Goal: Transaction & Acquisition: Subscribe to service/newsletter

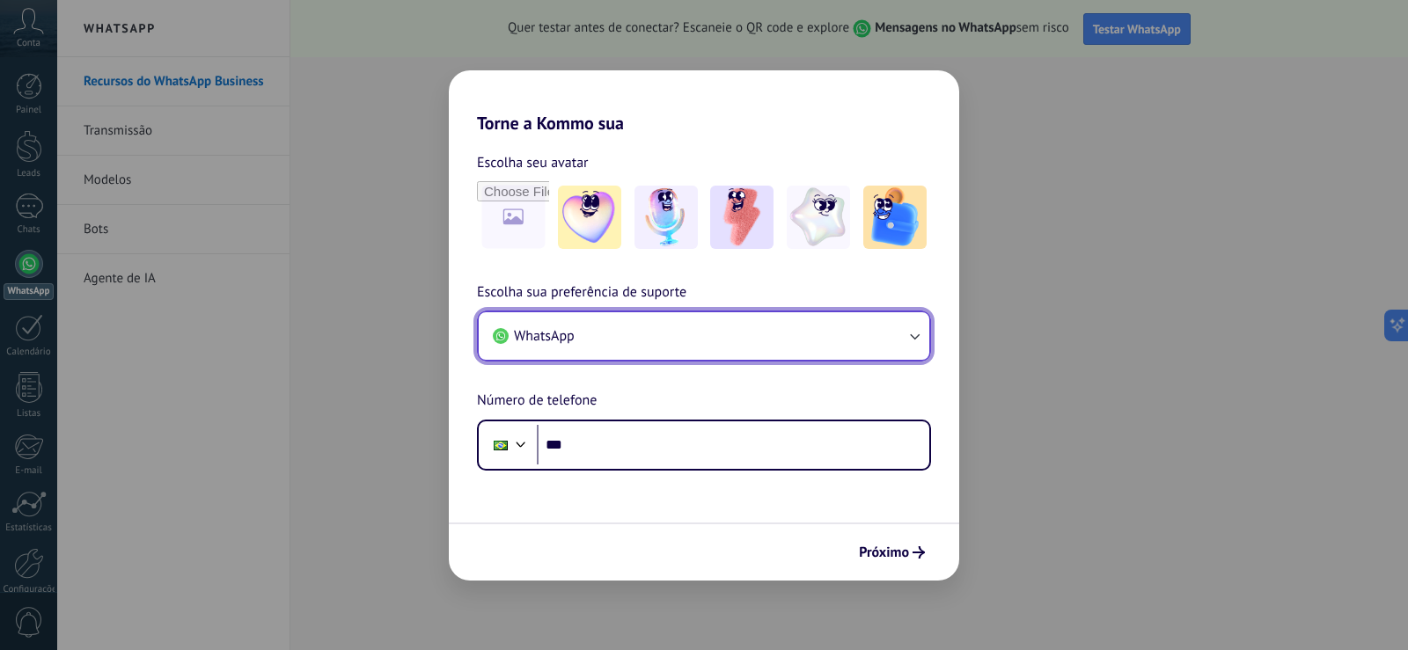
click at [579, 342] on button "WhatsApp" at bounding box center [704, 336] width 451 height 48
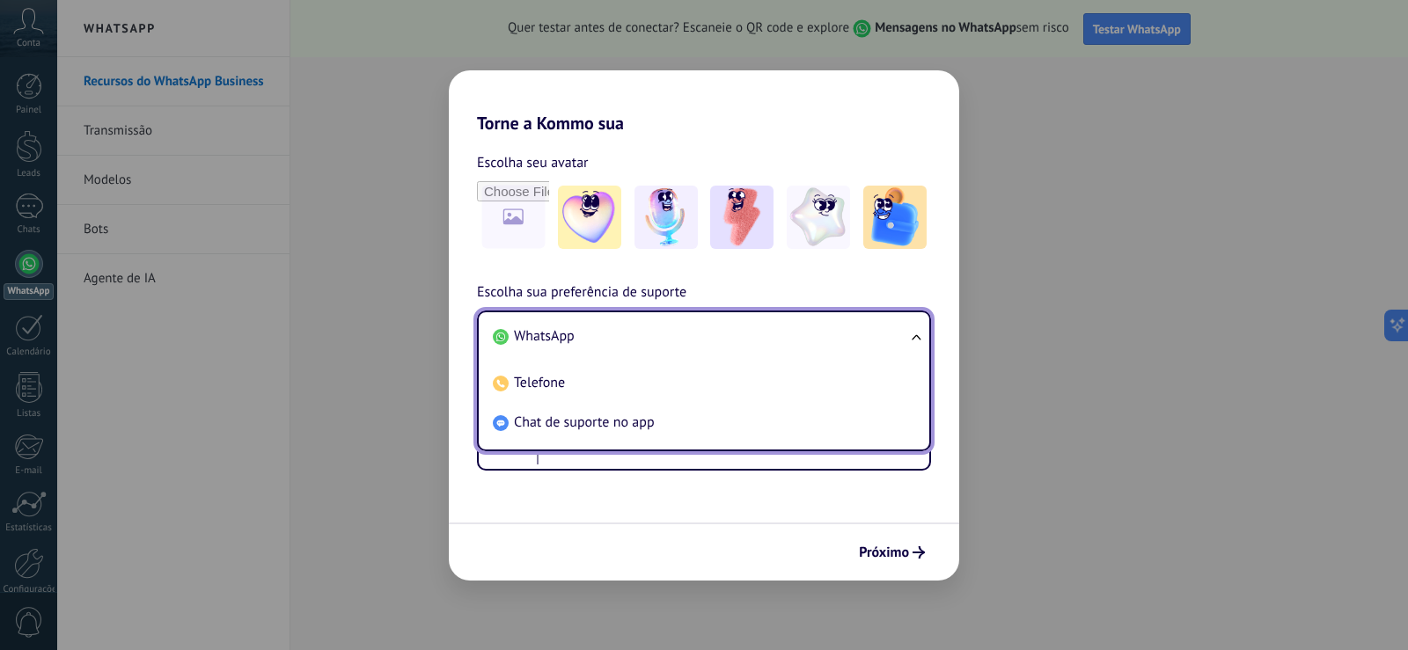
click at [575, 334] on li "WhatsApp" at bounding box center [700, 337] width 429 height 40
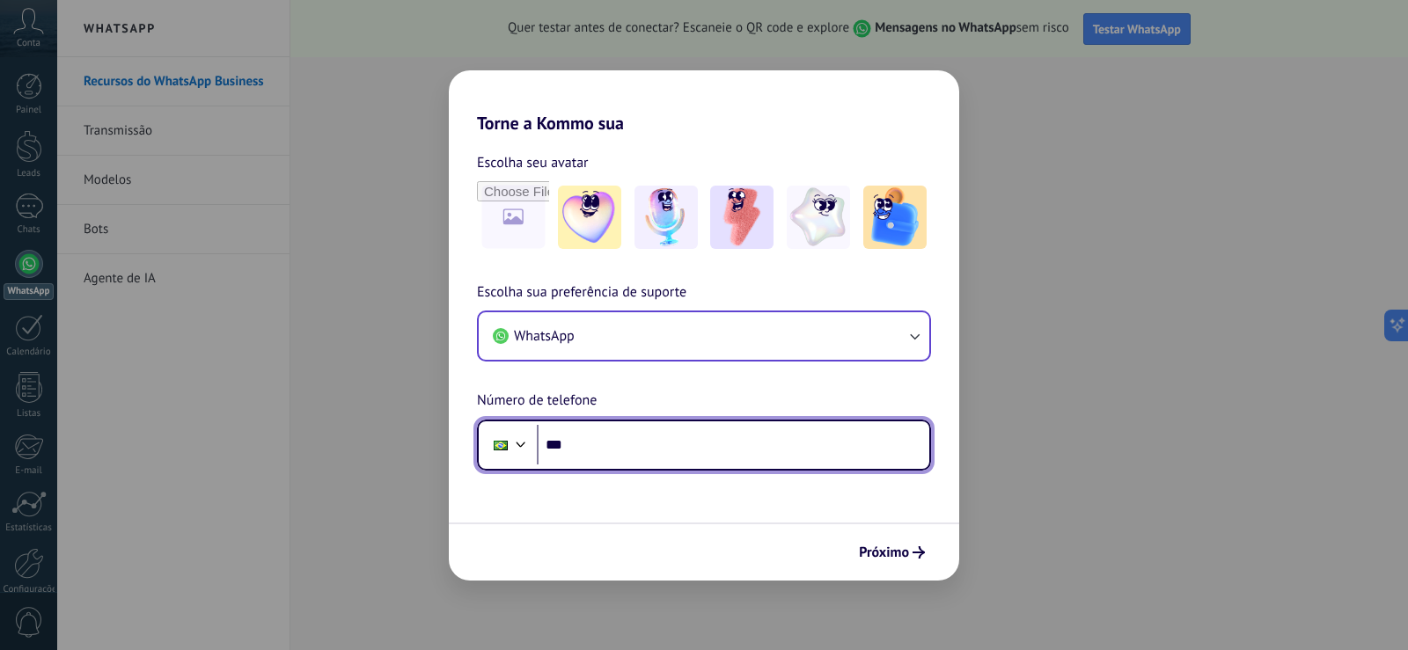
click at [623, 441] on input "***" at bounding box center [733, 445] width 393 height 40
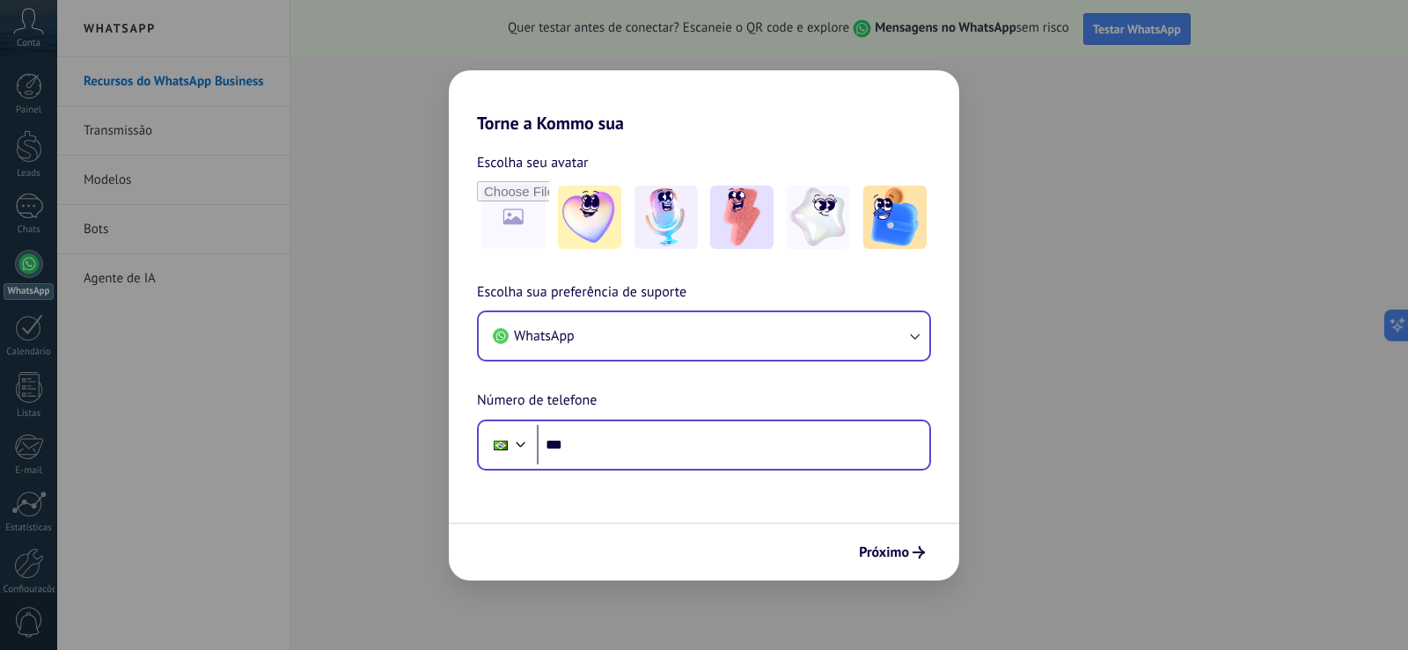
click at [686, 421] on div "Phone ***" at bounding box center [704, 445] width 454 height 51
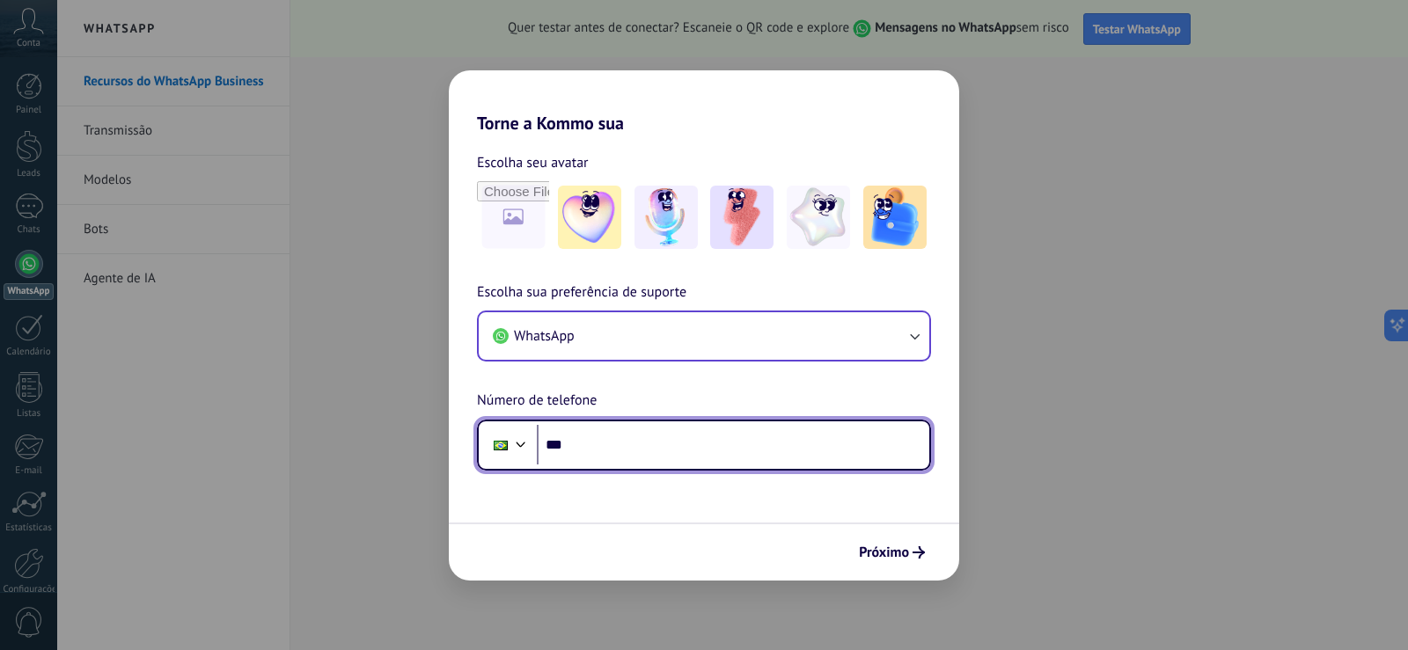
click at [690, 432] on input "***" at bounding box center [733, 445] width 393 height 40
paste input "**********"
click at [609, 439] on input "**********" at bounding box center [733, 445] width 393 height 40
click at [637, 438] on input "**********" at bounding box center [733, 445] width 393 height 40
type input "**********"
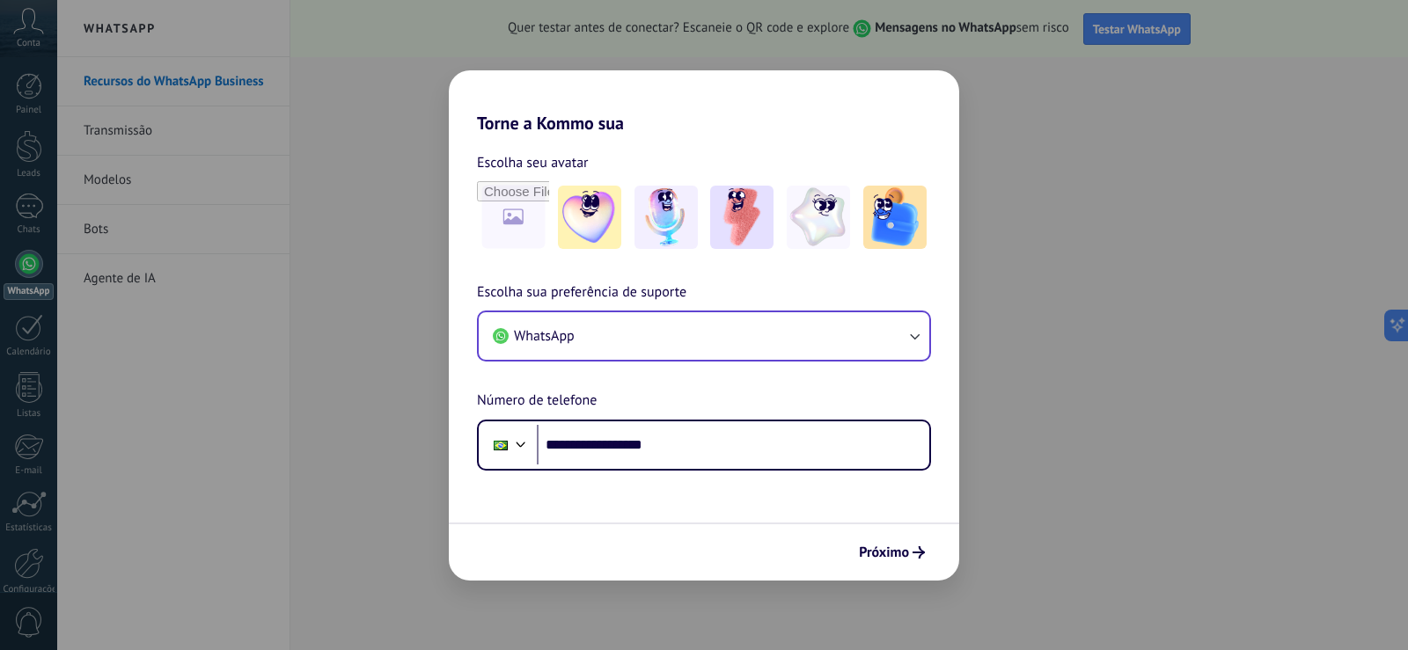
click at [689, 488] on form "**********" at bounding box center [704, 357] width 510 height 447
click at [865, 549] on span "Próximo" at bounding box center [884, 553] width 50 height 12
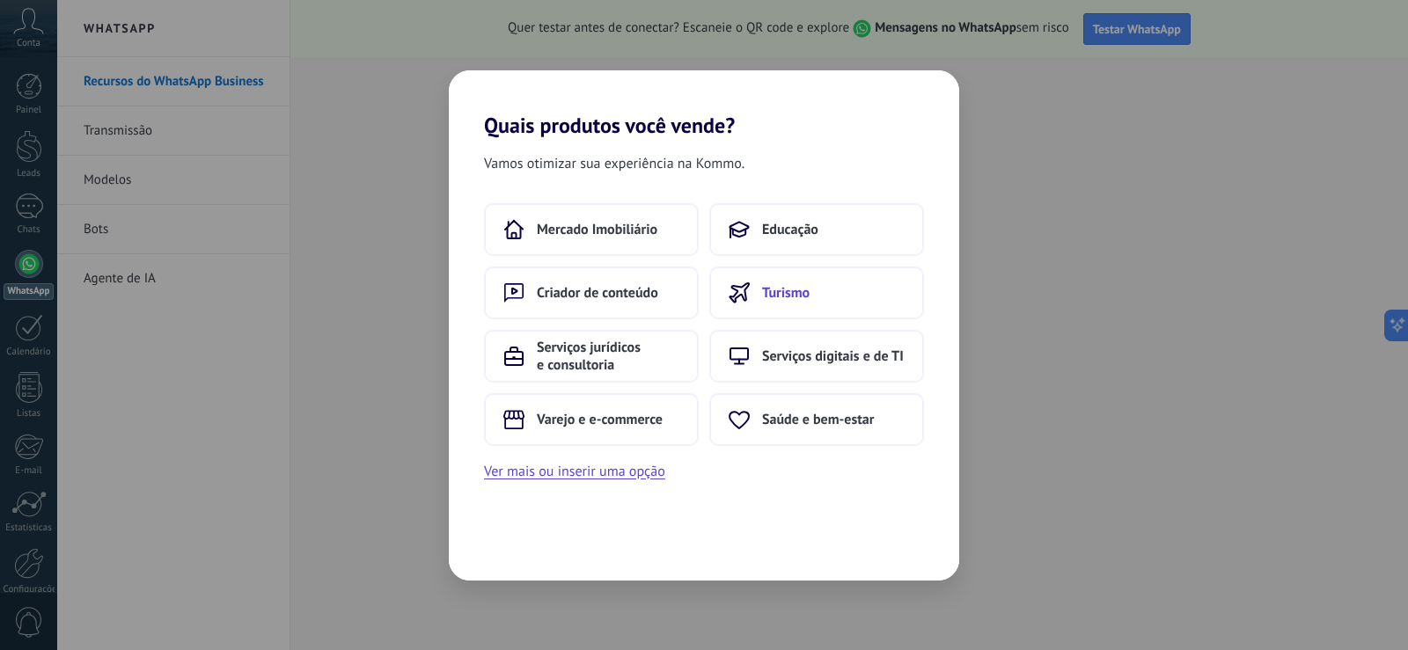
click at [794, 293] on span "Turismo" at bounding box center [786, 293] width 48 height 18
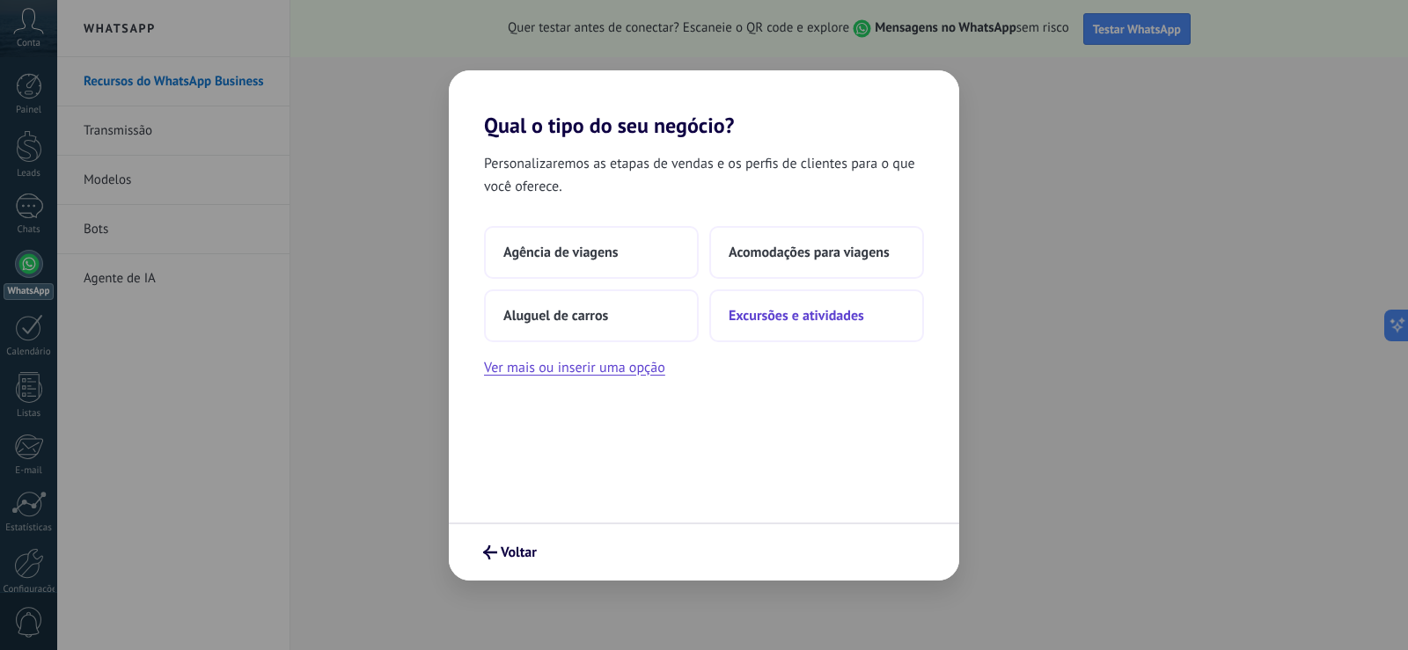
click at [785, 325] on button "Excursões e atividades" at bounding box center [816, 316] width 215 height 53
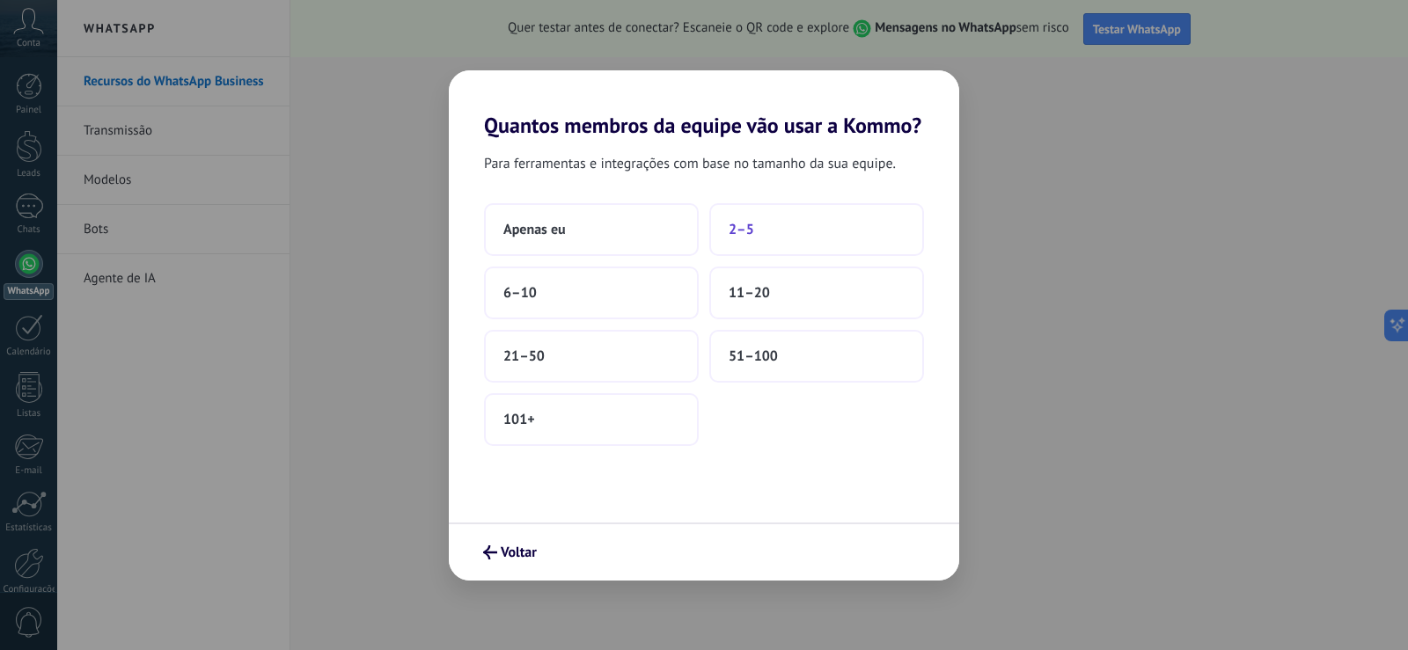
click at [797, 225] on button "2–5" at bounding box center [816, 229] width 215 height 53
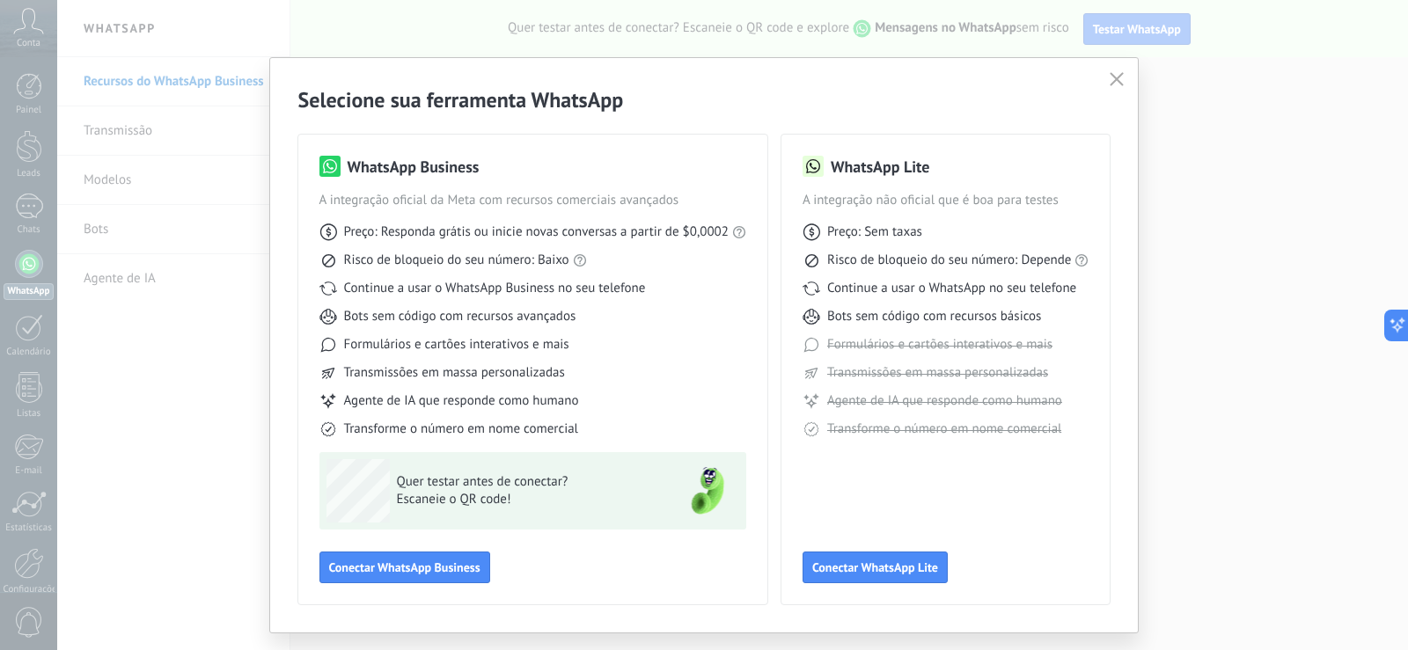
scroll to position [40, 0]
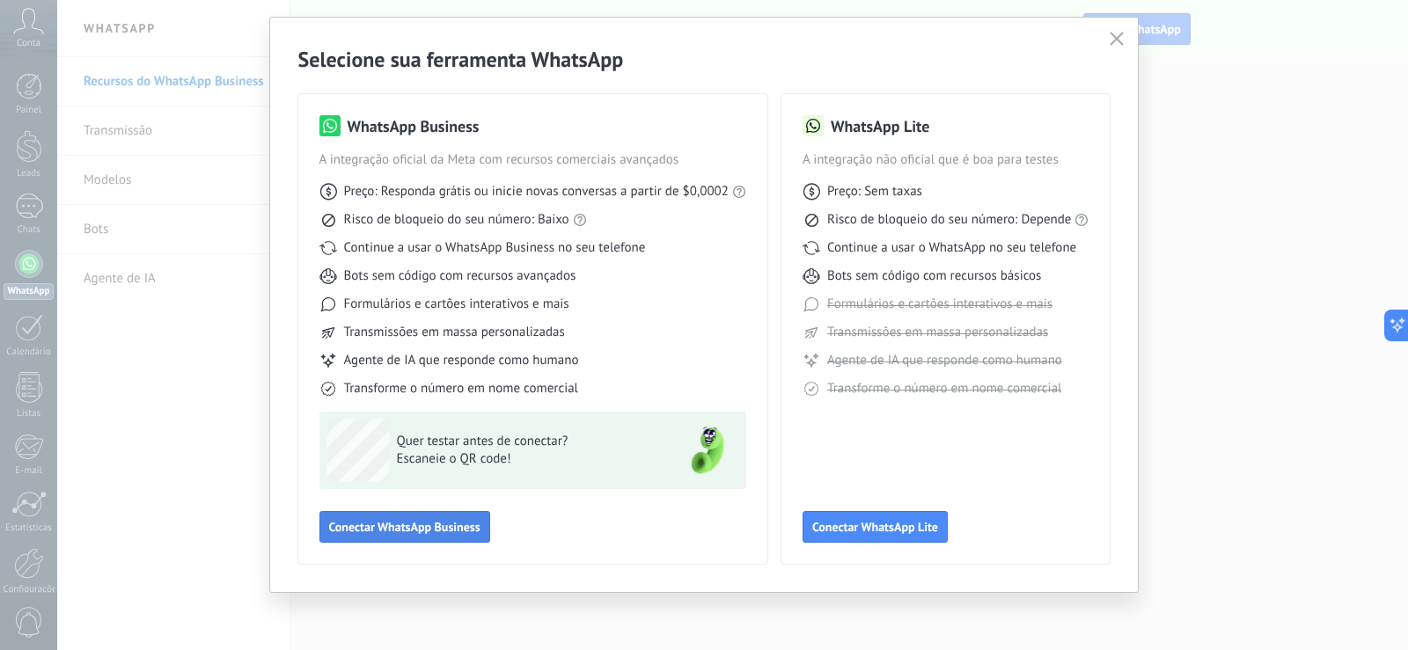
click at [425, 524] on span "Conectar WhatsApp Business" at bounding box center [404, 527] width 151 height 12
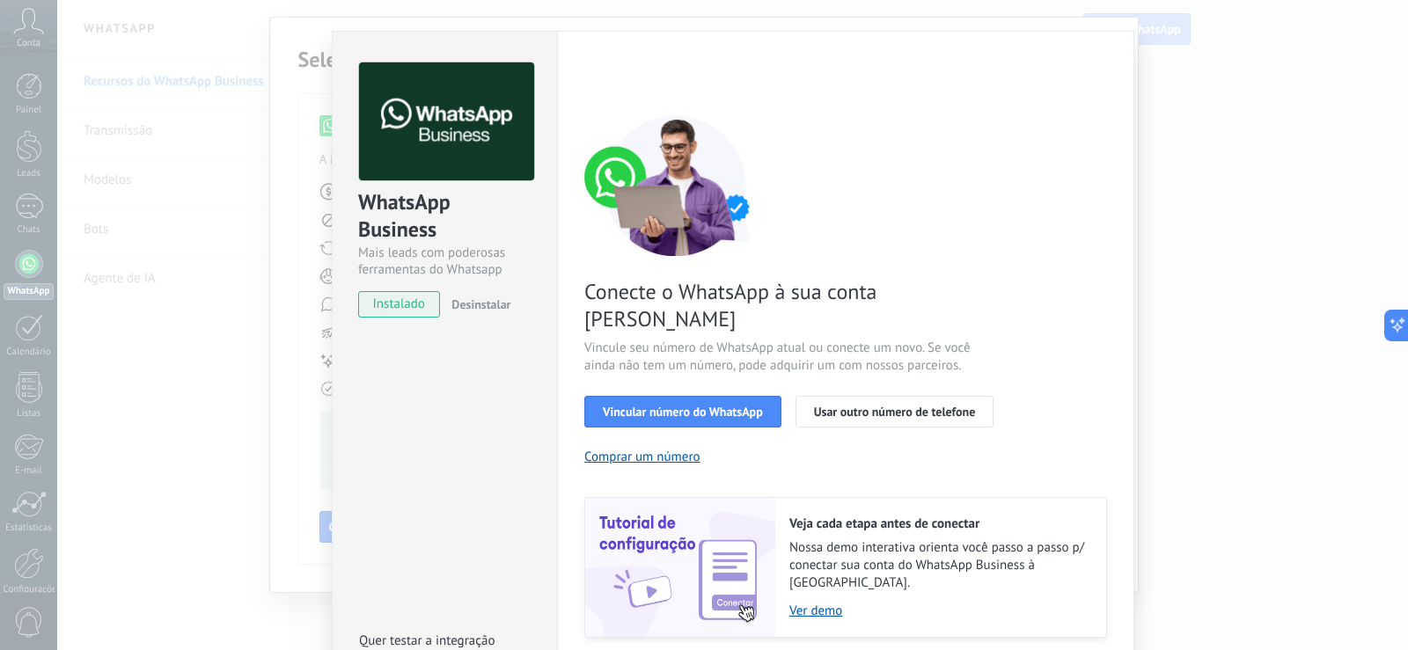
scroll to position [58, 0]
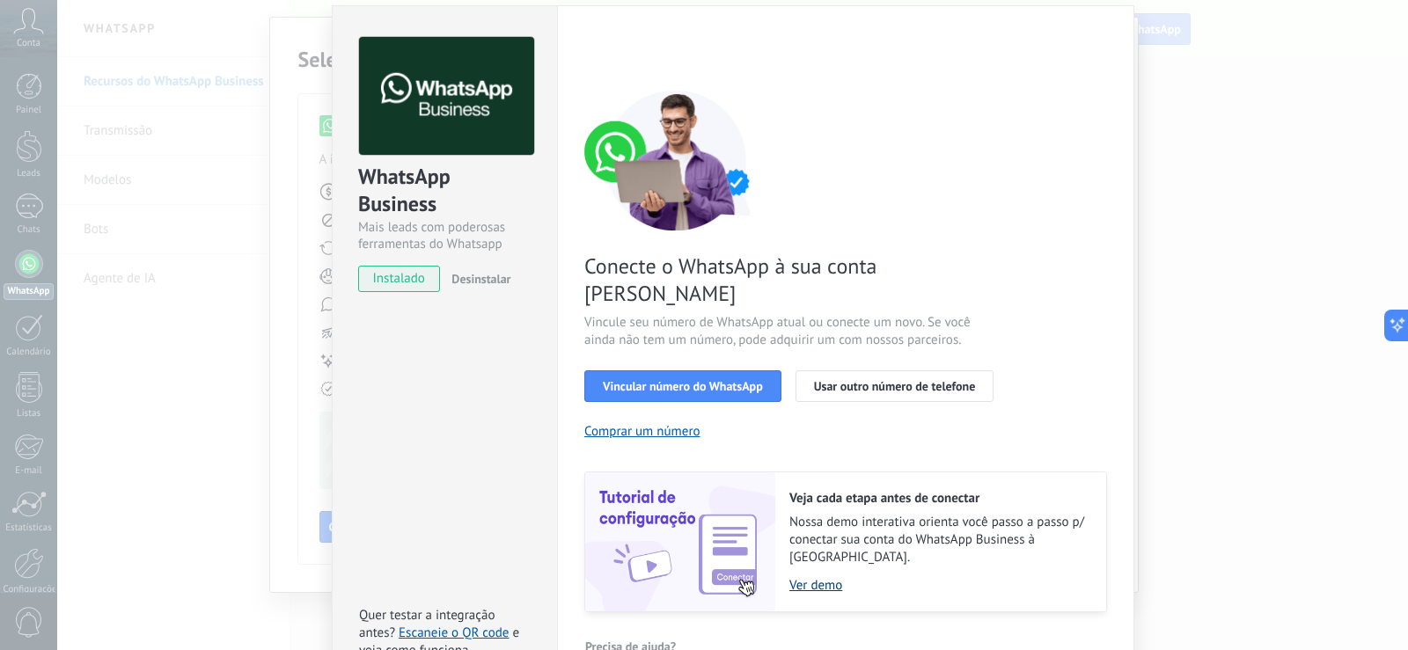
click at [804, 577] on link "Ver demo" at bounding box center [938, 585] width 299 height 17
click at [656, 380] on span "Vincular número do WhatsApp" at bounding box center [683, 386] width 160 height 12
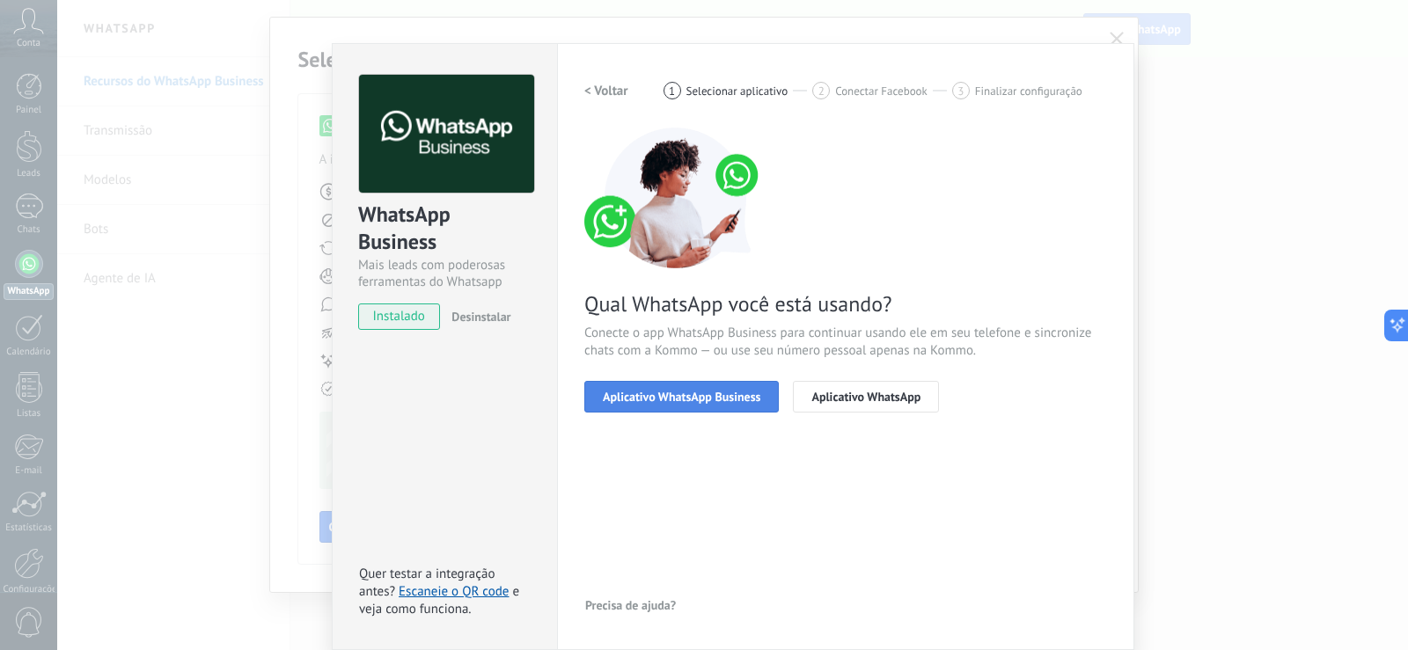
click at [658, 397] on span "Aplicativo WhatsApp Business" at bounding box center [682, 397] width 158 height 12
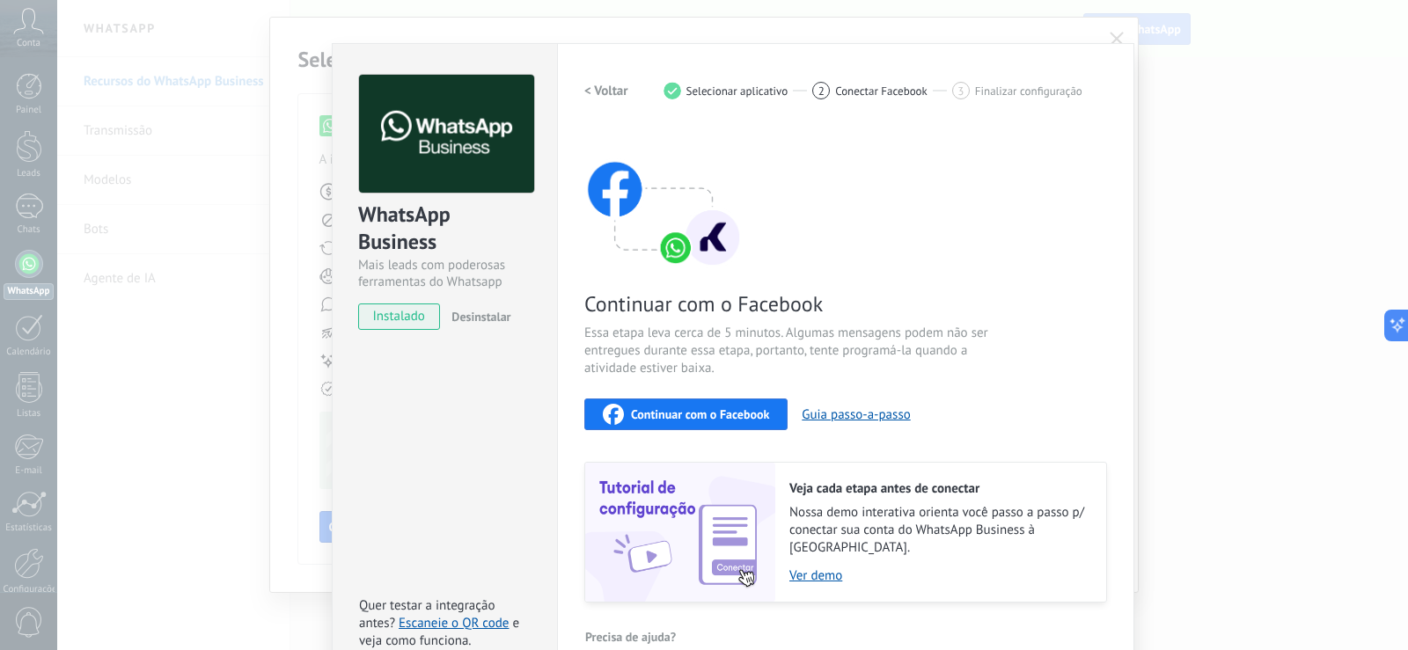
click at [664, 408] on span "Continuar com o Facebook" at bounding box center [700, 414] width 138 height 12
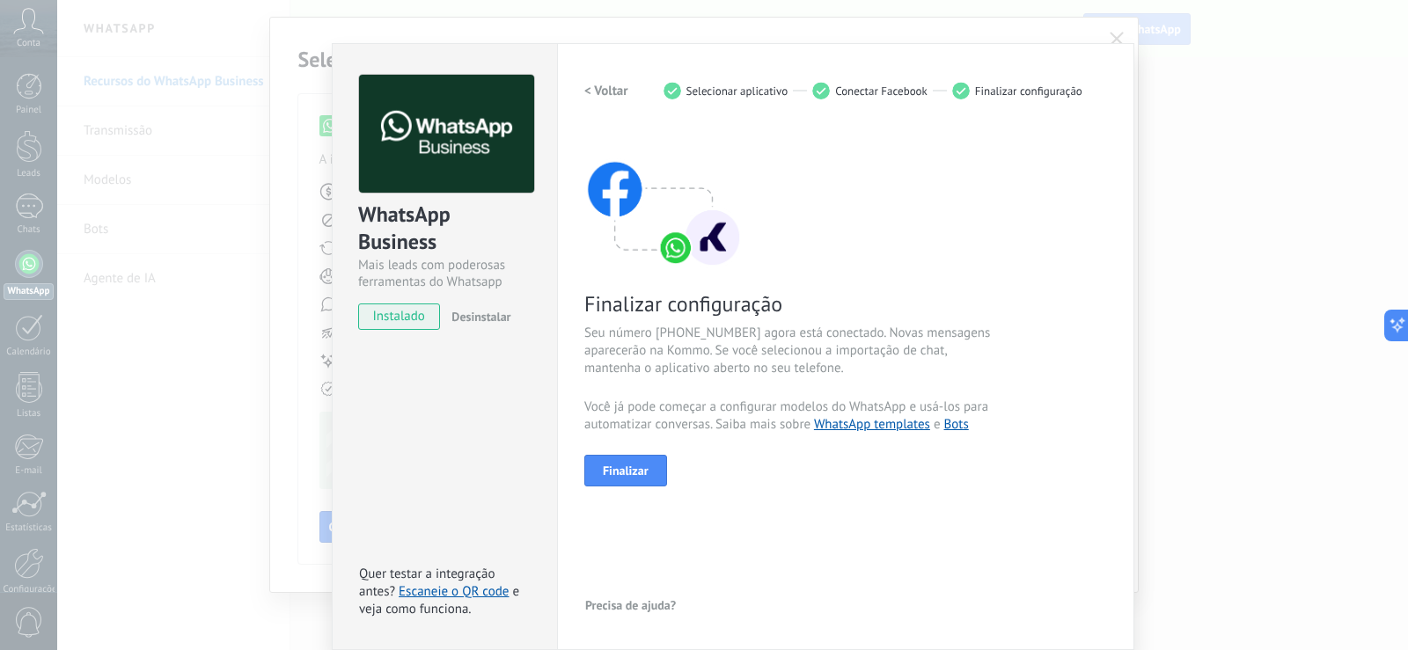
click at [412, 265] on div "Mais leads com poderosas ferramentas do Whatsapp" at bounding box center [444, 273] width 173 height 33
click at [633, 468] on span "Finalizar" at bounding box center [626, 471] width 46 height 12
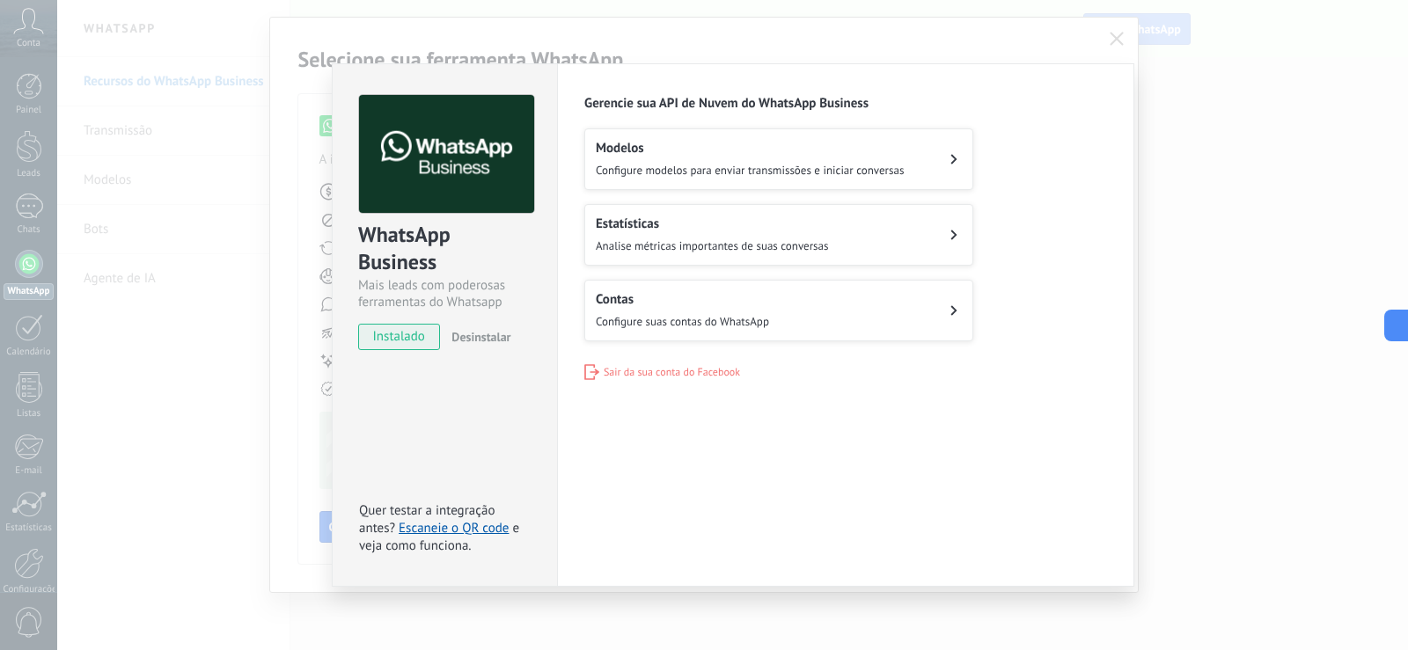
click at [768, 151] on h2 "Modelos" at bounding box center [750, 148] width 308 height 17
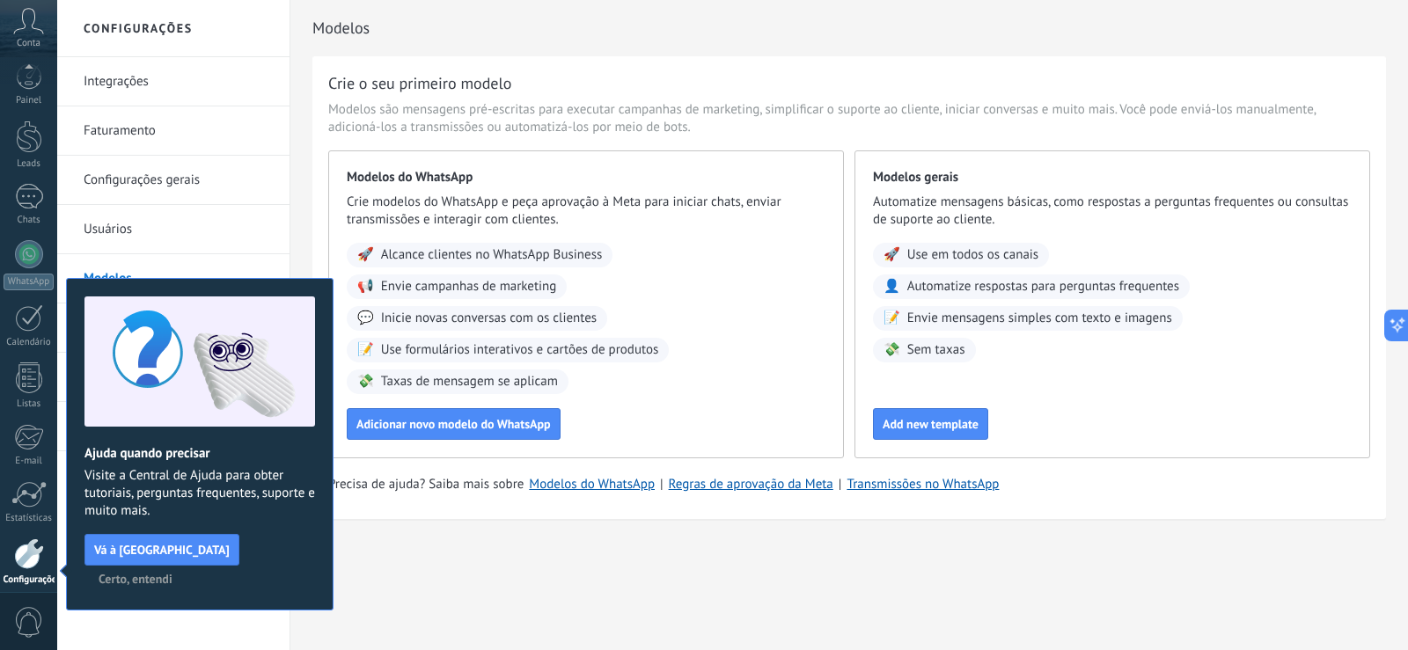
scroll to position [82, 0]
click at [172, 573] on span "Certo, entendi" at bounding box center [136, 579] width 74 height 12
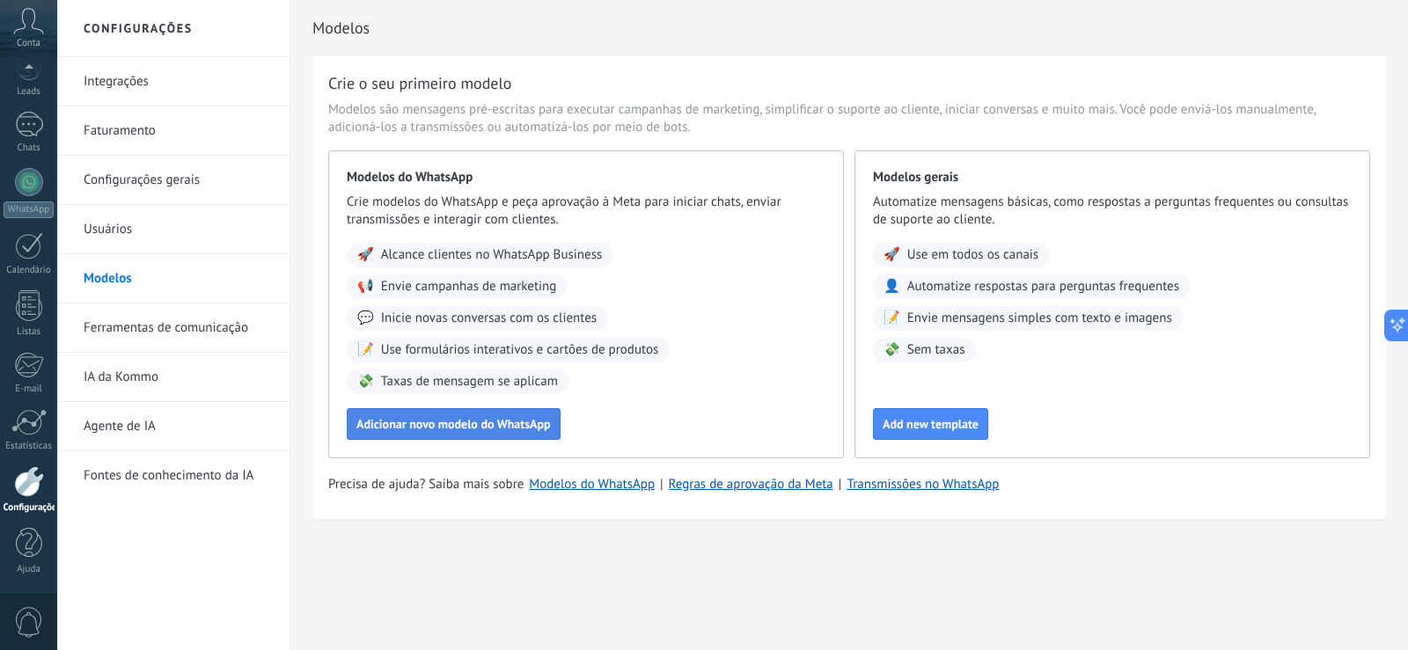
click at [465, 424] on span "Adicionar novo modelo do WhatsApp" at bounding box center [453, 424] width 194 height 12
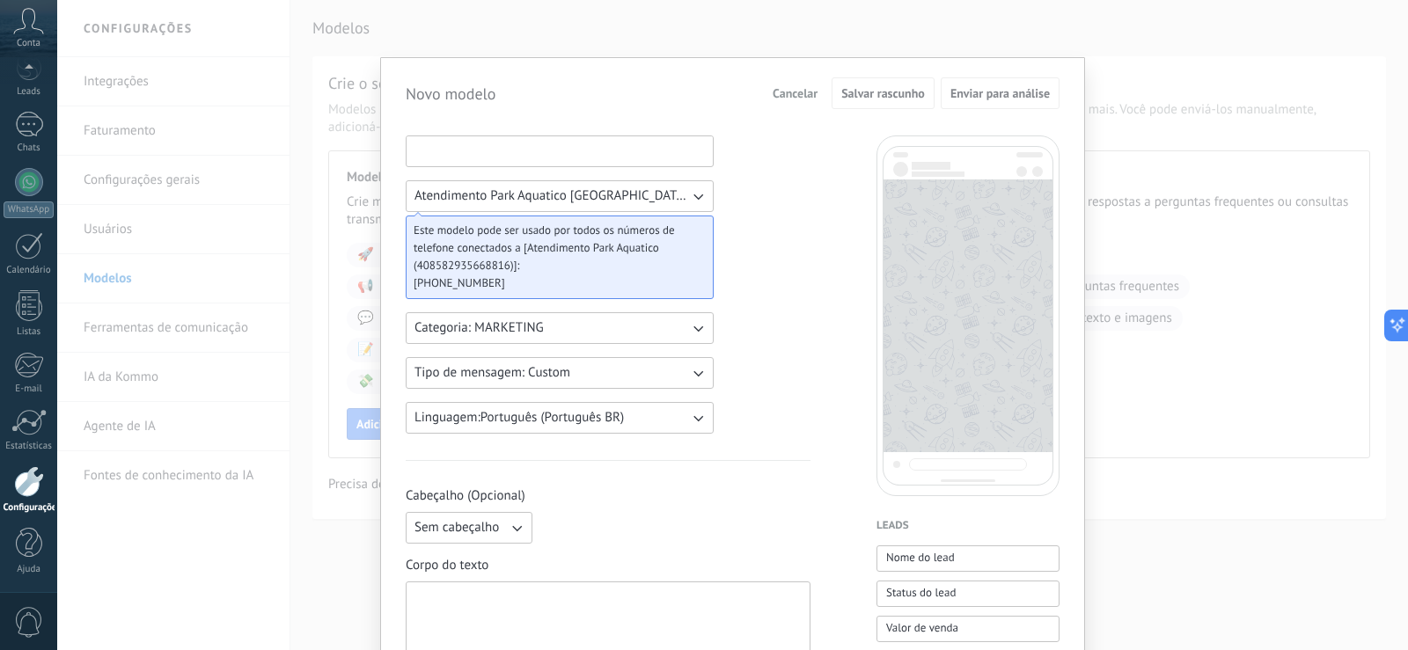
click at [538, 154] on input at bounding box center [560, 150] width 306 height 28
click at [690, 199] on icon "button" at bounding box center [698, 196] width 18 height 18
click at [693, 197] on span "Atendimento Park Aquatico WABA ID: 408582935668816" at bounding box center [561, 196] width 293 height 18
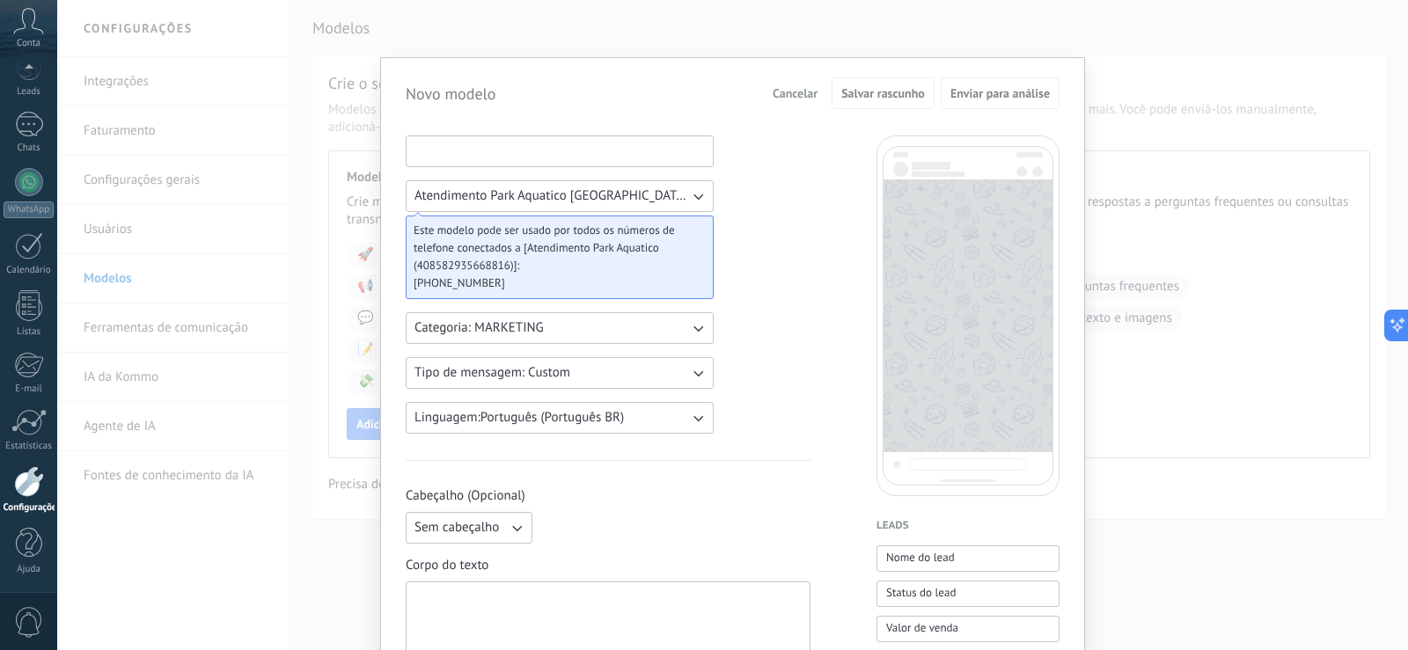
click at [579, 150] on input at bounding box center [560, 150] width 306 height 28
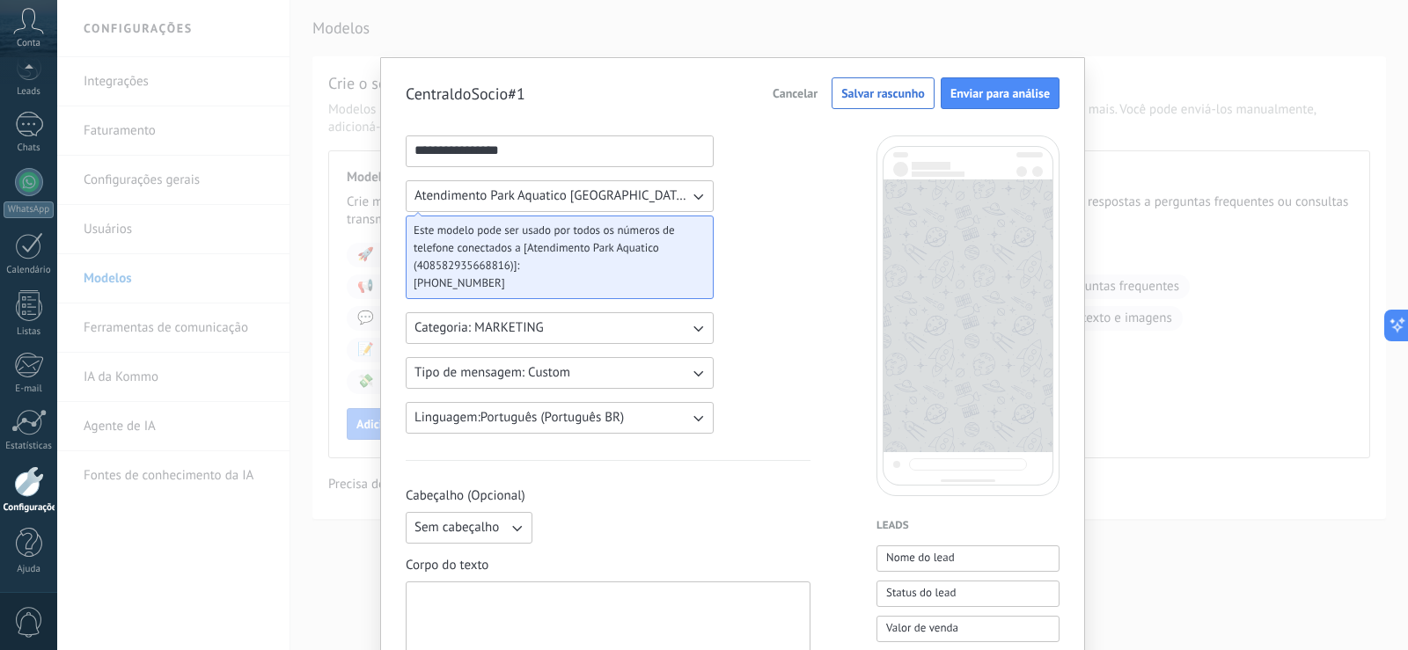
type input "**********"
click at [693, 333] on icon "button" at bounding box center [698, 328] width 18 height 18
click at [466, 335] on li "UTILITY" at bounding box center [554, 328] width 318 height 30
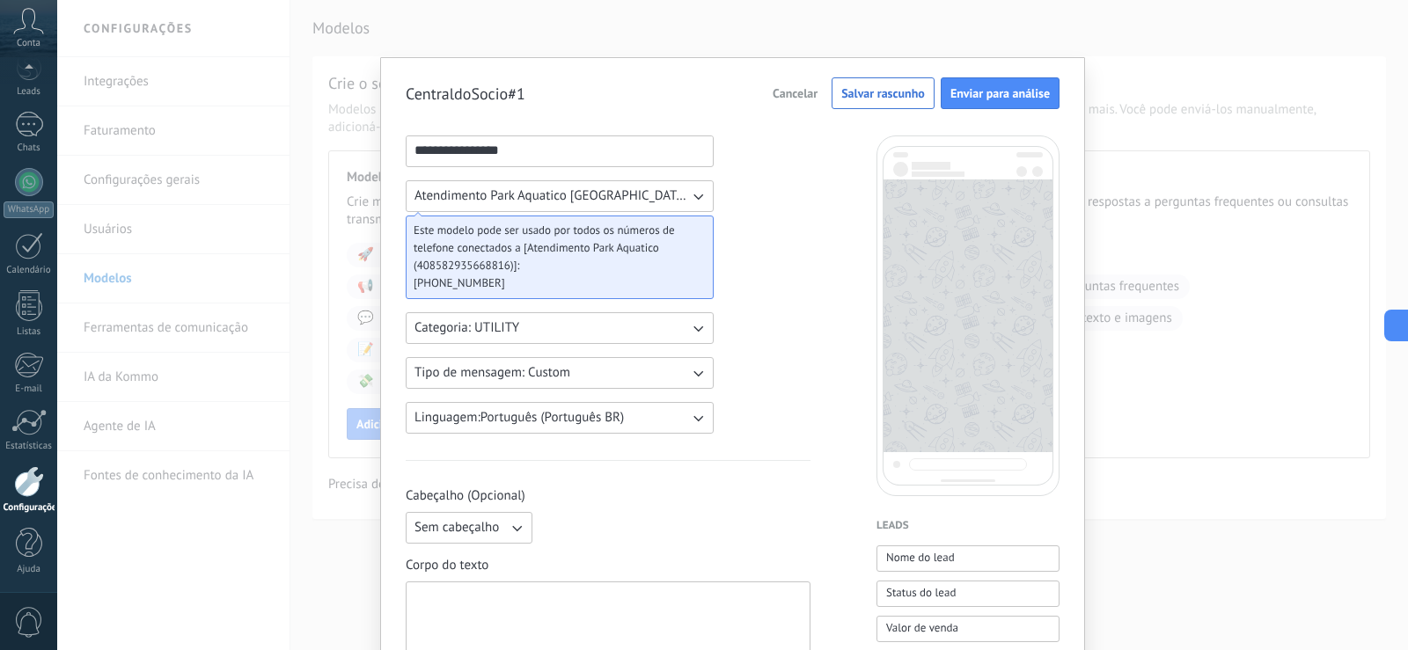
click at [616, 373] on button "Tipo de mensagem: Custom" at bounding box center [560, 373] width 308 height 32
click at [615, 373] on li "Custom" at bounding box center [554, 373] width 318 height 30
click at [685, 421] on button "Linguagem: Português (Português BR)" at bounding box center [560, 418] width 308 height 32
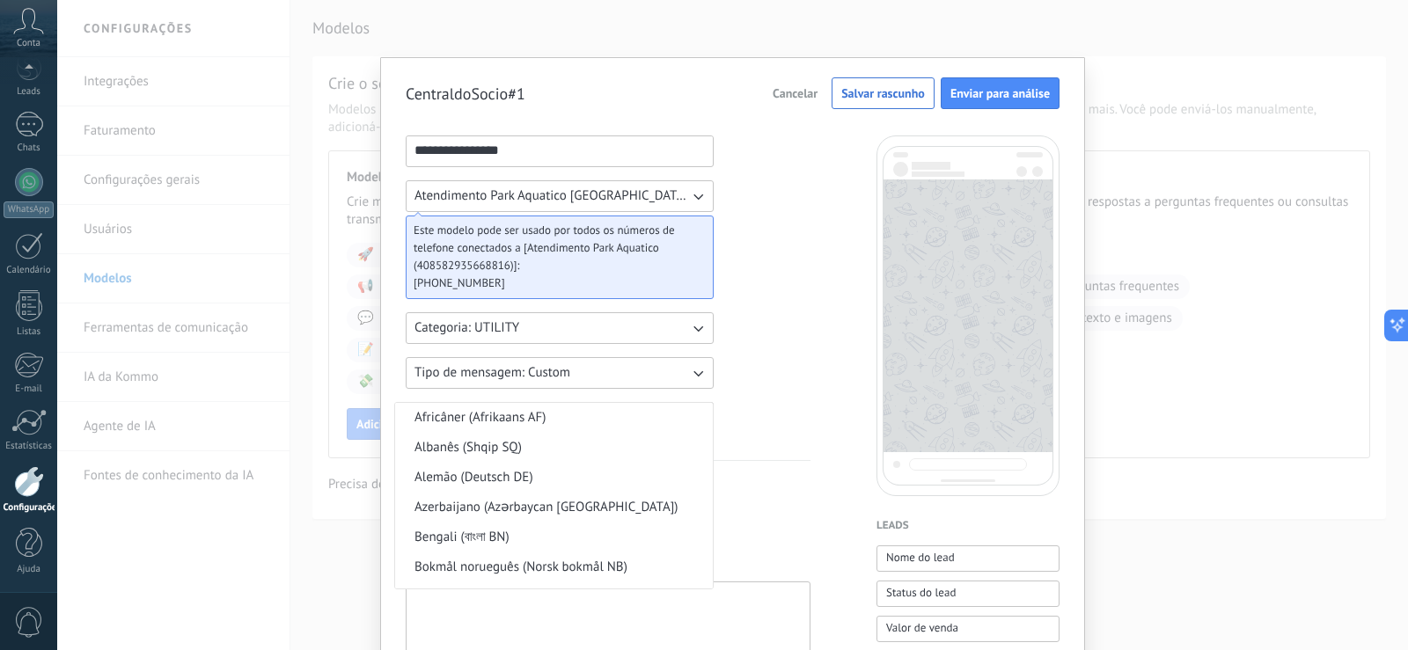
scroll to position [1449, 0]
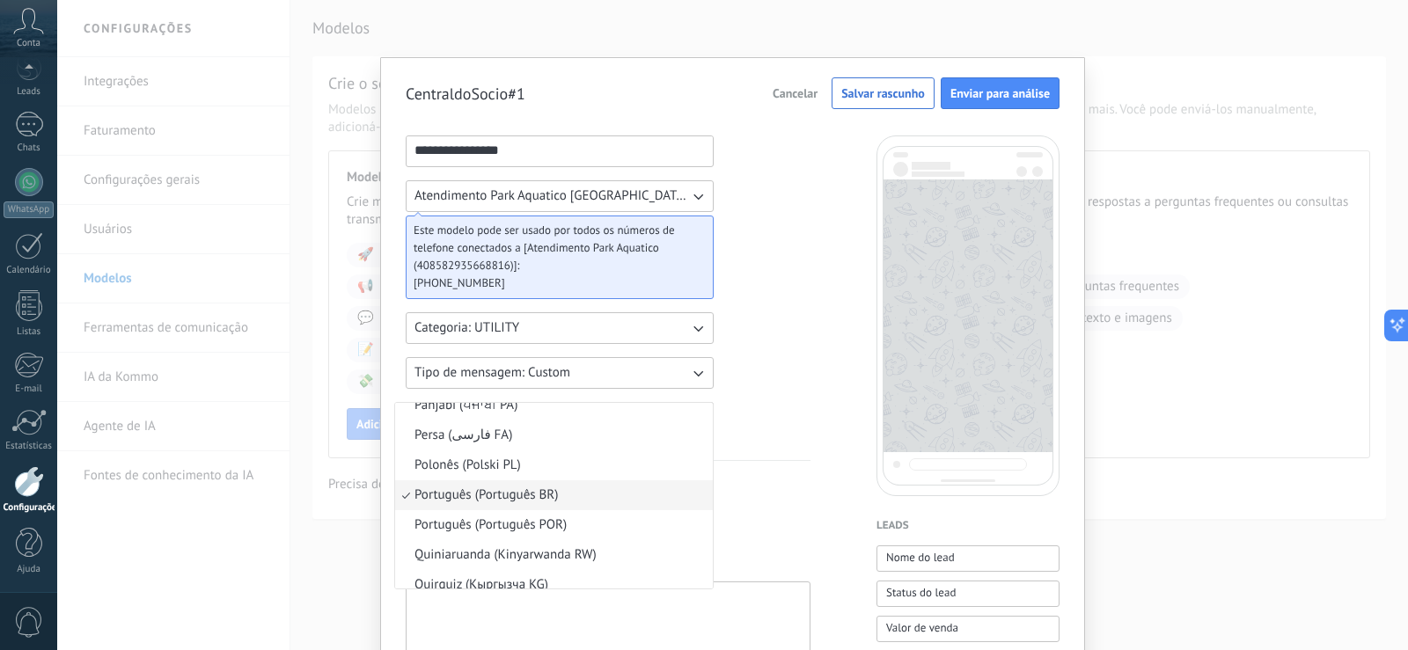
click at [640, 488] on li "Português (Português BR)" at bounding box center [554, 496] width 318 height 30
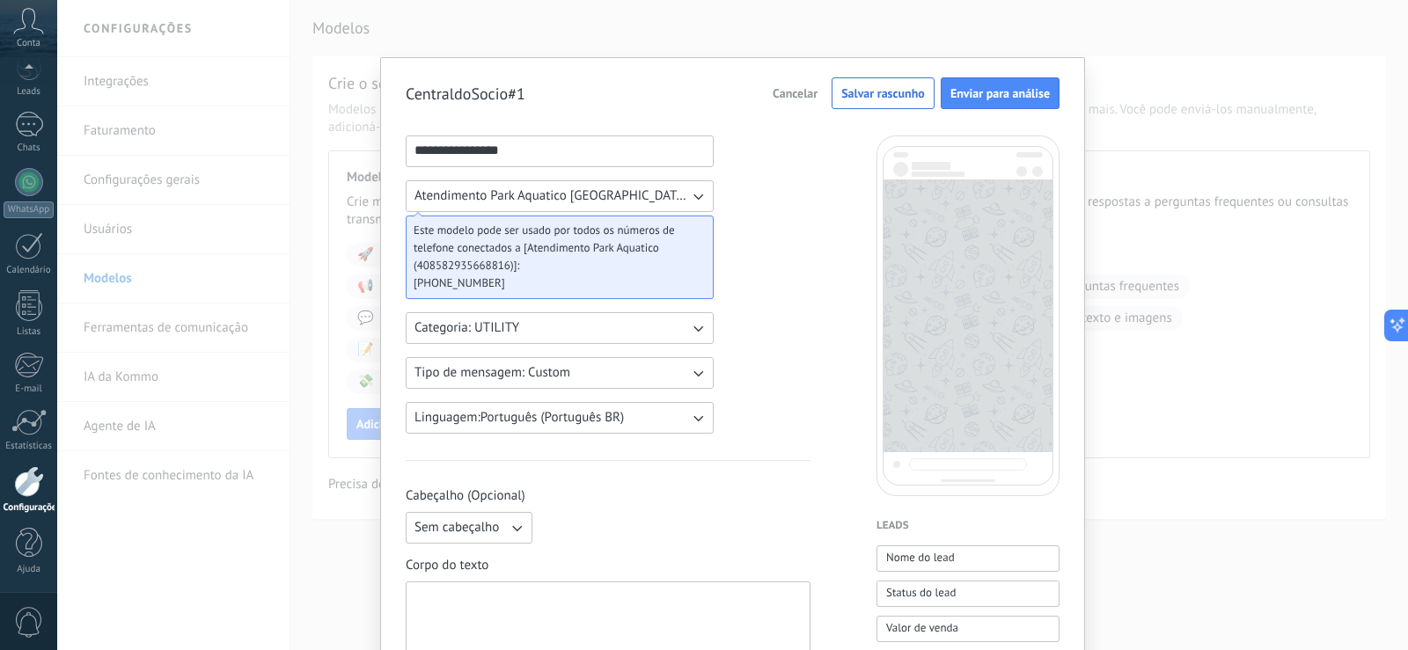
click at [694, 376] on icon "button" at bounding box center [698, 374] width 10 height 6
click at [691, 373] on li "Custom" at bounding box center [554, 373] width 318 height 30
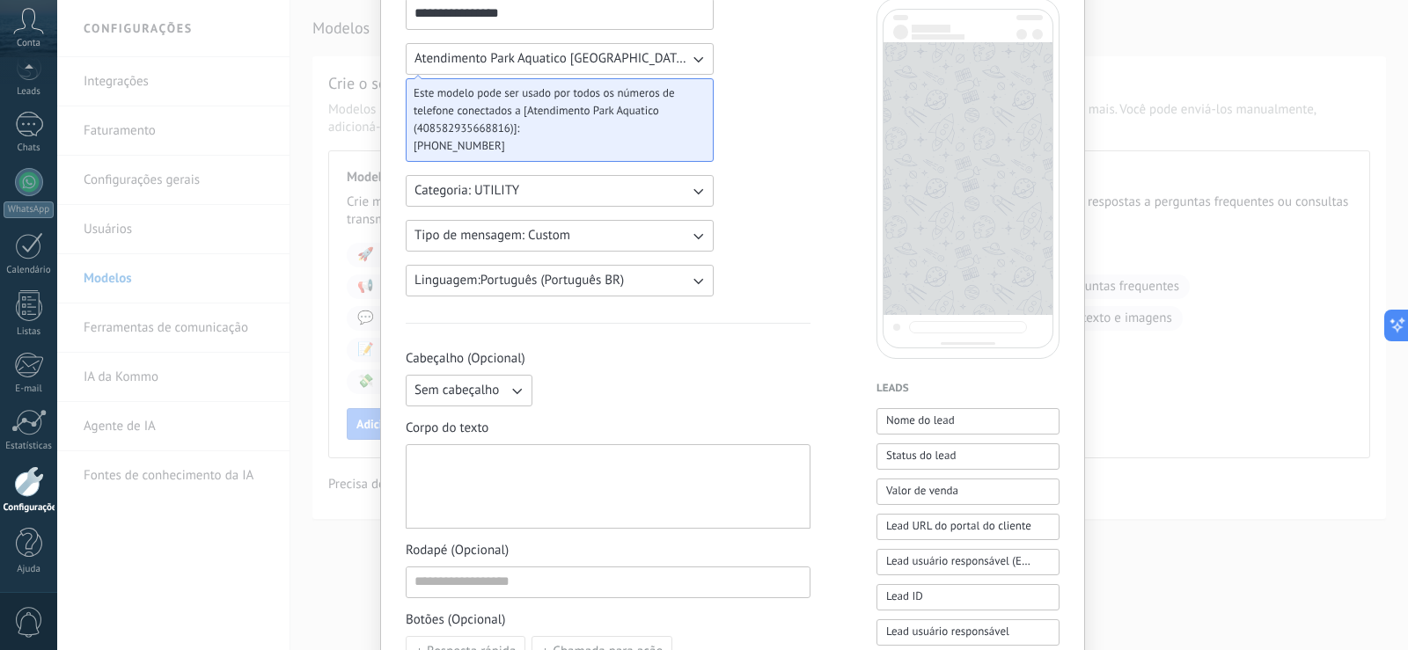
scroll to position [176, 0]
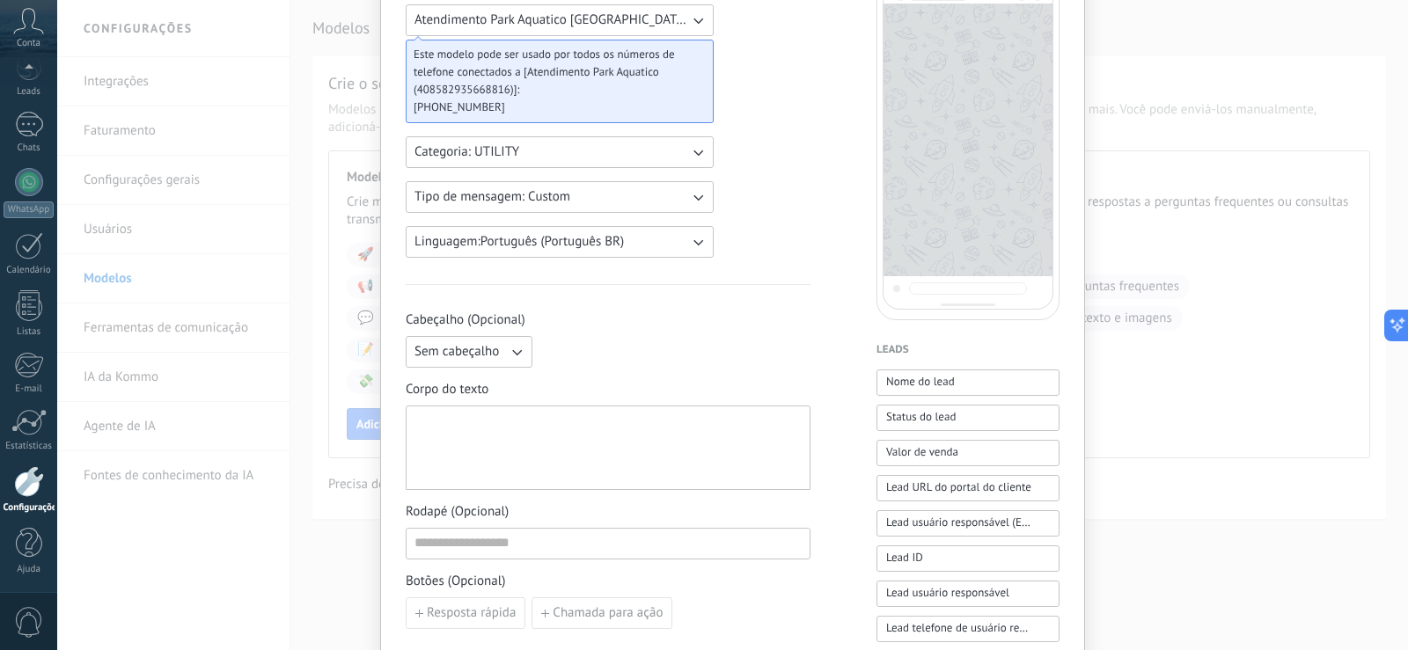
click at [520, 346] on icon "button" at bounding box center [517, 352] width 18 height 18
click at [520, 346] on li "Sem cabeçalho" at bounding box center [463, 352] width 136 height 30
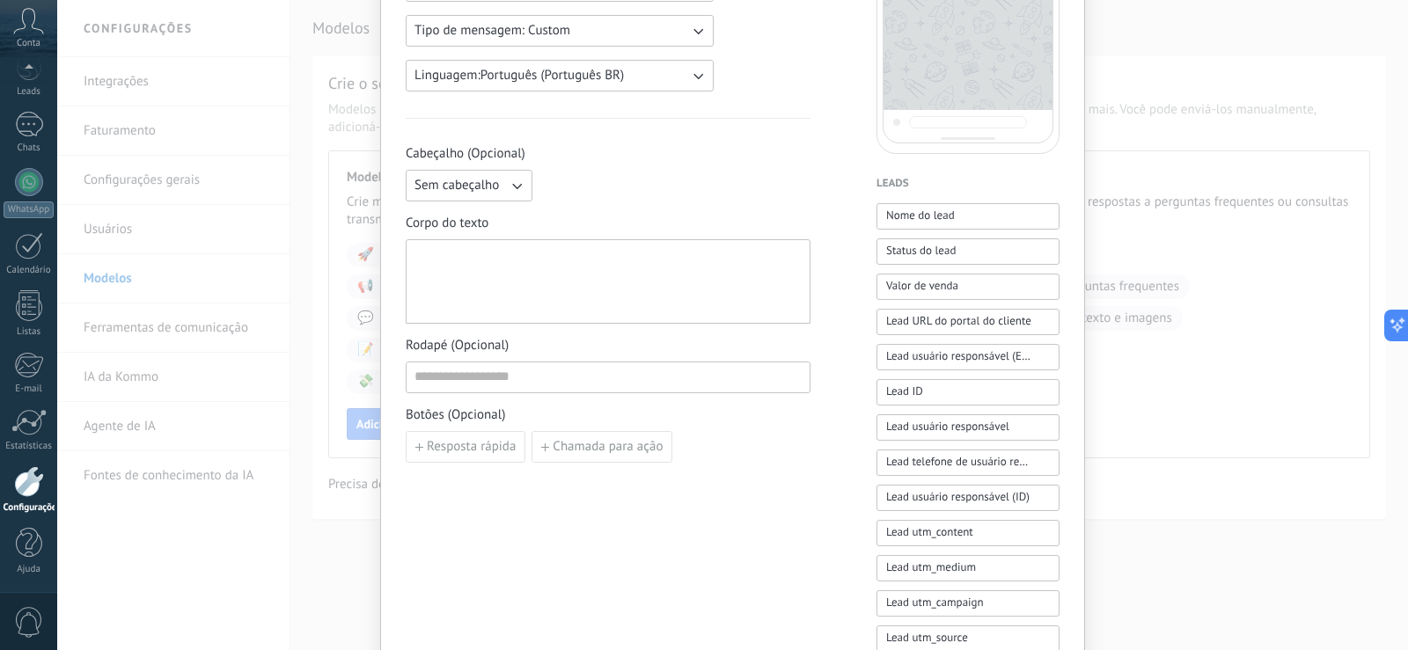
scroll to position [352, 0]
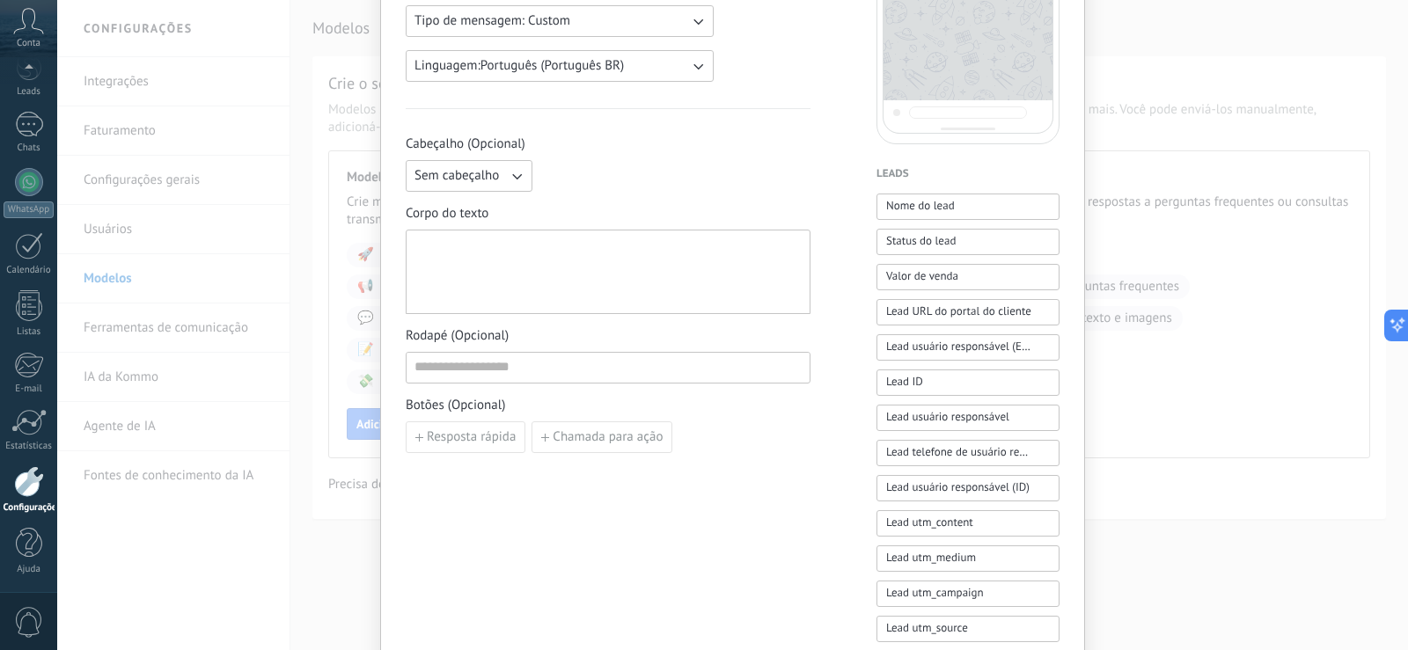
click at [569, 246] on div at bounding box center [608, 273] width 387 height 70
click at [473, 256] on div at bounding box center [608, 273] width 387 height 70
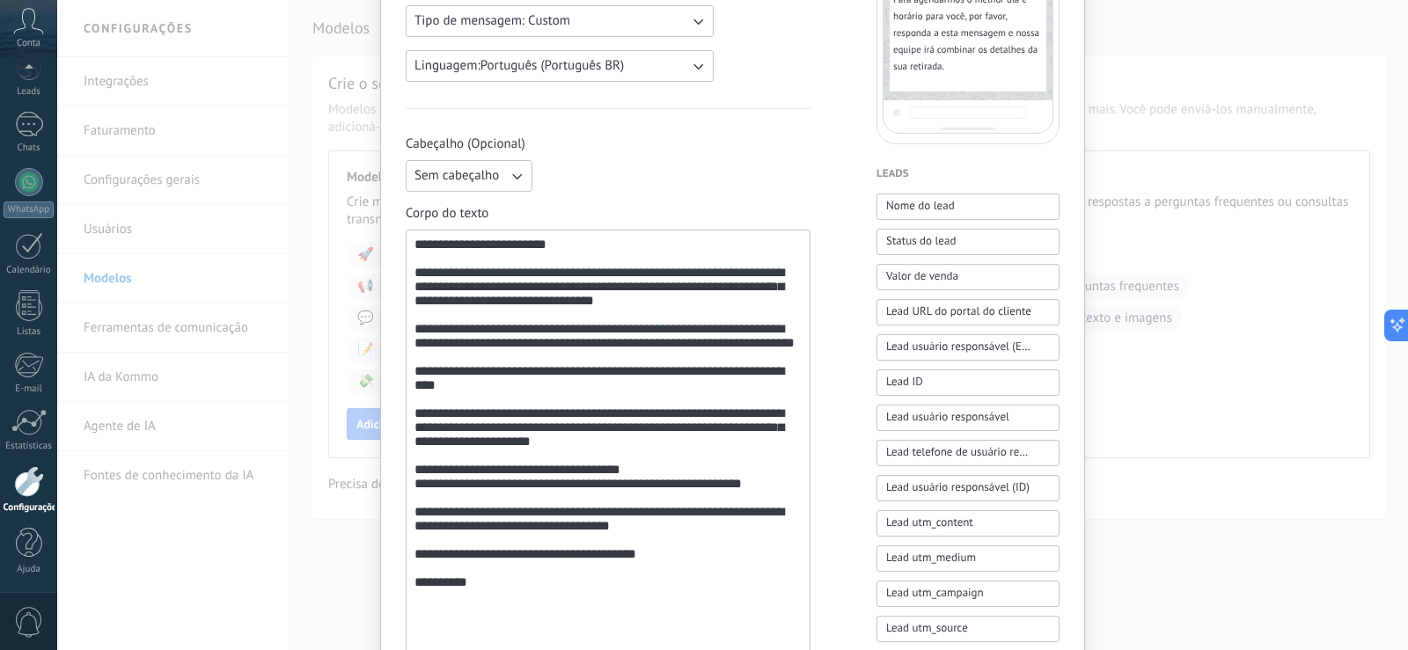
click at [598, 202] on div "**********" at bounding box center [608, 479] width 405 height 687
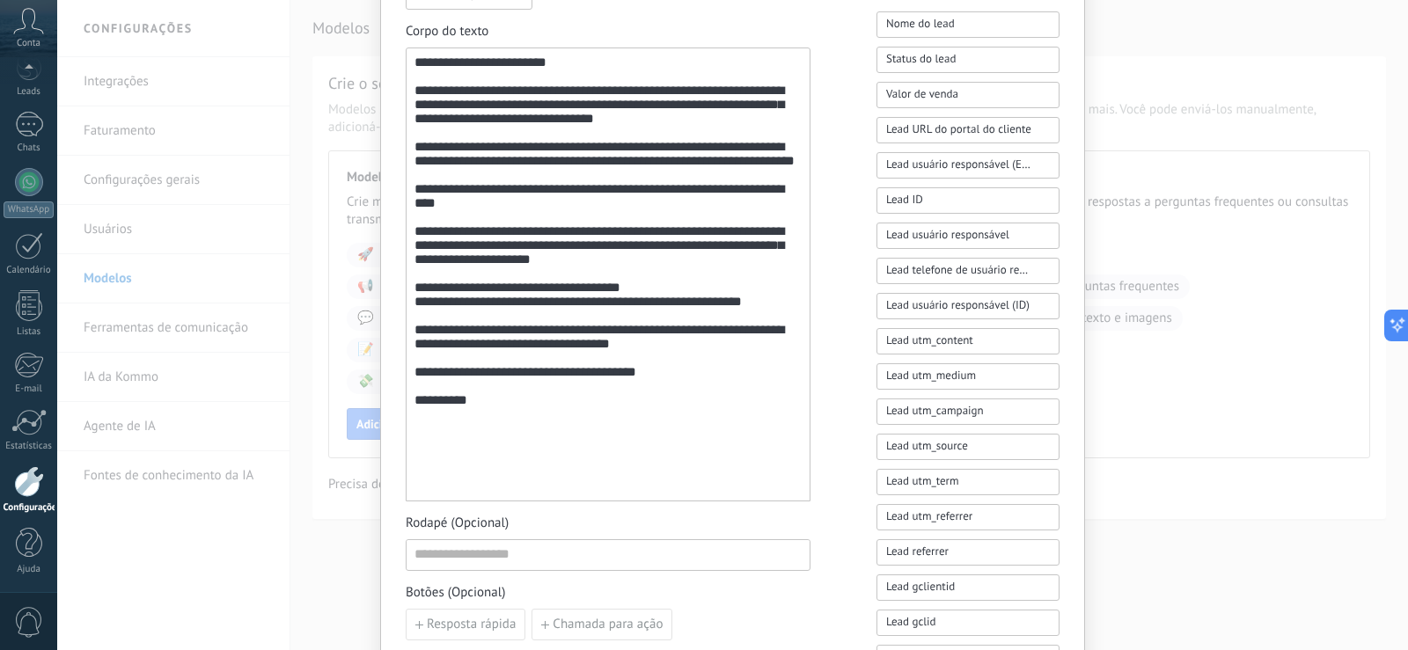
scroll to position [528, 0]
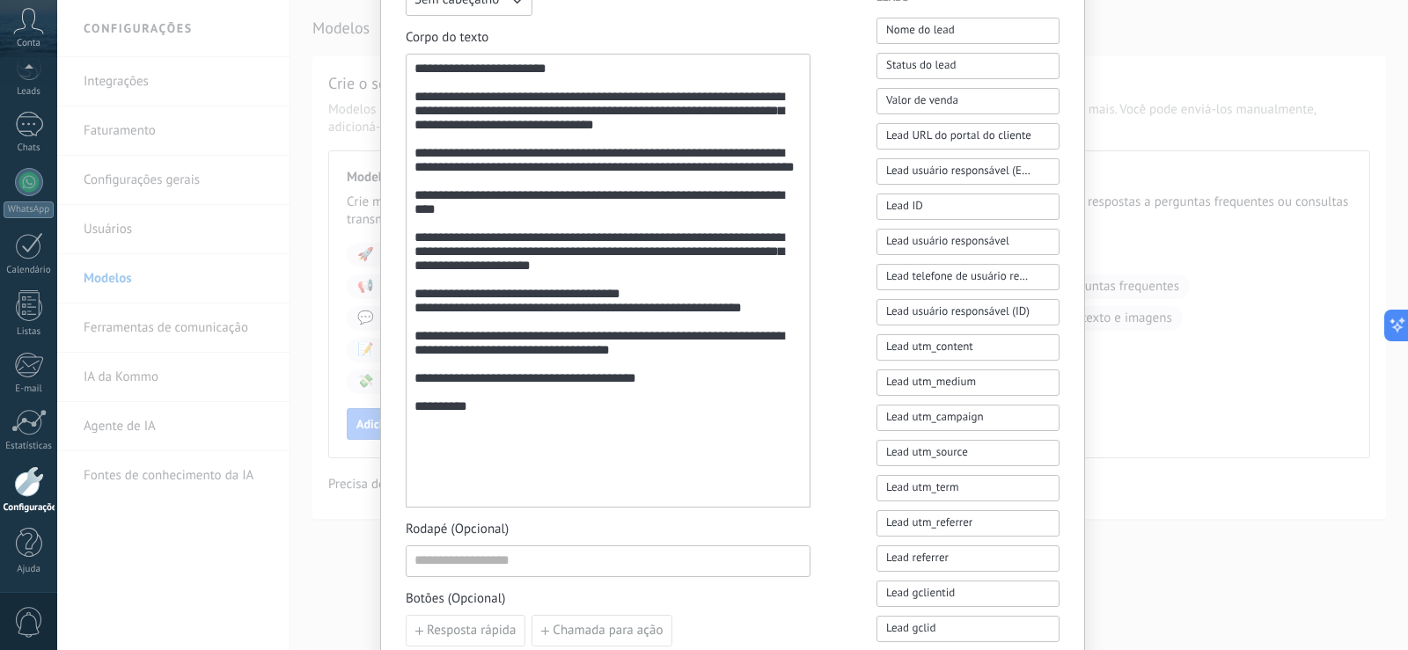
click at [484, 238] on div "**********" at bounding box center [608, 281] width 387 height 439
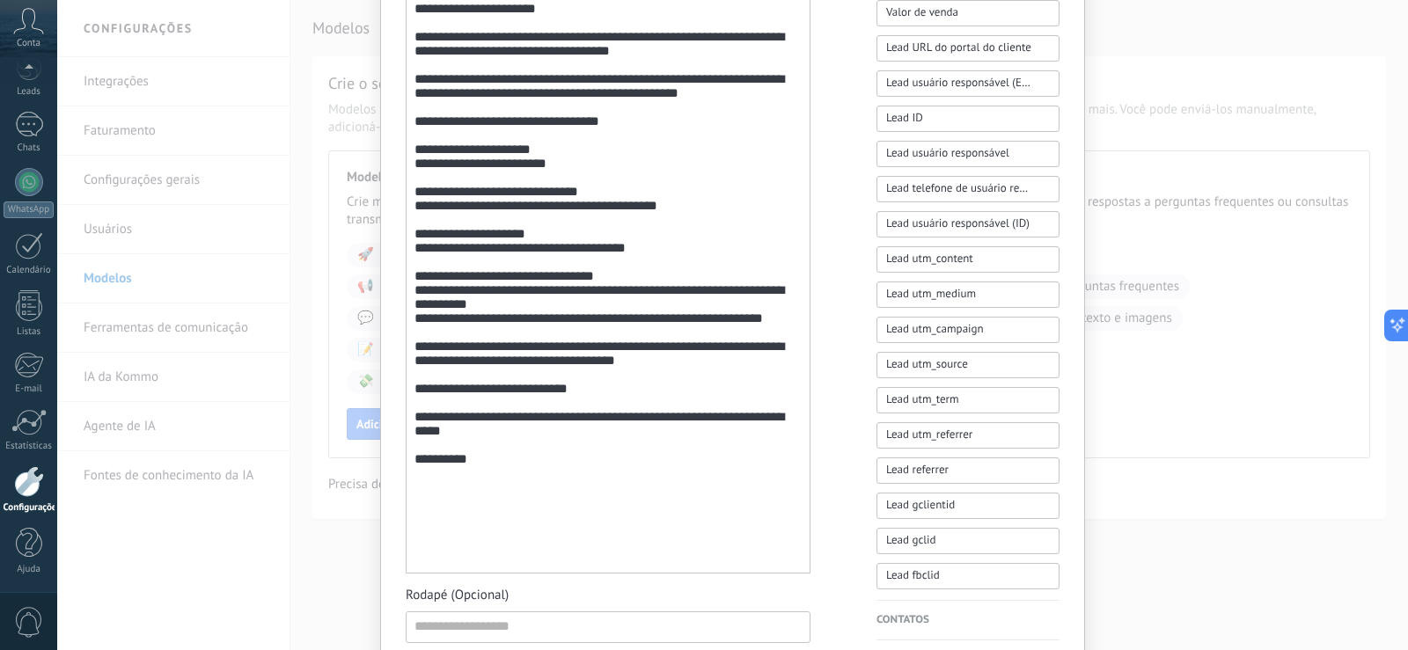
scroll to position [704, 0]
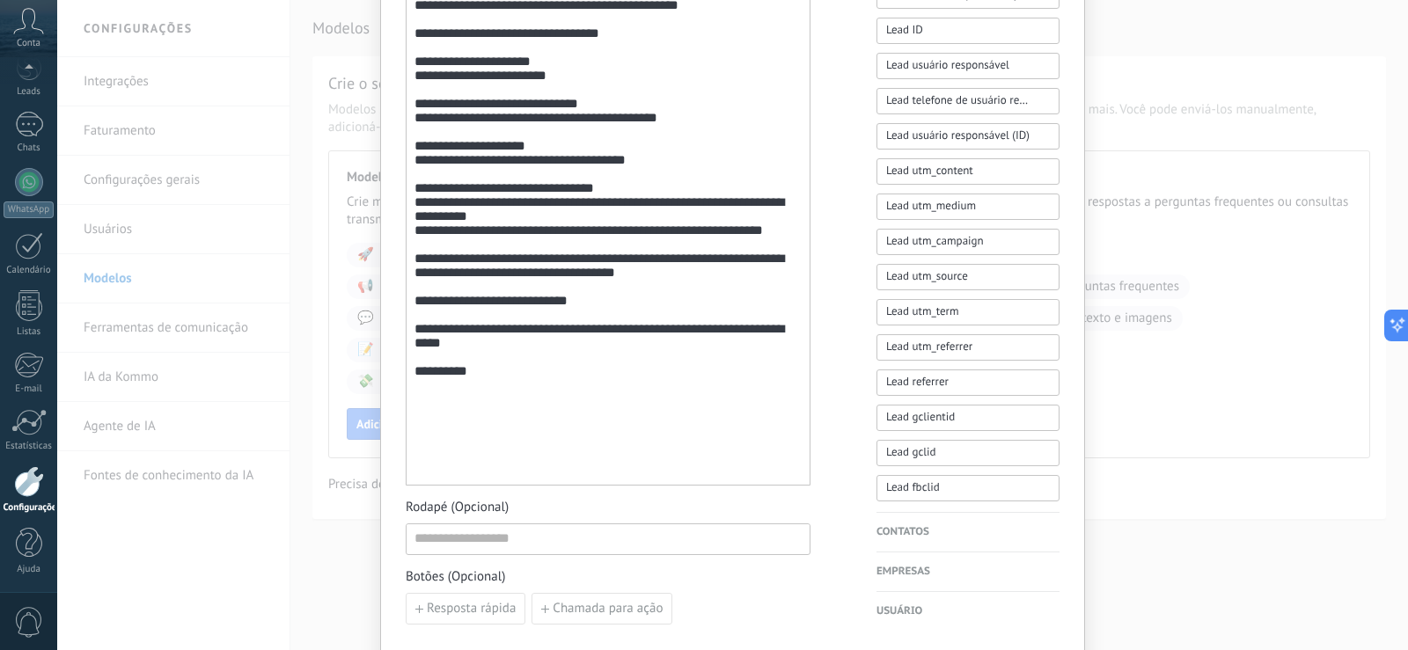
click at [639, 509] on span "Rodapé (Opcional)" at bounding box center [608, 508] width 405 height 18
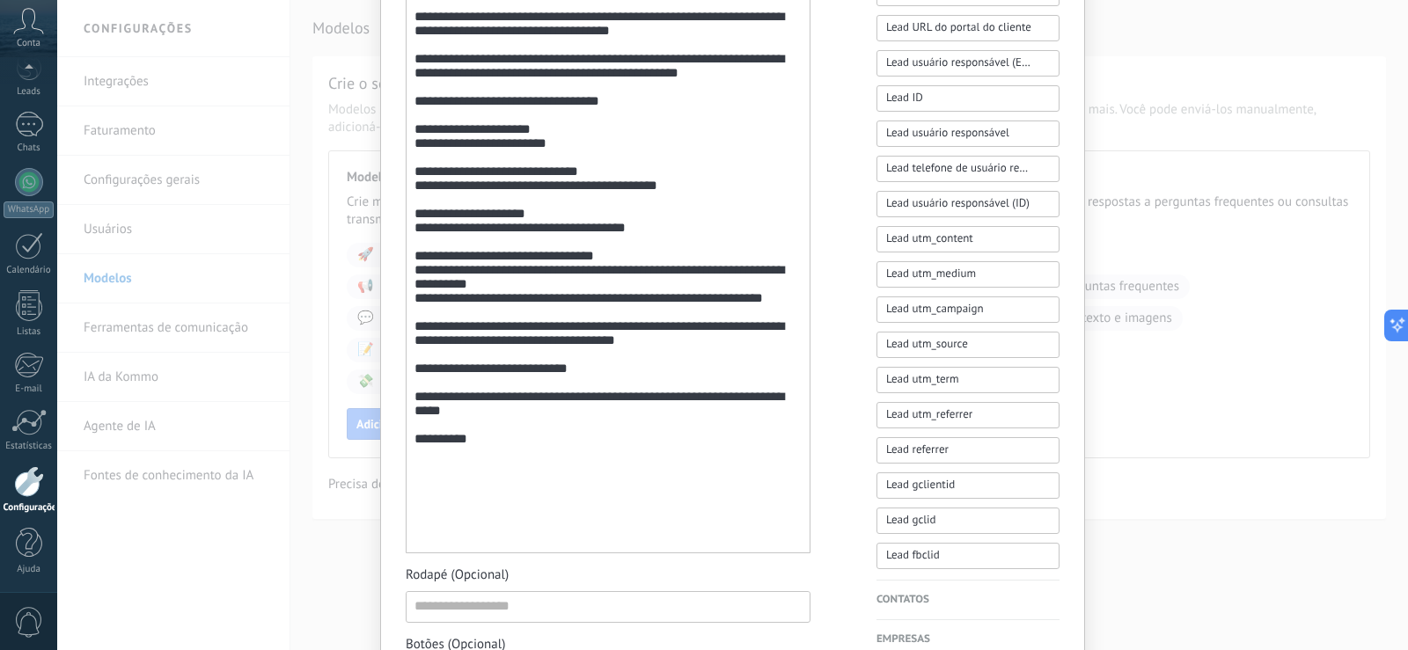
scroll to position [684, 0]
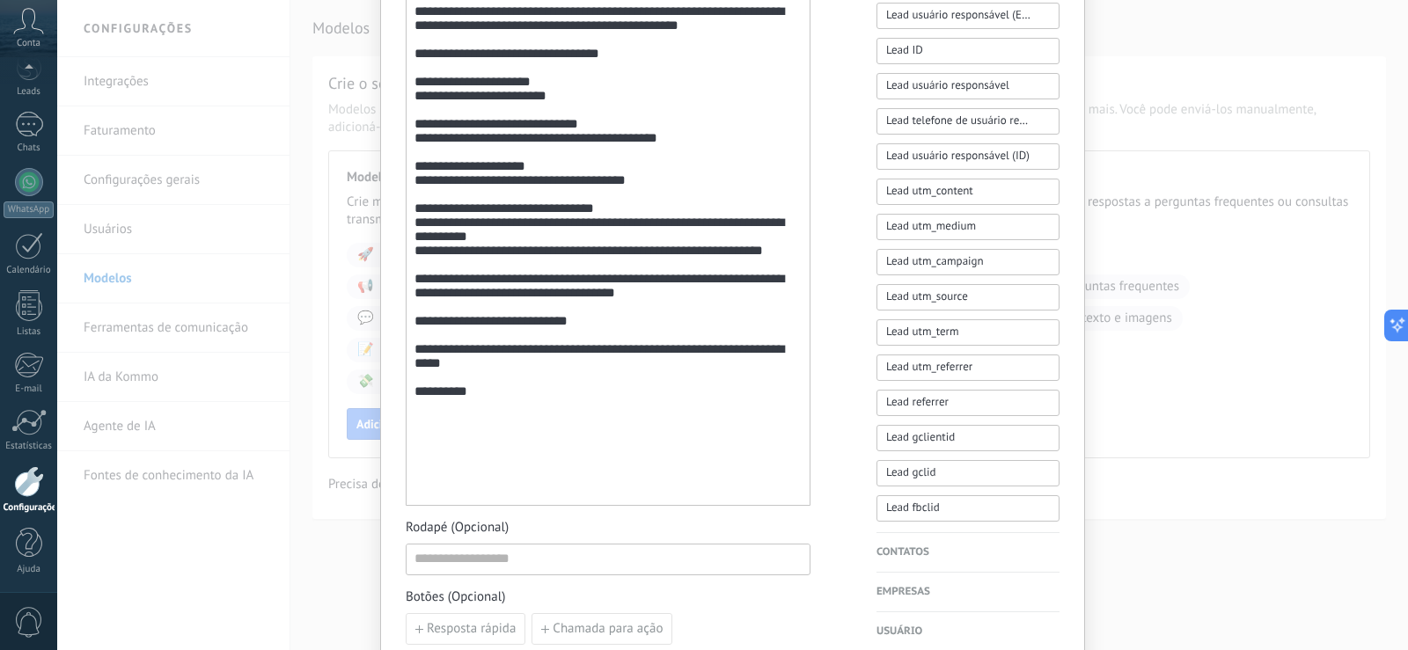
click at [415, 134] on div "**********" at bounding box center [608, 202] width 387 height 593
drag, startPoint x: 580, startPoint y: 137, endPoint x: 403, endPoint y: 140, distance: 176.9
click at [406, 140] on div "**********" at bounding box center [608, 202] width 405 height 608
copy div "**********"
click at [671, 125] on div "**********" at bounding box center [608, 202] width 387 height 593
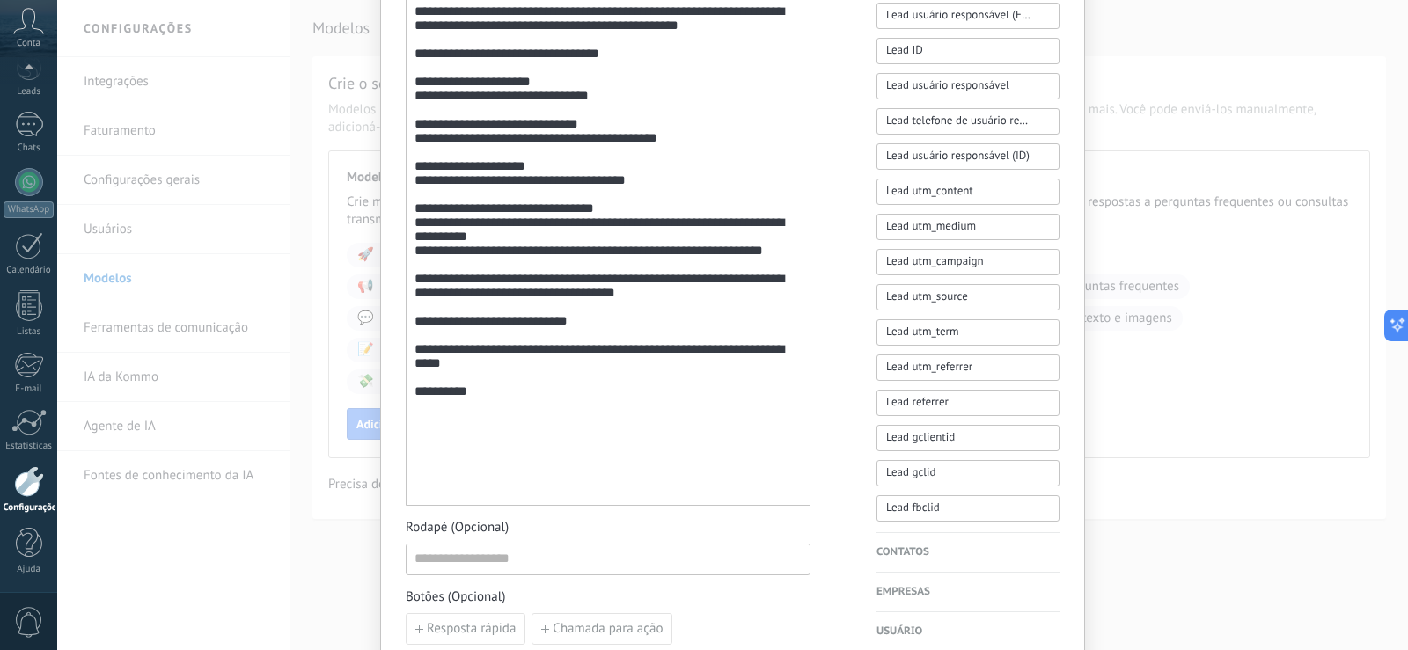
click at [579, 103] on div "**********" at bounding box center [608, 202] width 387 height 593
click at [616, 80] on div "**********" at bounding box center [608, 202] width 387 height 593
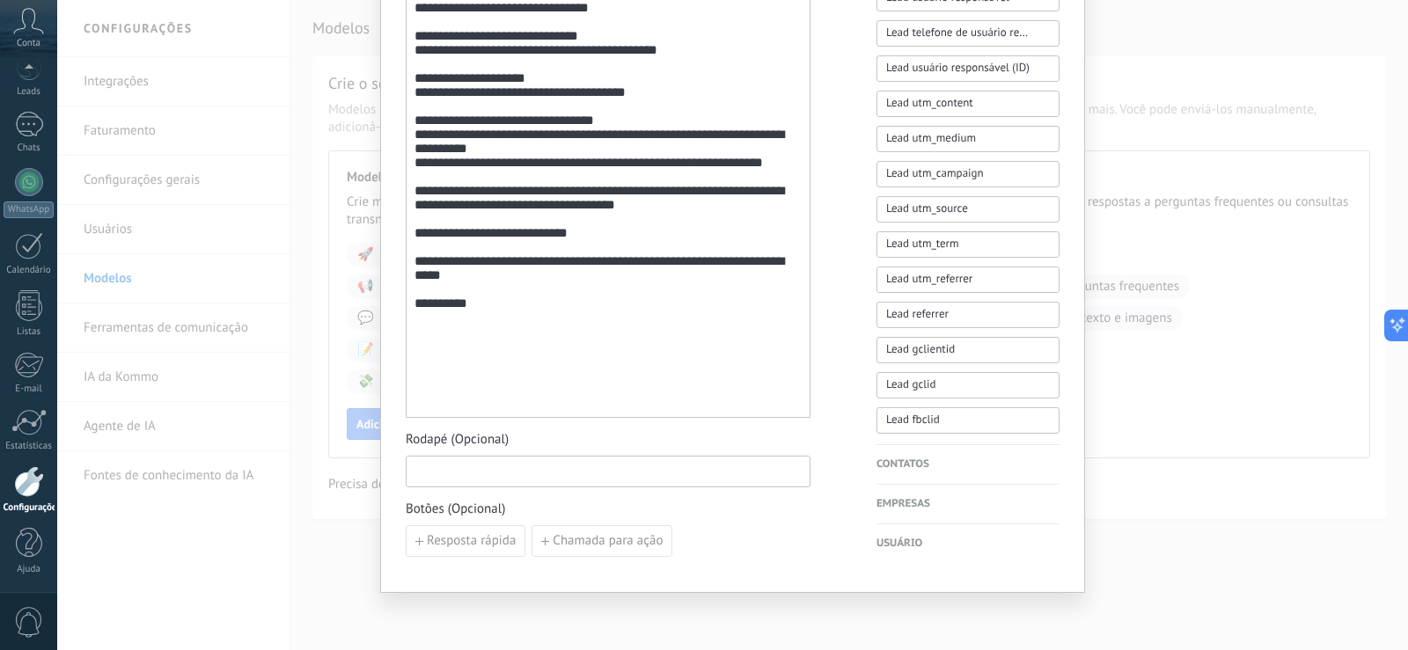
click at [503, 465] on input at bounding box center [608, 471] width 403 height 28
click at [522, 437] on span "Rodapé (Opcional)" at bounding box center [608, 440] width 405 height 18
click at [466, 547] on span "Resposta rápida" at bounding box center [471, 541] width 89 height 12
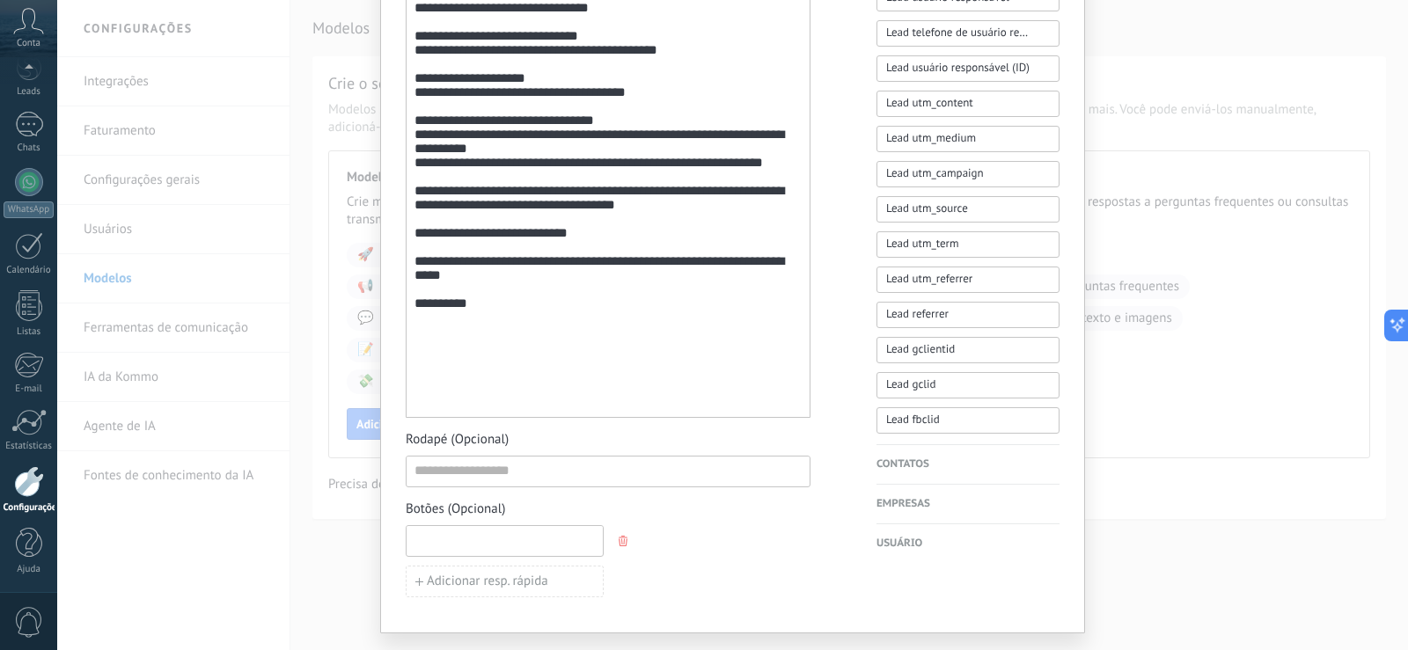
click at [466, 547] on input at bounding box center [505, 540] width 196 height 28
click at [626, 541] on span "button" at bounding box center [625, 541] width 12 height 11
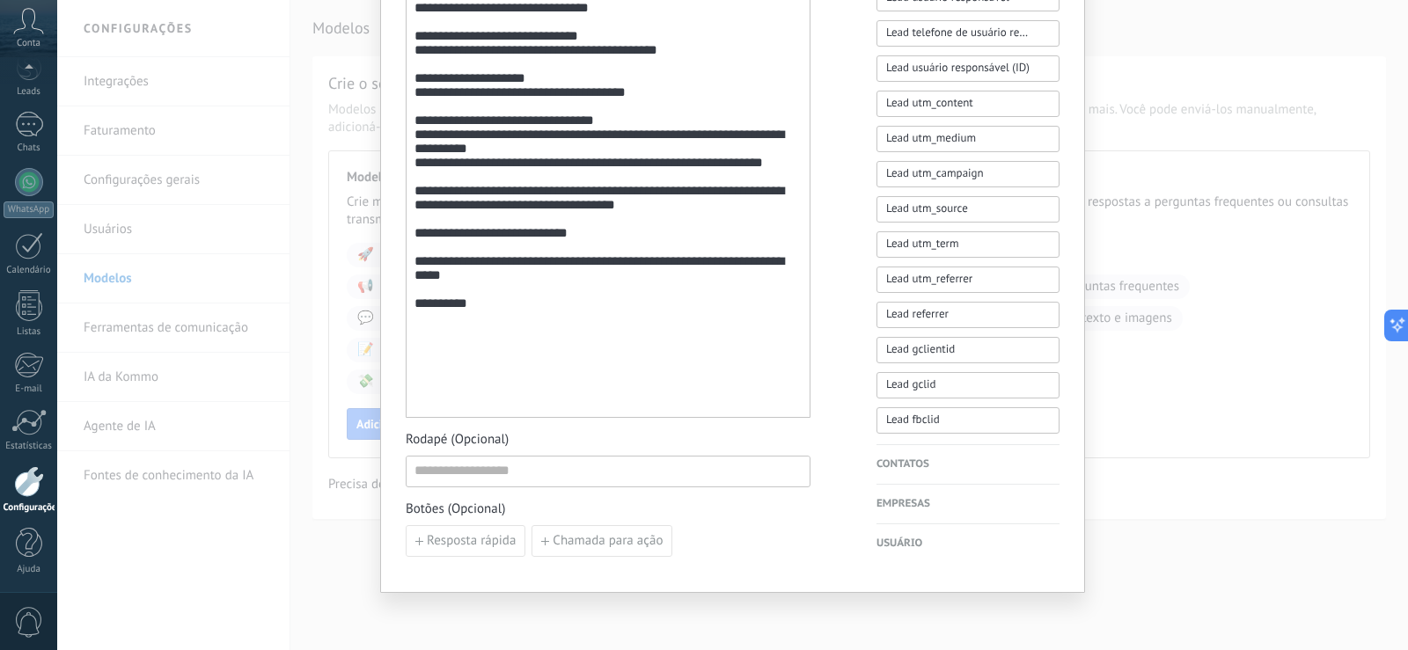
click at [546, 398] on div "**********" at bounding box center [608, 114] width 387 height 593
click at [585, 440] on span "Rodapé (Opcional)" at bounding box center [608, 440] width 405 height 18
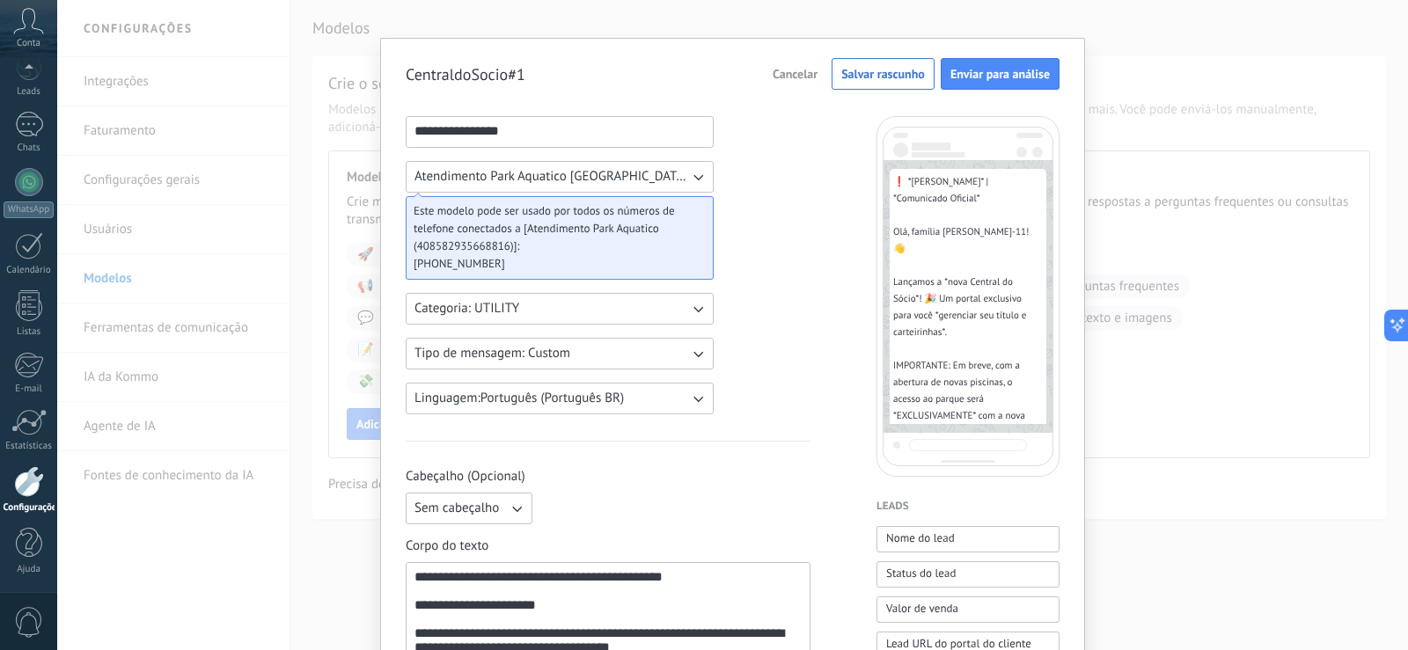
scroll to position [0, 0]
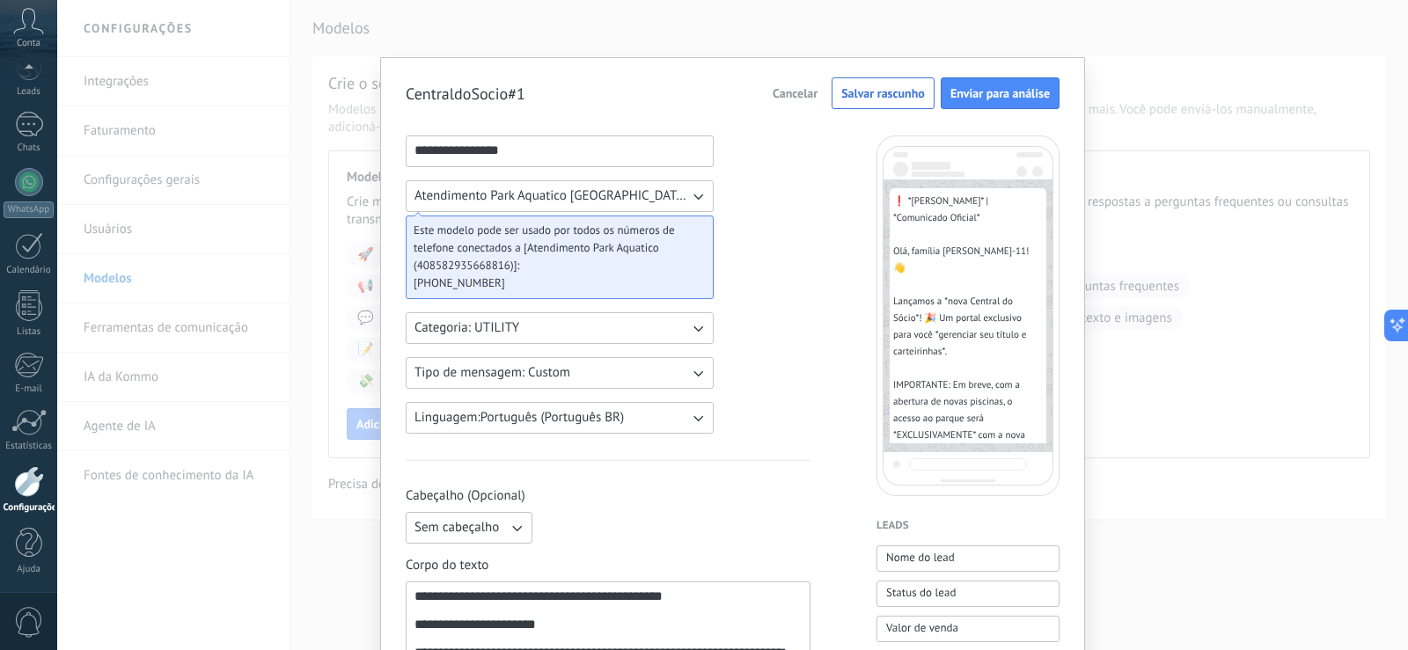
click at [980, 93] on span "Enviar para análise" at bounding box center [999, 93] width 99 height 12
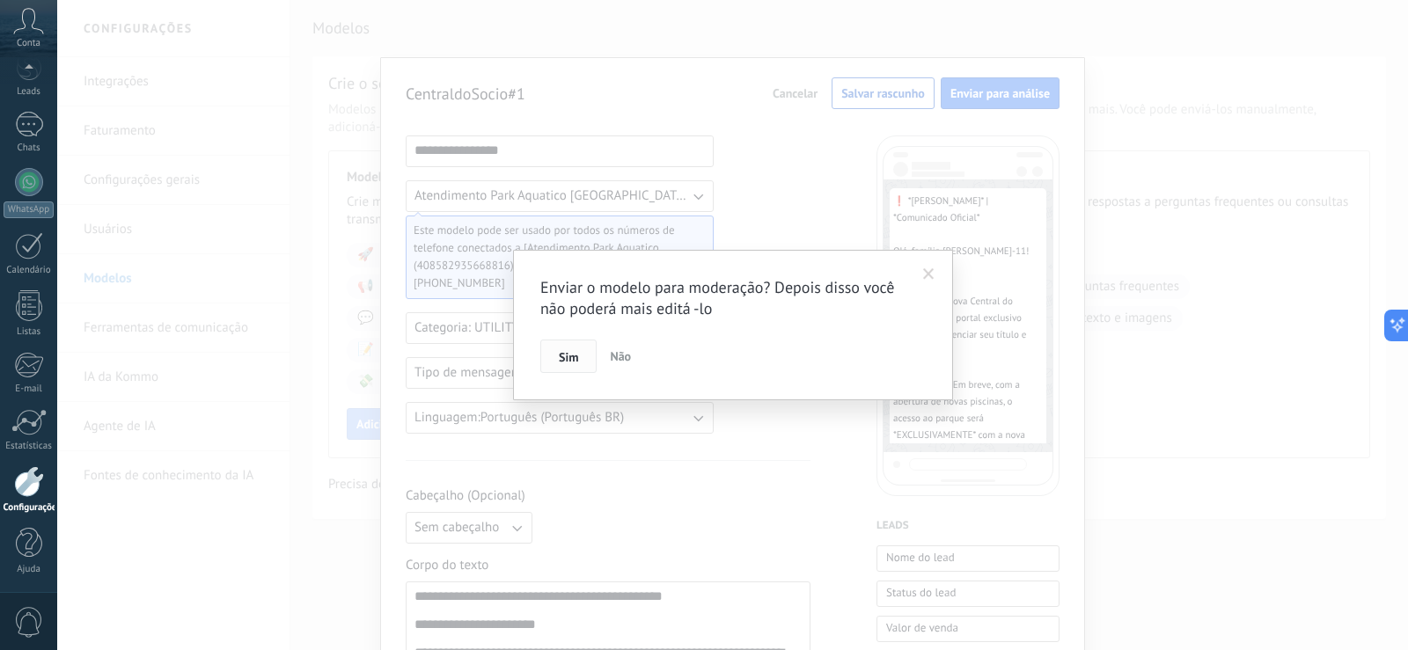
click at [576, 356] on span "Sim" at bounding box center [568, 357] width 19 height 12
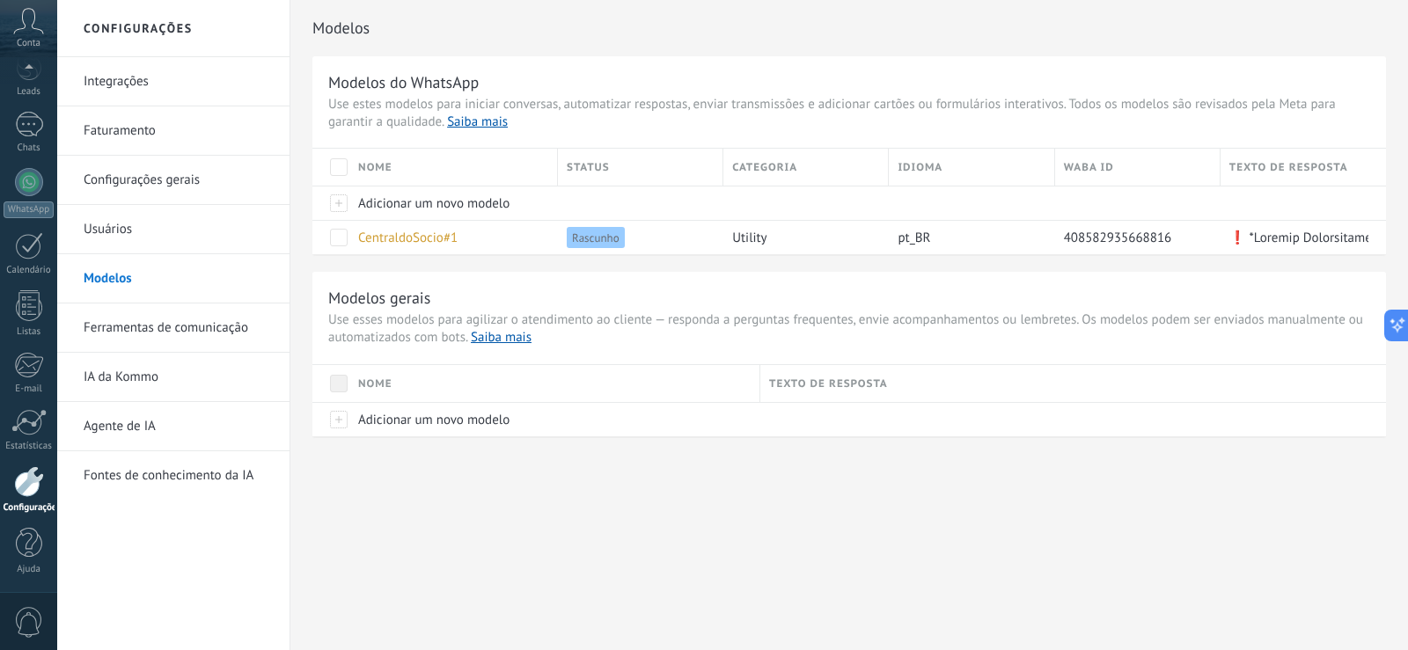
click at [217, 68] on link "Integrações" at bounding box center [178, 81] width 188 height 49
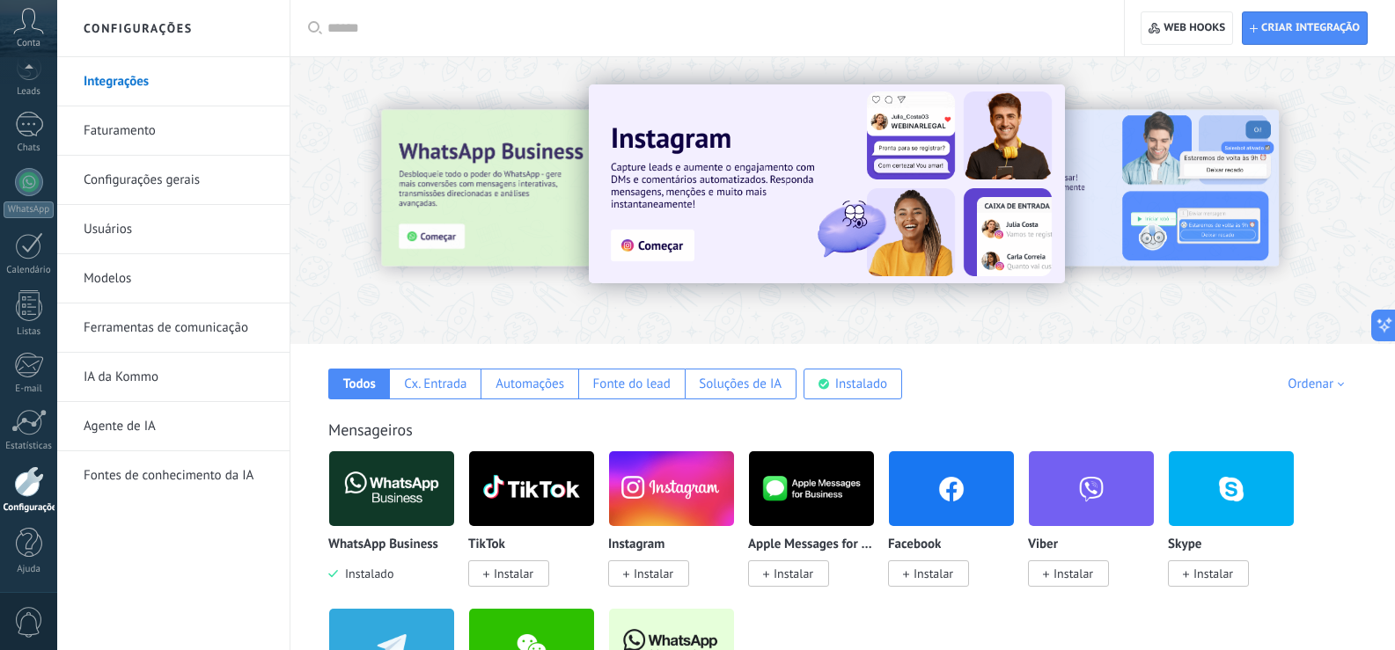
click at [174, 129] on link "Faturamento" at bounding box center [178, 130] width 188 height 49
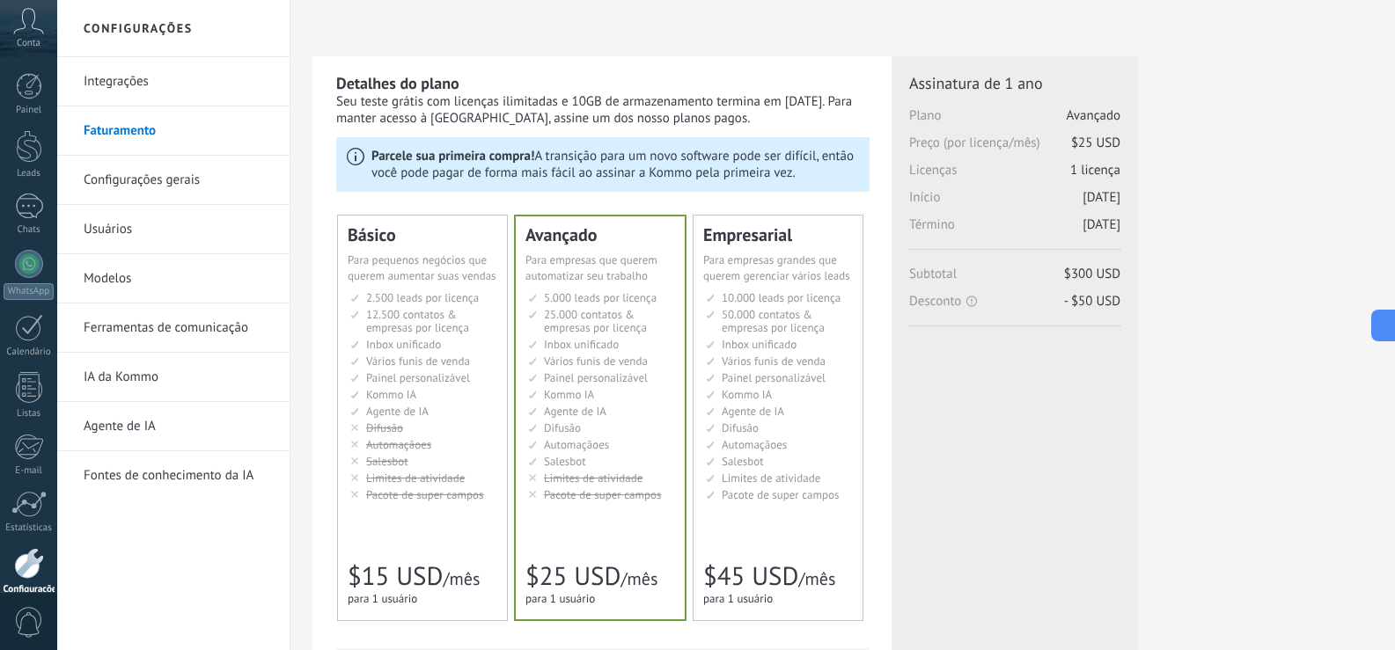
click at [192, 172] on link "Configurações gerais" at bounding box center [178, 180] width 188 height 49
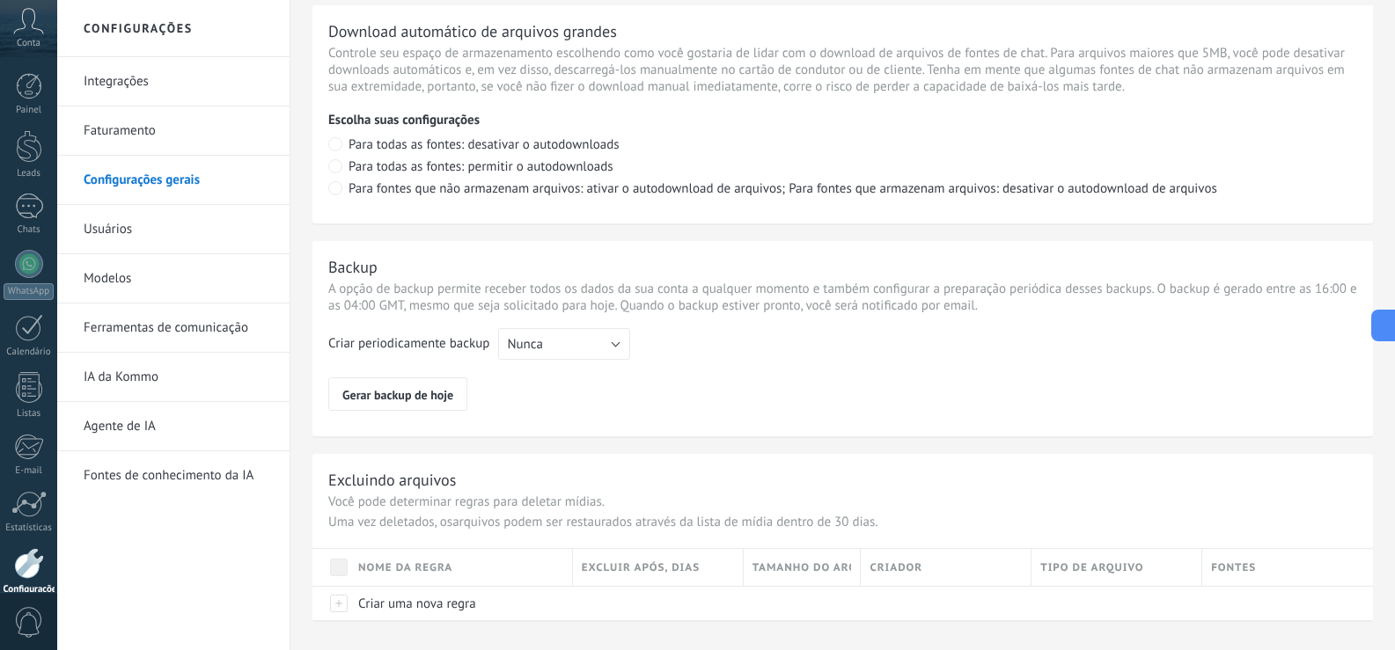
scroll to position [1272, 0]
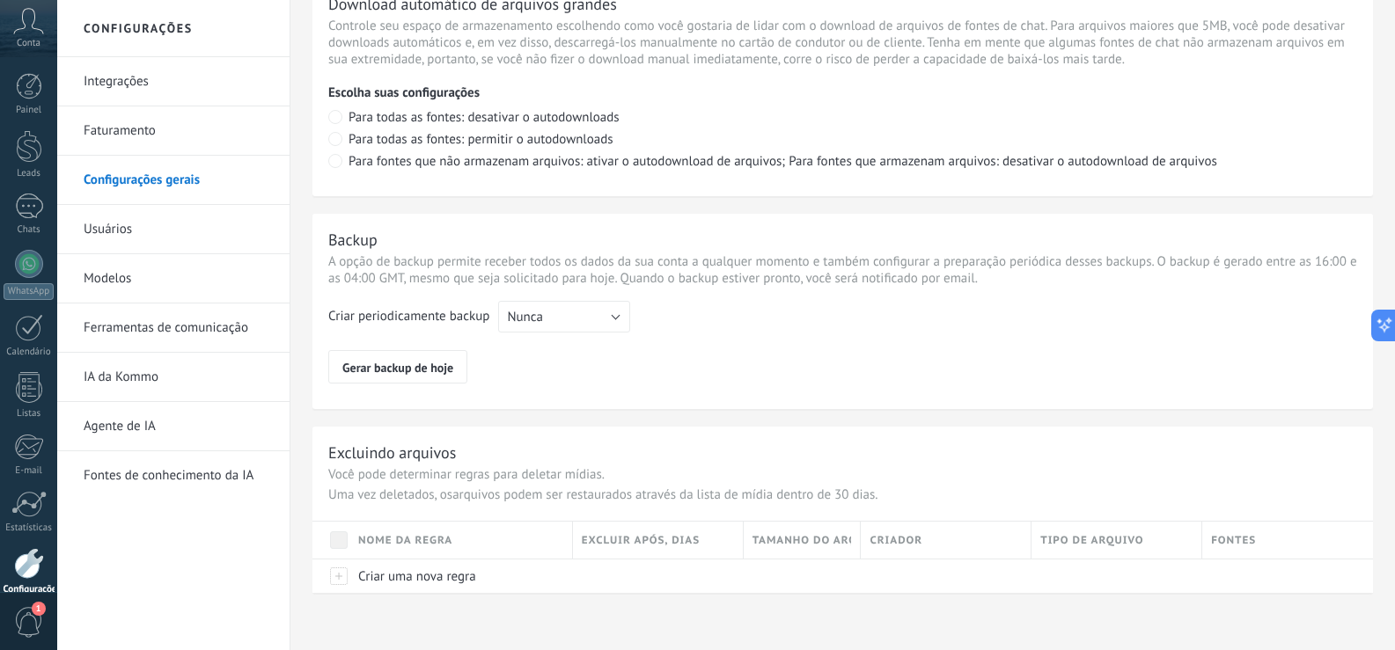
click at [136, 202] on link "Configurações gerais" at bounding box center [178, 180] width 188 height 49
click at [121, 230] on link "Usuários" at bounding box center [178, 229] width 188 height 49
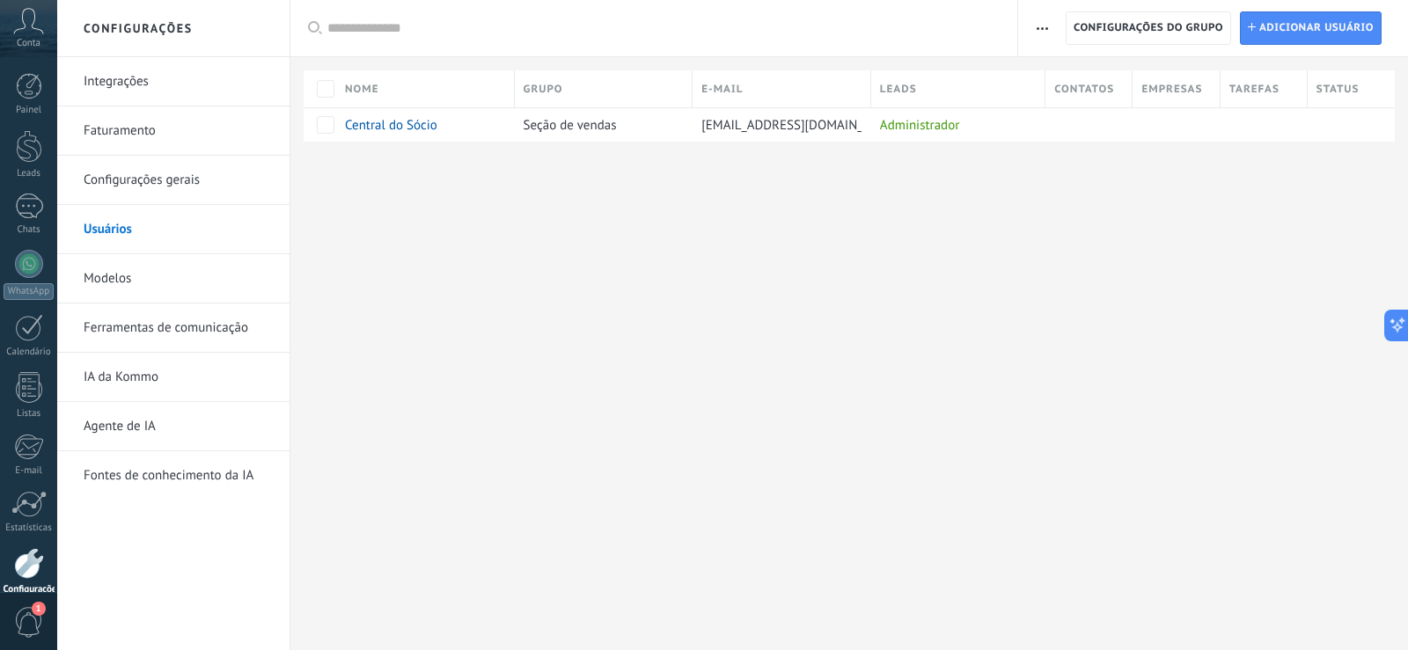
click at [126, 282] on link "Modelos" at bounding box center [178, 278] width 188 height 49
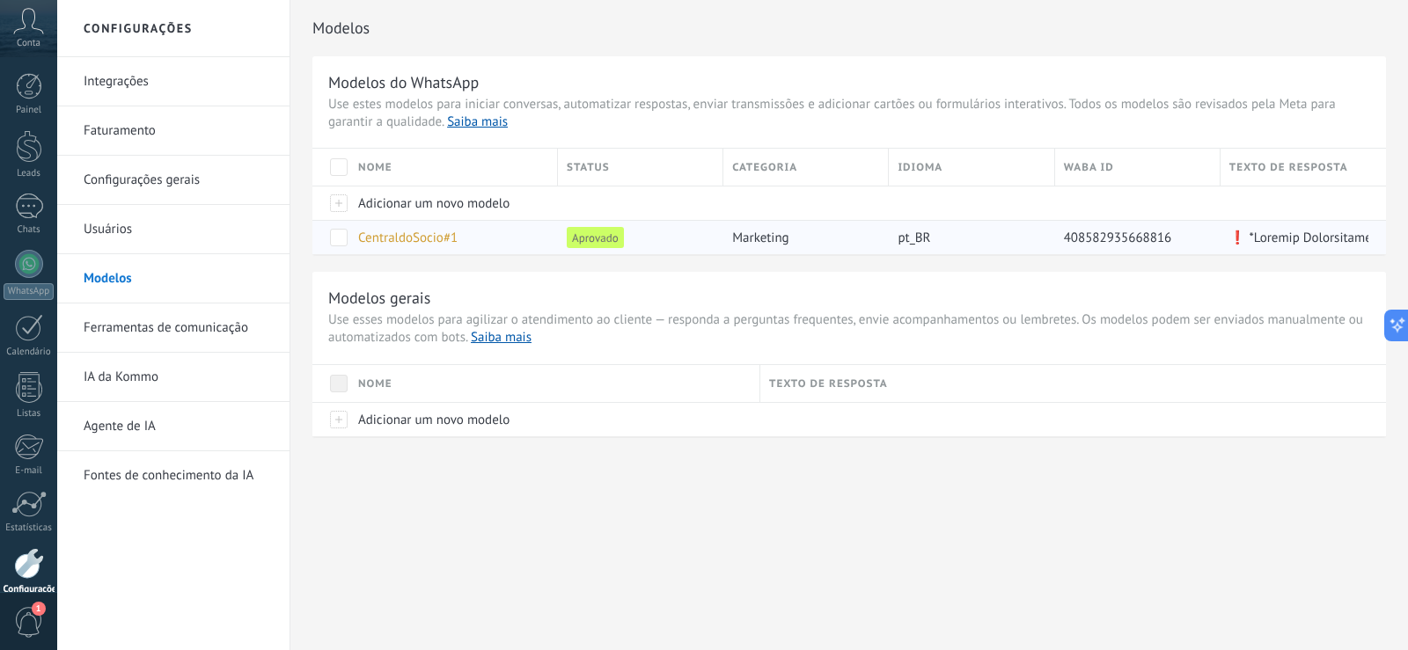
click at [341, 242] on span at bounding box center [339, 238] width 18 height 18
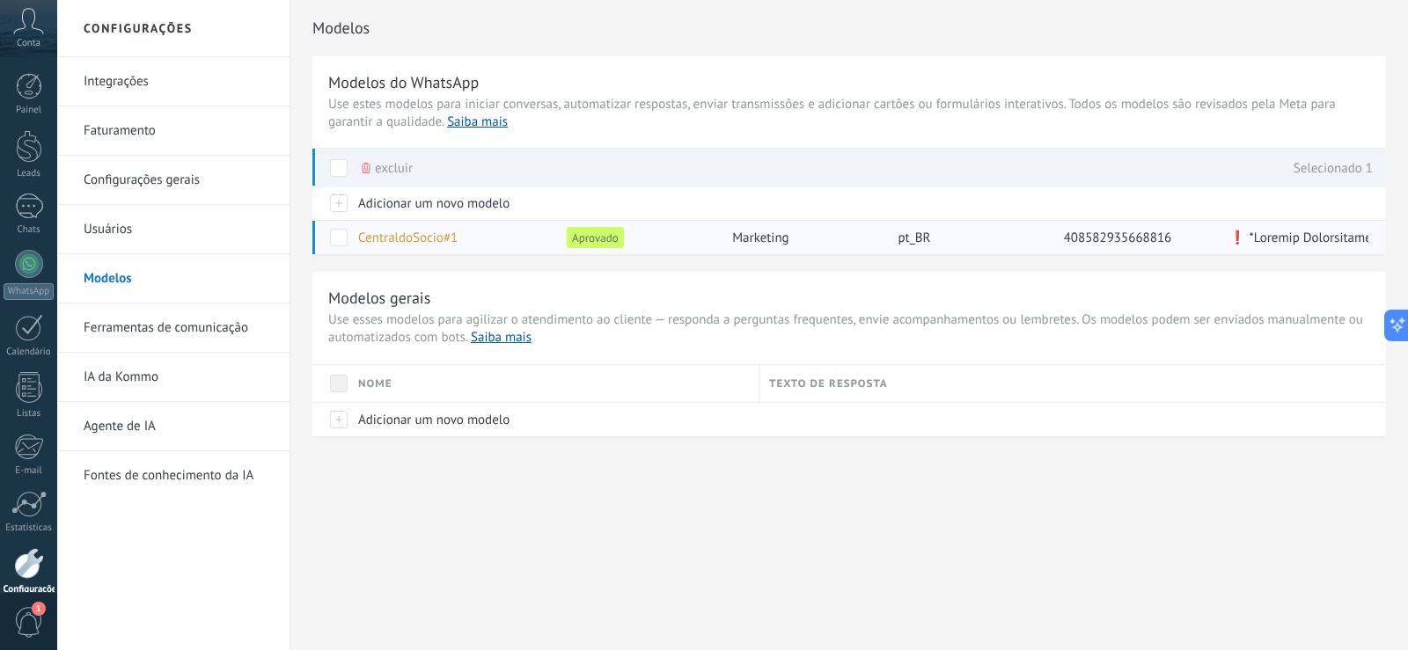
click at [329, 238] on div at bounding box center [330, 237] width 37 height 34
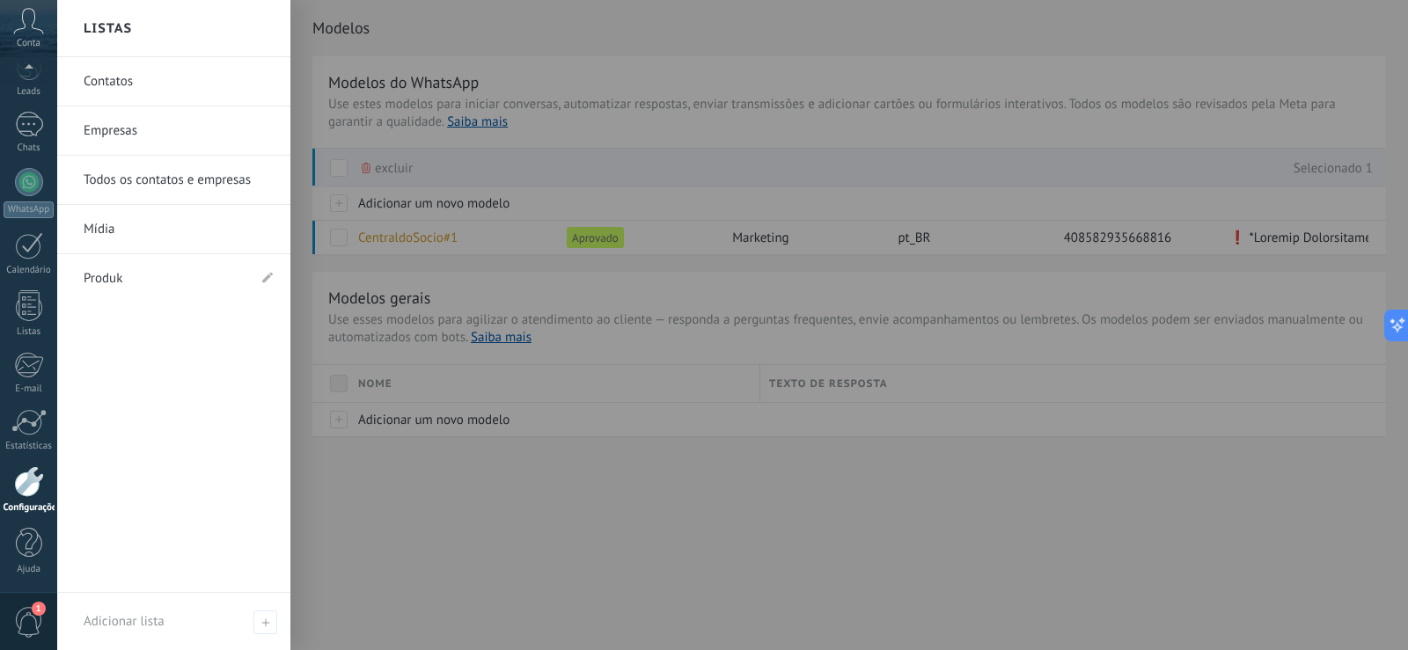
click at [105, 85] on link "Contatos" at bounding box center [178, 81] width 189 height 49
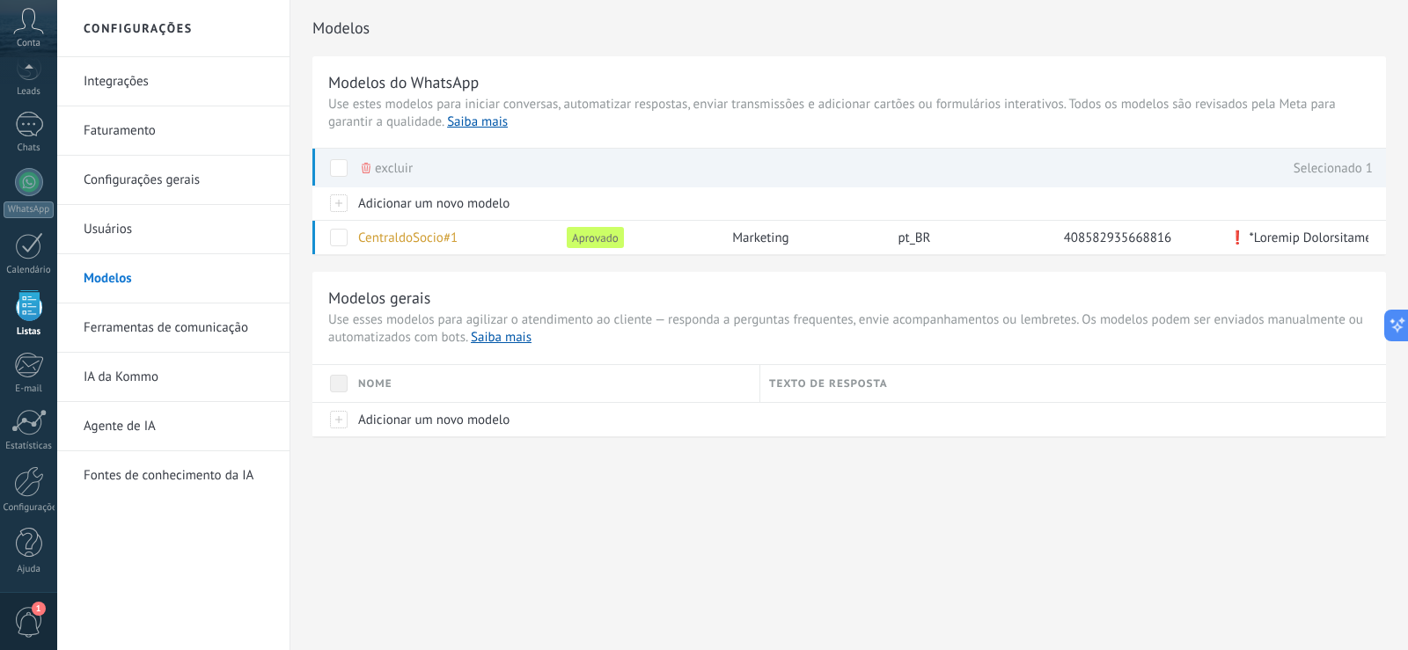
scroll to position [46, 0]
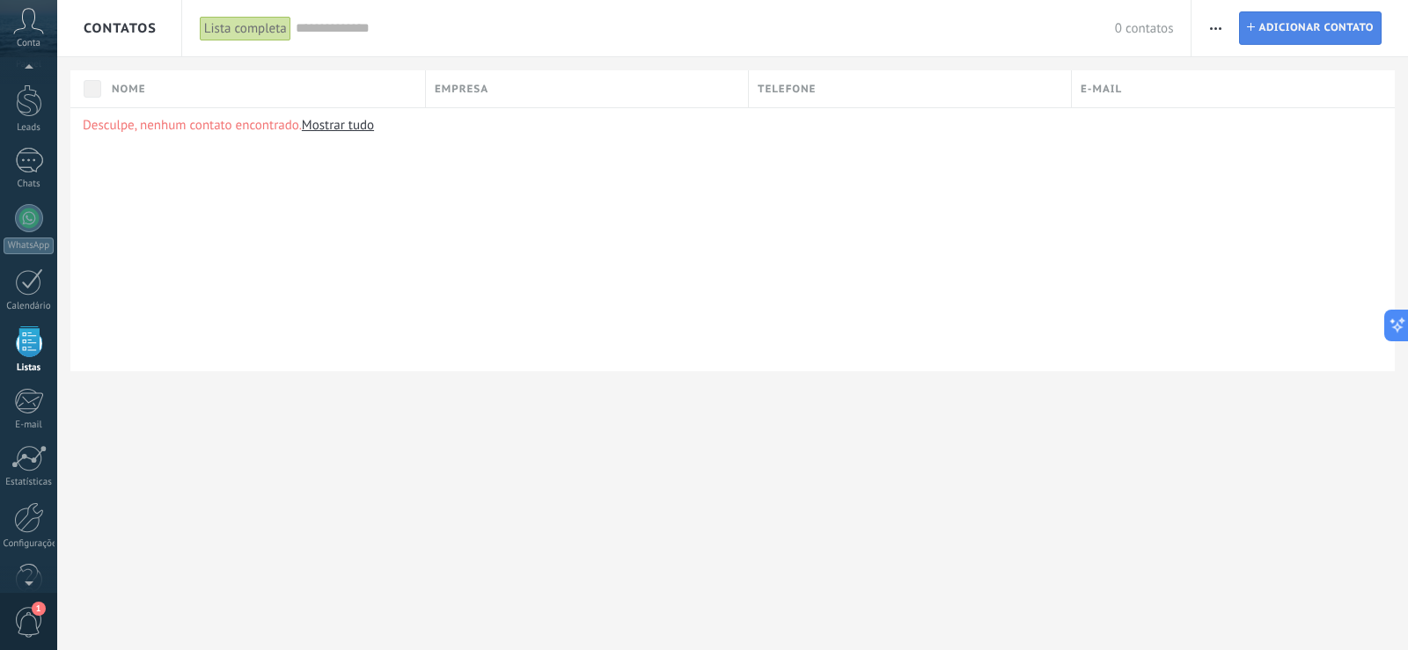
click at [1266, 26] on span "Adicionar contato" at bounding box center [1315, 28] width 115 height 32
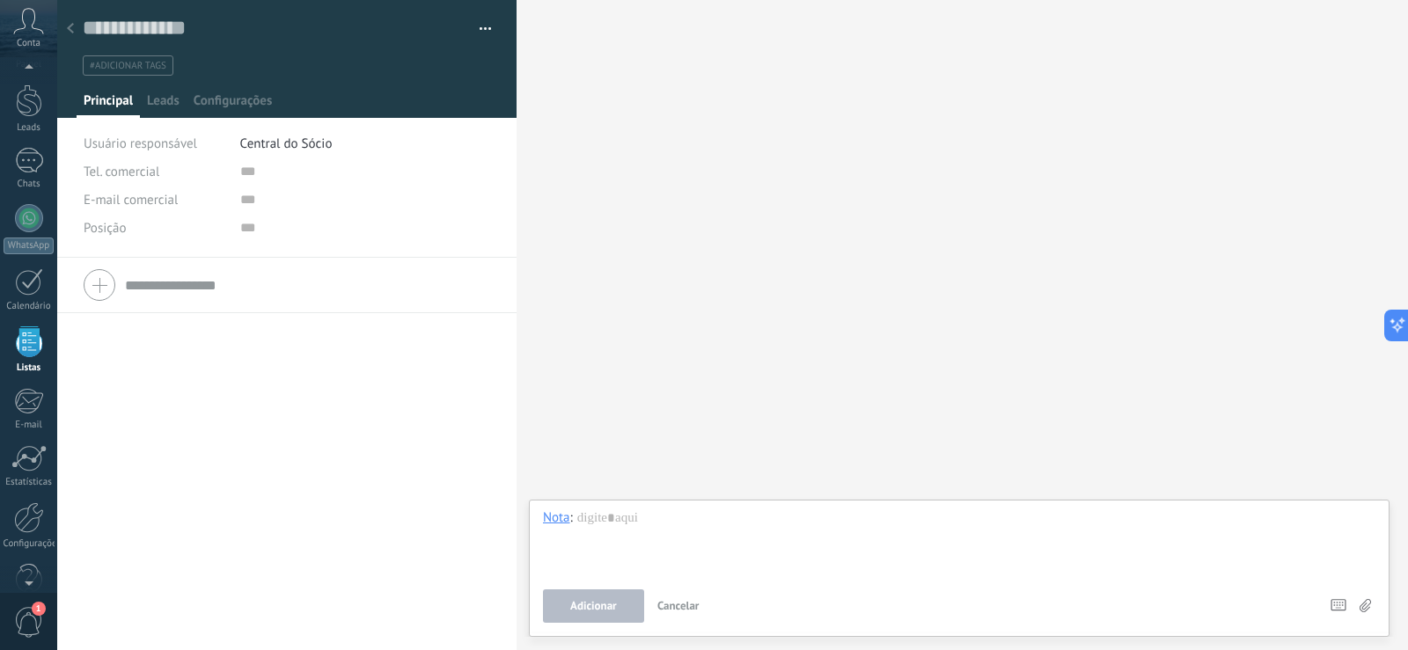
click at [73, 29] on icon at bounding box center [70, 28] width 7 height 11
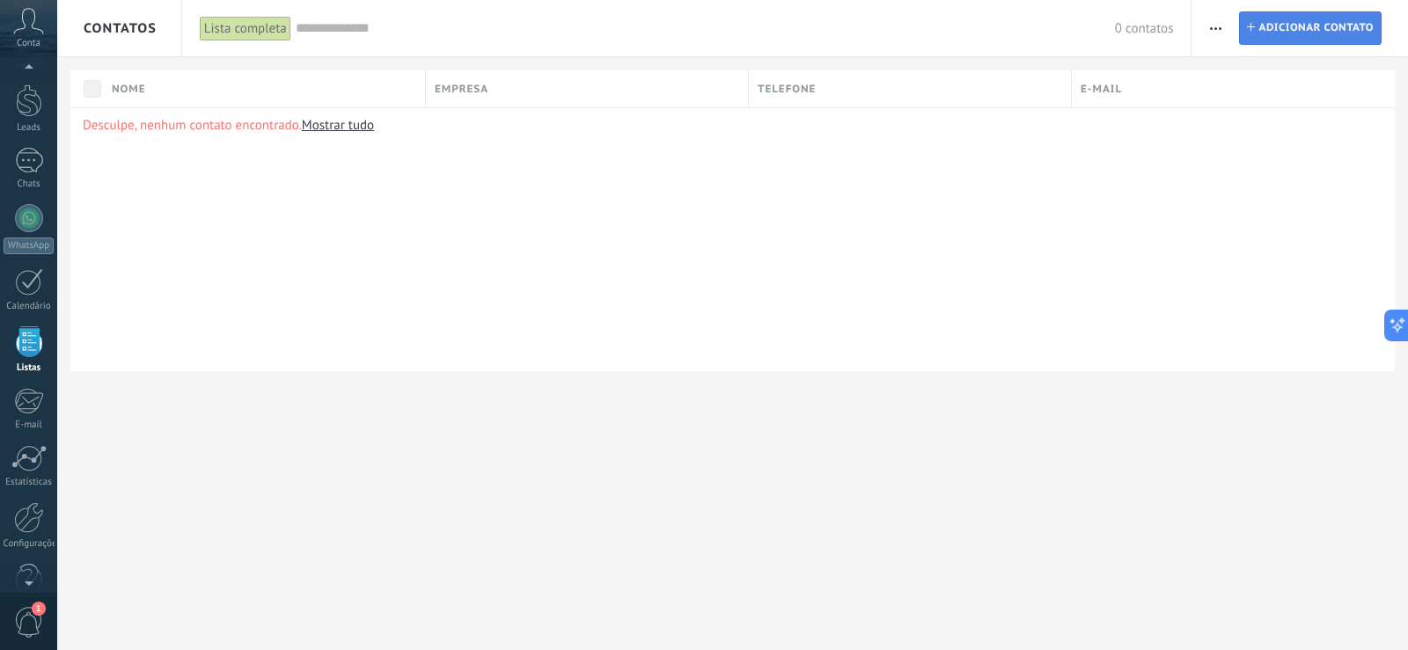
click at [1278, 29] on span "Adicionar contato" at bounding box center [1315, 28] width 115 height 32
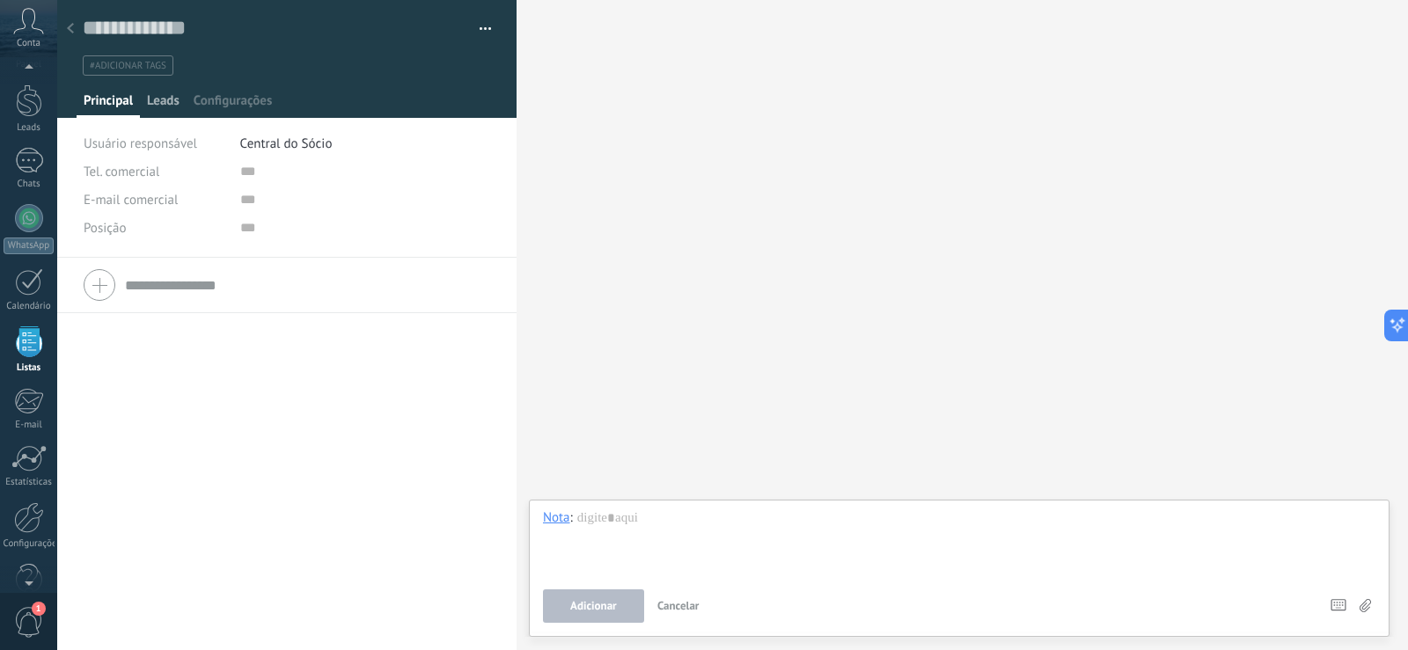
click at [174, 94] on span "Leads" at bounding box center [163, 105] width 33 height 26
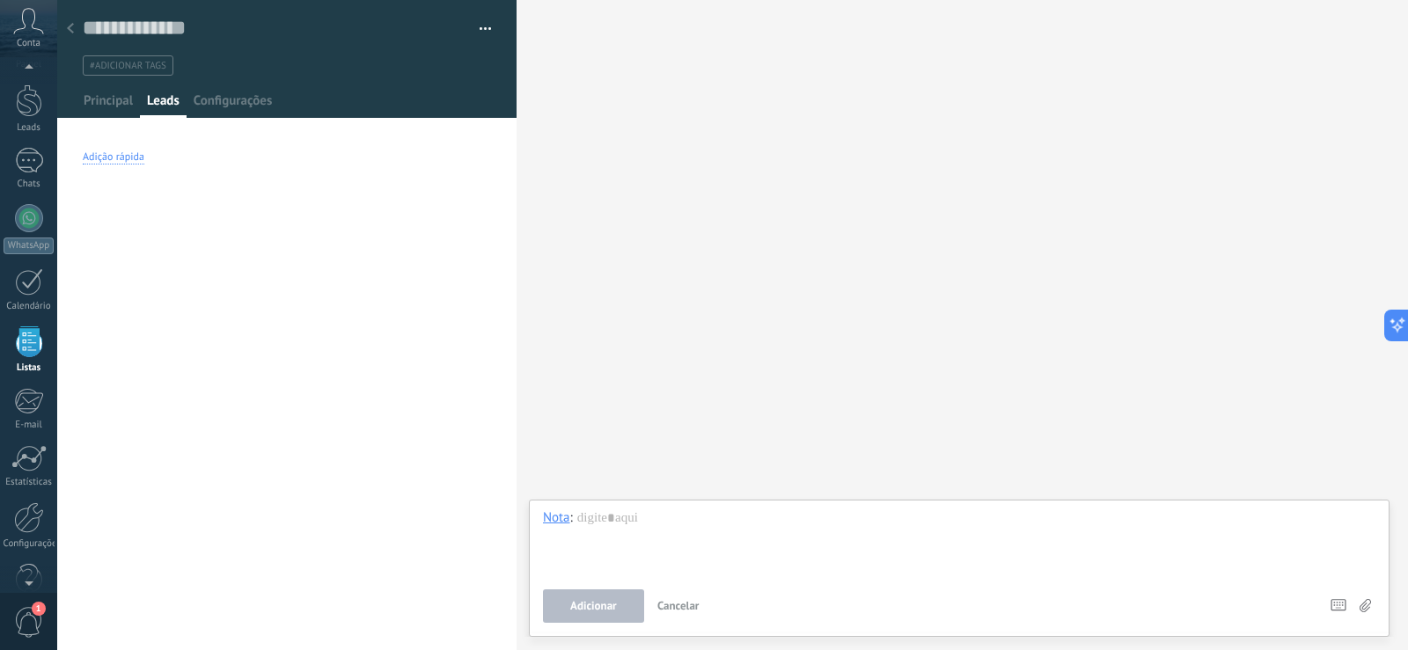
click at [126, 158] on div "Adição rápida" at bounding box center [114, 157] width 62 height 14
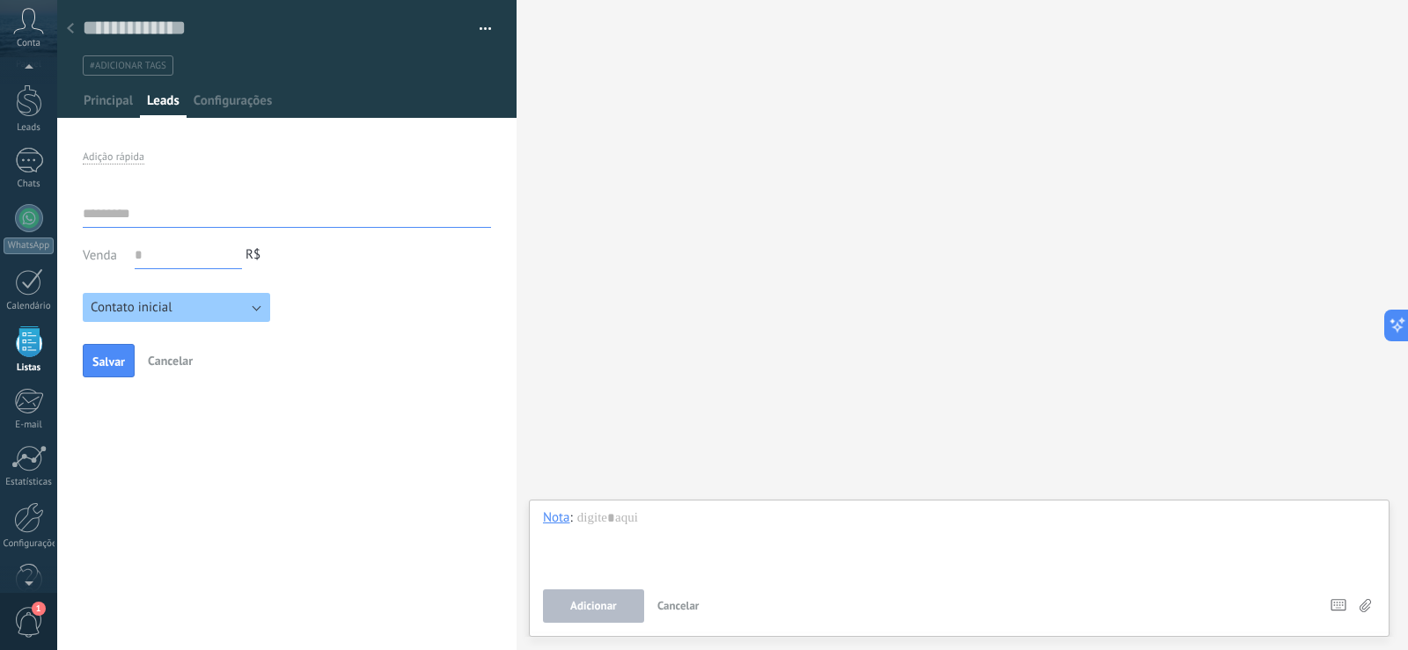
click at [196, 319] on button "Contato inicial" at bounding box center [176, 307] width 187 height 29
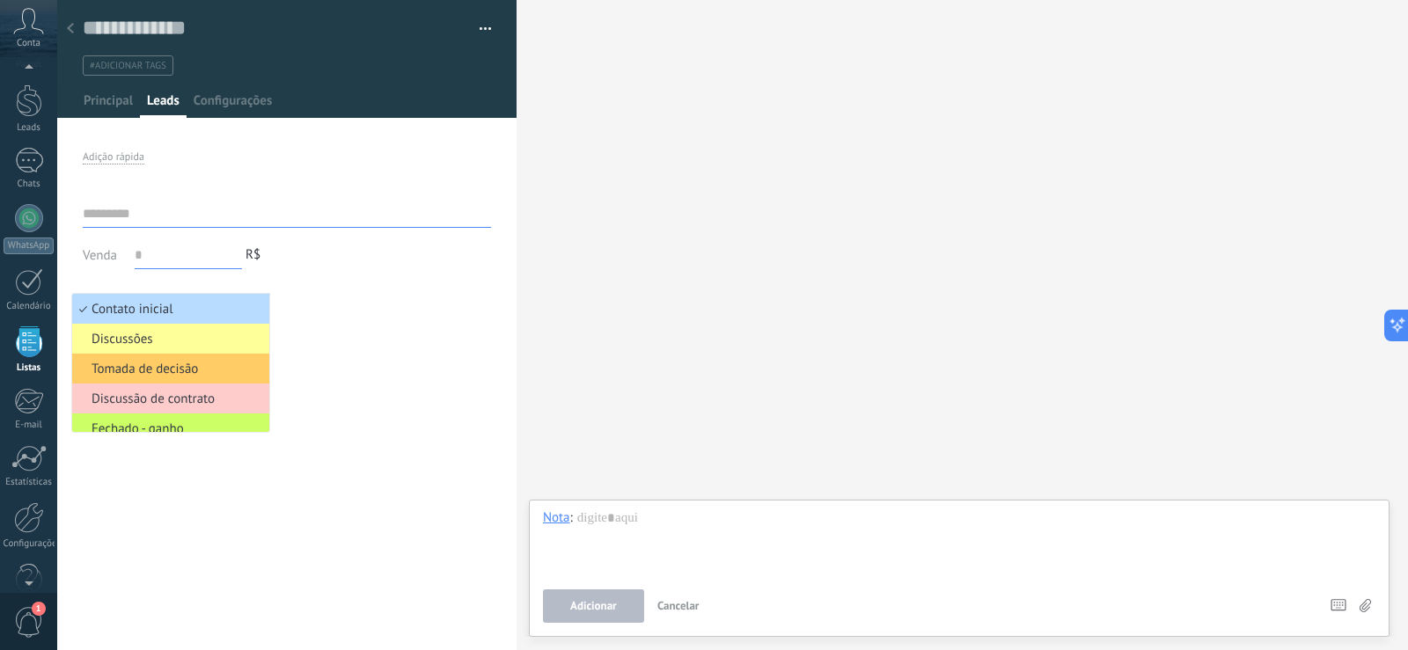
click at [202, 309] on span "Contato inicial" at bounding box center [168, 309] width 192 height 17
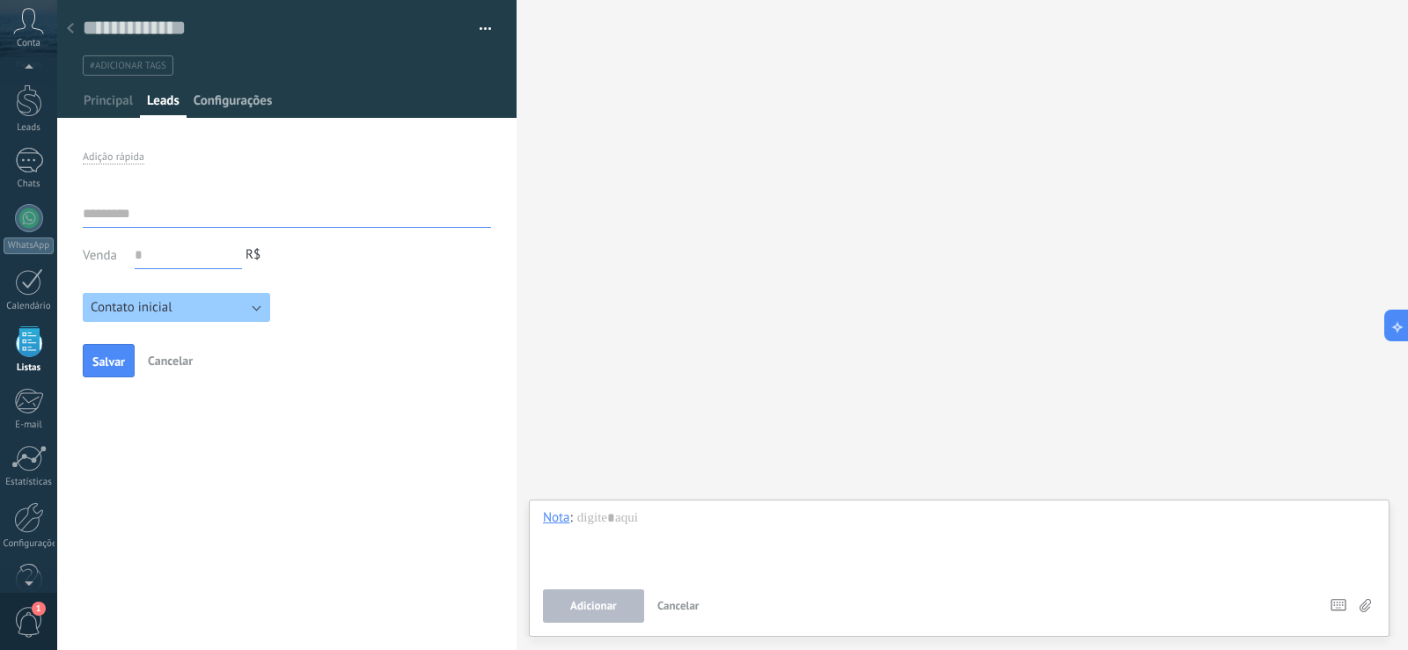
click at [216, 103] on span "Configurações" at bounding box center [233, 105] width 78 height 26
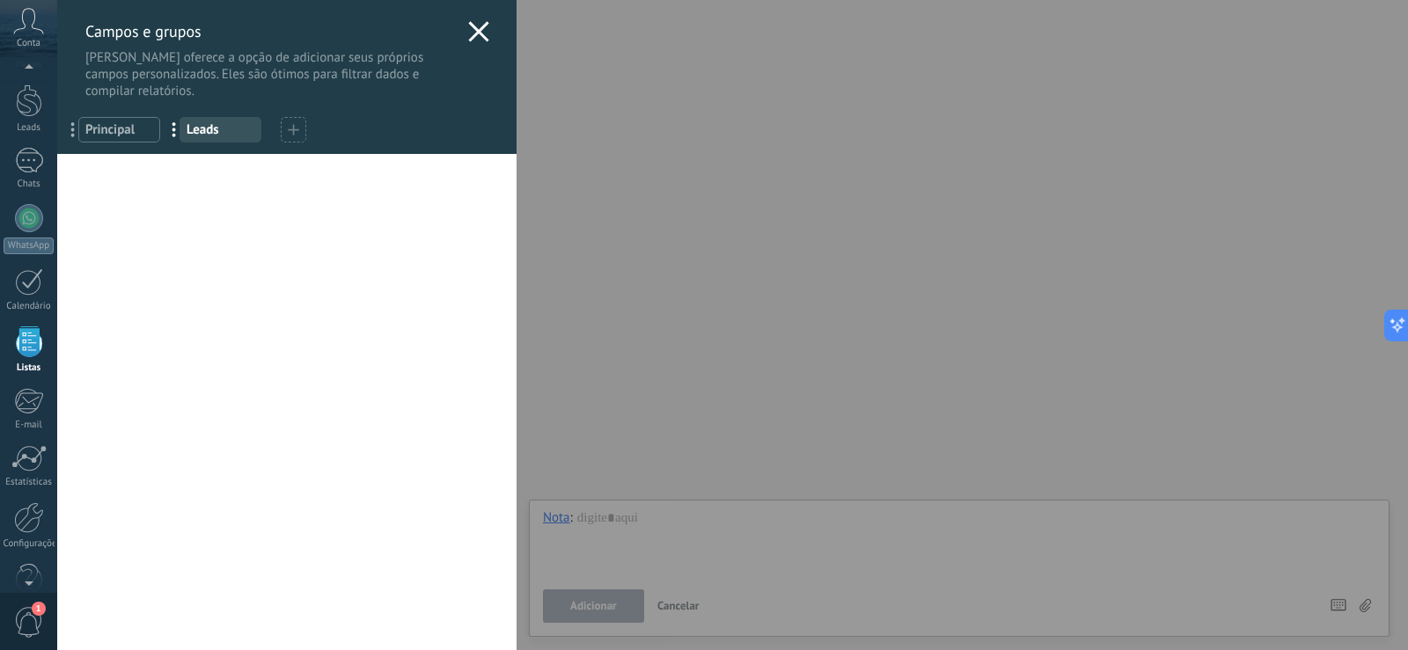
click at [471, 26] on icon at bounding box center [478, 31] width 21 height 21
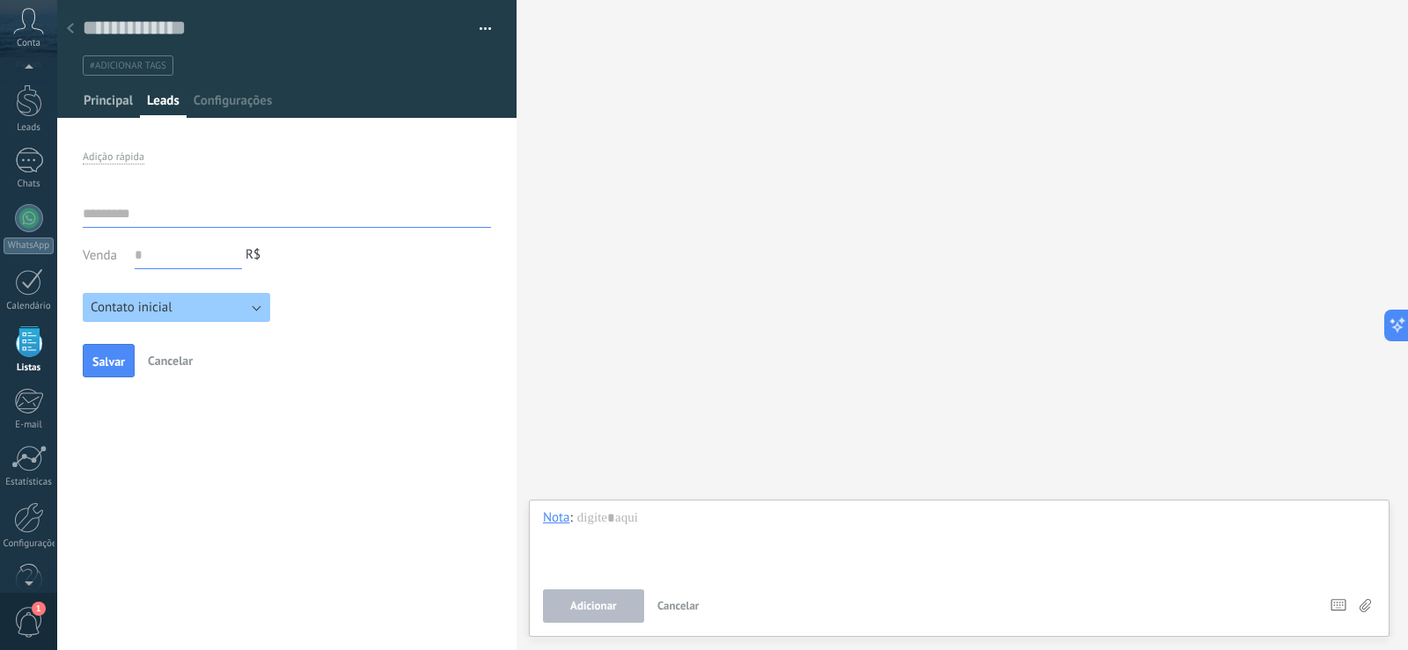
click at [117, 97] on span "Principal" at bounding box center [108, 105] width 49 height 26
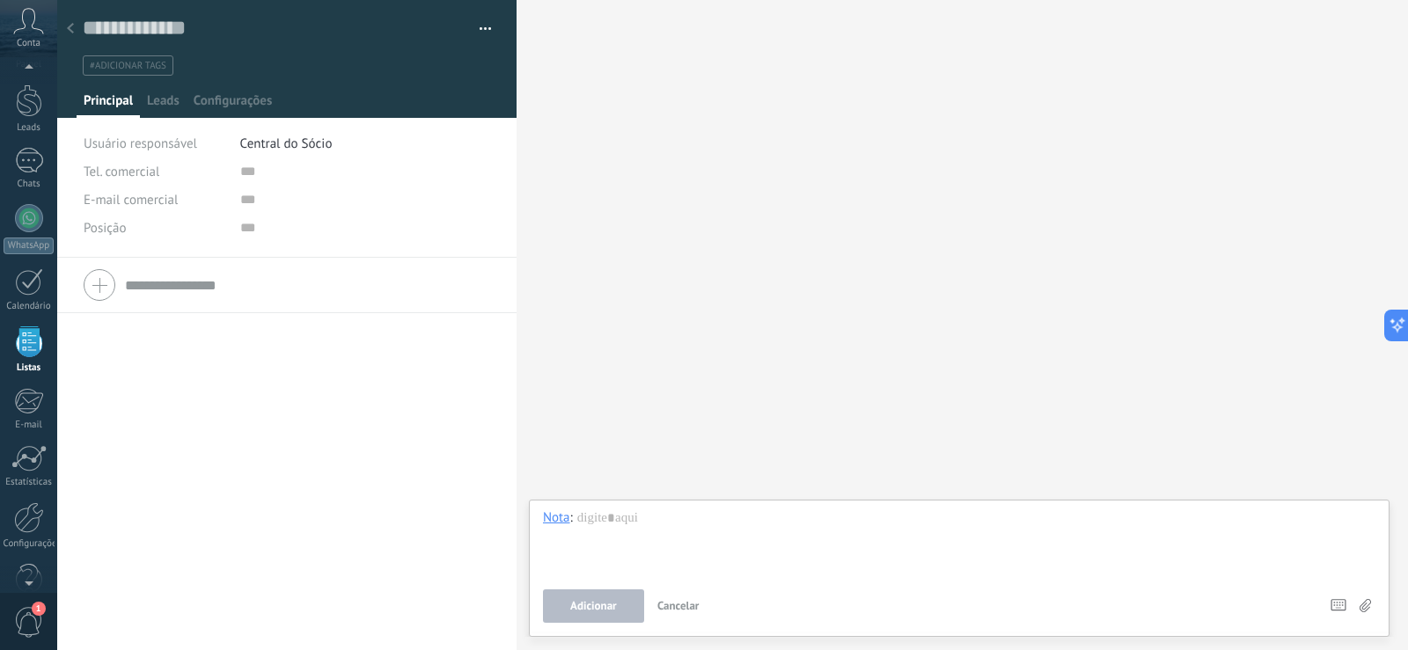
click at [72, 25] on use at bounding box center [70, 28] width 7 height 11
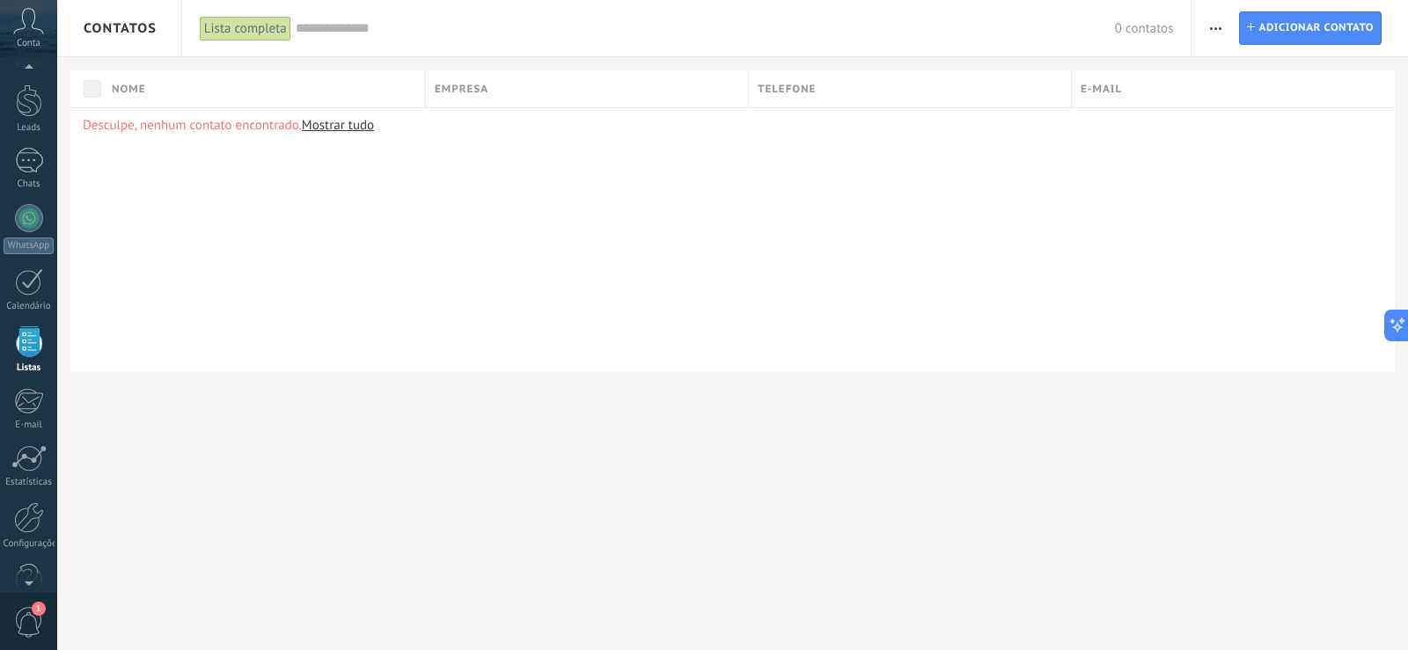
click at [45, 615] on div "1" at bounding box center [28, 621] width 57 height 58
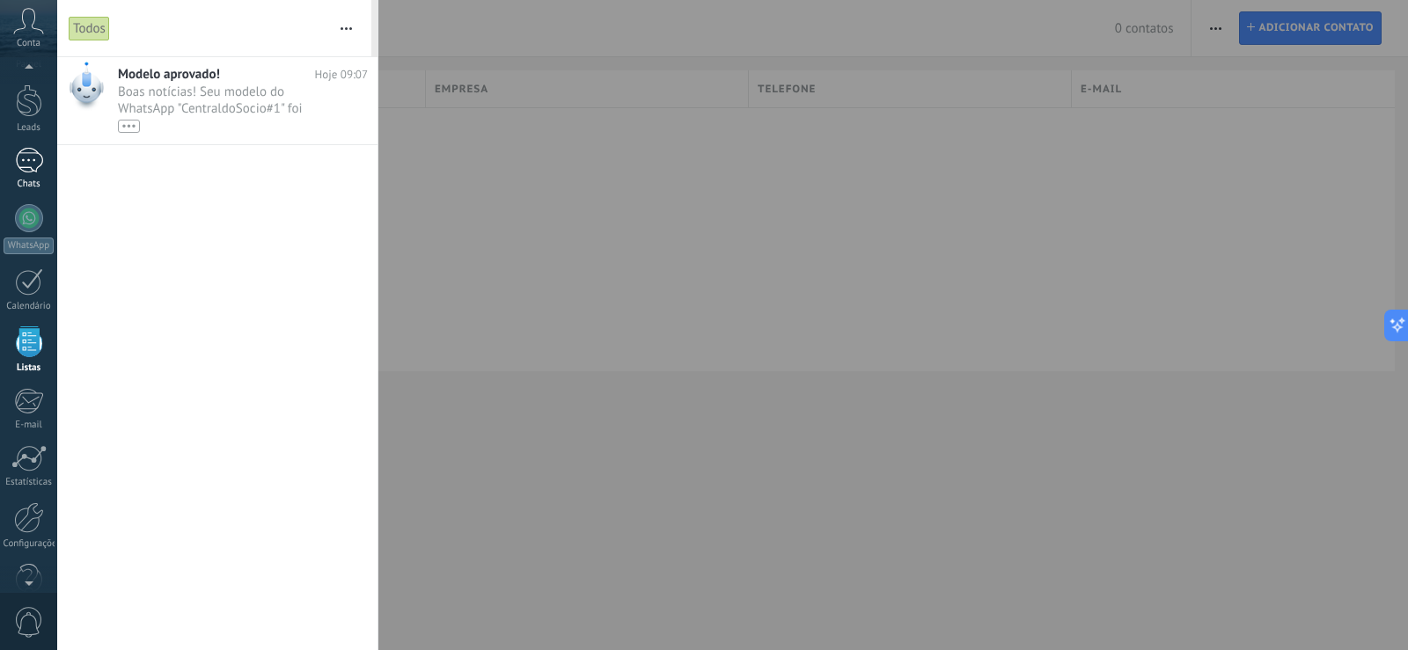
click at [45, 170] on link "Chats" at bounding box center [28, 169] width 57 height 42
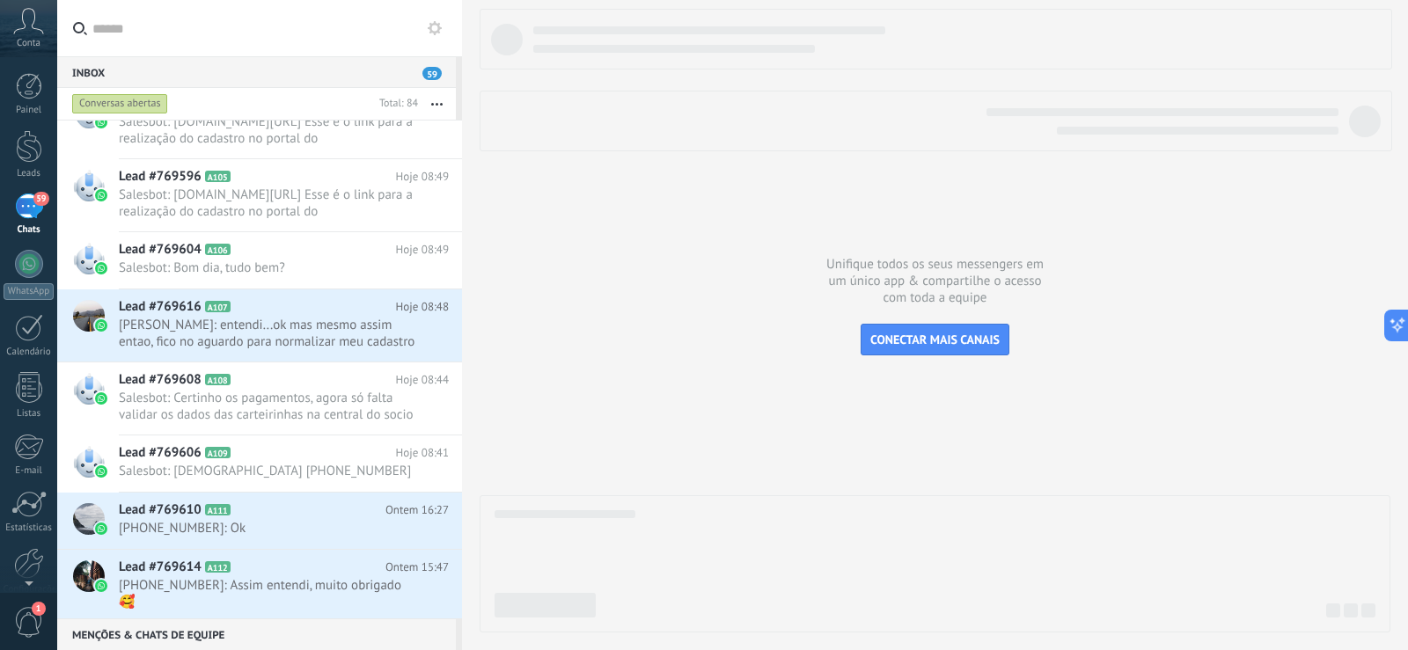
scroll to position [592, 0]
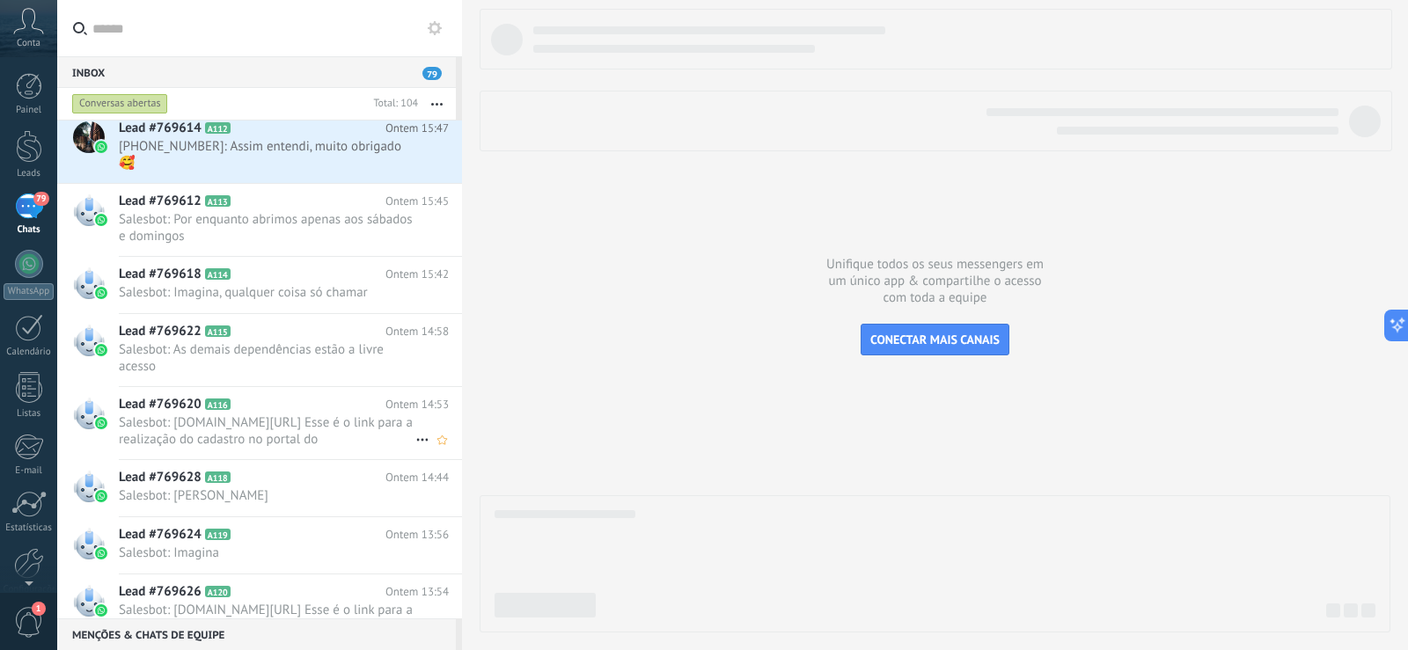
click at [357, 426] on span "Salesbot: pio11.lexfly.com.br/login Esse é o link para a realização do cadastro…" at bounding box center [267, 431] width 297 height 33
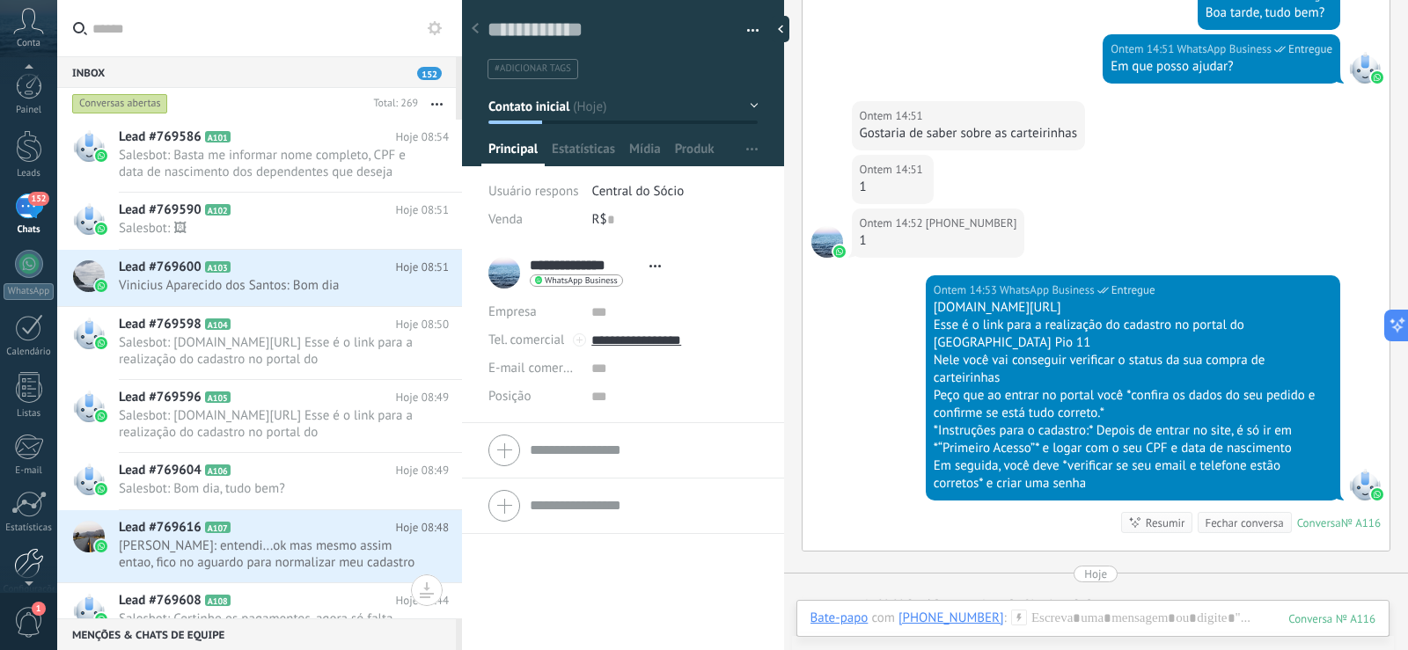
click at [31, 565] on div at bounding box center [29, 563] width 30 height 31
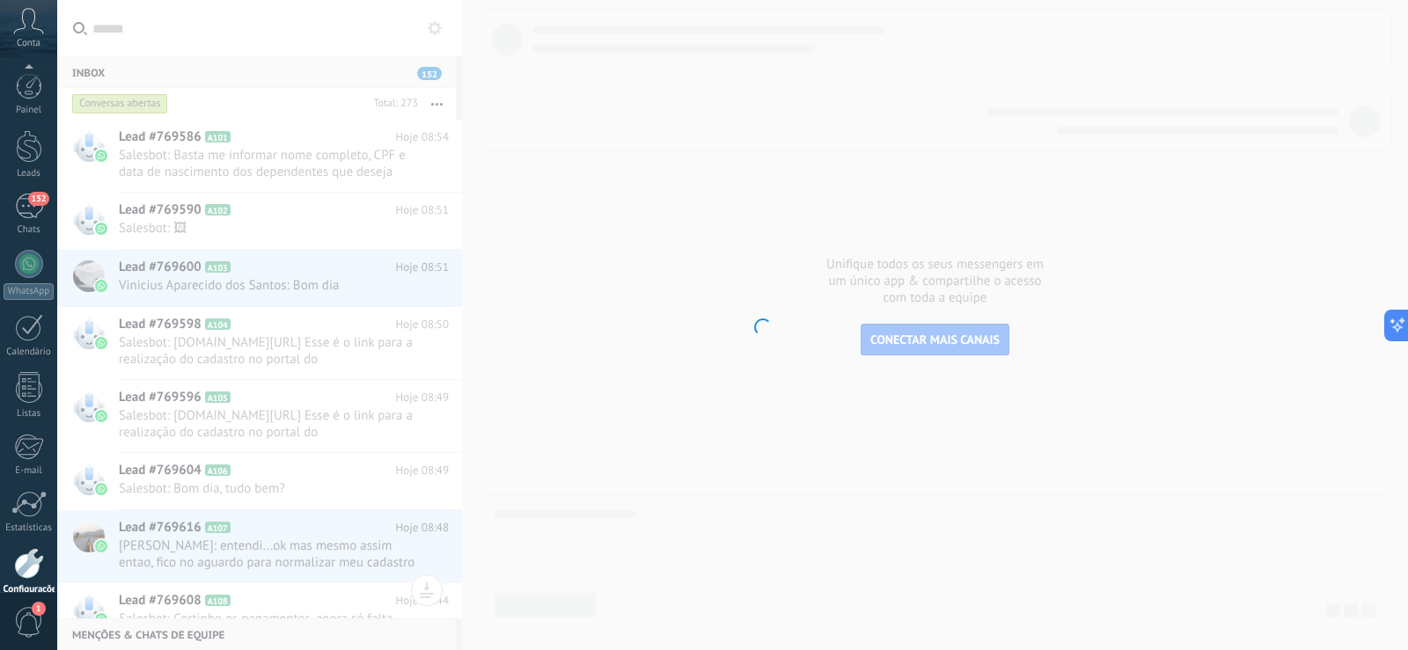
scroll to position [82, 0]
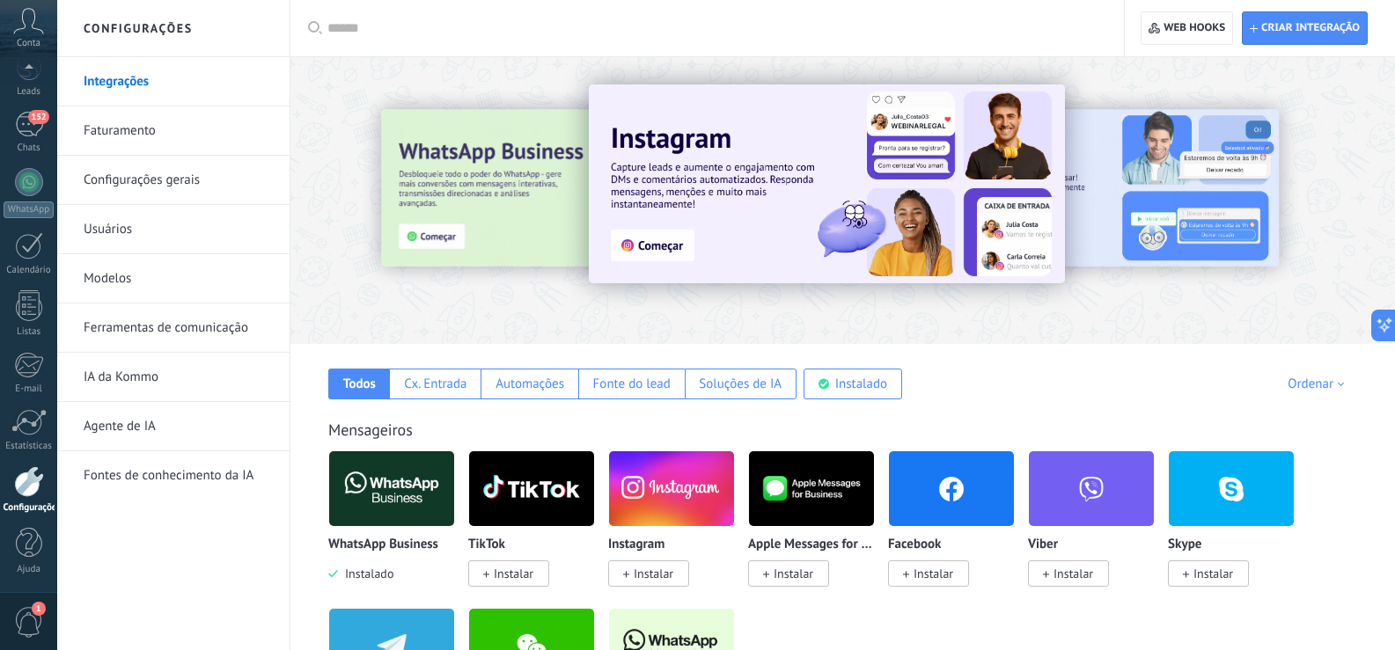
click at [154, 227] on link "Usuários" at bounding box center [178, 229] width 188 height 49
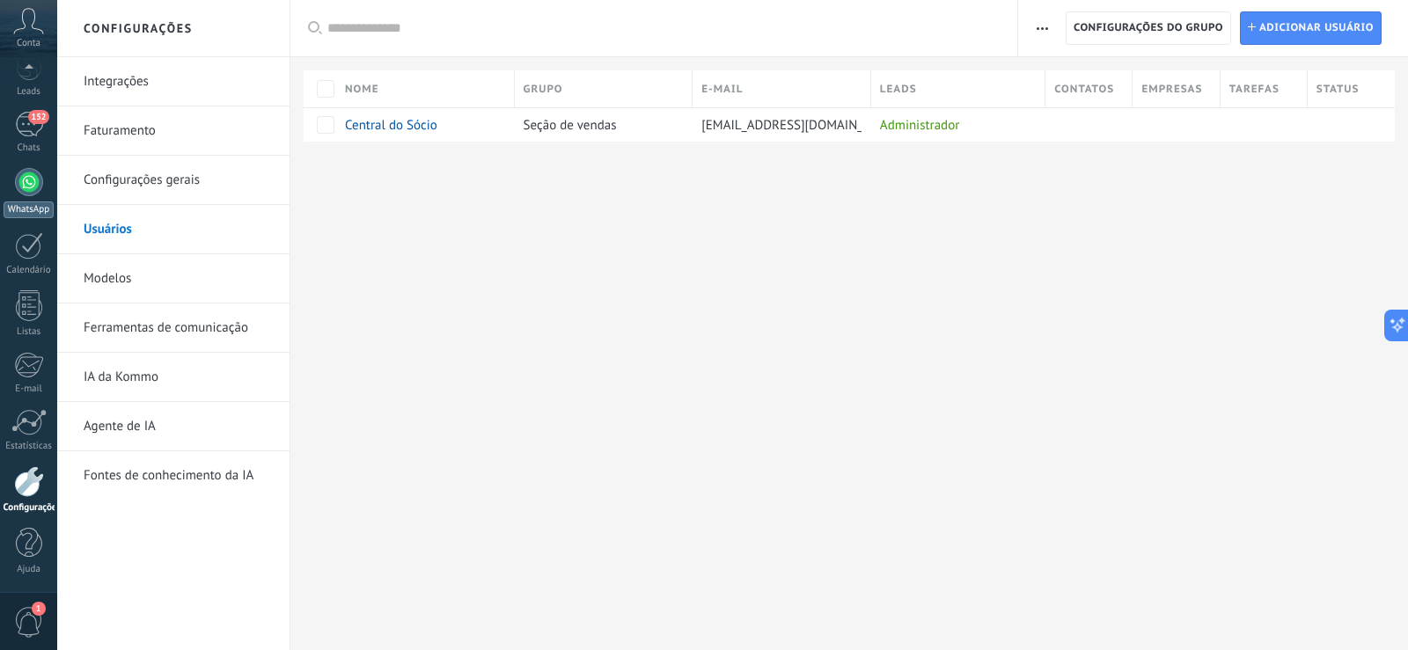
click at [26, 183] on div at bounding box center [29, 182] width 28 height 28
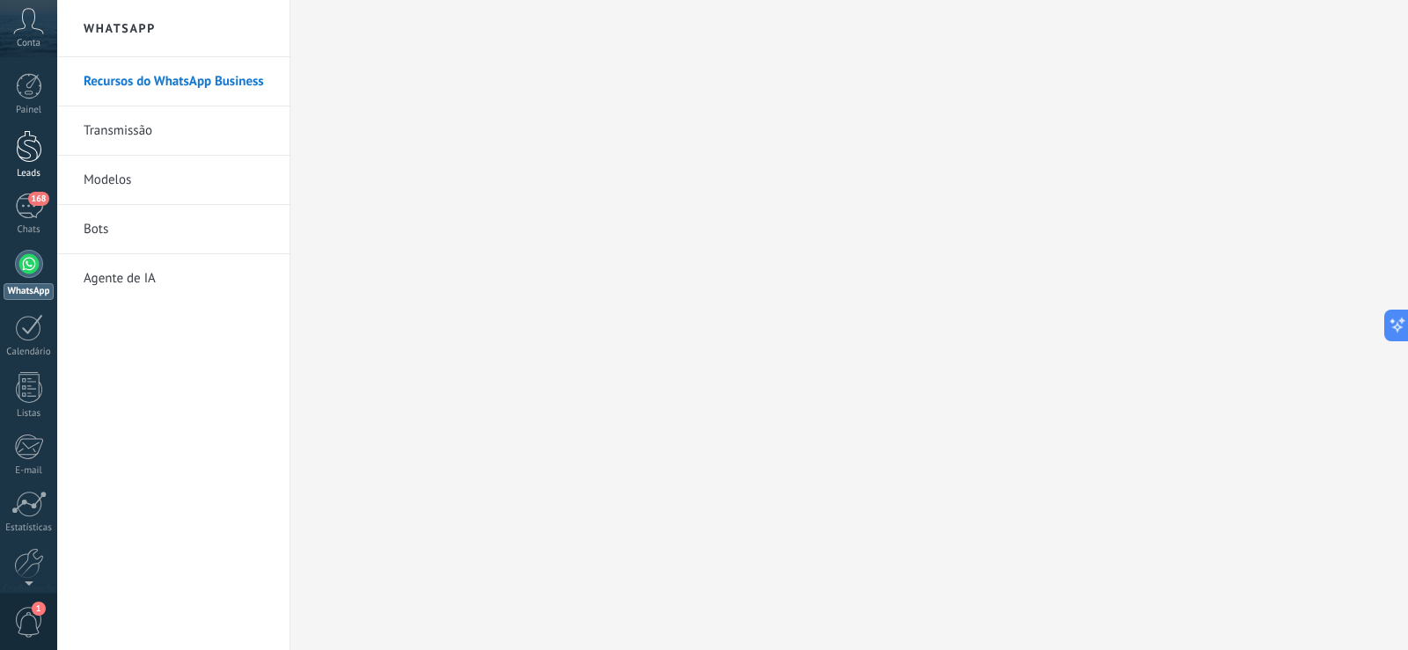
click at [39, 141] on div at bounding box center [29, 146] width 26 height 33
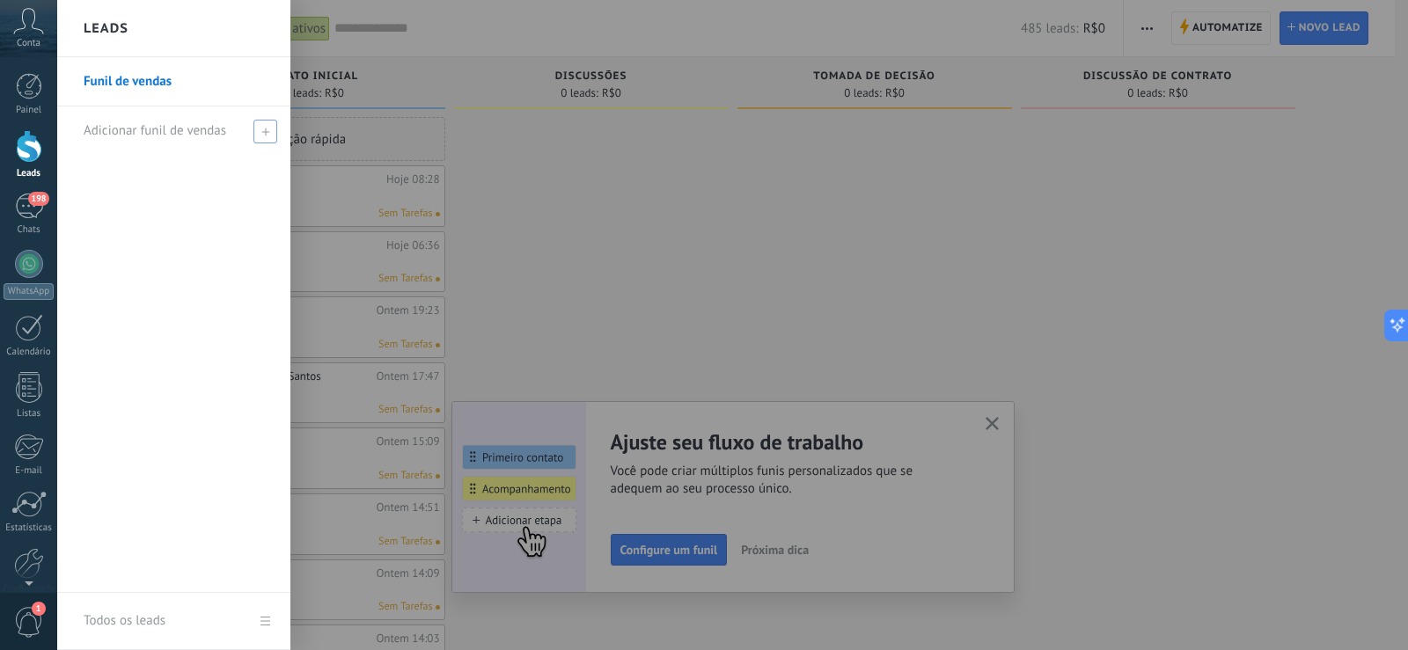
click at [270, 133] on span at bounding box center [265, 132] width 24 height 24
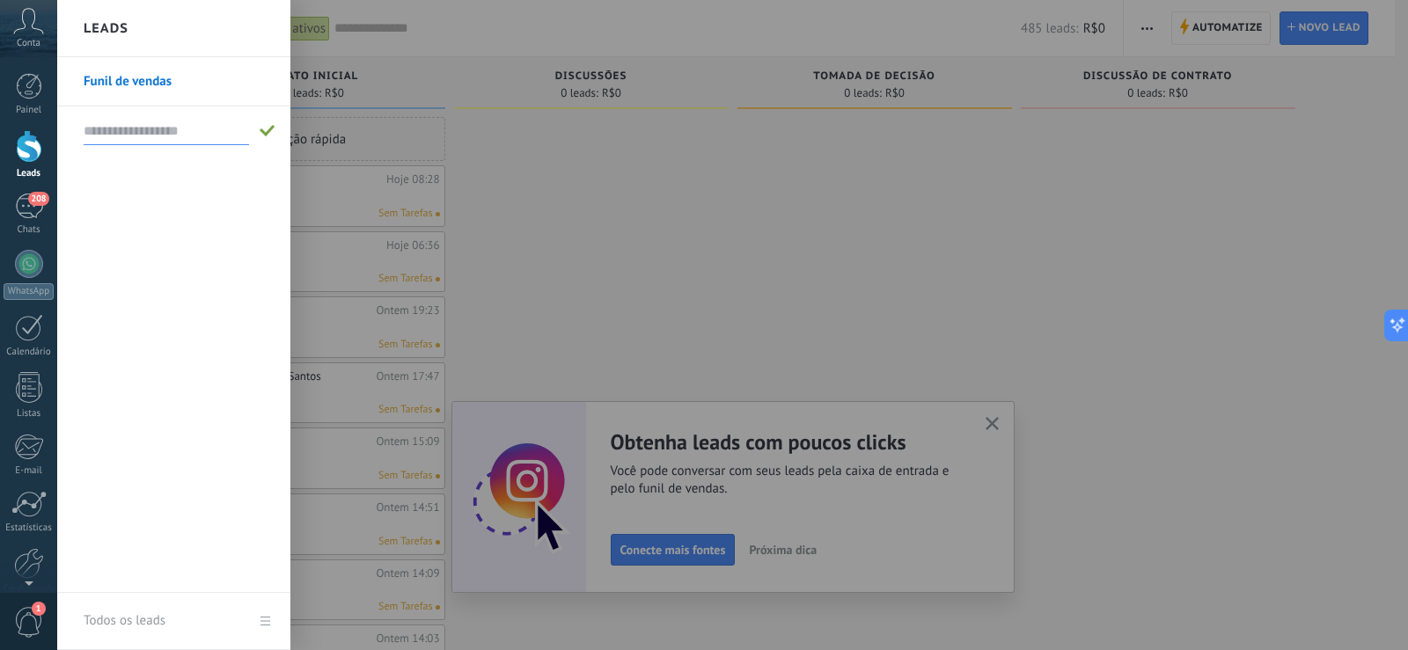
click at [151, 131] on input "text" at bounding box center [166, 131] width 165 height 28
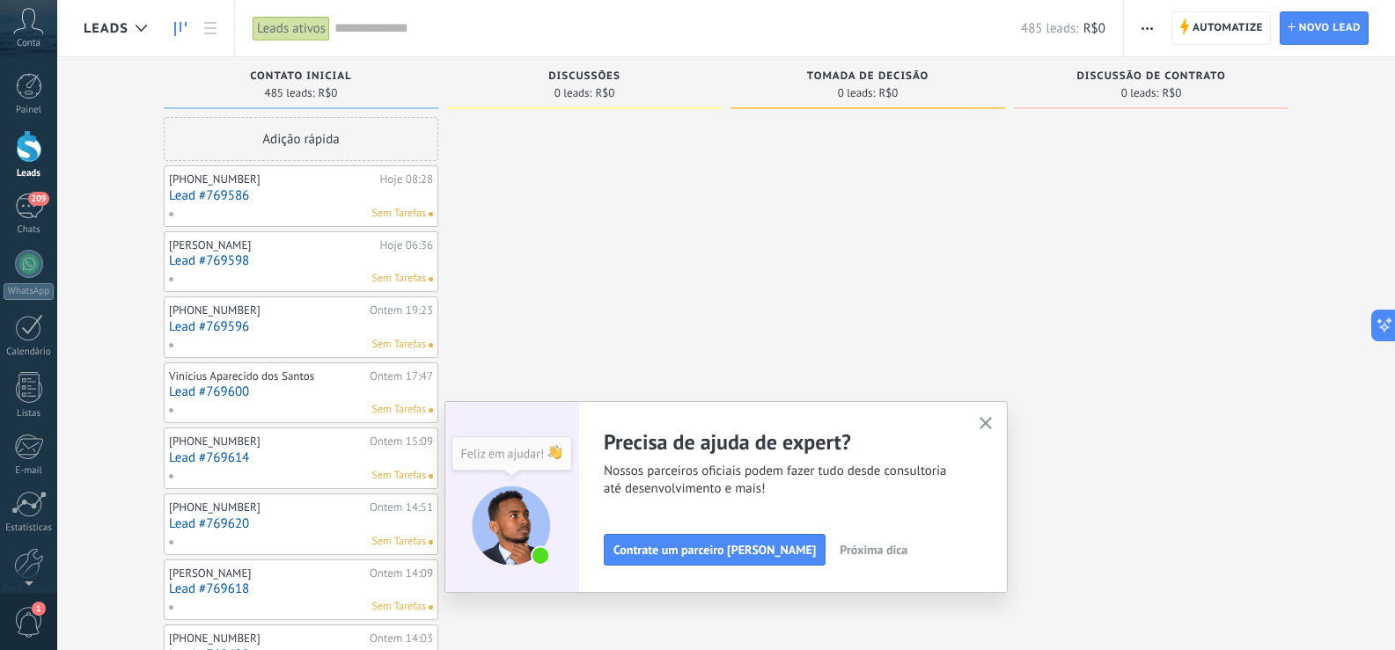
click at [991, 413] on div "Ajuste seu fluxo de trabalho Você pode criar múltiplos funis personalizados que…" at bounding box center [725, 497] width 563 height 192
click at [988, 420] on use "button" at bounding box center [986, 423] width 13 height 13
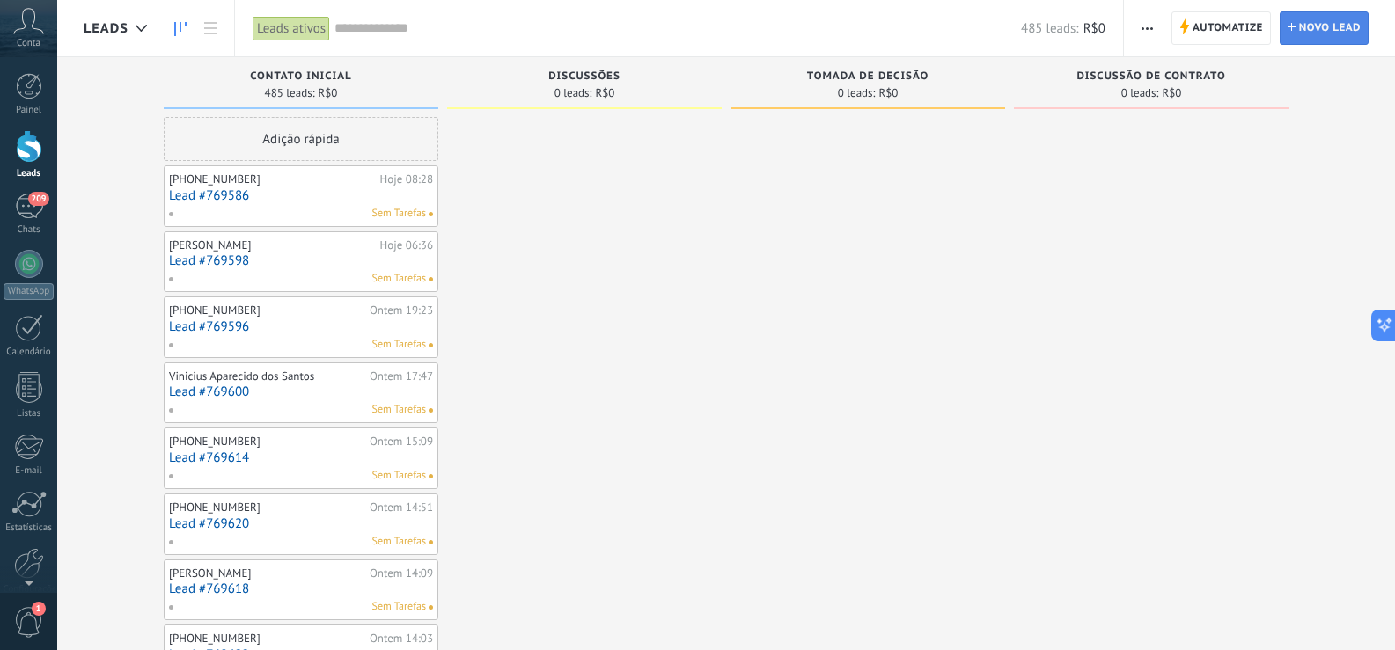
click at [1302, 41] on span "Novo lead" at bounding box center [1330, 28] width 62 height 32
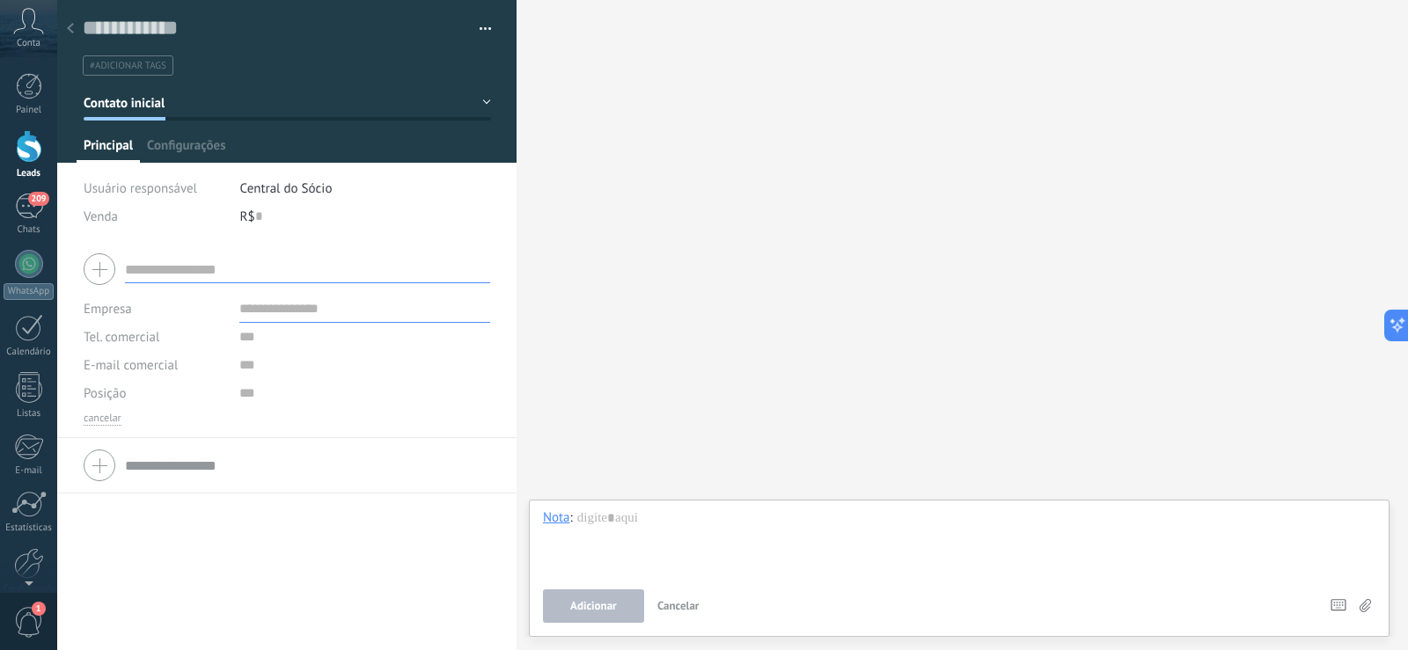
click at [70, 27] on use at bounding box center [70, 28] width 7 height 11
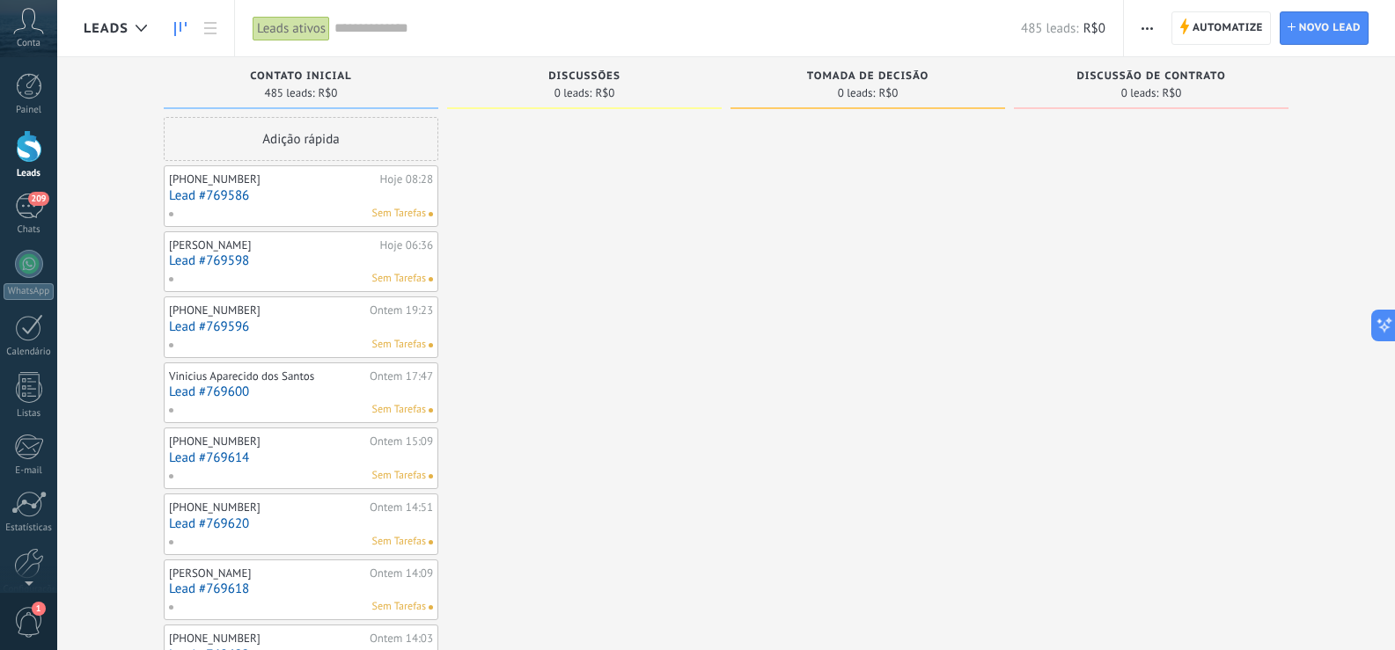
click at [1155, 34] on button "button" at bounding box center [1147, 27] width 26 height 33
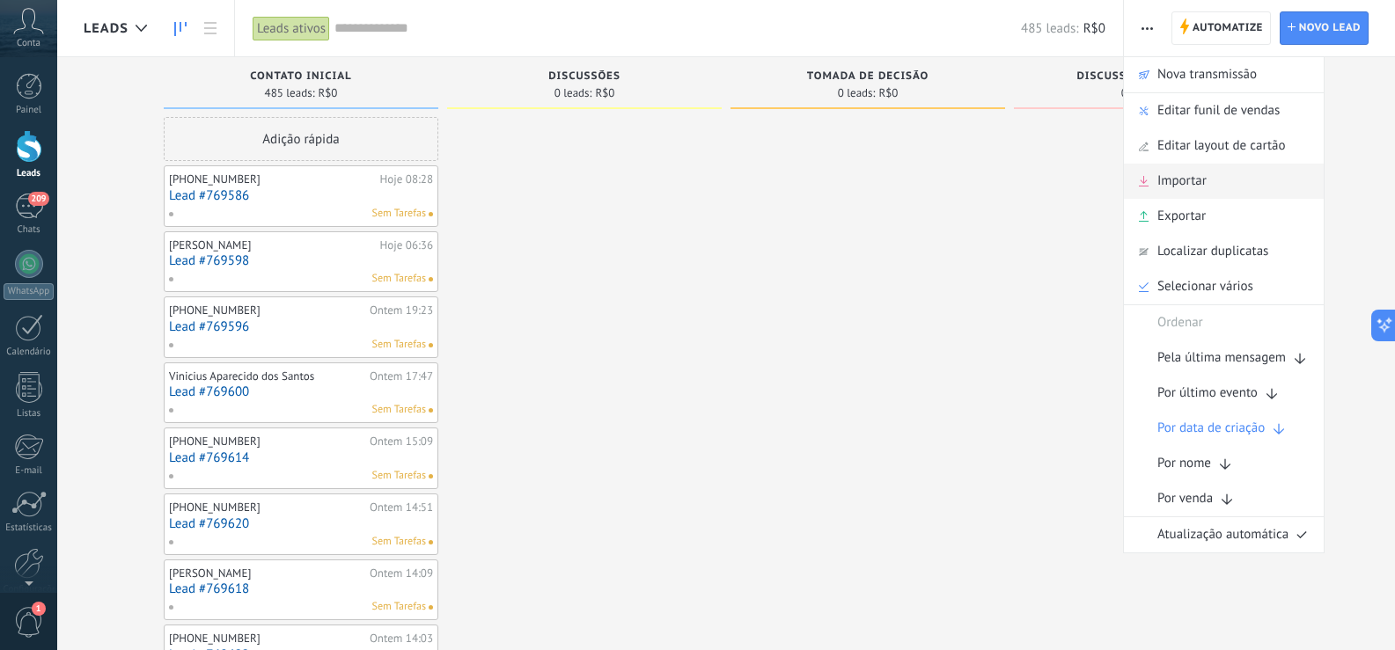
click at [1227, 183] on div "Importar" at bounding box center [1224, 181] width 200 height 35
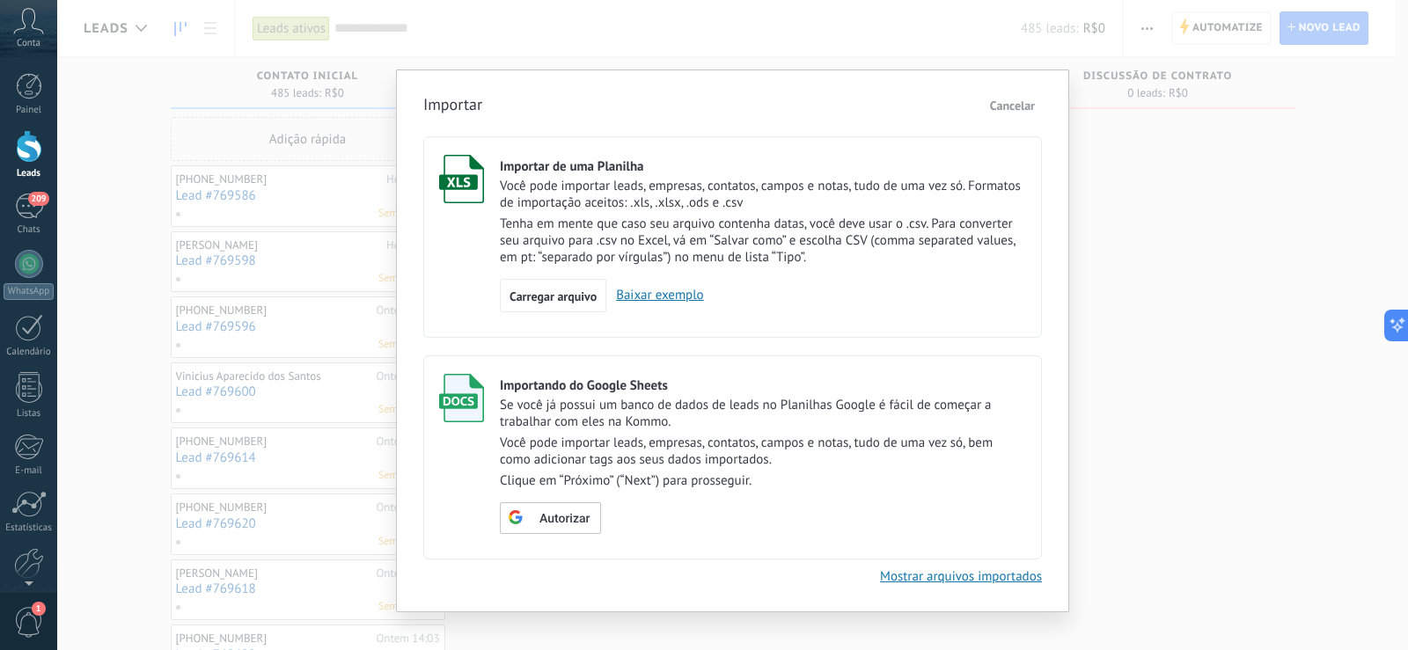
click at [658, 294] on link "Baixar exemplo" at bounding box center [654, 295] width 97 height 17
click at [1016, 99] on span "Cancelar" at bounding box center [1012, 106] width 45 height 16
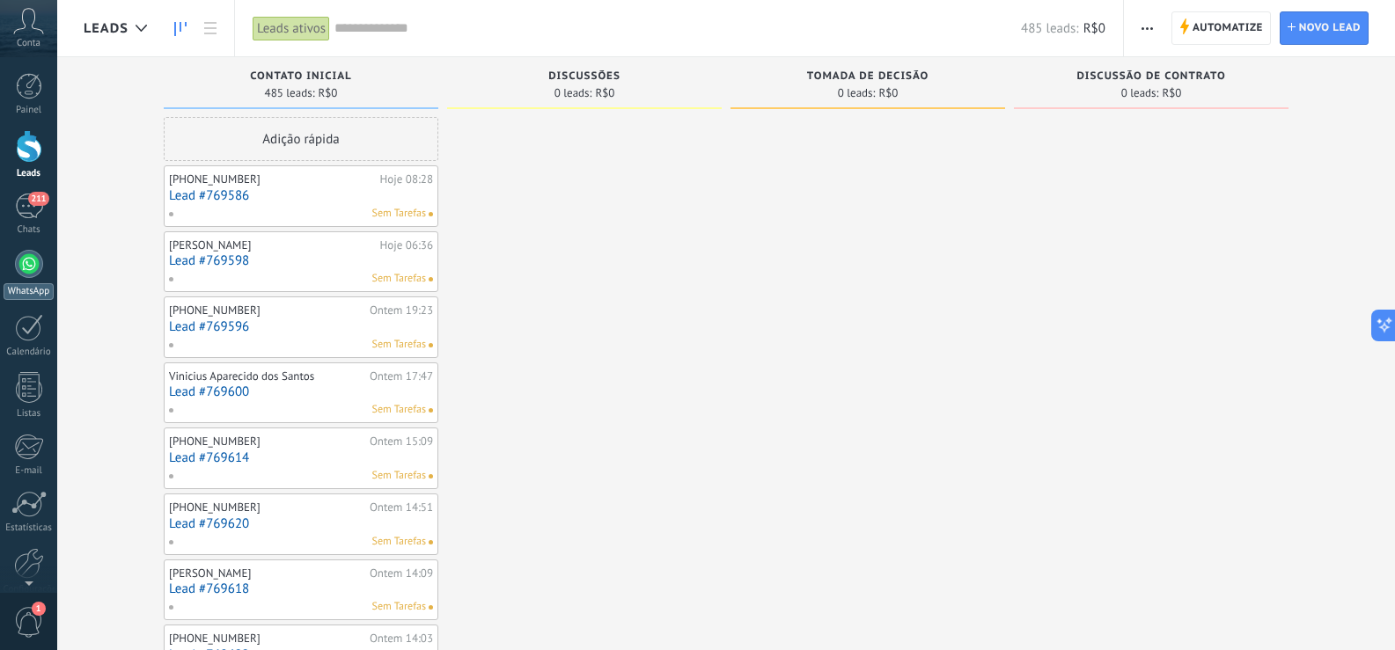
click at [33, 268] on div at bounding box center [29, 264] width 28 height 28
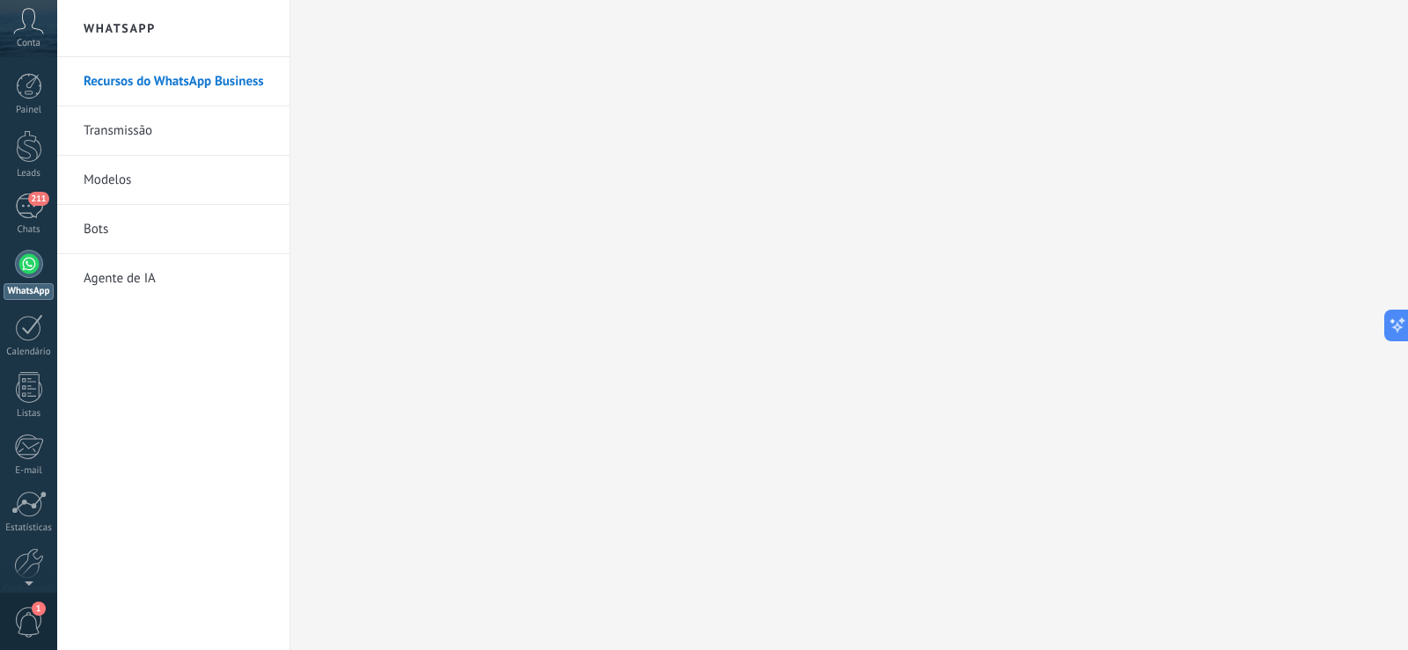
click at [28, 41] on span "Conta" at bounding box center [29, 43] width 24 height 11
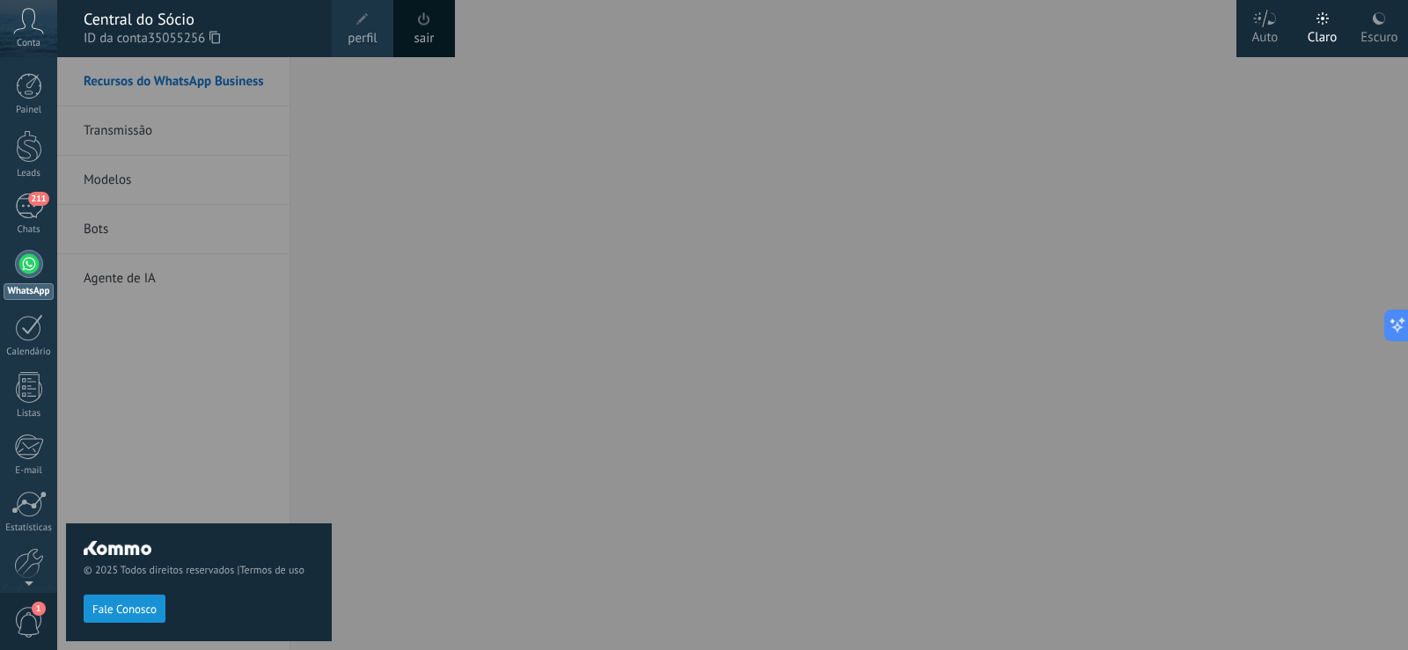
click at [28, 41] on span "Conta" at bounding box center [29, 43] width 24 height 11
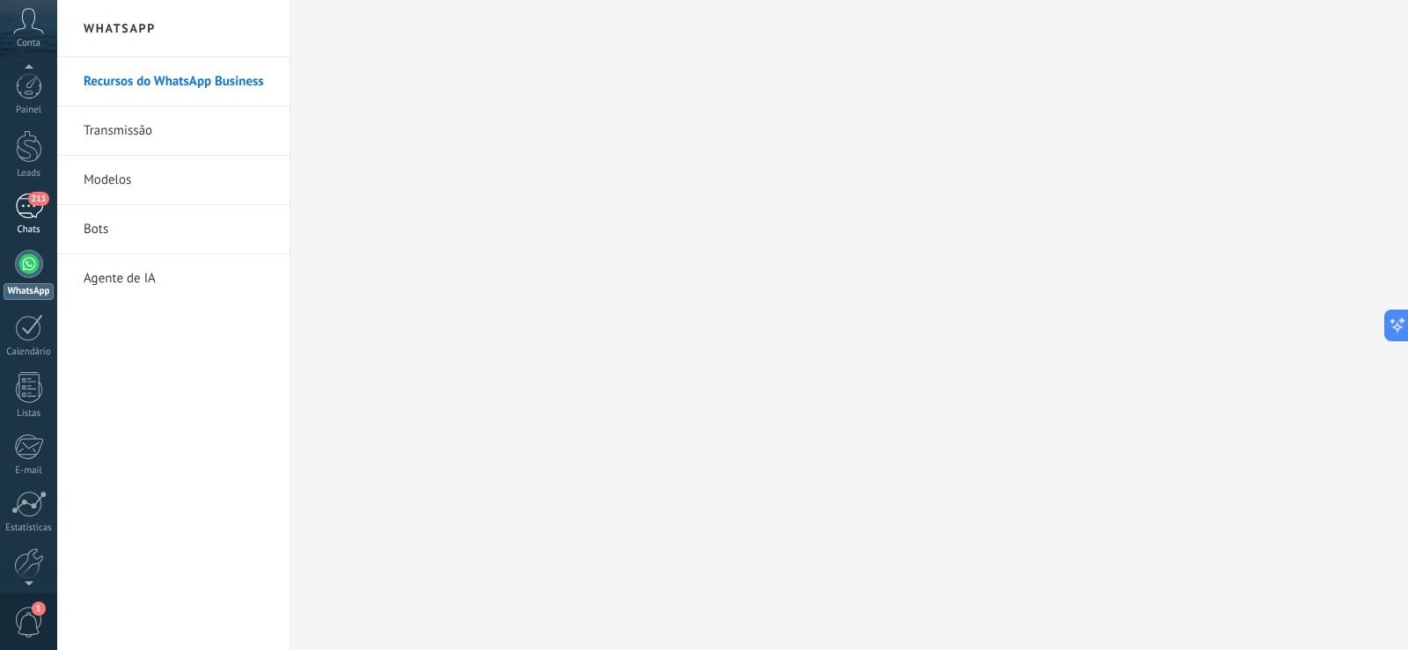
click at [35, 208] on div "211" at bounding box center [29, 207] width 28 height 26
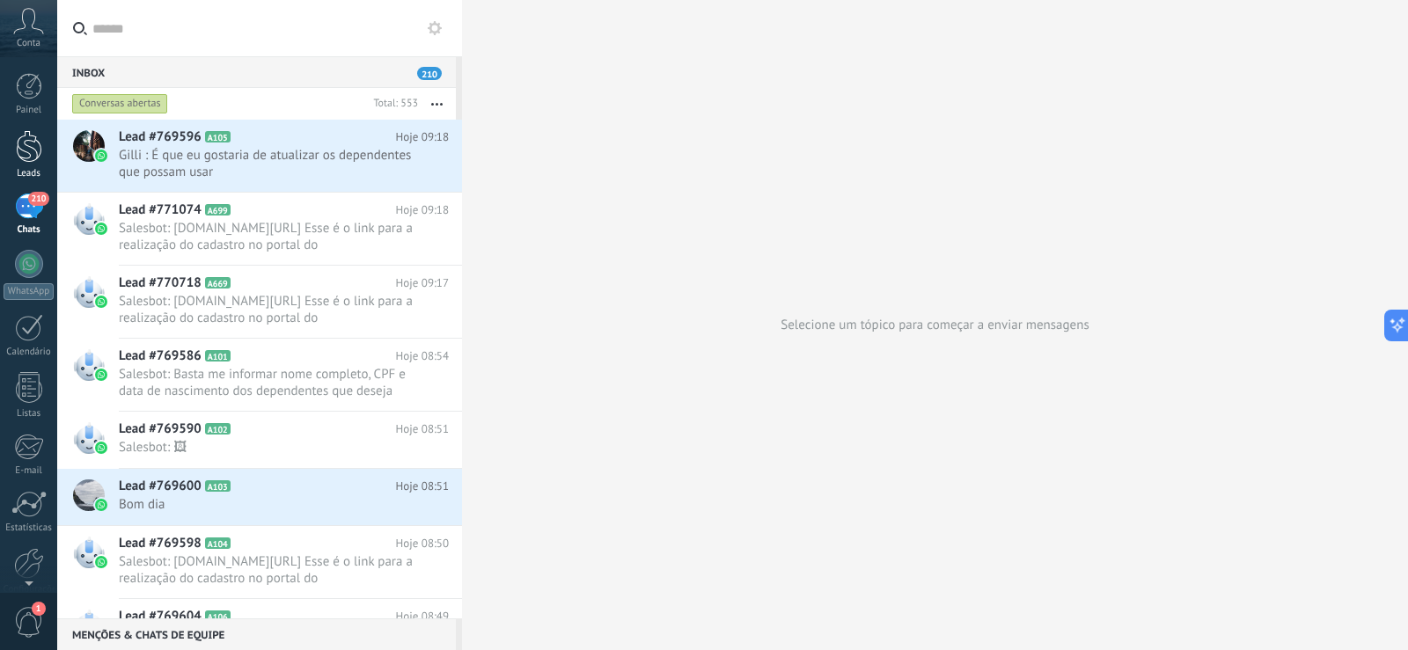
click at [26, 158] on div at bounding box center [29, 146] width 26 height 33
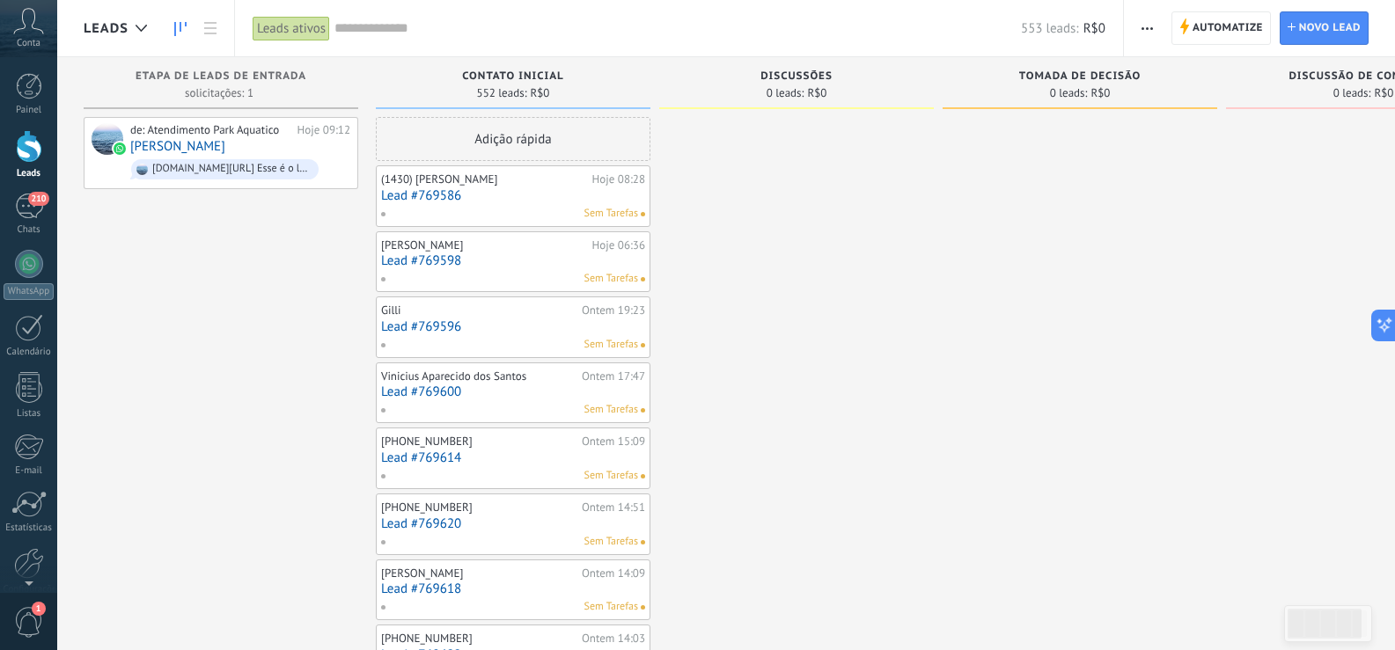
click at [1152, 27] on icon "button" at bounding box center [1146, 28] width 11 height 3
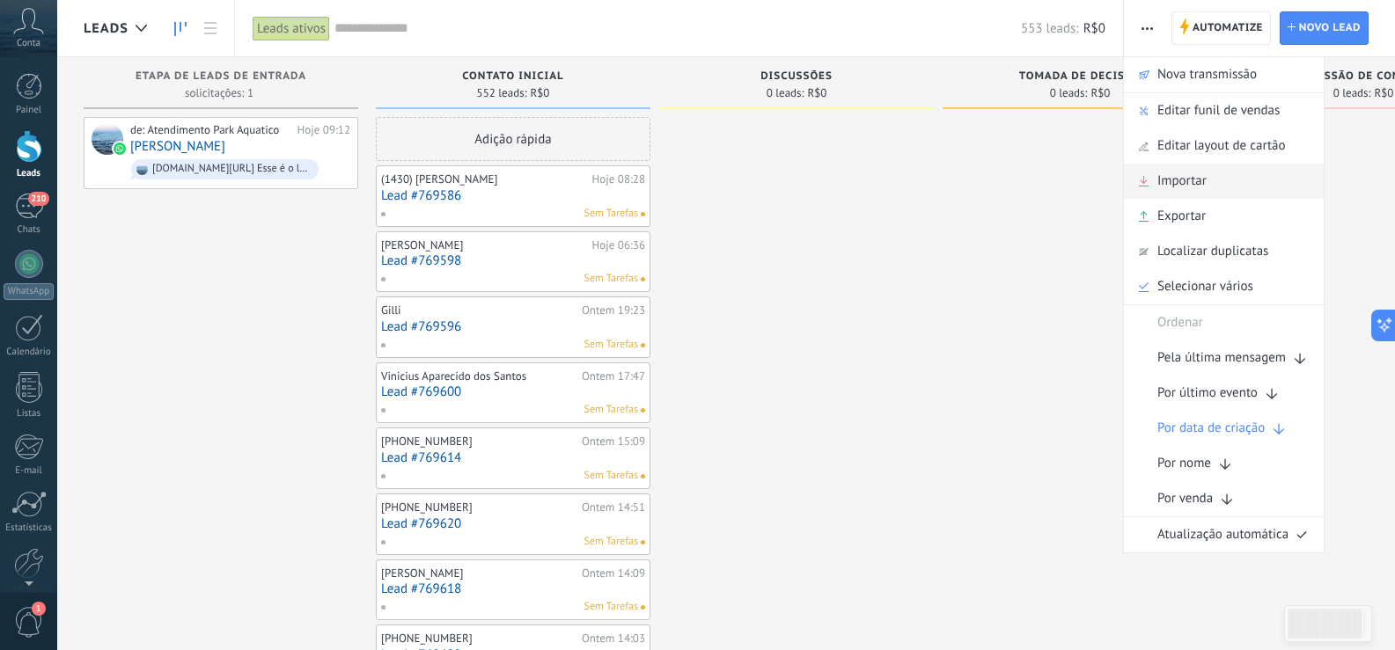
click at [1190, 187] on span "Importar" at bounding box center [1181, 181] width 49 height 35
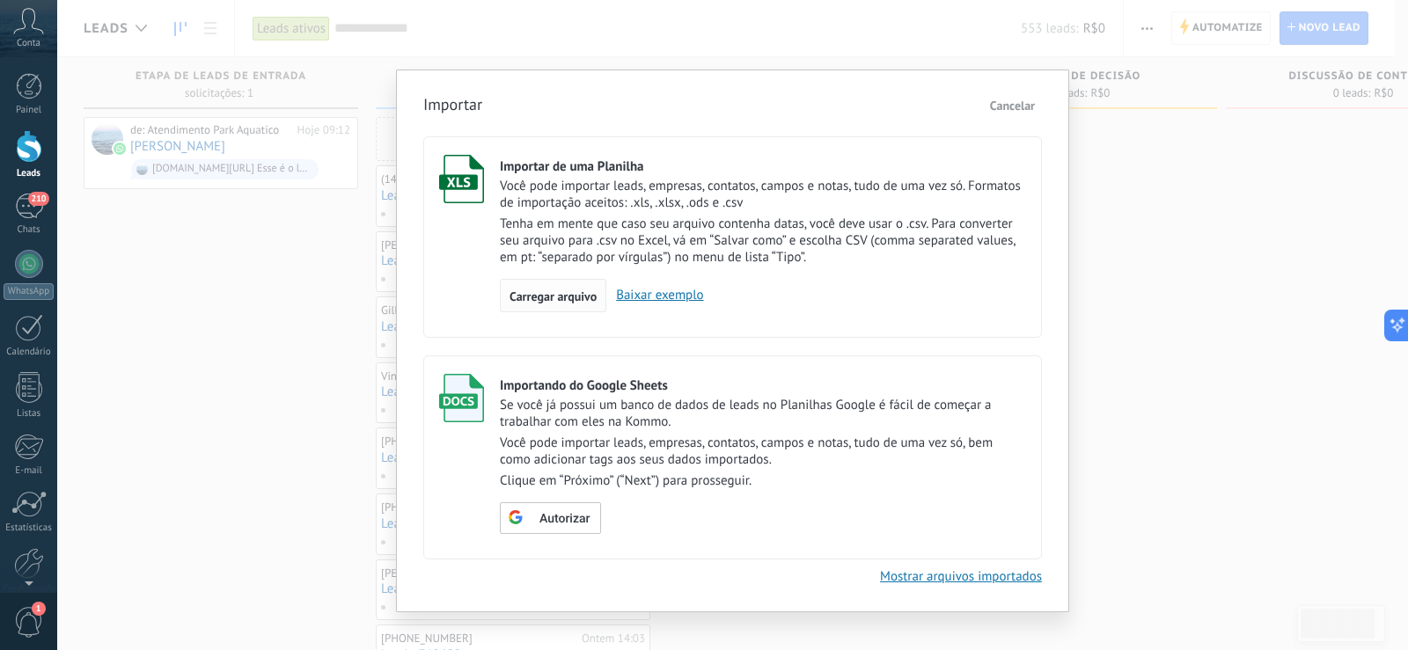
click at [571, 294] on span "Carregar arquivo" at bounding box center [553, 296] width 87 height 12
click at [0, 0] on input "Importar de uma Planilha Você pode importar leads, empresas, contatos, campos e…" at bounding box center [0, 0] width 0 height 0
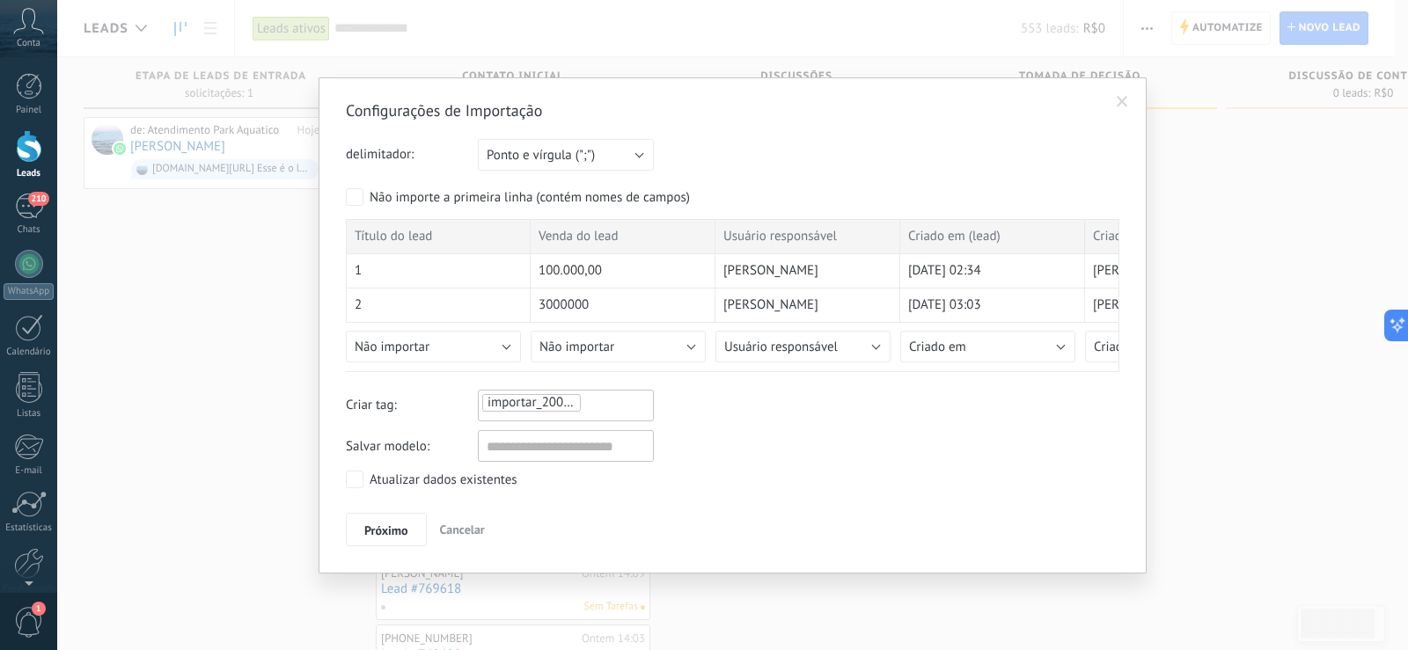
click at [1123, 95] on span at bounding box center [1122, 102] width 29 height 30
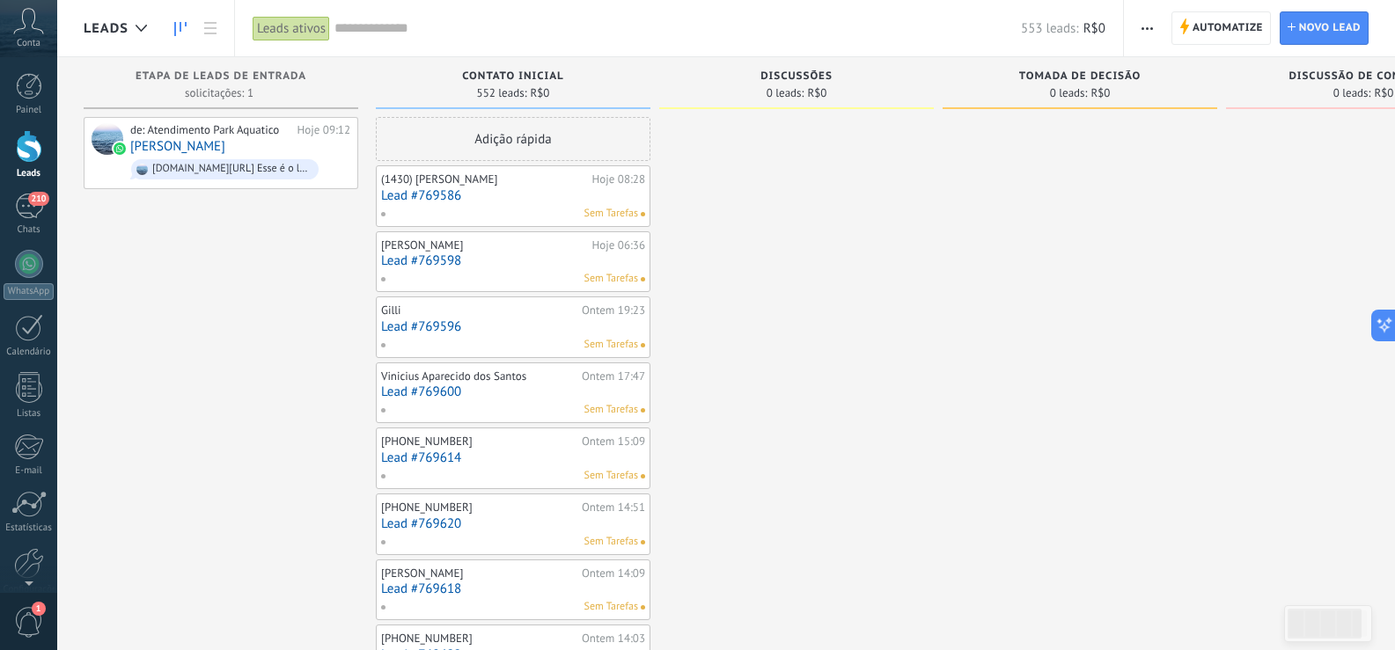
click at [1141, 25] on button "button" at bounding box center [1147, 27] width 26 height 33
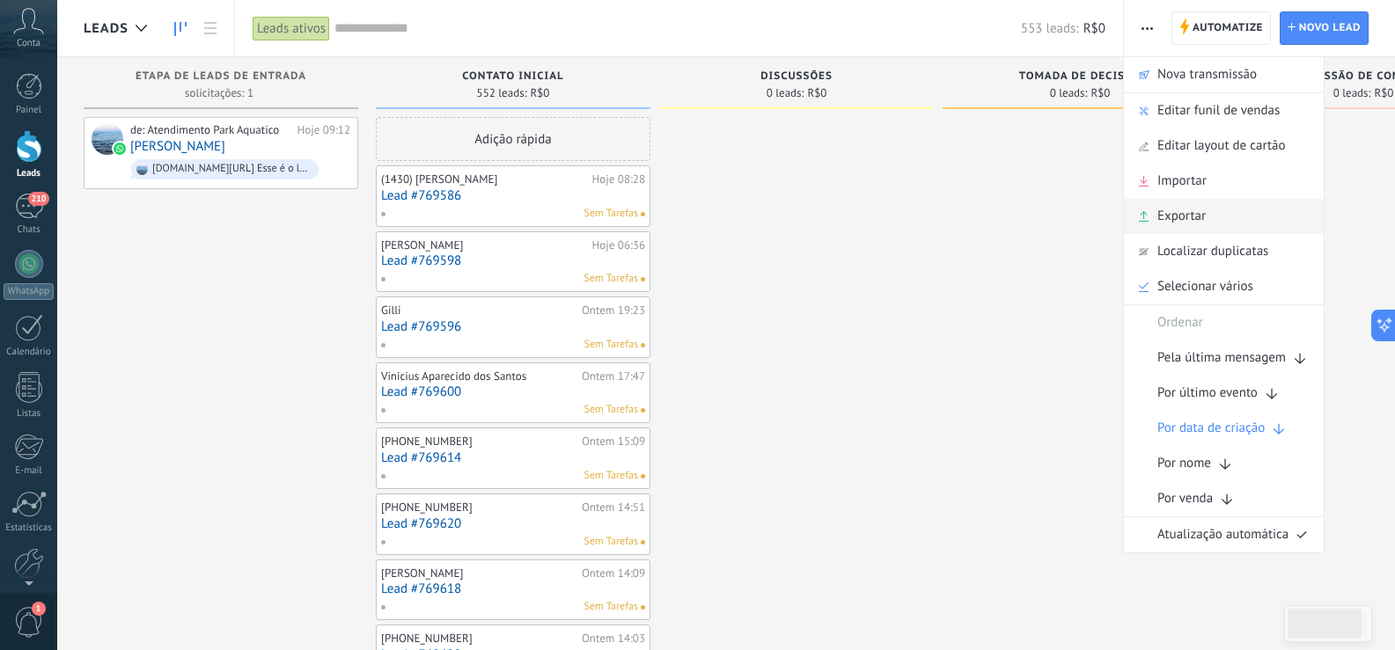
click at [1214, 211] on div "Exportar" at bounding box center [1224, 216] width 200 height 35
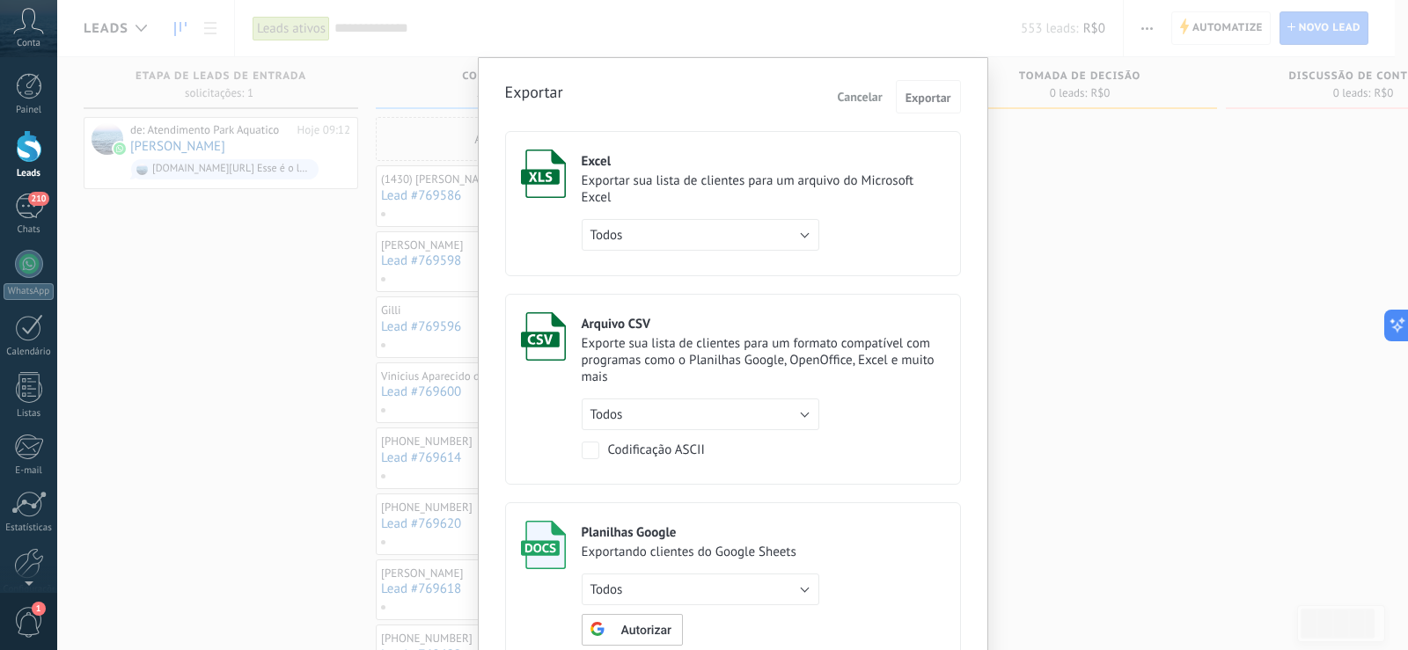
click at [868, 98] on span "Cancelar" at bounding box center [860, 97] width 45 height 16
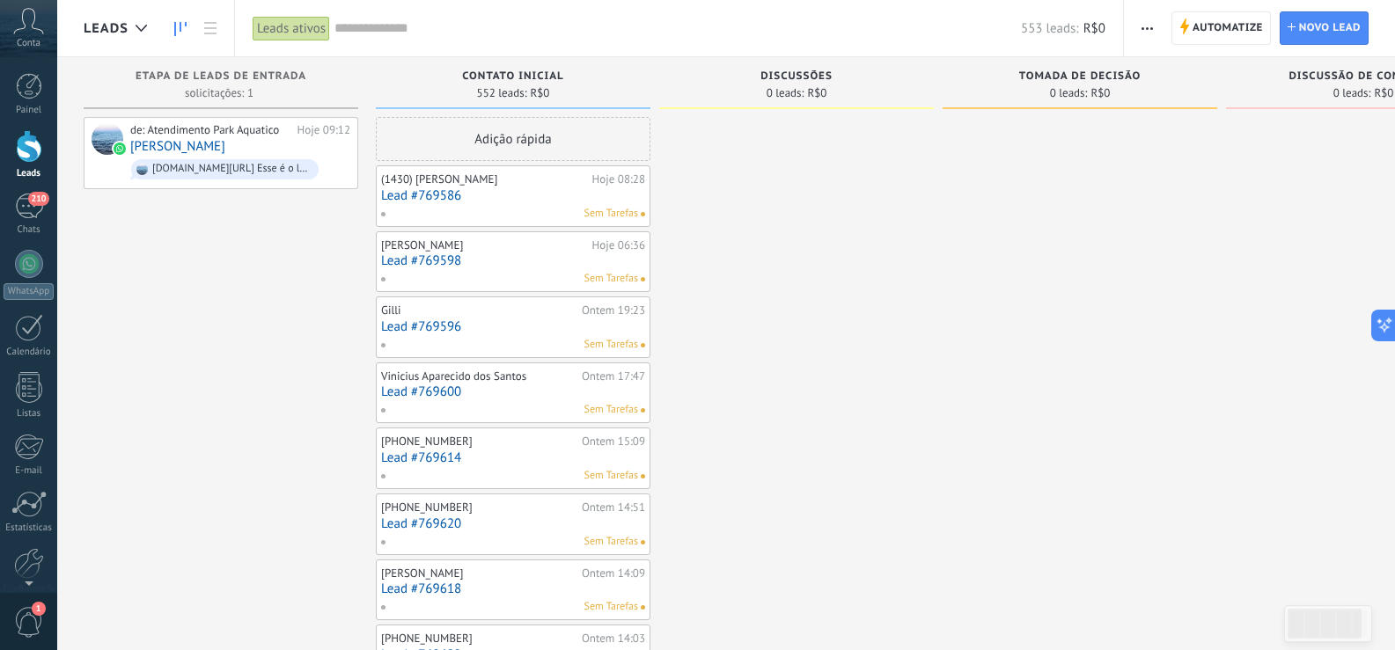
click at [1156, 15] on button "button" at bounding box center [1147, 27] width 26 height 33
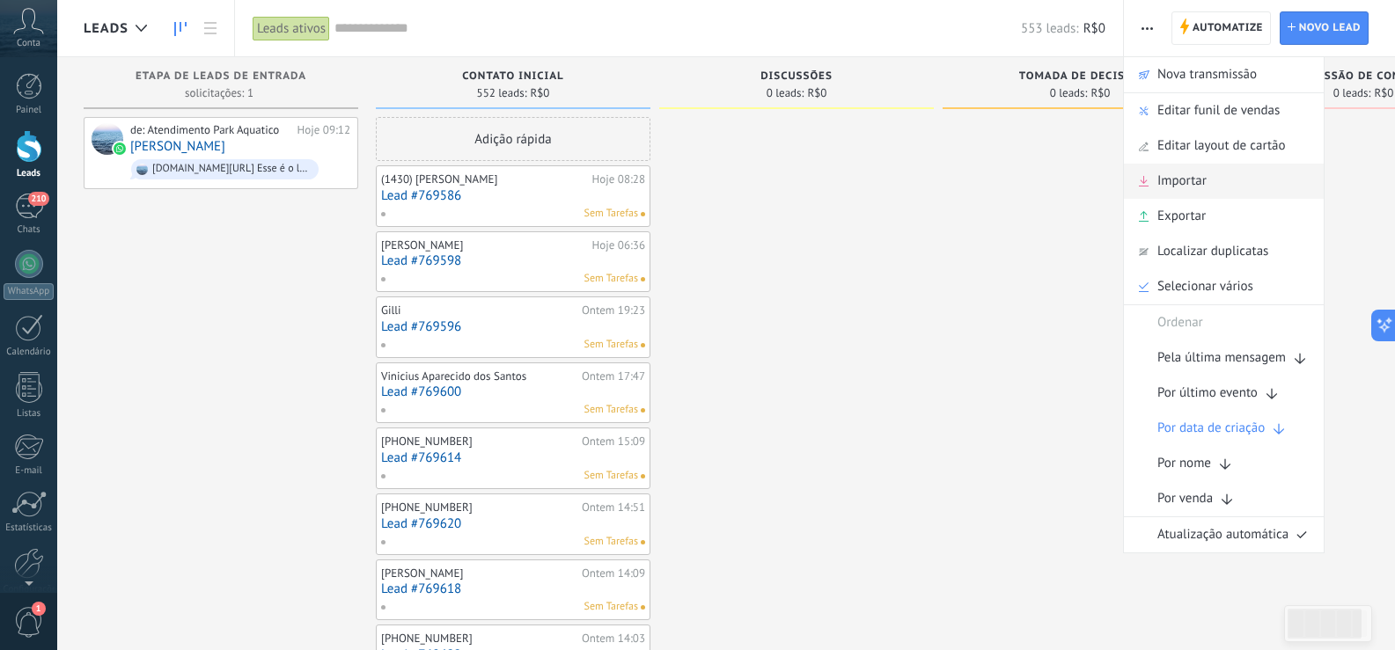
click at [1189, 179] on span "Importar" at bounding box center [1181, 181] width 49 height 35
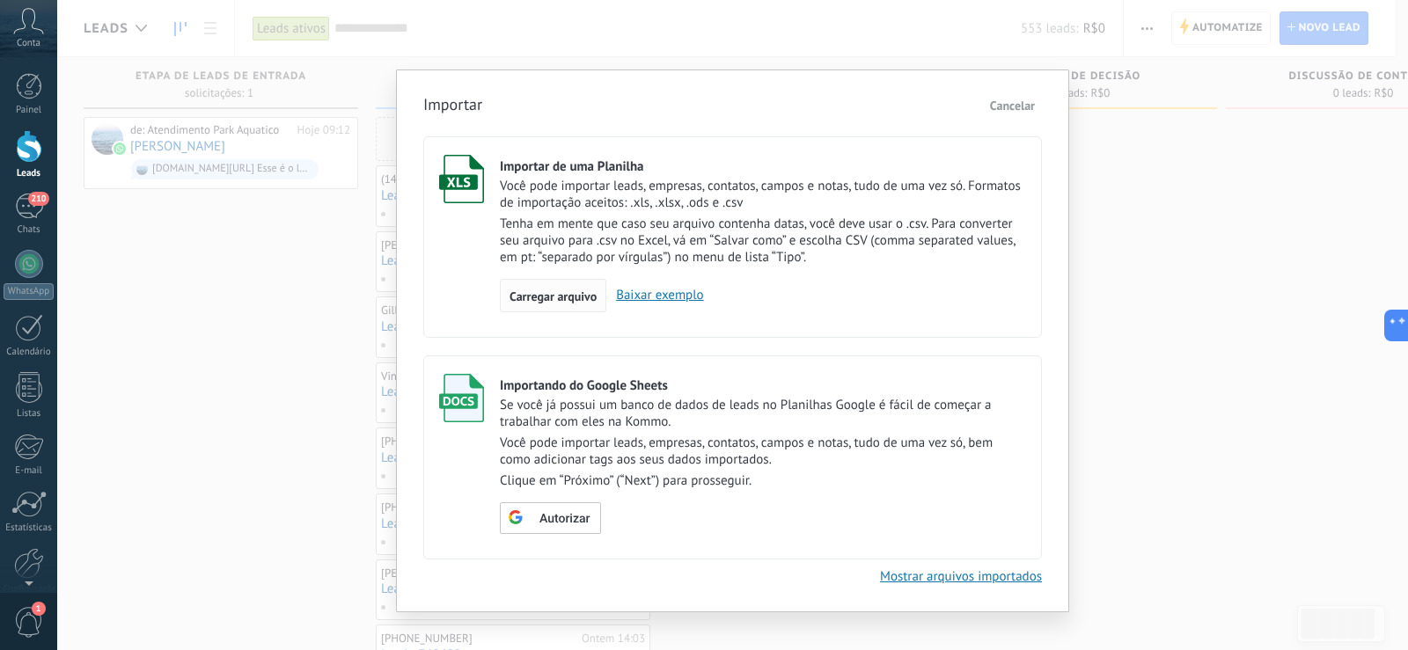
click at [561, 294] on span "Carregar arquivo" at bounding box center [553, 296] width 87 height 12
click at [0, 0] on input "Importar de uma Planilha Você pode importar leads, empresas, contatos, campos e…" at bounding box center [0, 0] width 0 height 0
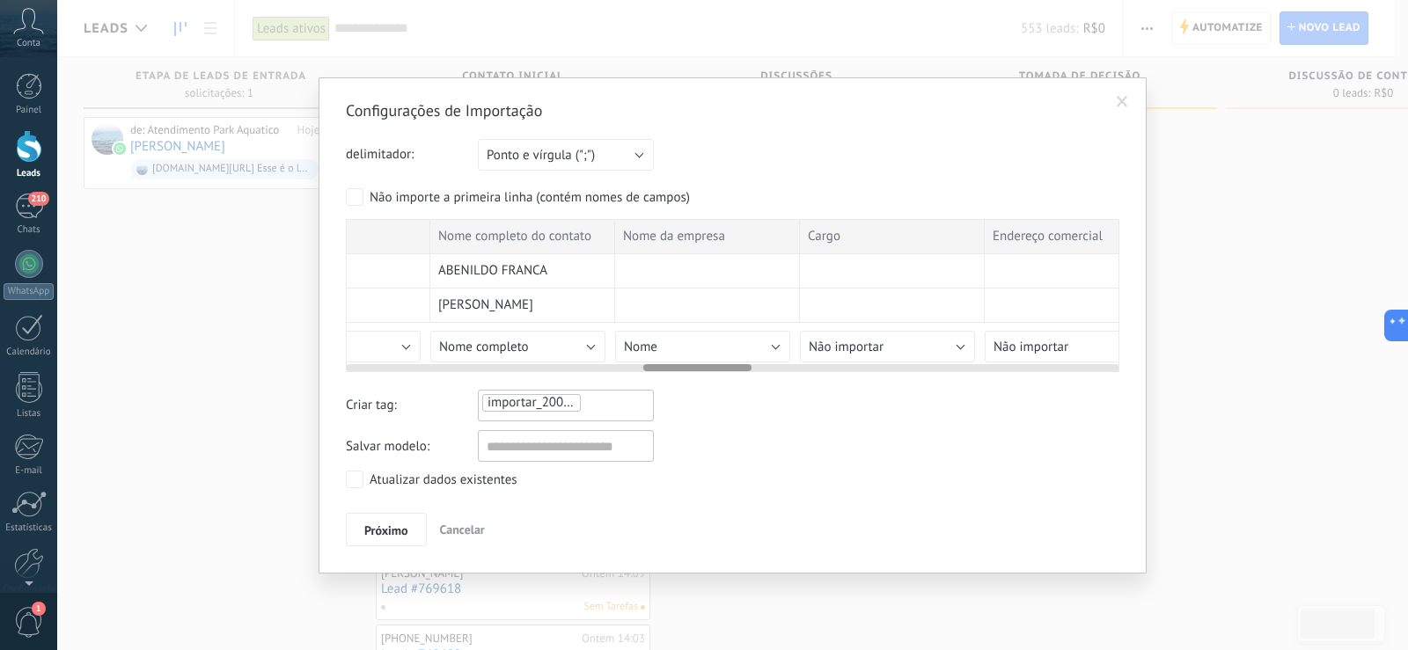
scroll to position [0, 2152]
drag, startPoint x: 413, startPoint y: 369, endPoint x: 714, endPoint y: 386, distance: 301.5
click at [714, 386] on div "Configurações de Importação delimitador: Ponto e vírgula (";") Vírgula (",") Ta…" at bounding box center [733, 323] width 774 height 446
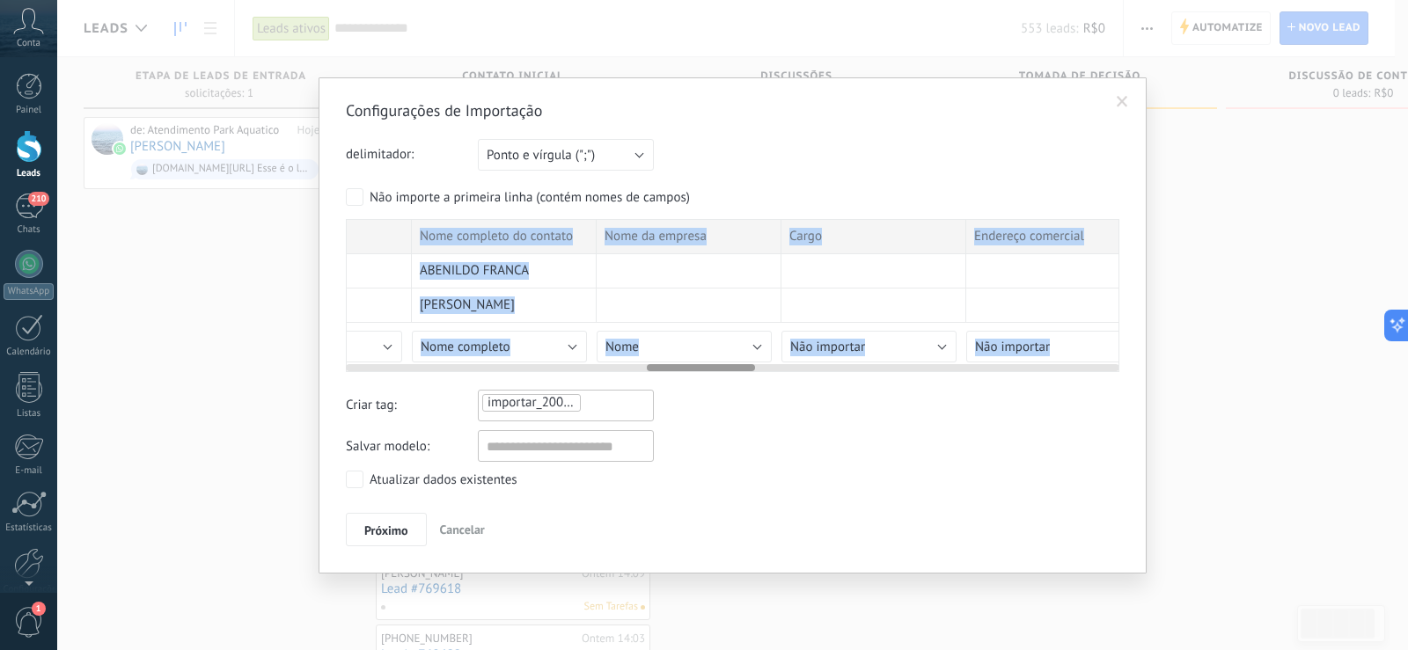
click at [667, 371] on div "Título do lead Venda do lead Usuário responsável Criado em (lead) Criado por (l…" at bounding box center [733, 295] width 774 height 153
click at [671, 367] on div at bounding box center [701, 367] width 108 height 7
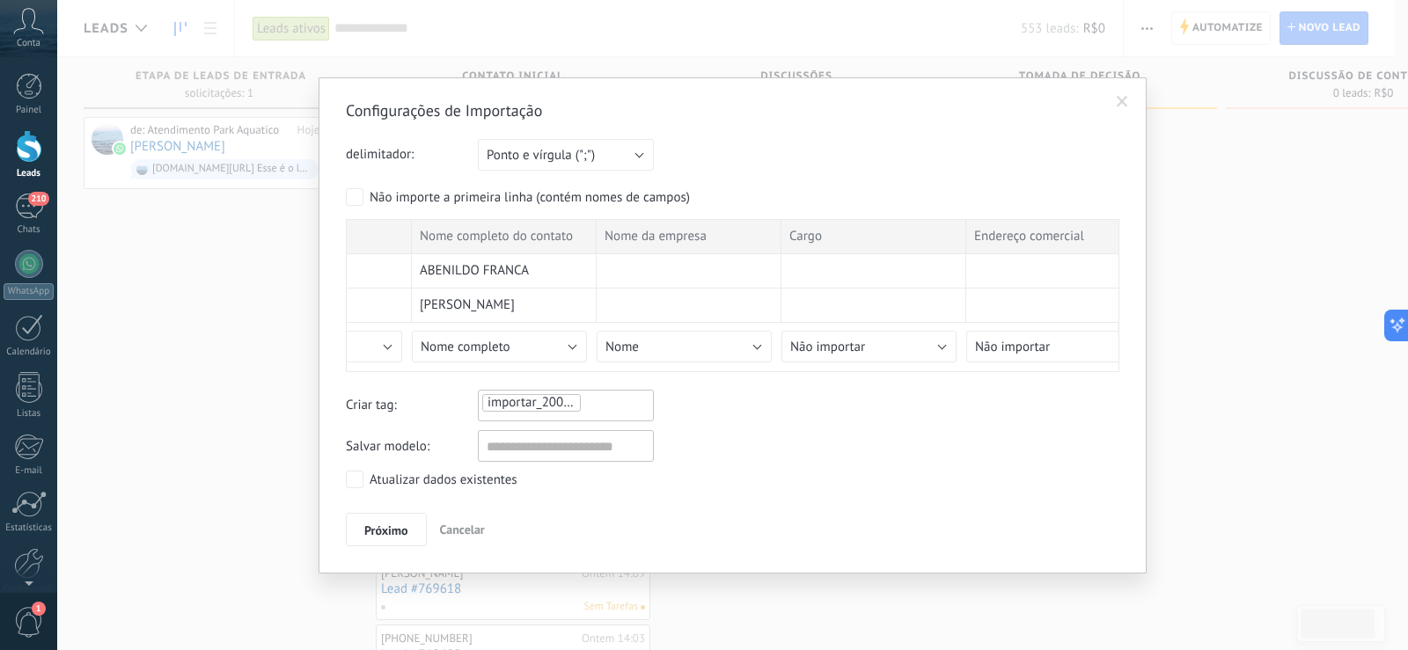
click at [718, 408] on div "Criar tag: importar_20082025_0920" at bounding box center [733, 406] width 774 height 32
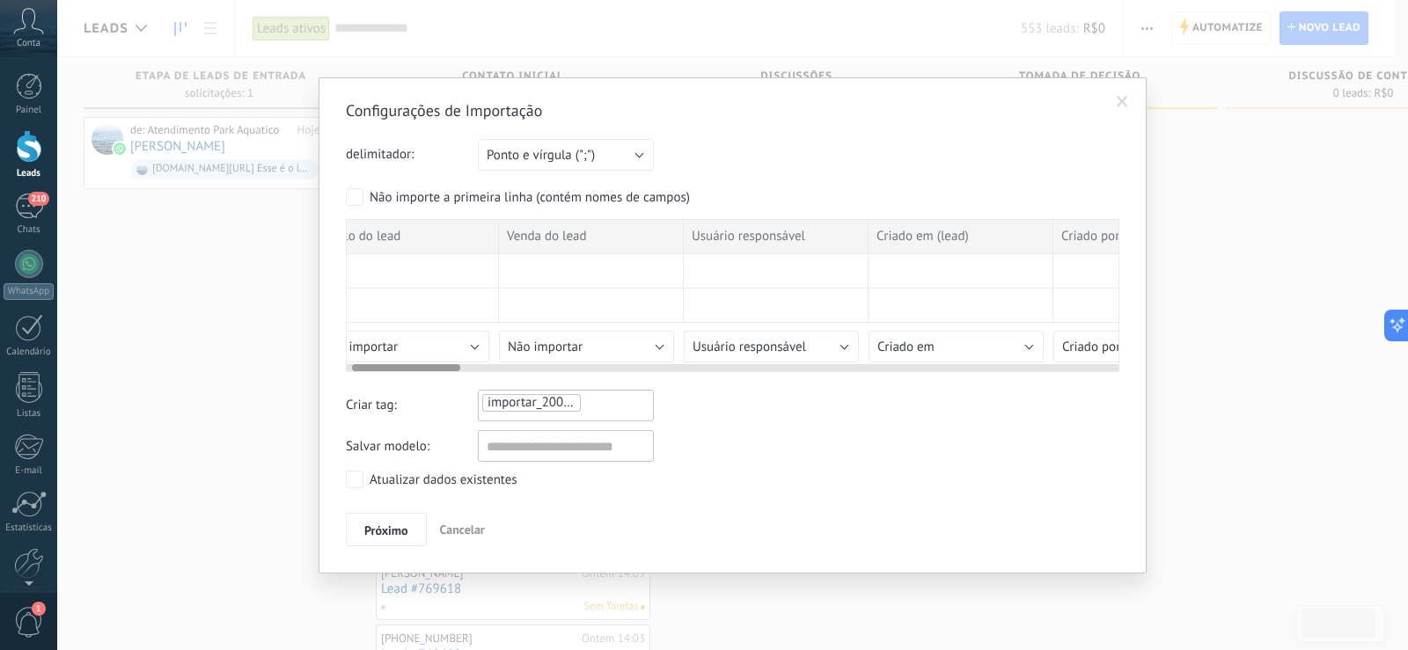
scroll to position [0, 0]
drag, startPoint x: 684, startPoint y: 366, endPoint x: 349, endPoint y: 370, distance: 335.3
click at [349, 370] on div at bounding box center [400, 367] width 108 height 7
click at [449, 331] on button "Não importar" at bounding box center [433, 347] width 175 height 32
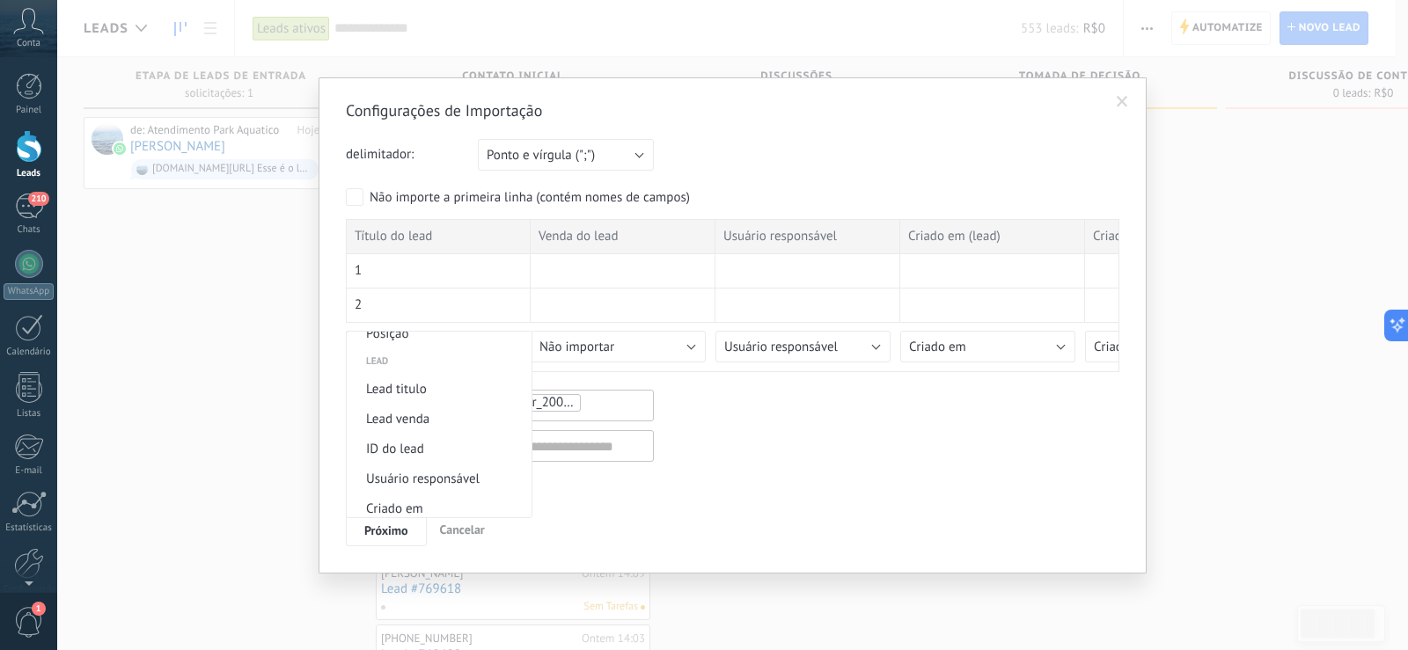
scroll to position [704, 0]
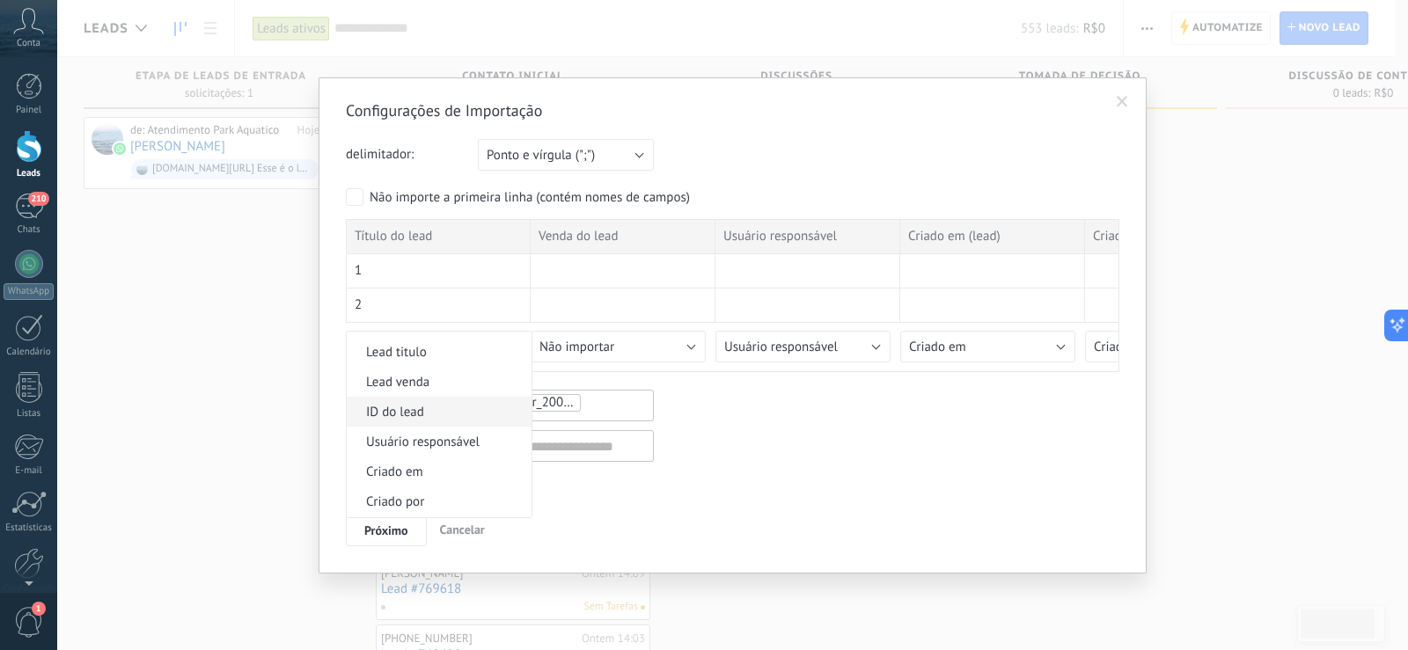
click at [426, 407] on span "ID do lead" at bounding box center [437, 412] width 180 height 17
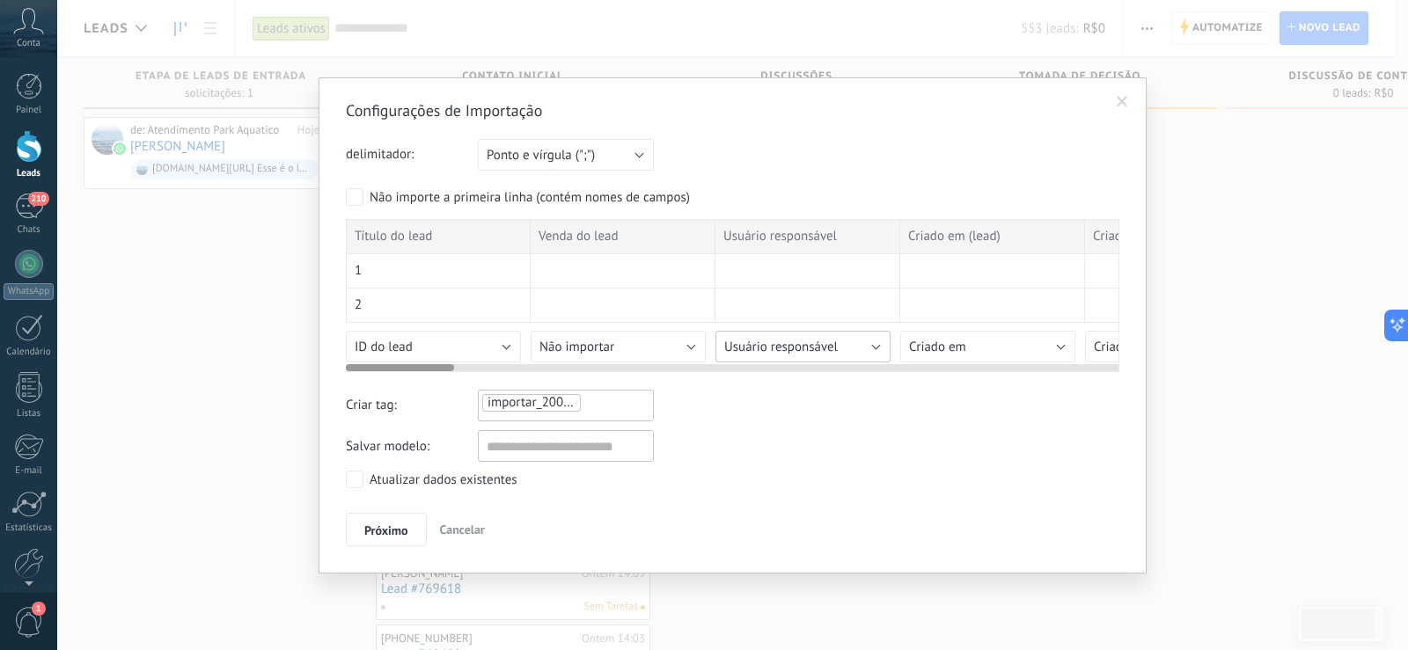
click at [765, 345] on span "Usuário responsável" at bounding box center [781, 347] width 114 height 17
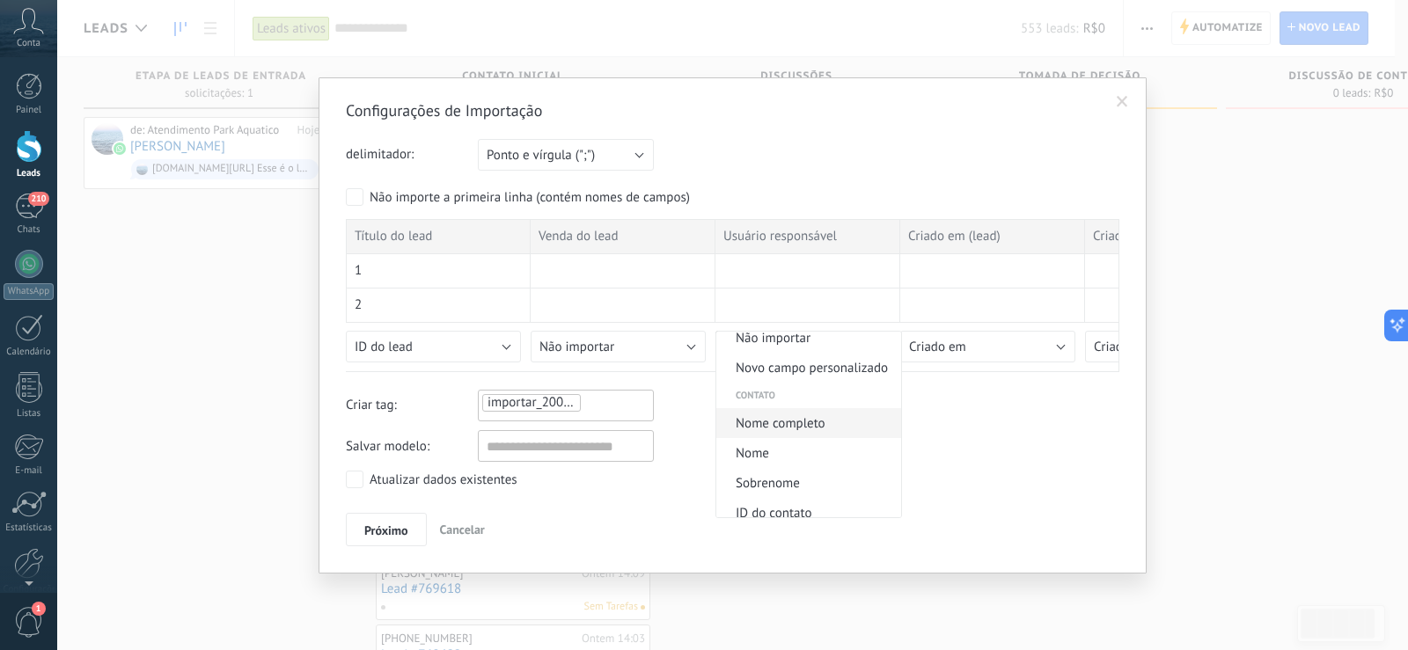
scroll to position [0, 0]
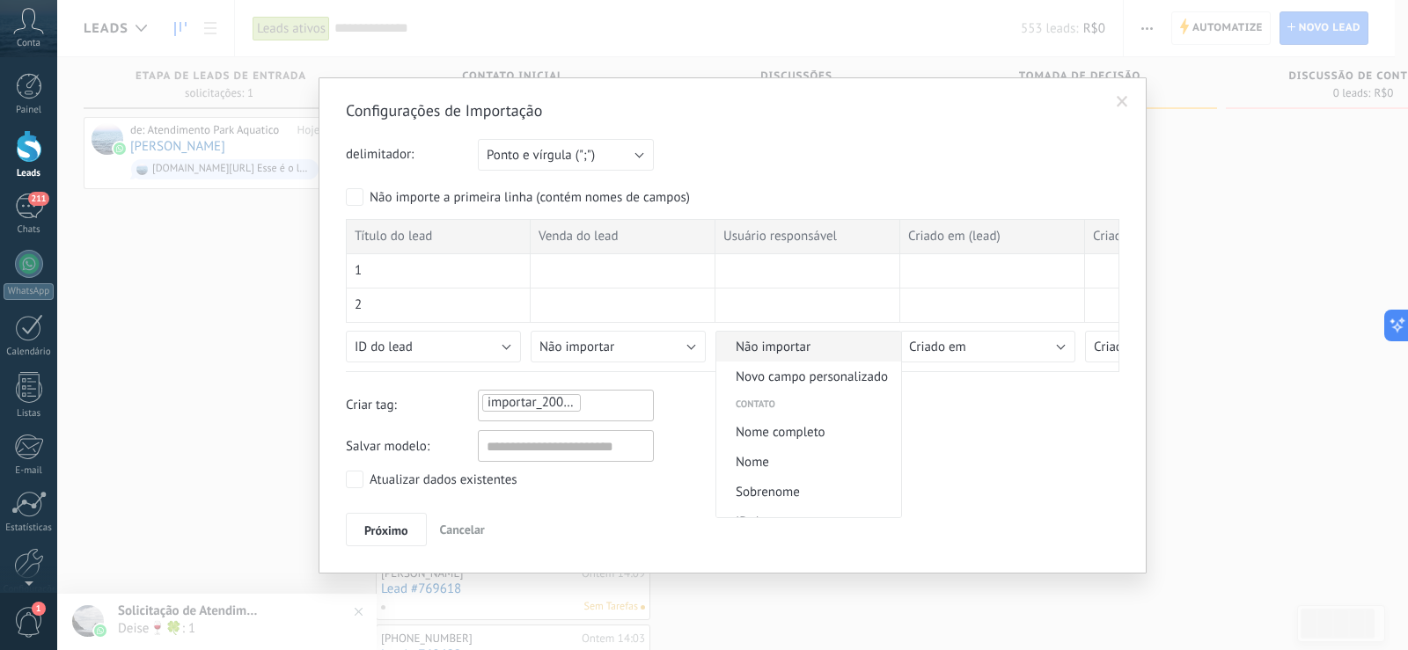
click at [783, 343] on span "Não importar" at bounding box center [806, 347] width 180 height 17
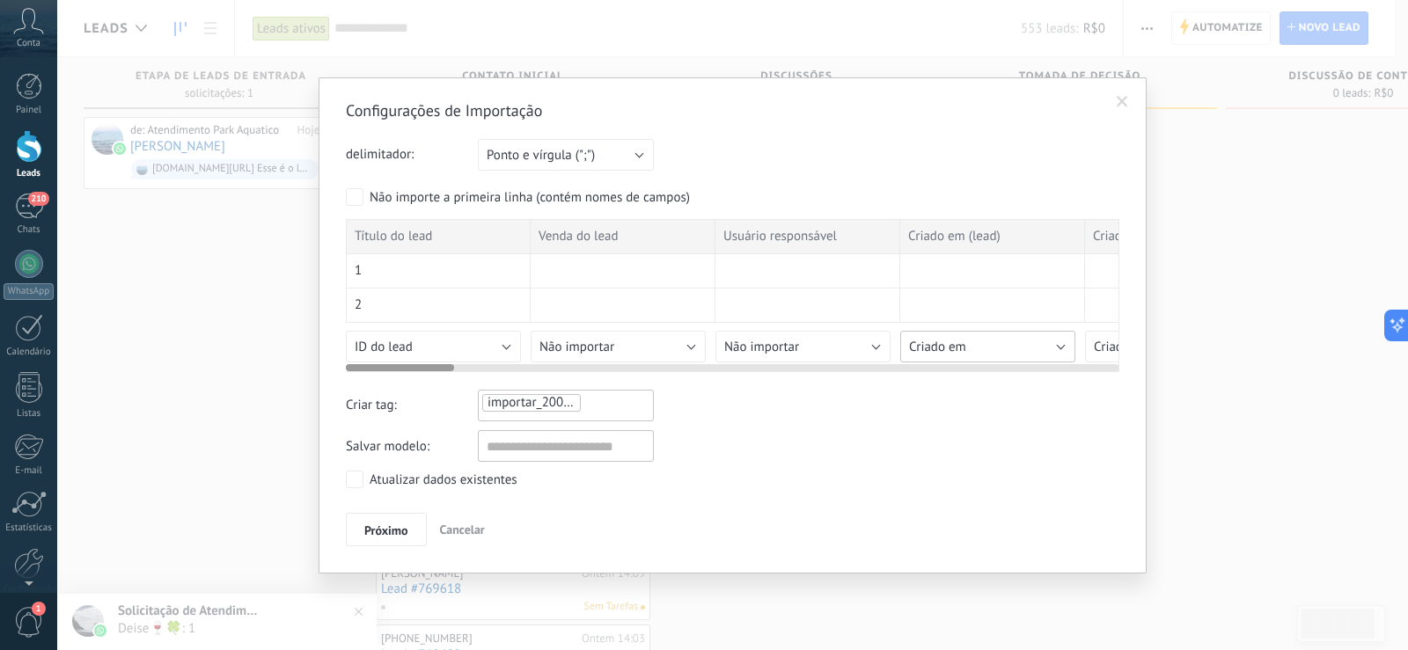
click at [944, 346] on span "Criado em" at bounding box center [937, 347] width 57 height 17
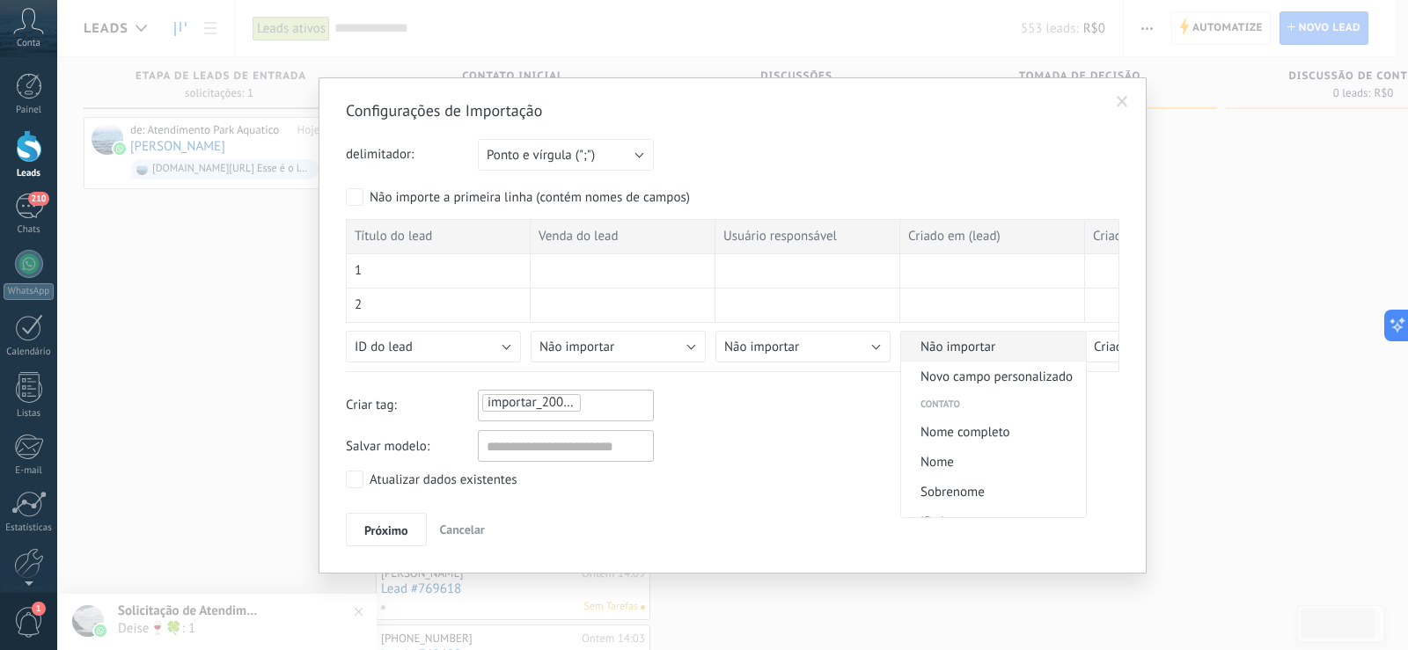
click at [953, 340] on span "Não importar" at bounding box center [991, 347] width 180 height 17
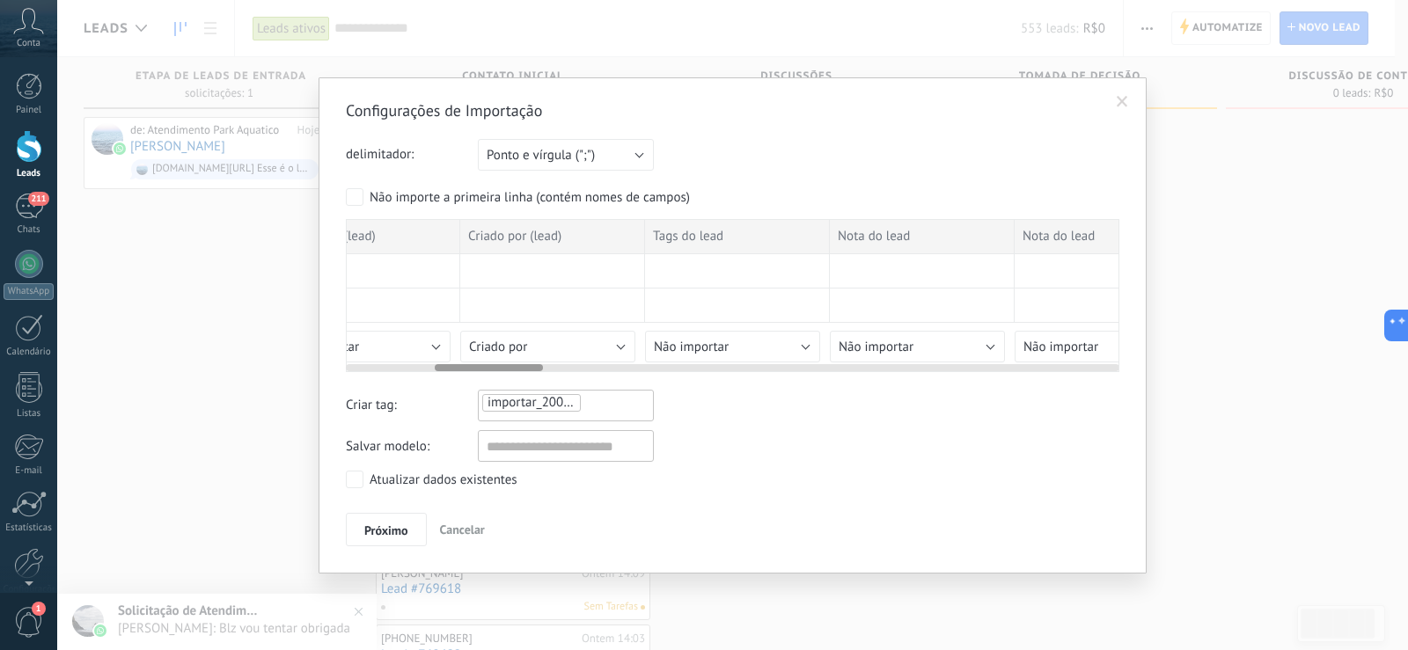
scroll to position [0, 669]
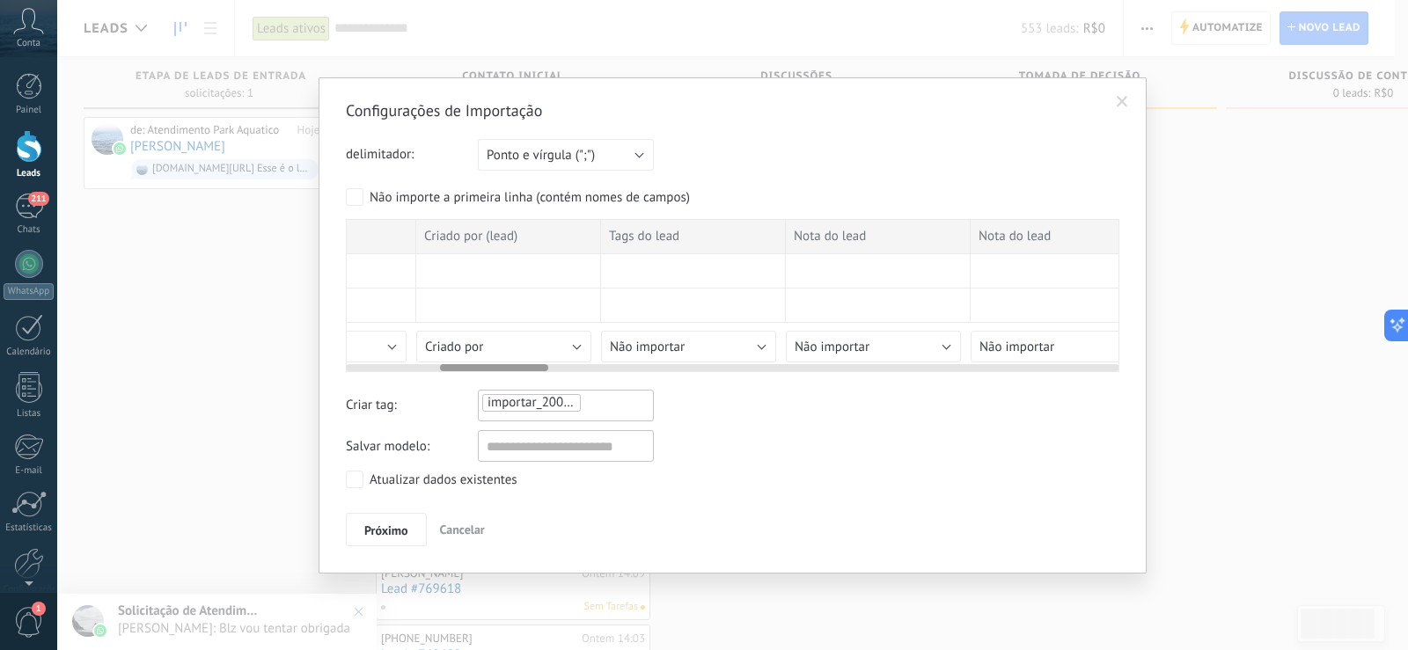
drag, startPoint x: 437, startPoint y: 364, endPoint x: 532, endPoint y: 370, distance: 94.3
click at [532, 370] on div at bounding box center [494, 367] width 108 height 7
click at [512, 349] on button "Criado por" at bounding box center [503, 347] width 175 height 32
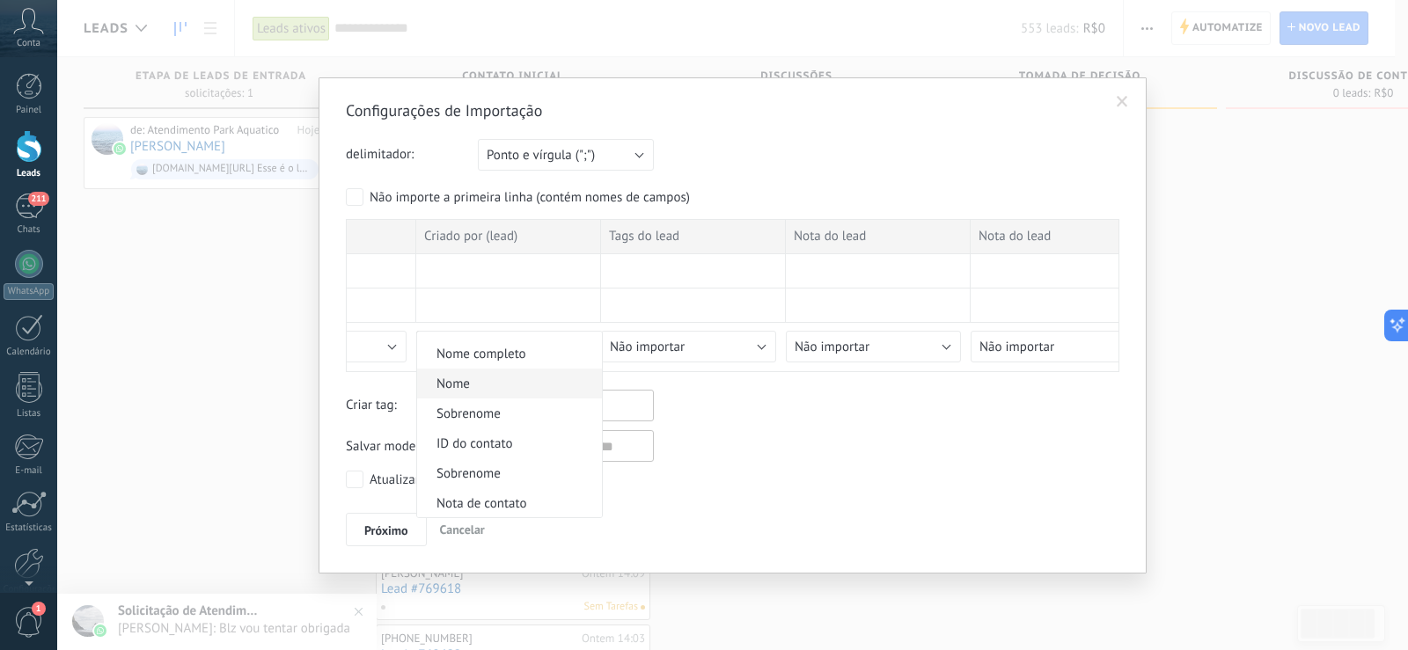
scroll to position [0, 0]
click at [504, 345] on span "Não importar" at bounding box center [507, 347] width 180 height 17
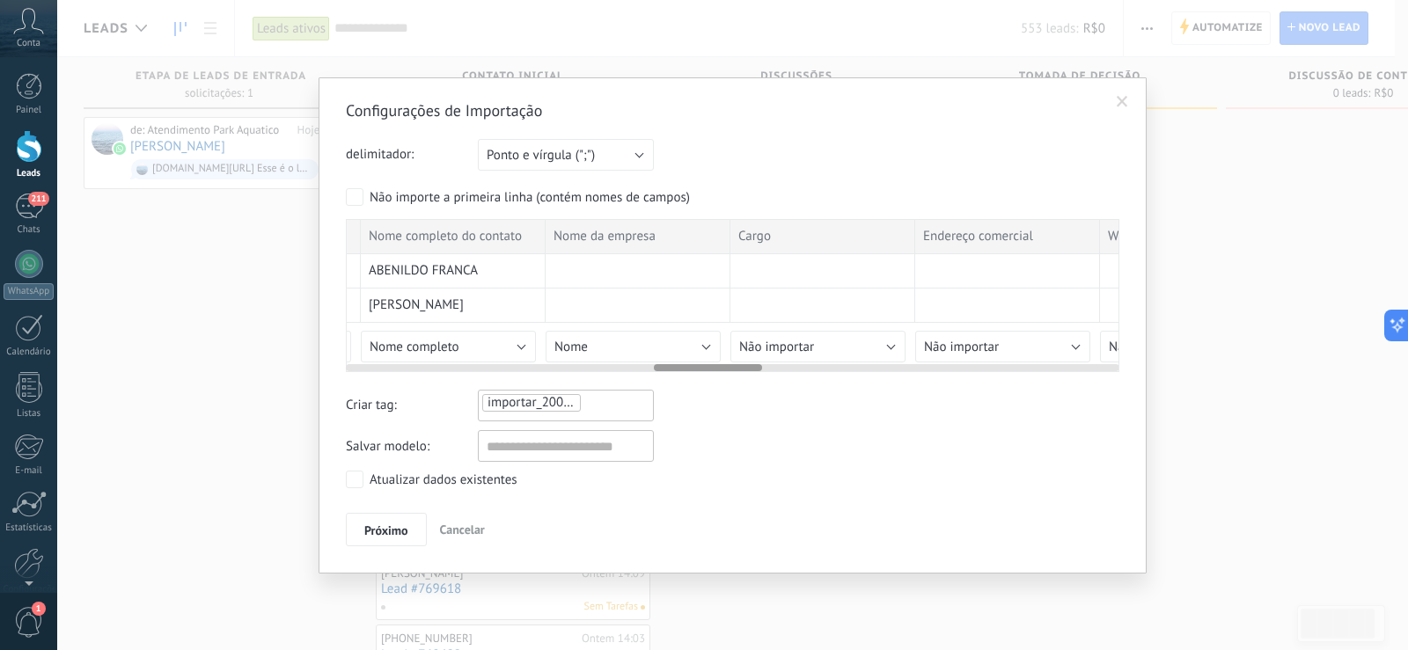
scroll to position [0, 2209]
drag, startPoint x: 525, startPoint y: 369, endPoint x: 739, endPoint y: 375, distance: 214.8
click at [739, 375] on div "Configurações de Importação delimitador: Ponto e vírgula (";") Vírgula (",") Ta…" at bounding box center [733, 323] width 774 height 446
click at [684, 349] on button "Nome" at bounding box center [626, 347] width 175 height 32
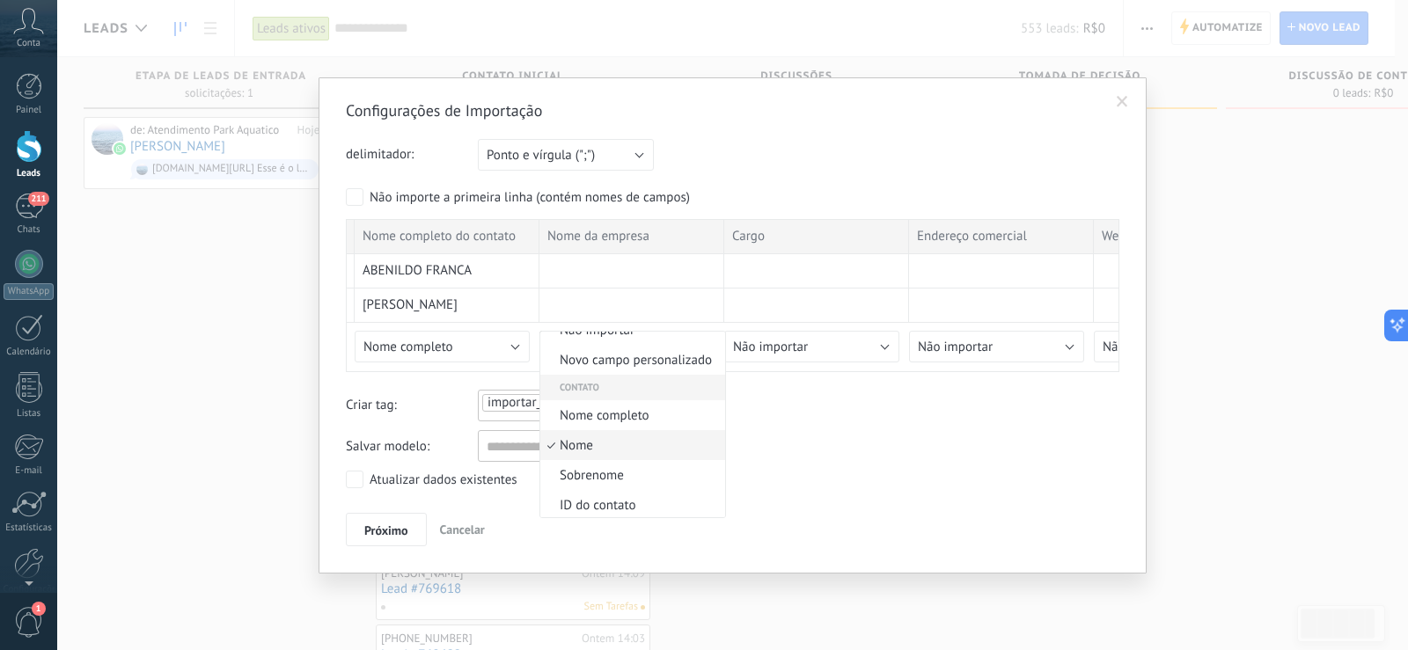
scroll to position [0, 0]
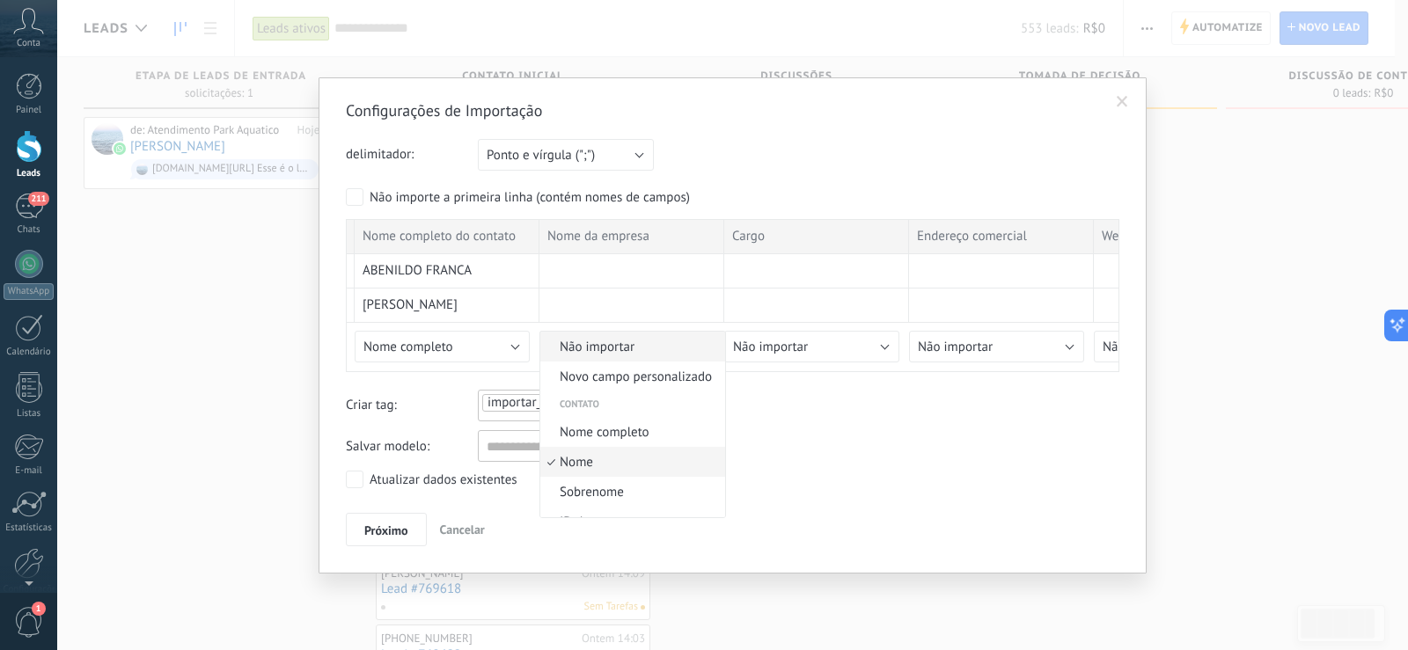
click at [635, 337] on li "Não importar" at bounding box center [632, 347] width 185 height 30
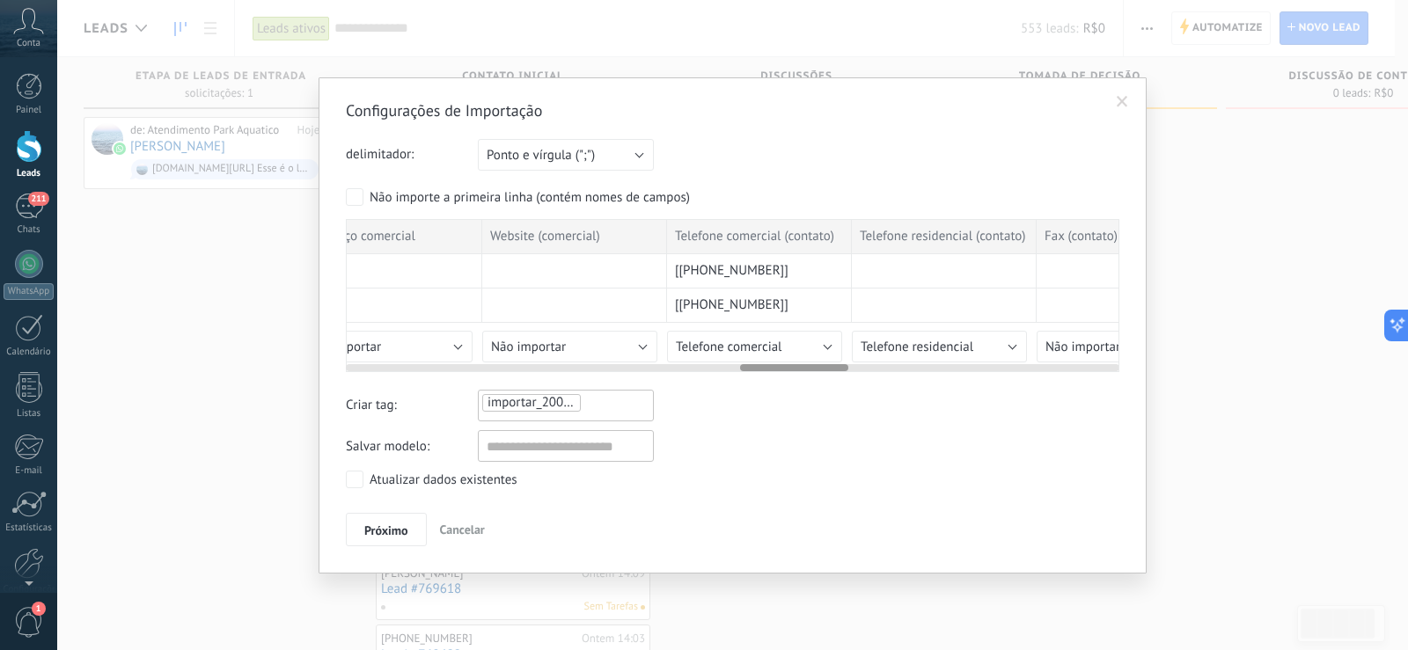
scroll to position [0, 2858]
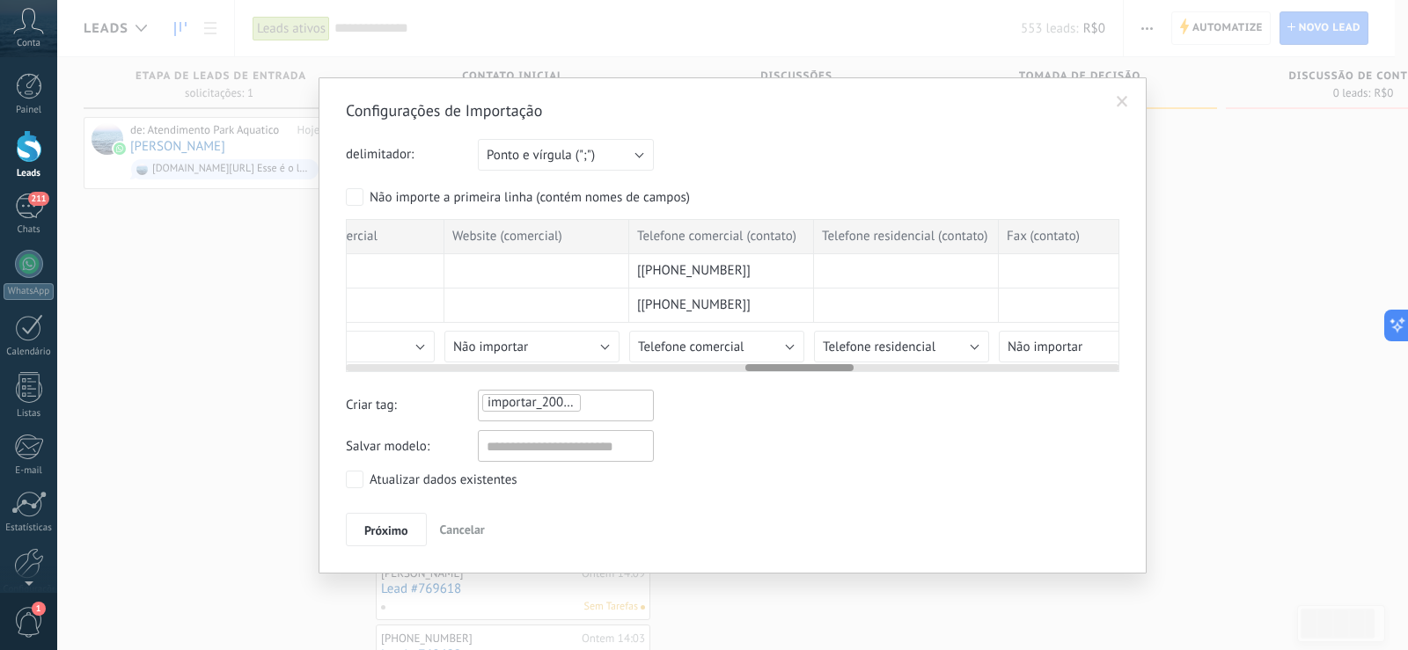
drag, startPoint x: 695, startPoint y: 367, endPoint x: 786, endPoint y: 370, distance: 90.7
click at [786, 370] on div at bounding box center [799, 367] width 108 height 7
click at [767, 354] on button "Telefone comercial" at bounding box center [716, 347] width 175 height 32
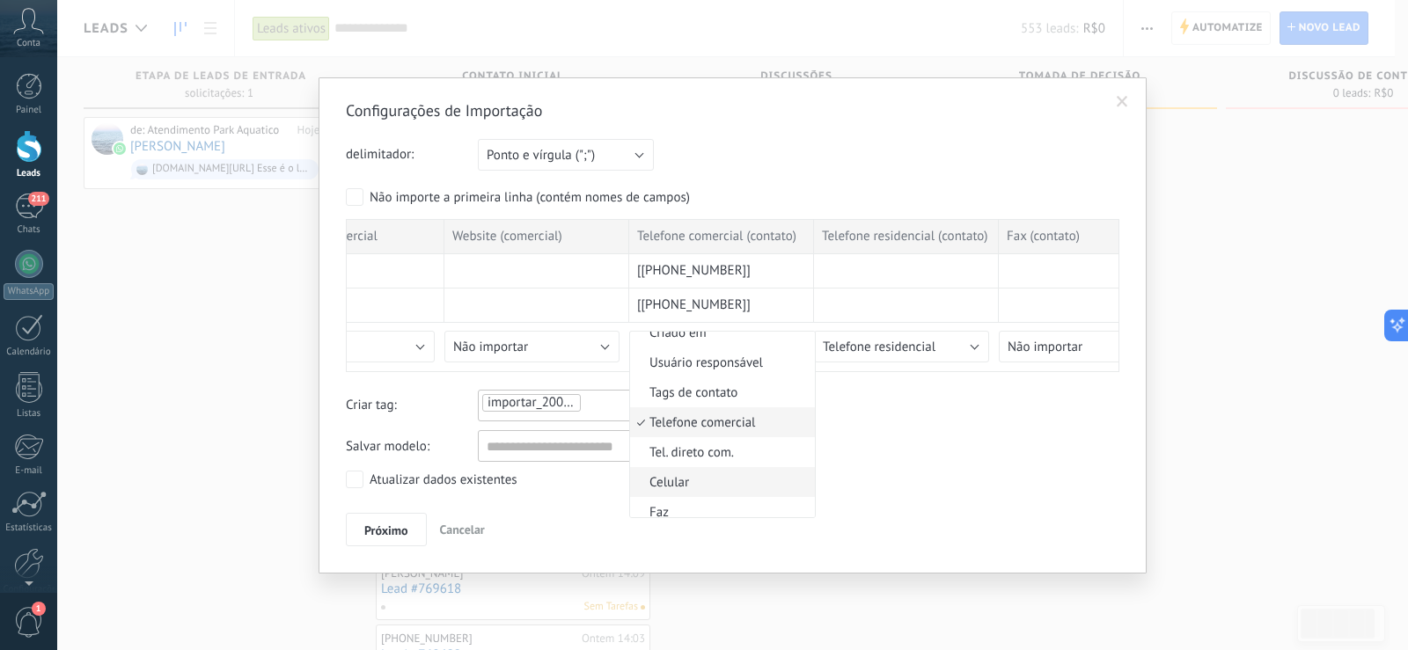
click at [701, 480] on span "Celular" at bounding box center [720, 482] width 180 height 17
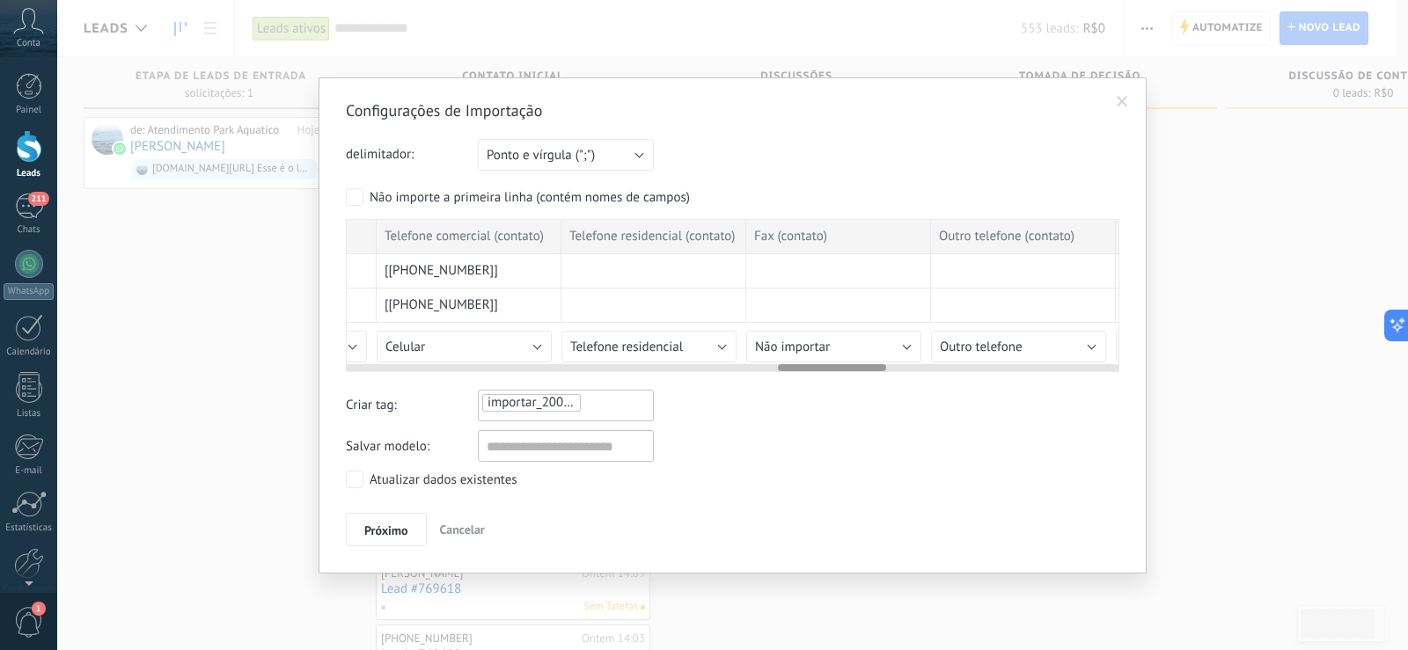
scroll to position [0, 3117]
drag, startPoint x: 768, startPoint y: 368, endPoint x: 803, endPoint y: 369, distance: 35.2
click at [803, 369] on div at bounding box center [835, 367] width 108 height 7
click at [671, 343] on span "Telefone residencial" at bounding box center [620, 347] width 113 height 17
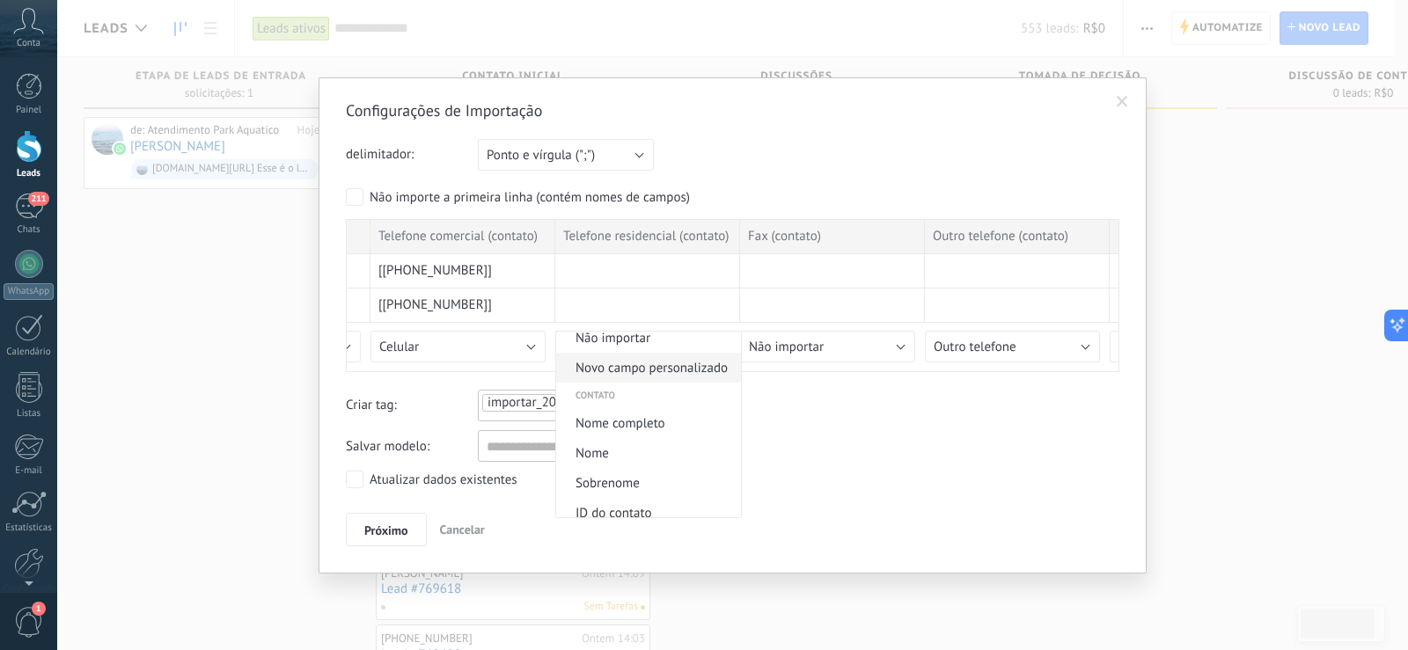
scroll to position [0, 0]
click at [638, 342] on span "Não importar" at bounding box center [646, 347] width 180 height 17
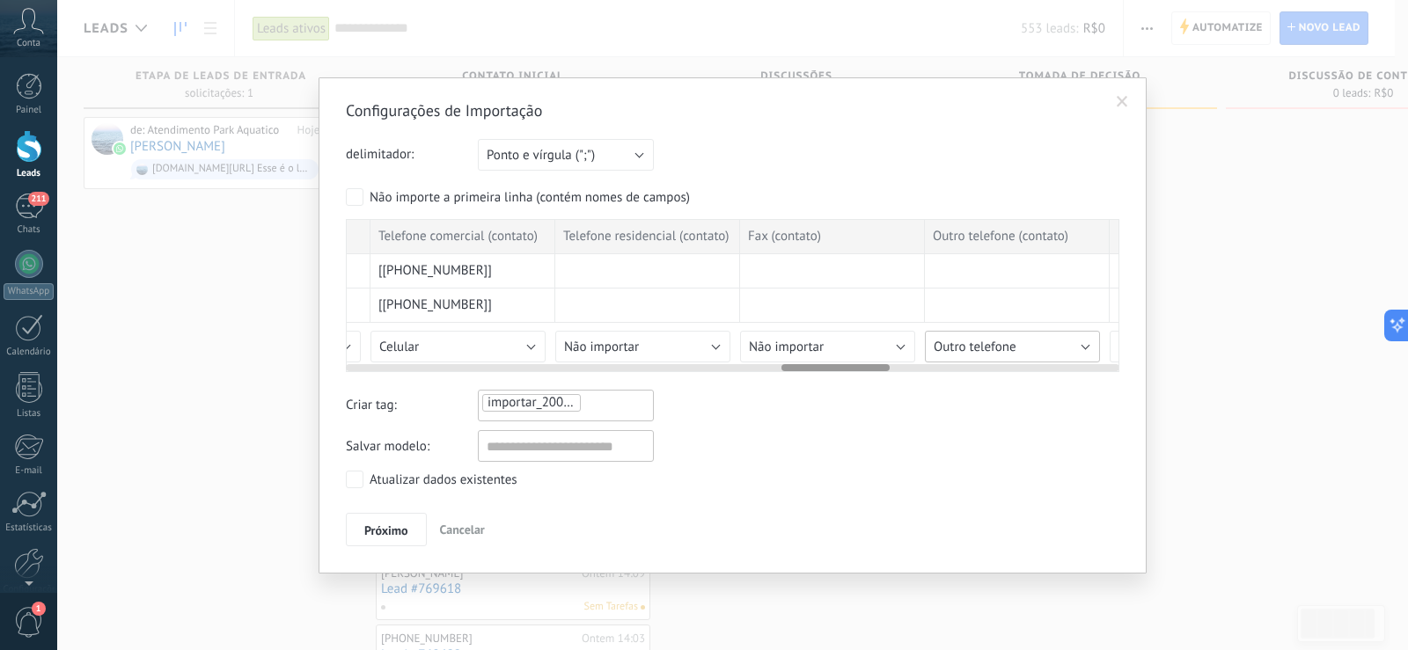
click at [985, 342] on span "Outro telefone" at bounding box center [975, 347] width 83 height 17
click at [980, 335] on li "Não importar" at bounding box center [1018, 347] width 185 height 30
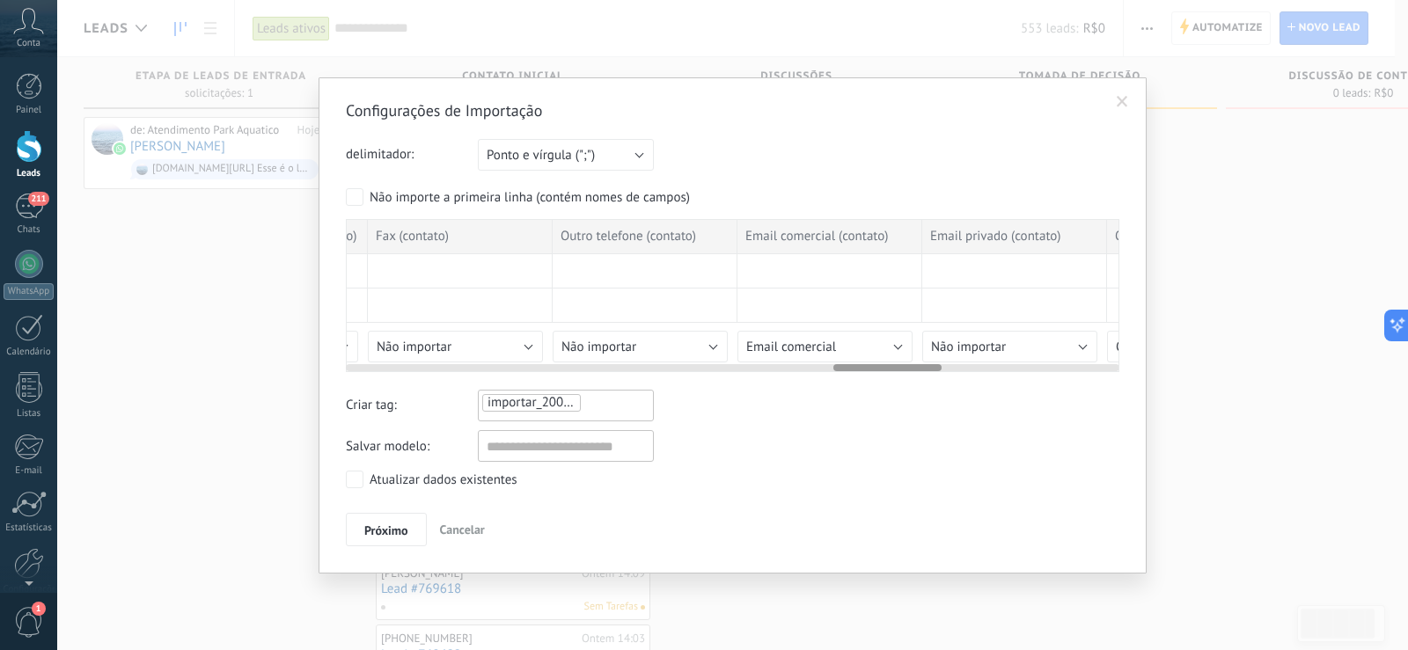
scroll to position [0, 3477]
drag, startPoint x: 858, startPoint y: 368, endPoint x: 906, endPoint y: 382, distance: 50.4
click at [906, 382] on div "Configurações de Importação delimitador: Ponto e vírgula (";") Vírgula (",") Ta…" at bounding box center [733, 323] width 774 height 446
click at [815, 341] on span "Email comercial" at bounding box center [804, 347] width 90 height 17
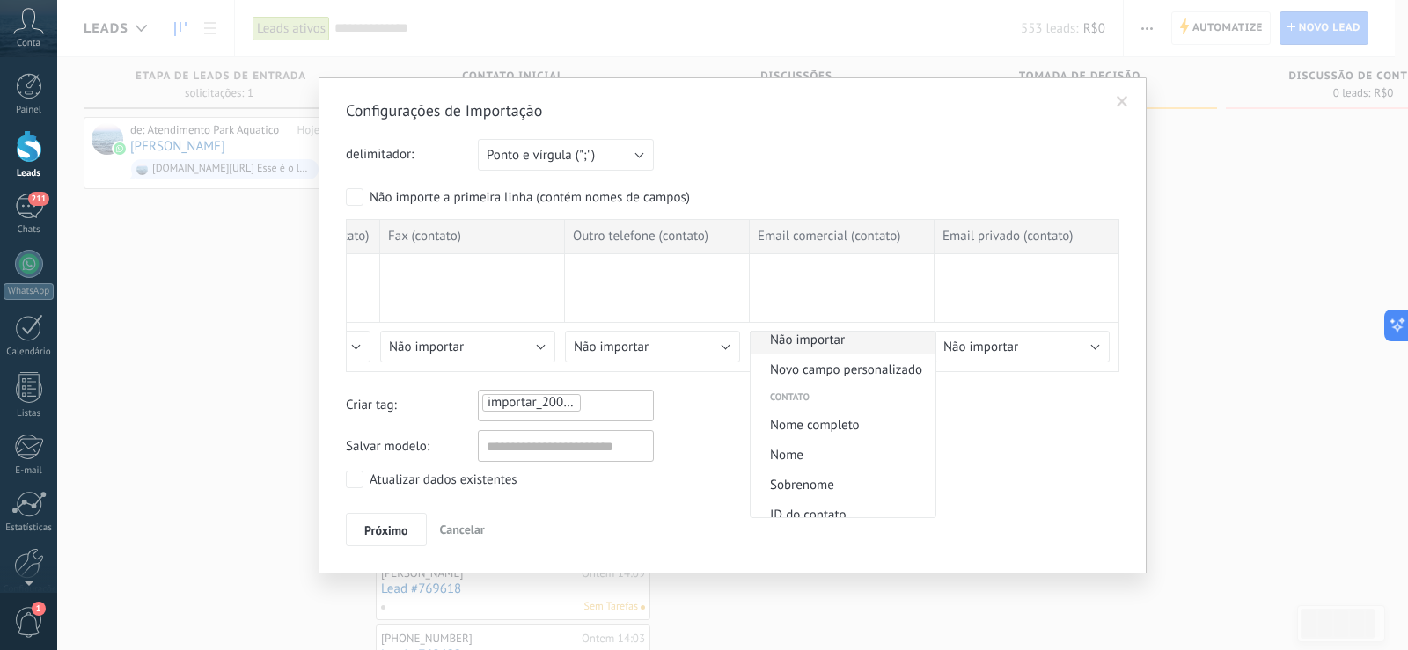
scroll to position [0, 0]
click at [831, 343] on span "Não importar" at bounding box center [841, 347] width 180 height 17
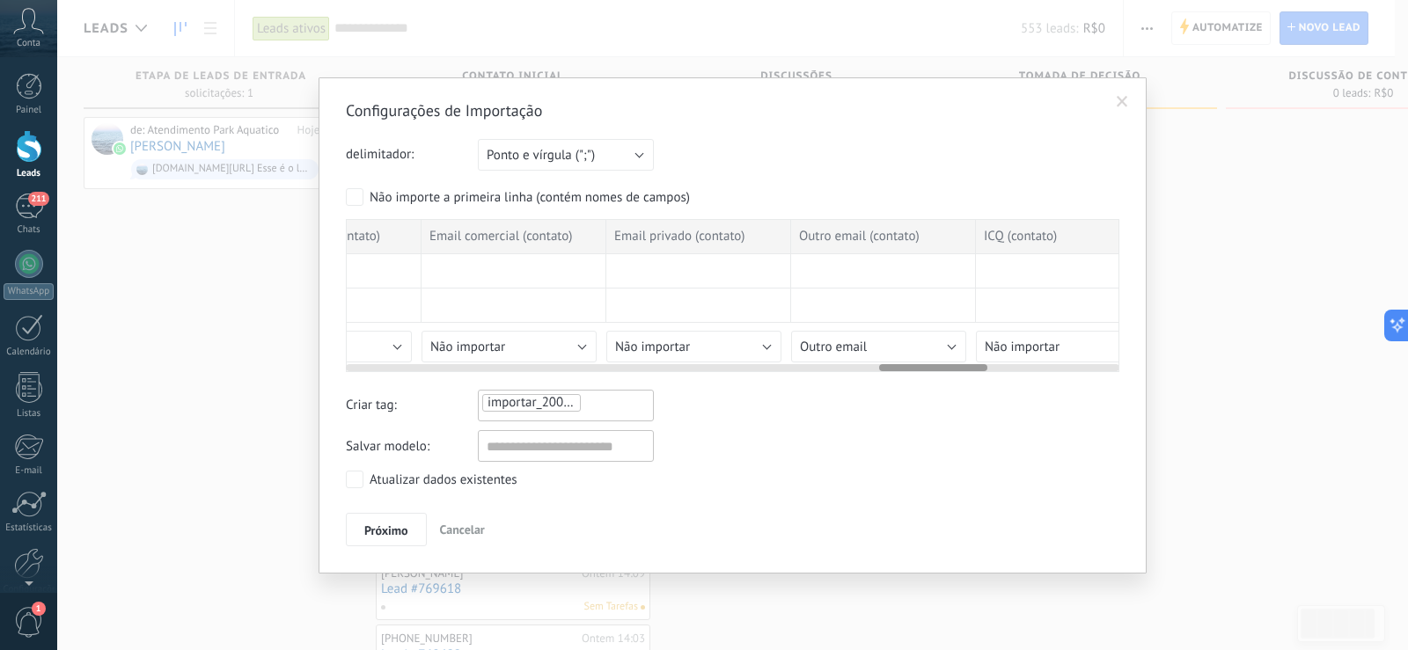
scroll to position [0, 3824]
drag, startPoint x: 884, startPoint y: 367, endPoint x: 931, endPoint y: 368, distance: 46.7
click at [931, 368] on div at bounding box center [933, 367] width 108 height 7
click at [882, 340] on button "Outro email" at bounding box center [860, 347] width 175 height 32
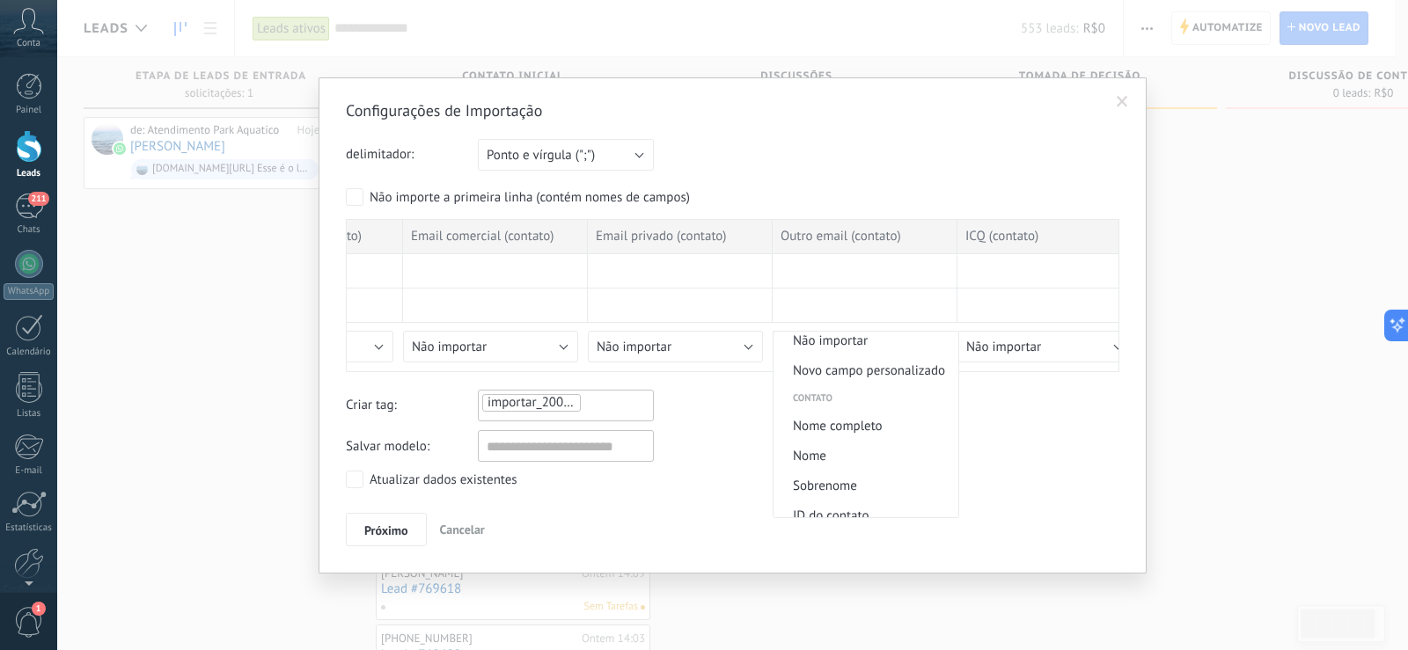
scroll to position [0, 0]
click at [866, 348] on span "Não importar" at bounding box center [864, 347] width 180 height 17
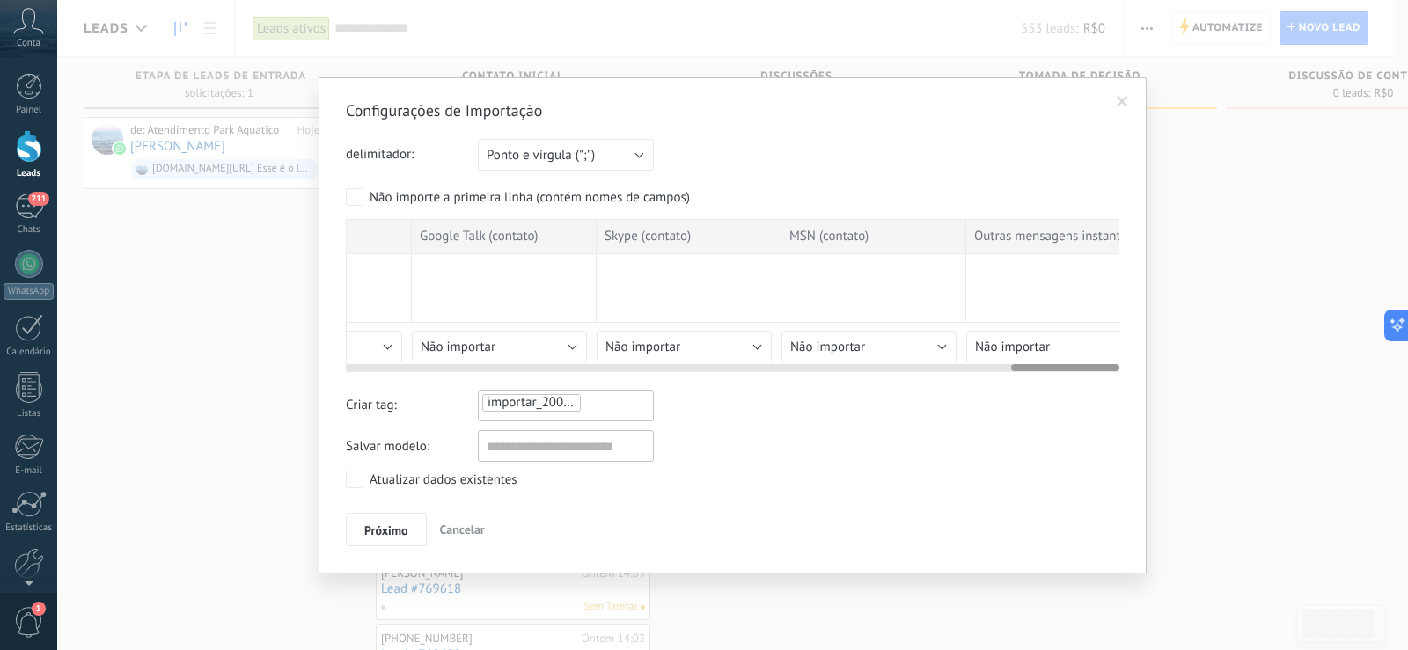
scroll to position [0, 4771]
drag, startPoint x: 921, startPoint y: 369, endPoint x: 1089, endPoint y: 371, distance: 167.2
click at [1089, 371] on div at bounding box center [1065, 367] width 108 height 7
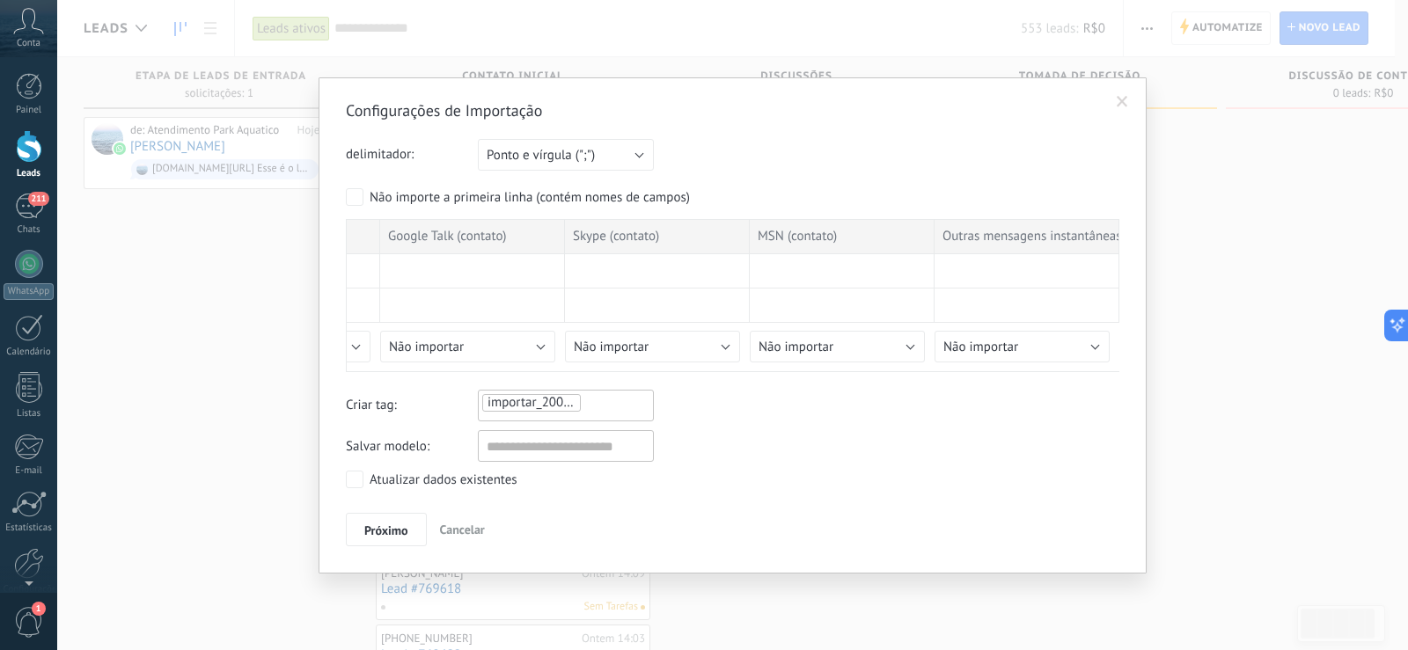
click at [991, 432] on div "Salvar modelo:" at bounding box center [733, 446] width 774 height 32
click at [389, 528] on span "Próximo" at bounding box center [386, 531] width 44 height 12
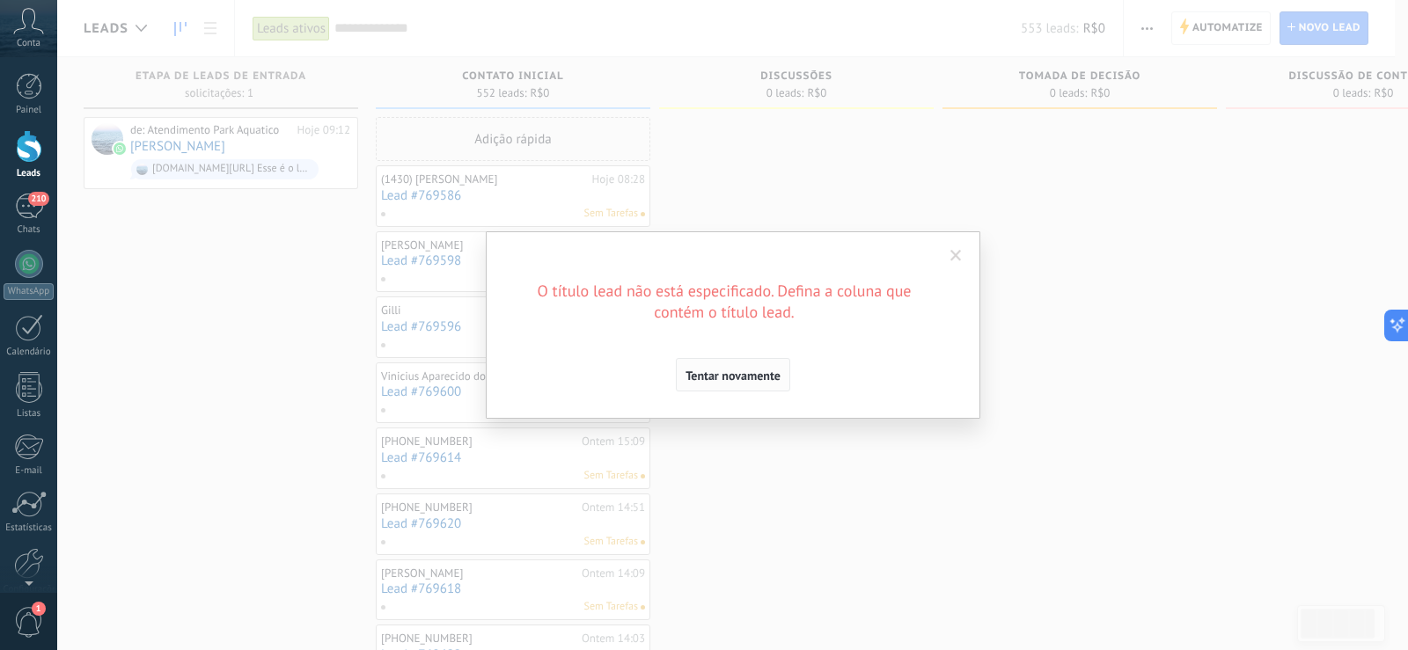
click at [708, 374] on span "Tentar novamente" at bounding box center [733, 376] width 95 height 12
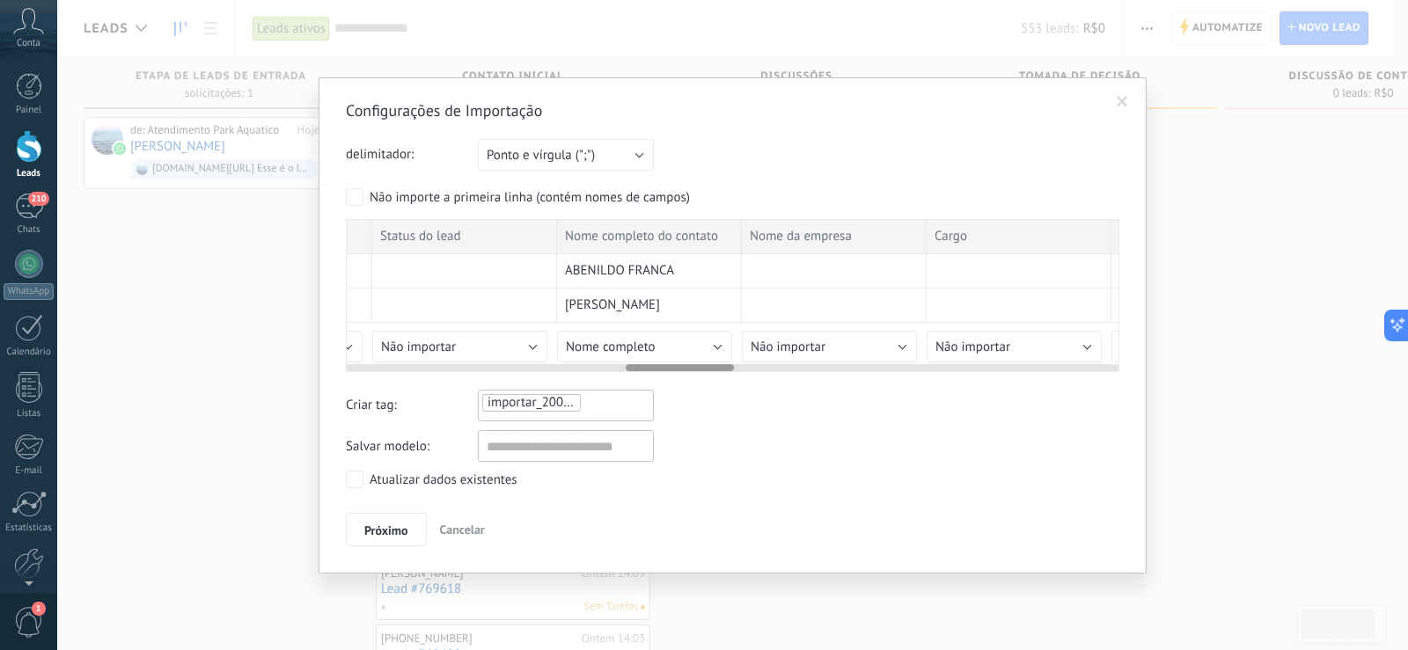
scroll to position [0, 0]
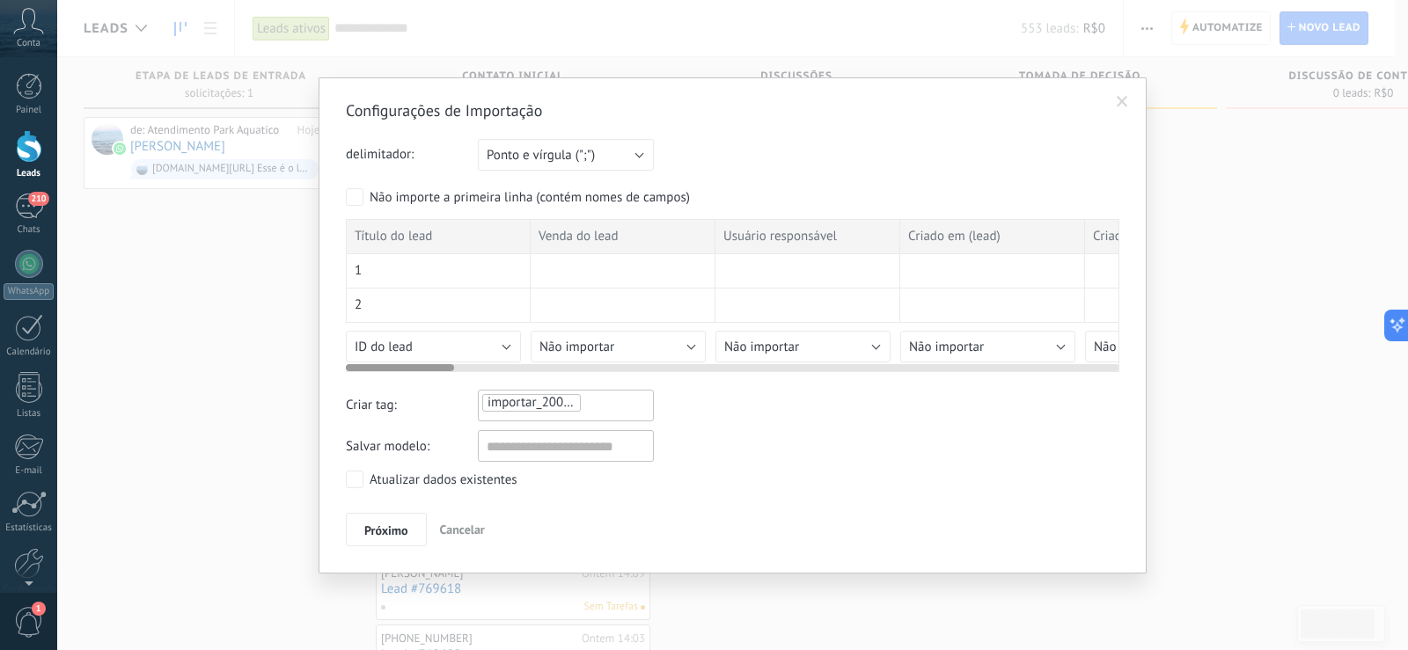
drag, startPoint x: 1036, startPoint y: 366, endPoint x: 275, endPoint y: 356, distance: 760.4
click at [275, 356] on div "Configurações de Importação delimitador: Ponto e vírgula (";") Vírgula (",") Ta…" at bounding box center [732, 325] width 1351 height 650
click at [435, 345] on button "ID do lead" at bounding box center [433, 347] width 175 height 32
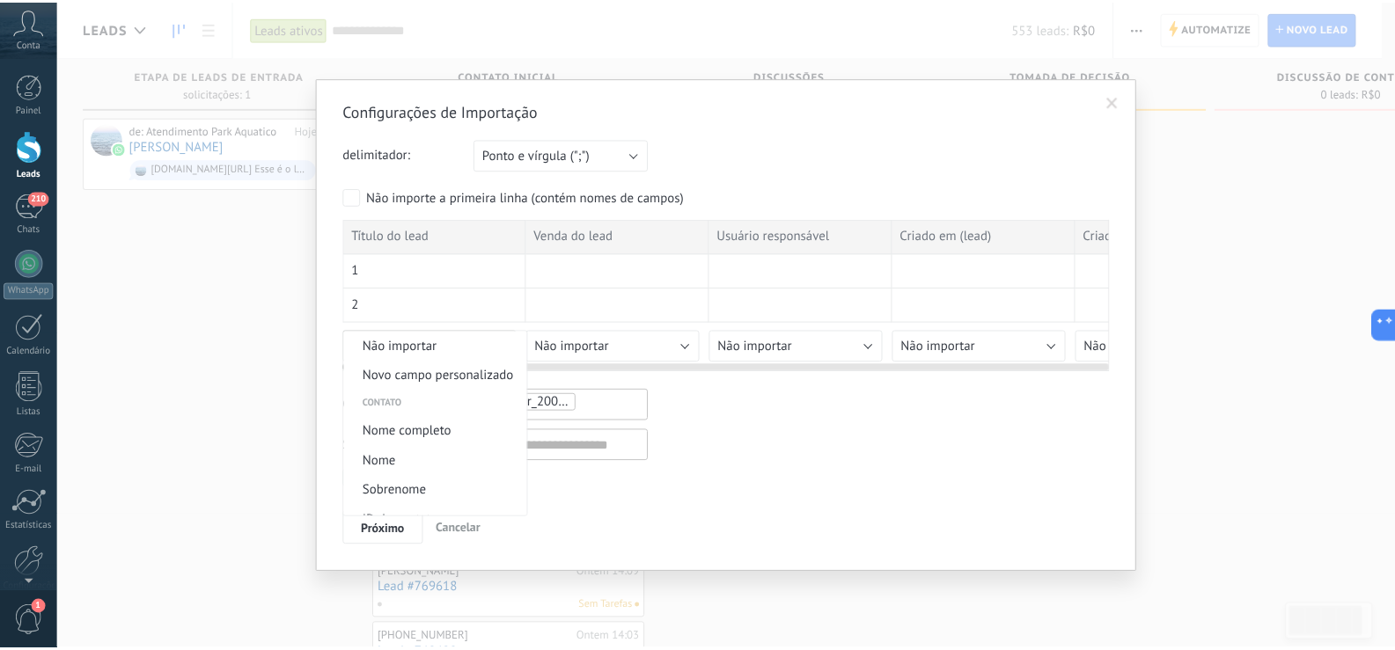
scroll to position [693, 0]
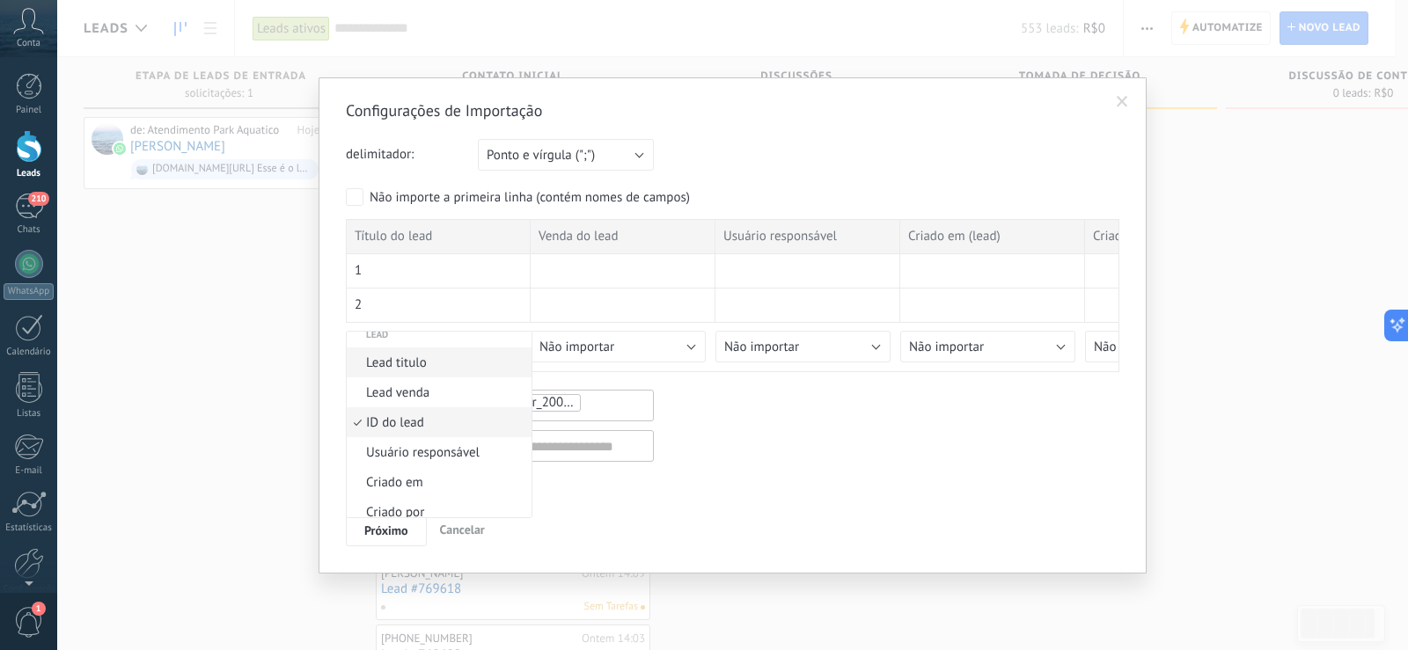
click at [440, 357] on span "Lead titulo" at bounding box center [437, 363] width 180 height 17
click at [738, 422] on div "Criar tag: importar_20082025_0920" at bounding box center [733, 406] width 774 height 32
click at [383, 537] on span "Próximo" at bounding box center [386, 531] width 44 height 12
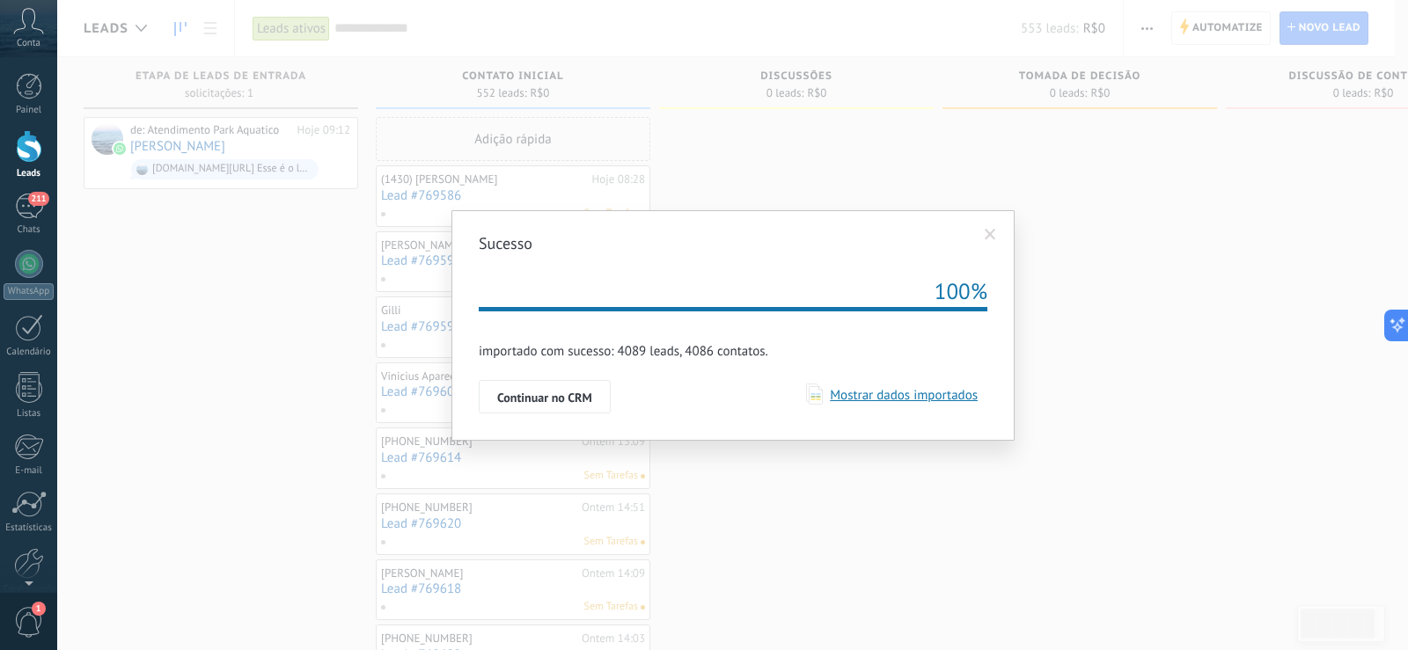
click at [720, 405] on div "Continuar no CRM" at bounding box center [733, 396] width 509 height 33
click at [890, 392] on span "Mostrar dados importados" at bounding box center [900, 395] width 155 height 17
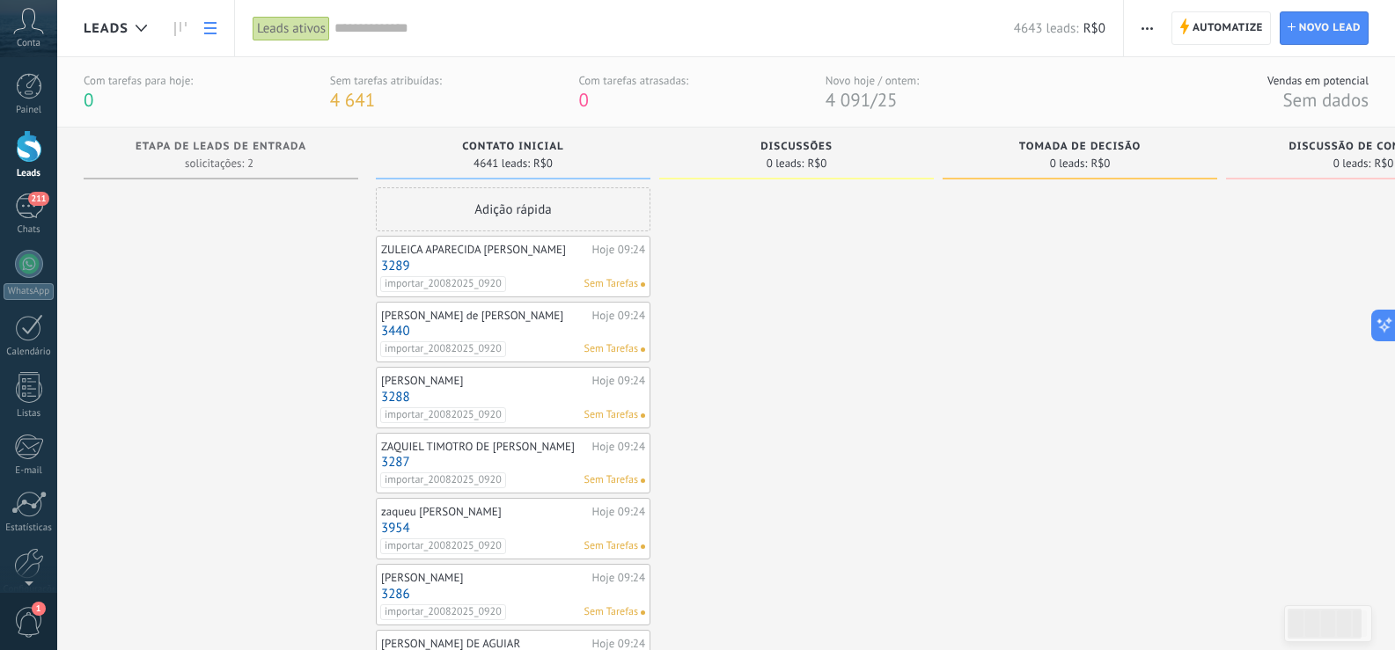
click at [209, 37] on link at bounding box center [210, 28] width 30 height 34
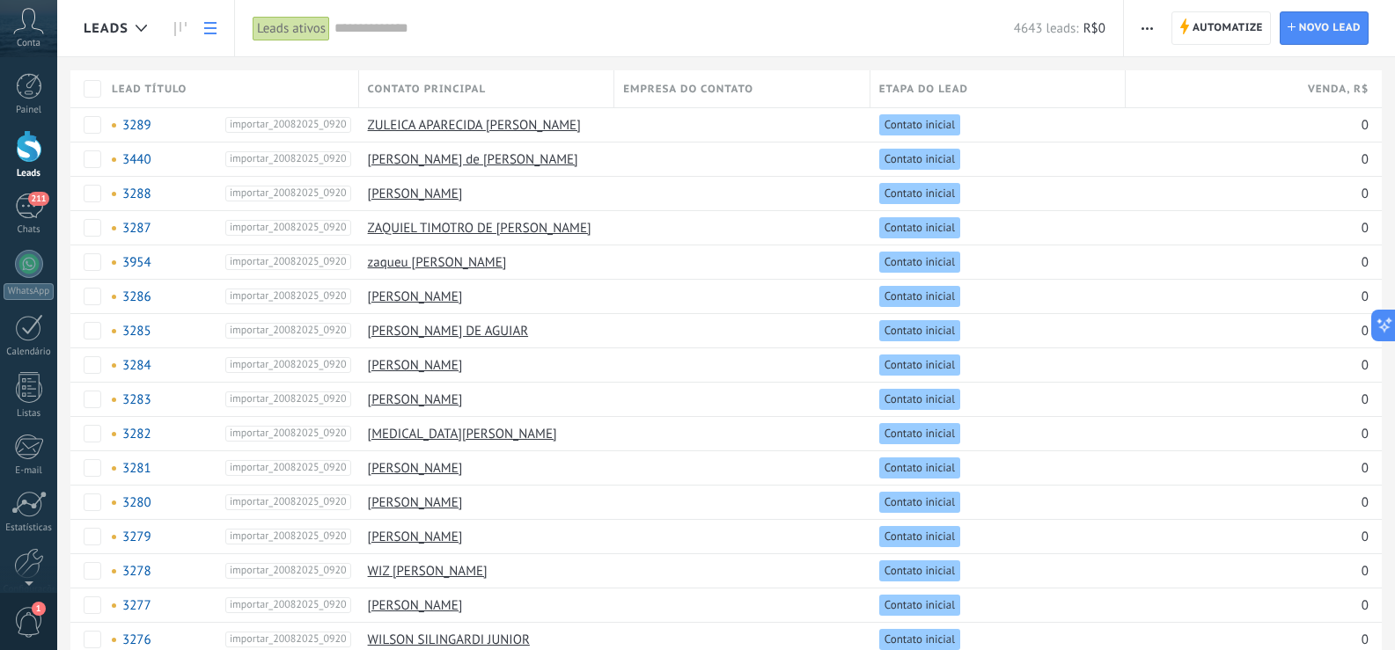
click at [144, 88] on span "Lead título" at bounding box center [149, 89] width 75 height 17
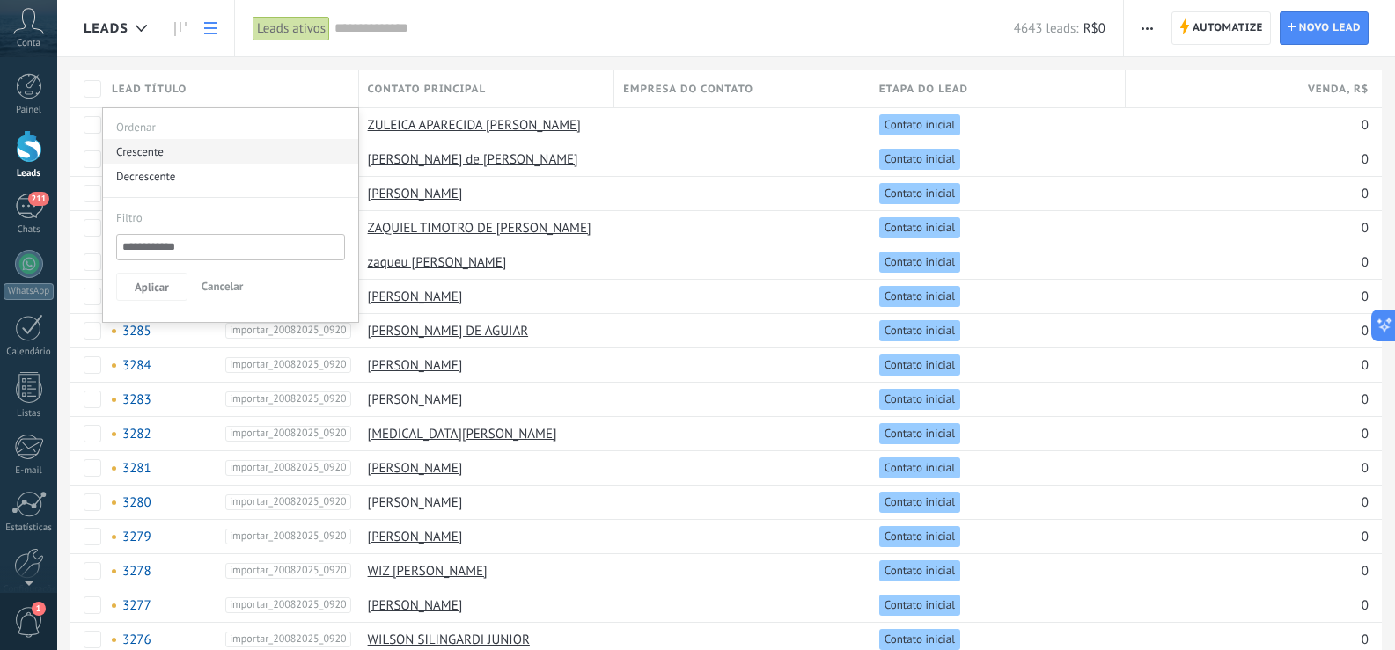
click at [148, 145] on div "Crescente" at bounding box center [230, 151] width 255 height 25
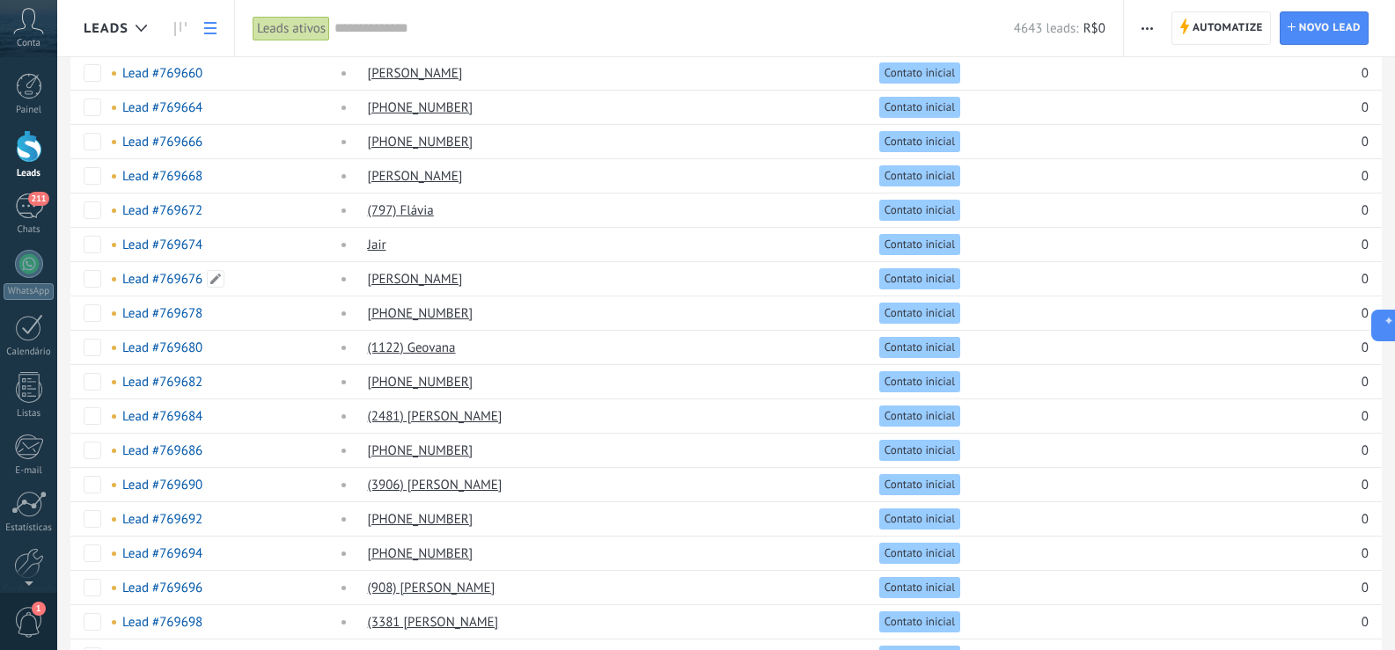
scroll to position [1230, 0]
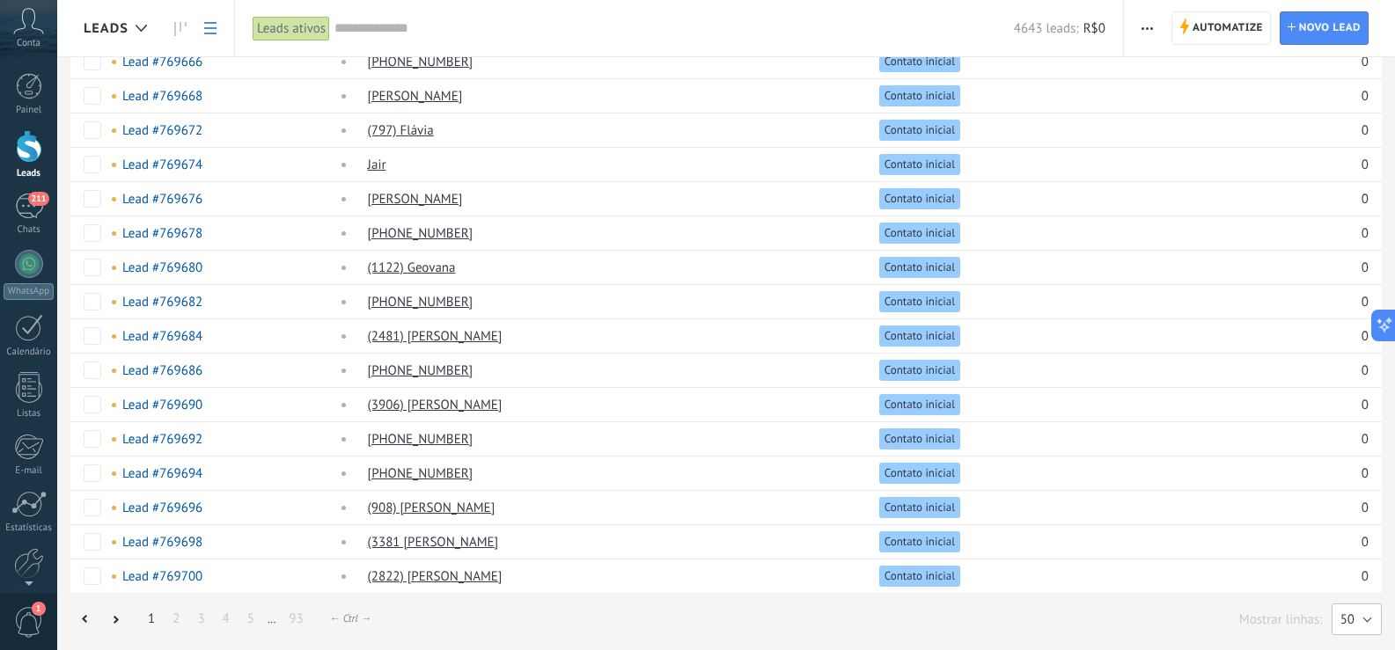
click at [1369, 622] on button "50" at bounding box center [1357, 620] width 50 height 32
click at [1354, 619] on span "200" at bounding box center [1348, 620] width 55 height 17
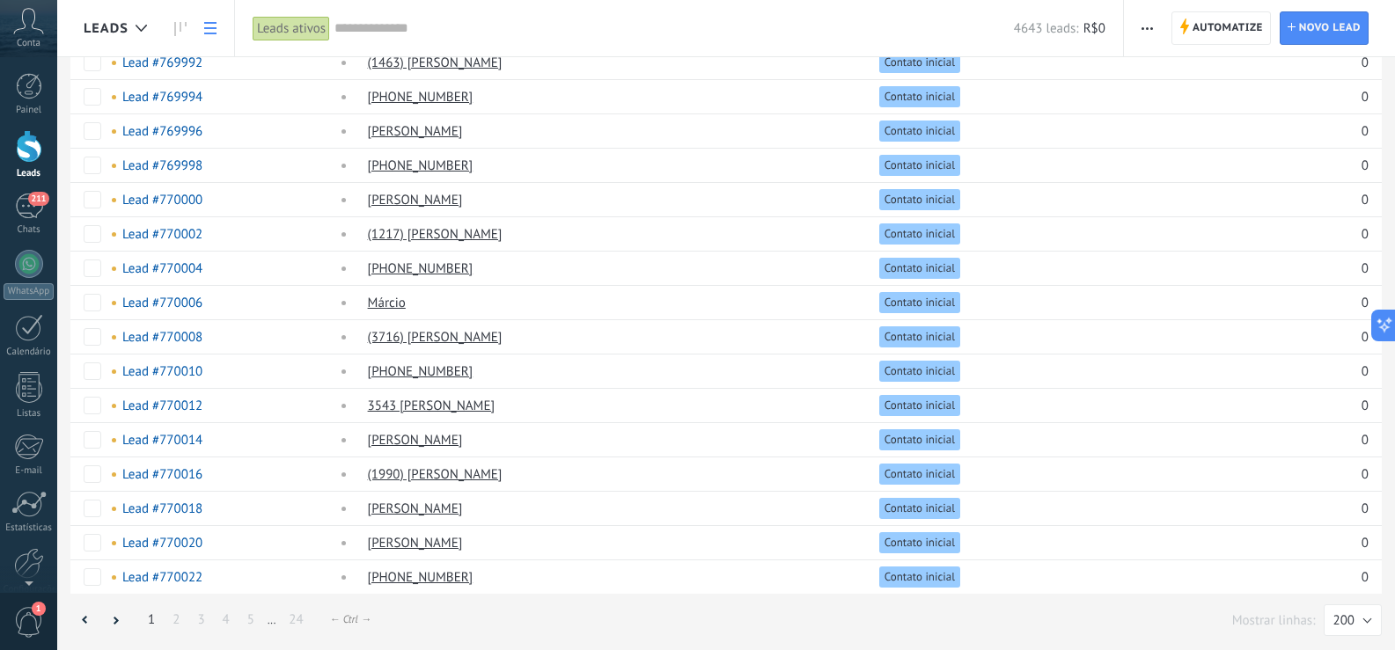
scroll to position [6379, 0]
click at [226, 621] on link "4" at bounding box center [226, 619] width 25 height 34
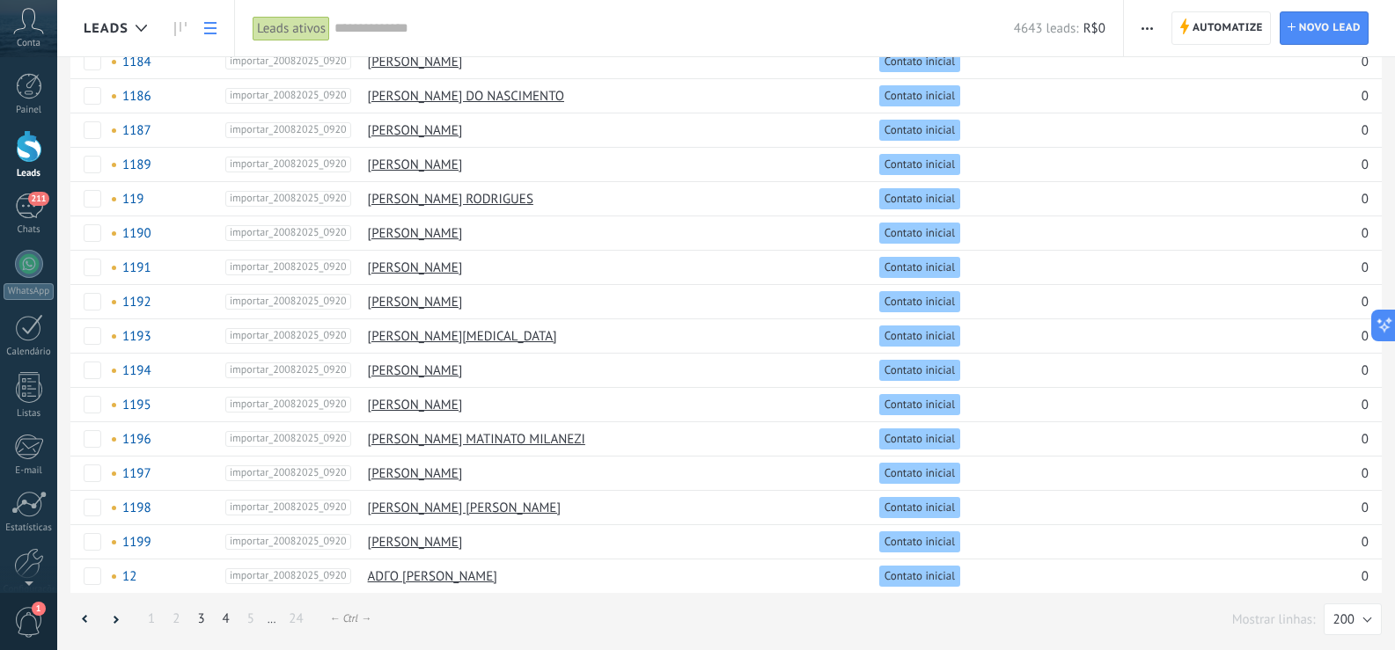
click at [199, 620] on link "3" at bounding box center [200, 619] width 25 height 34
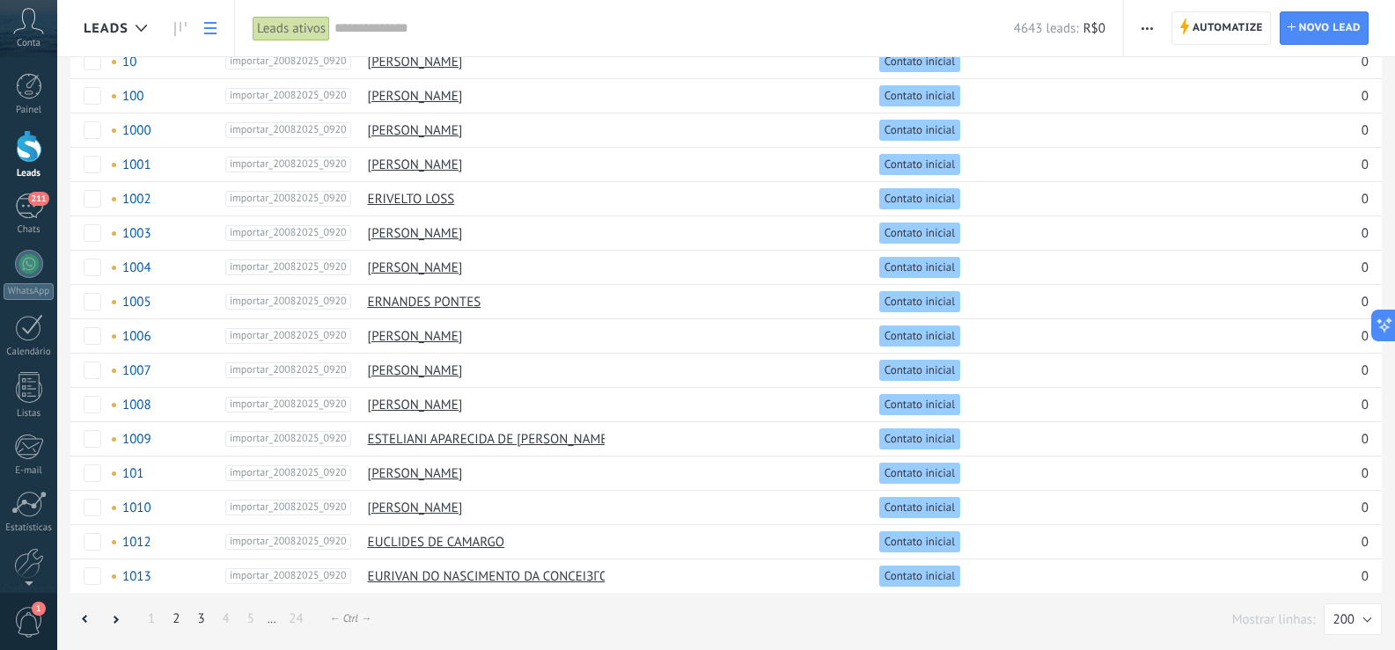
click at [173, 625] on link "2" at bounding box center [176, 619] width 25 height 34
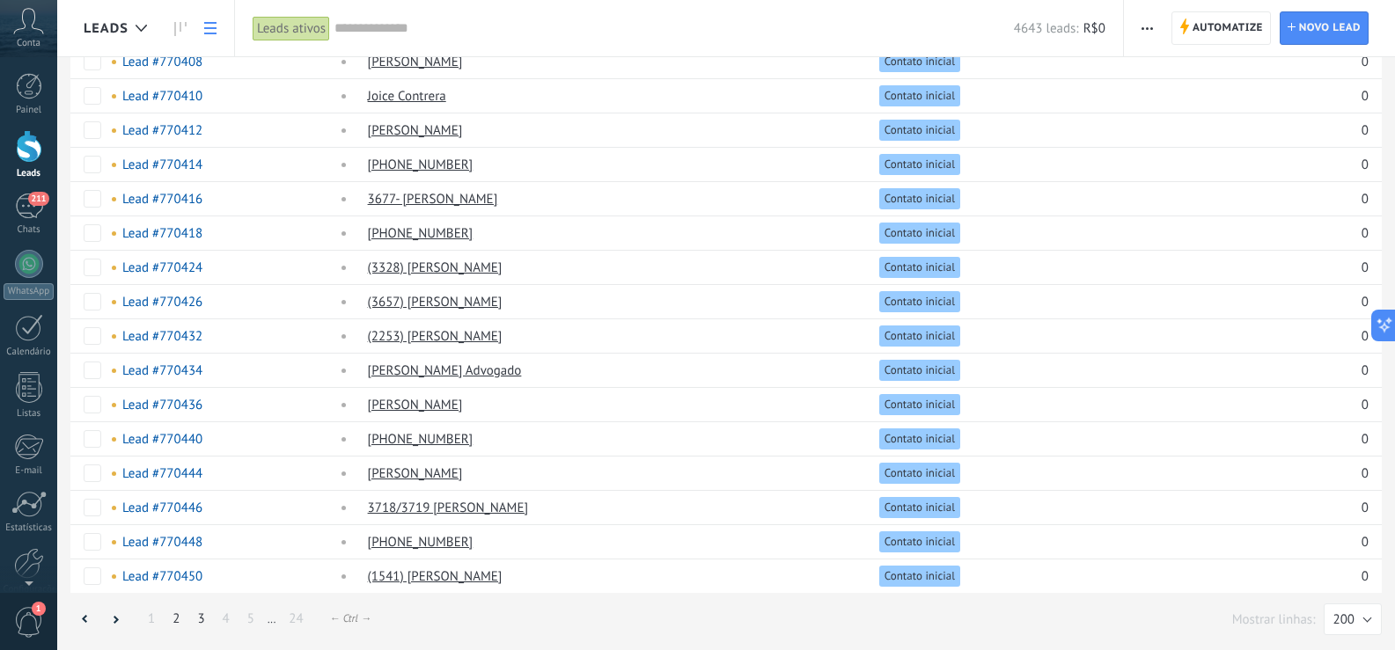
click at [202, 622] on link "3" at bounding box center [200, 619] width 25 height 34
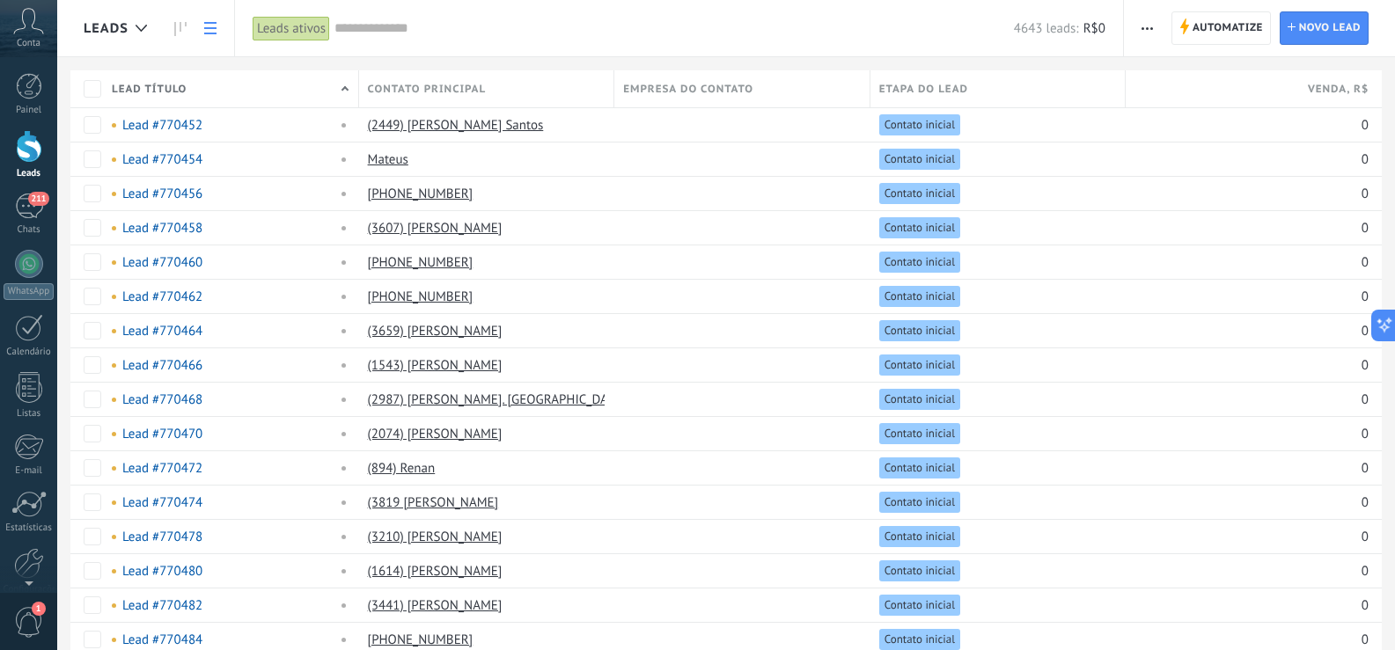
click at [485, 26] on input "text" at bounding box center [673, 28] width 679 height 18
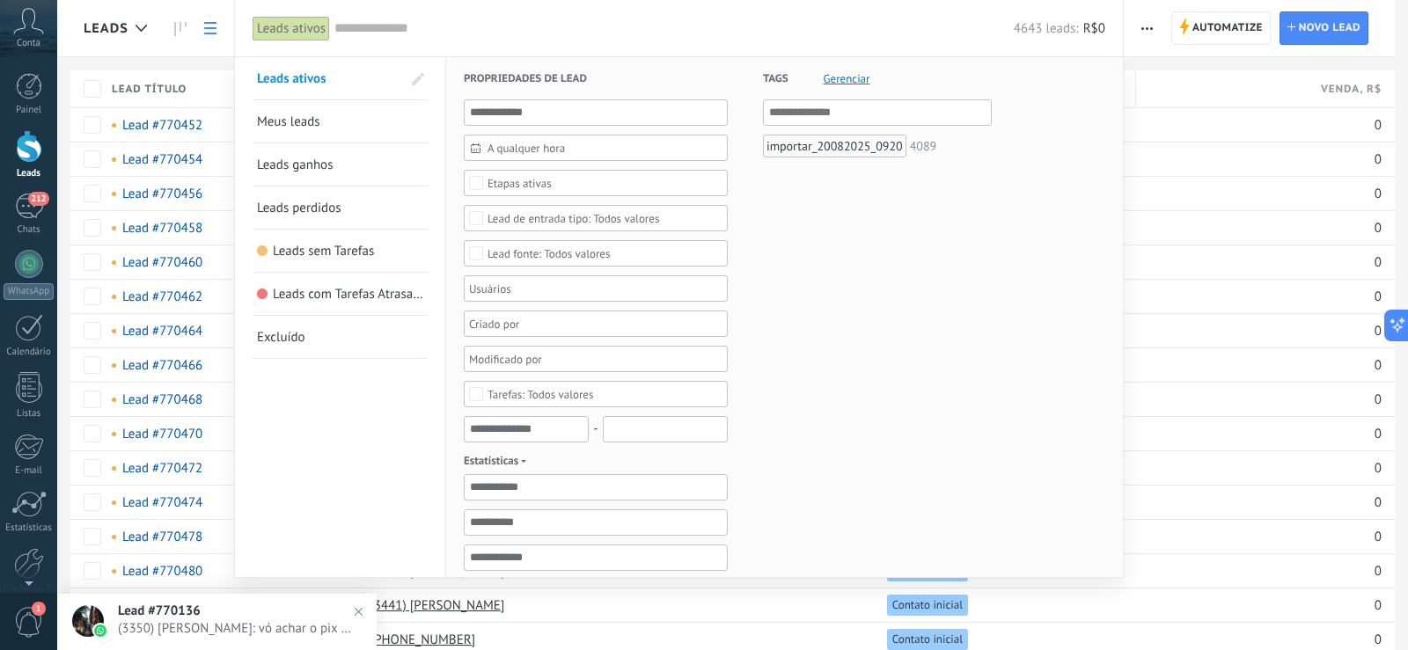
click at [246, 11] on div "Leads ativos Aplicar 4643 leads: R$0 Leads ativos Meus leads Leads ganhos Leads…" at bounding box center [679, 28] width 890 height 56
click at [356, 611] on img at bounding box center [359, 612] width 26 height 26
click at [619, 25] on input "text" at bounding box center [673, 28] width 679 height 18
click at [295, 24] on div "Leads ativos" at bounding box center [291, 29] width 77 height 26
click at [433, 21] on input "text" at bounding box center [673, 28] width 679 height 18
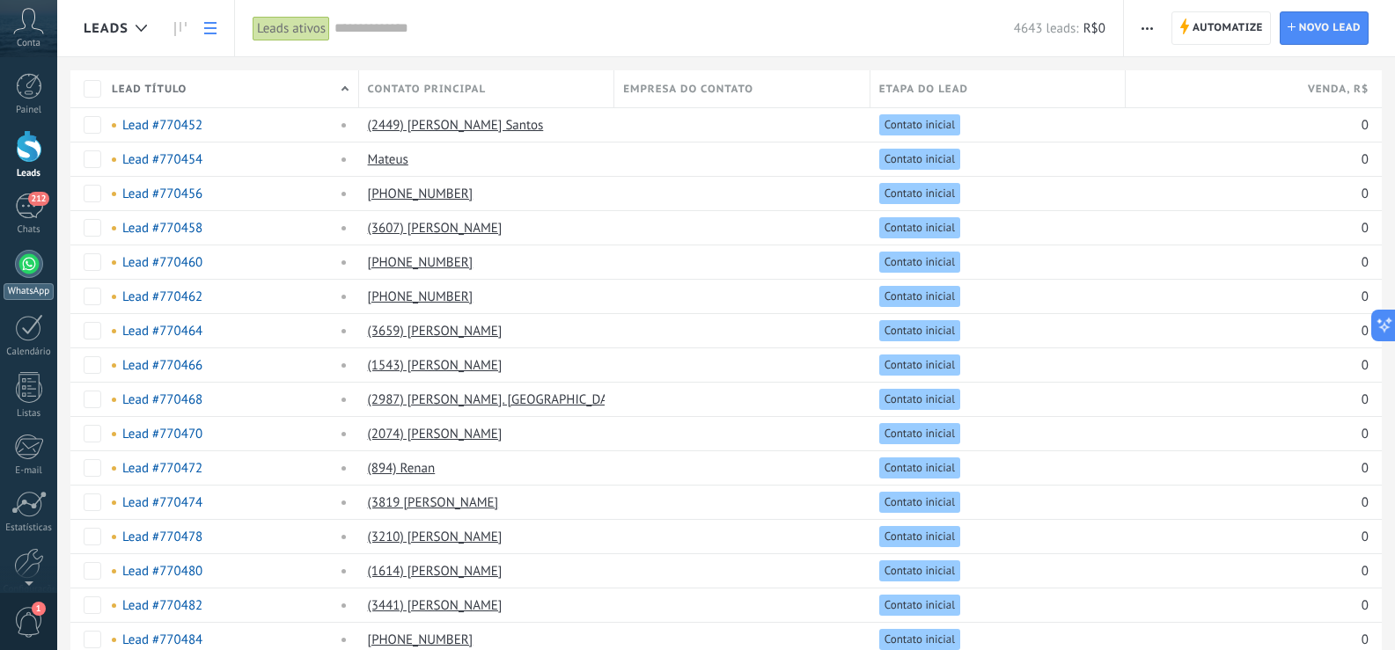
click at [34, 271] on div at bounding box center [29, 264] width 28 height 28
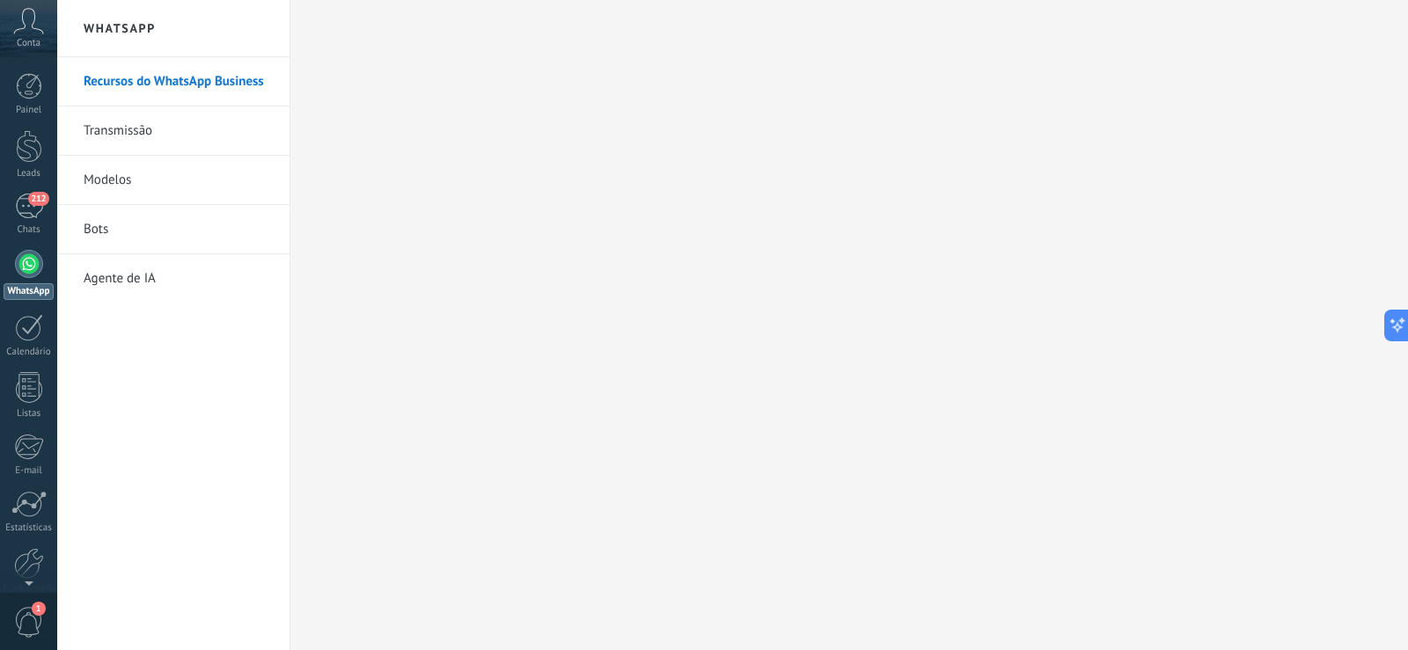
click at [151, 106] on link "Transmissão" at bounding box center [178, 130] width 188 height 49
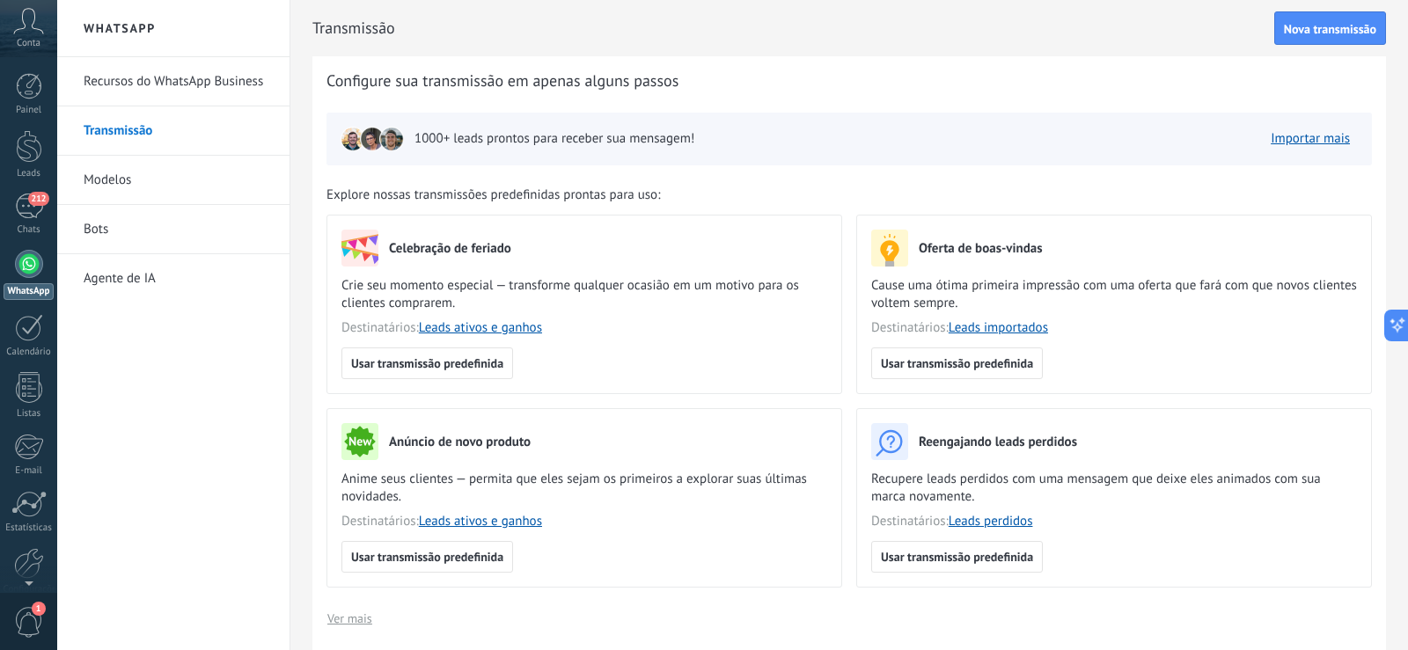
click at [103, 182] on link "Modelos" at bounding box center [178, 180] width 188 height 49
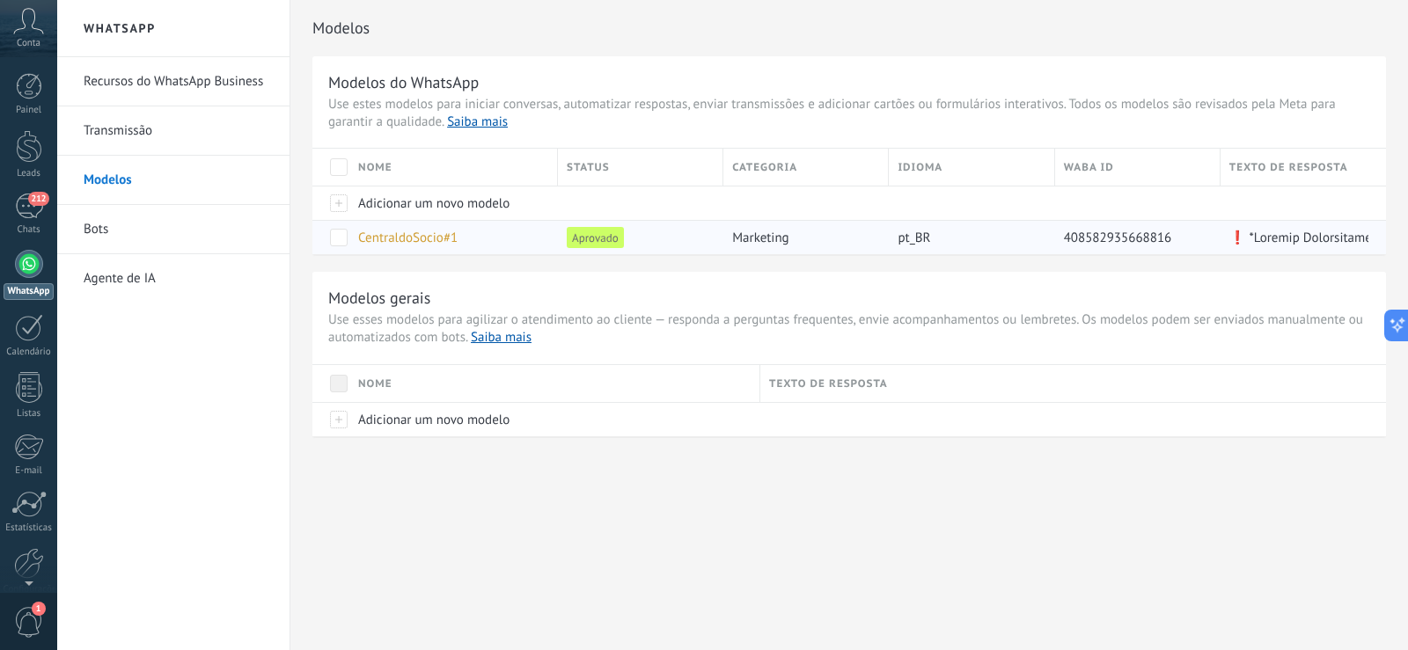
click at [424, 237] on span "CentraldoSocio#1" at bounding box center [407, 238] width 99 height 17
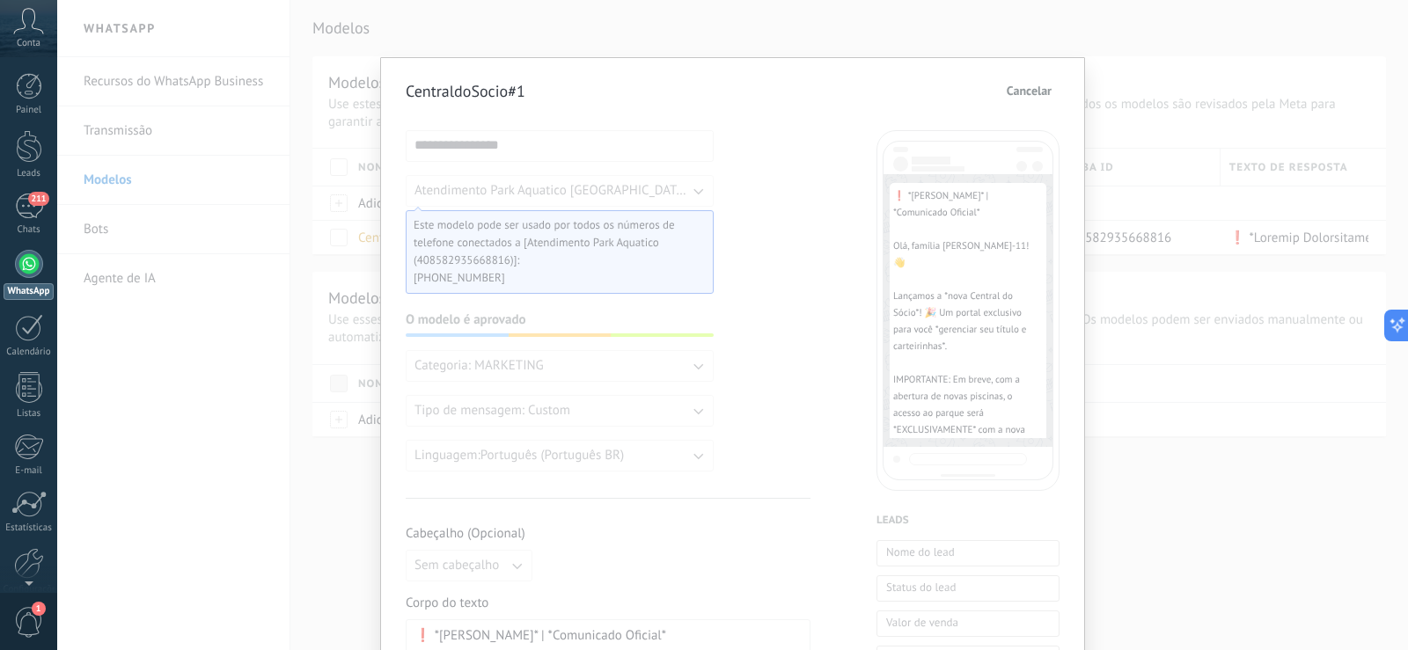
click at [1027, 87] on span "Cancelar" at bounding box center [1029, 90] width 45 height 12
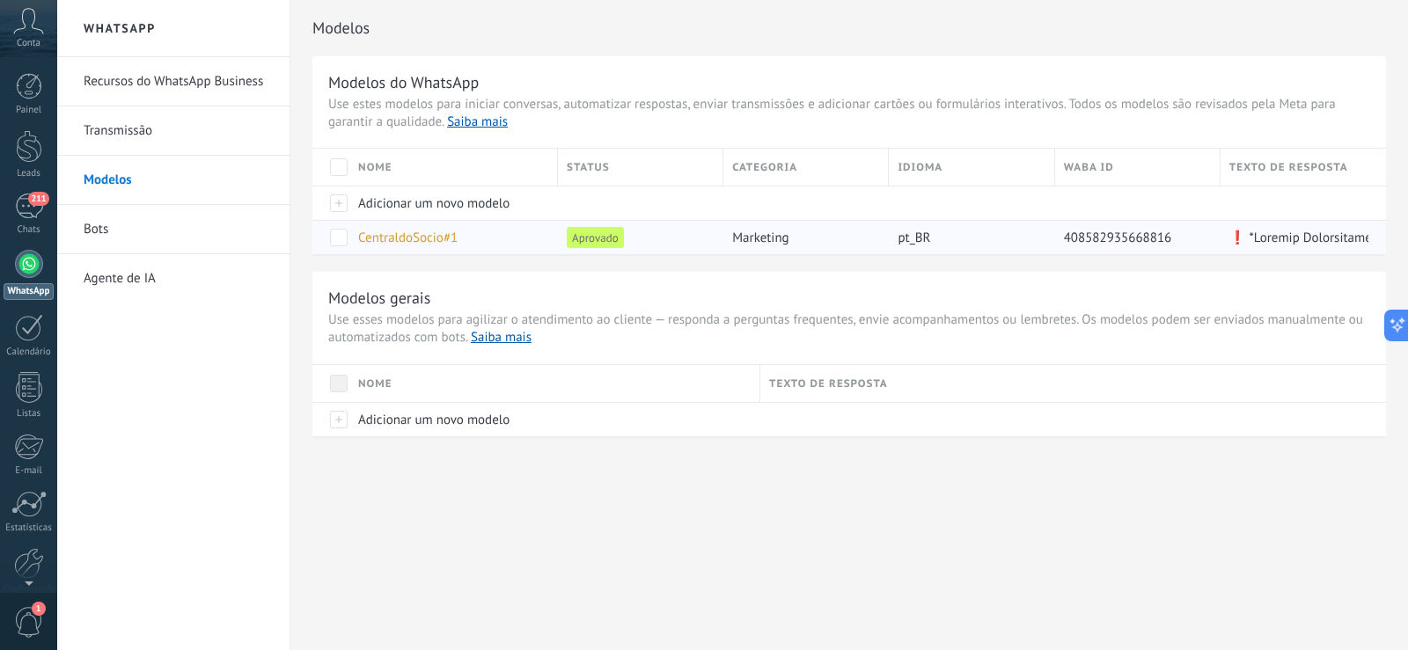
click at [340, 238] on span at bounding box center [339, 238] width 18 height 18
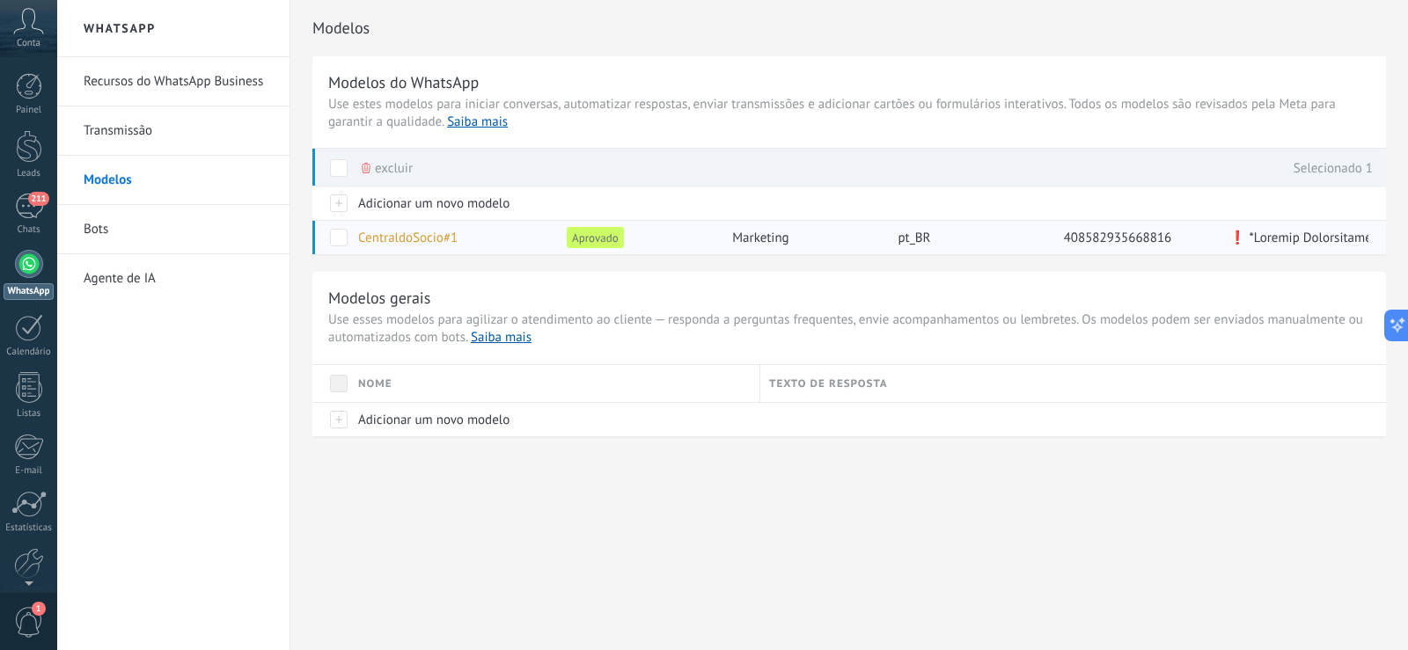
click at [340, 236] on span at bounding box center [339, 238] width 18 height 18
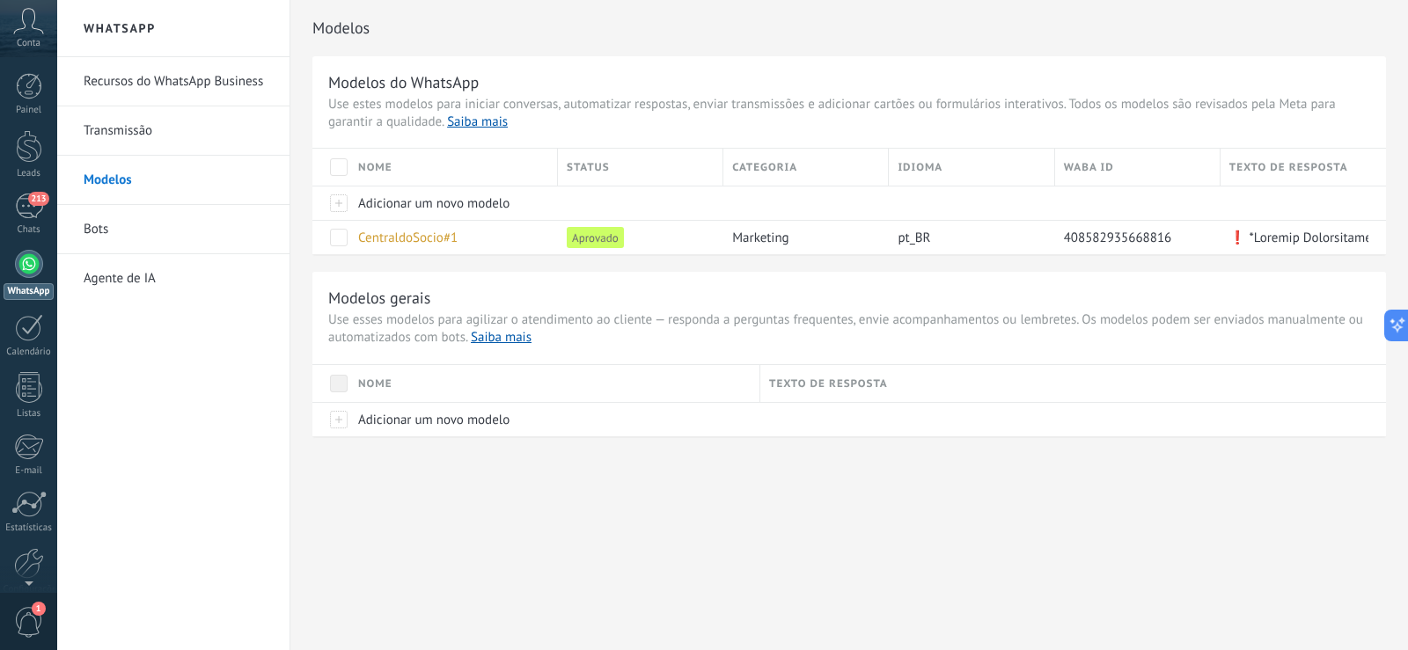
click at [172, 84] on link "Recursos do WhatsApp Business" at bounding box center [178, 81] width 188 height 49
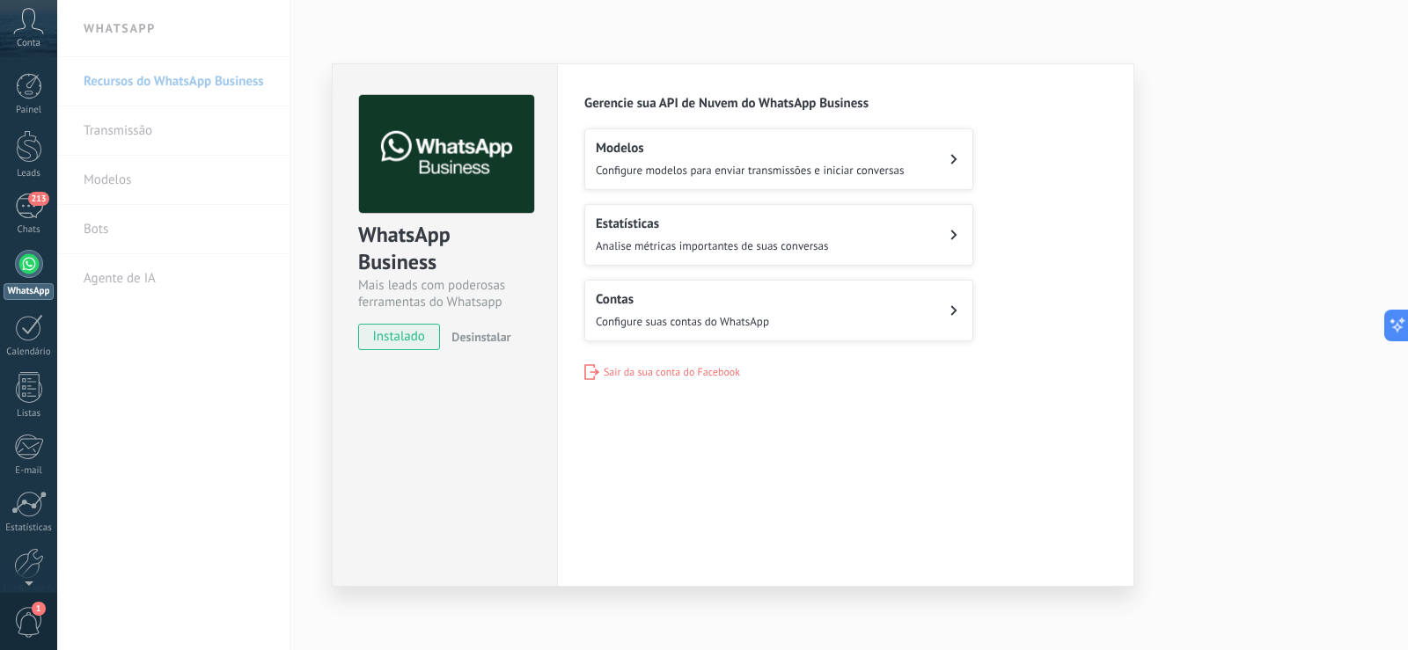
click at [690, 150] on h2 "Modelos" at bounding box center [750, 148] width 308 height 17
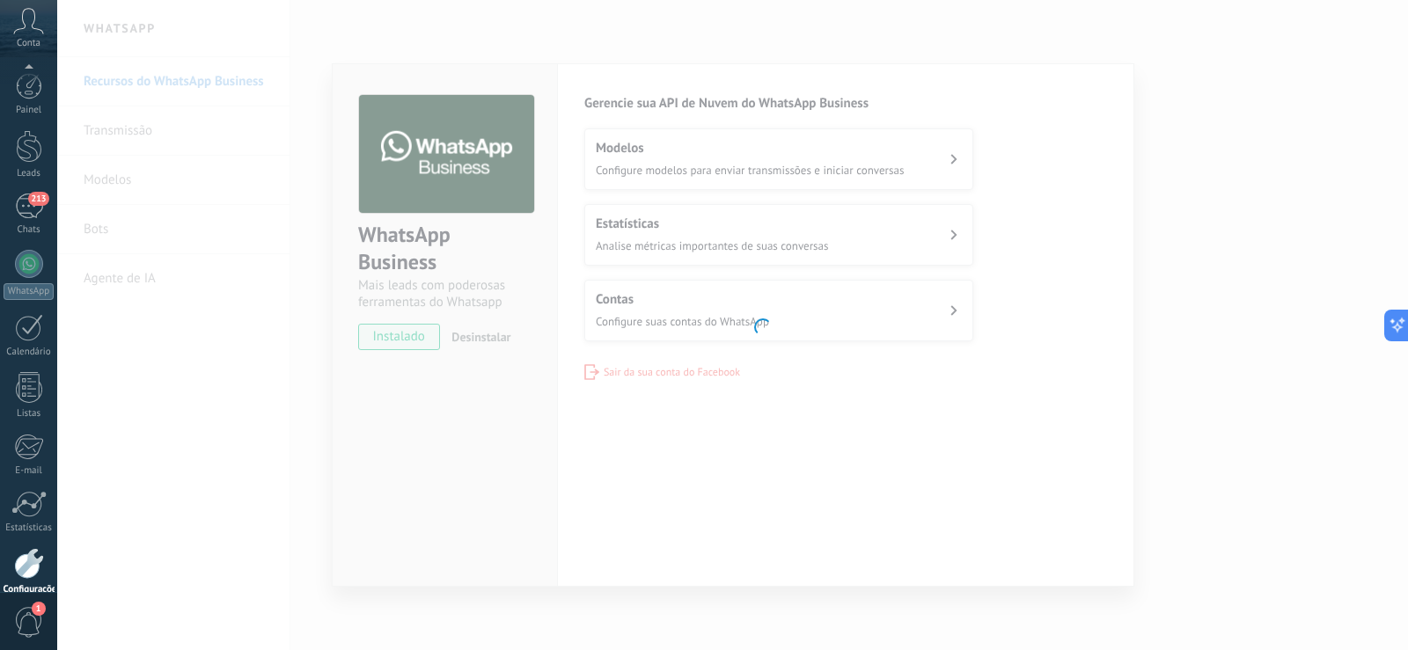
scroll to position [82, 0]
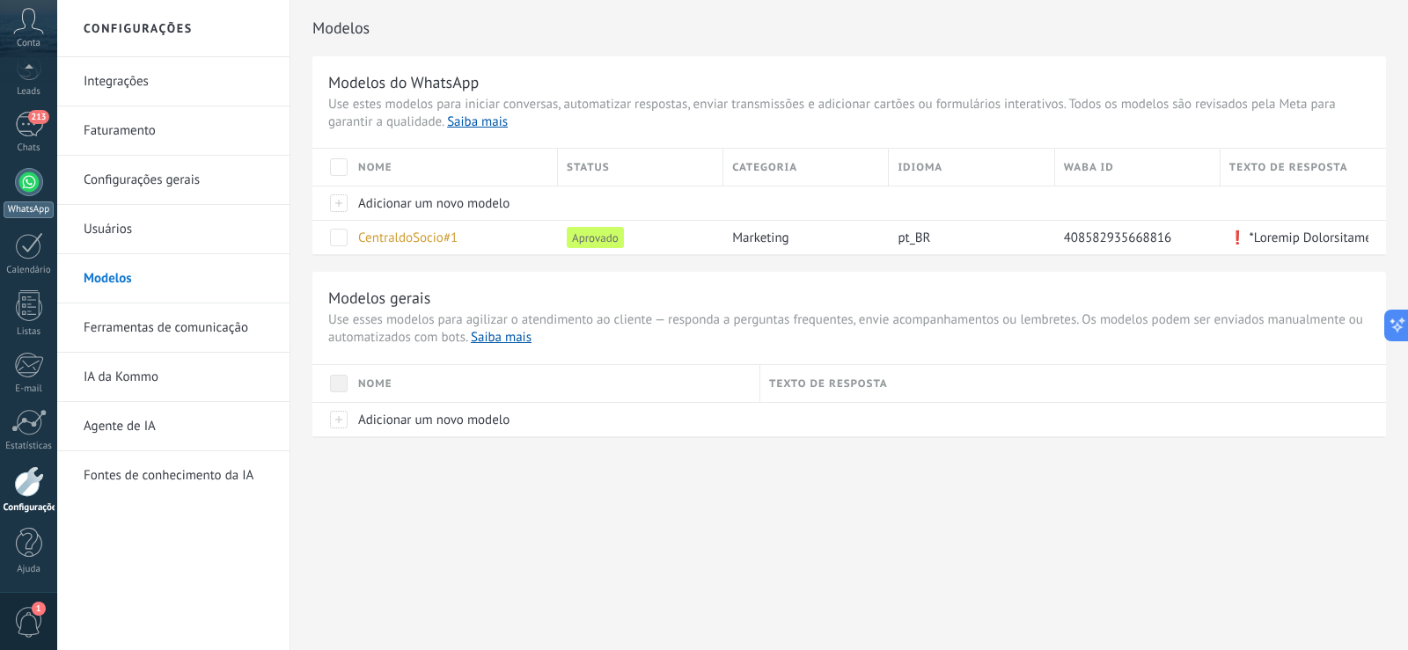
click at [30, 196] on link "WhatsApp" at bounding box center [28, 193] width 57 height 50
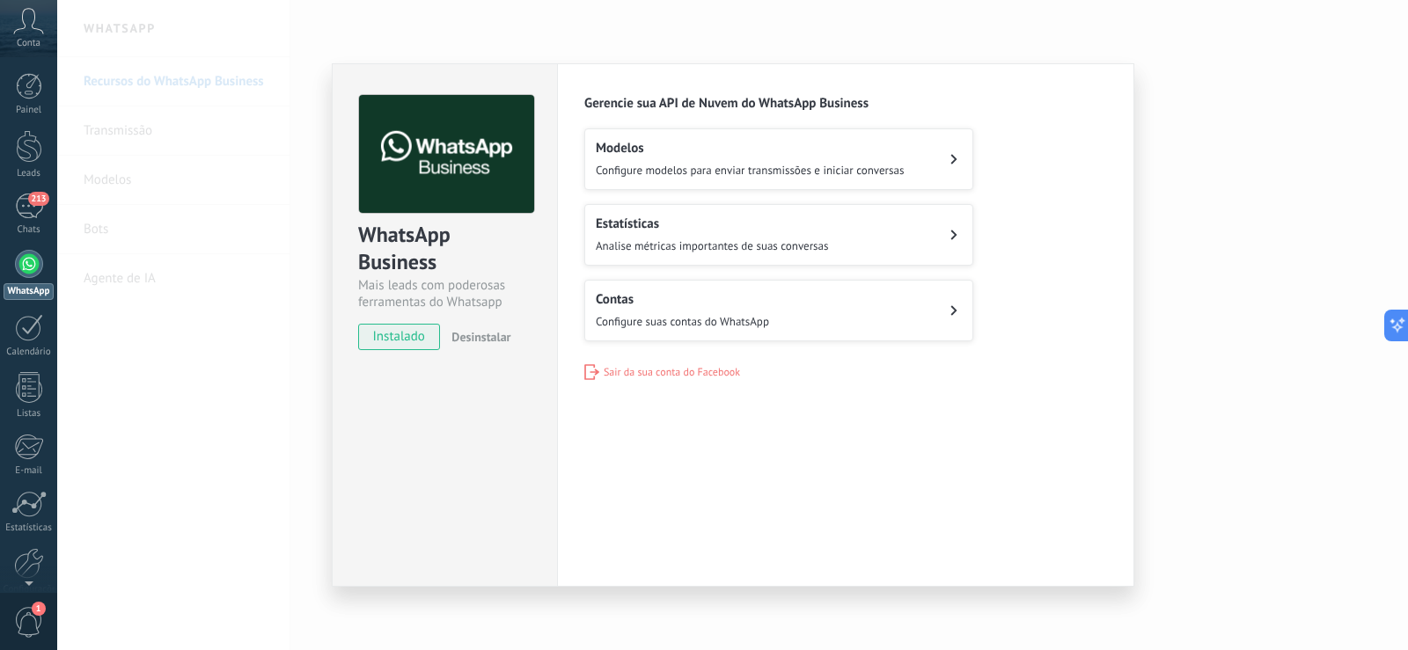
click at [1170, 137] on div "WhatsApp Business Mais leads com poderosas ferramentas do Whatsapp instalado De…" at bounding box center [732, 325] width 1351 height 650
click at [323, 130] on div "WhatsApp Business Mais leads com poderosas ferramentas do Whatsapp instalado De…" at bounding box center [732, 325] width 1351 height 650
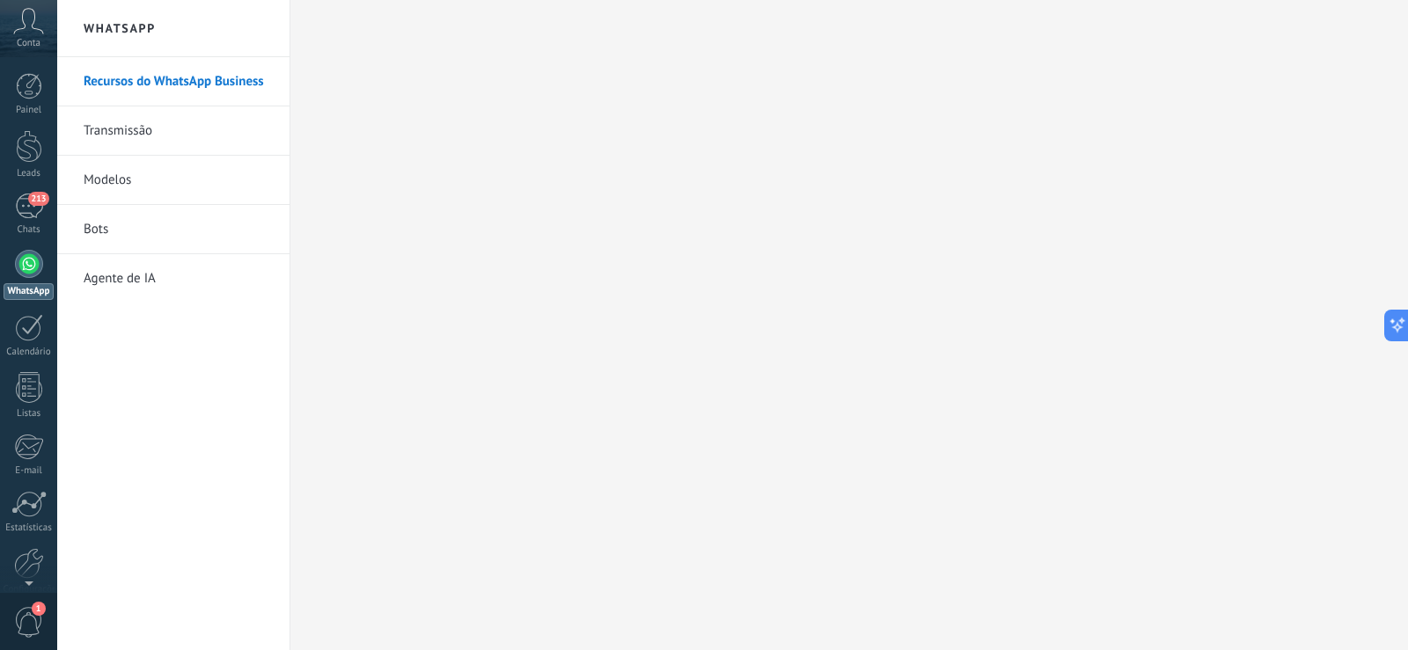
click at [141, 127] on link "Transmissão" at bounding box center [178, 130] width 188 height 49
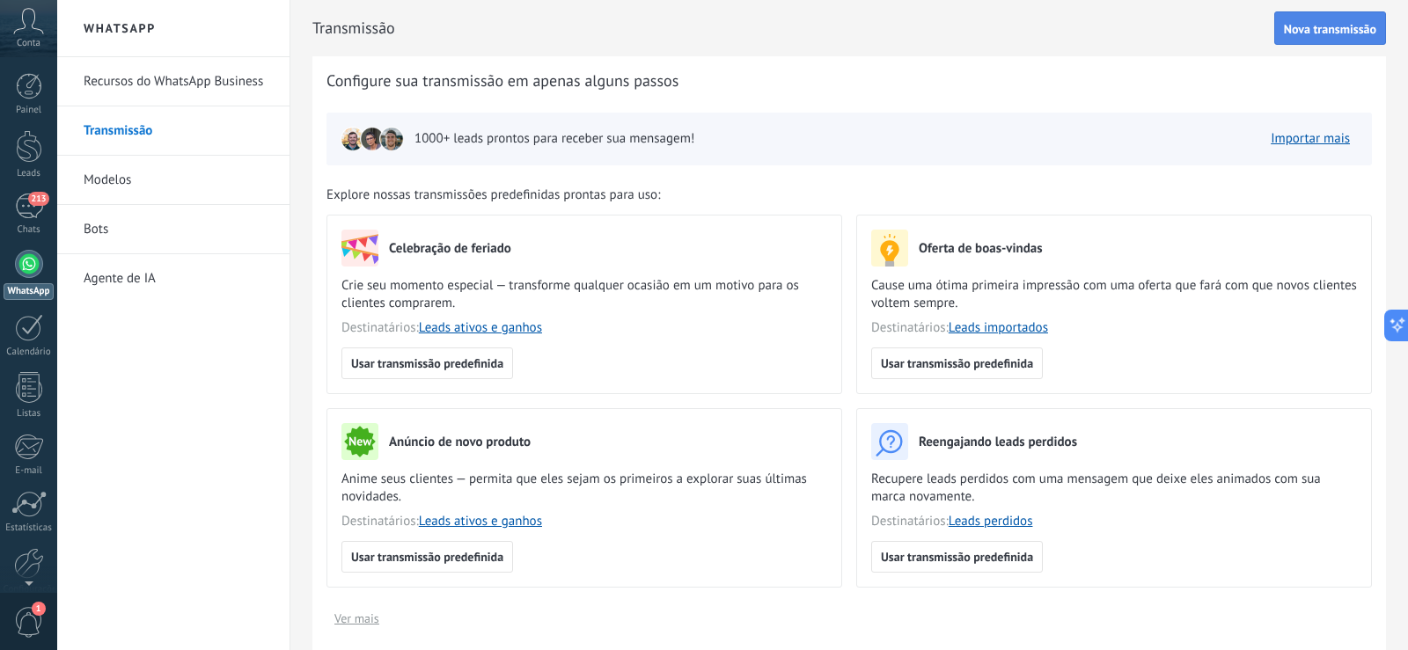
click at [1309, 28] on span "Nova transmissão" at bounding box center [1330, 29] width 92 height 12
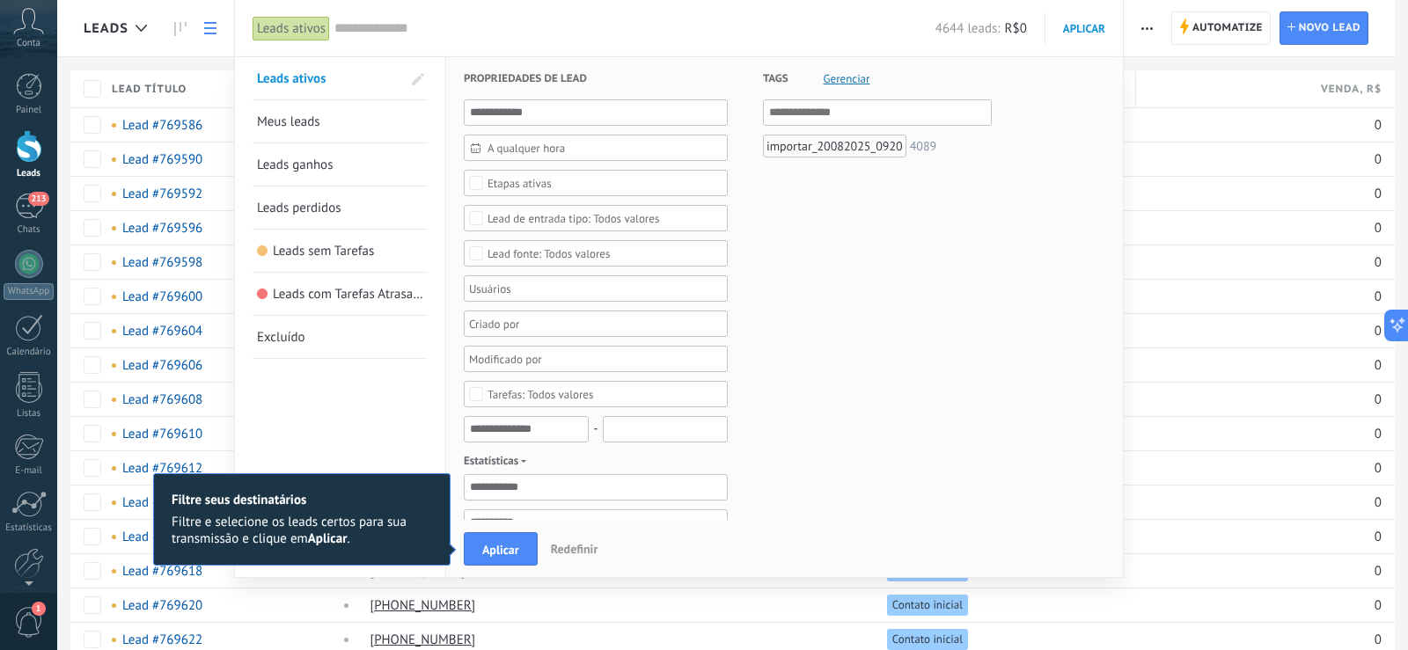
click at [569, 549] on span "Redefinir" at bounding box center [575, 549] width 48 height 16
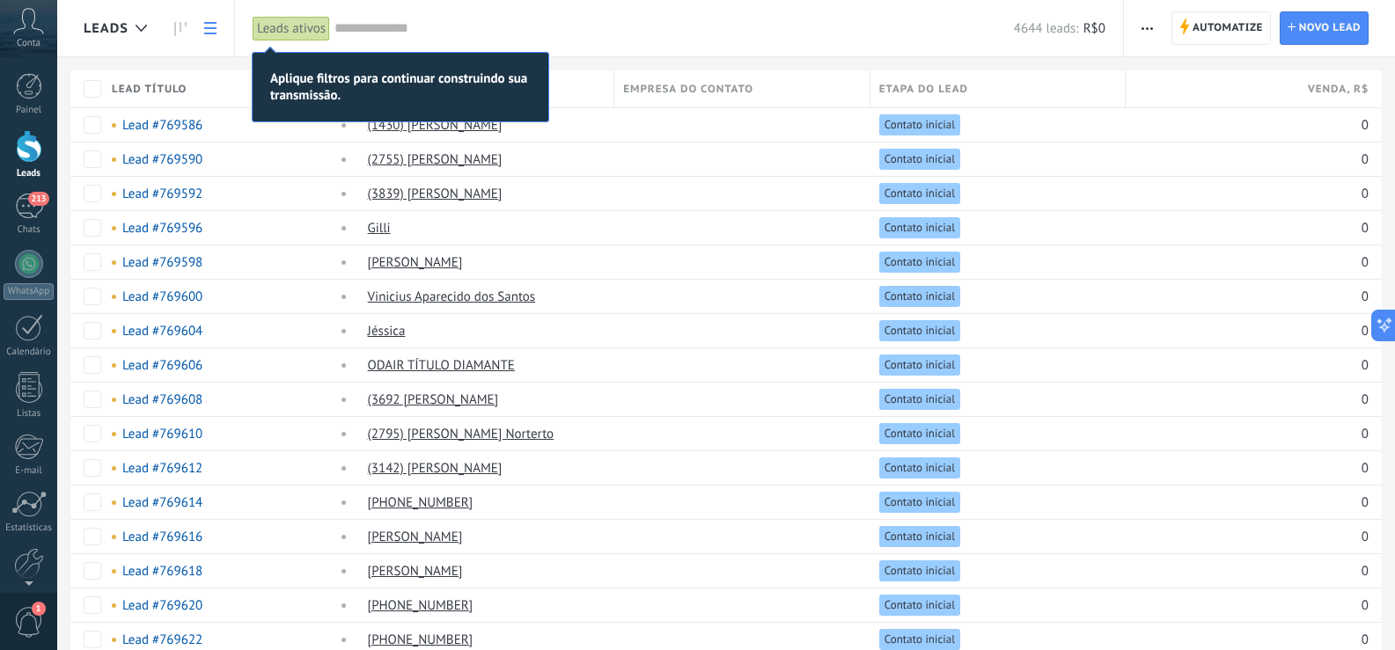
click at [29, 142] on div at bounding box center [29, 146] width 26 height 33
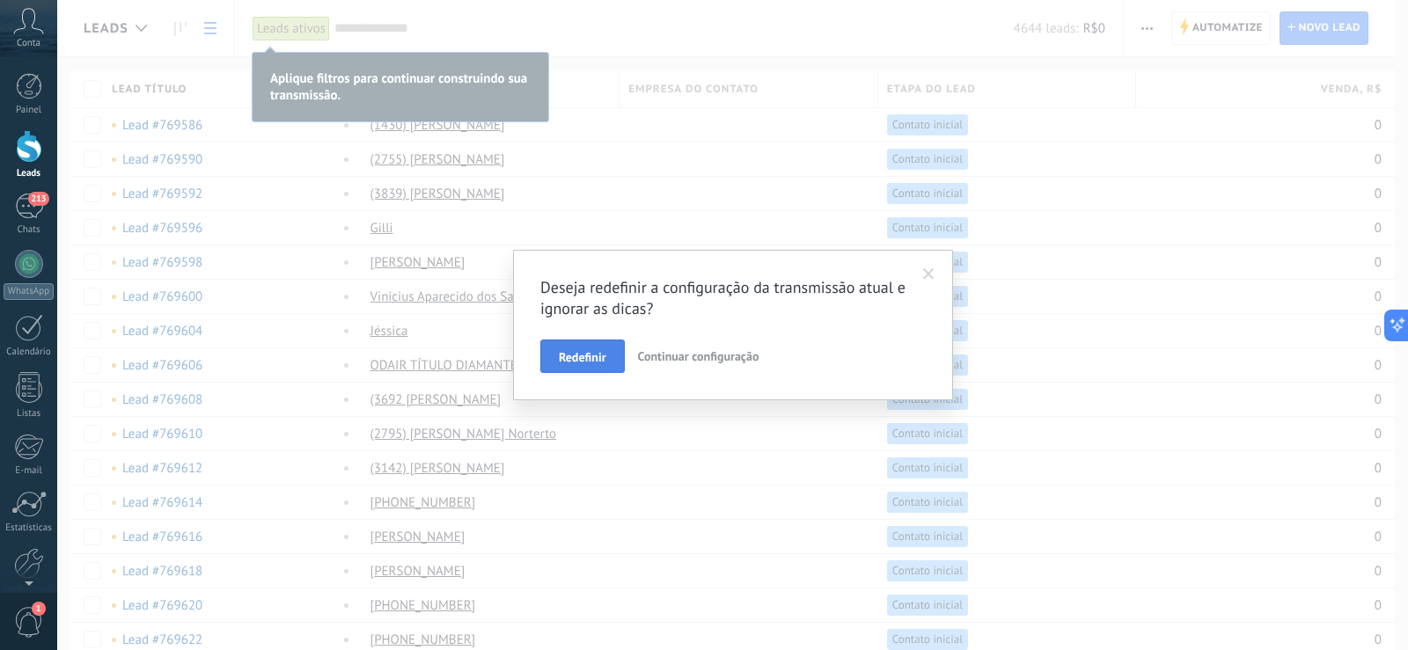
click at [581, 340] on div "Redefinir Continuar configuração" at bounding box center [732, 356] width 385 height 33
click at [578, 348] on button "Redefinir" at bounding box center [582, 356] width 84 height 33
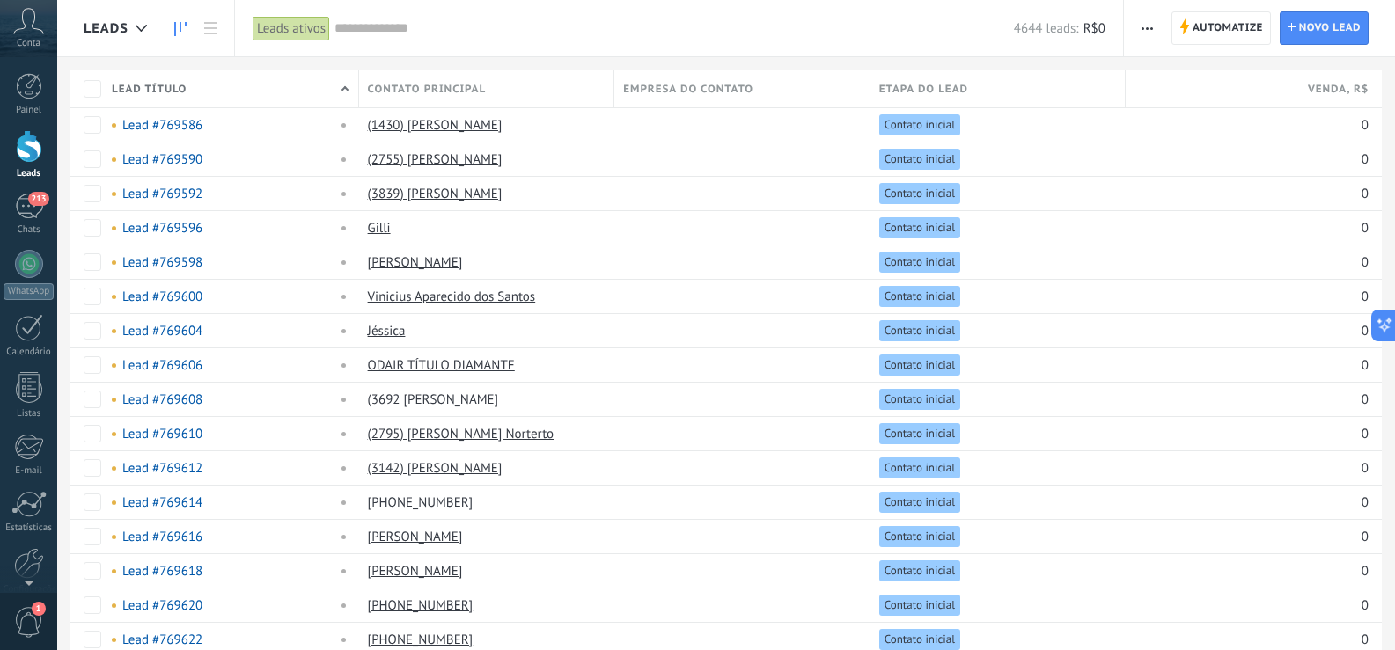
click at [185, 27] on icon at bounding box center [180, 29] width 12 height 14
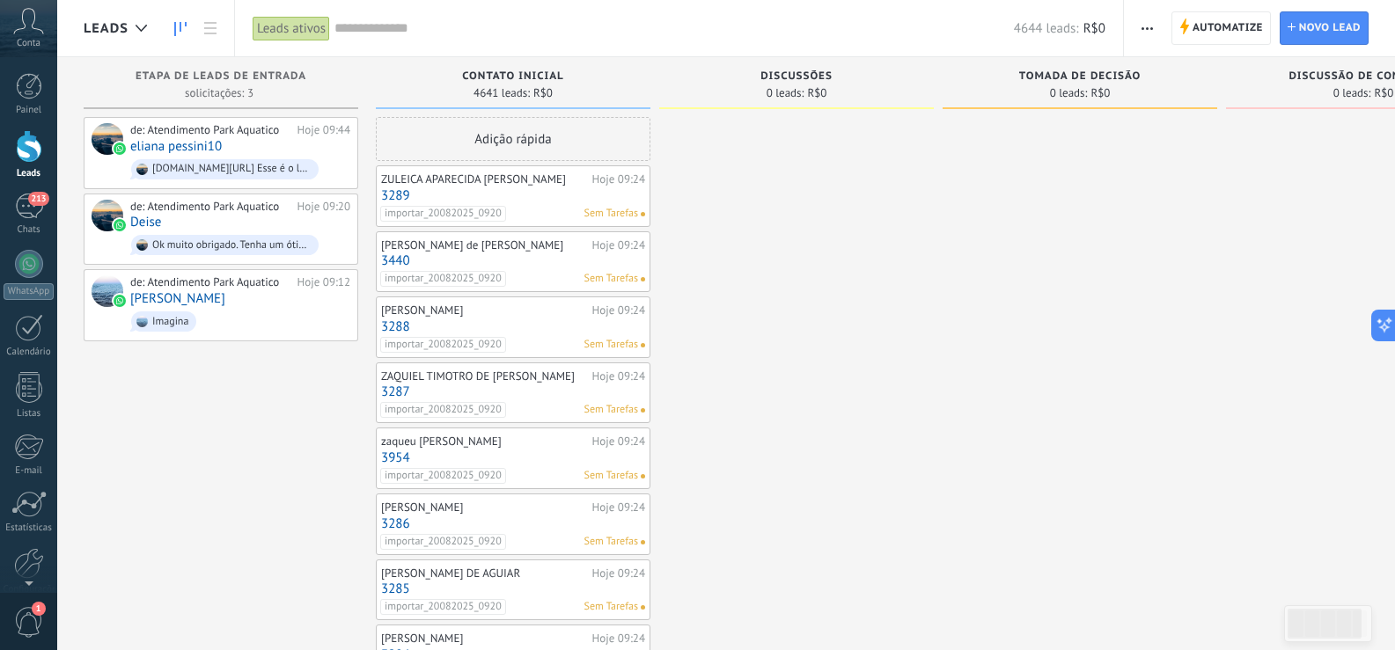
click at [1059, 74] on span "Tomada de decisão" at bounding box center [1079, 76] width 121 height 12
click at [1130, 26] on div "Automatize Nova transmissão Editar funil de vendas Editar layout de cartão Impo…" at bounding box center [1259, 28] width 271 height 56
click at [1141, 26] on button "button" at bounding box center [1147, 27] width 26 height 33
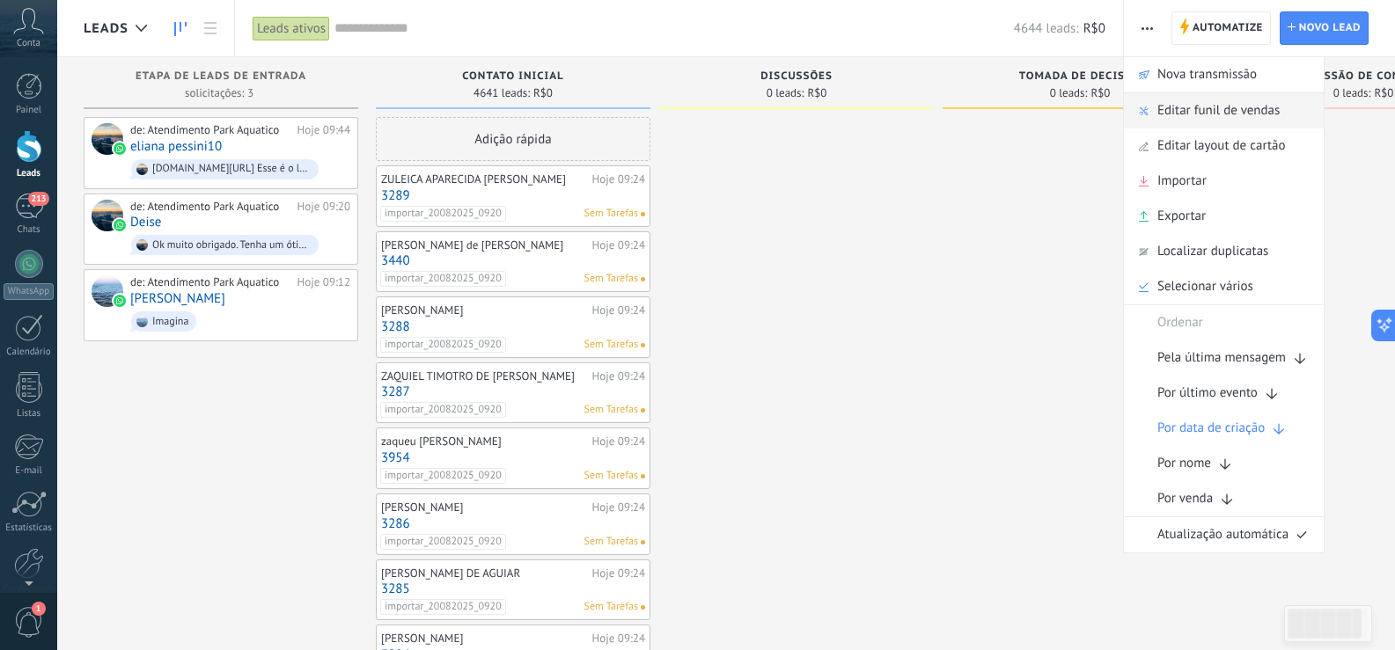
click at [1188, 114] on span "Editar funil de vendas" at bounding box center [1218, 110] width 122 height 35
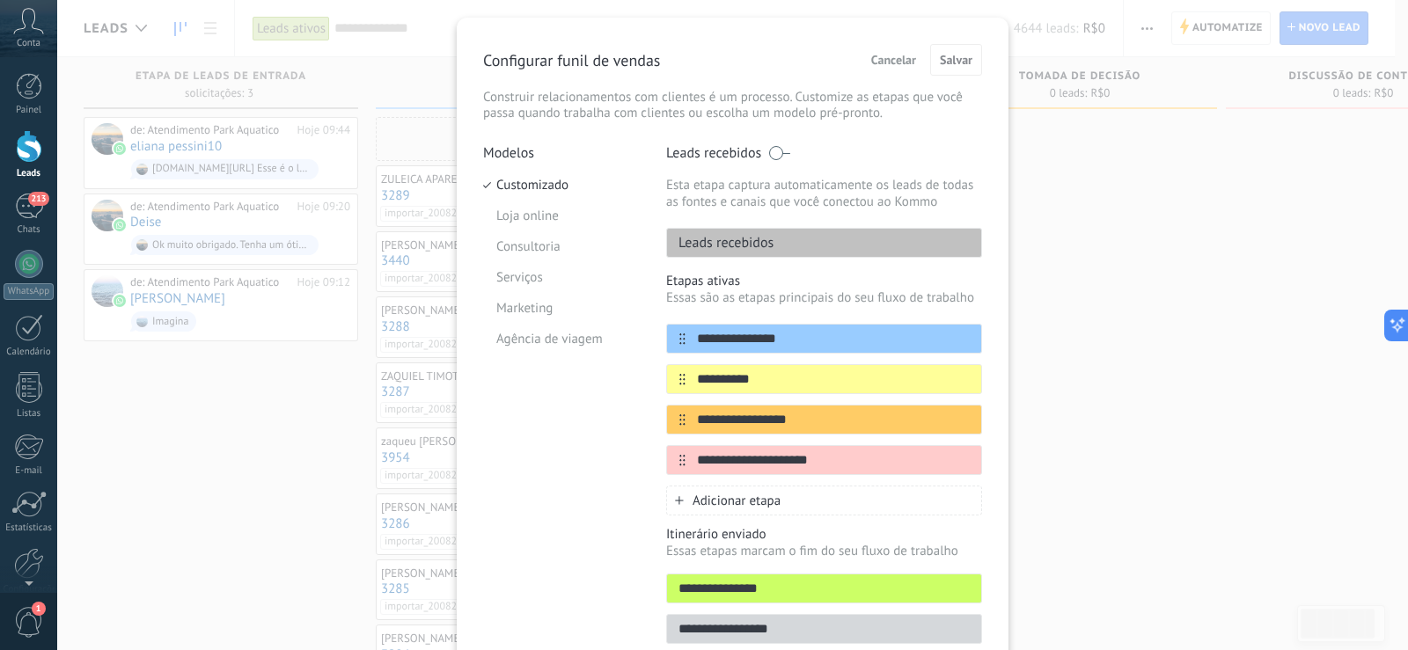
scroll to position [88, 0]
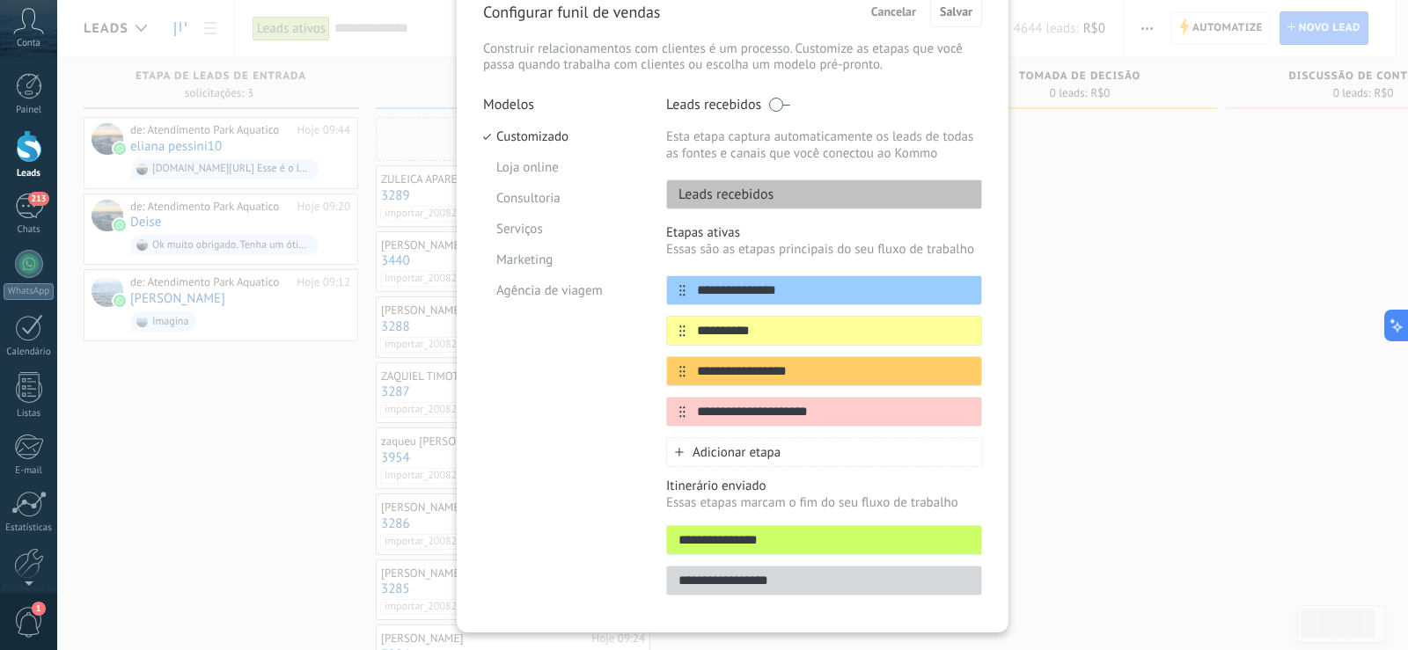
click at [731, 187] on p "Leads recebidos" at bounding box center [720, 195] width 106 height 18
click at [692, 187] on p "Leads recebidos" at bounding box center [720, 195] width 106 height 18
click at [840, 196] on div "Leads recebidos" at bounding box center [824, 195] width 316 height 30
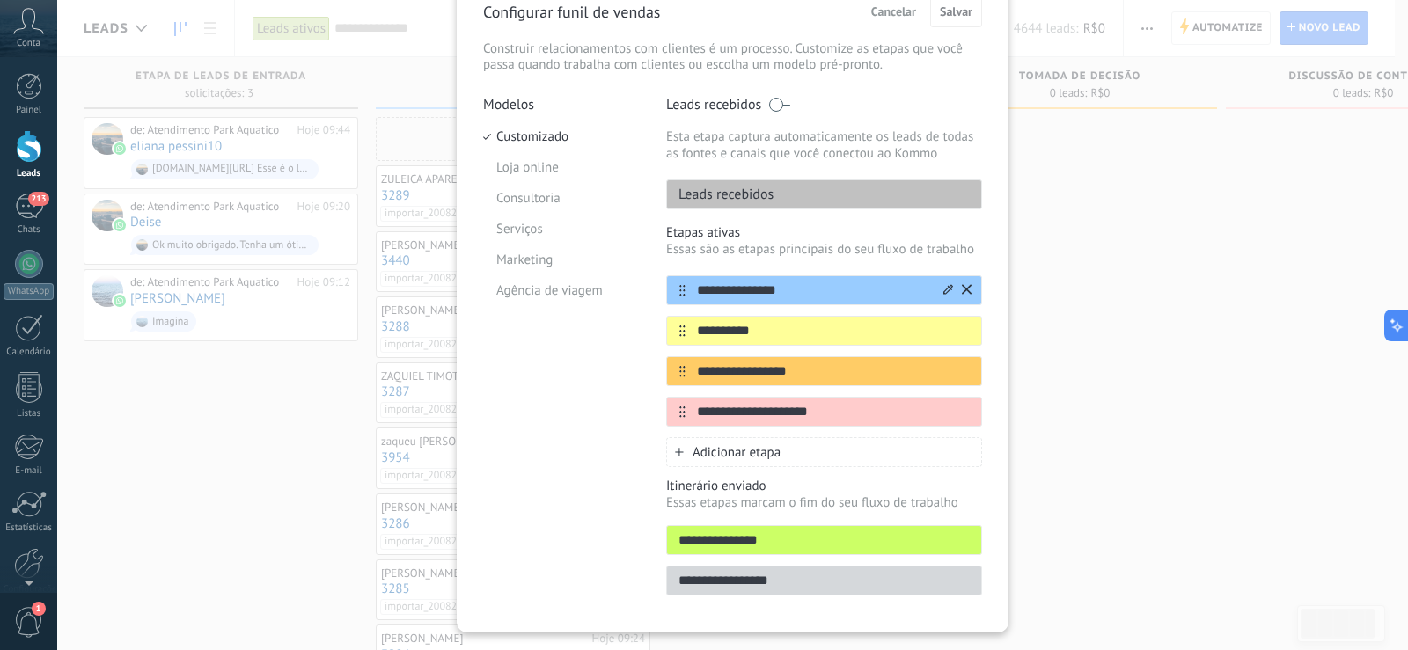
click at [943, 290] on icon at bounding box center [948, 289] width 10 height 11
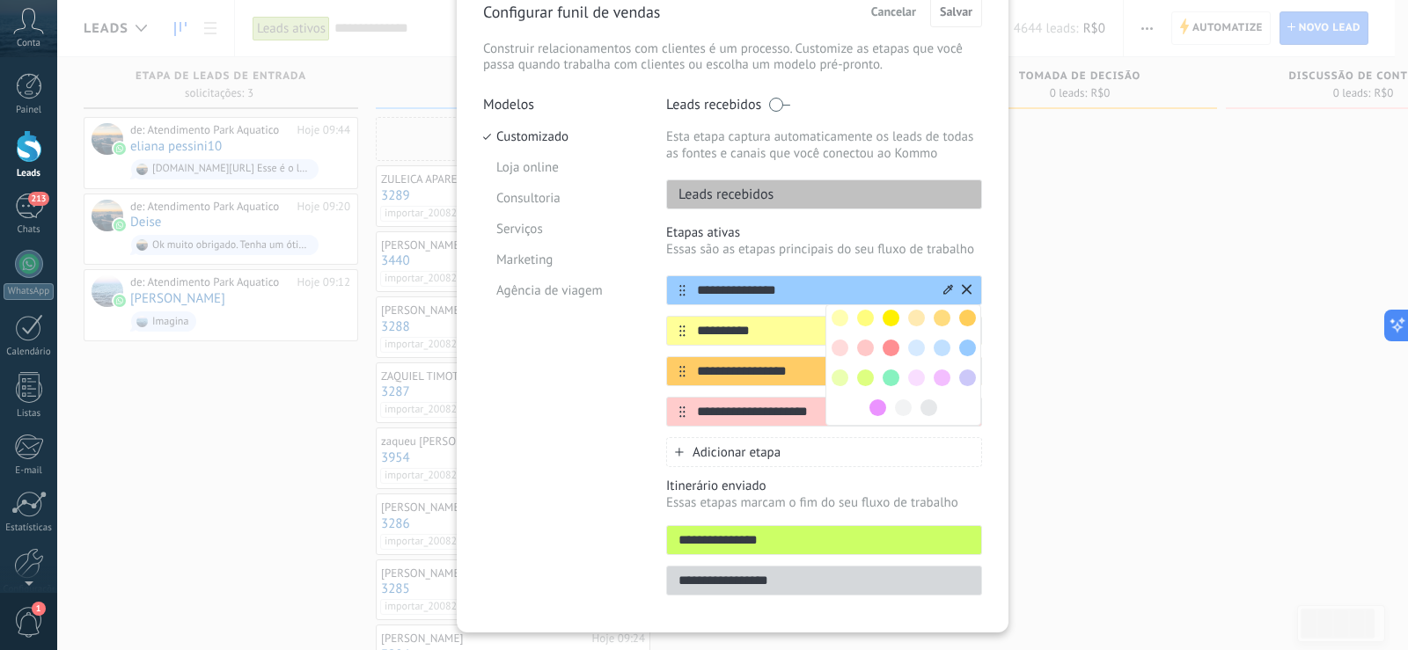
click at [883, 292] on input "**********" at bounding box center [813, 291] width 255 height 18
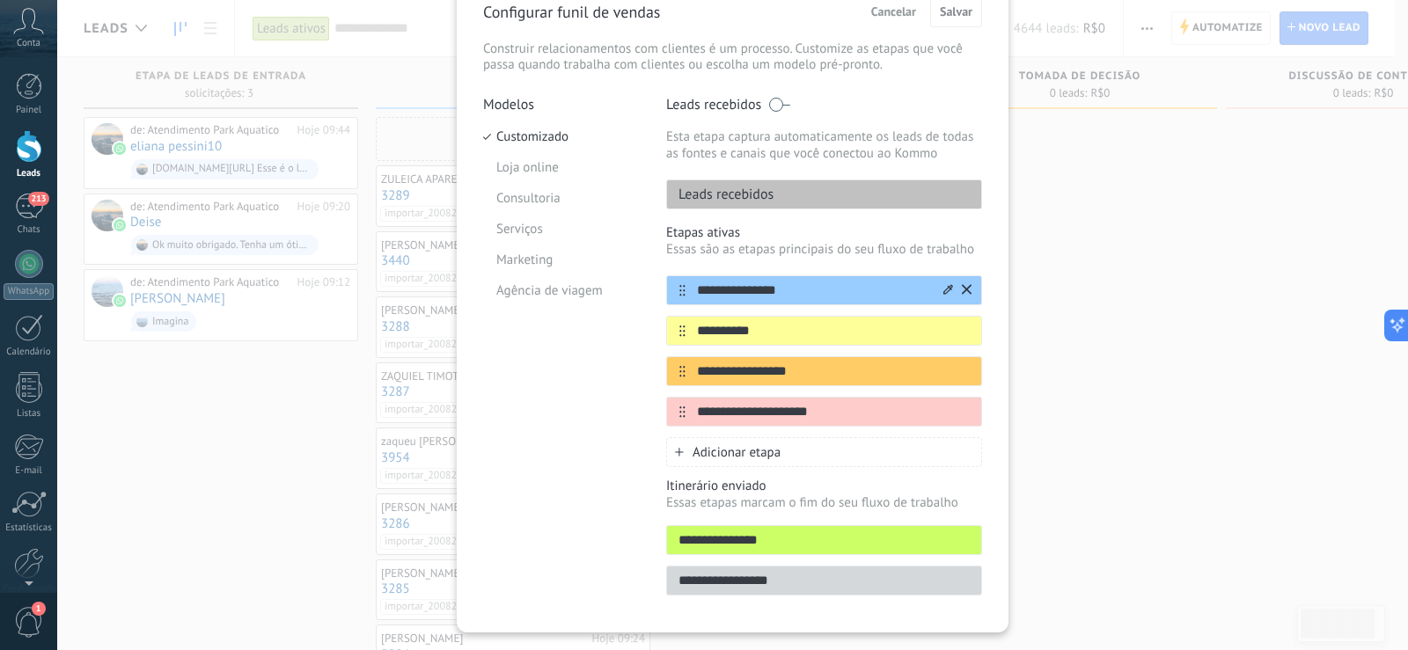
click at [883, 292] on input "**********" at bounding box center [813, 291] width 255 height 18
type input "**********"
click at [725, 329] on input "**********" at bounding box center [813, 331] width 255 height 18
click at [724, 329] on input "**********" at bounding box center [813, 331] width 255 height 18
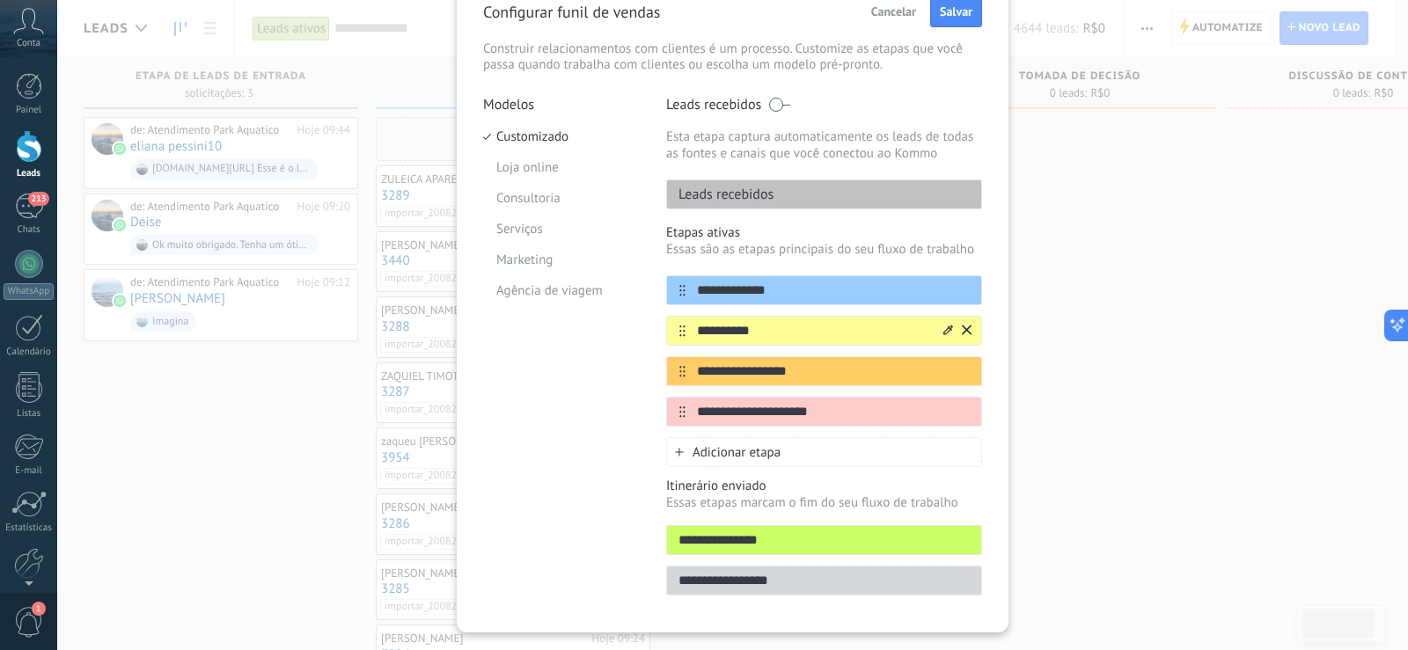
click at [759, 333] on input "**********" at bounding box center [813, 331] width 255 height 18
click at [753, 327] on input "**********" at bounding box center [813, 331] width 255 height 18
type input "**********"
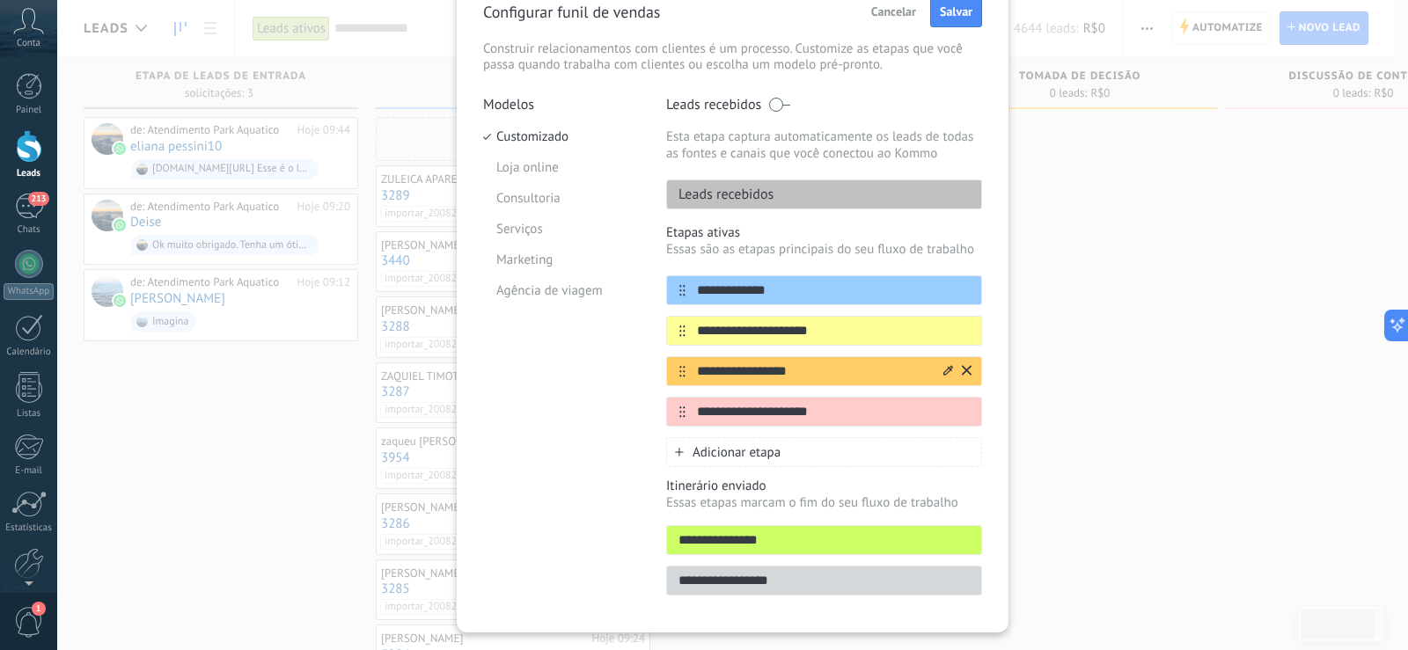
click at [742, 371] on input "**********" at bounding box center [813, 372] width 255 height 18
click at [769, 330] on input "**********" at bounding box center [813, 331] width 255 height 18
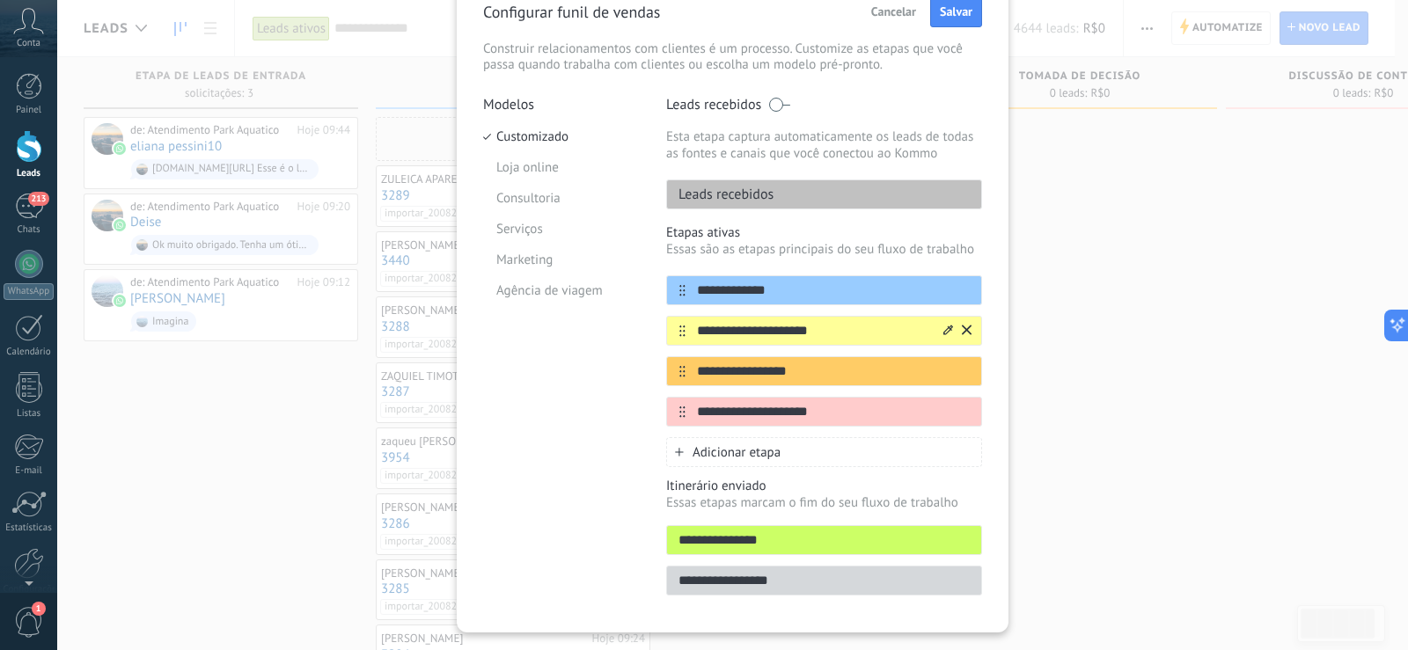
click at [769, 330] on input "**********" at bounding box center [813, 331] width 255 height 18
type input "**********"
click at [772, 370] on input "**********" at bounding box center [813, 372] width 255 height 18
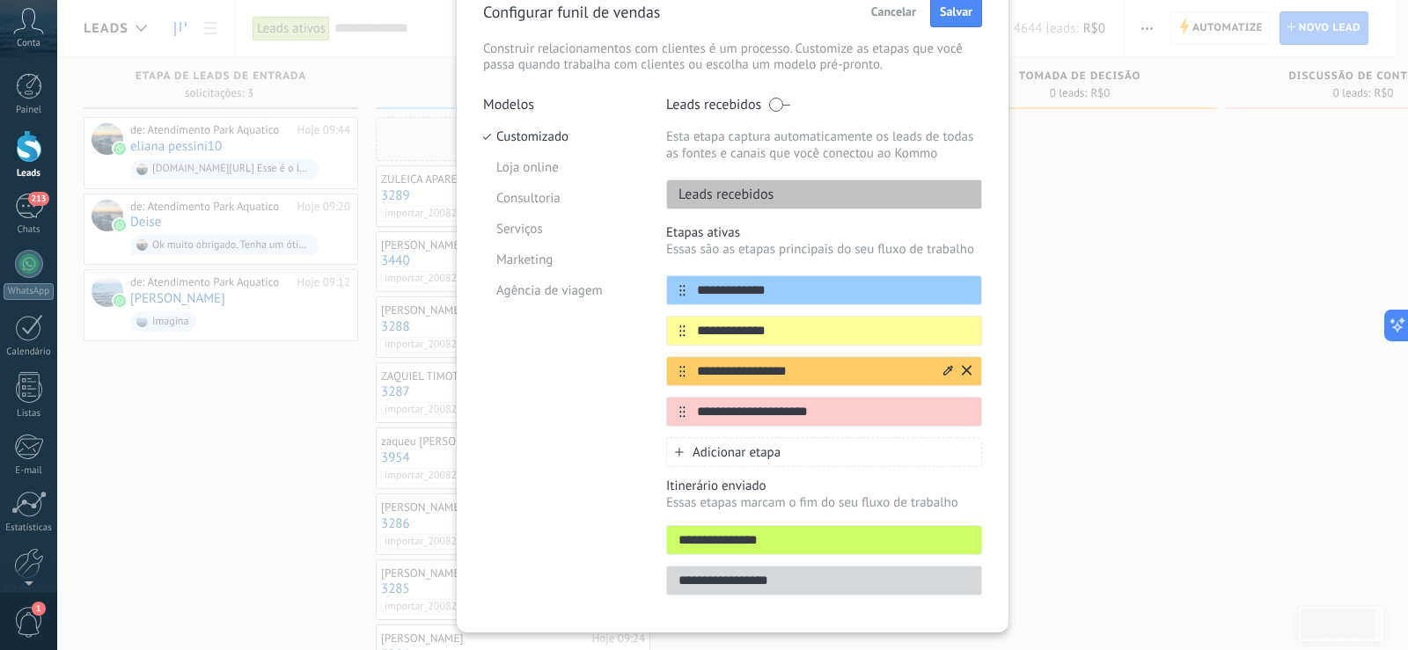
click at [772, 370] on input "**********" at bounding box center [813, 372] width 255 height 18
type input "**********"
click at [749, 414] on input "**********" at bounding box center [813, 412] width 255 height 18
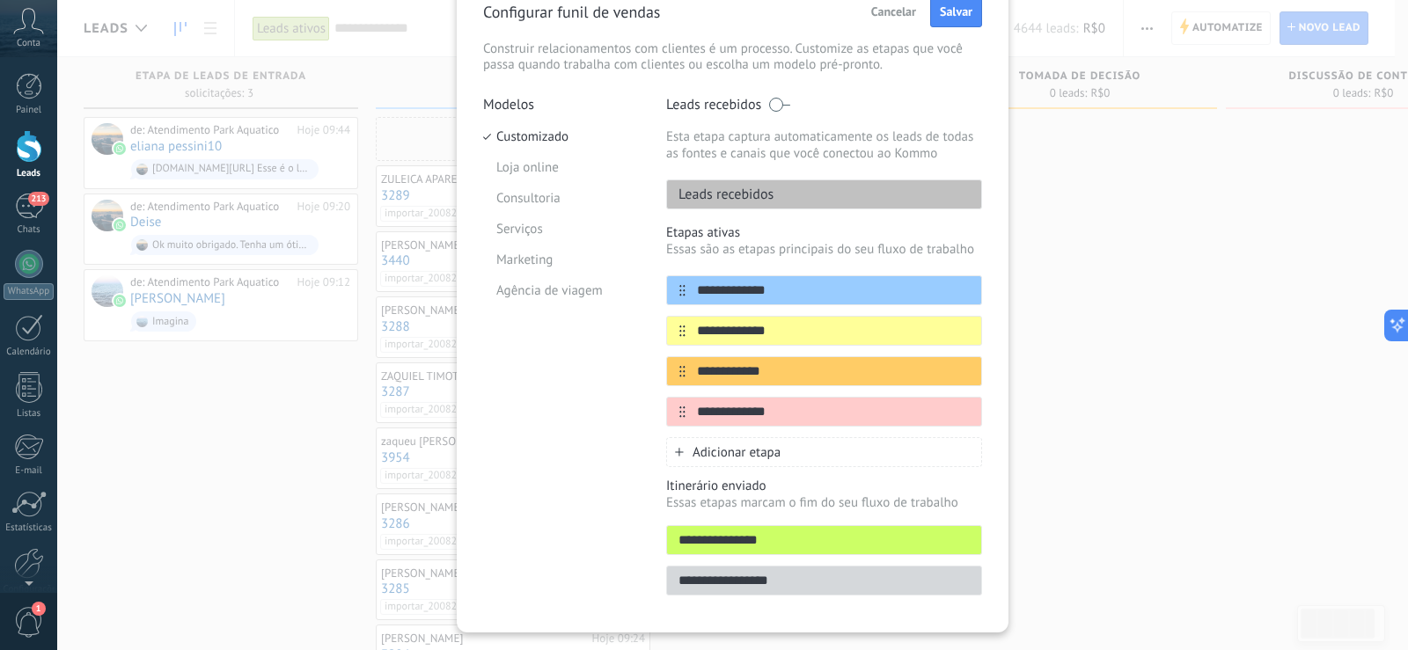
type input "**********"
click at [567, 471] on div "Modelos Customizado Loja online Consultoria Serviços Marketing Agência de viagem" at bounding box center [561, 351] width 157 height 510
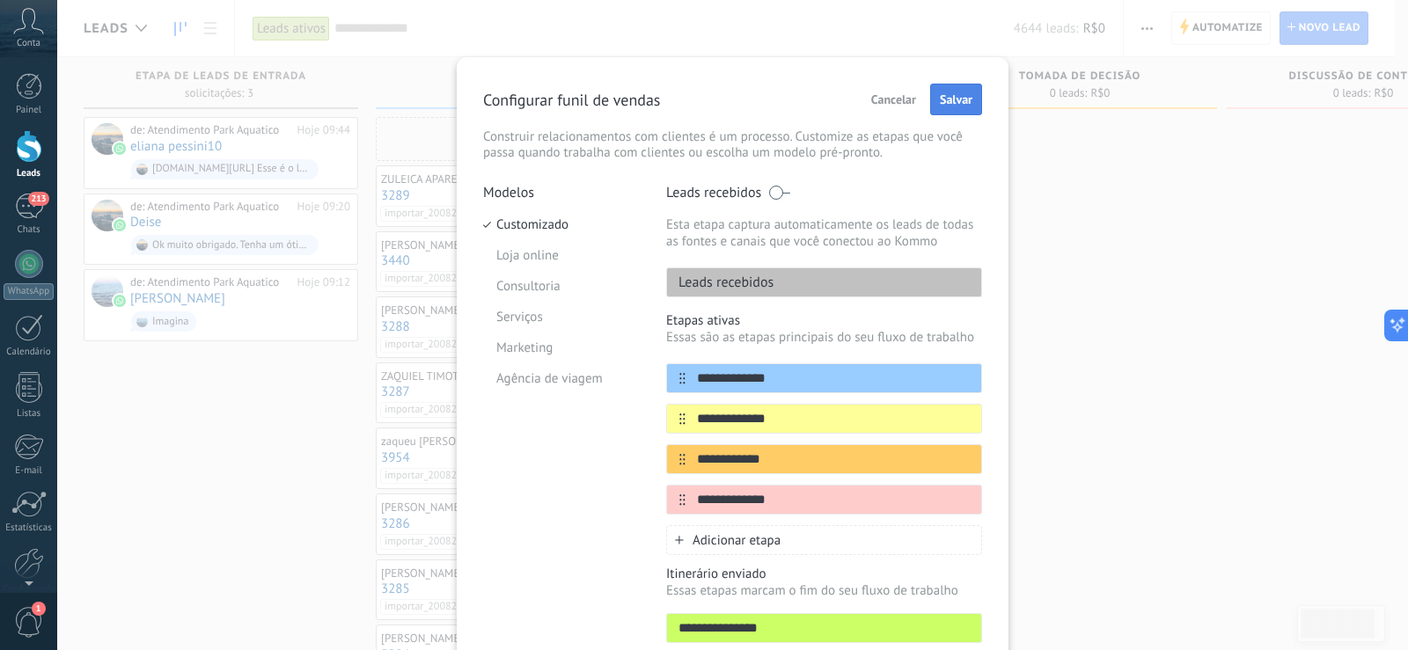
click at [961, 106] on span "Salvar" at bounding box center [956, 99] width 33 height 12
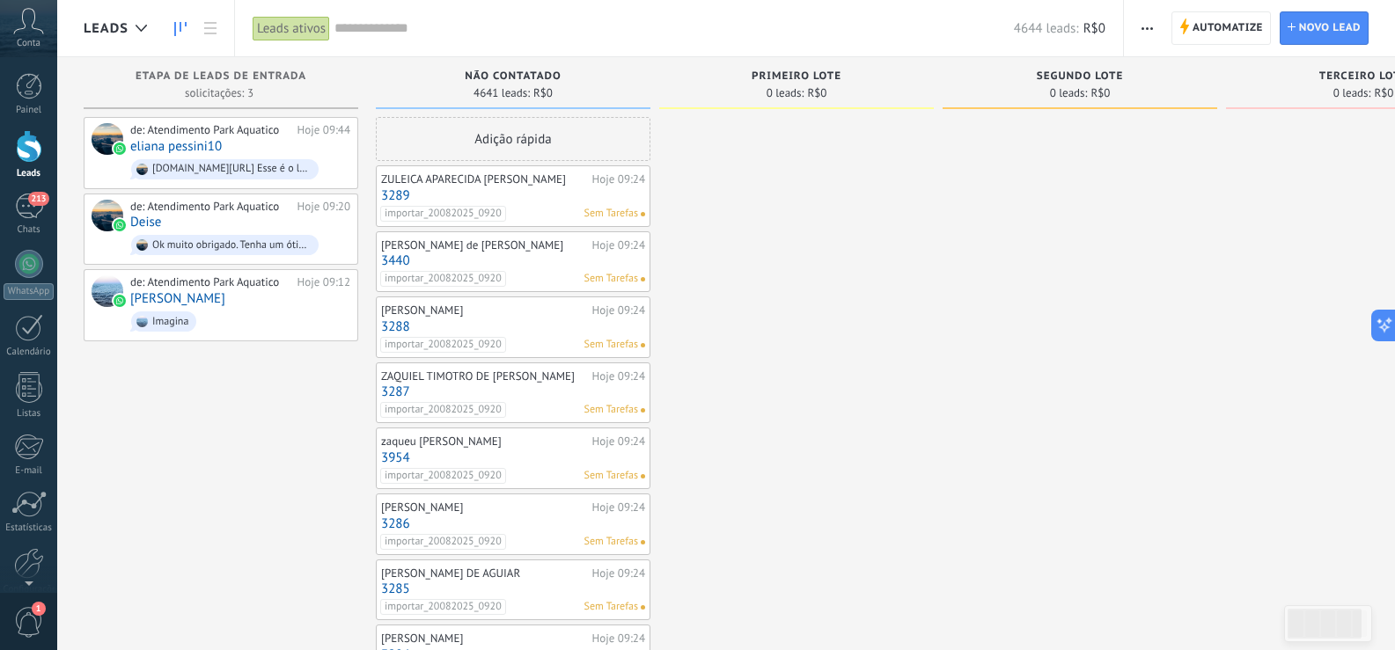
click at [365, 20] on input "text" at bounding box center [673, 28] width 679 height 18
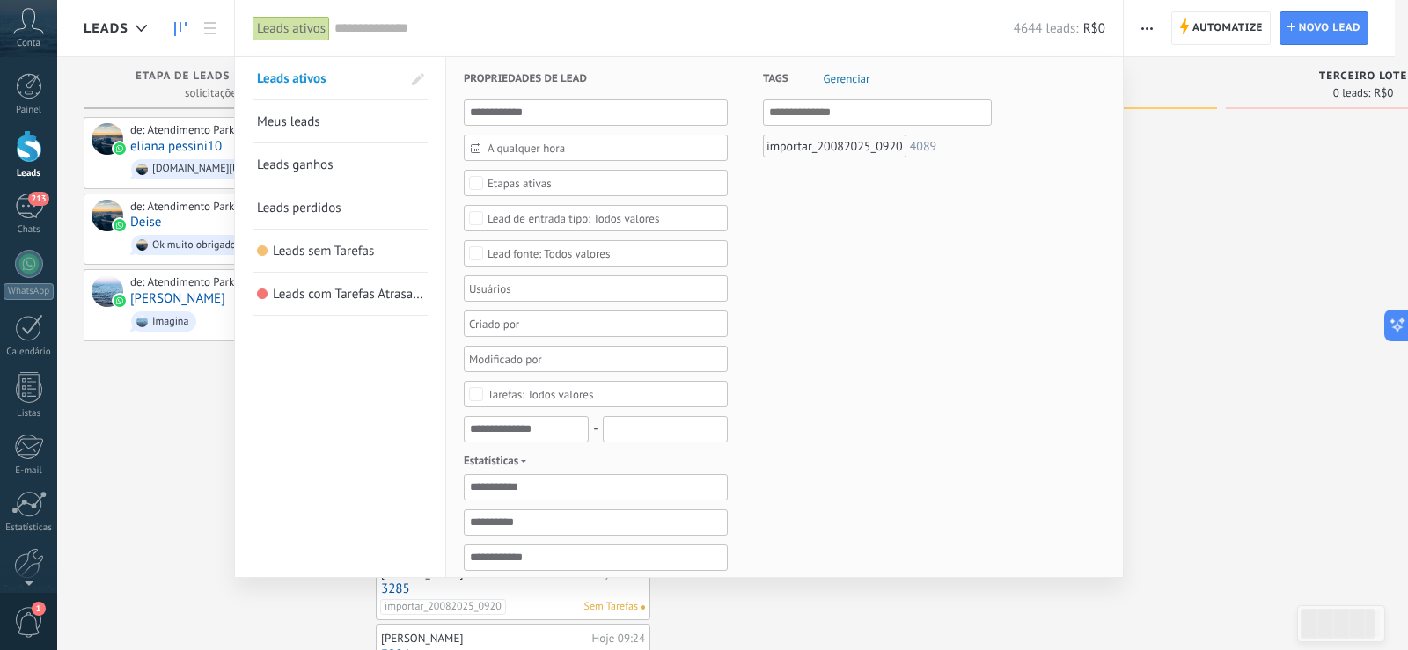
click at [365, 20] on input "text" at bounding box center [673, 28] width 679 height 18
click at [901, 12] on div "4644 leads: R$0" at bounding box center [719, 28] width 771 height 56
click at [371, 32] on input "text" at bounding box center [673, 28] width 679 height 18
click at [357, 605] on img at bounding box center [359, 612] width 26 height 26
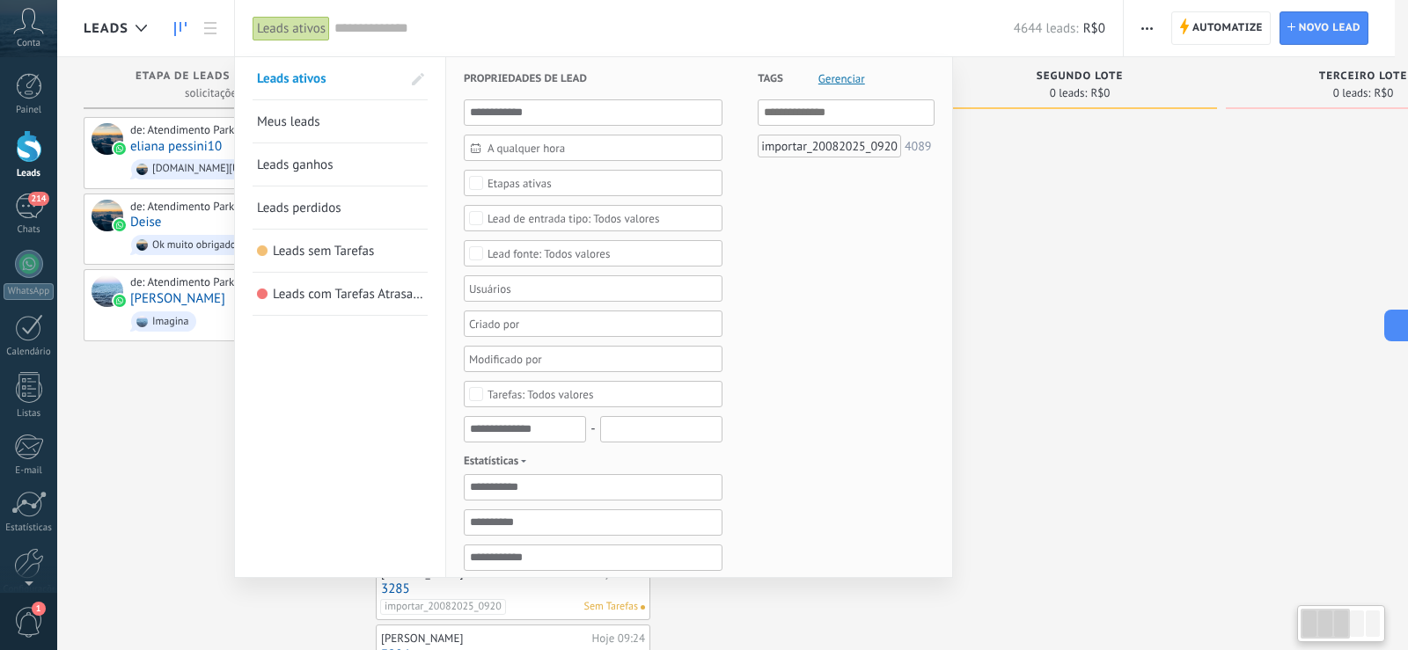
type textarea "**********"
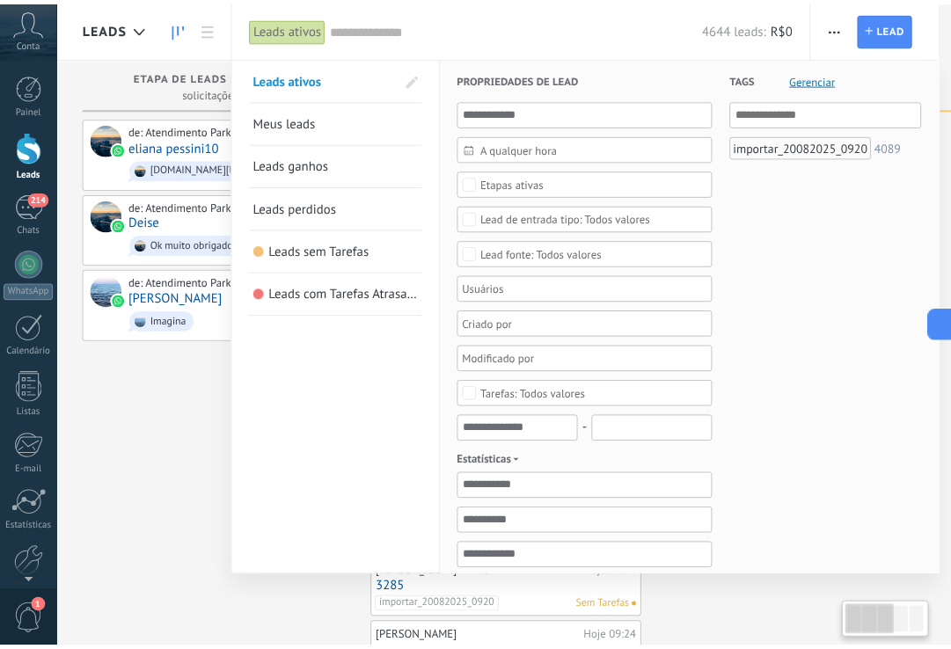
scroll to position [26, 0]
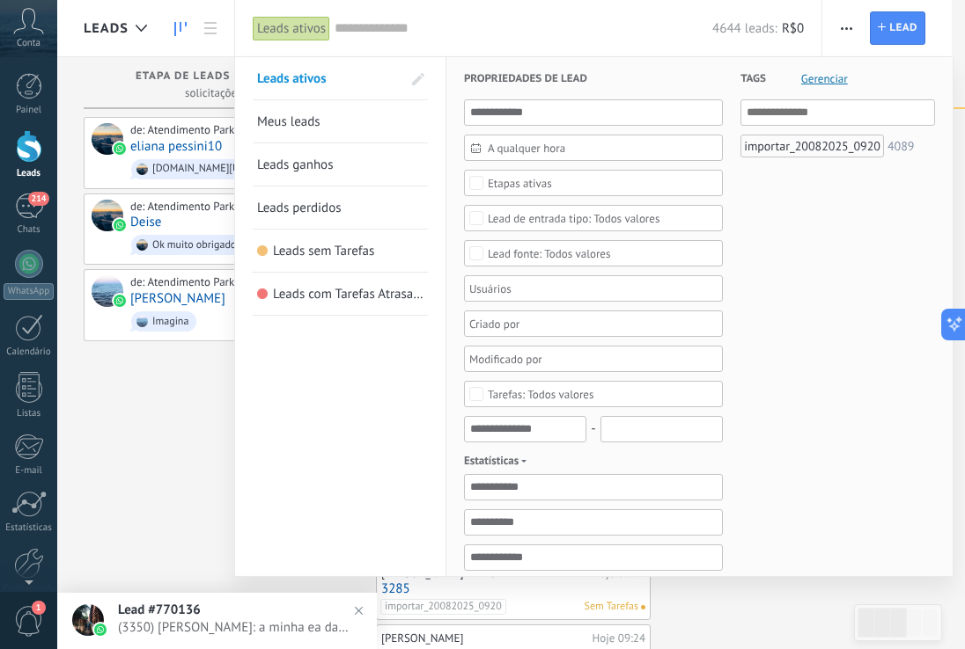
click at [850, 29] on div at bounding box center [482, 324] width 965 height 649
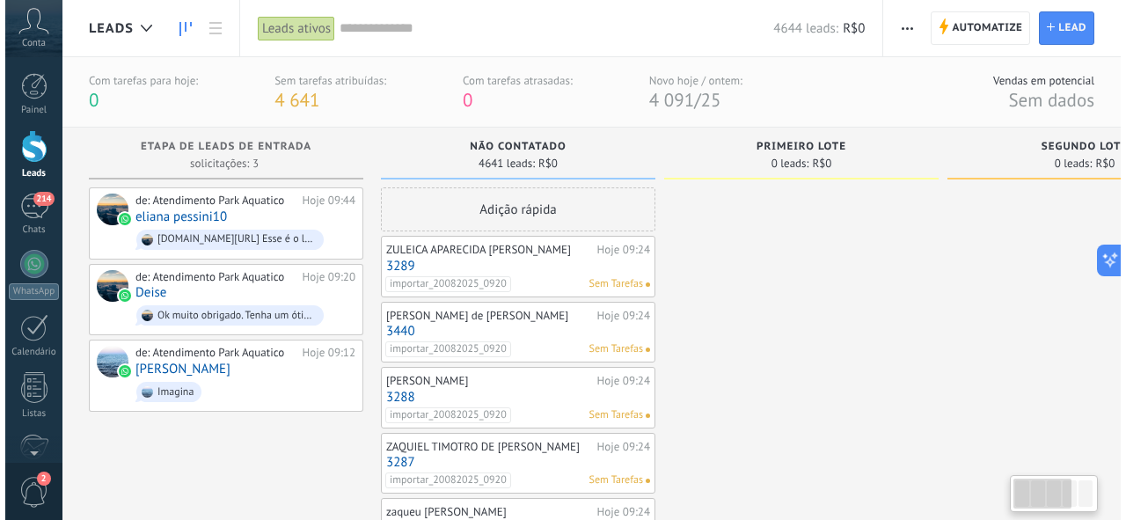
scroll to position [26, 0]
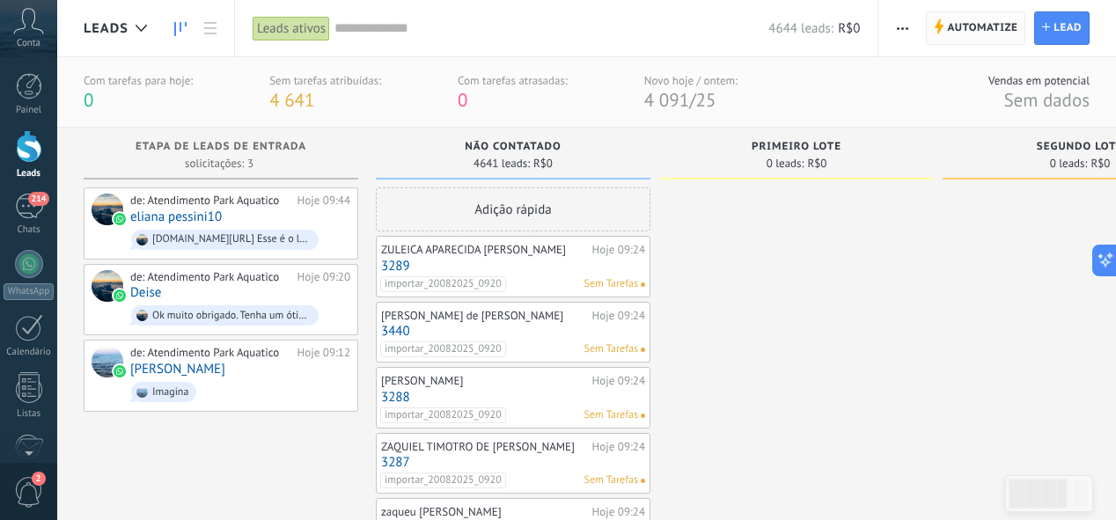
click at [970, 20] on span "Automatize" at bounding box center [982, 28] width 70 height 32
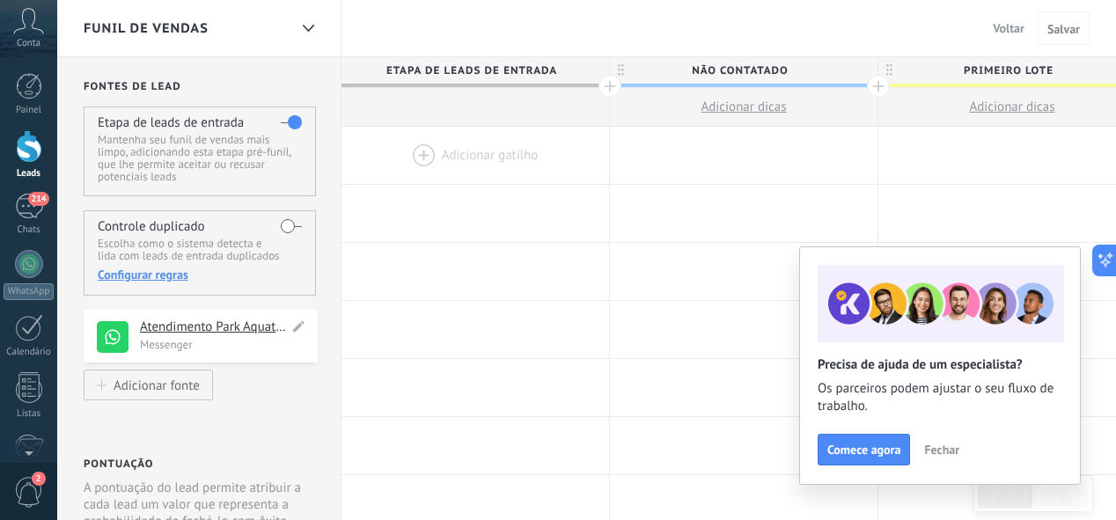
click at [239, 321] on h4 "Atendimento Park Aquatico" at bounding box center [214, 328] width 149 height 18
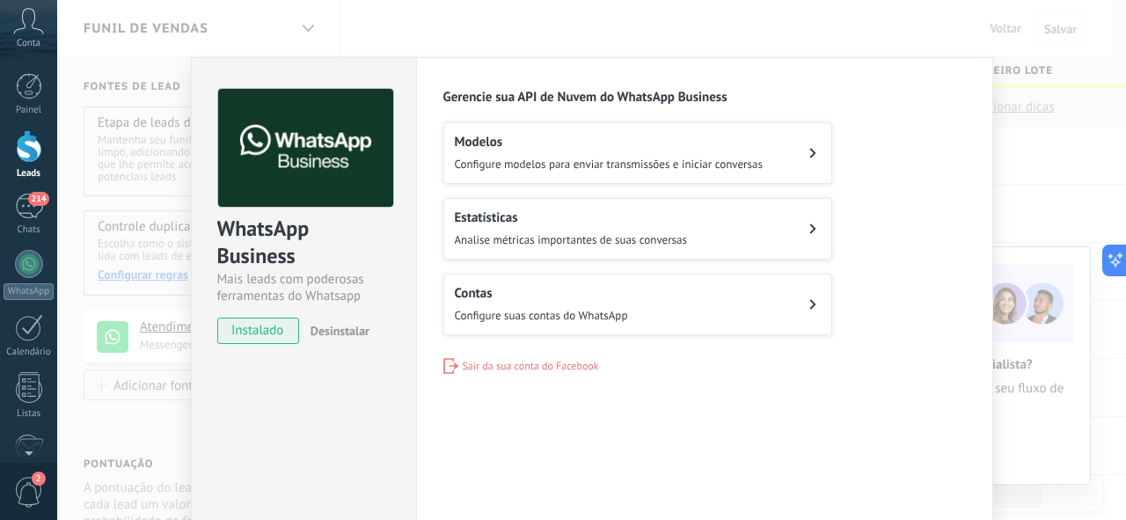
click at [489, 162] on span "Configure modelos para enviar transmissões e iniciar conversas" at bounding box center [609, 164] width 308 height 15
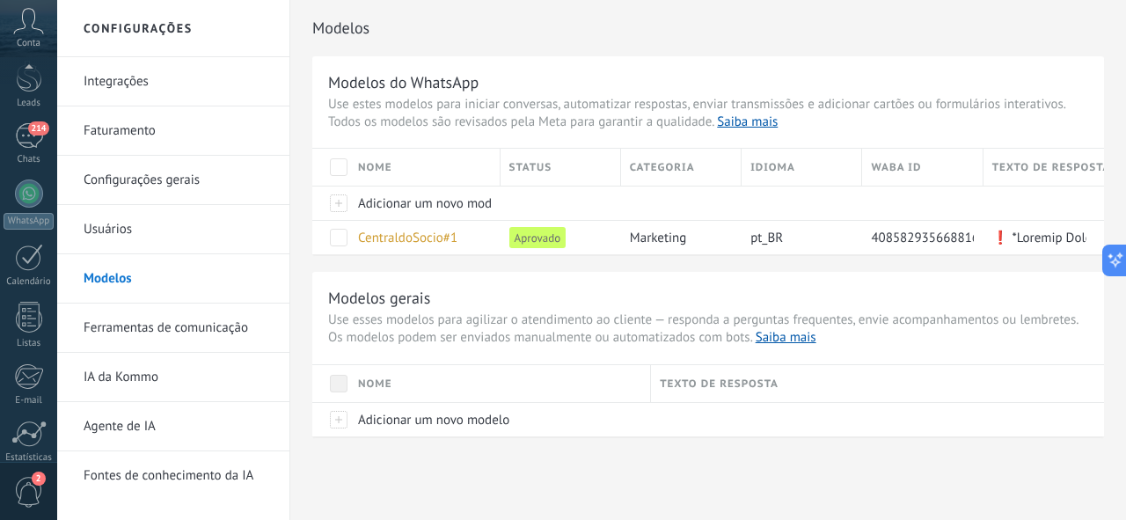
scroll to position [211, 0]
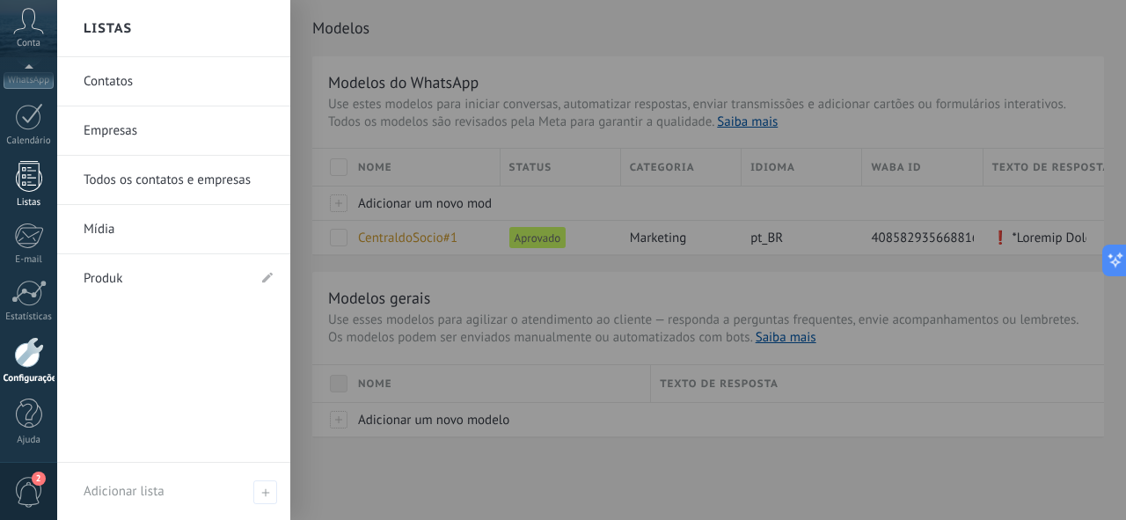
click at [35, 184] on div at bounding box center [29, 176] width 26 height 31
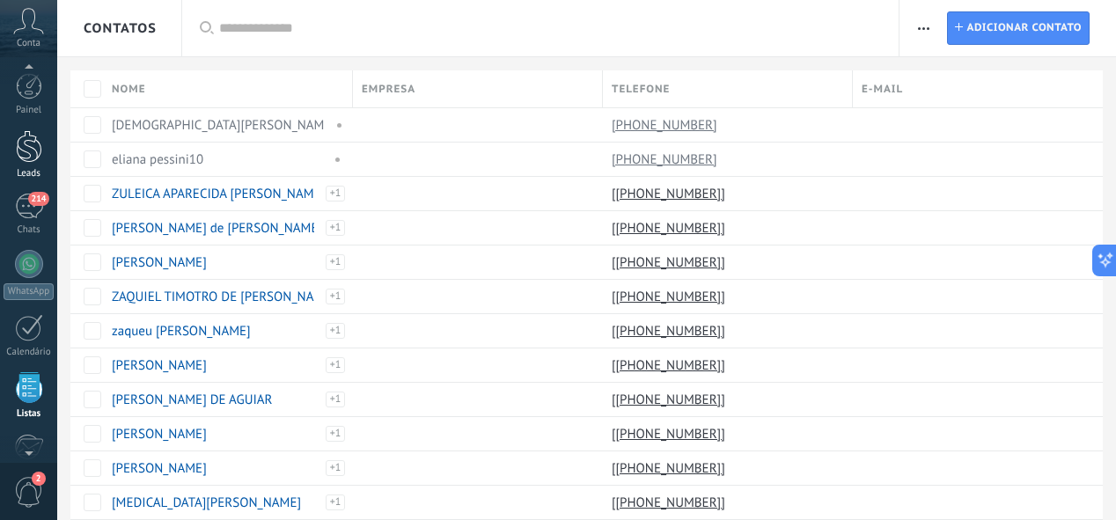
click at [30, 208] on div "214" at bounding box center [29, 207] width 28 height 26
click at [31, 148] on div at bounding box center [29, 146] width 26 height 33
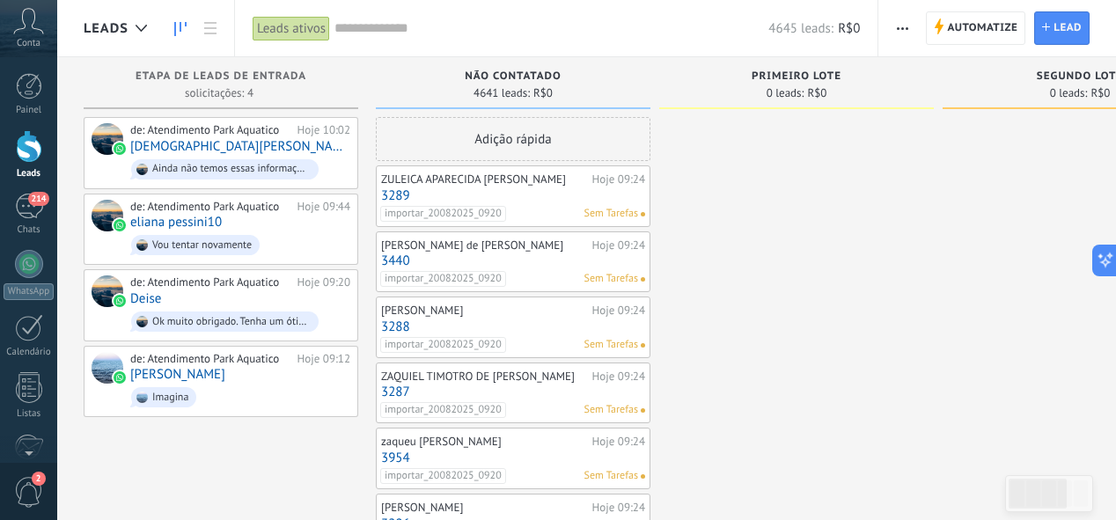
click at [899, 29] on span "button" at bounding box center [902, 27] width 11 height 33
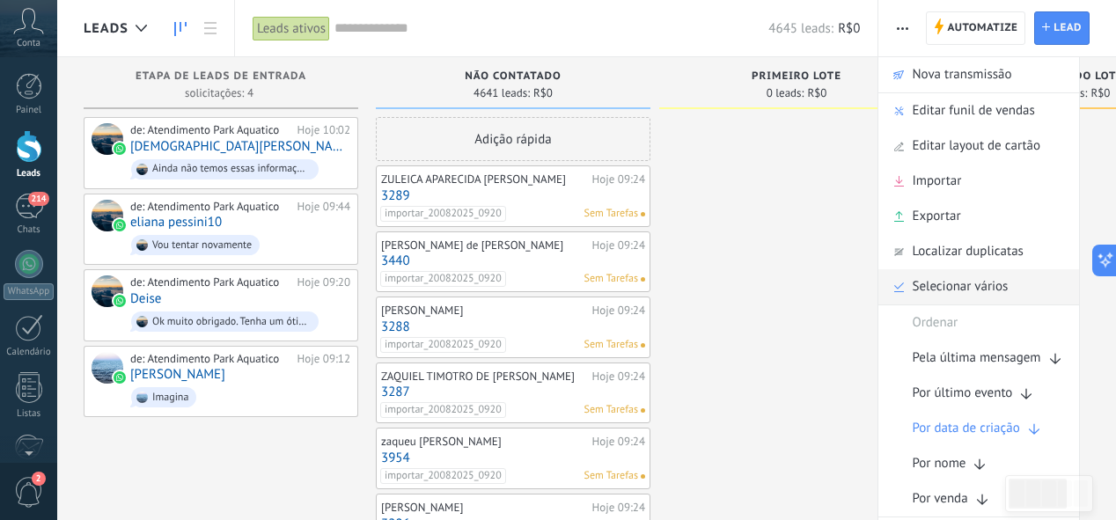
click at [950, 289] on span "Selecionar vários" at bounding box center [960, 286] width 96 height 35
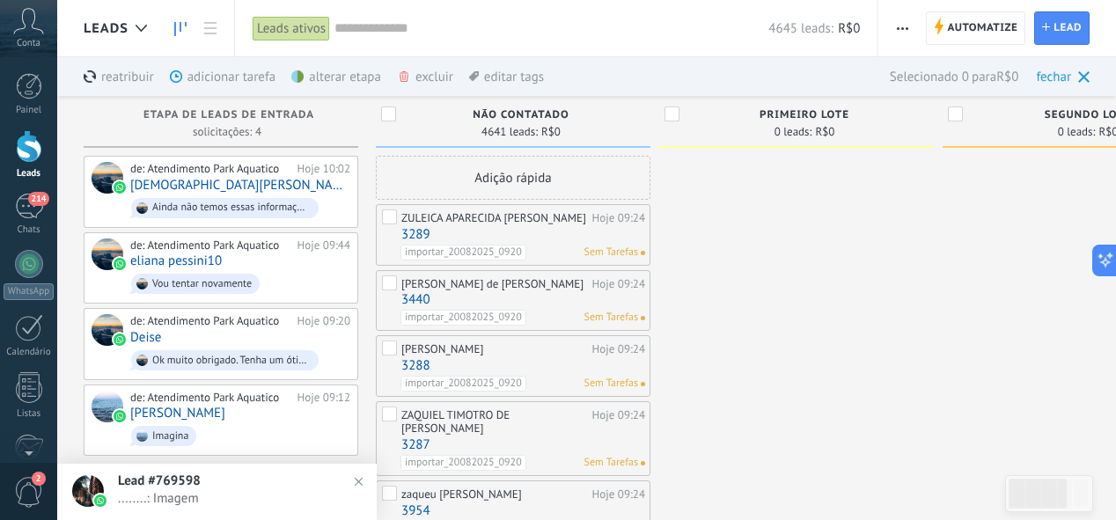
click at [368, 28] on input "text" at bounding box center [551, 28] width 434 height 18
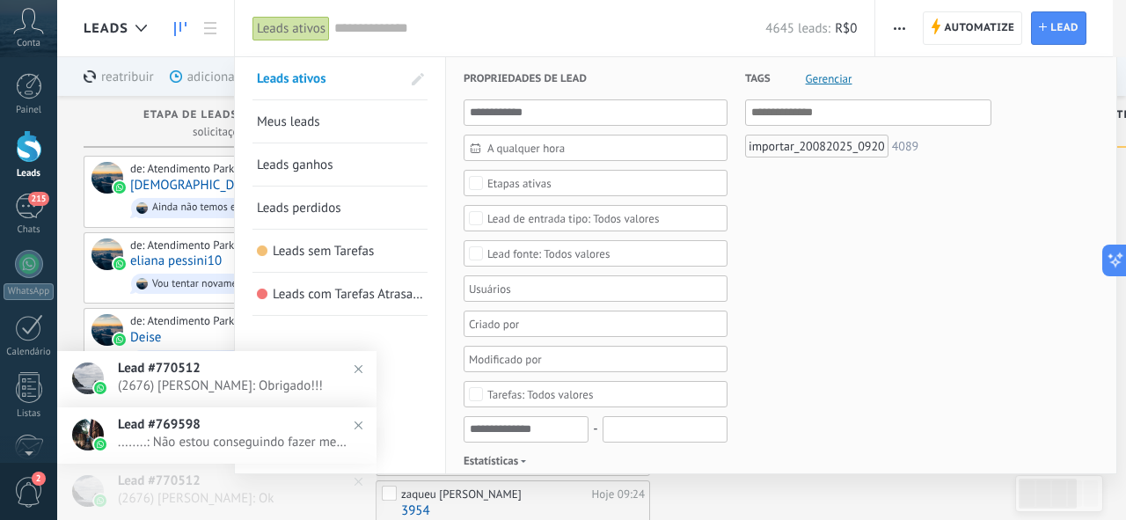
click at [386, 26] on input "text" at bounding box center [549, 28] width 431 height 18
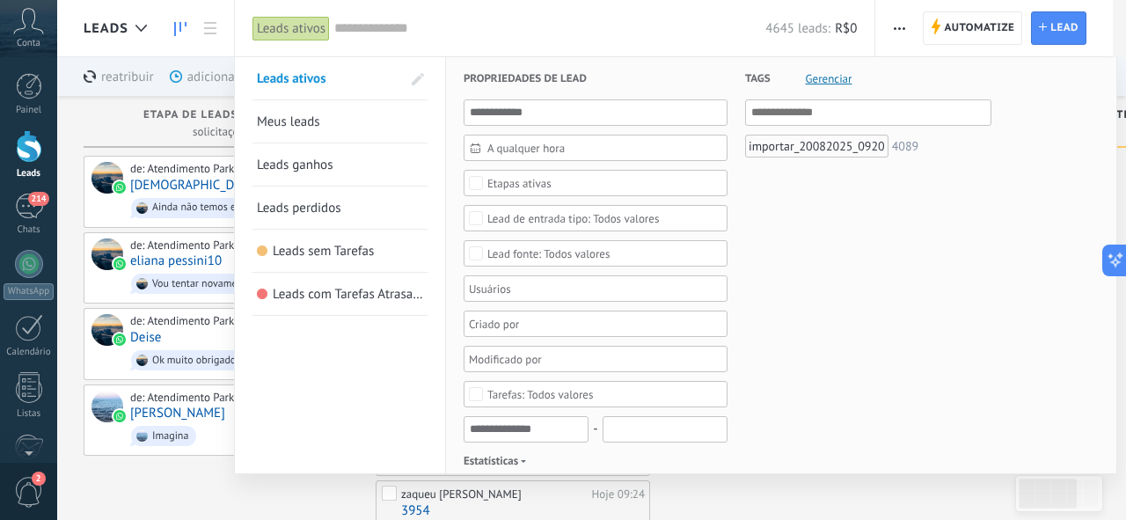
click at [551, 33] on input "text" at bounding box center [549, 28] width 431 height 18
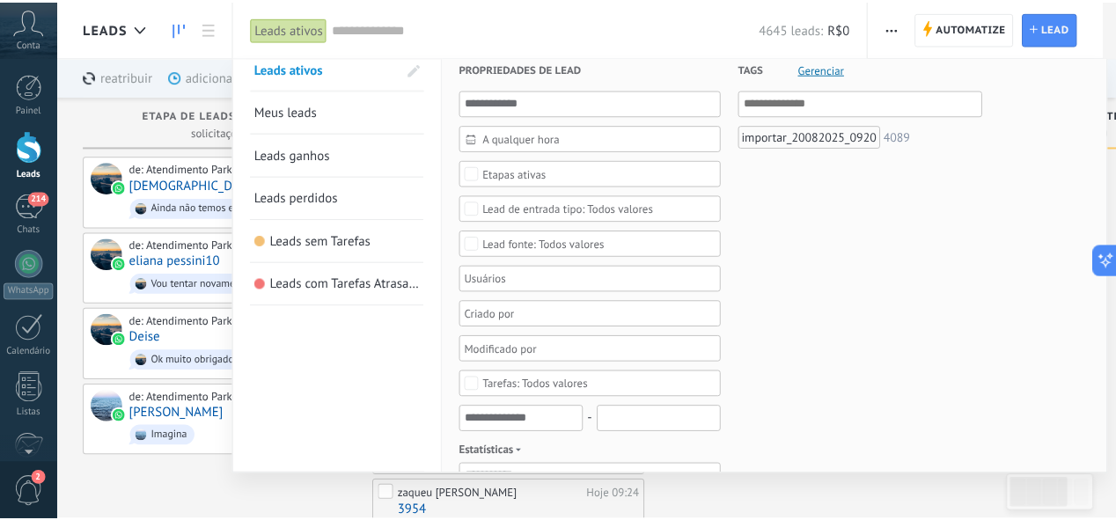
scroll to position [7, 0]
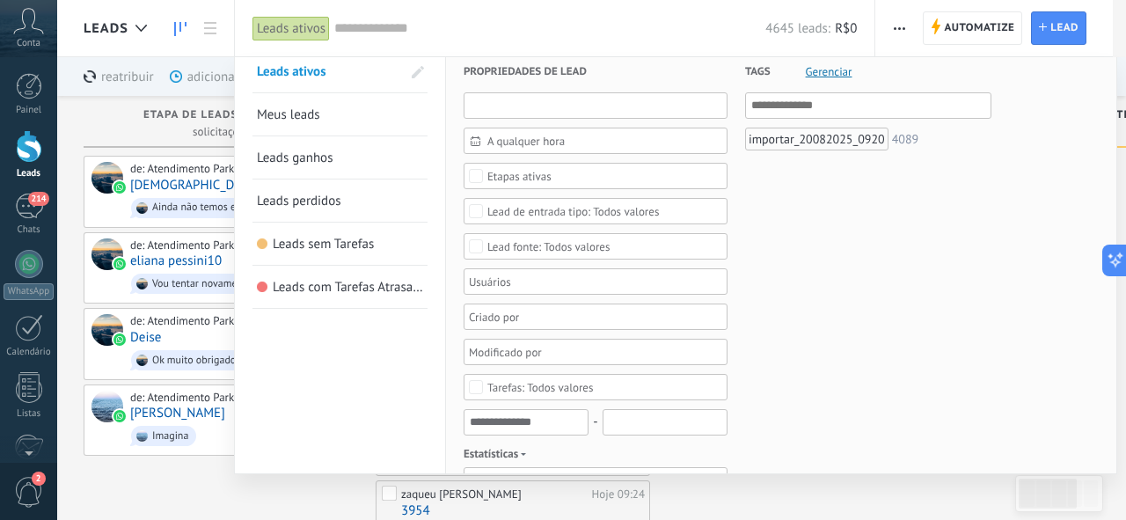
click at [508, 101] on input "text" at bounding box center [596, 105] width 264 height 26
click at [307, 32] on div "Leads ativos" at bounding box center [291, 29] width 77 height 26
click at [394, 19] on input "text" at bounding box center [549, 28] width 431 height 18
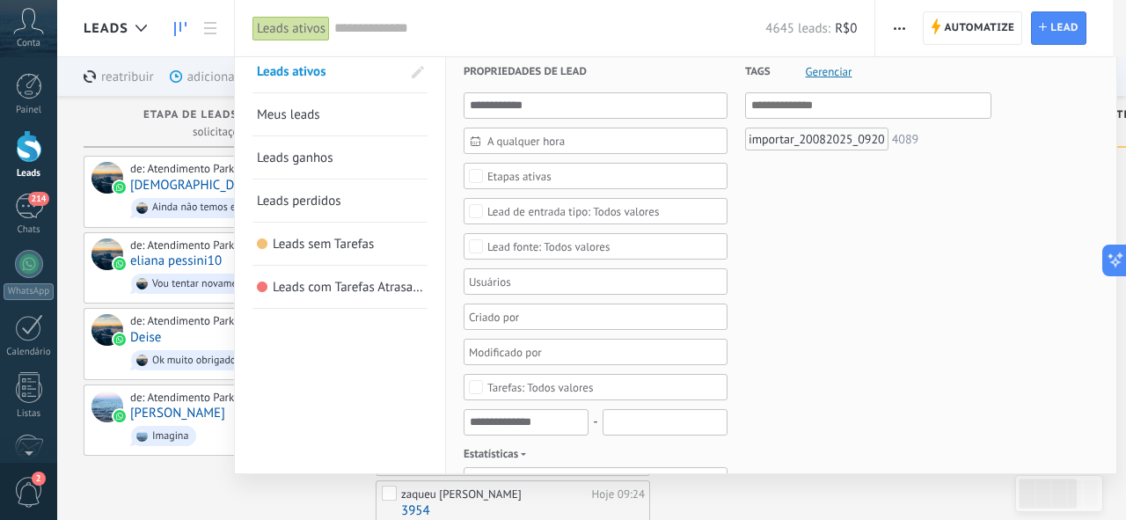
click at [118, 113] on div at bounding box center [563, 260] width 1126 height 520
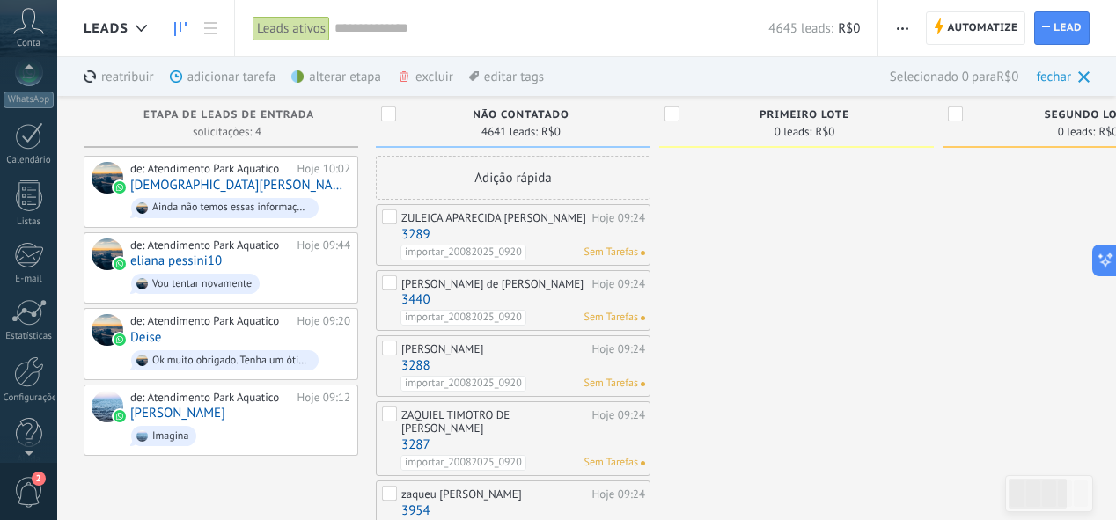
scroll to position [211, 0]
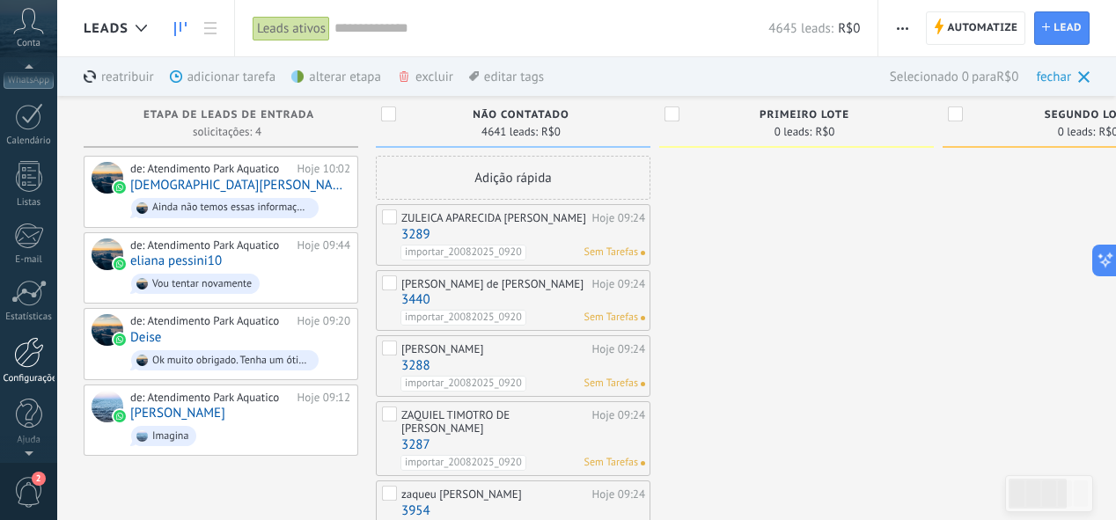
click at [21, 371] on link "Configurações" at bounding box center [28, 361] width 57 height 48
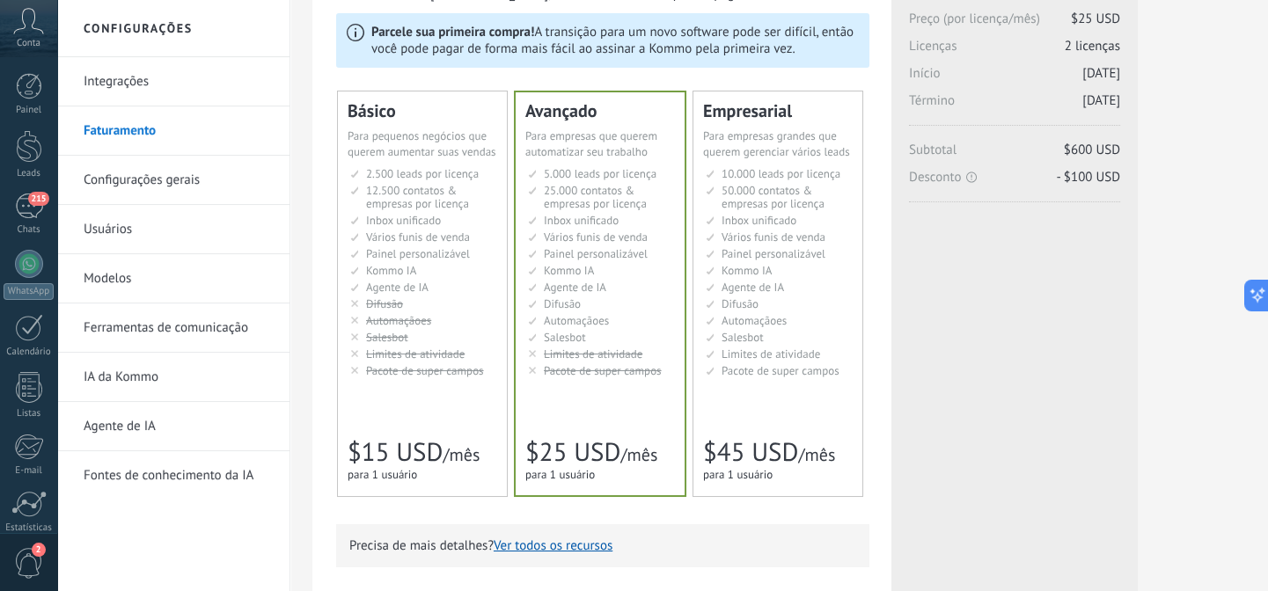
scroll to position [159, 0]
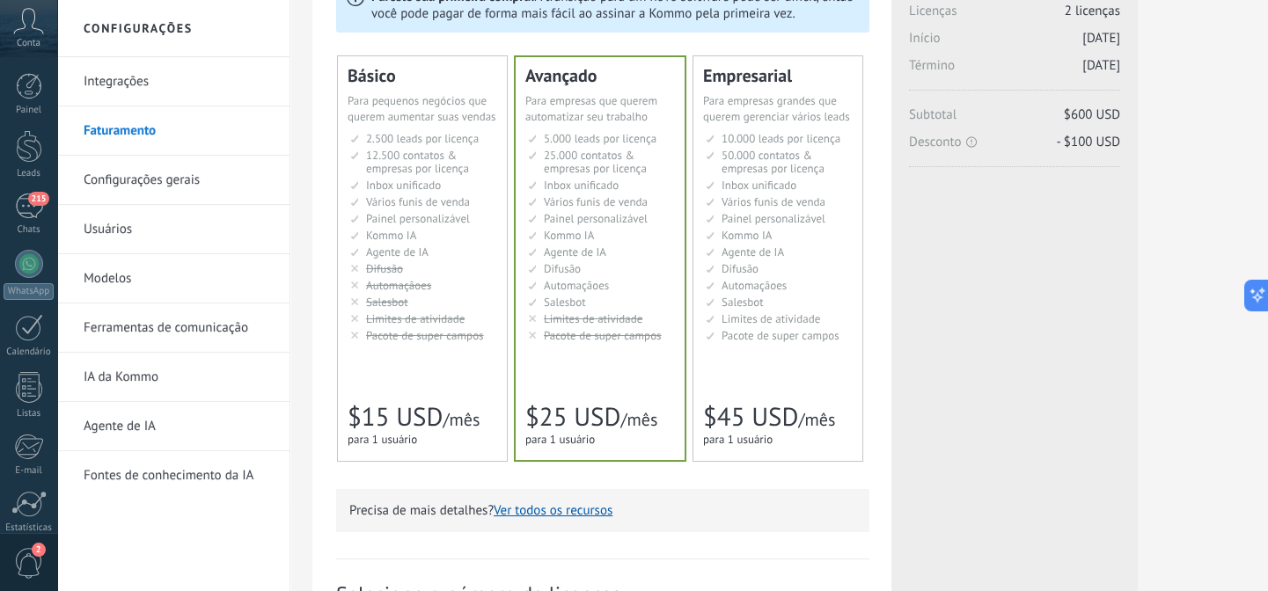
click at [141, 420] on link "Agente de IA" at bounding box center [178, 426] width 188 height 49
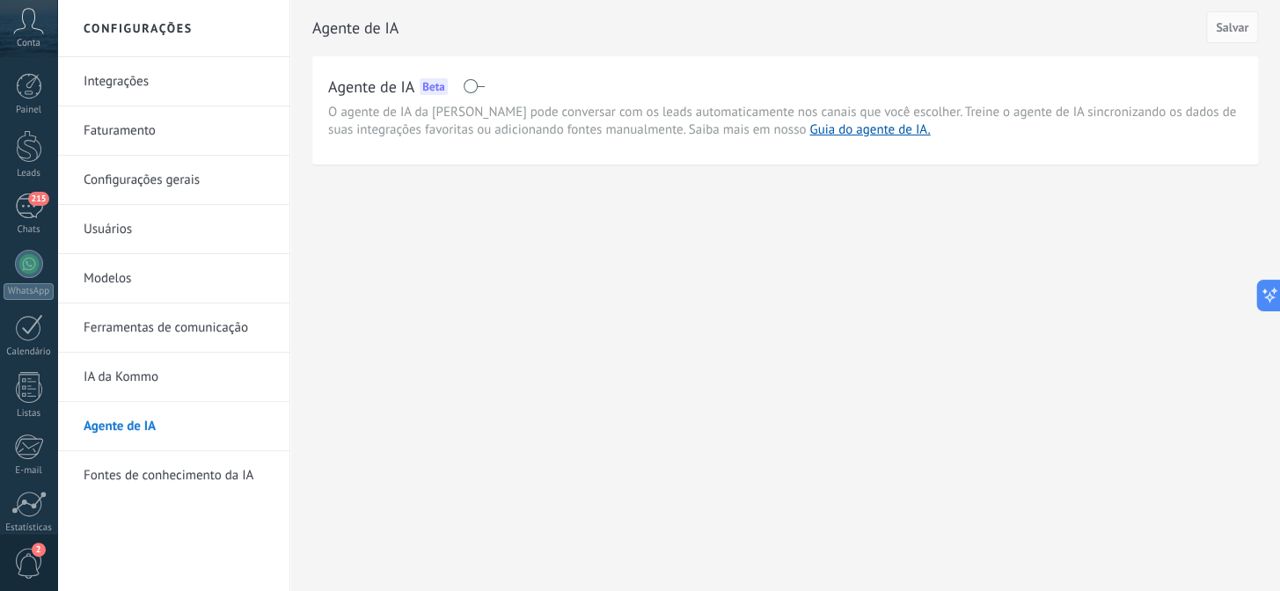
click at [459, 78] on div "Agente de IA Beta" at bounding box center [785, 86] width 914 height 28
click at [471, 82] on span at bounding box center [474, 86] width 22 height 14
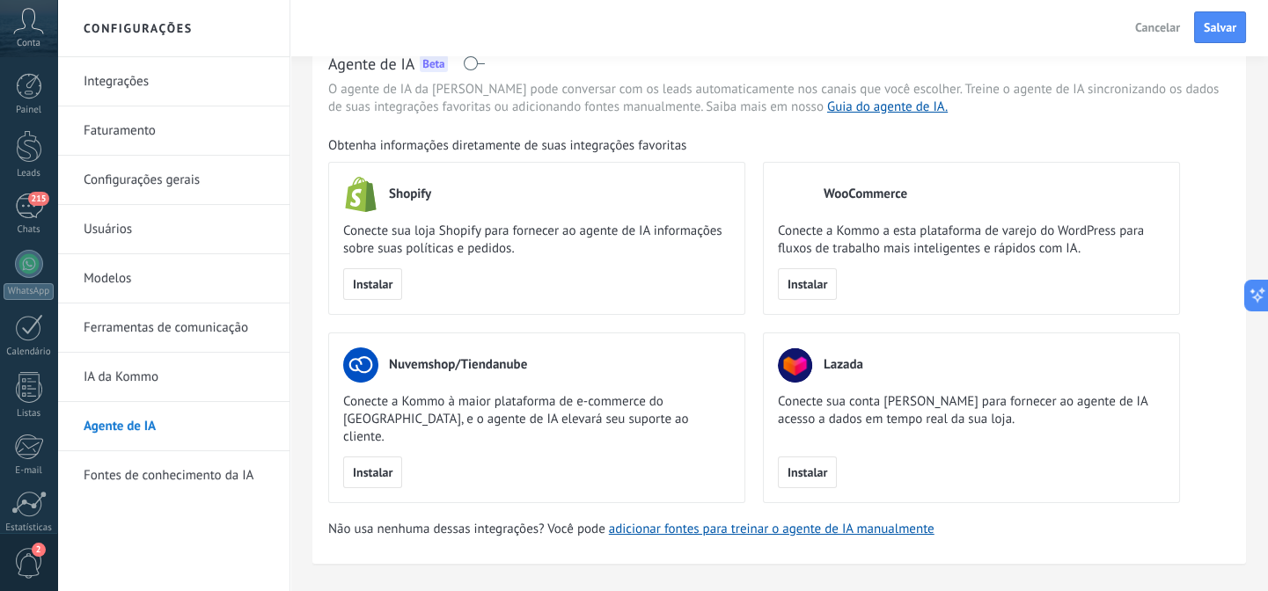
scroll to position [35, 0]
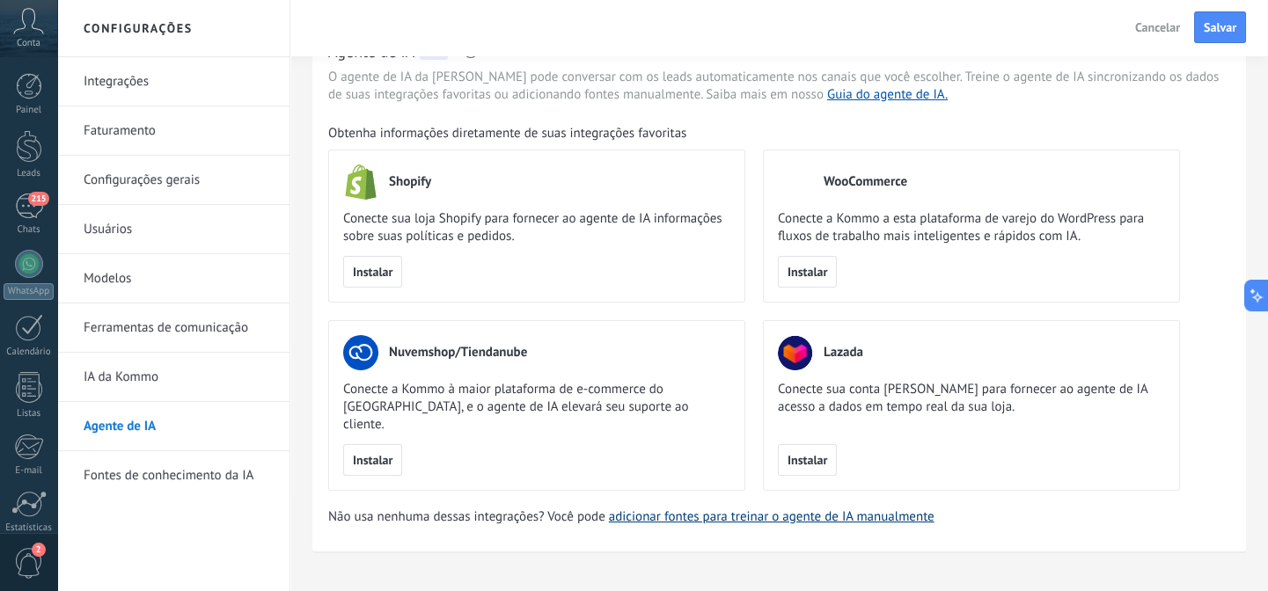
click at [721, 509] on link "adicionar fontes para treinar o agente de IA manualmente" at bounding box center [772, 517] width 326 height 17
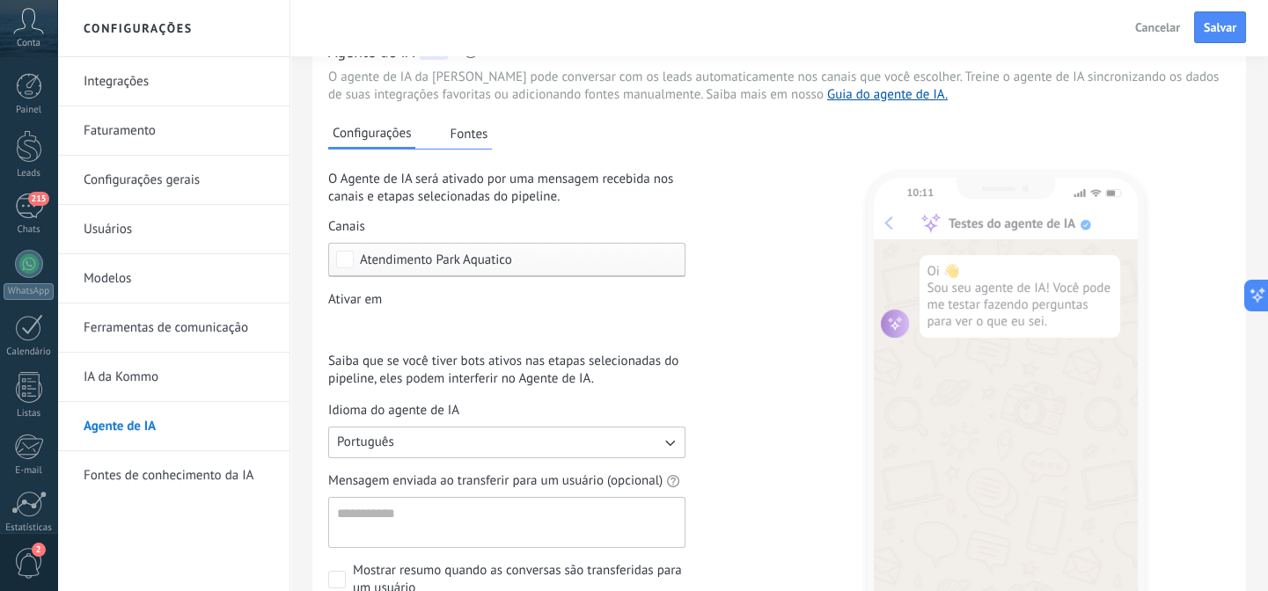
scroll to position [0, 0]
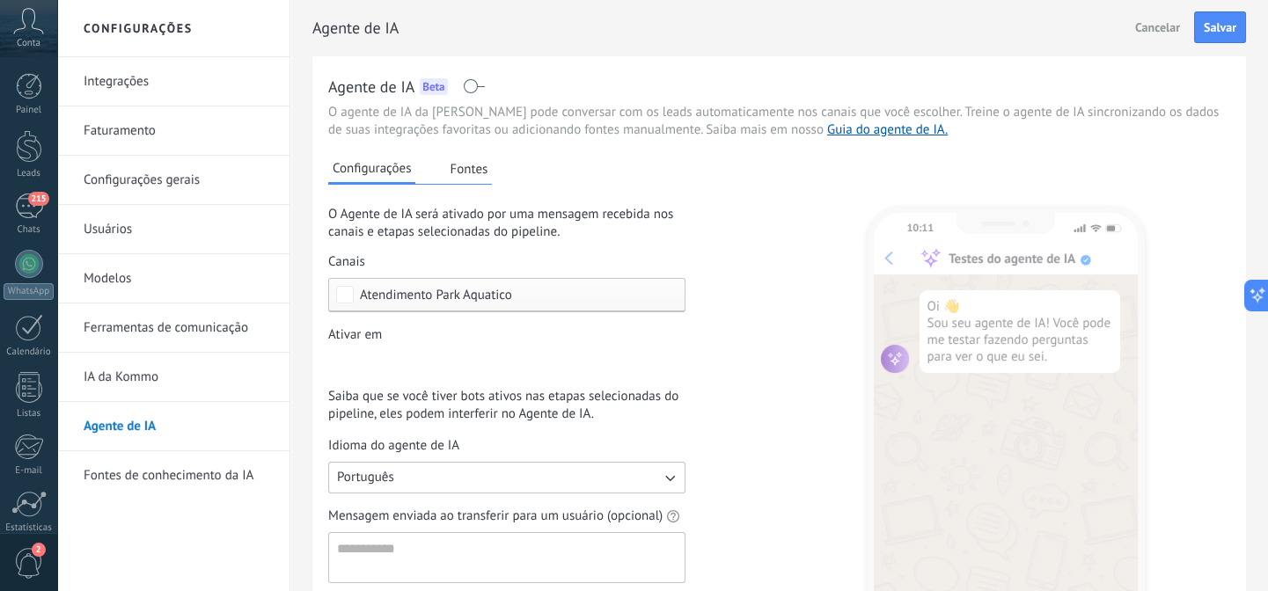
click at [484, 171] on button "Fontes" at bounding box center [468, 169] width 47 height 26
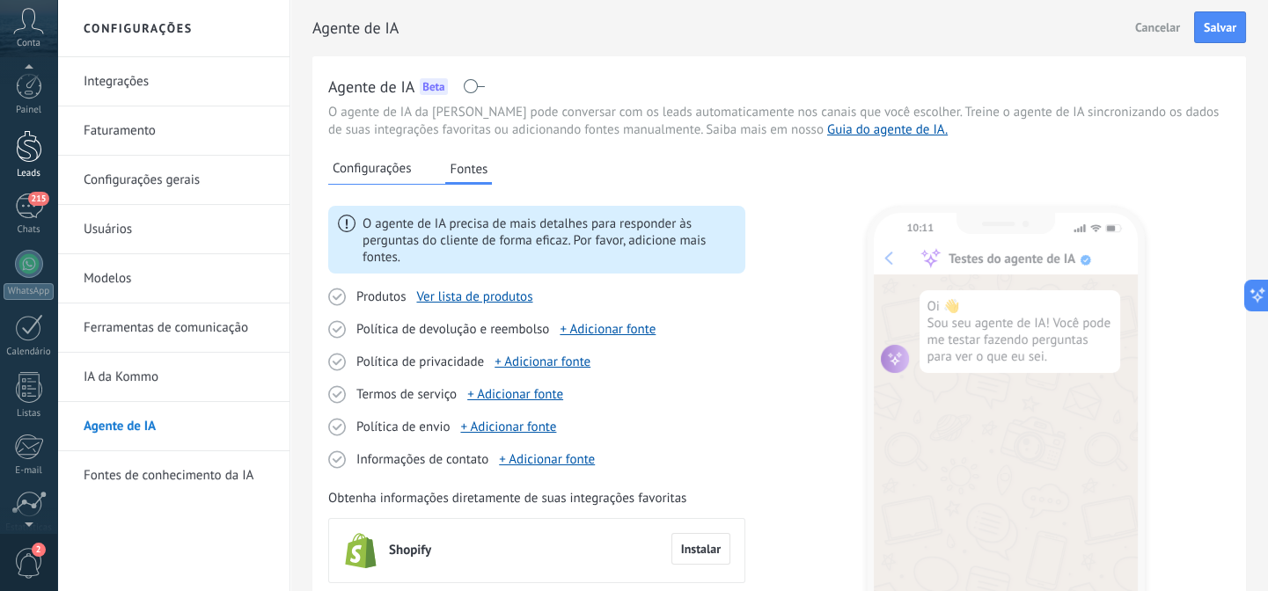
click at [24, 156] on div at bounding box center [29, 146] width 26 height 33
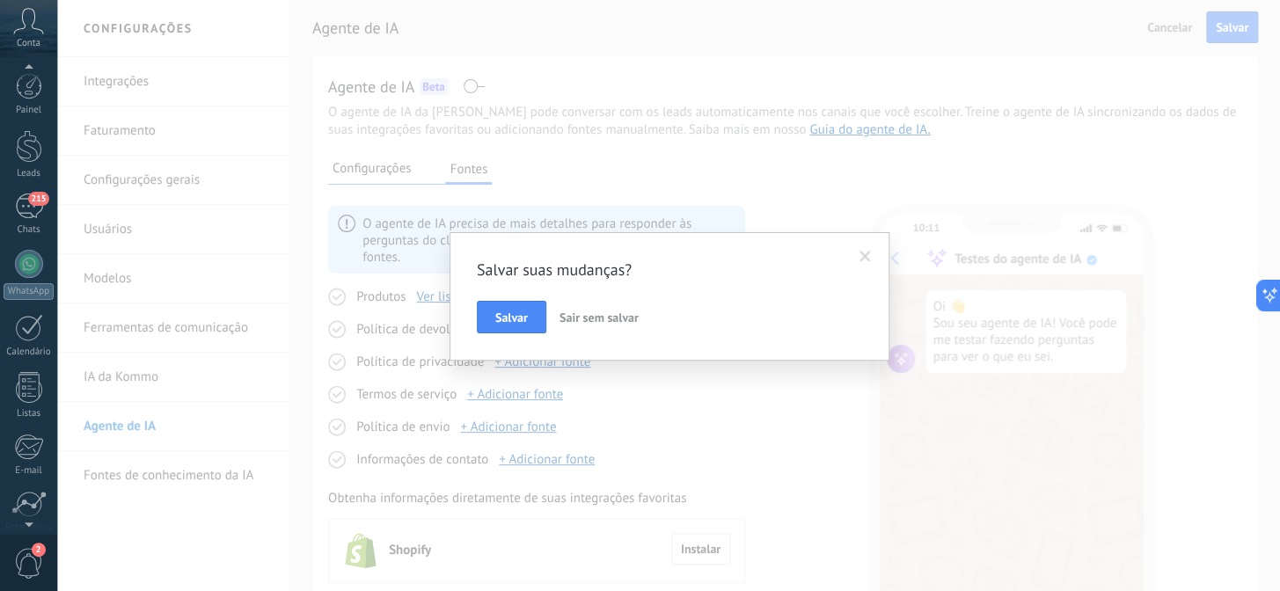
scroll to position [141, 0]
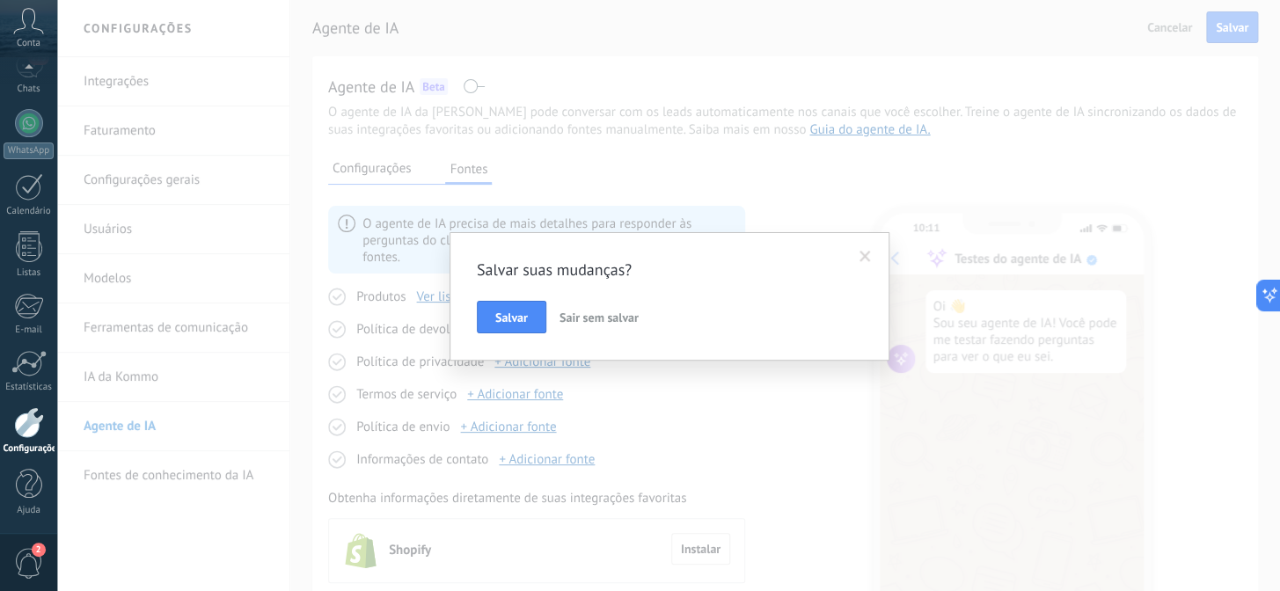
click at [615, 314] on span "Sair sem salvar" at bounding box center [599, 318] width 79 height 16
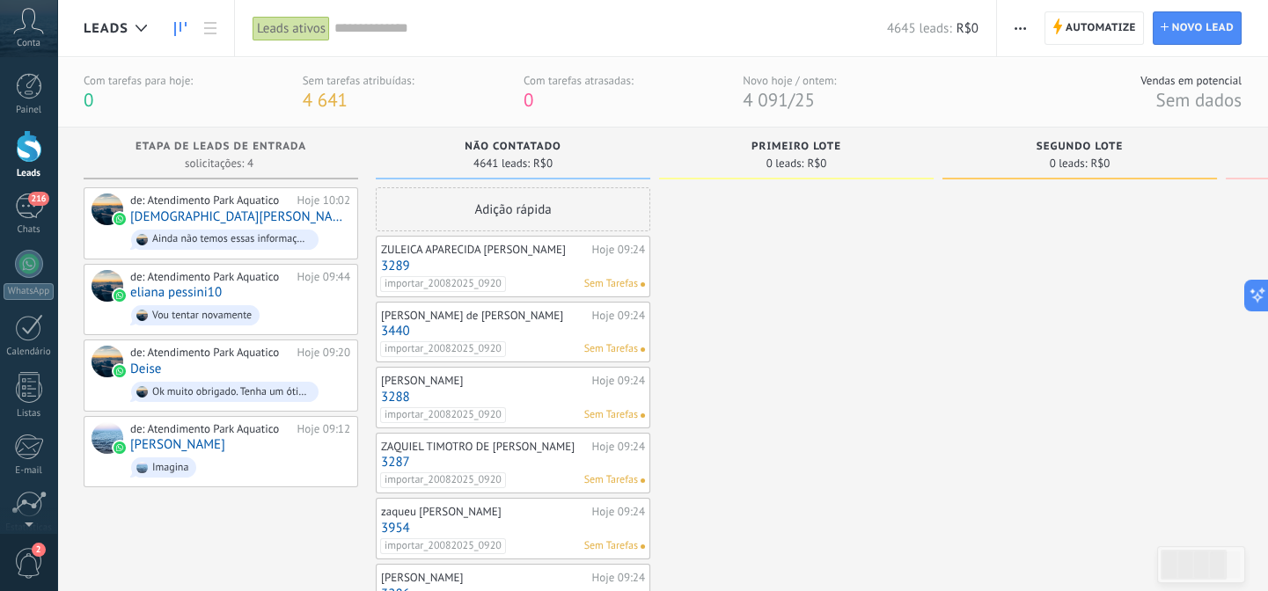
click at [1019, 25] on span "button" at bounding box center [1020, 27] width 11 height 33
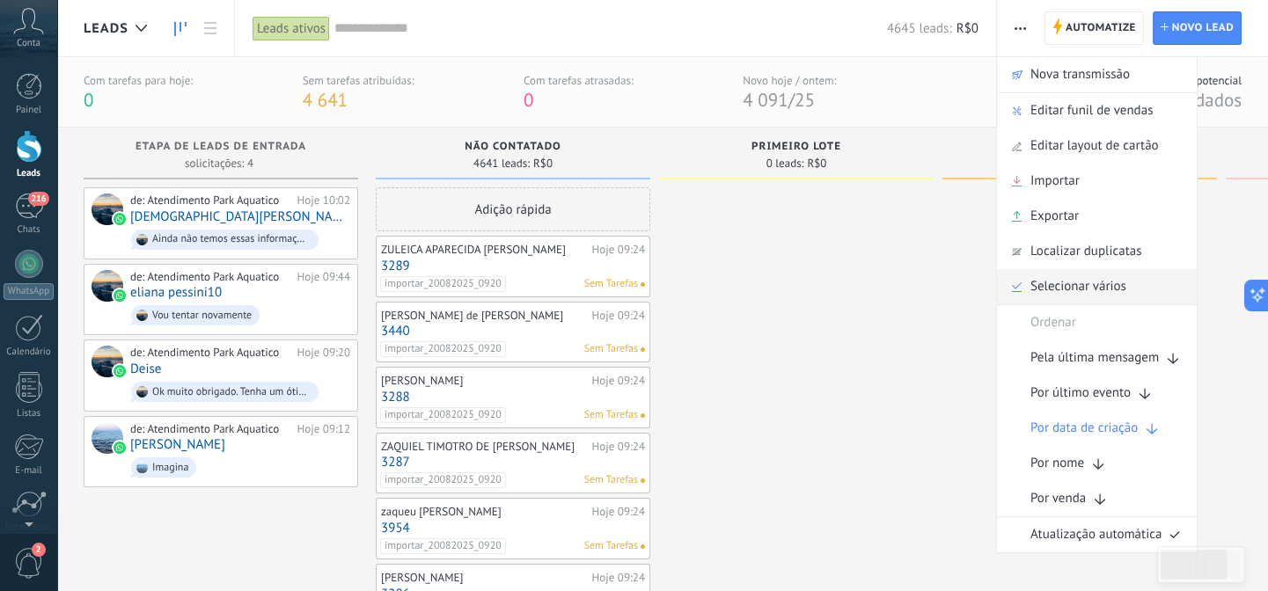
click at [1060, 283] on span "Selecionar vários" at bounding box center [1079, 286] width 96 height 35
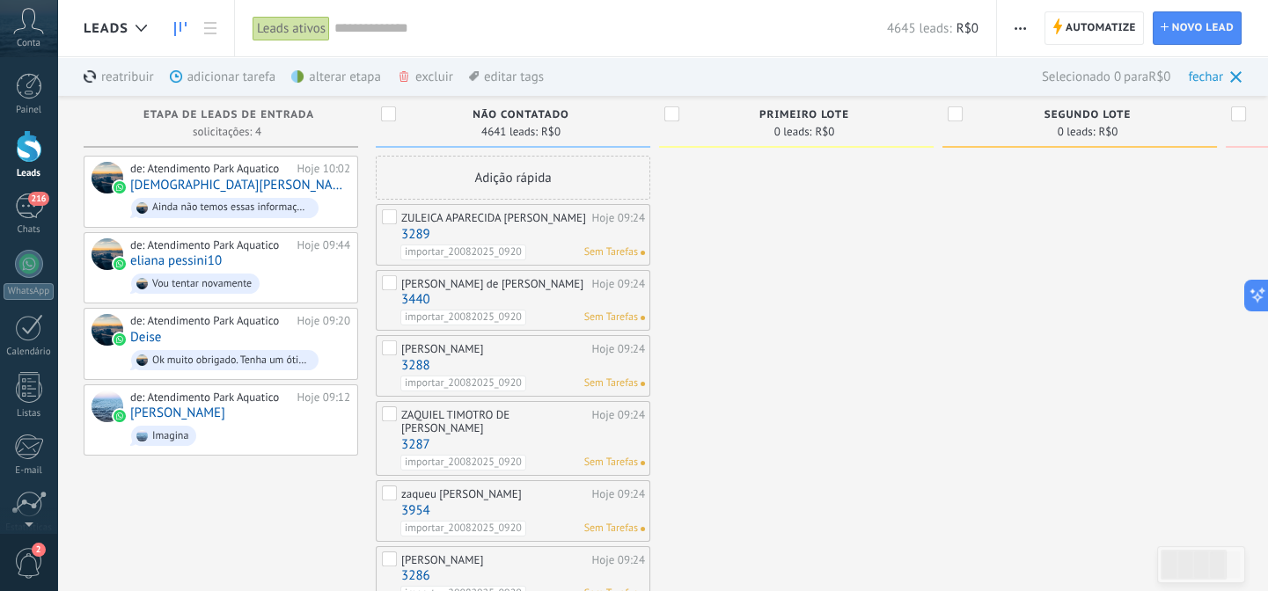
click at [378, 105] on div "Não Contatado 4641 leads: R$0" at bounding box center [513, 122] width 275 height 52
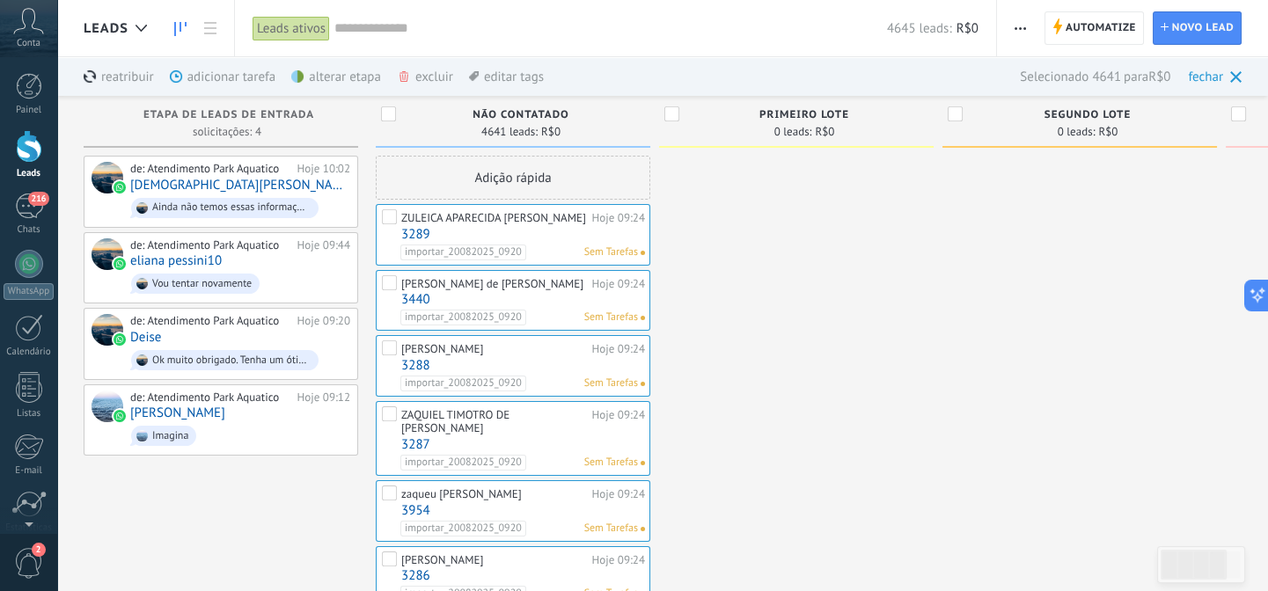
click at [422, 70] on div "excluir mais" at bounding box center [457, 76] width 120 height 39
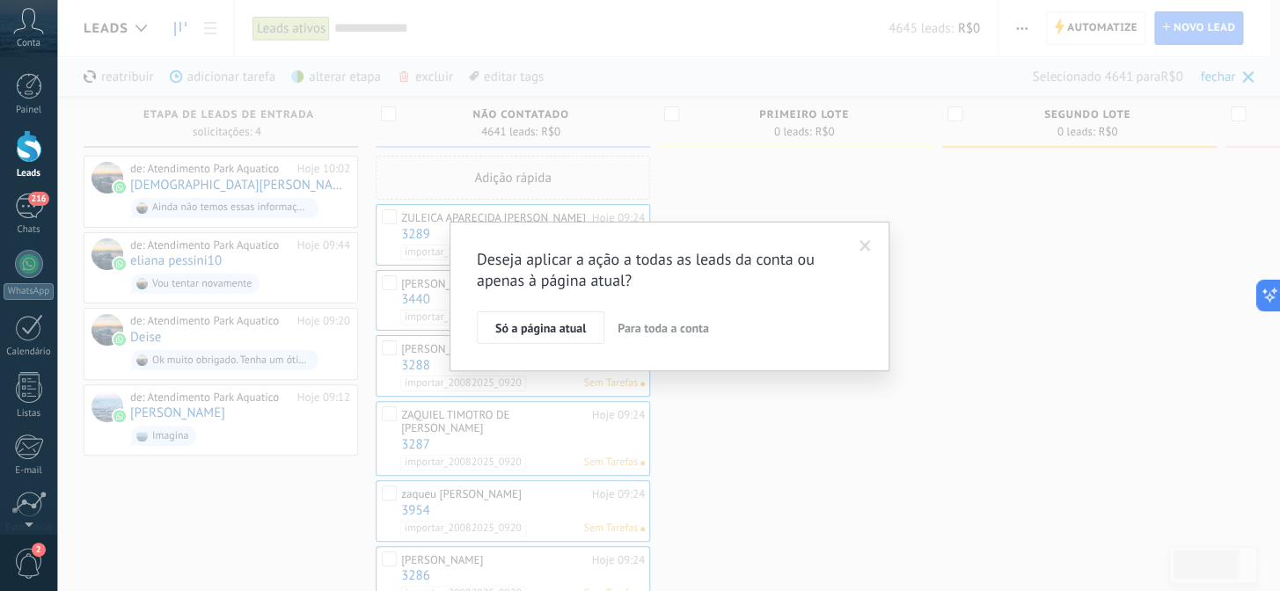
click at [654, 330] on span "Para toda a conta" at bounding box center [664, 328] width 92 height 16
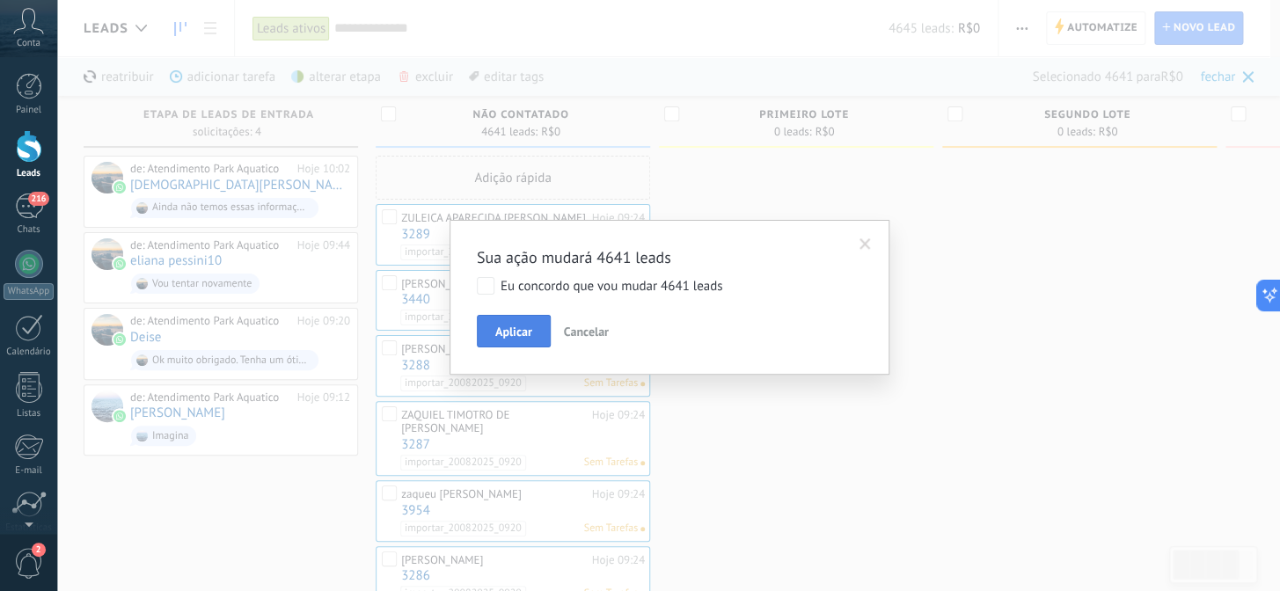
click at [515, 328] on span "Aplicar" at bounding box center [513, 332] width 37 height 12
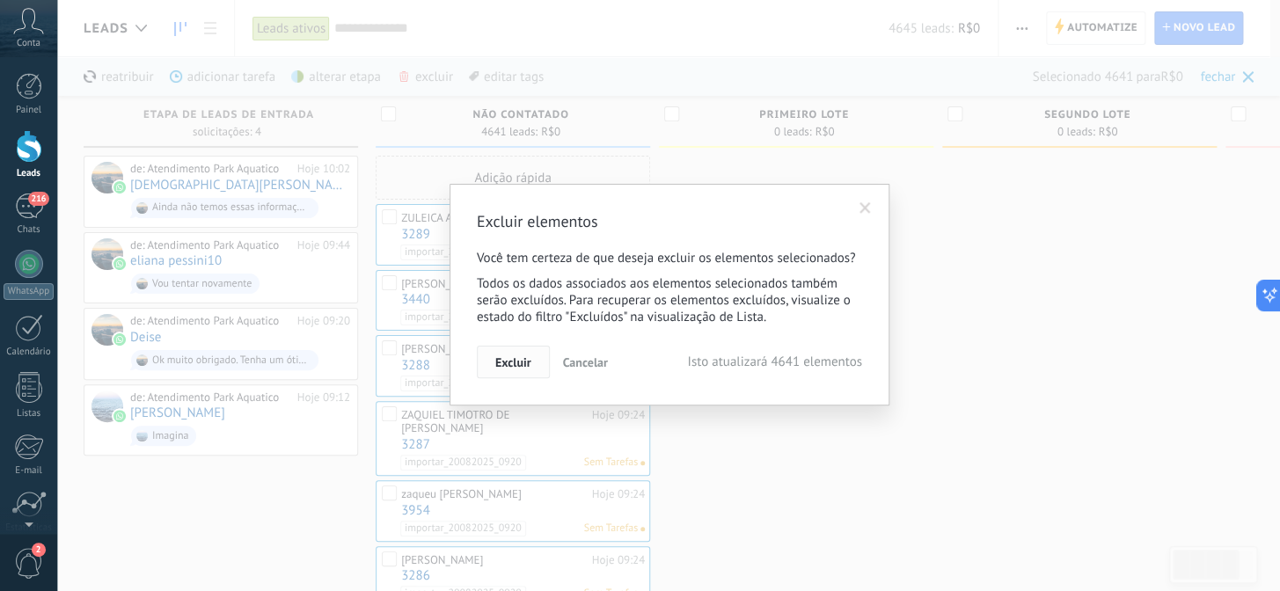
click at [523, 367] on span "Excluir" at bounding box center [513, 362] width 36 height 12
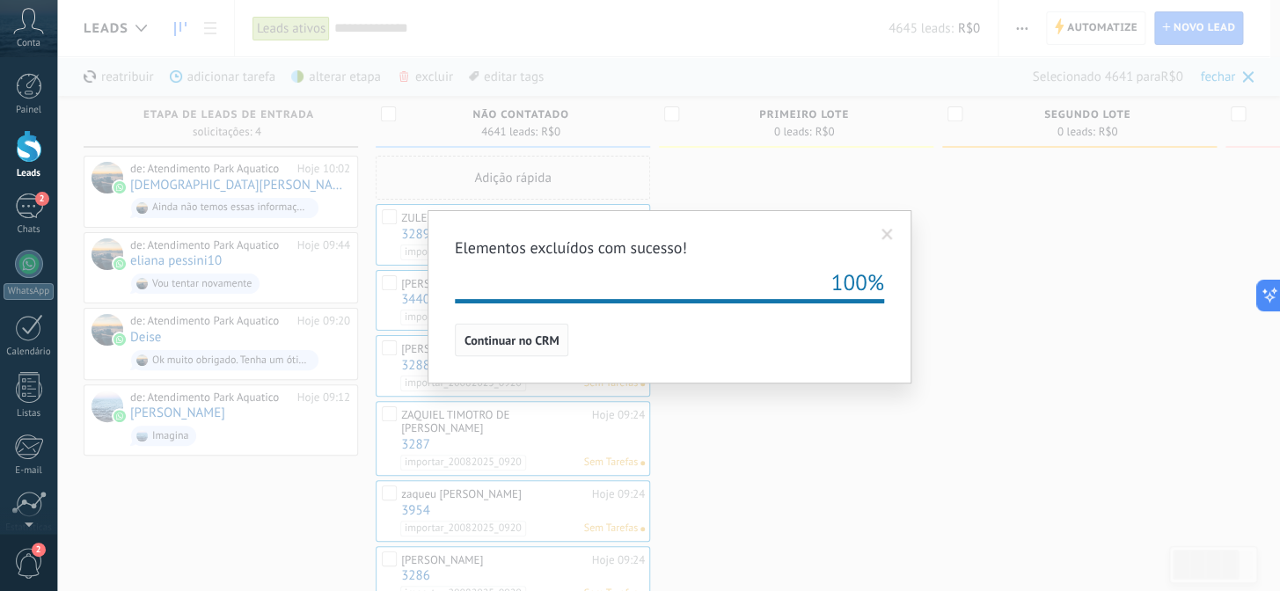
click at [523, 336] on span "Continuar no CRM" at bounding box center [512, 340] width 95 height 12
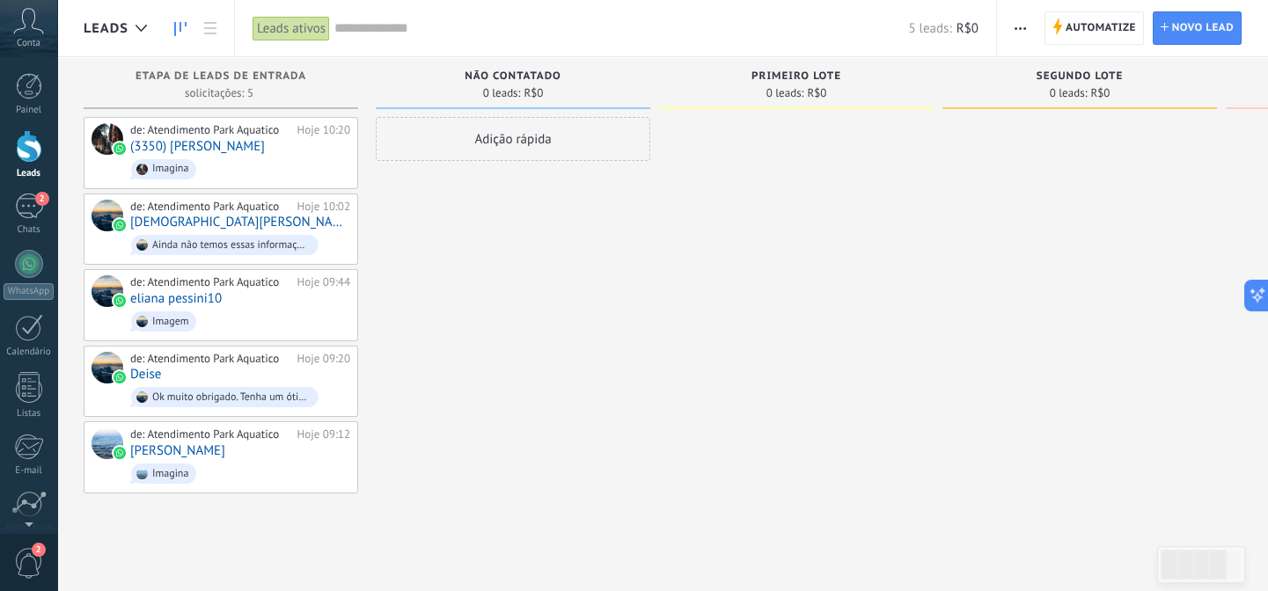
click at [1030, 27] on button "button" at bounding box center [1021, 27] width 26 height 33
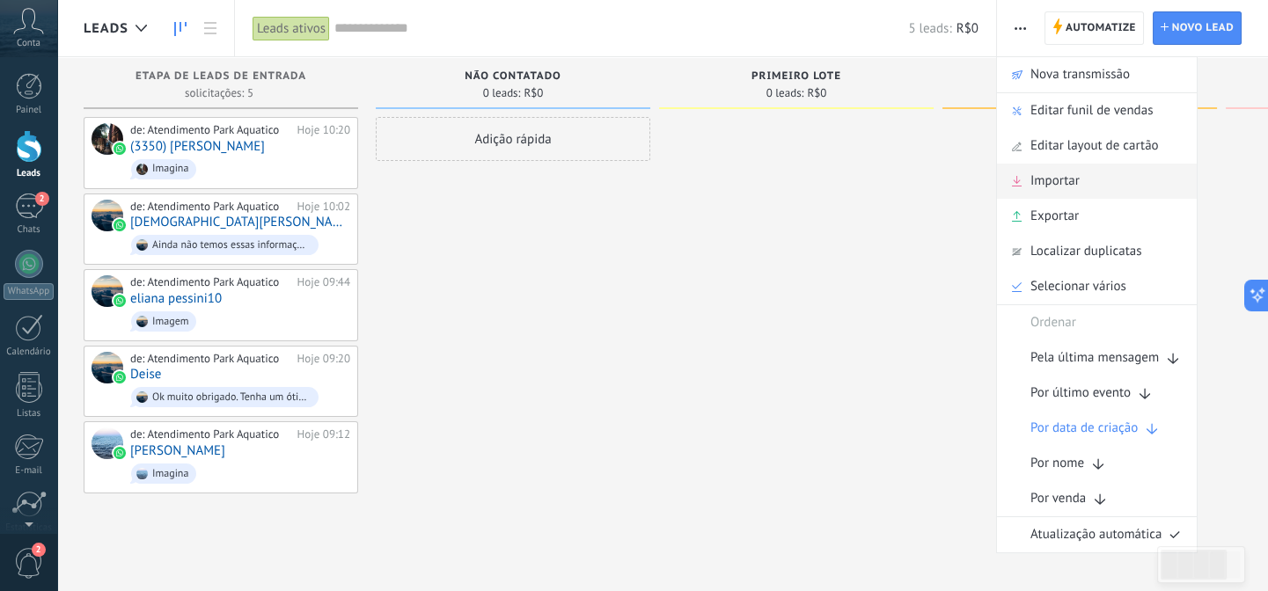
click at [1074, 183] on span "Importar" at bounding box center [1055, 181] width 49 height 35
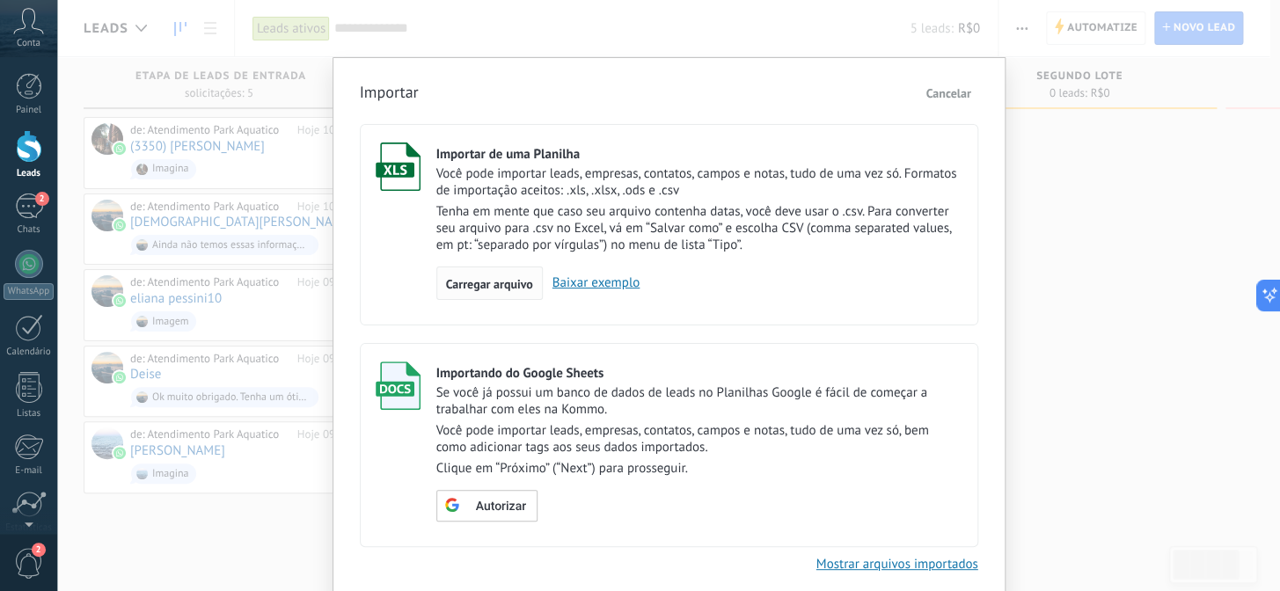
click at [483, 287] on span "Carregar arquivo" at bounding box center [489, 284] width 87 height 12
click at [0, 0] on input "Importar de uma Planilha Você pode importar leads, empresas, contatos, campos e…" at bounding box center [0, 0] width 0 height 0
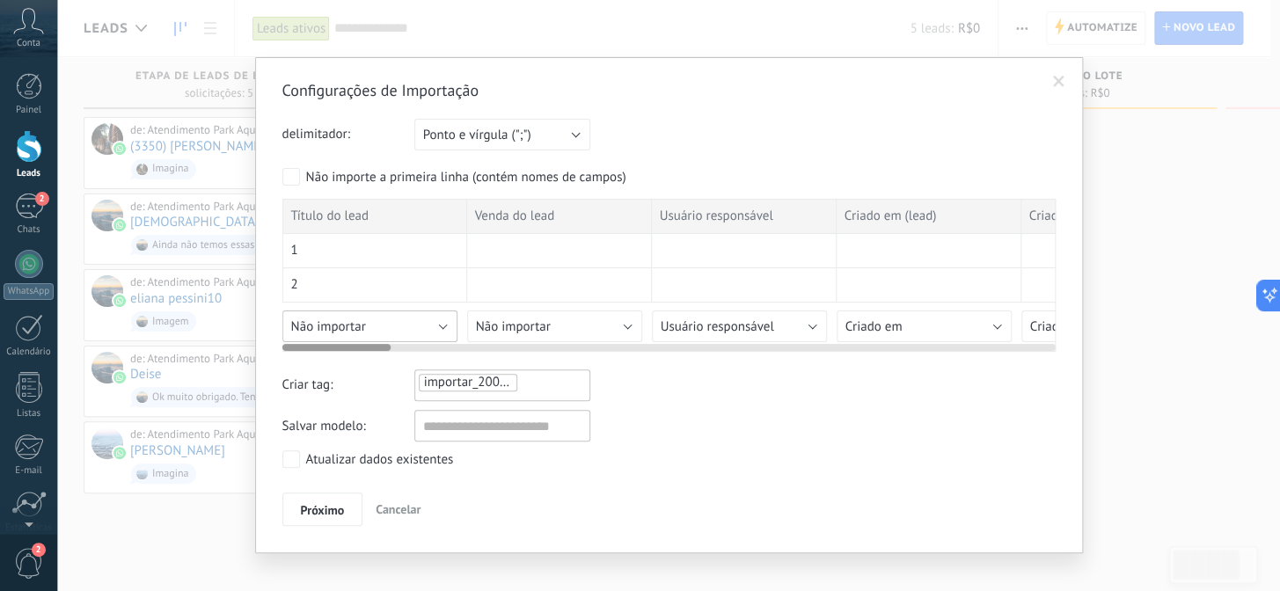
click at [379, 326] on button "Não importar" at bounding box center [369, 327] width 175 height 32
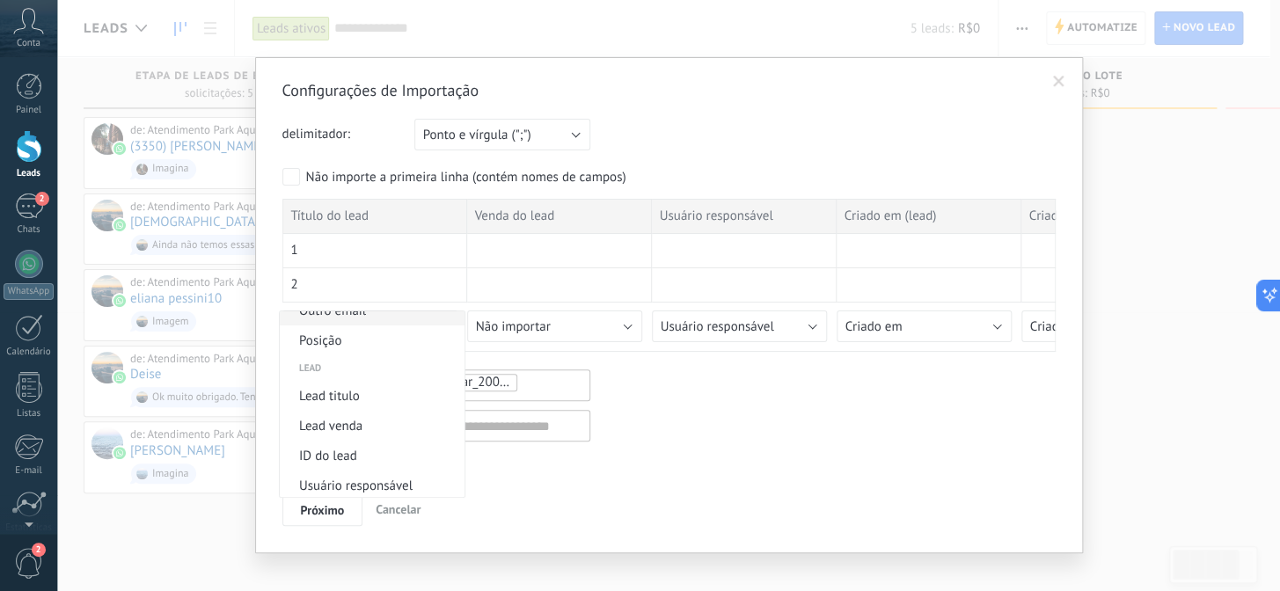
scroll to position [720, 0]
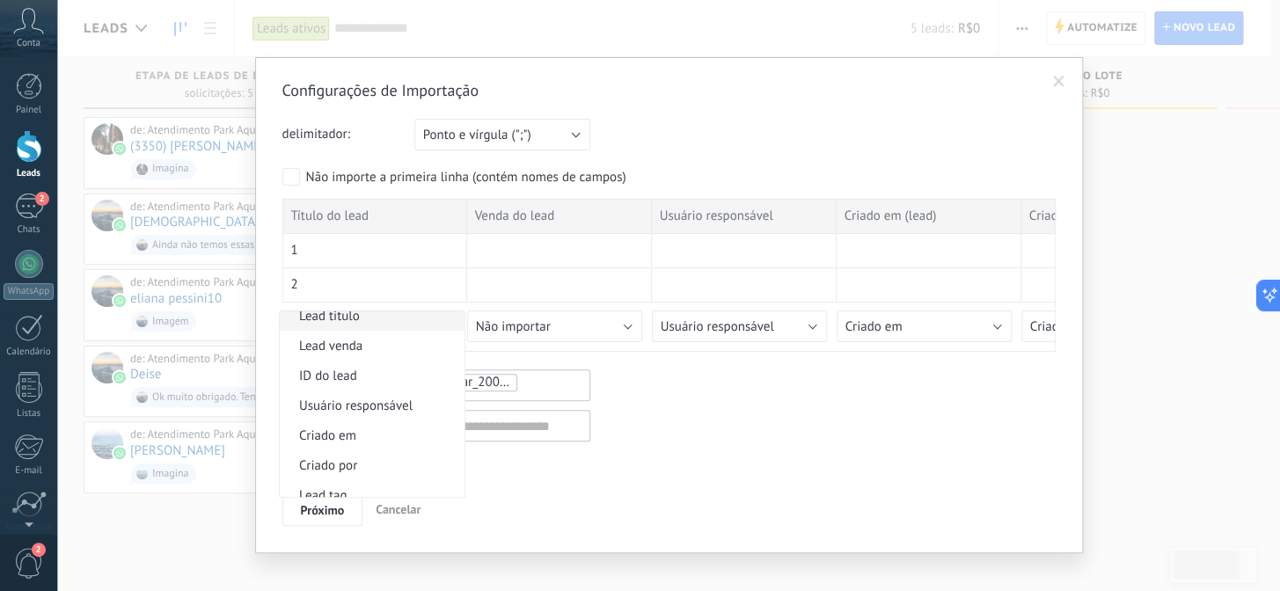
click at [360, 325] on span "Lead titulo" at bounding box center [370, 316] width 180 height 17
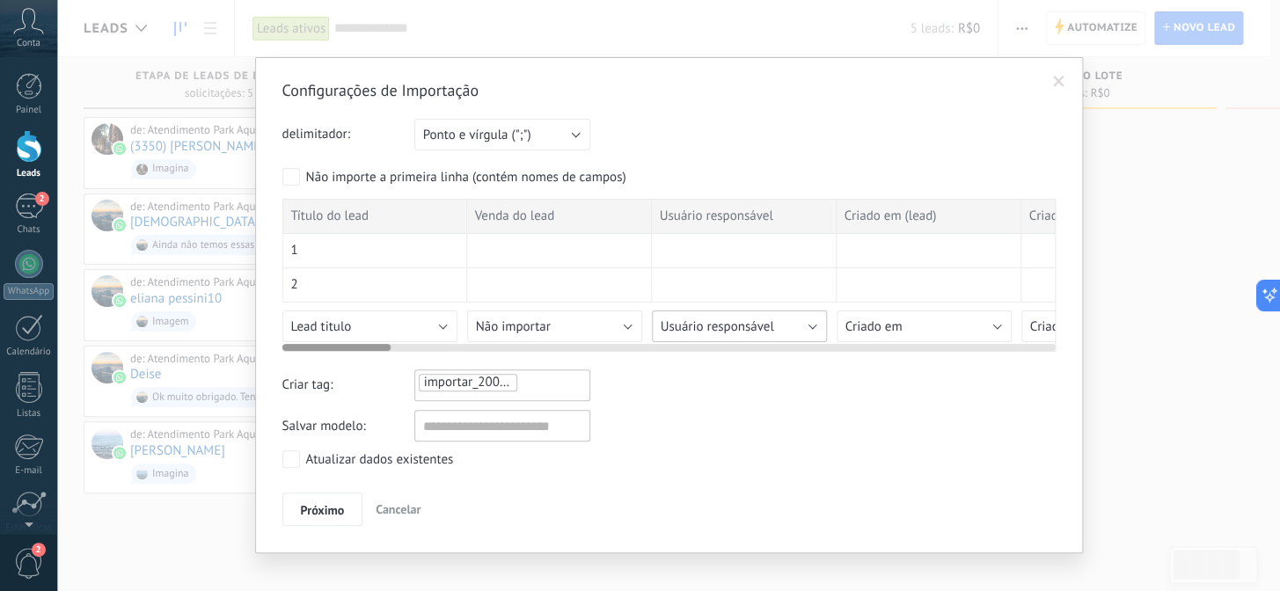
click at [748, 322] on span "Usuário responsável" at bounding box center [718, 327] width 114 height 17
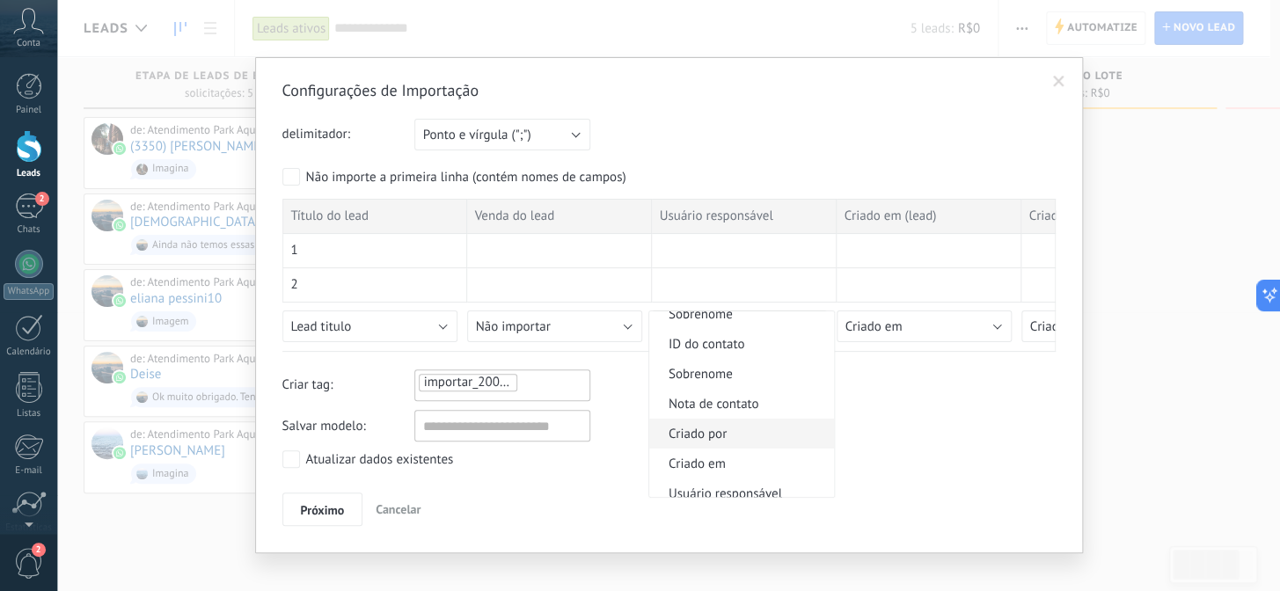
scroll to position [0, 0]
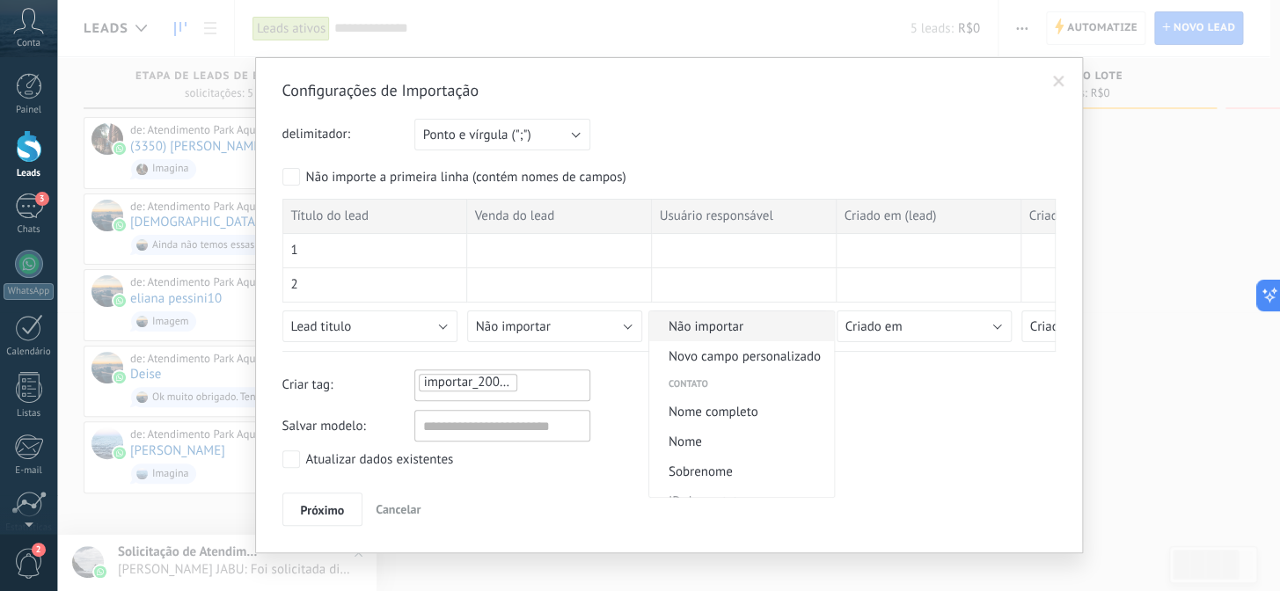
click at [750, 333] on span "Não importar" at bounding box center [739, 327] width 180 height 17
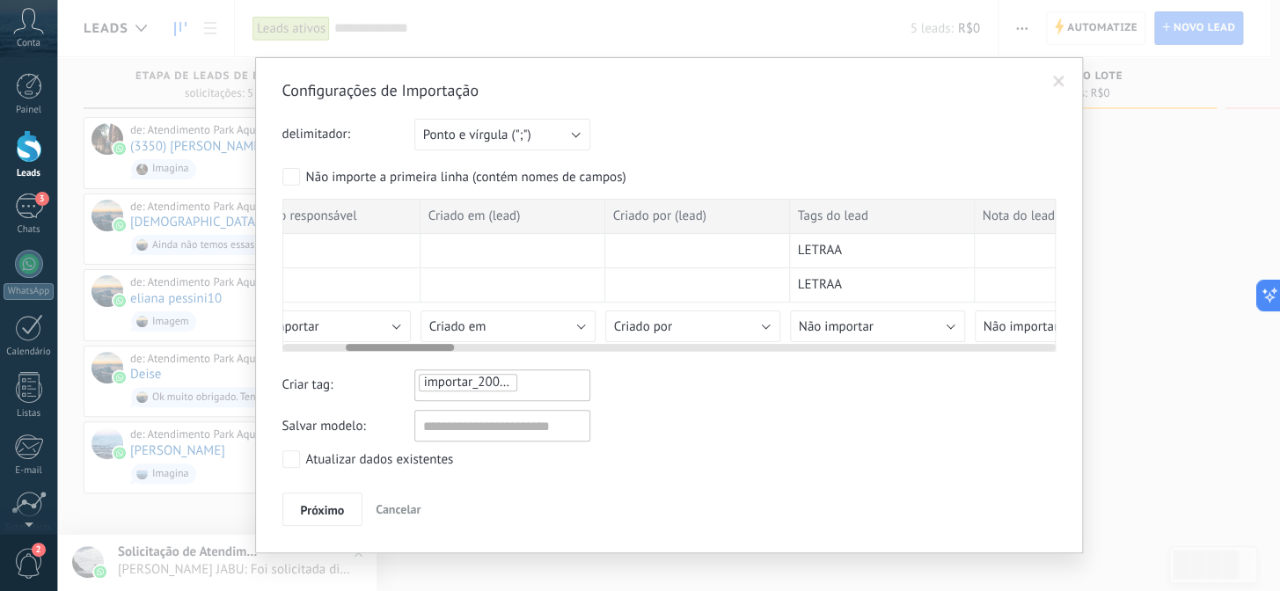
scroll to position [0, 448]
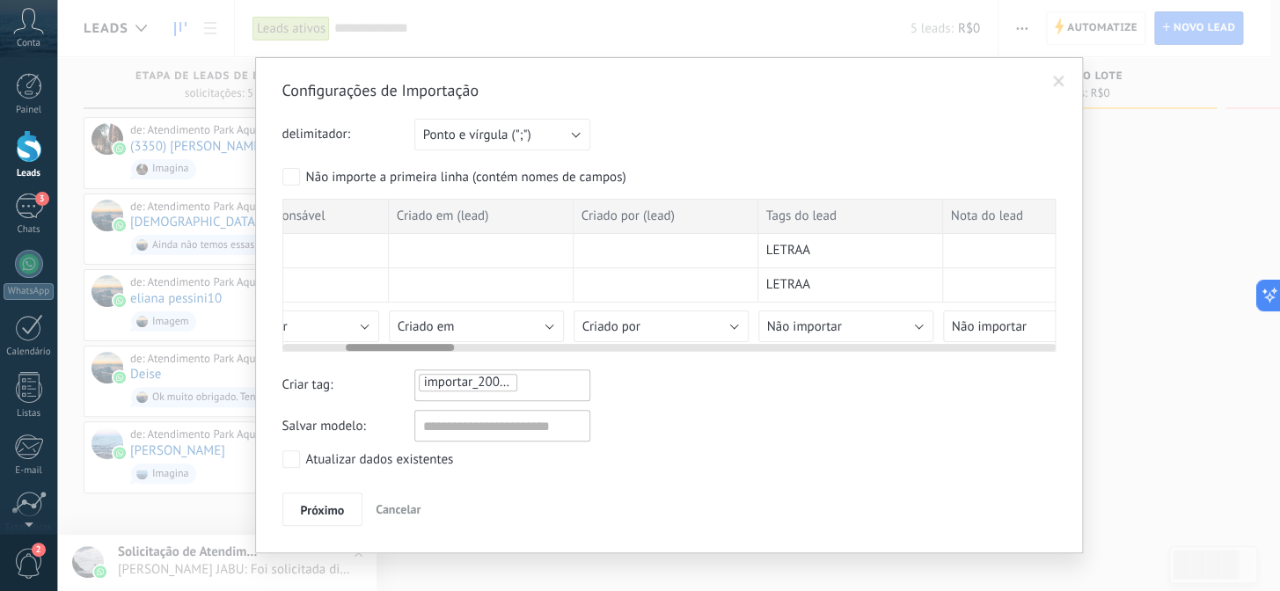
drag, startPoint x: 359, startPoint y: 343, endPoint x: 422, endPoint y: 350, distance: 63.8
click at [422, 350] on div at bounding box center [400, 347] width 108 height 7
click at [433, 327] on span "Criado em" at bounding box center [426, 327] width 57 height 17
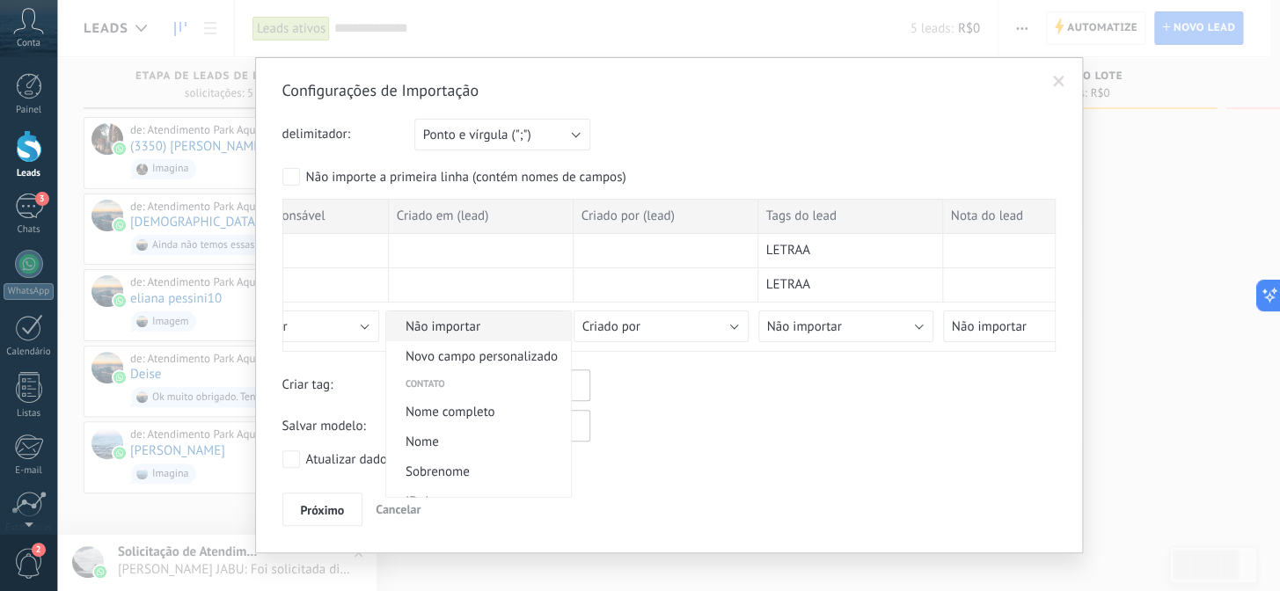
scroll to position [0, 0]
click at [444, 326] on span "Não importar" at bounding box center [476, 327] width 180 height 17
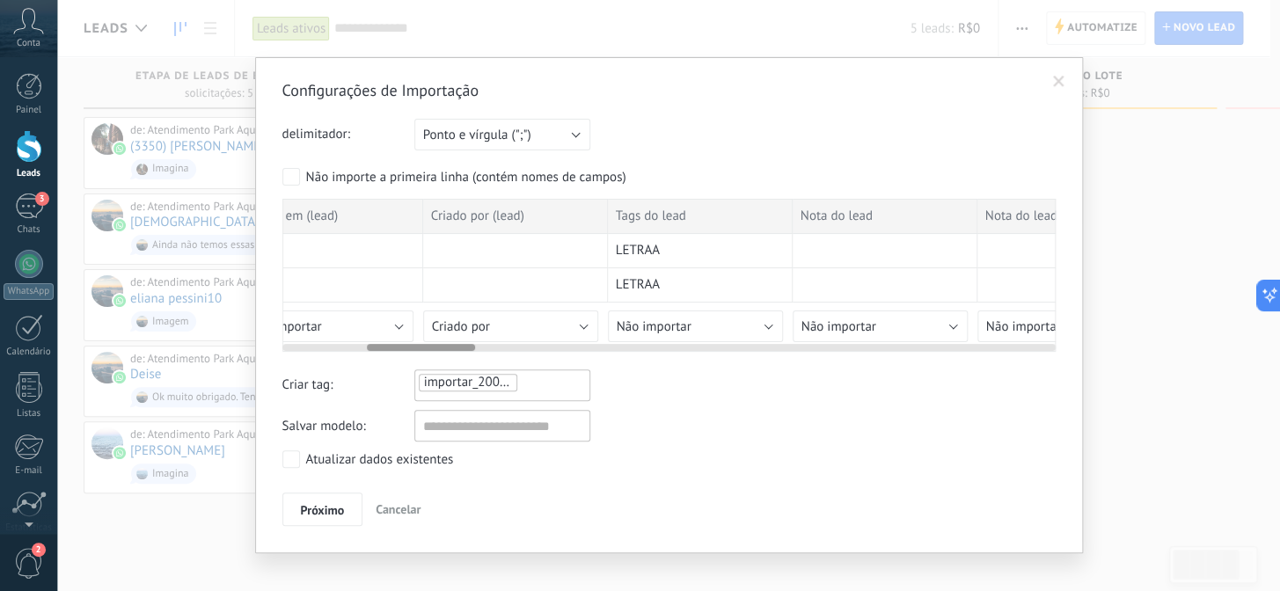
drag, startPoint x: 430, startPoint y: 347, endPoint x: 453, endPoint y: 347, distance: 22.9
click at [453, 347] on div at bounding box center [421, 347] width 108 height 7
click at [466, 334] on span "Criado por" at bounding box center [454, 327] width 58 height 17
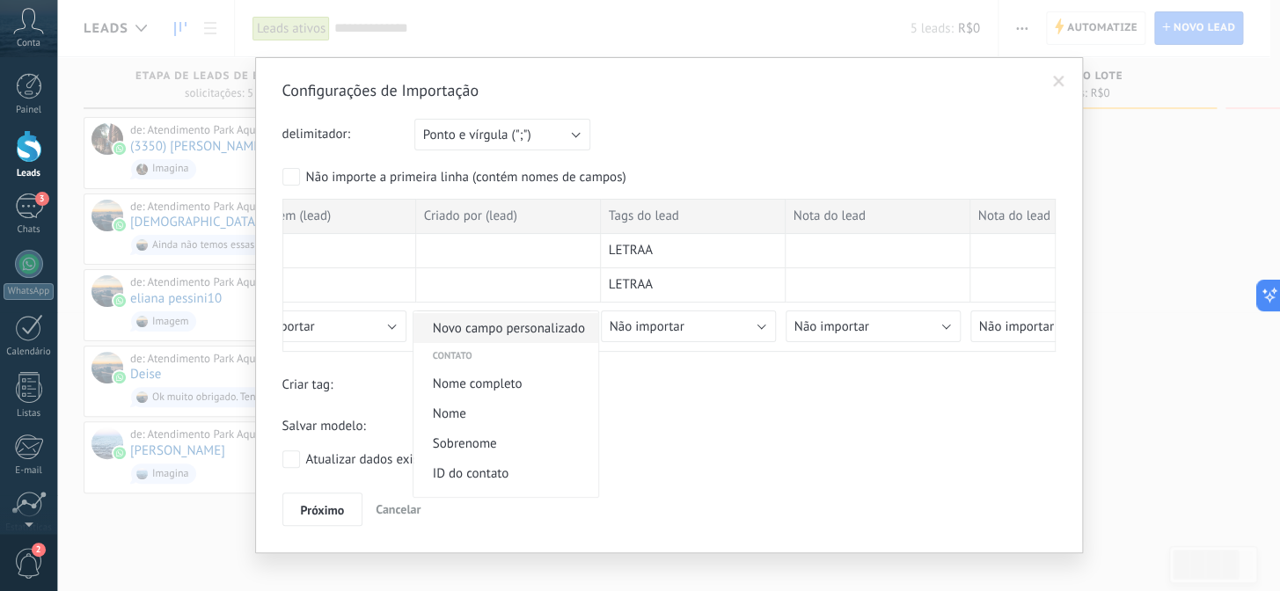
scroll to position [0, 0]
click at [461, 324] on span "Não importar" at bounding box center [504, 327] width 180 height 17
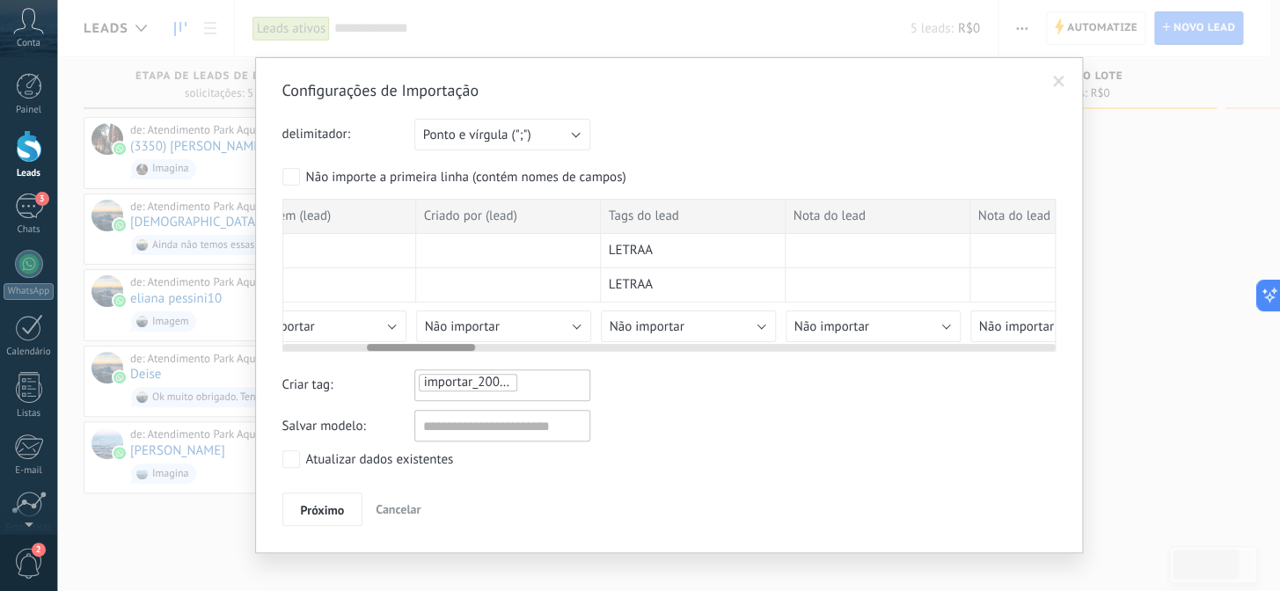
drag, startPoint x: 442, startPoint y: 343, endPoint x: 462, endPoint y: 345, distance: 20.3
click at [462, 345] on div at bounding box center [669, 344] width 774 height 14
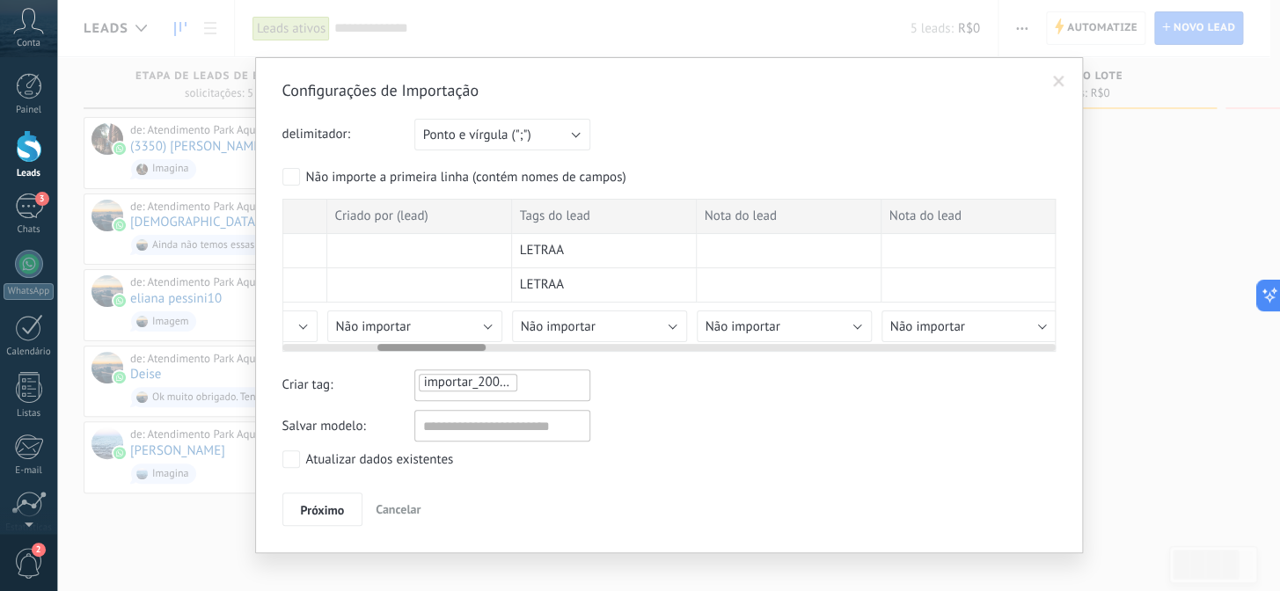
scroll to position [0, 701]
drag, startPoint x: 450, startPoint y: 347, endPoint x: 464, endPoint y: 347, distance: 14.1
click at [464, 347] on div at bounding box center [435, 347] width 108 height 7
click at [572, 330] on span "Não importar" at bounding box center [552, 327] width 75 height 17
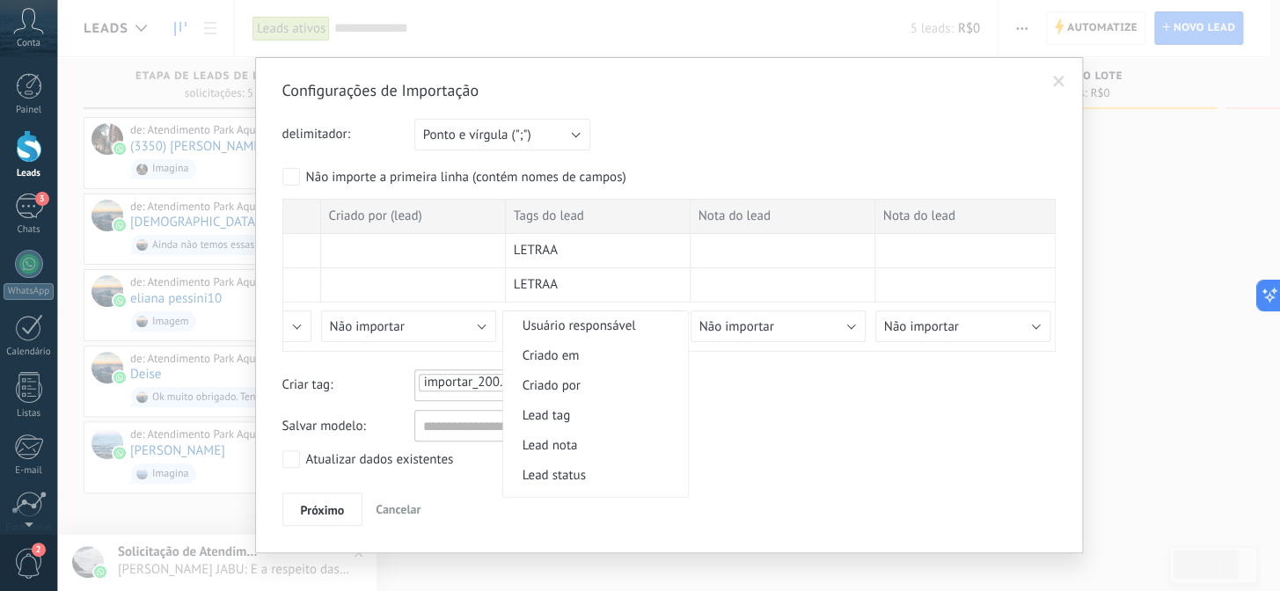
scroll to position [880, 0]
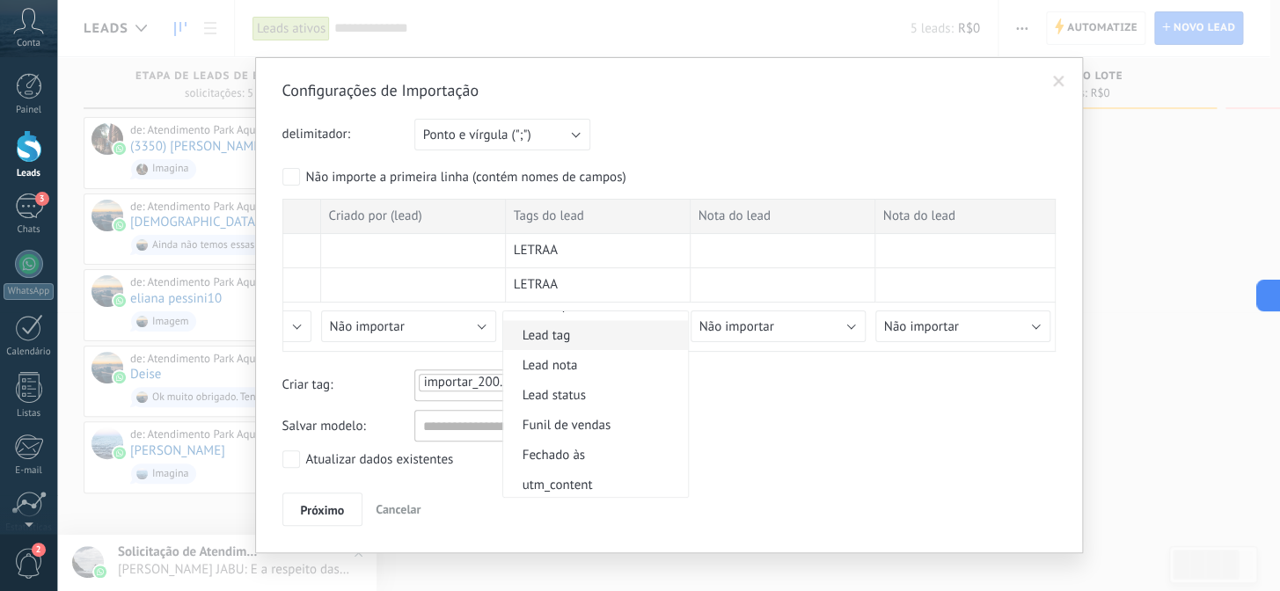
click at [561, 344] on span "Lead tag" at bounding box center [593, 335] width 180 height 17
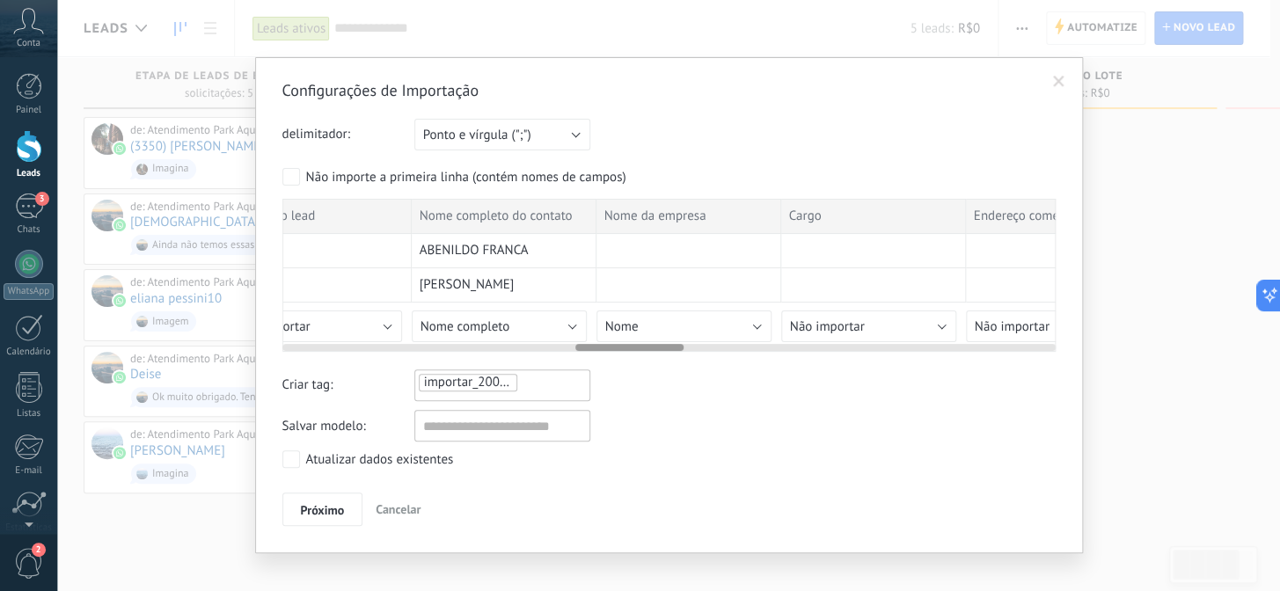
scroll to position [0, 2095]
drag, startPoint x: 451, startPoint y: 346, endPoint x: 646, endPoint y: 359, distance: 194.9
click at [646, 359] on div "Configurações de Importação delimitador: Ponto e vírgula (";") Vírgula (",") Ta…" at bounding box center [669, 303] width 774 height 446
click at [668, 337] on div at bounding box center [669, 344] width 774 height 14
click at [660, 326] on button "Nome" at bounding box center [678, 327] width 175 height 32
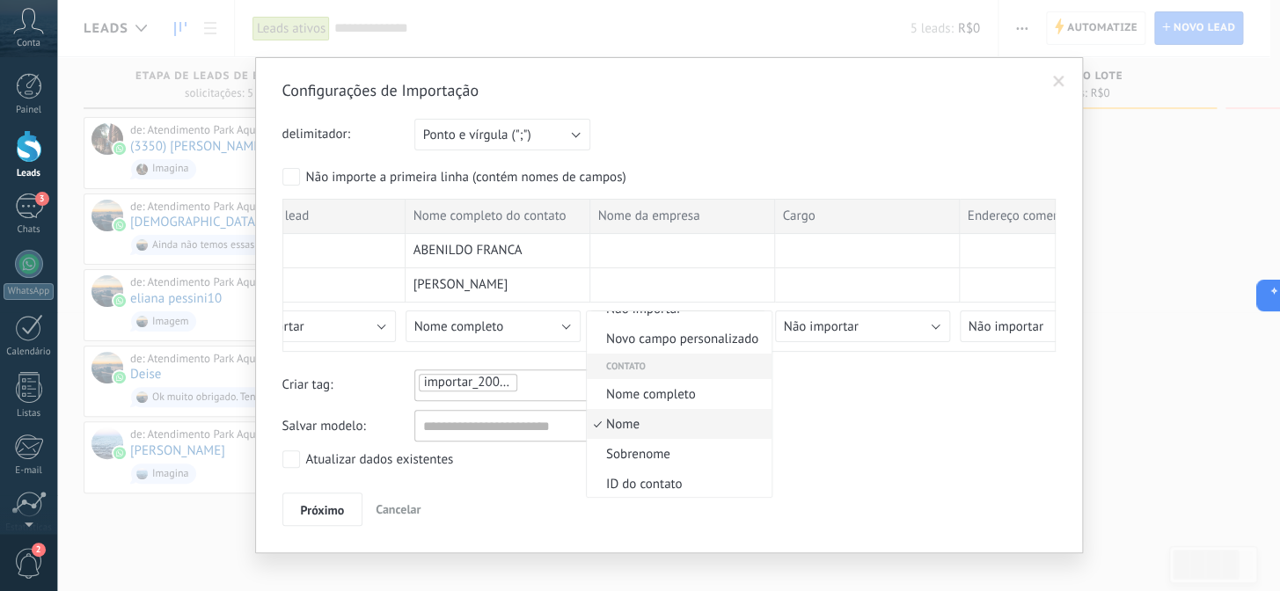
scroll to position [0, 0]
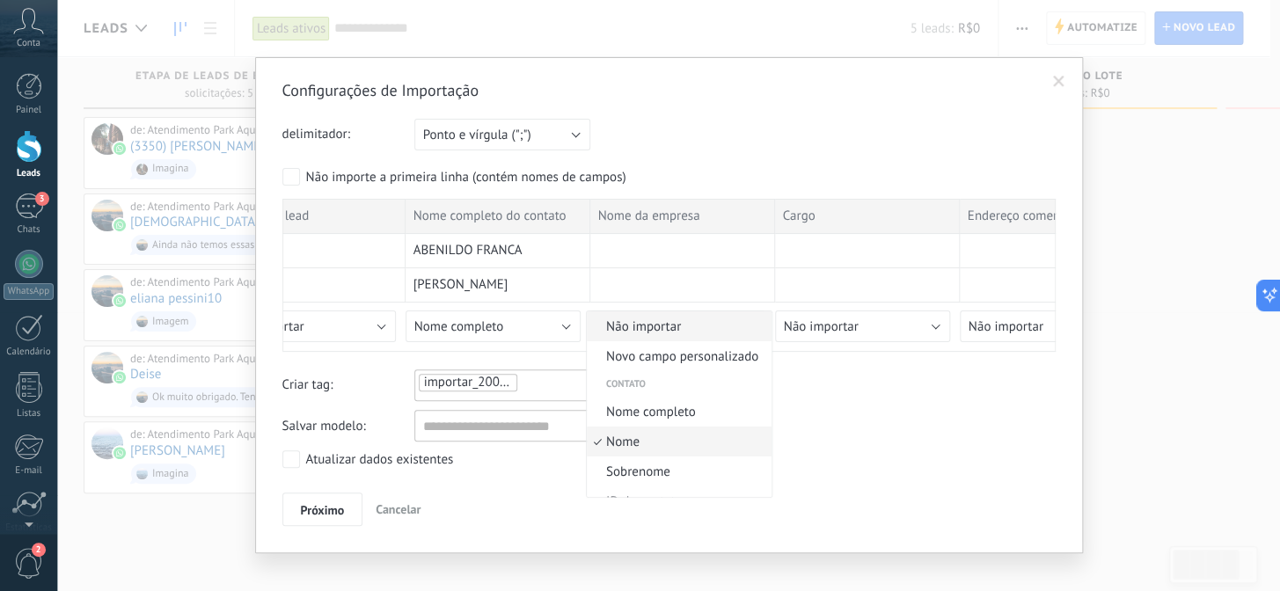
click at [657, 332] on span "Não importar" at bounding box center [677, 327] width 180 height 17
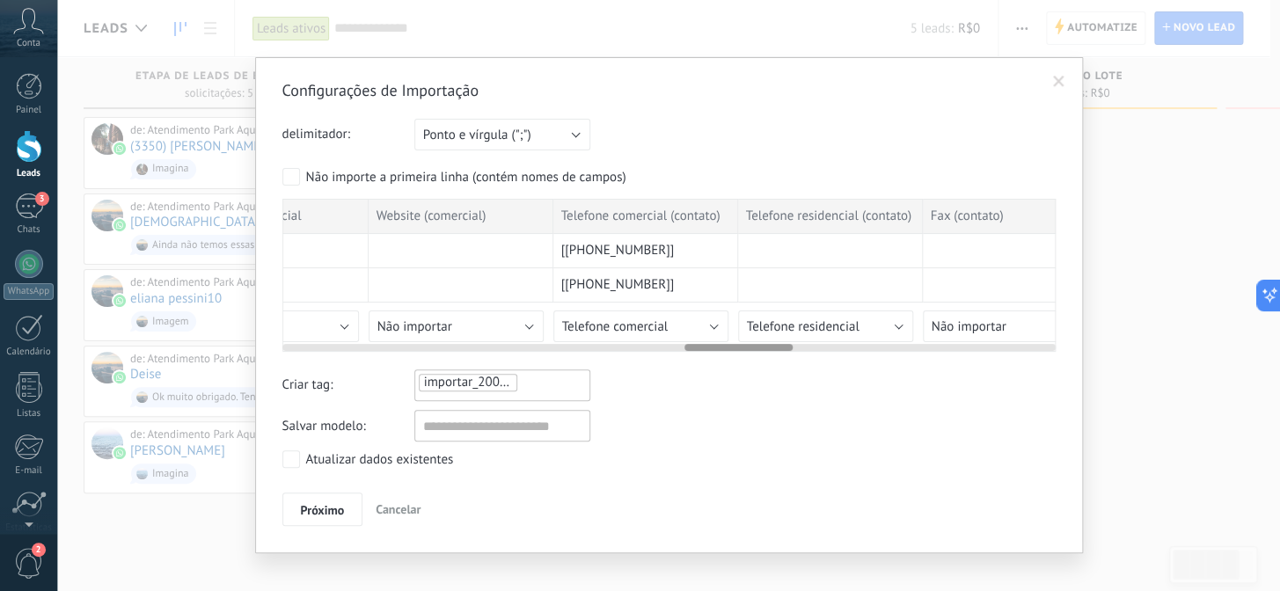
scroll to position [0, 2878]
drag, startPoint x: 646, startPoint y: 347, endPoint x: 756, endPoint y: 347, distance: 110.0
click at [756, 347] on div at bounding box center [739, 347] width 108 height 7
click at [658, 316] on button "Telefone comercial" at bounding box center [634, 327] width 175 height 32
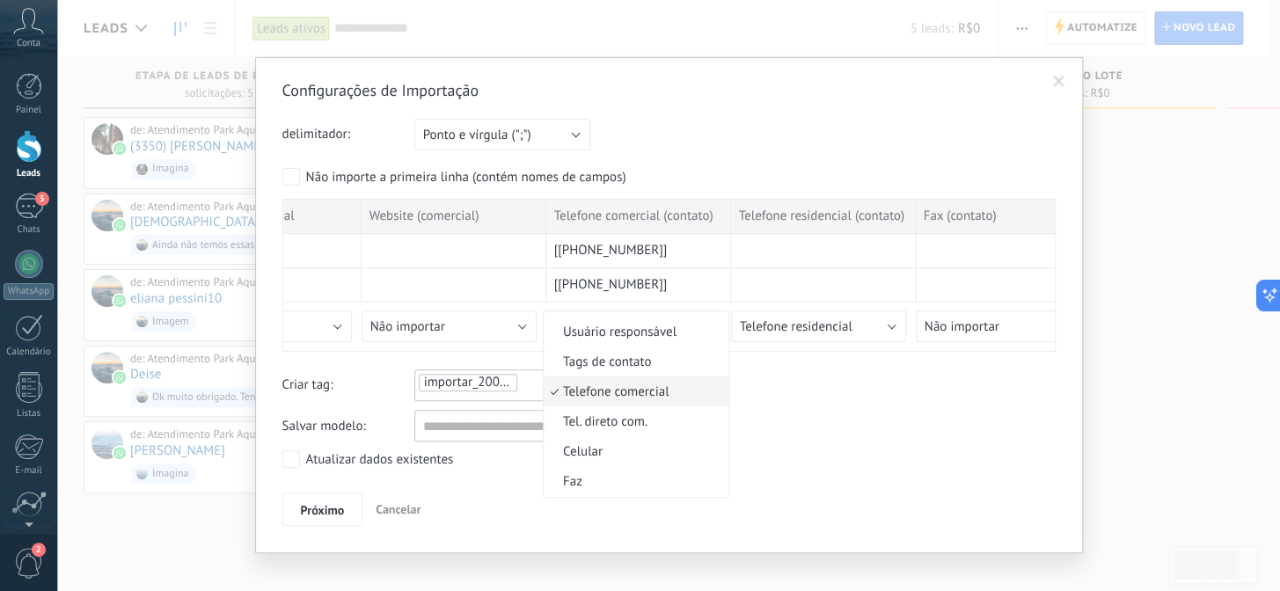
scroll to position [400, 0]
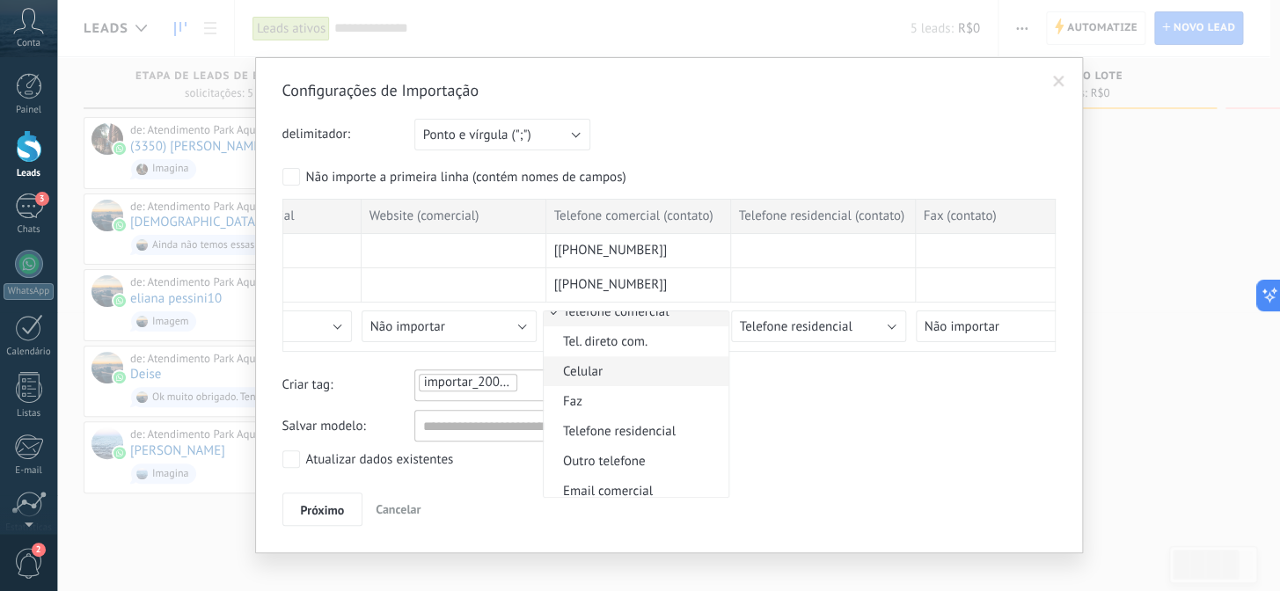
click at [599, 380] on span "Celular" at bounding box center [634, 371] width 180 height 17
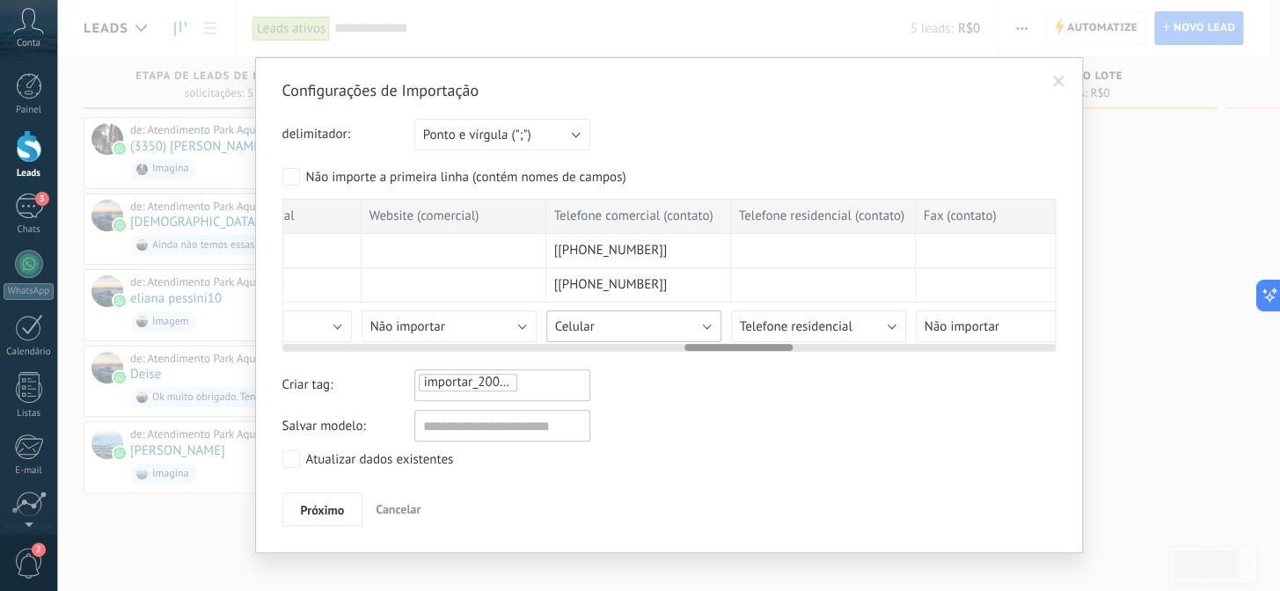
click at [655, 330] on button "Celular" at bounding box center [634, 327] width 175 height 32
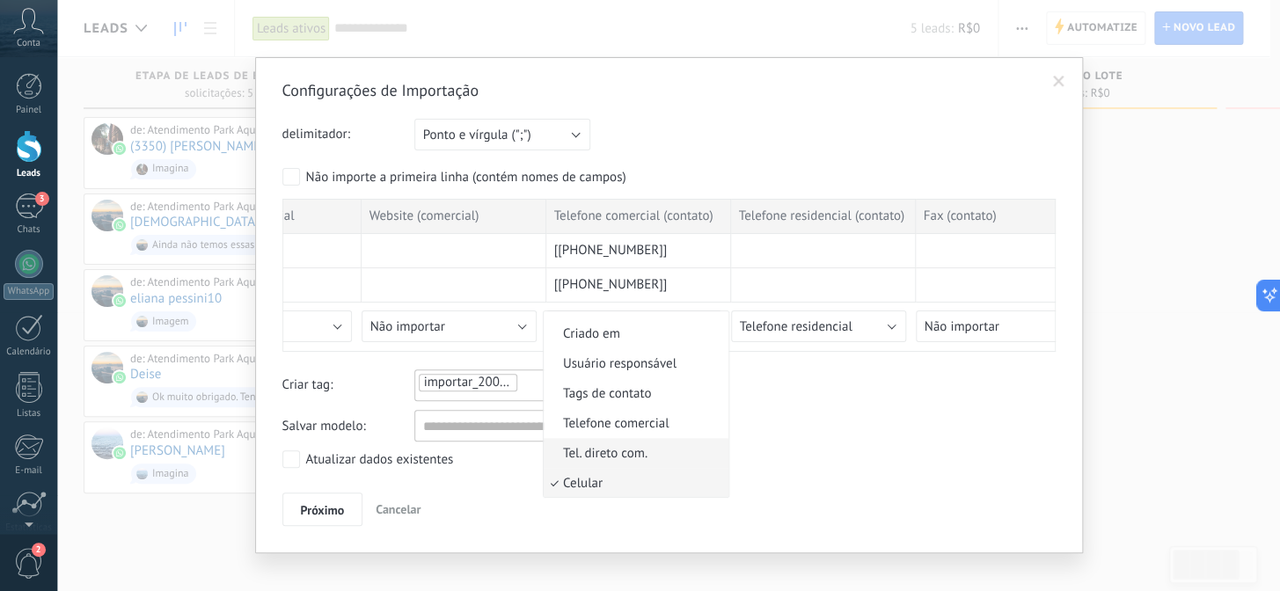
scroll to position [319, 0]
click at [634, 400] on span "Telefone comercial" at bounding box center [634, 392] width 180 height 17
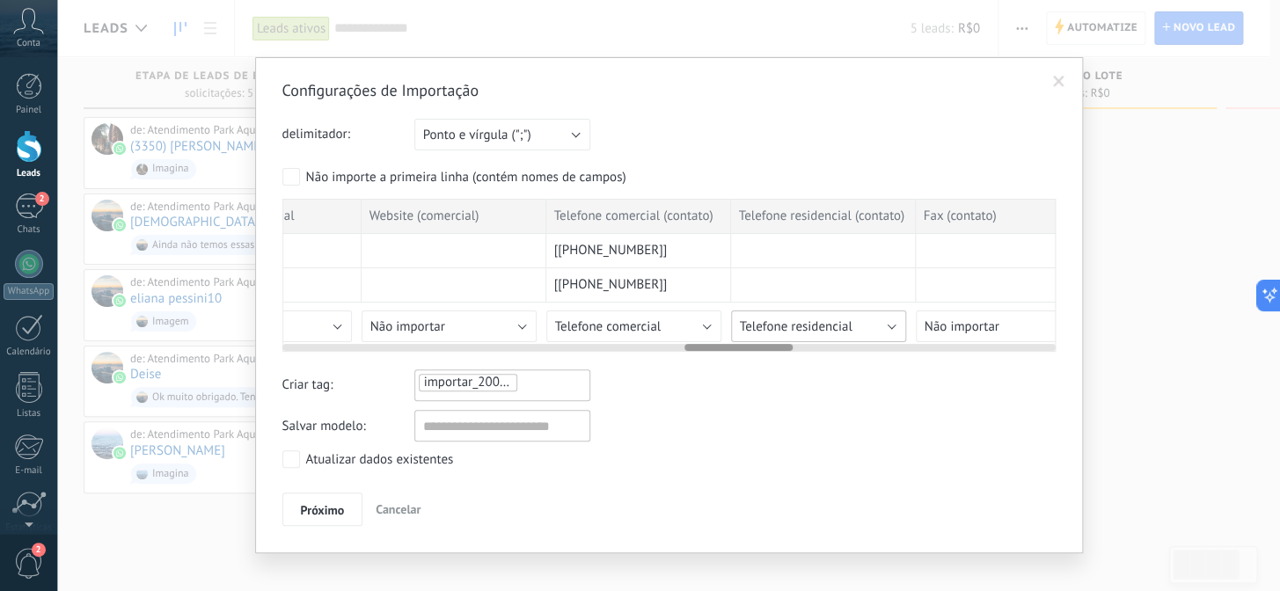
click at [836, 332] on span "Telefone residencial" at bounding box center [796, 327] width 113 height 17
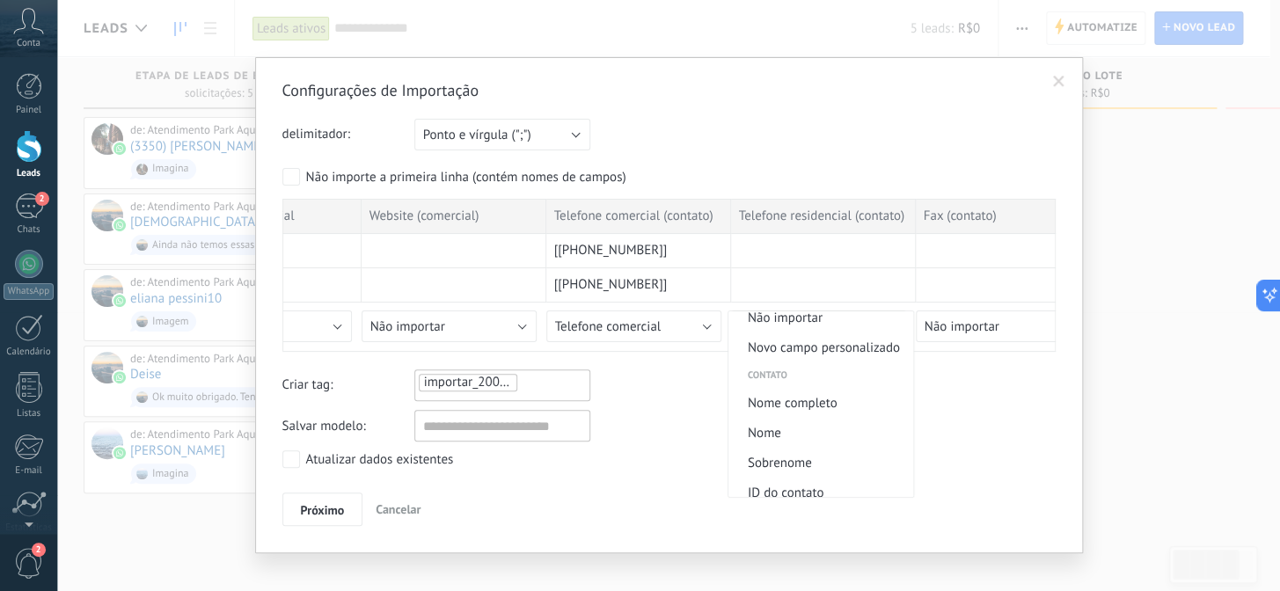
scroll to position [0, 0]
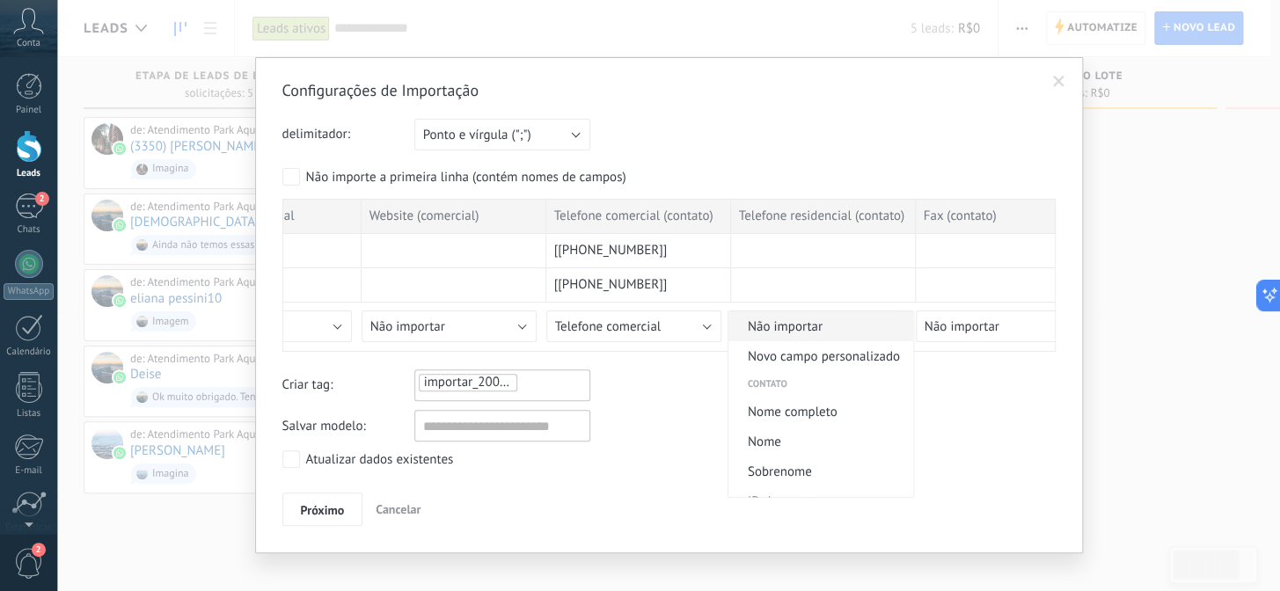
click at [800, 327] on span "Não importar" at bounding box center [819, 327] width 180 height 17
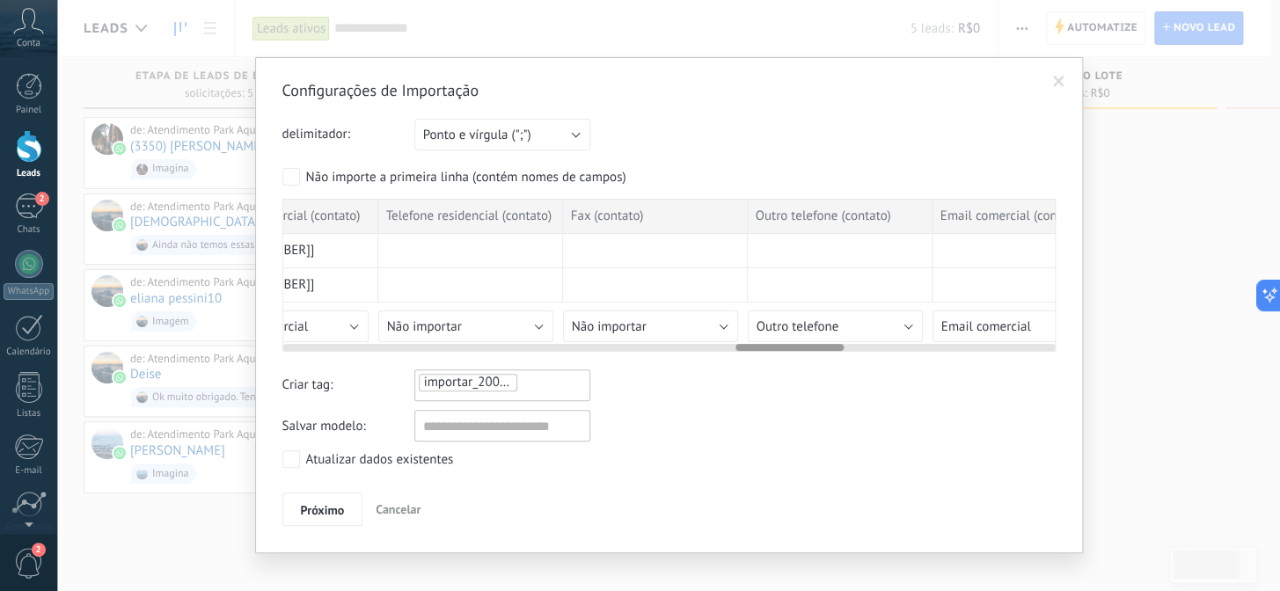
scroll to position [0, 3300]
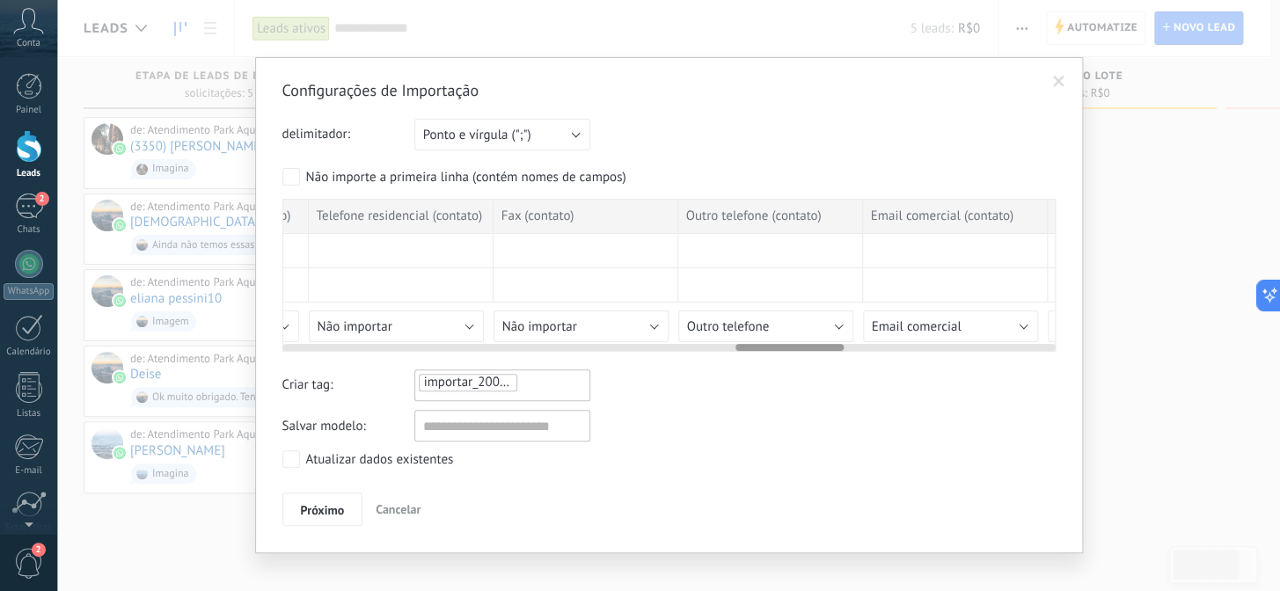
drag, startPoint x: 752, startPoint y: 347, endPoint x: 811, endPoint y: 348, distance: 59.0
click at [811, 348] on div at bounding box center [790, 347] width 108 height 7
click at [800, 330] on button "Outro telefone" at bounding box center [766, 327] width 175 height 32
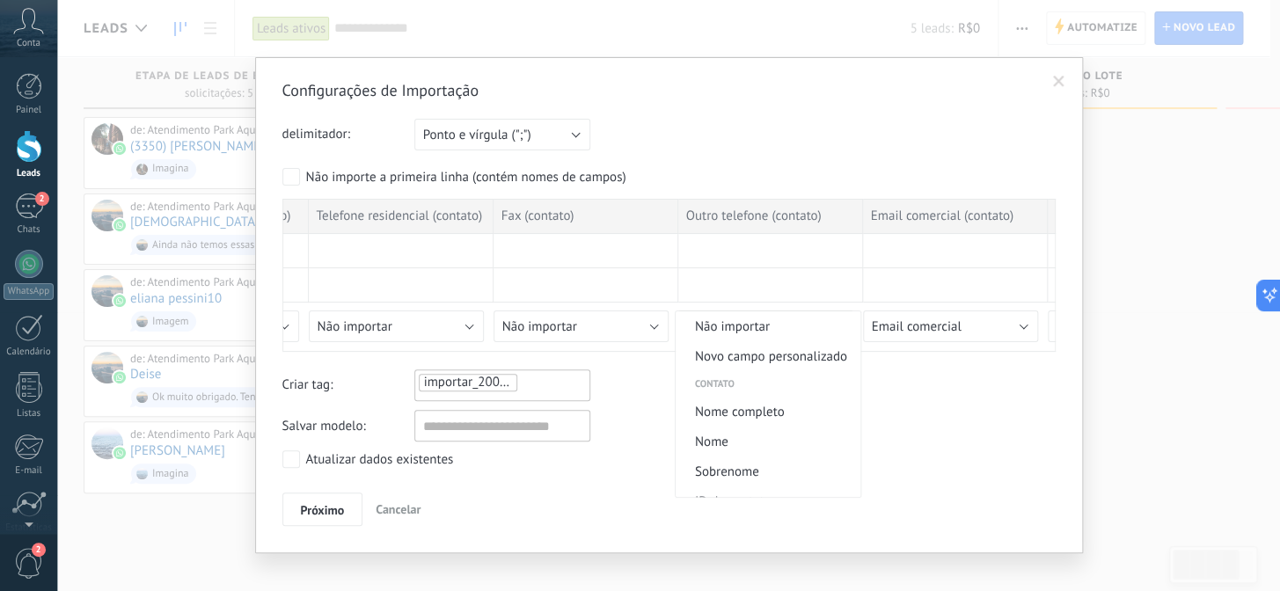
scroll to position [0, 0]
click at [766, 324] on span "Não importar" at bounding box center [766, 327] width 180 height 17
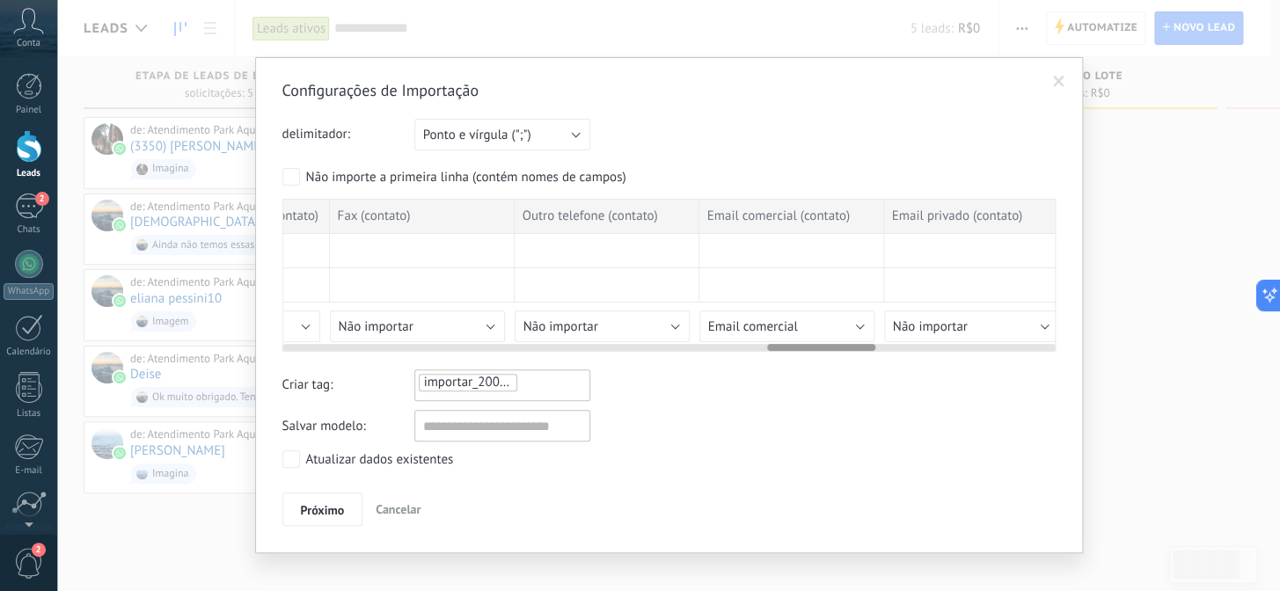
scroll to position [0, 3509]
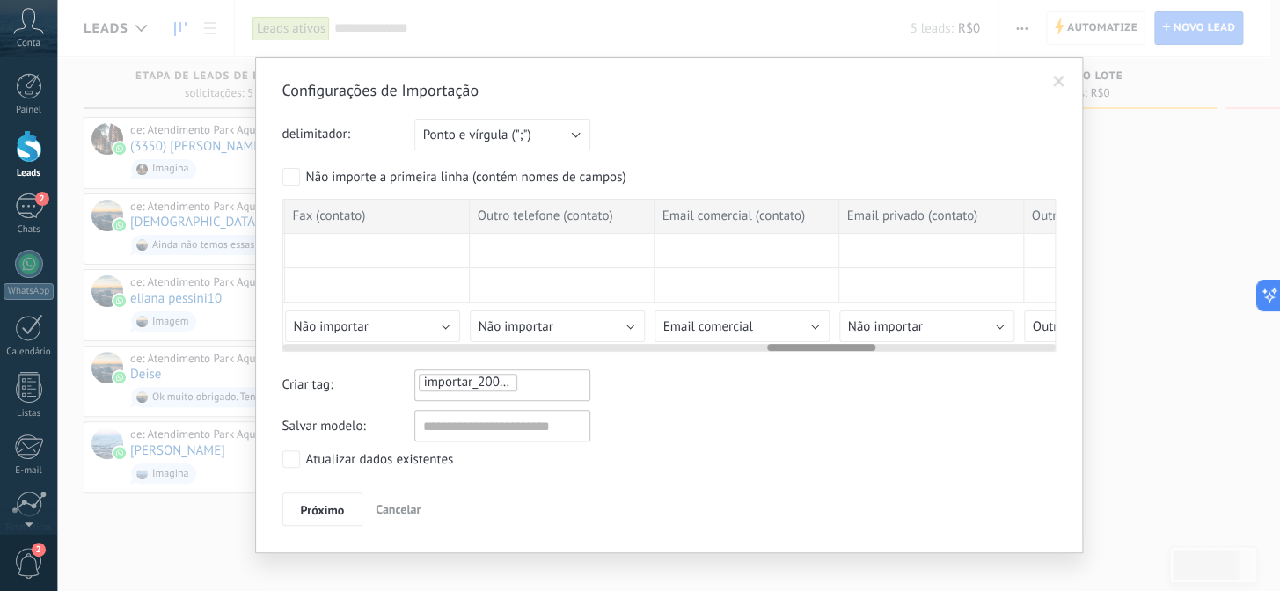
drag, startPoint x: 840, startPoint y: 347, endPoint x: 862, endPoint y: 348, distance: 22.0
click at [862, 348] on div at bounding box center [821, 347] width 108 height 7
click at [796, 332] on button "Email comercial" at bounding box center [742, 327] width 175 height 32
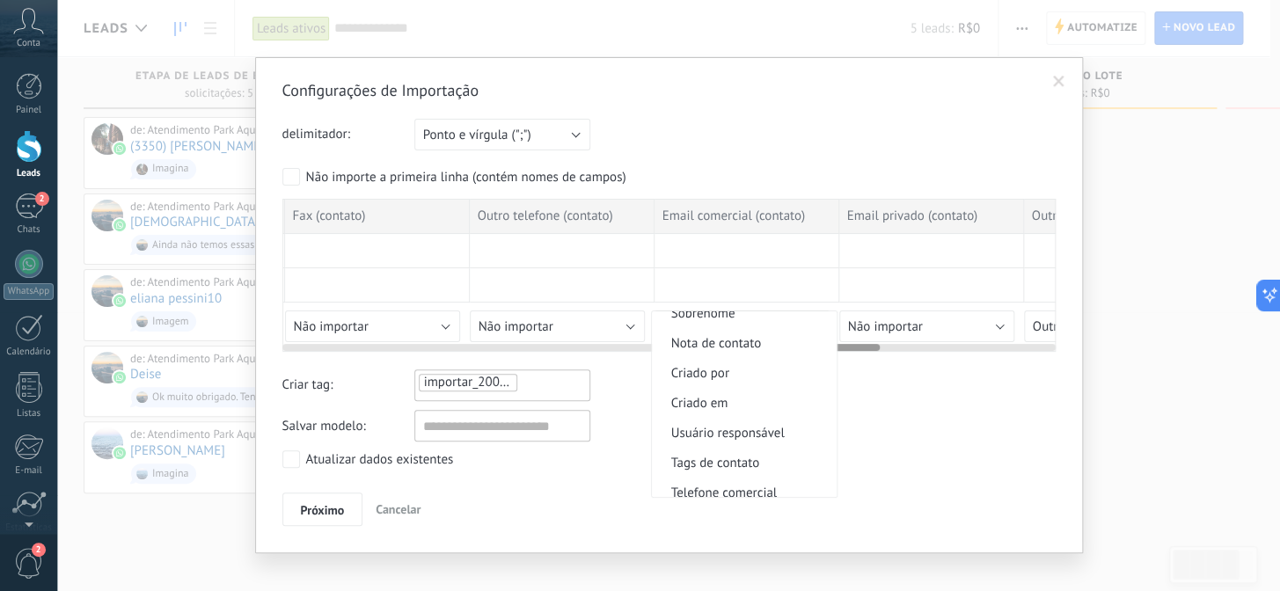
scroll to position [0, 0]
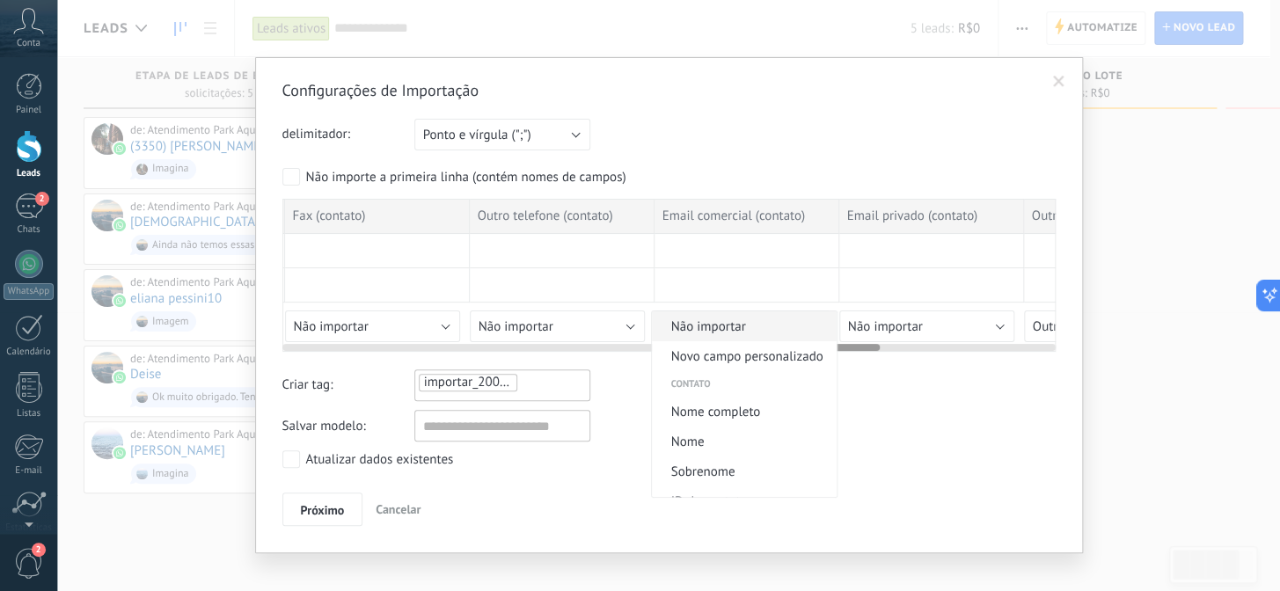
click at [742, 328] on span "Não importar" at bounding box center [742, 327] width 180 height 17
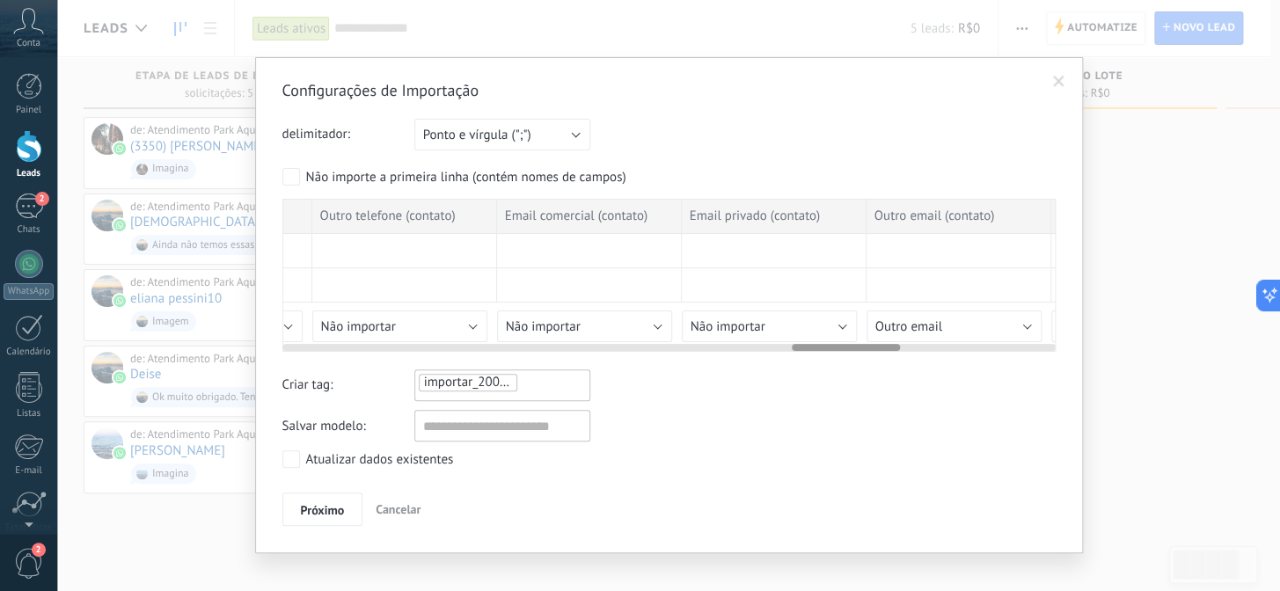
drag, startPoint x: 826, startPoint y: 346, endPoint x: 842, endPoint y: 347, distance: 15.9
click at [842, 347] on div at bounding box center [846, 347] width 108 height 7
click at [802, 321] on button "Não importar" at bounding box center [769, 327] width 175 height 32
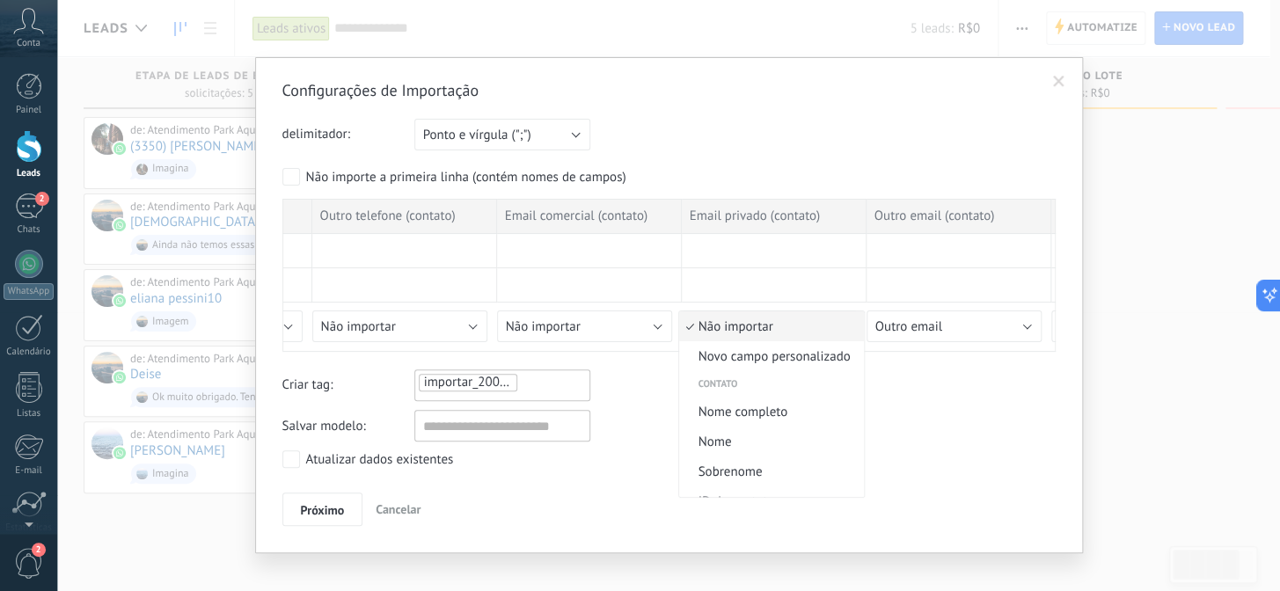
click at [802, 321] on span "Não importar" at bounding box center [769, 327] width 180 height 17
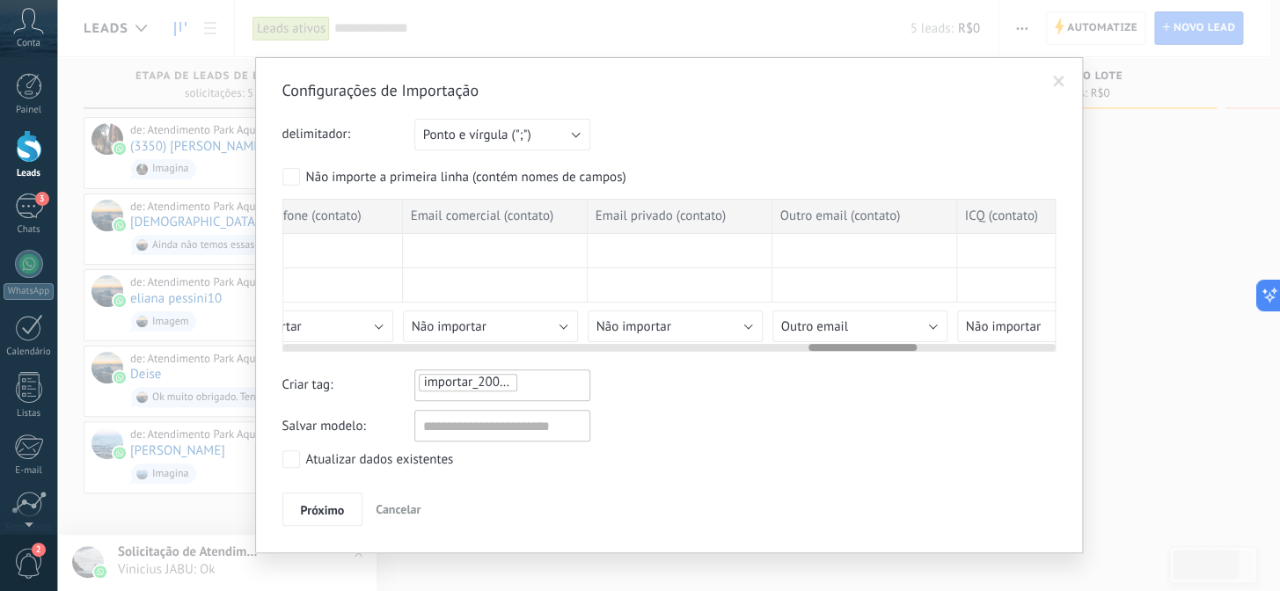
scroll to position [0, 3962]
drag, startPoint x: 840, startPoint y: 344, endPoint x: 880, endPoint y: 346, distance: 40.5
click at [880, 346] on div at bounding box center [890, 347] width 108 height 7
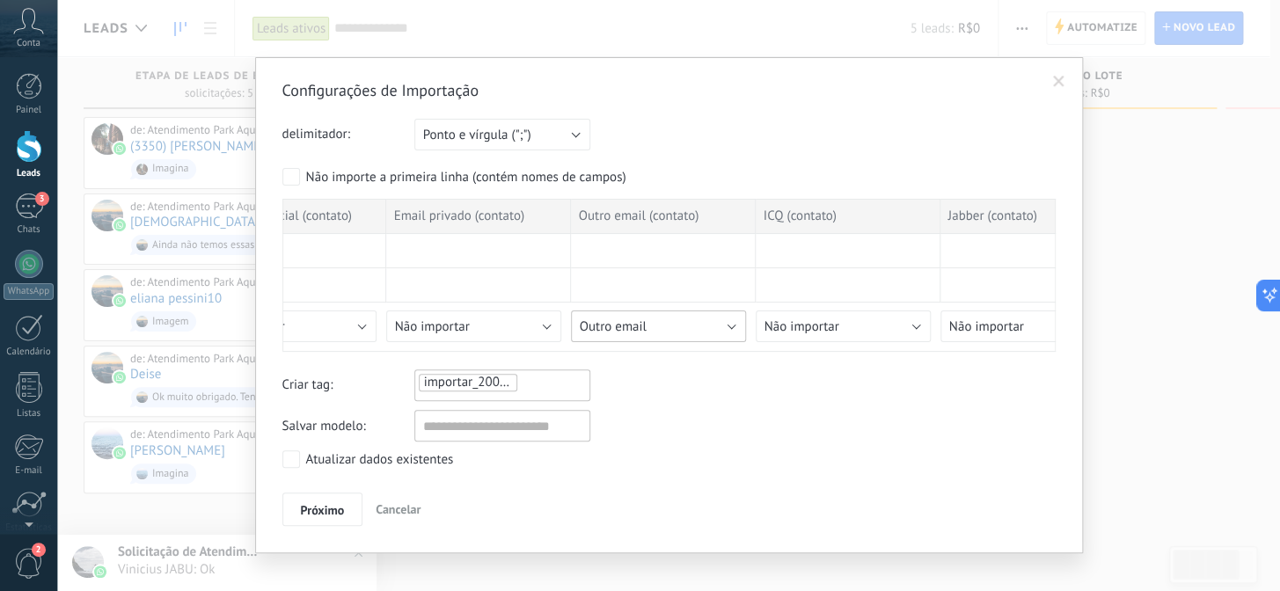
click at [711, 320] on button "Outro email" at bounding box center [658, 327] width 175 height 32
click at [702, 329] on span "Não importar" at bounding box center [658, 327] width 180 height 17
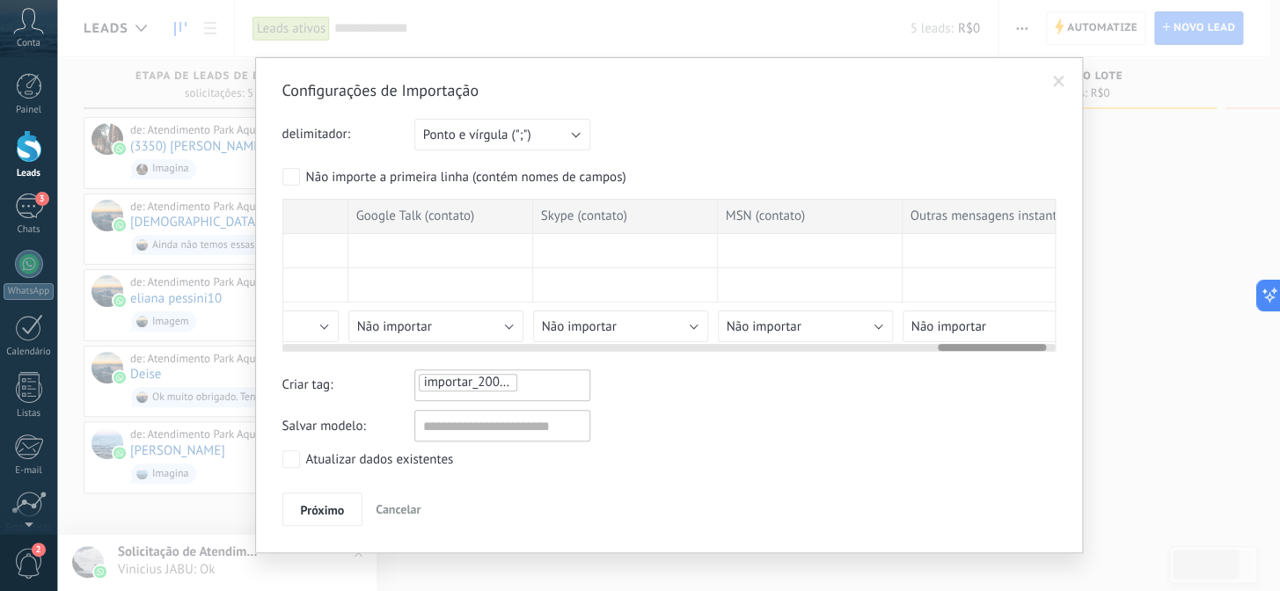
scroll to position [0, 4770]
drag, startPoint x: 849, startPoint y: 347, endPoint x: 990, endPoint y: 356, distance: 141.1
click at [990, 356] on div "Configurações de Importação delimitador: Ponto e vírgula (";") Vírgula (",") Ta…" at bounding box center [669, 303] width 774 height 446
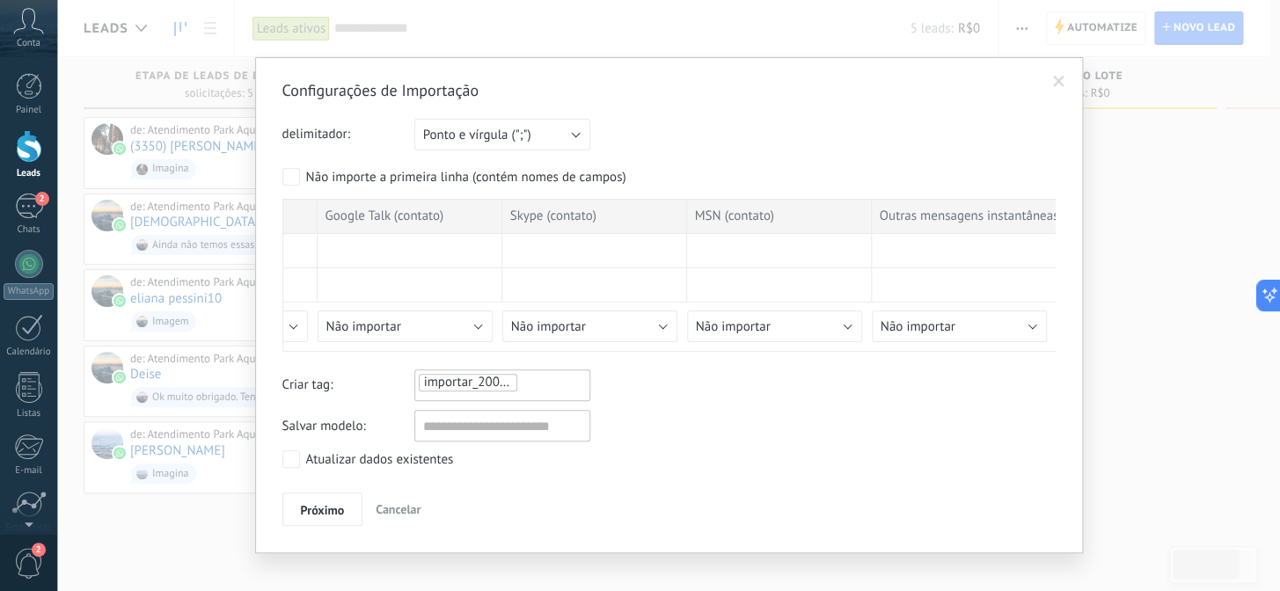
click at [526, 385] on ul "importar_20082025_1021" at bounding box center [478, 382] width 122 height 21
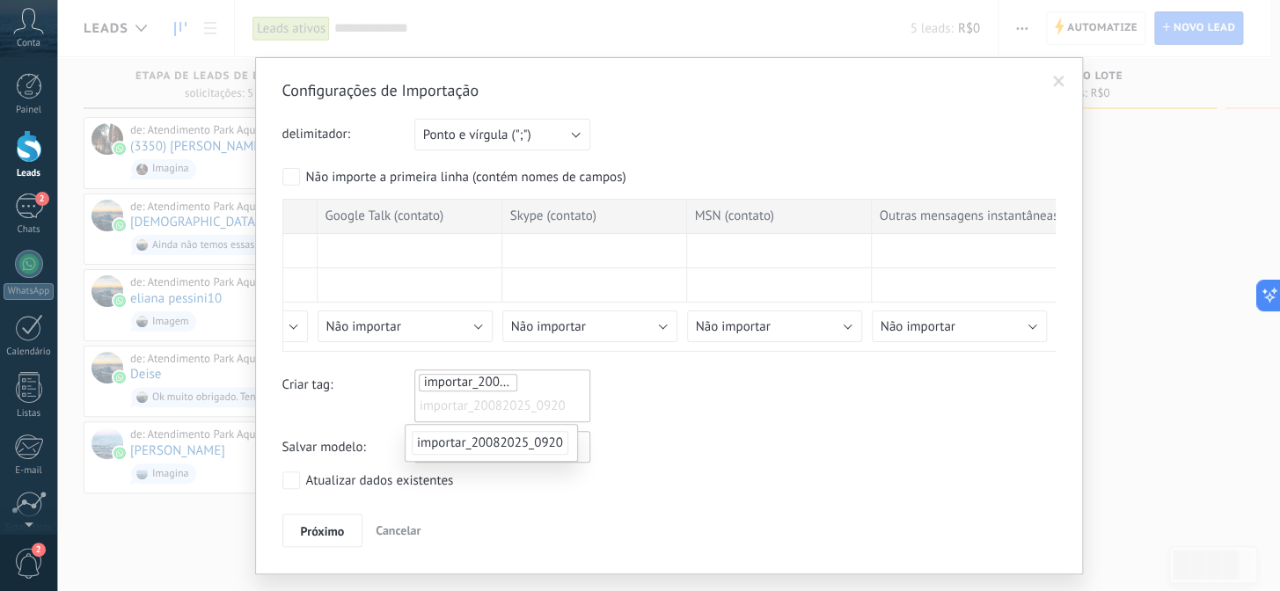
click at [495, 381] on span "importar_20082025_1021" at bounding box center [497, 382] width 146 height 17
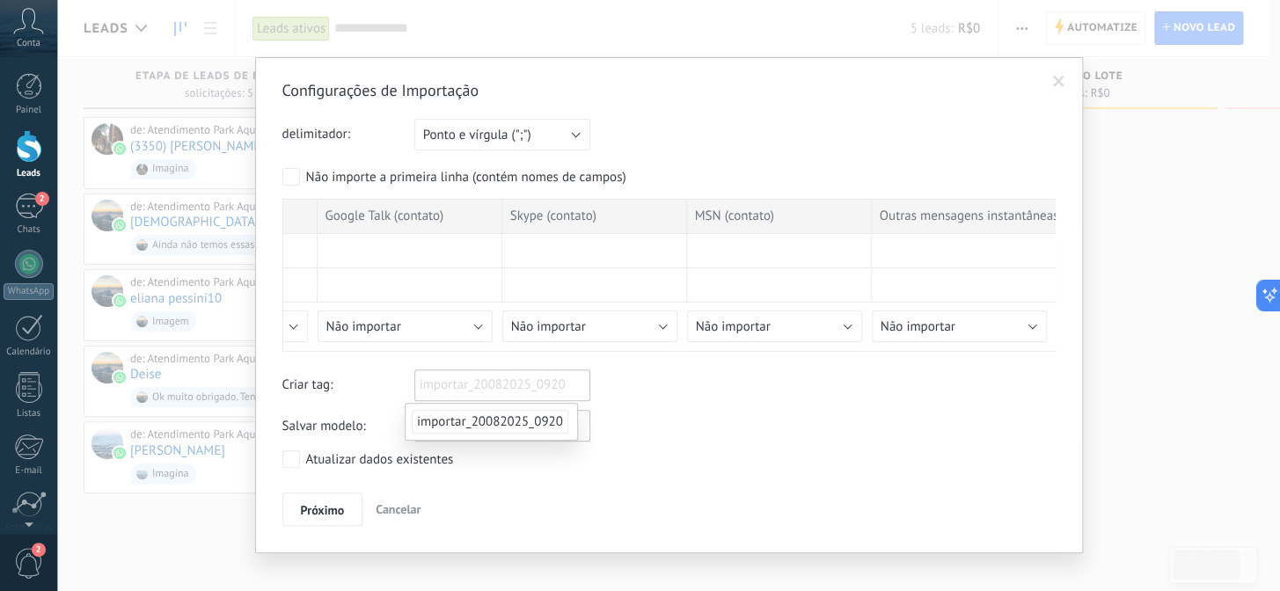
click at [671, 410] on div "Salvar modelo:" at bounding box center [669, 426] width 774 height 32
click at [323, 504] on span "Próximo" at bounding box center [323, 510] width 44 height 12
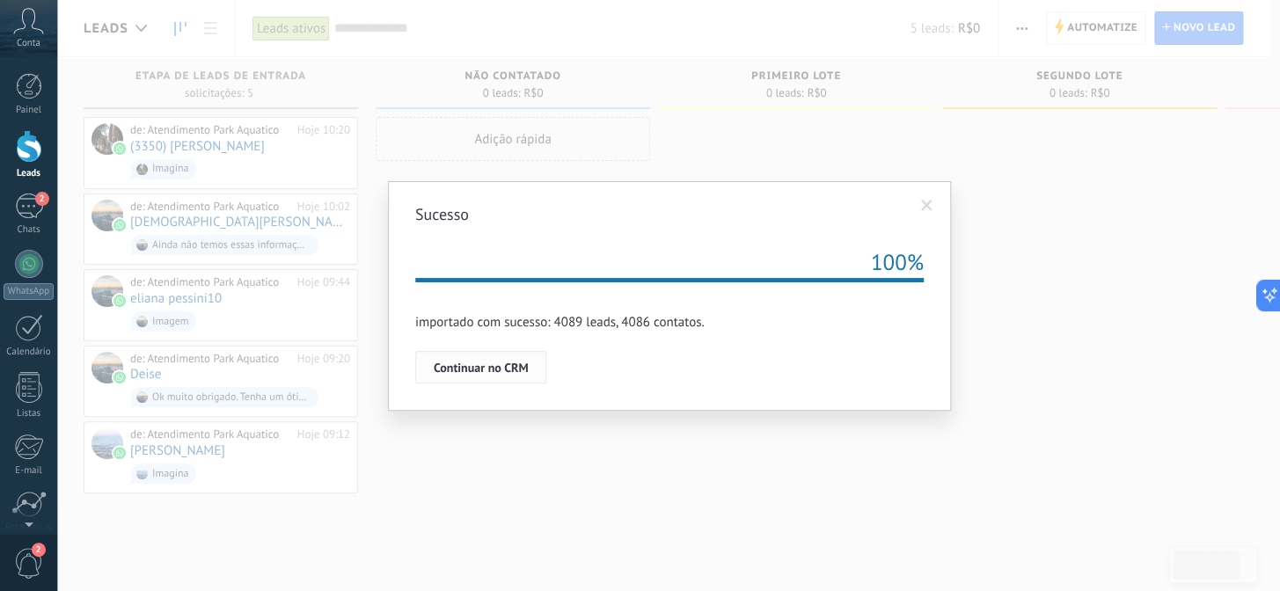
click at [509, 365] on span "Continuar no CRM" at bounding box center [481, 368] width 95 height 12
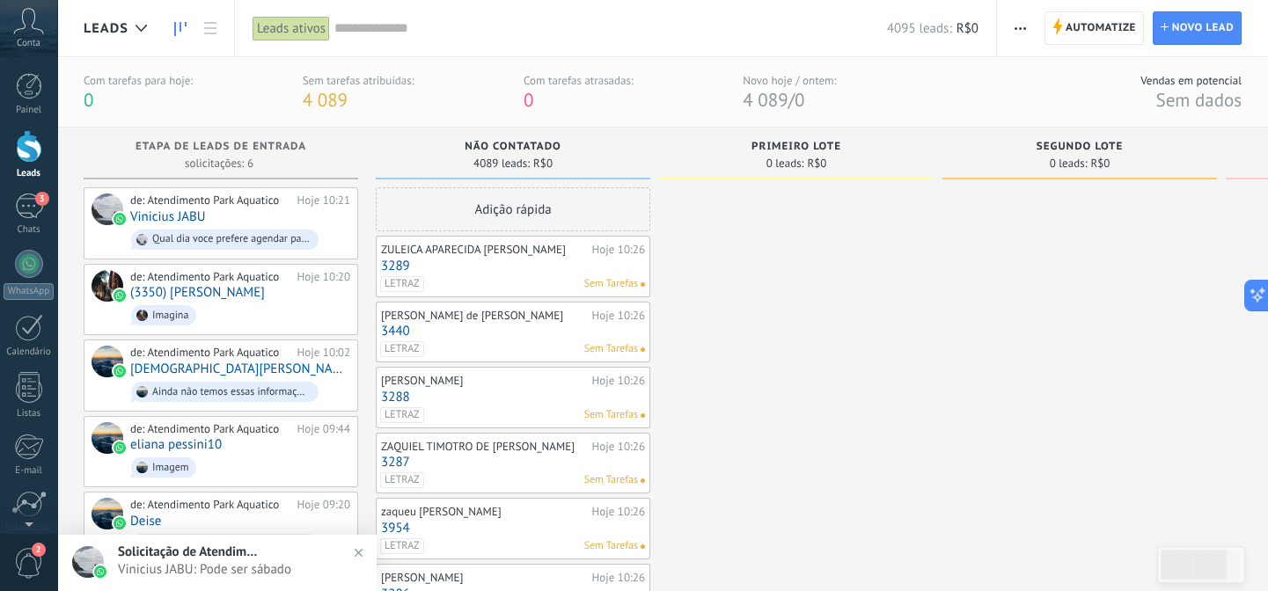
drag, startPoint x: 1026, startPoint y: 23, endPoint x: 1023, endPoint y: 52, distance: 29.3
click at [1026, 24] on span "button" at bounding box center [1020, 27] width 11 height 33
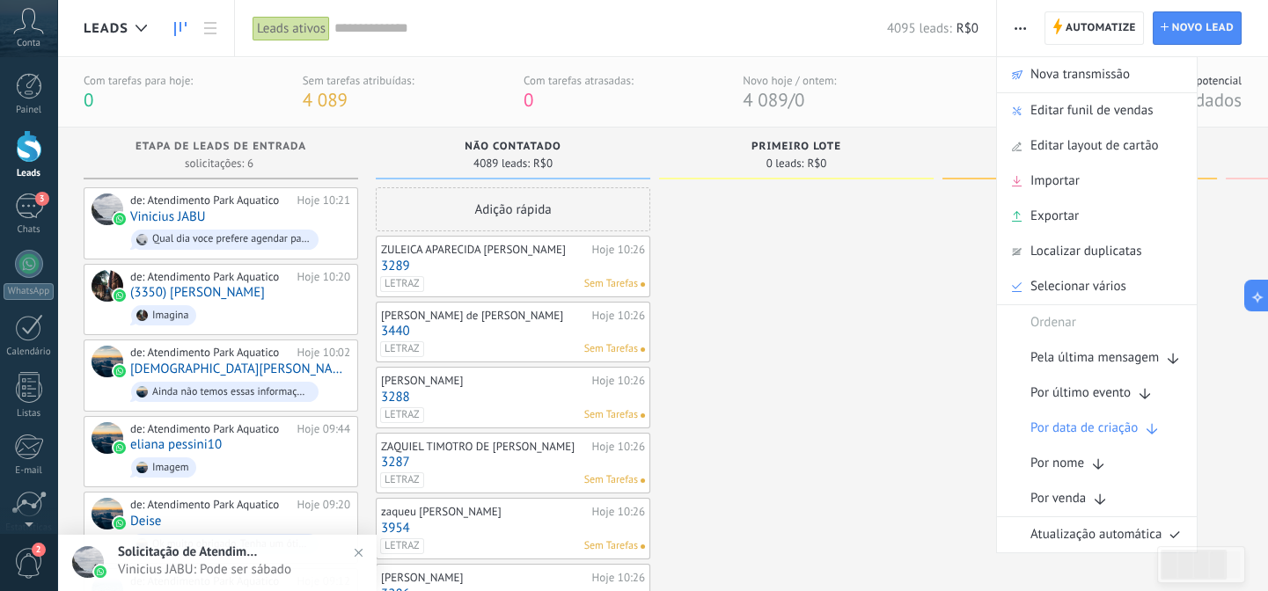
click at [431, 33] on input "text" at bounding box center [610, 28] width 553 height 18
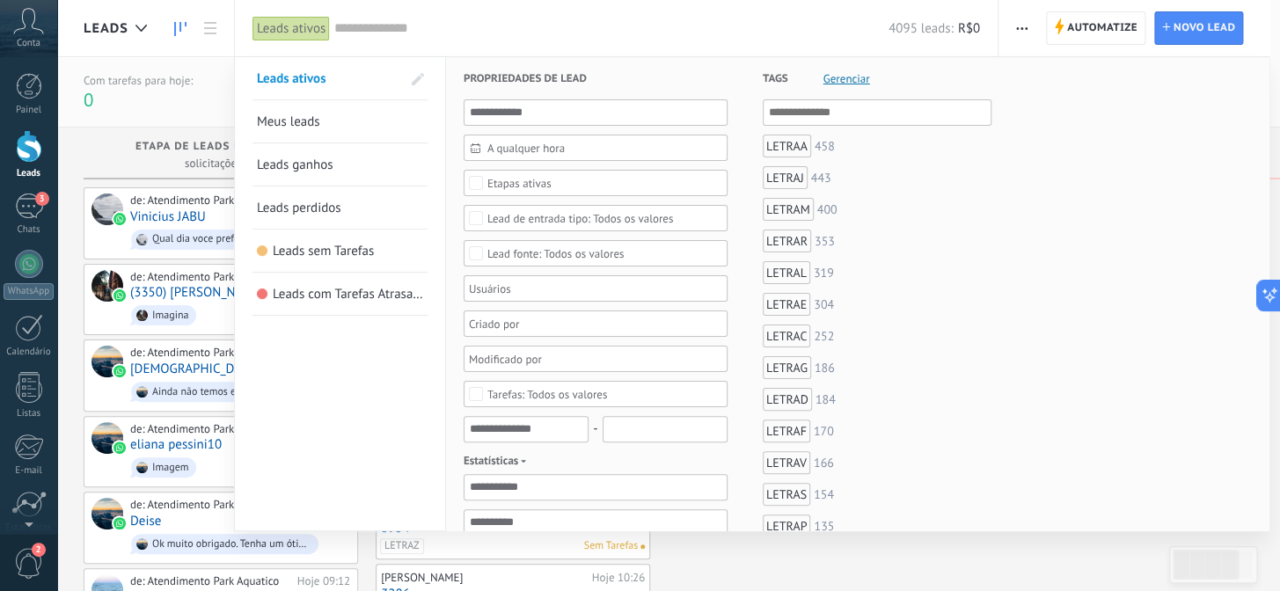
click at [785, 146] on div "LETRAA" at bounding box center [787, 146] width 48 height 23
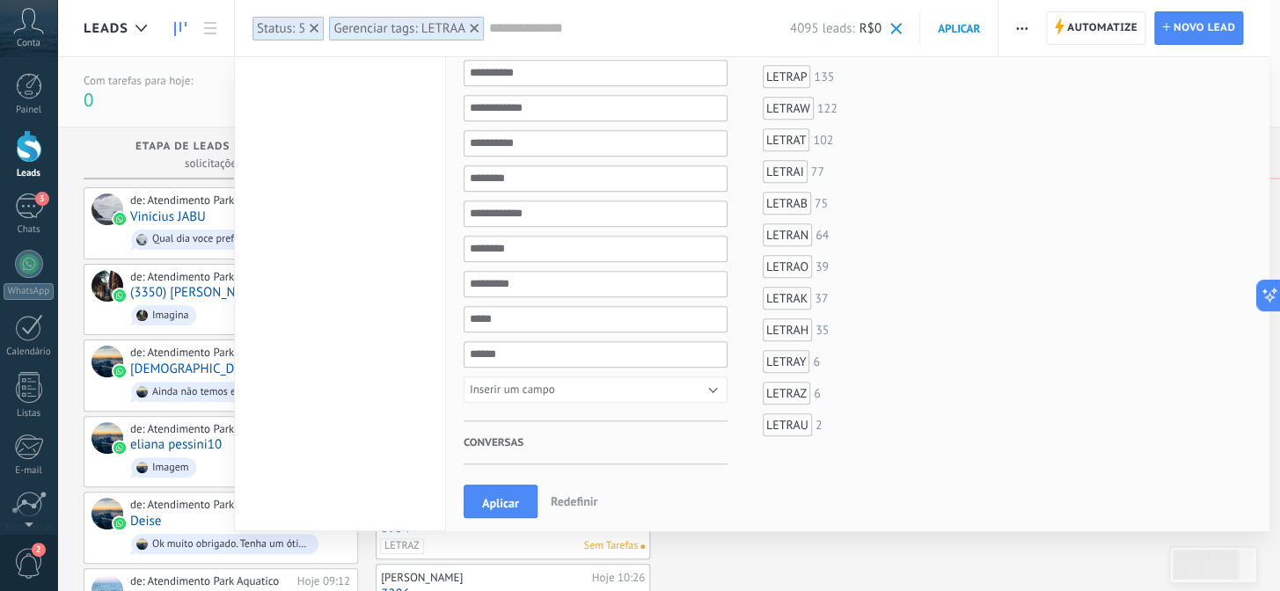
scroll to position [480, 0]
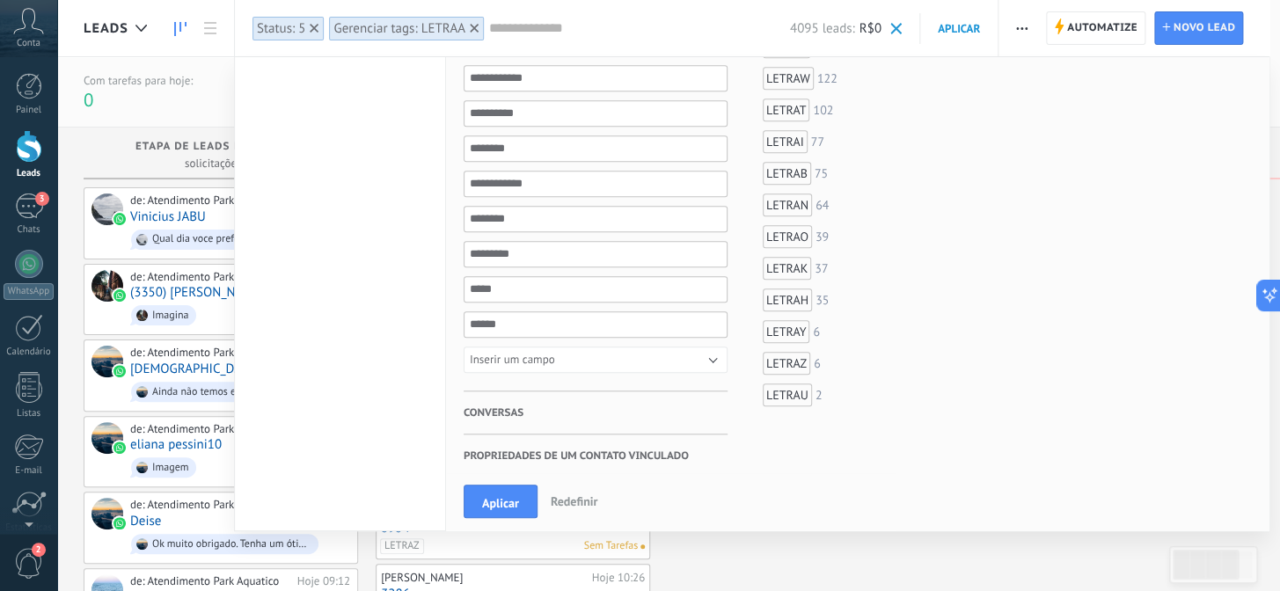
click at [789, 172] on div "LETRAB" at bounding box center [787, 173] width 48 height 23
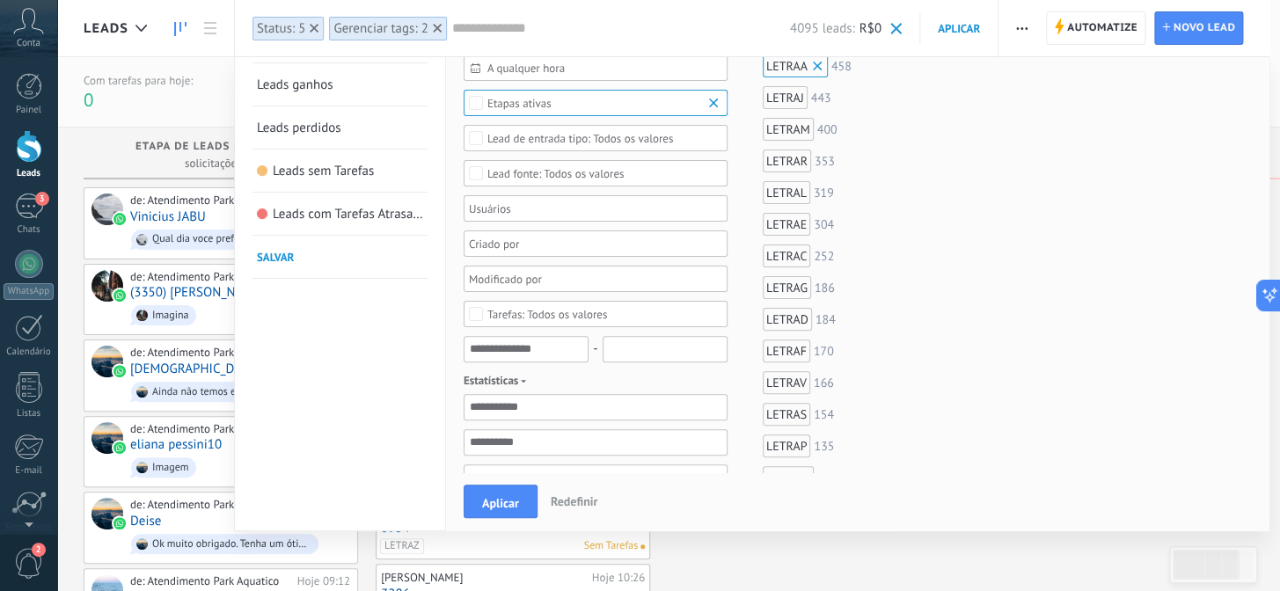
scroll to position [79, 0]
click at [782, 255] on div "LETRAC" at bounding box center [787, 257] width 48 height 23
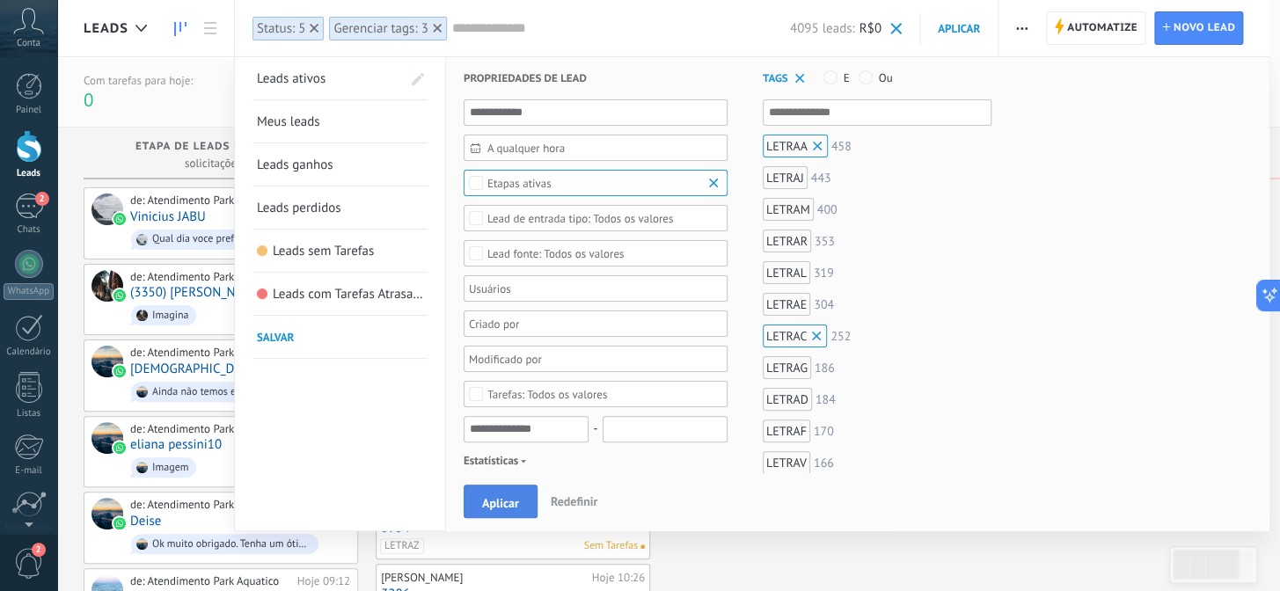
click at [504, 500] on span "Aplicar" at bounding box center [500, 503] width 37 height 12
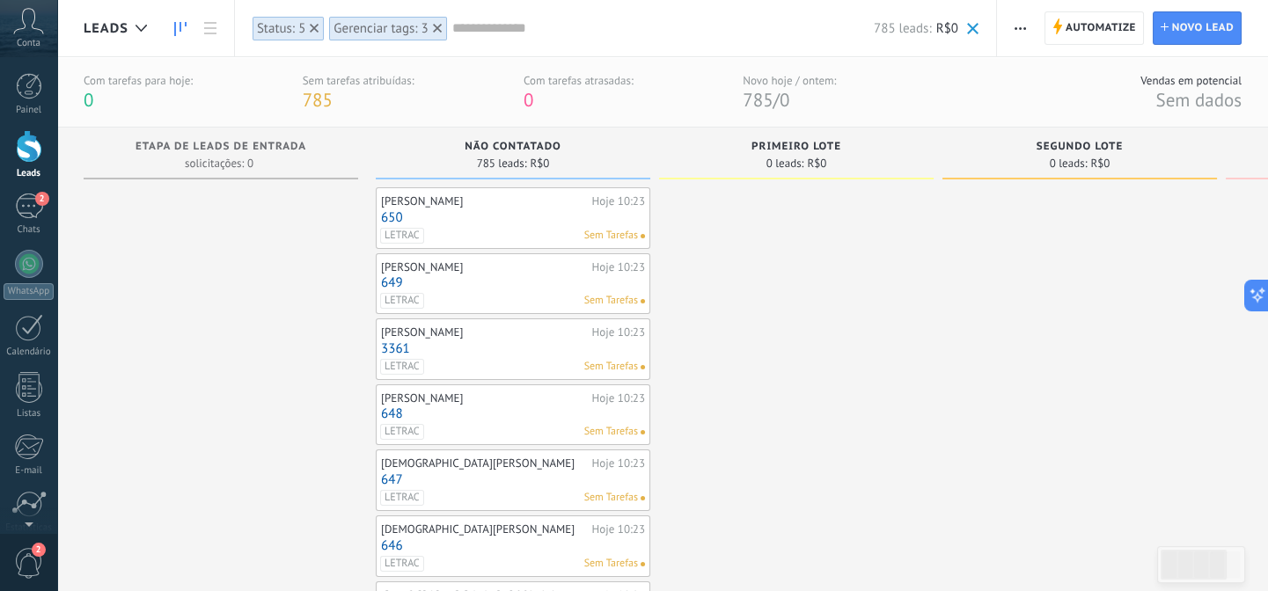
click at [1019, 23] on span "button" at bounding box center [1020, 27] width 11 height 33
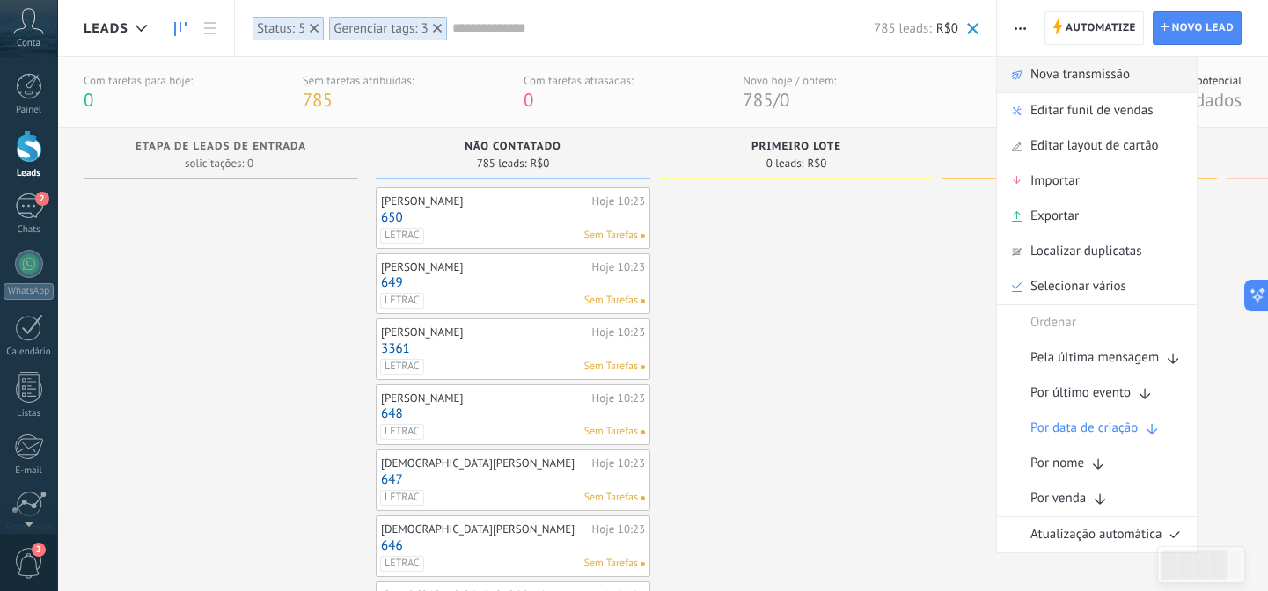
click at [1065, 74] on span "Nova transmissão" at bounding box center [1080, 74] width 99 height 35
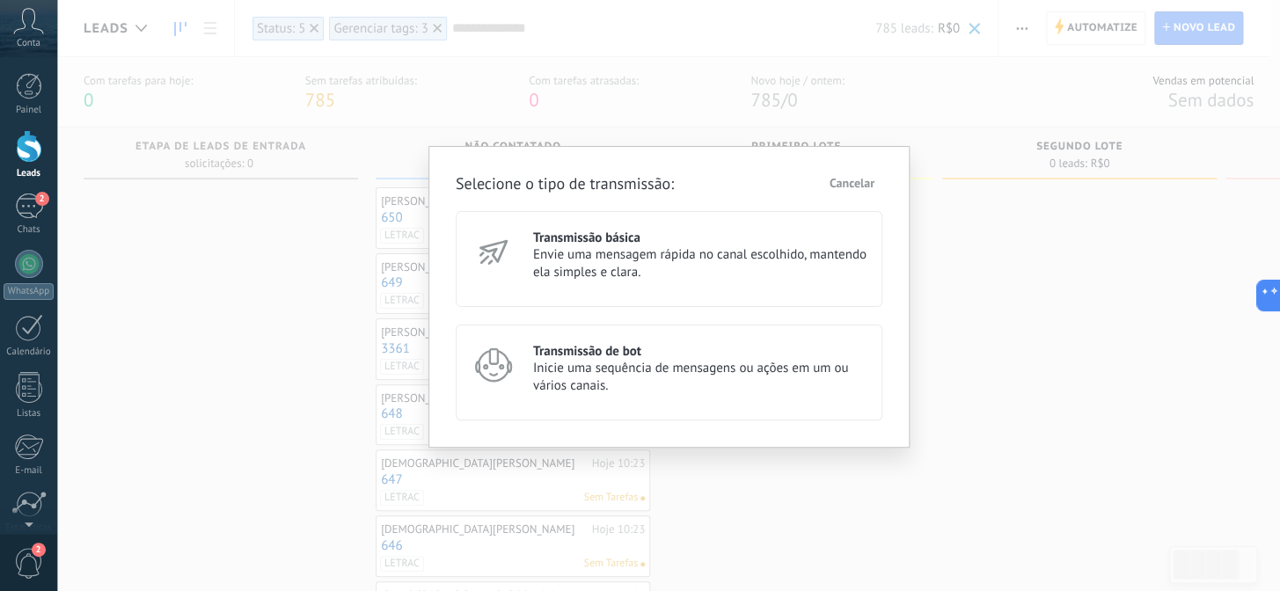
click at [624, 246] on span "Envie uma mensagem rápida no canal escolhido, mantendo ela simples e clara." at bounding box center [700, 263] width 334 height 35
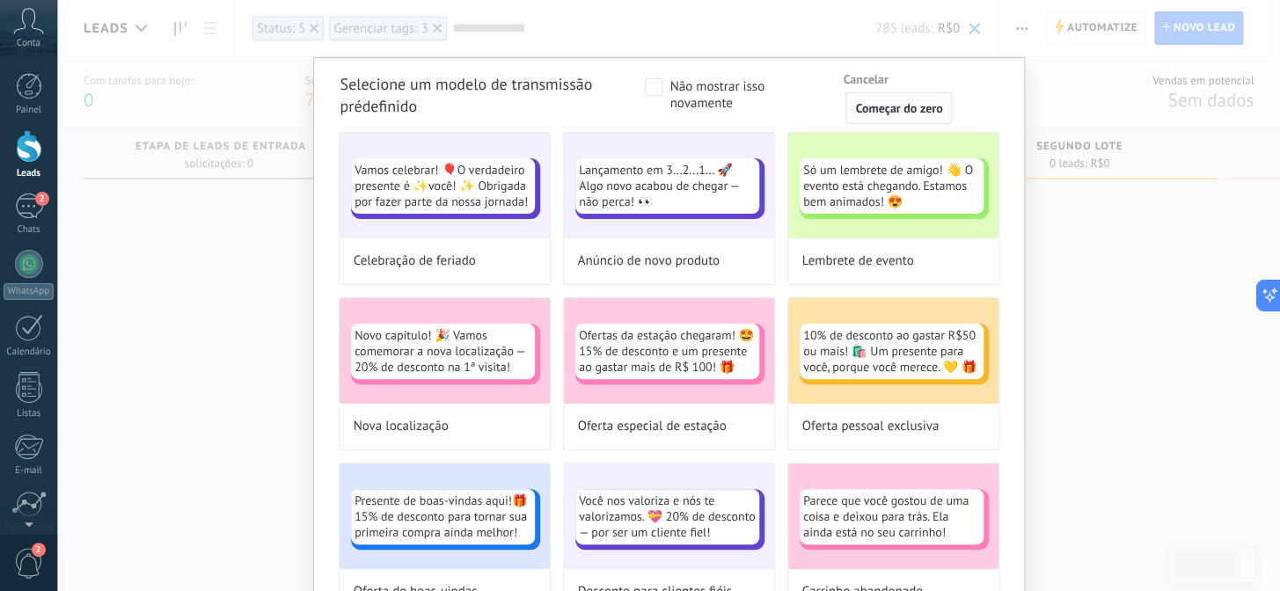
click at [872, 105] on span "Começar do zero" at bounding box center [898, 108] width 87 height 12
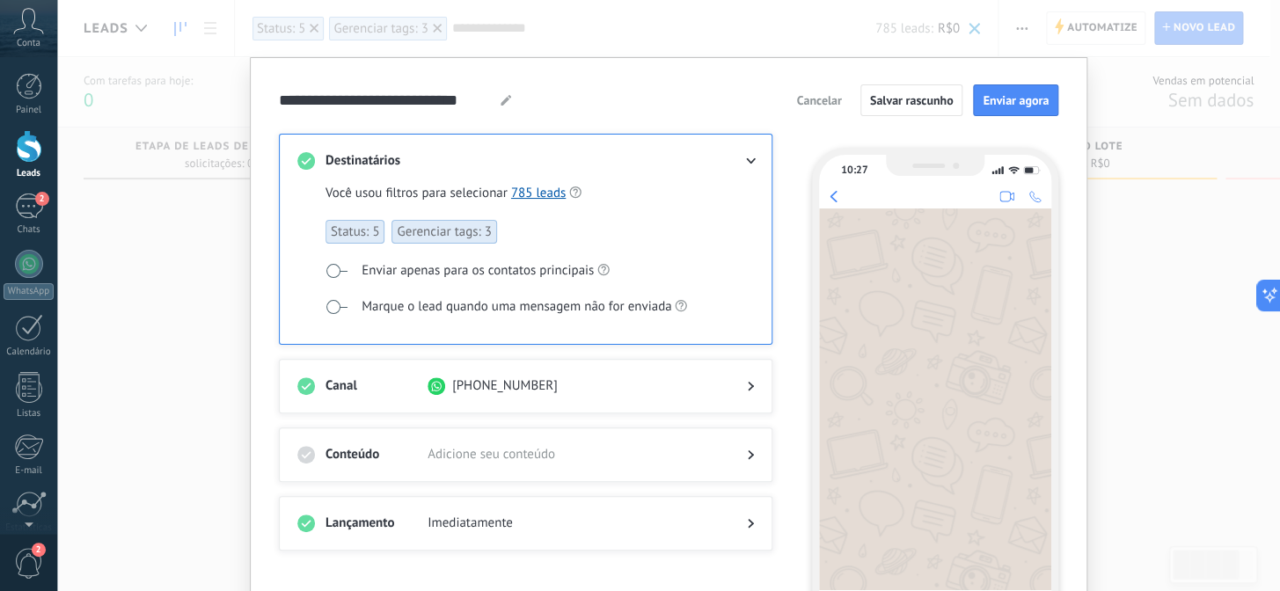
click at [748, 452] on use at bounding box center [751, 456] width 6 height 10
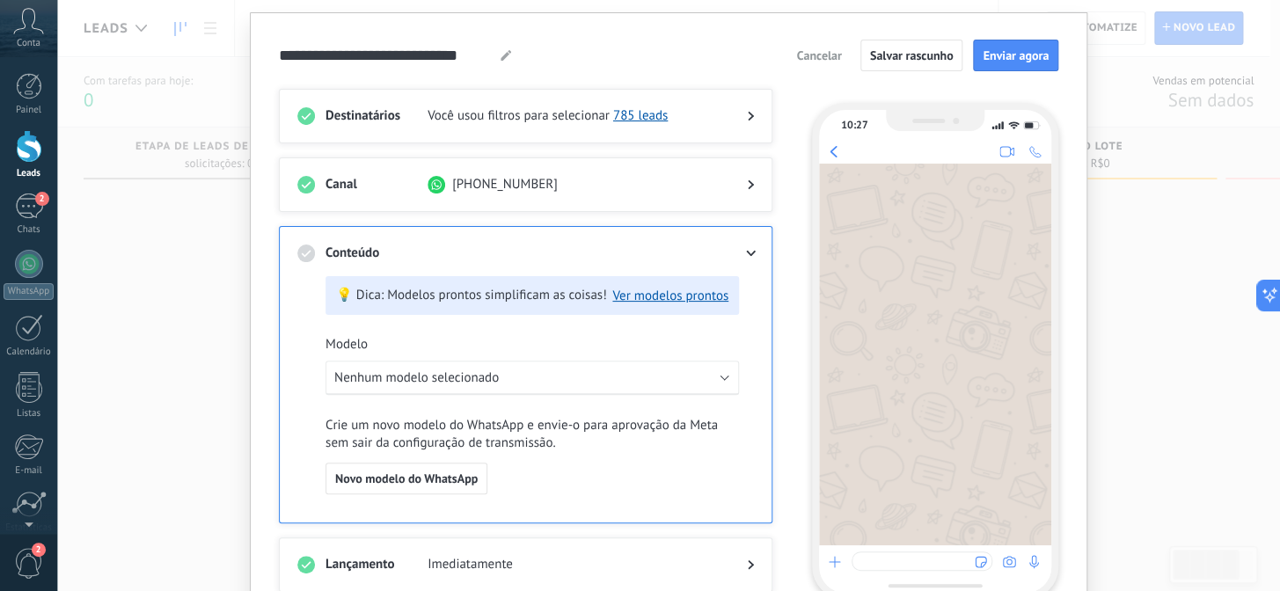
scroll to position [79, 0]
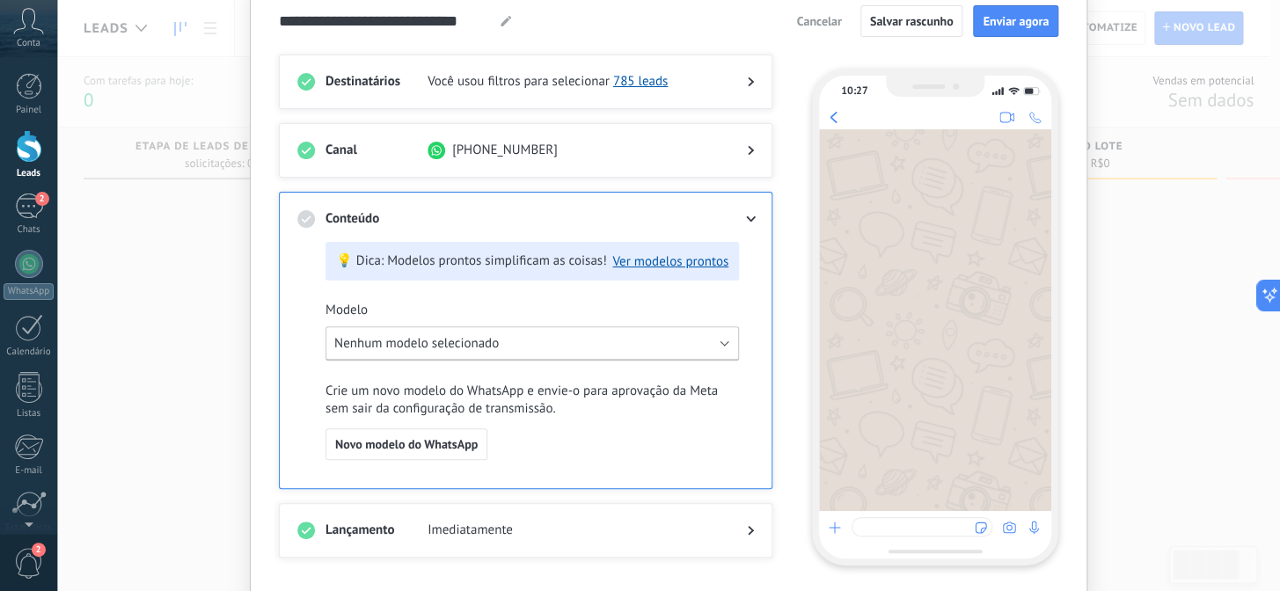
click at [480, 344] on span "Nenhum modelo selecionado" at bounding box center [416, 343] width 165 height 17
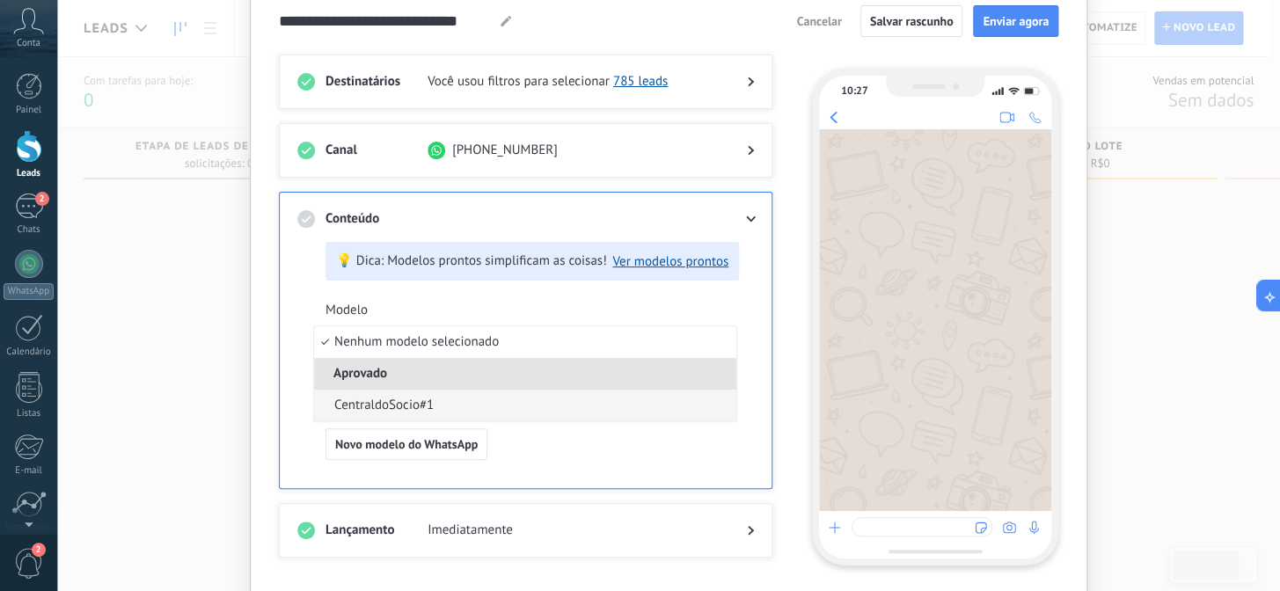
click at [414, 403] on span "CentraldoSocio#1" at bounding box center [383, 406] width 99 height 18
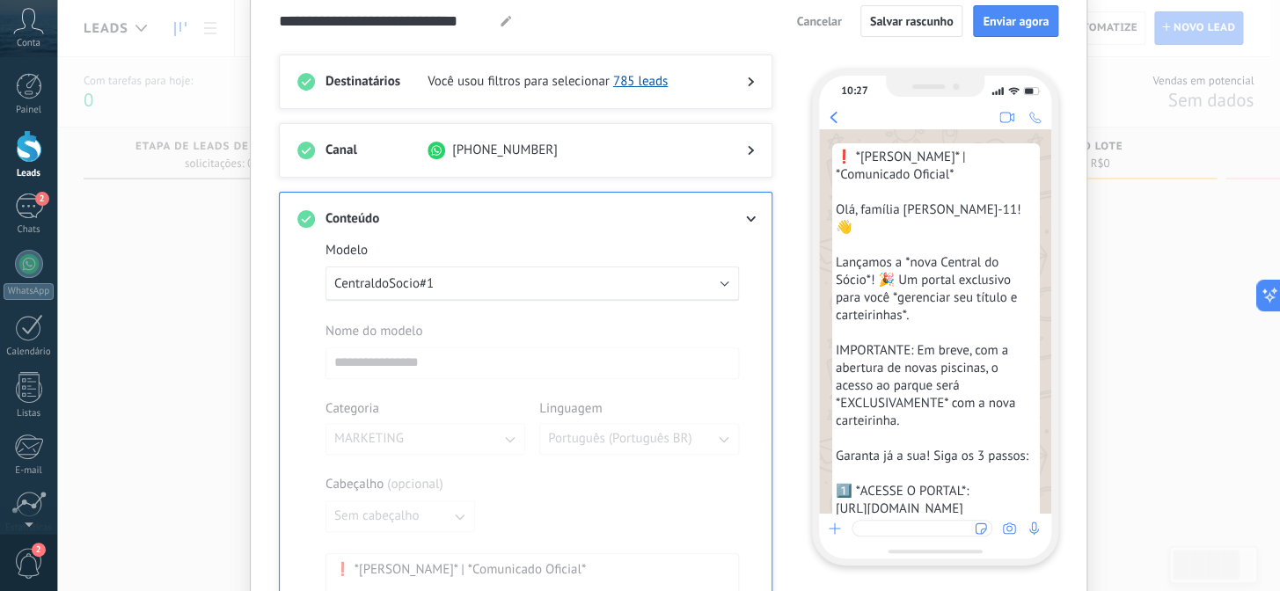
click at [756, 216] on div "**********" at bounding box center [526, 587] width 494 height 791
click at [746, 216] on use at bounding box center [751, 219] width 10 height 6
click at [748, 216] on icon at bounding box center [751, 219] width 11 height 6
click at [747, 222] on div at bounding box center [736, 219] width 35 height 18
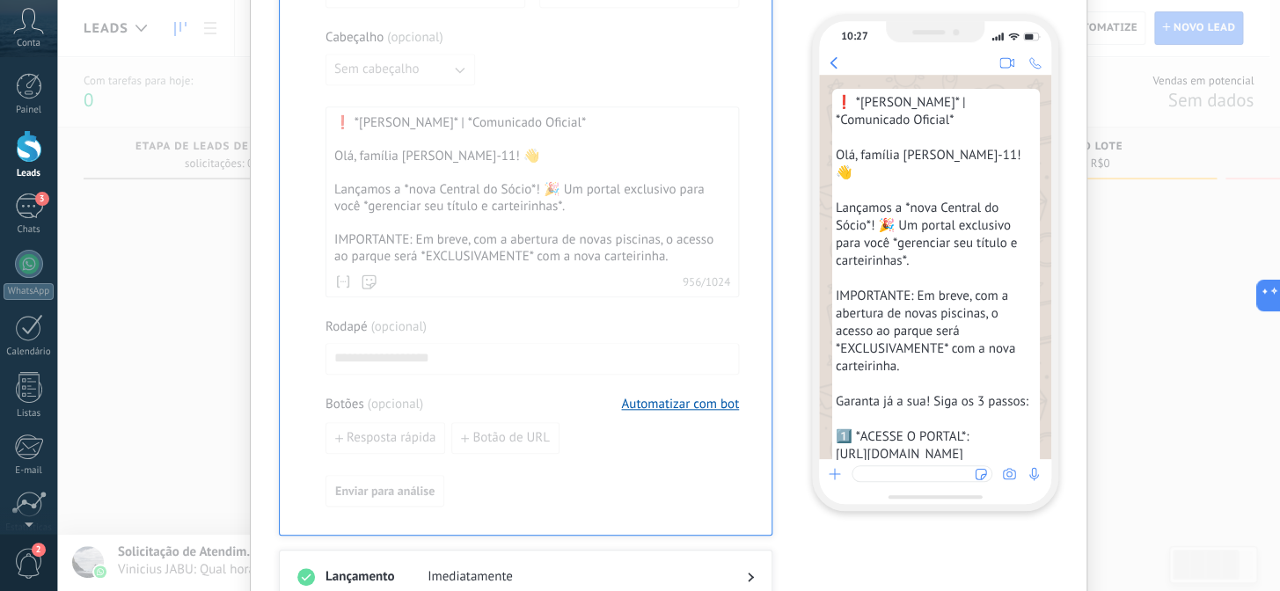
scroll to position [636, 0]
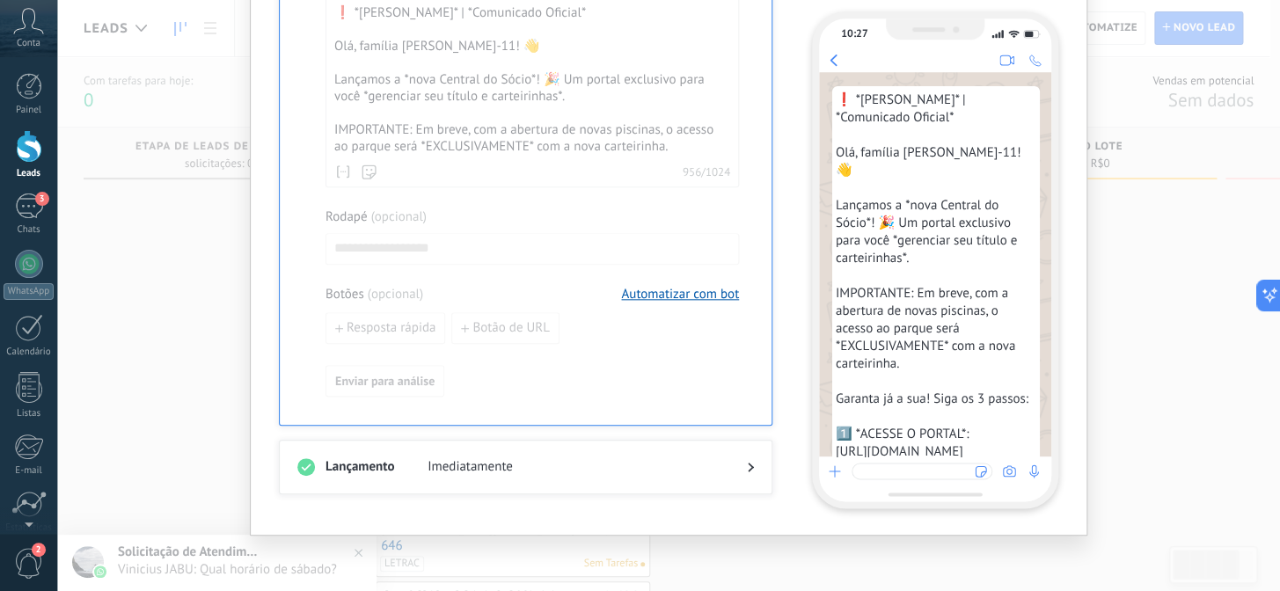
click at [569, 467] on span "Imediatamente" at bounding box center [573, 468] width 291 height 18
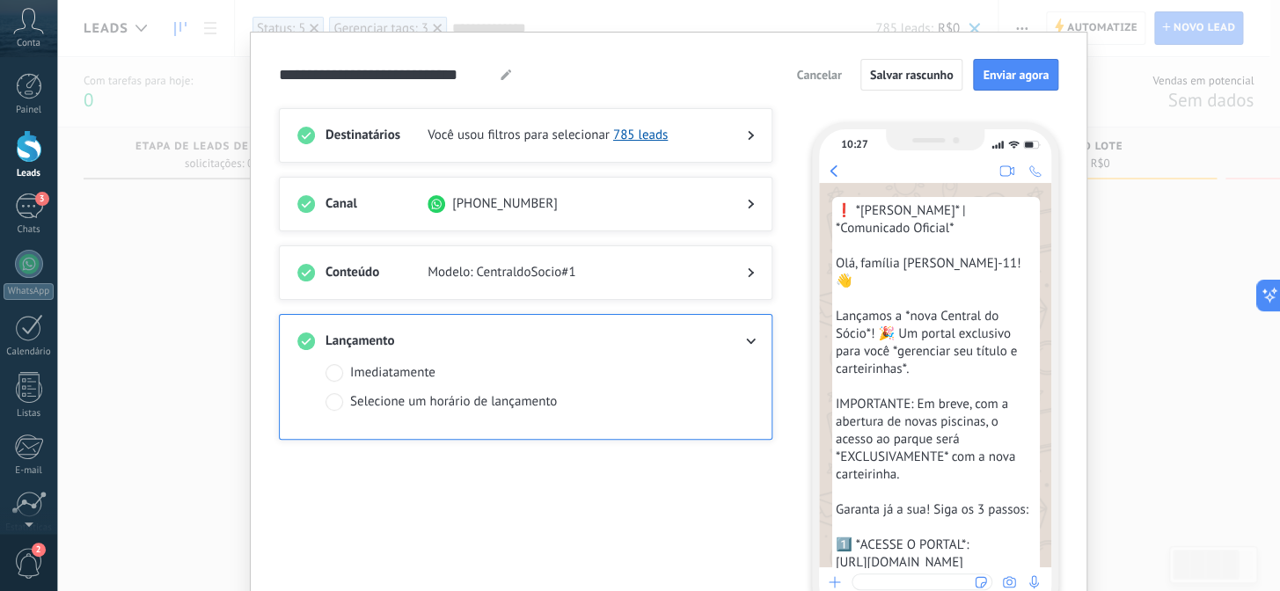
scroll to position [0, 0]
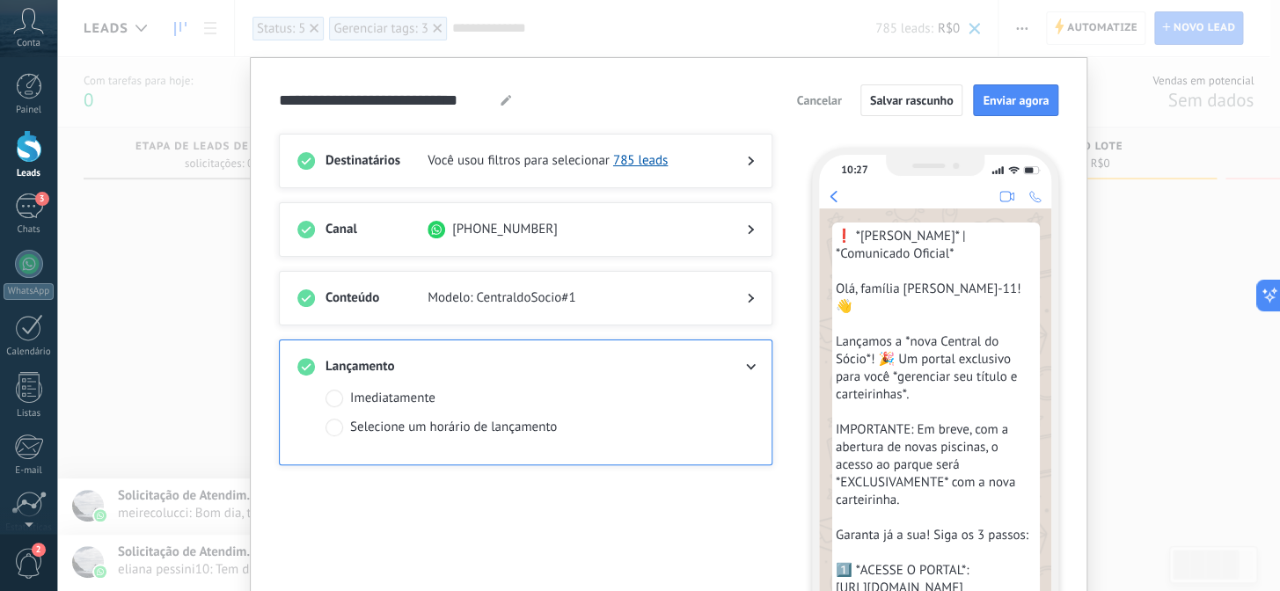
click at [502, 99] on icon at bounding box center [506, 100] width 11 height 11
click at [439, 98] on input "**********" at bounding box center [387, 100] width 217 height 20
type input "*"
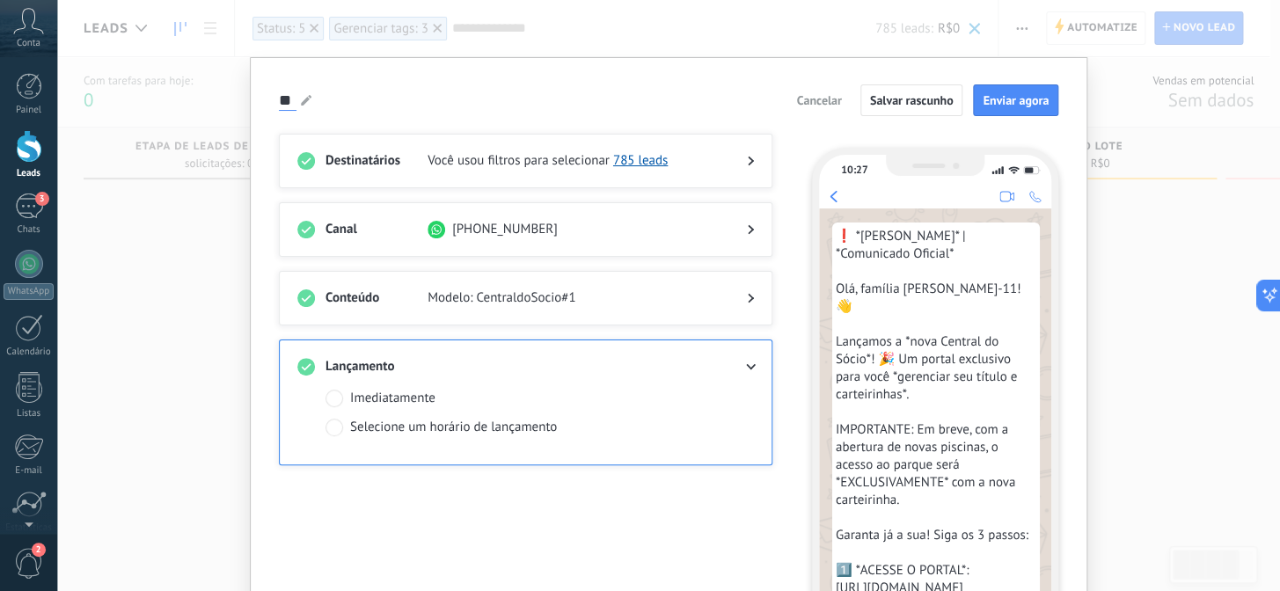
type input "*"
type input "**********"
click at [438, 99] on div "**********" at bounding box center [669, 100] width 780 height 32
click at [1021, 101] on span "Enviar agora" at bounding box center [1016, 100] width 66 height 12
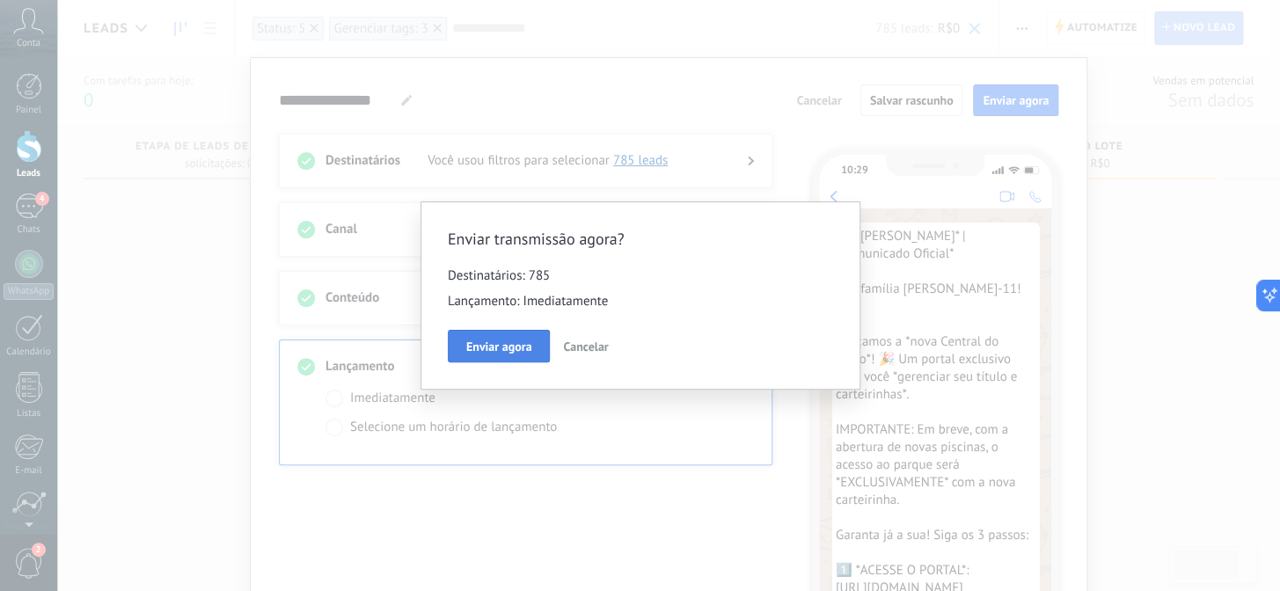
click at [515, 343] on span "Enviar agora" at bounding box center [499, 347] width 66 height 12
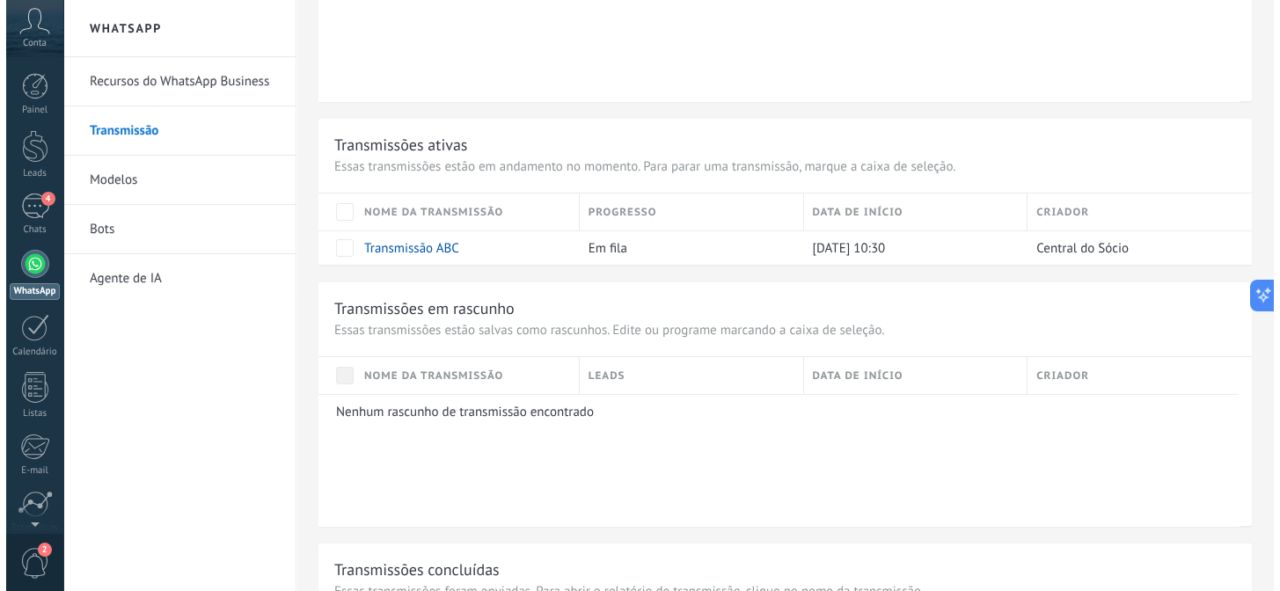
scroll to position [833, 0]
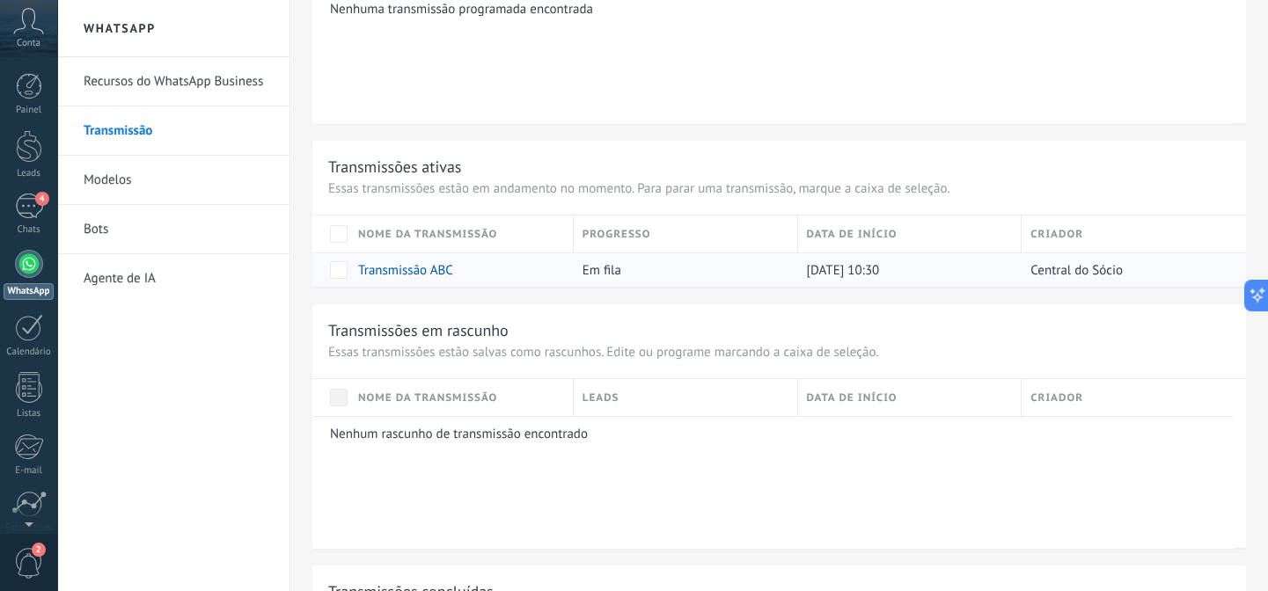
click at [415, 267] on link "Transmissão ABC" at bounding box center [405, 270] width 95 height 17
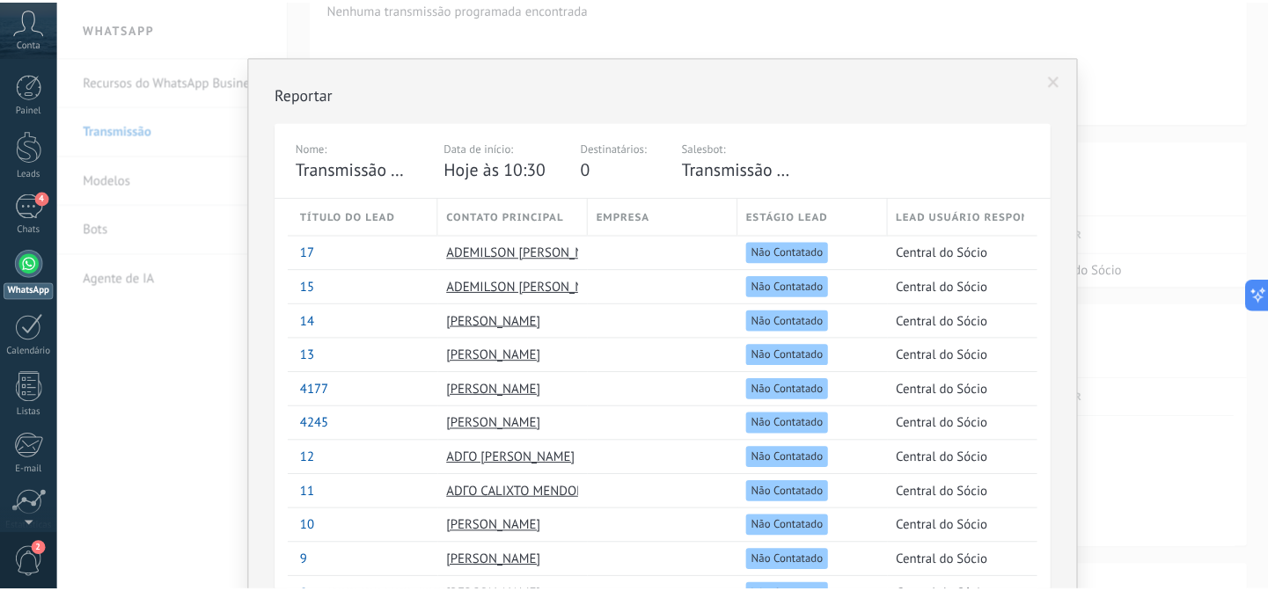
scroll to position [0, 0]
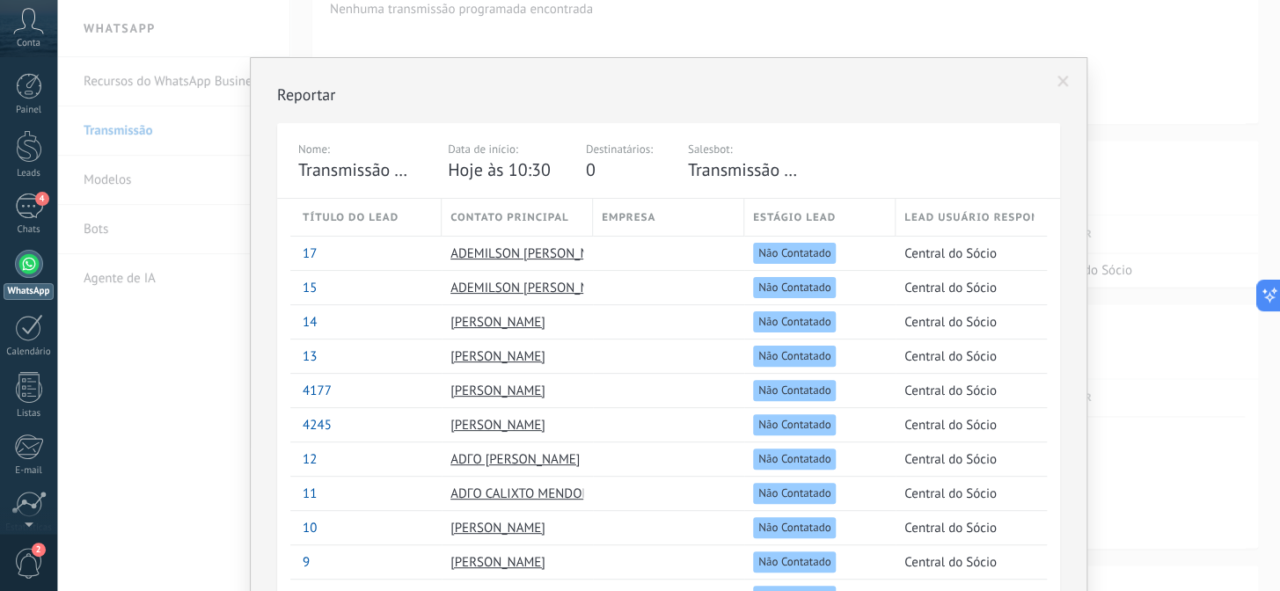
click at [1058, 79] on span at bounding box center [1063, 82] width 11 height 12
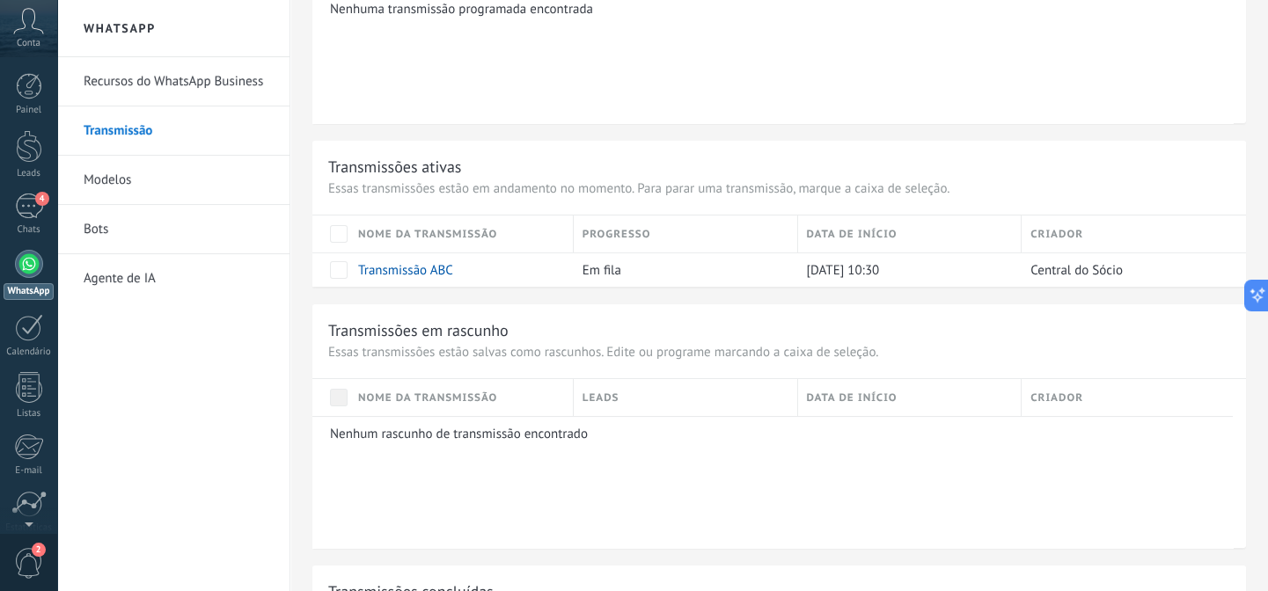
click at [891, 167] on div "Transmissões ativas" at bounding box center [779, 167] width 902 height 20
click at [763, 159] on div "Transmissões ativas" at bounding box center [779, 167] width 902 height 20
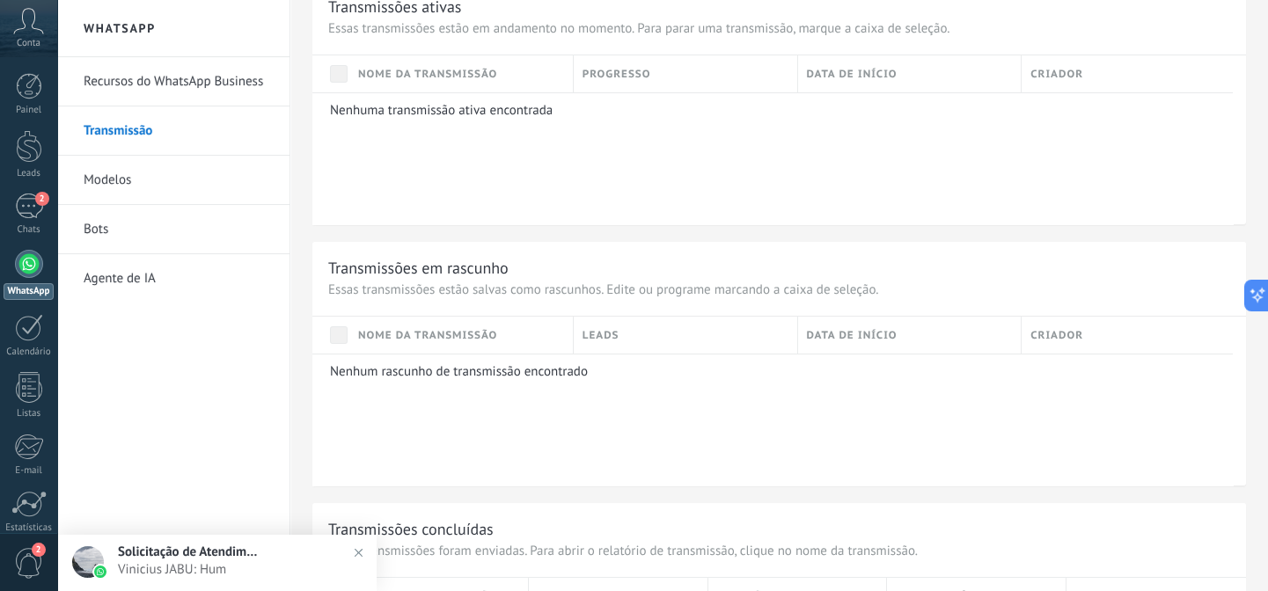
scroll to position [1074, 0]
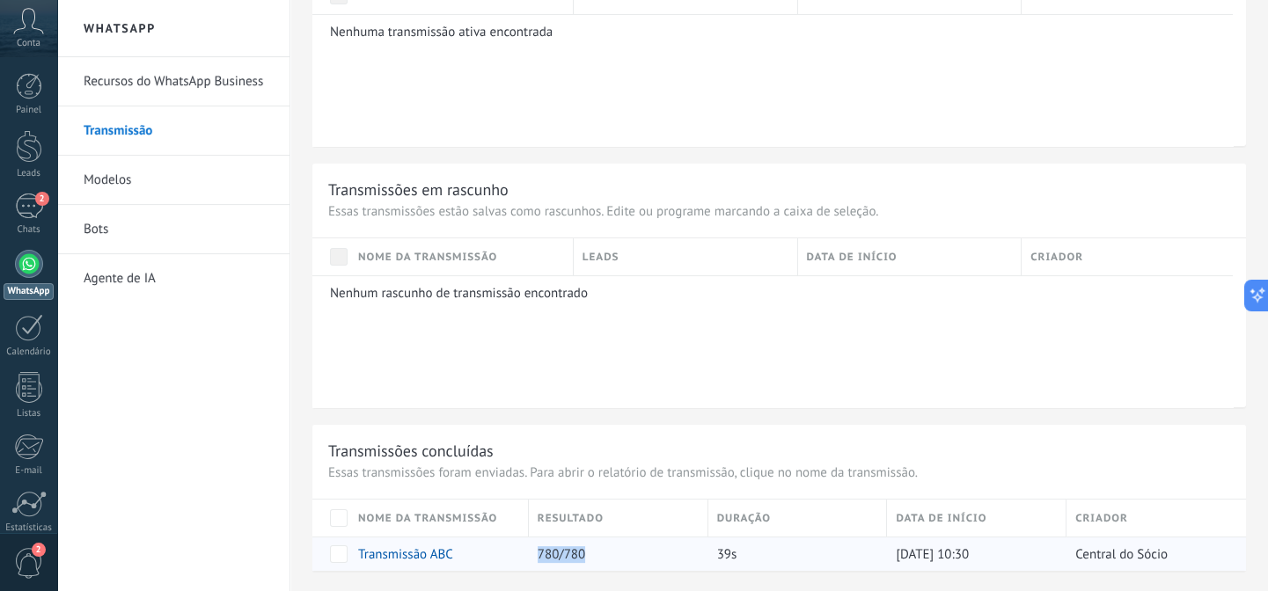
drag, startPoint x: 537, startPoint y: 554, endPoint x: 604, endPoint y: 550, distance: 67.0
click at [604, 550] on div "780/780" at bounding box center [614, 554] width 171 height 33
click at [412, 554] on link "Transmissão ABC" at bounding box center [405, 555] width 95 height 17
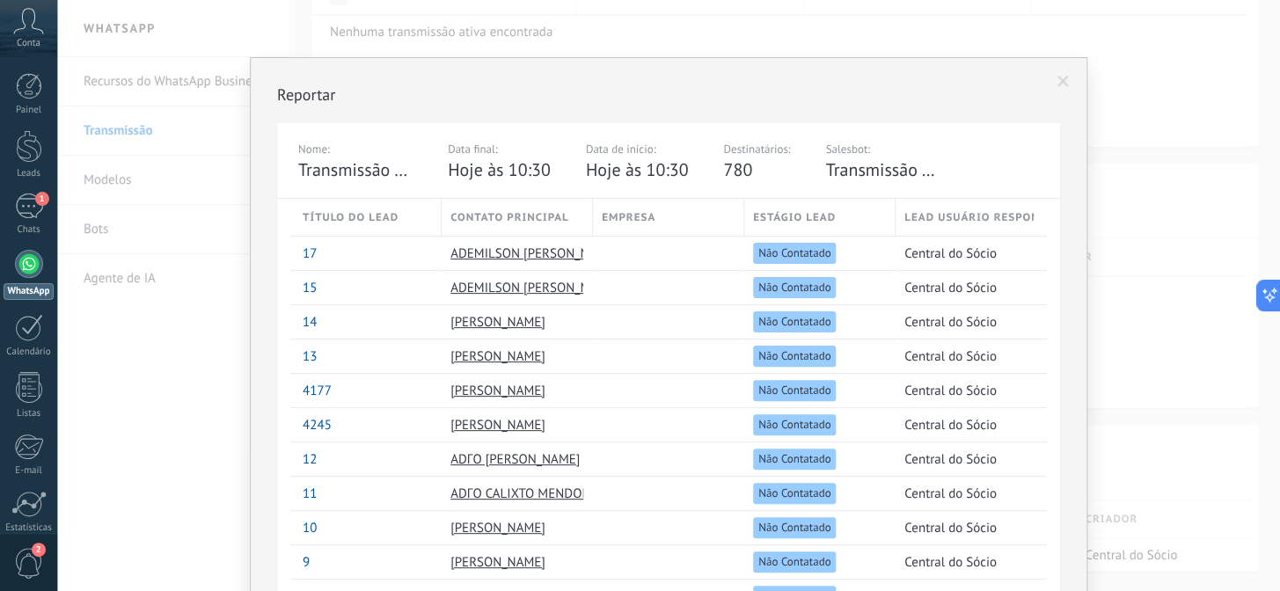
click at [1063, 78] on span at bounding box center [1063, 82] width 11 height 12
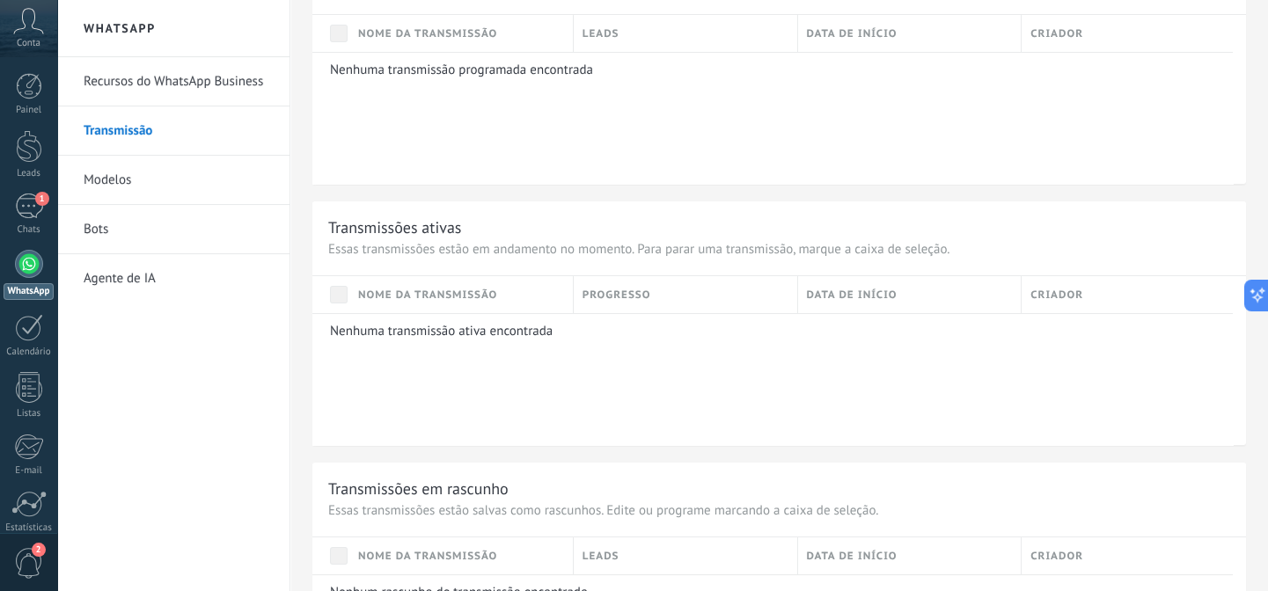
scroll to position [753, 0]
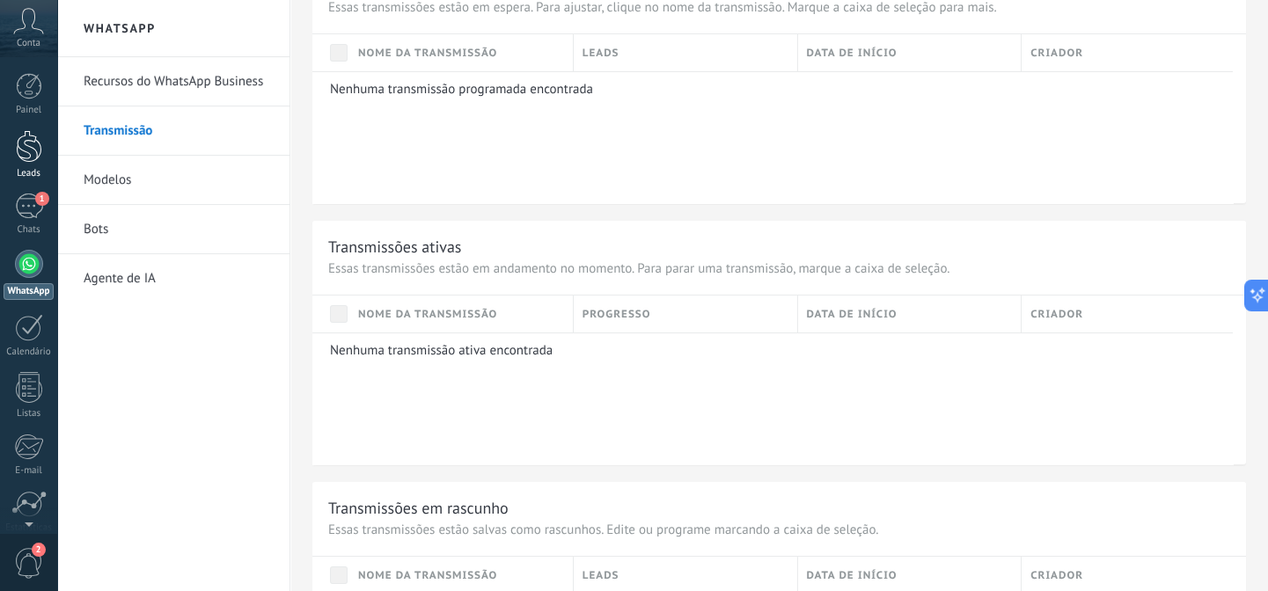
click at [33, 165] on link "Leads" at bounding box center [28, 154] width 57 height 49
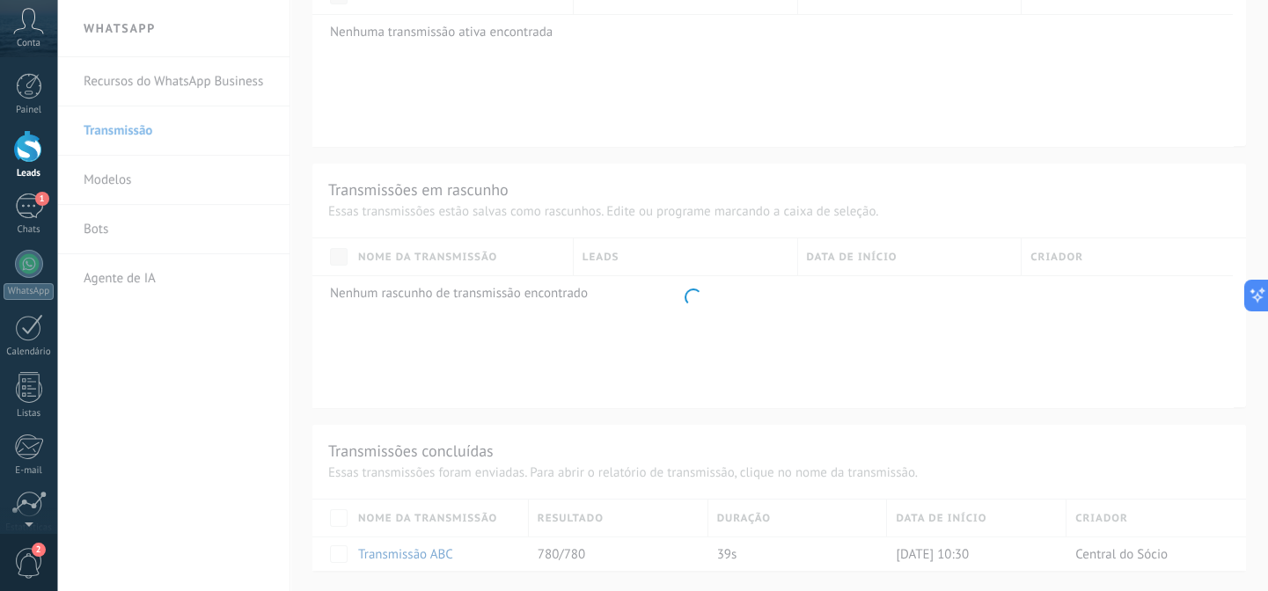
scroll to position [97, 0]
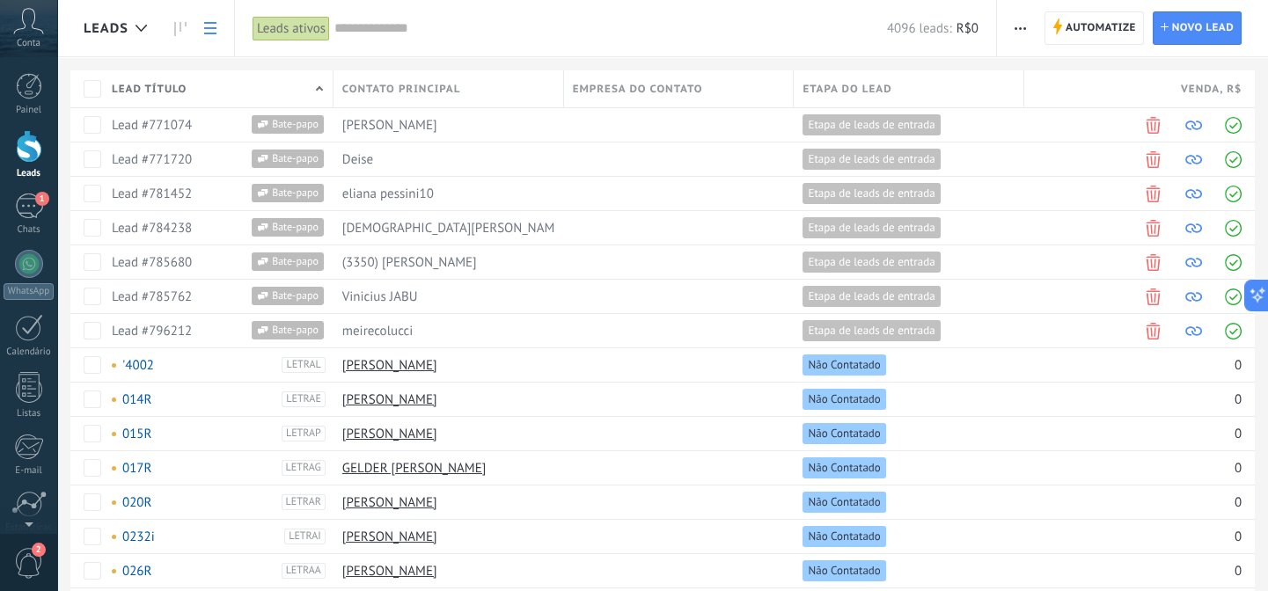
click at [390, 26] on input "text" at bounding box center [610, 28] width 553 height 18
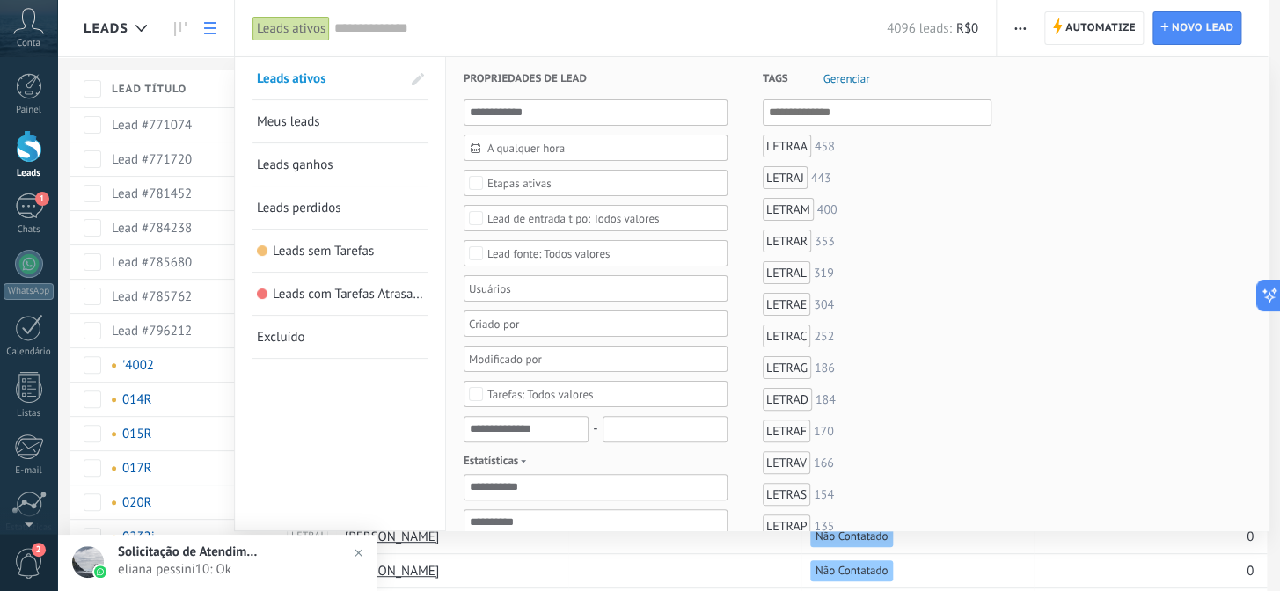
click at [382, 28] on input "text" at bounding box center [610, 28] width 553 height 18
click at [167, 57] on div at bounding box center [640, 295] width 1280 height 591
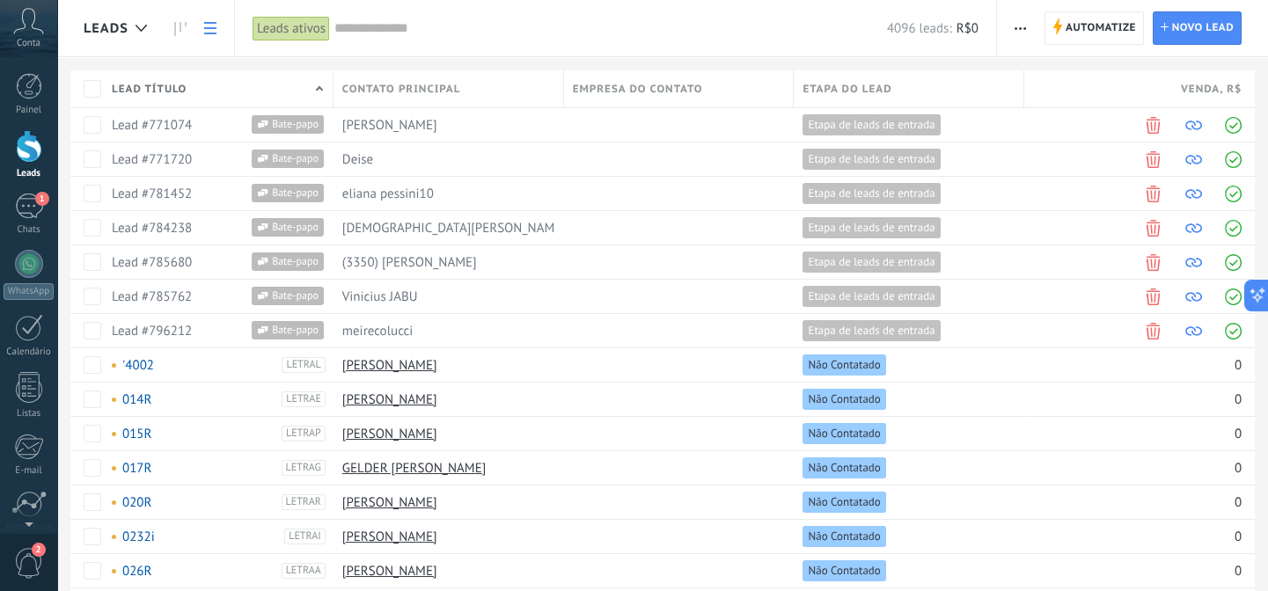
click at [1192, 5] on div "Automatize Nova transmissão Editar funil de vendas Imprimir Configurações da li…" at bounding box center [1132, 28] width 271 height 56
click at [1191, 18] on span "Novo lead" at bounding box center [1203, 28] width 62 height 32
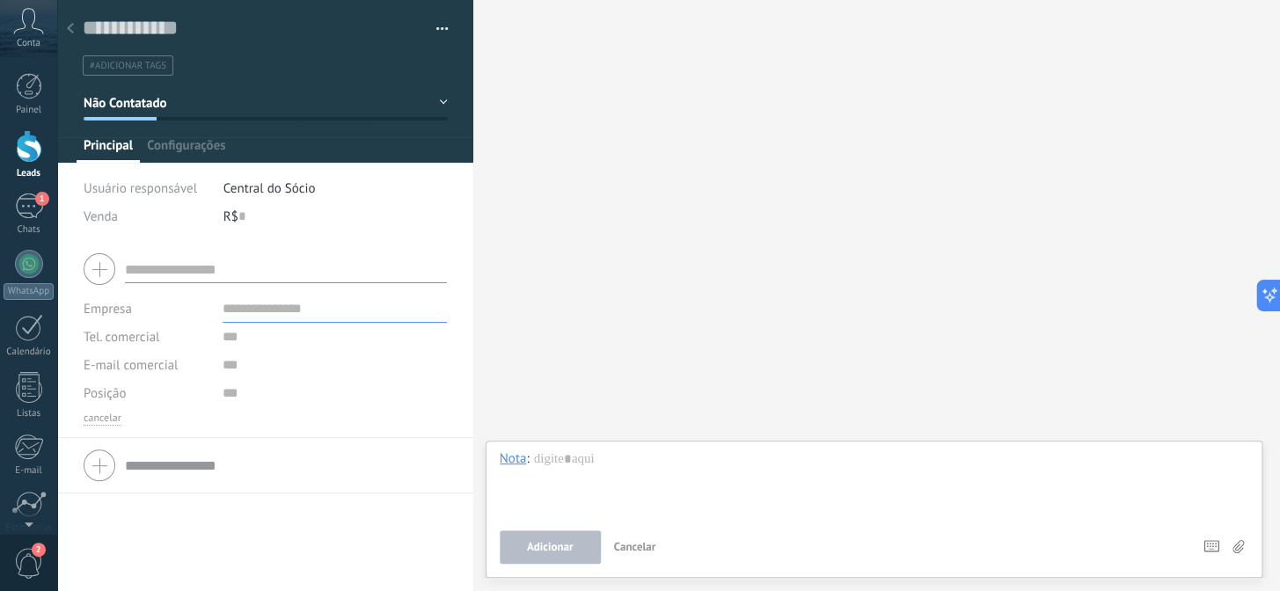
click at [210, 267] on input "text" at bounding box center [286, 269] width 322 height 28
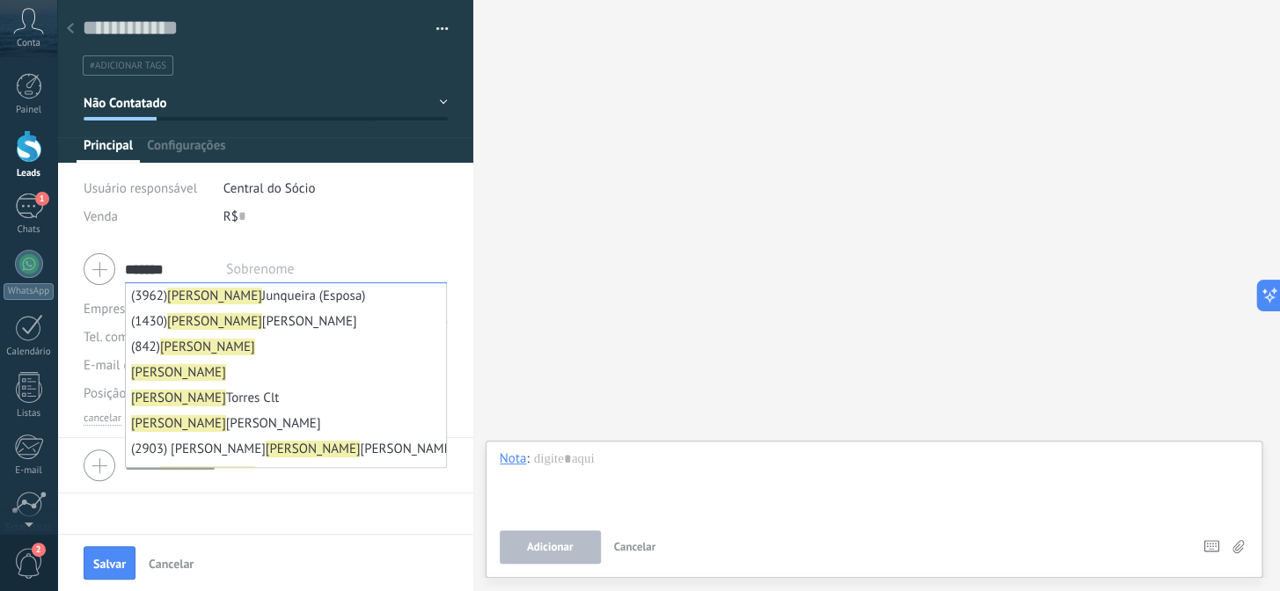
type input "*******"
click at [337, 507] on div "(3962) [PERSON_NAME] (Esposa) (1430) [PERSON_NAME] (842) [PERSON_NAME] (2903) […" at bounding box center [265, 388] width 416 height 292
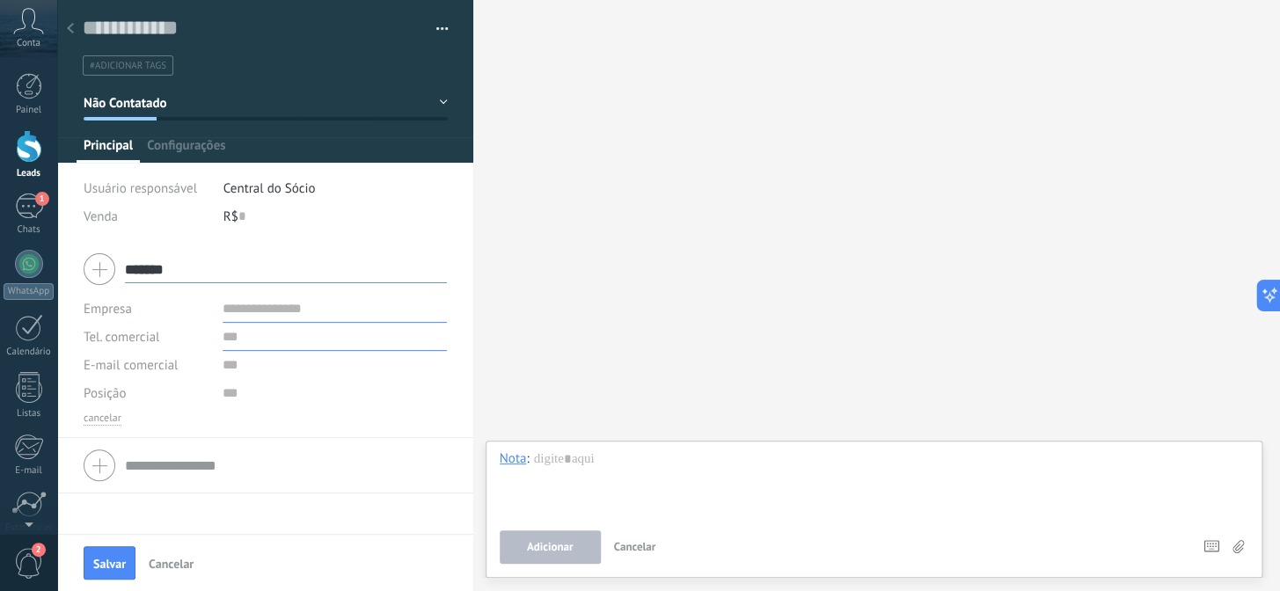
click at [260, 338] on input "text" at bounding box center [335, 337] width 224 height 28
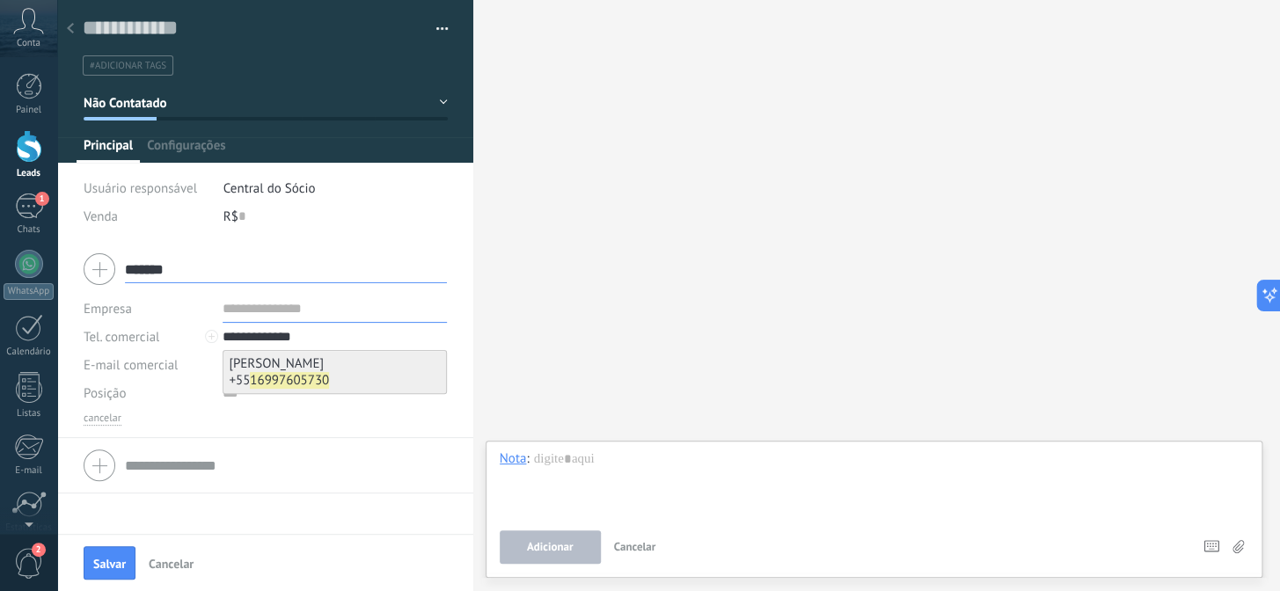
type input "**********"
click at [282, 385] on b "16997605730" at bounding box center [289, 380] width 79 height 17
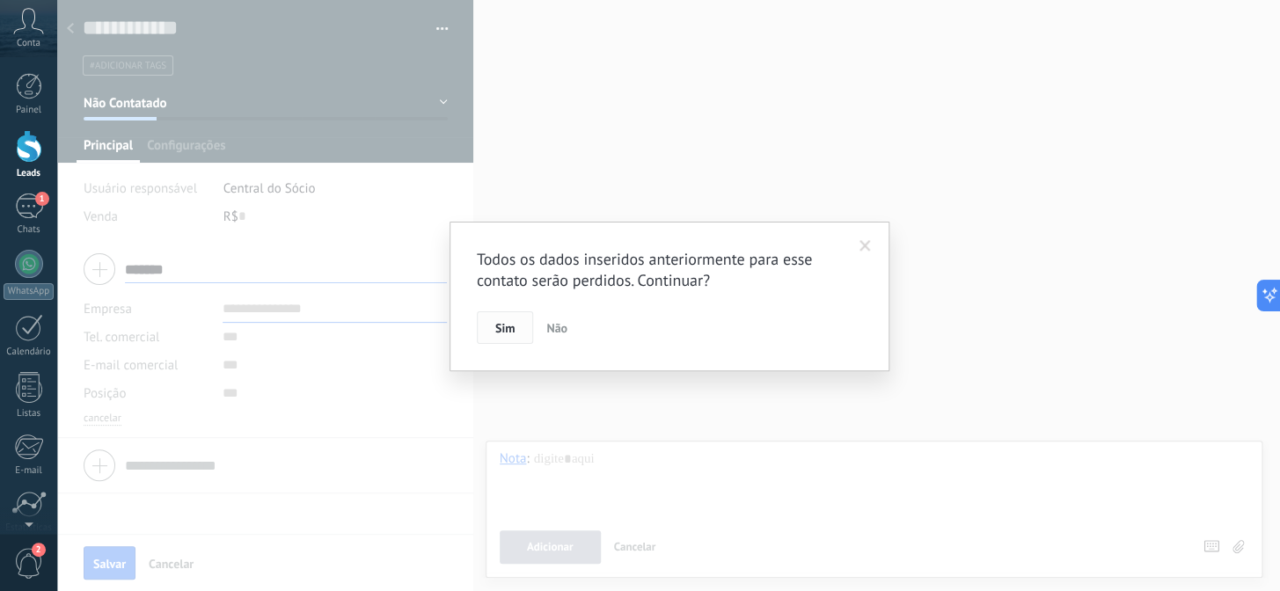
click at [493, 337] on button "Sim" at bounding box center [505, 328] width 56 height 33
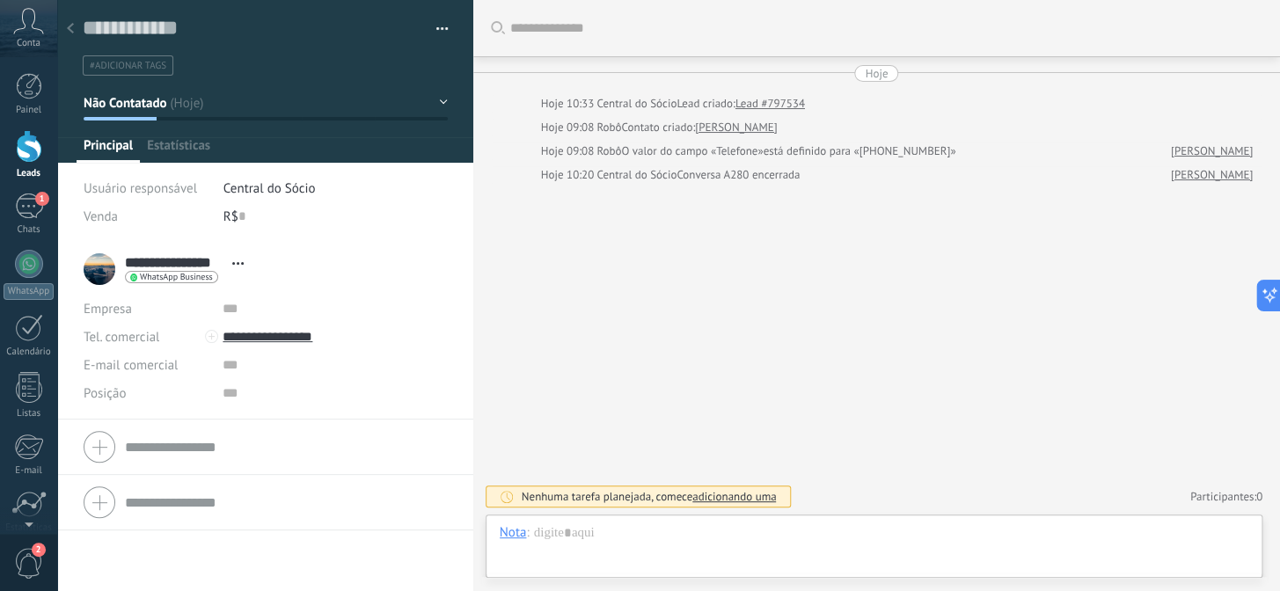
scroll to position [26, 0]
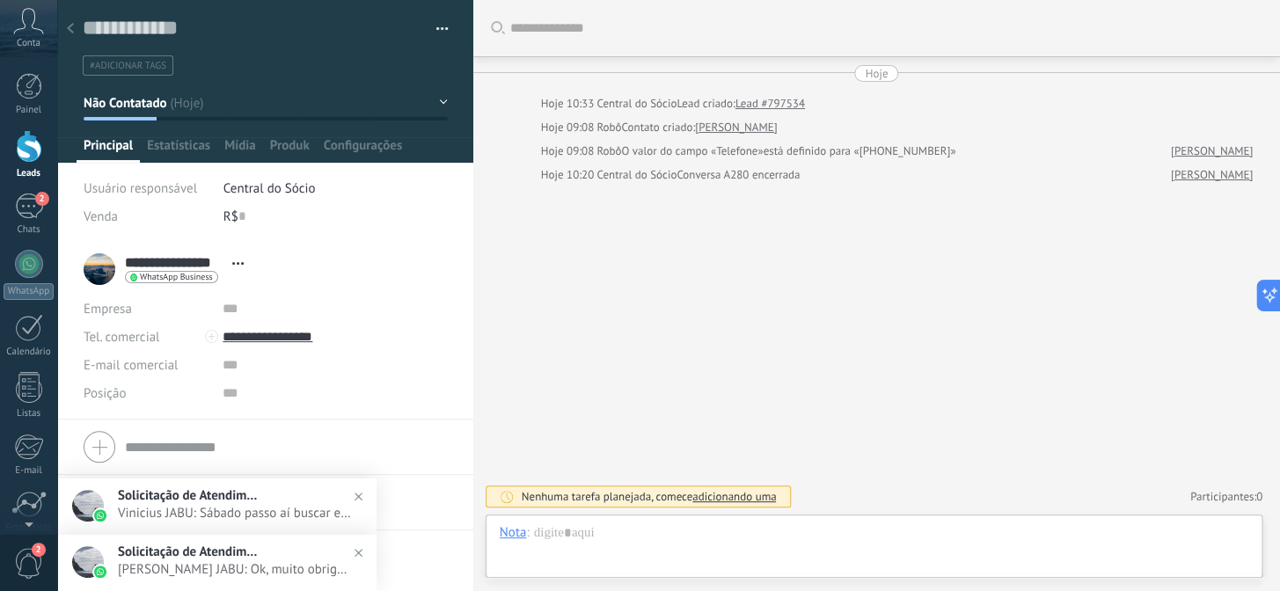
click at [360, 497] on img at bounding box center [359, 497] width 26 height 26
click at [363, 549] on img at bounding box center [359, 553] width 26 height 26
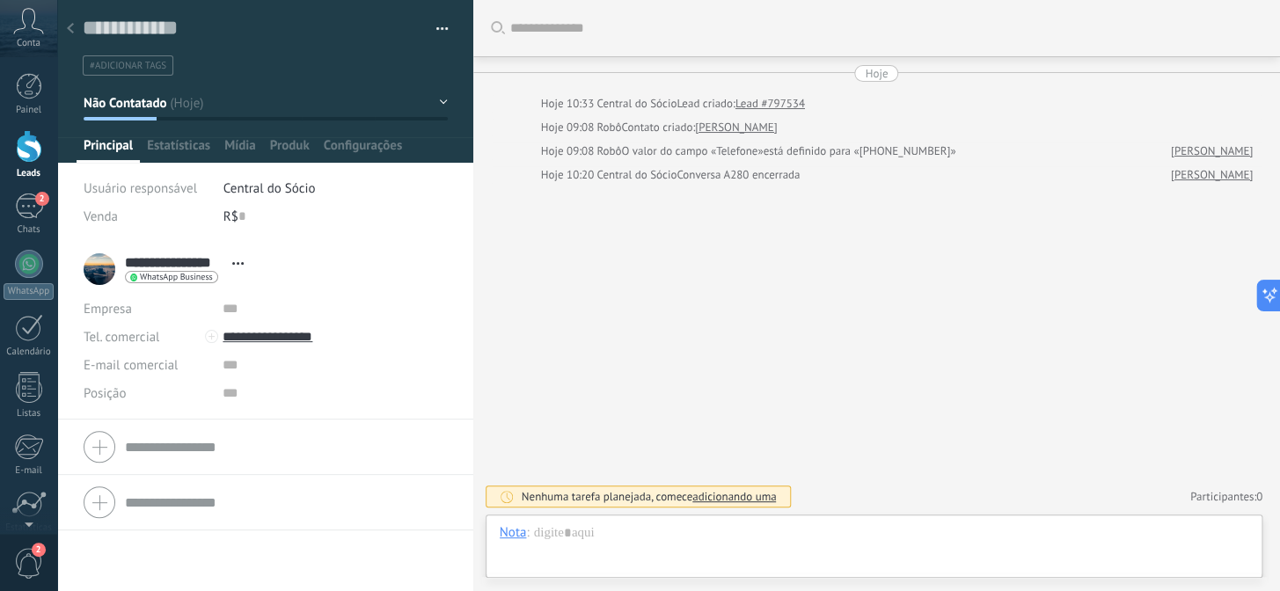
click at [151, 65] on span "#adicionar tags" at bounding box center [128, 66] width 77 height 12
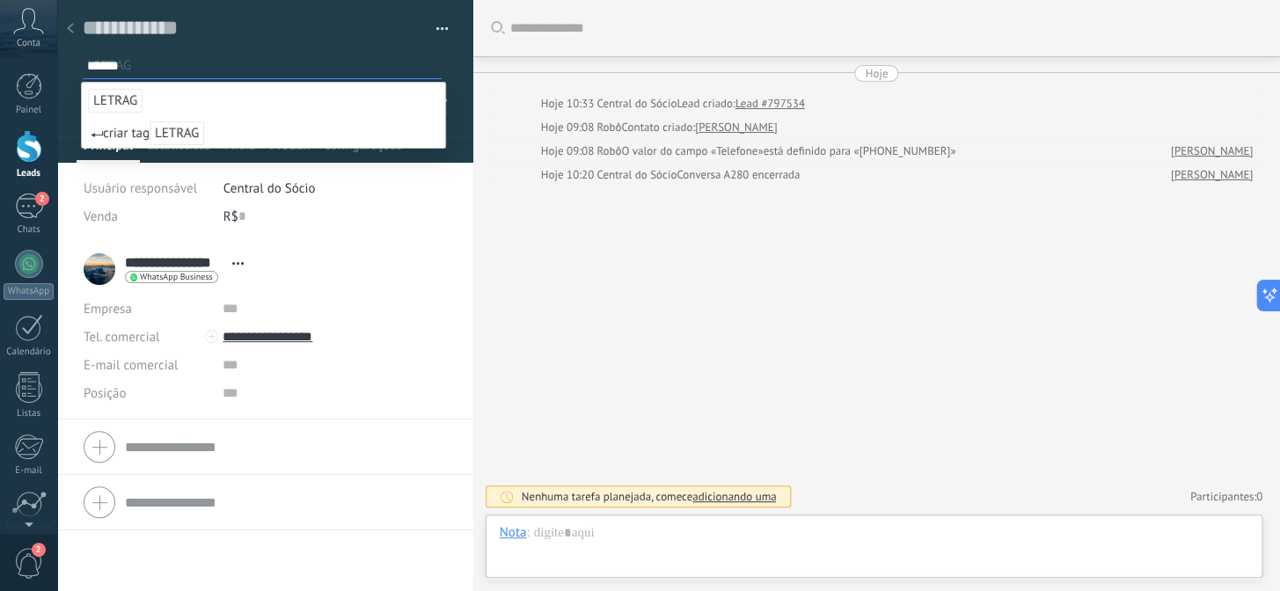
type input "******"
click at [125, 99] on span "LETRAG" at bounding box center [115, 101] width 55 height 24
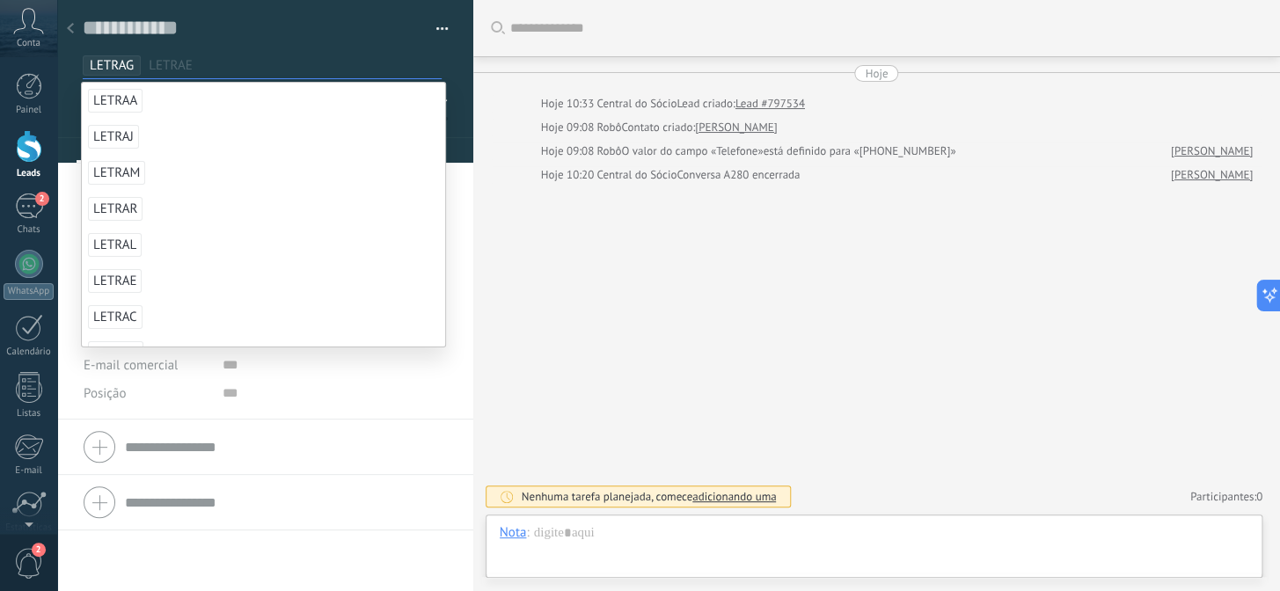
click at [451, 266] on li "**********" at bounding box center [265, 331] width 416 height 178
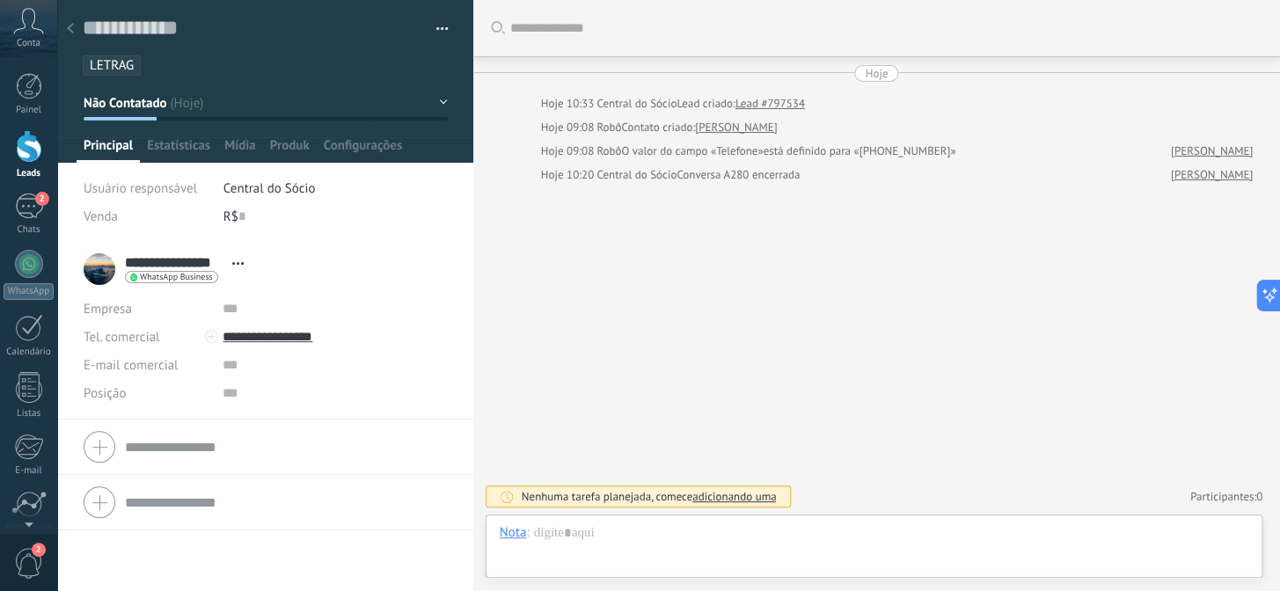
click at [78, 23] on div at bounding box center [70, 29] width 25 height 34
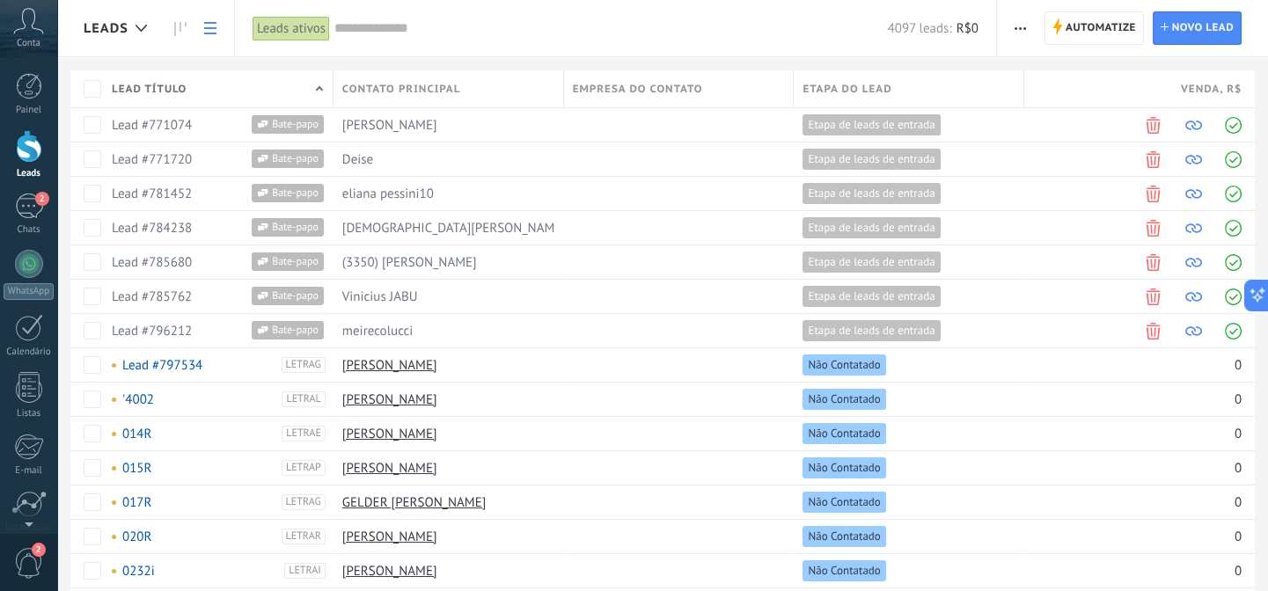
click at [1015, 26] on span "button" at bounding box center [1020, 27] width 11 height 33
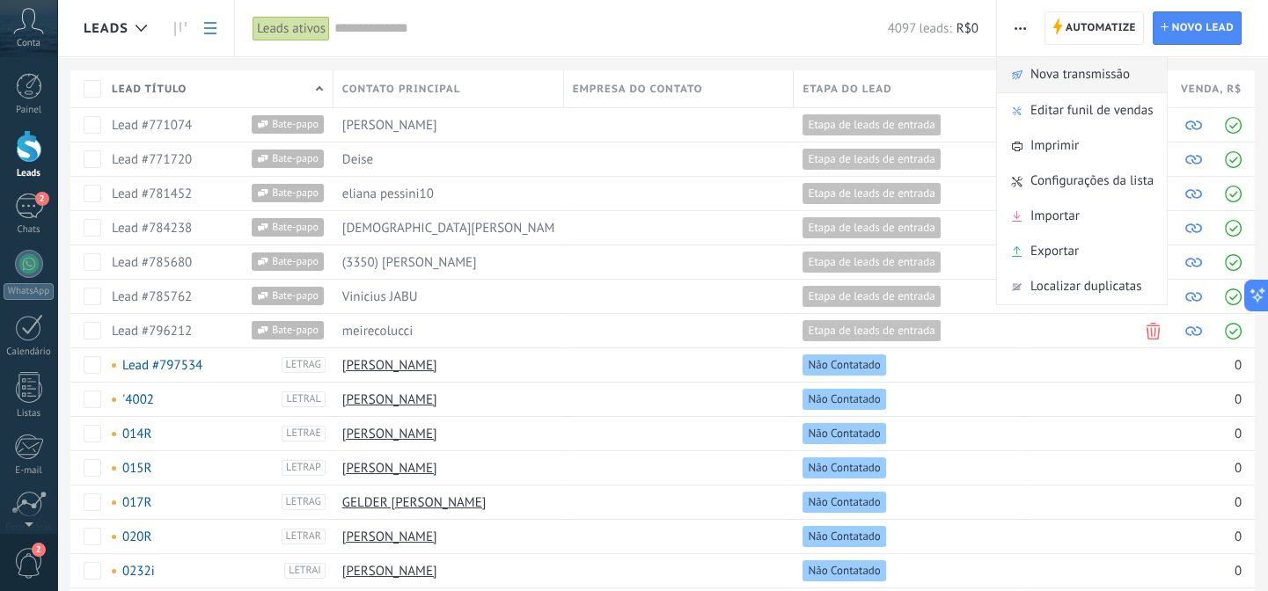
click at [1054, 66] on span "Nova transmissão" at bounding box center [1080, 74] width 99 height 35
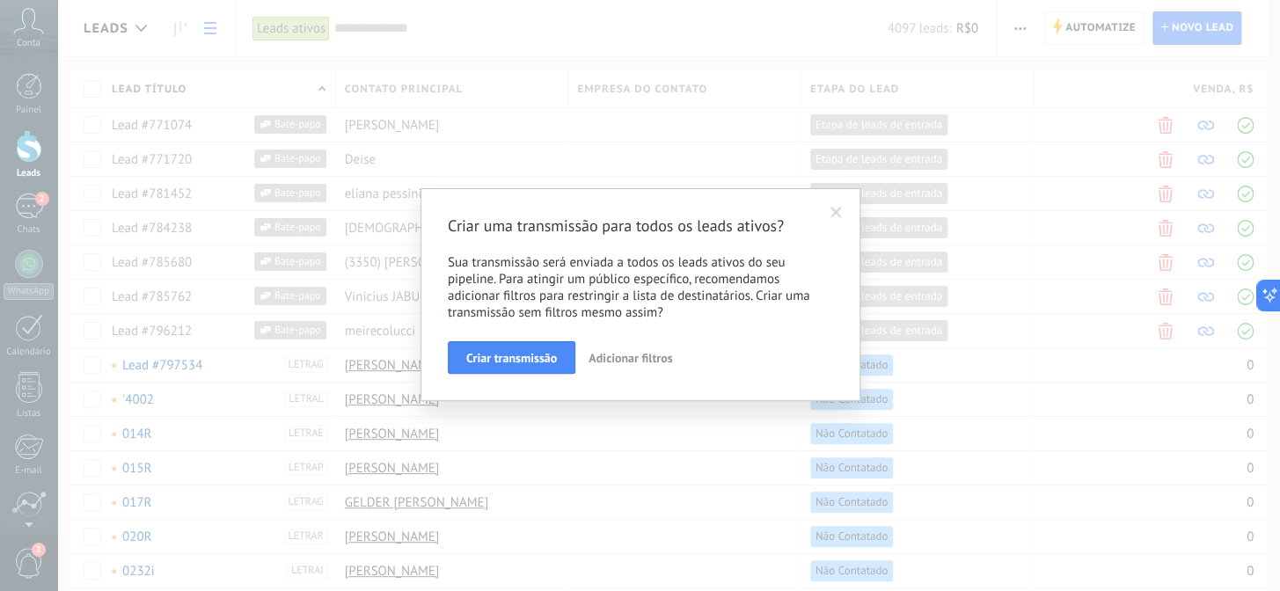
click at [838, 203] on span at bounding box center [836, 213] width 29 height 30
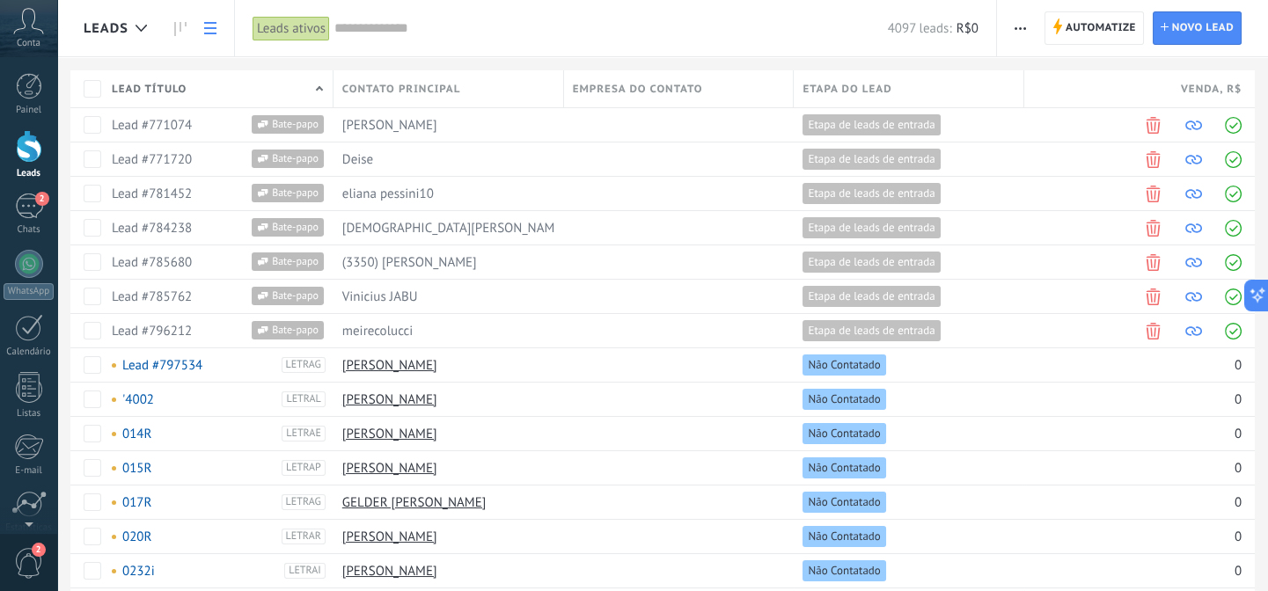
click at [355, 32] on input "text" at bounding box center [610, 28] width 553 height 18
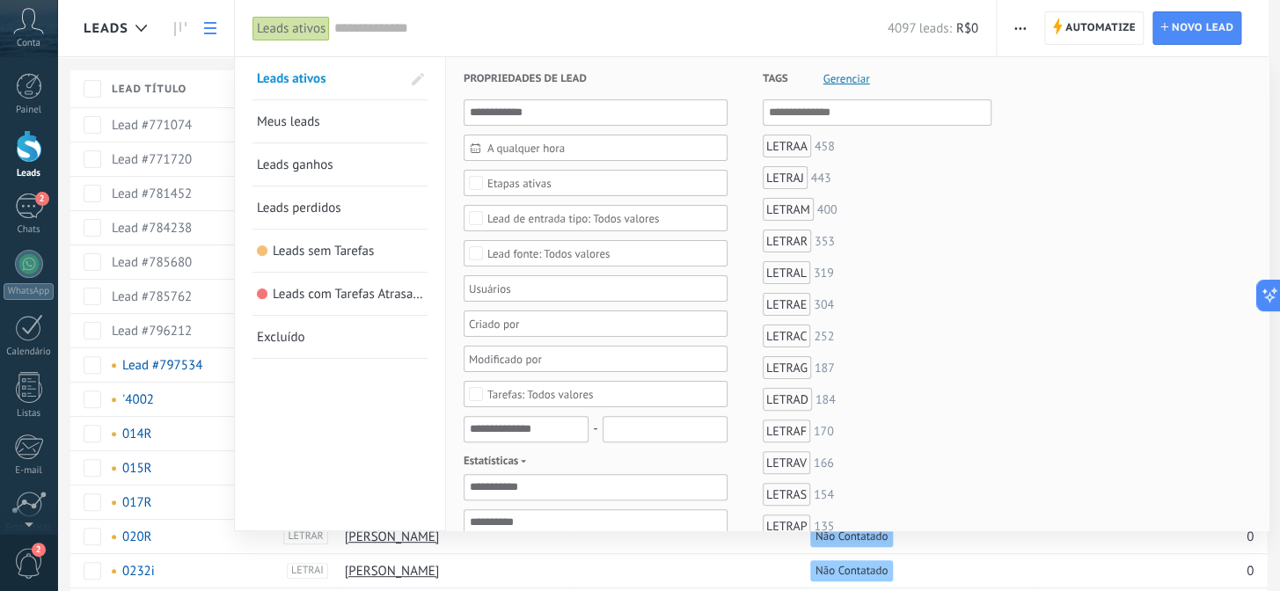
click at [801, 112] on input "text" at bounding box center [878, 112] width 218 height 21
type input "*"
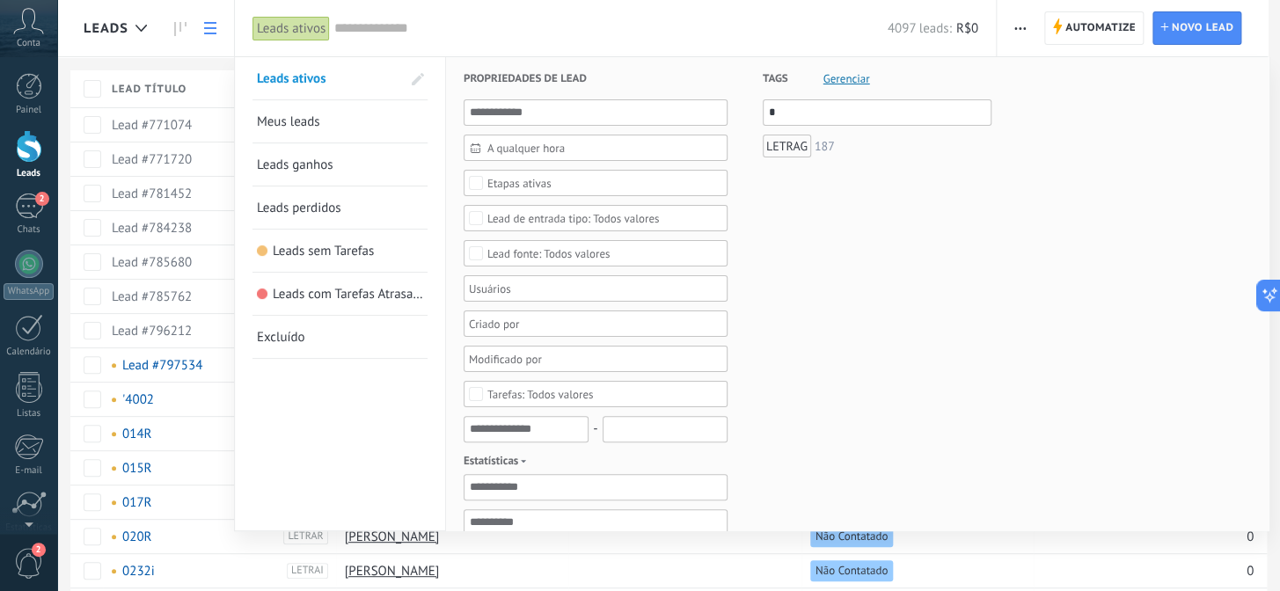
type input "*"
click at [789, 156] on div "LETRAG" at bounding box center [787, 146] width 48 height 23
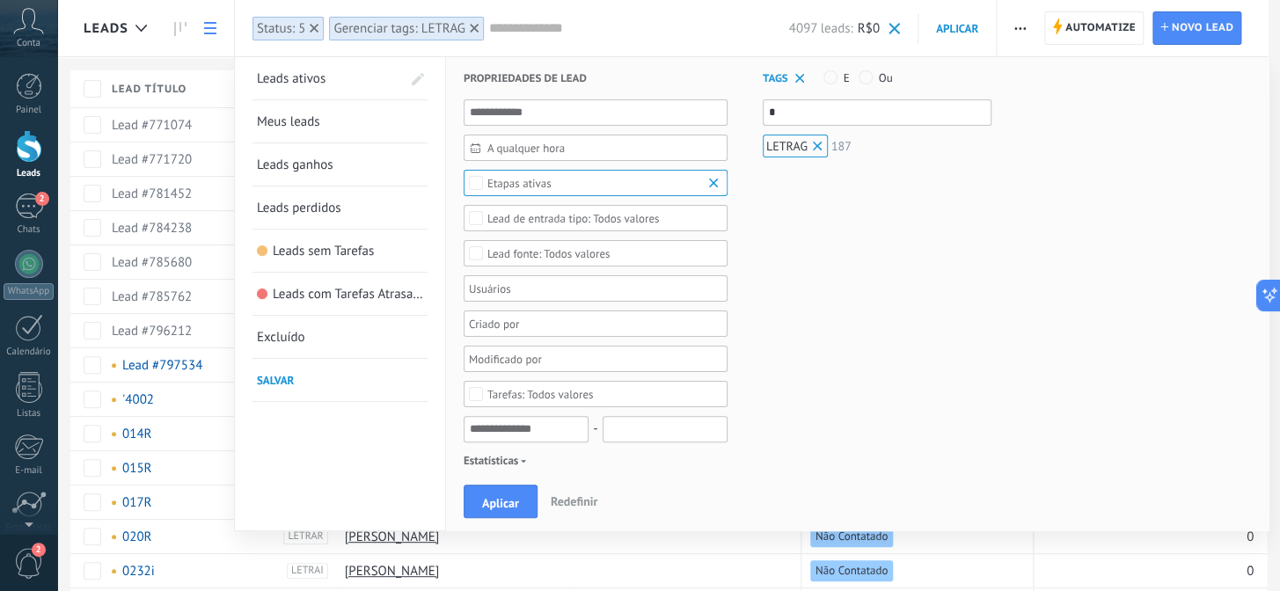
click at [716, 33] on input "text" at bounding box center [639, 28] width 300 height 18
click at [965, 29] on span "Aplicar" at bounding box center [957, 28] width 42 height 15
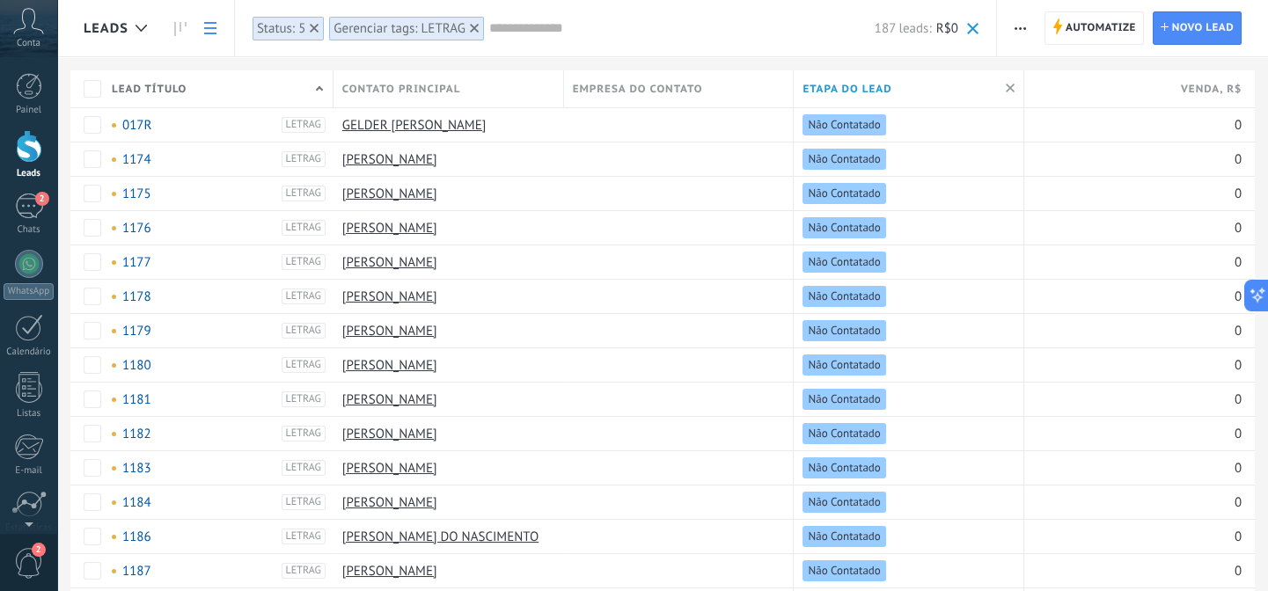
click at [1009, 20] on button "button" at bounding box center [1021, 27] width 26 height 33
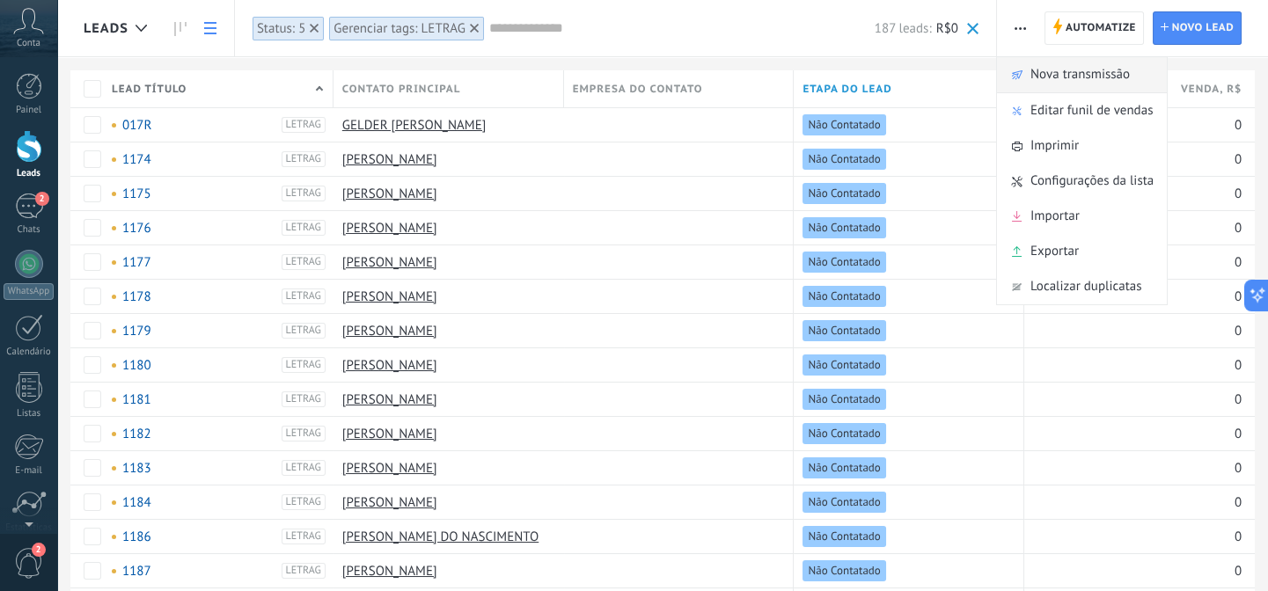
click at [1073, 73] on span "Nova transmissão" at bounding box center [1080, 74] width 99 height 35
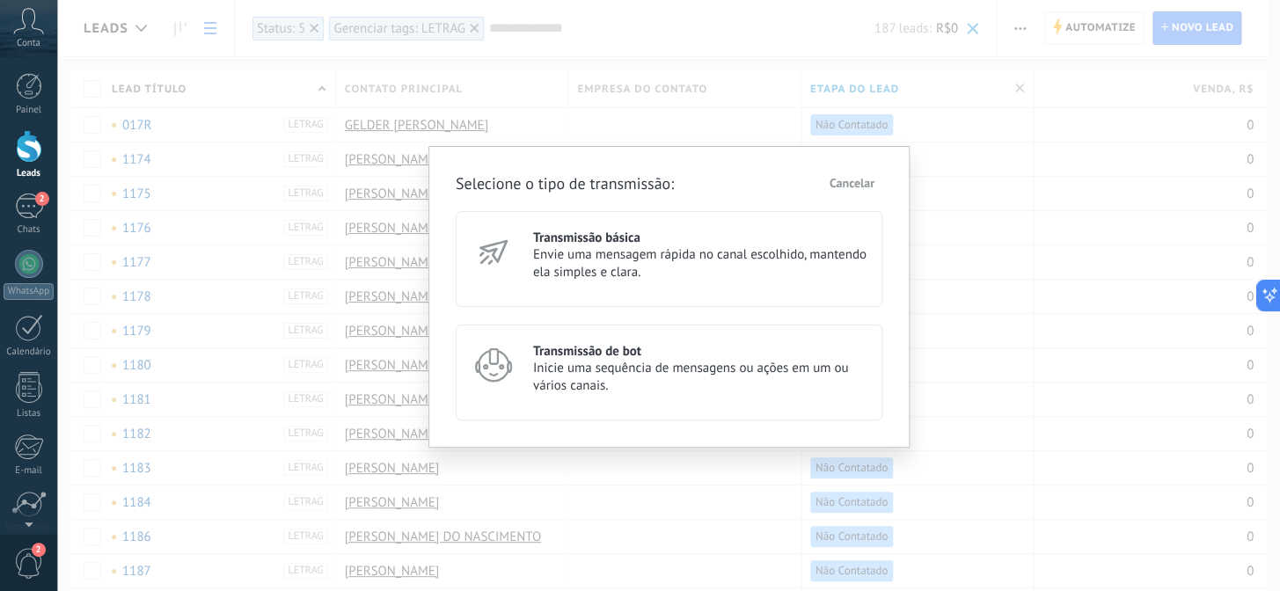
click at [605, 230] on h3 "Transmissão básica" at bounding box center [700, 238] width 334 height 17
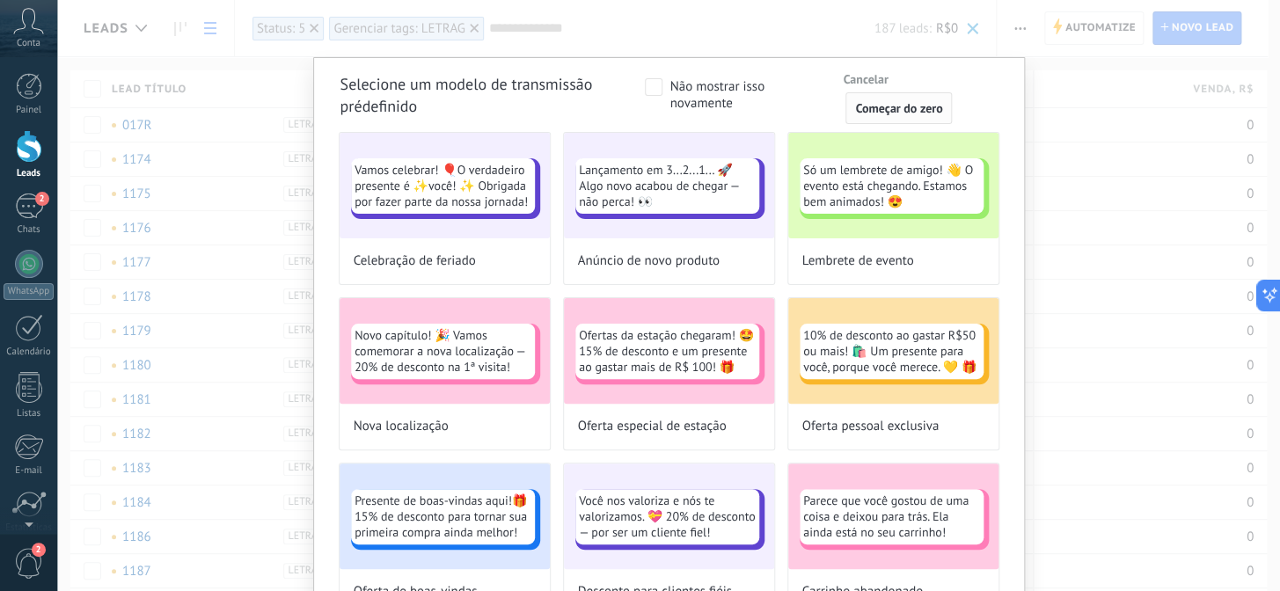
click at [868, 103] on span "Começar do zero" at bounding box center [898, 108] width 87 height 12
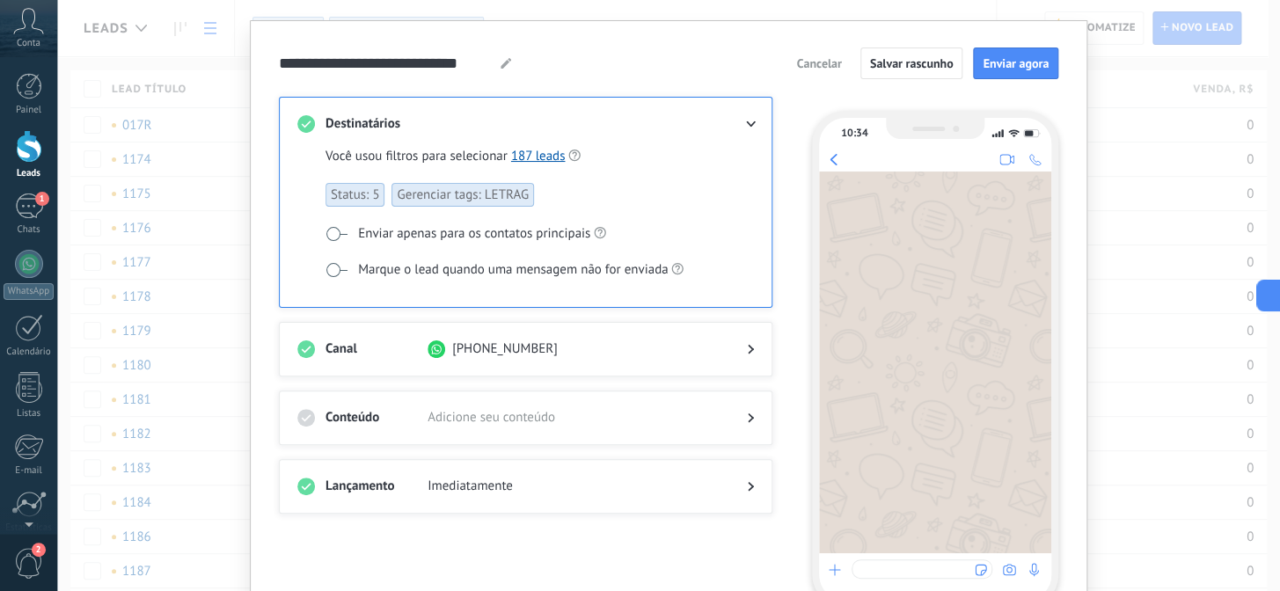
scroll to position [79, 0]
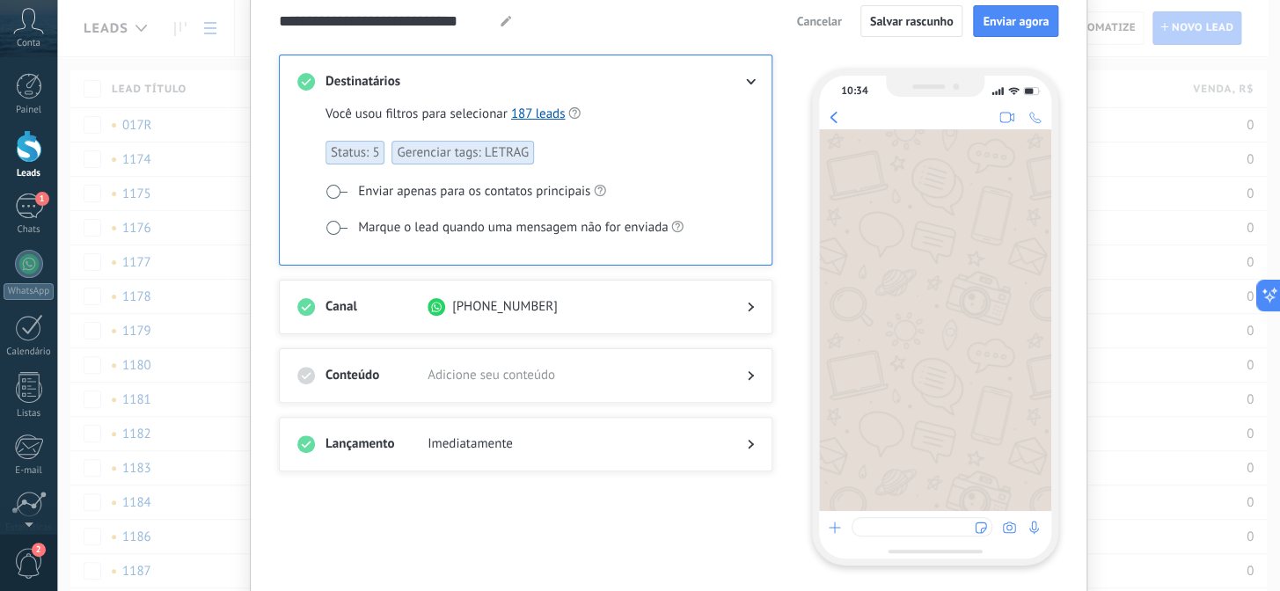
click at [746, 367] on div at bounding box center [736, 376] width 35 height 18
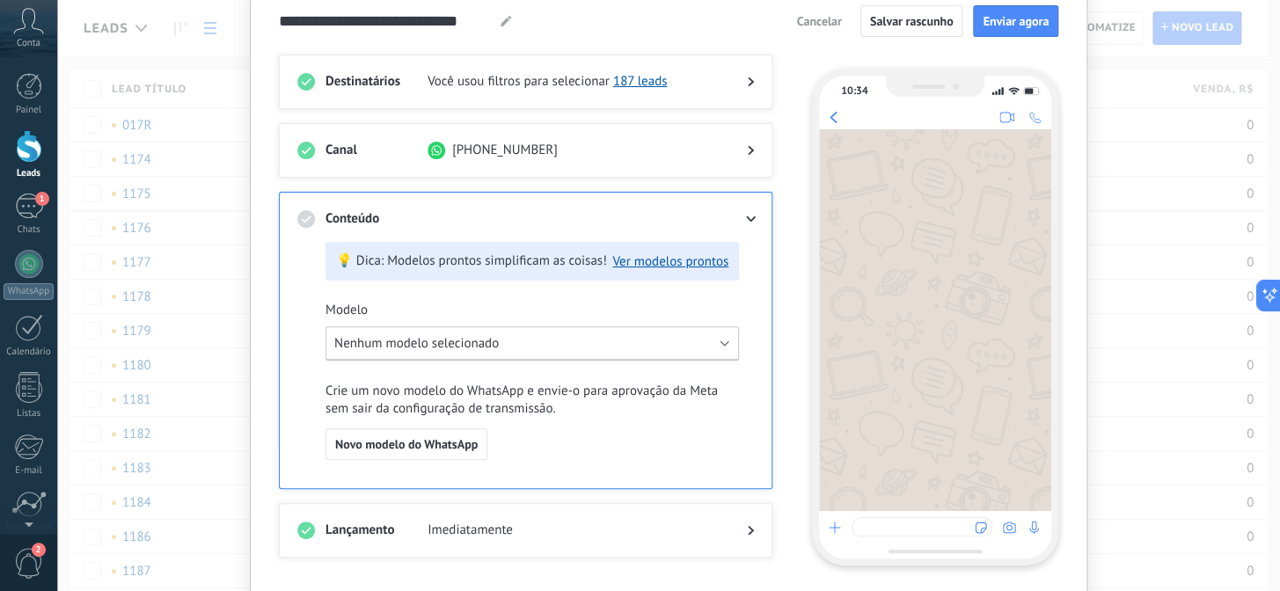
click at [400, 336] on span "Nenhum modelo selecionado" at bounding box center [416, 343] width 165 height 17
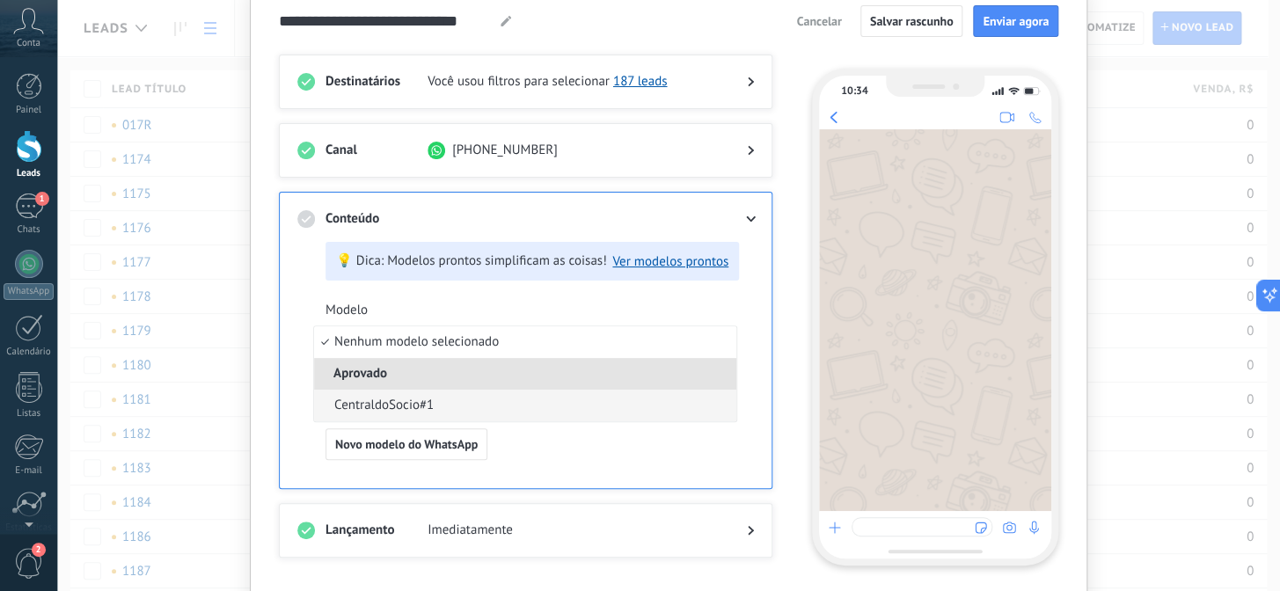
click at [404, 405] on span "CentraldoSocio#1" at bounding box center [383, 406] width 99 height 18
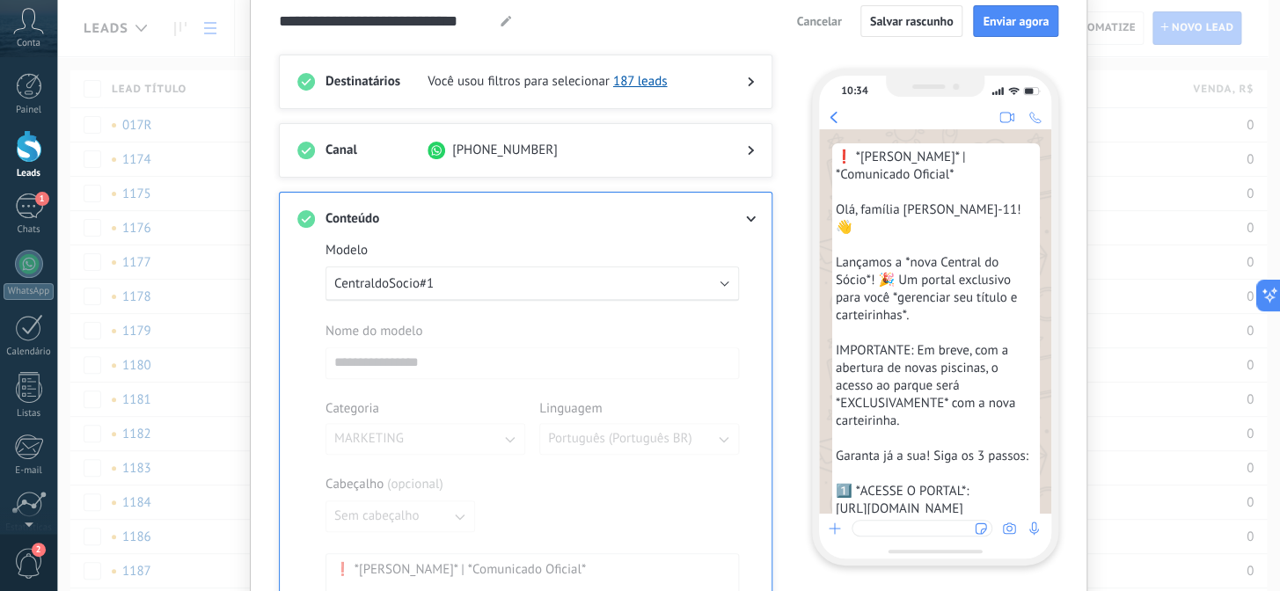
click at [290, 306] on div "**********" at bounding box center [526, 587] width 494 height 791
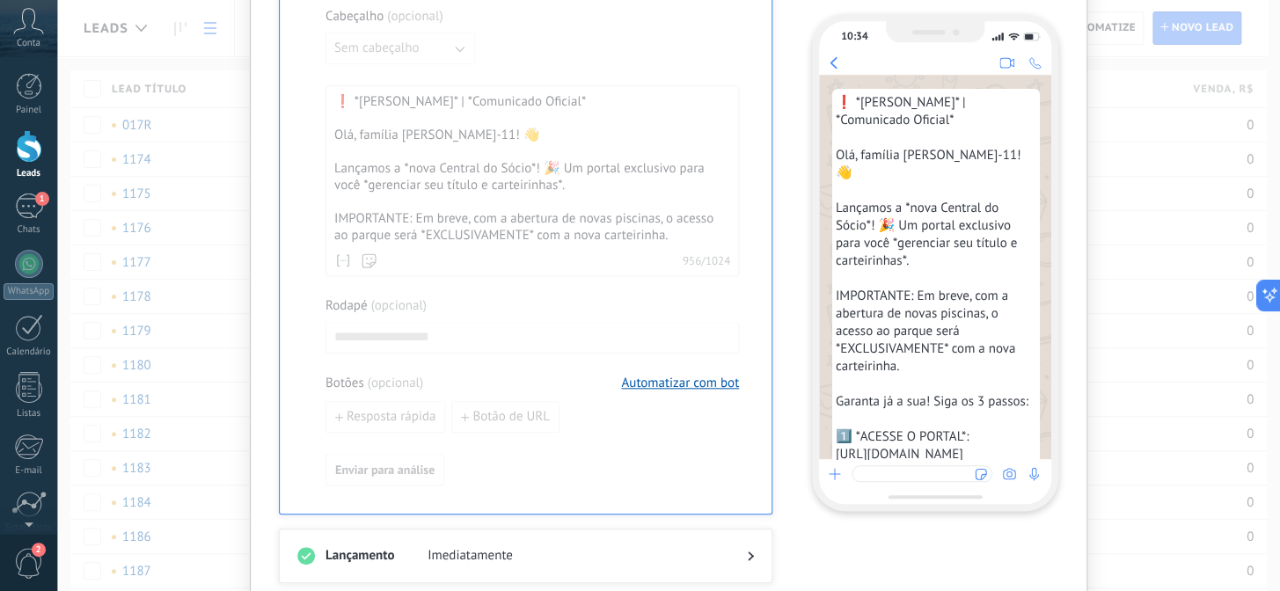
scroll to position [636, 0]
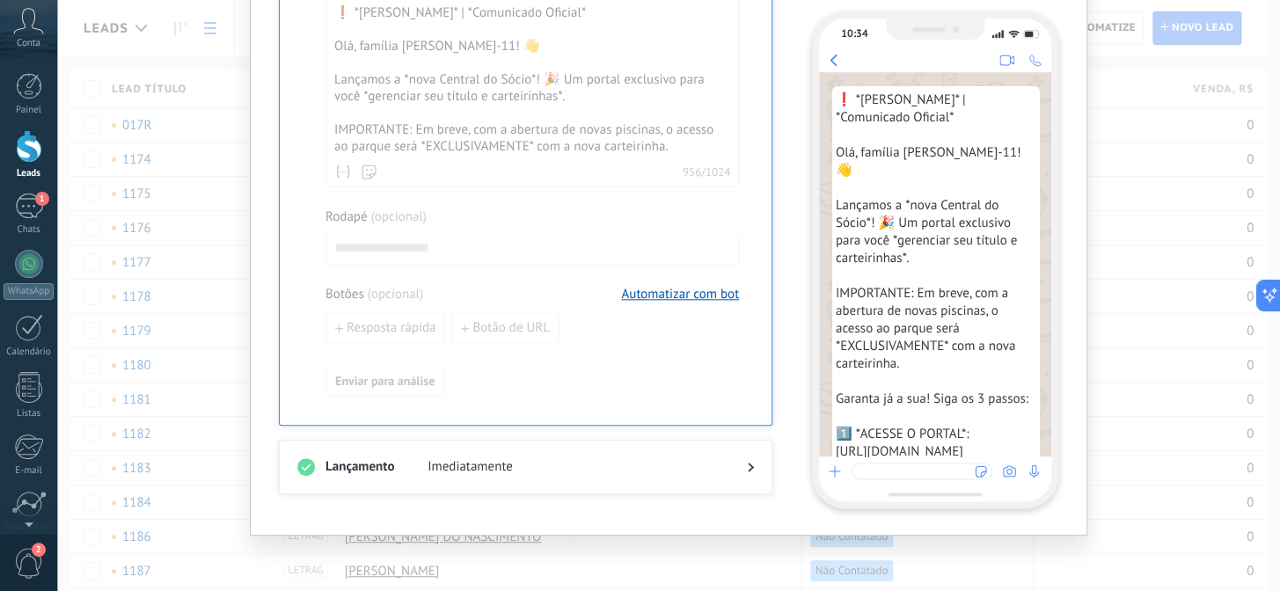
click at [510, 465] on span "Imediatamente" at bounding box center [573, 468] width 291 height 18
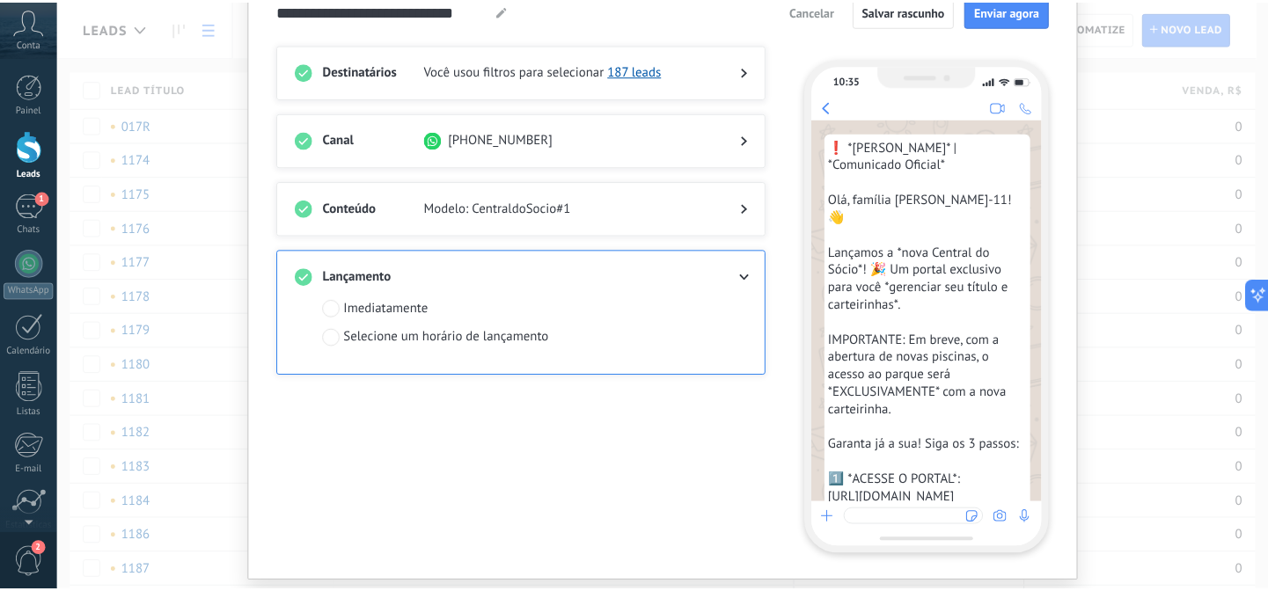
scroll to position [0, 0]
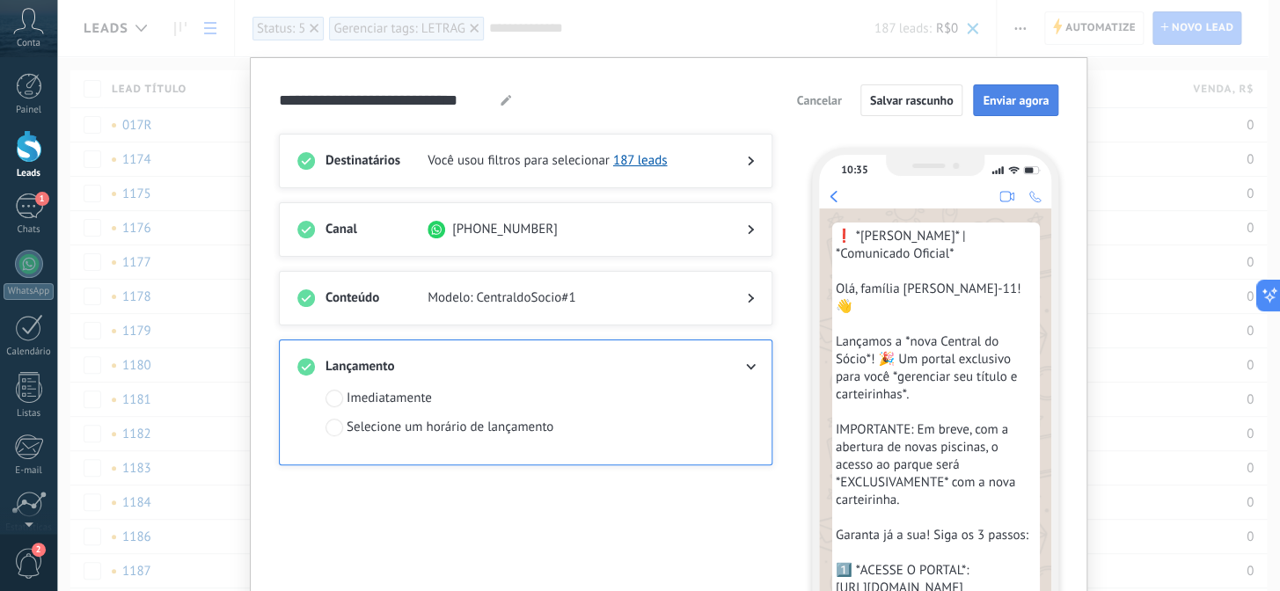
click at [1006, 105] on span "Enviar agora" at bounding box center [1016, 100] width 66 height 12
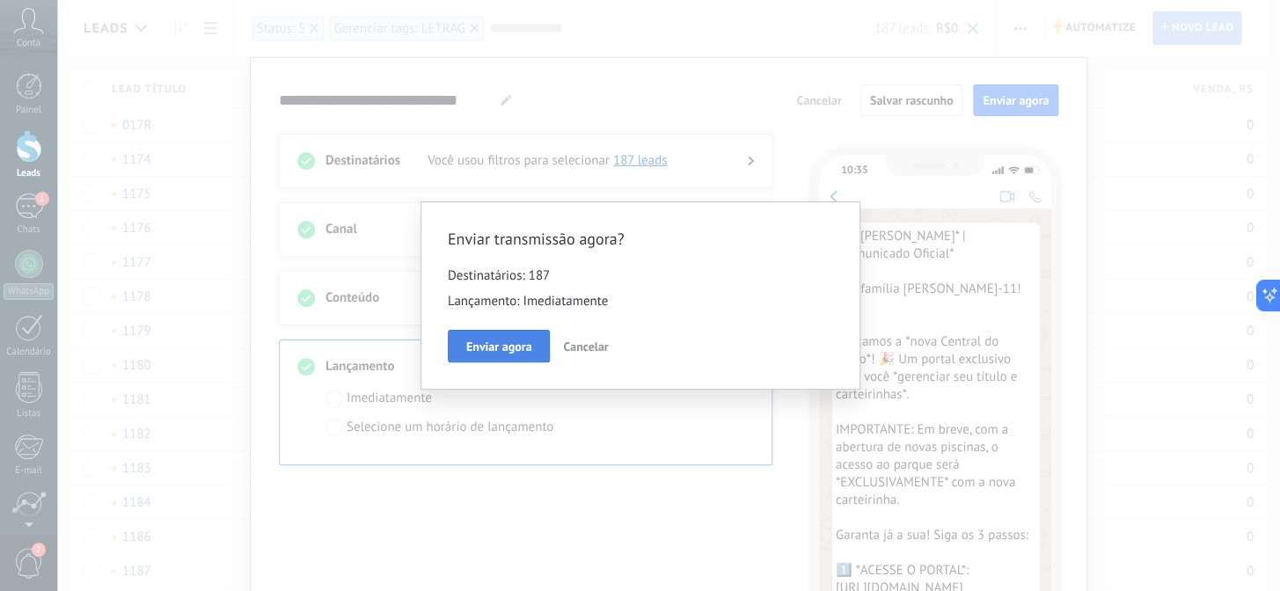
click at [510, 344] on span "Enviar agora" at bounding box center [499, 347] width 66 height 12
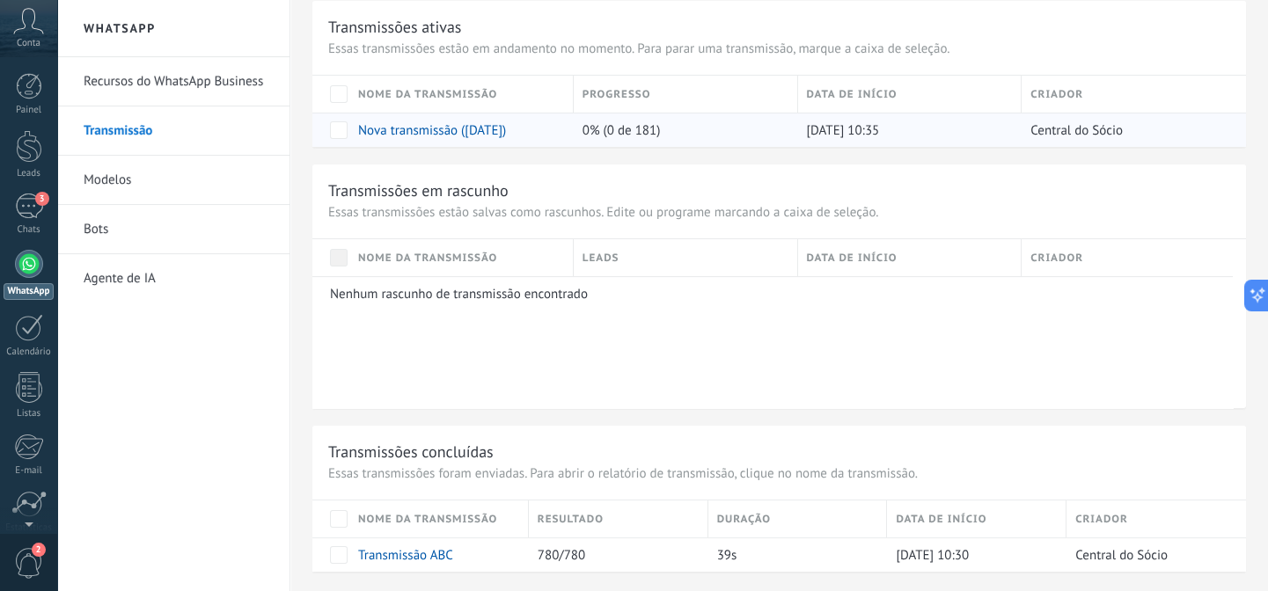
scroll to position [976, 0]
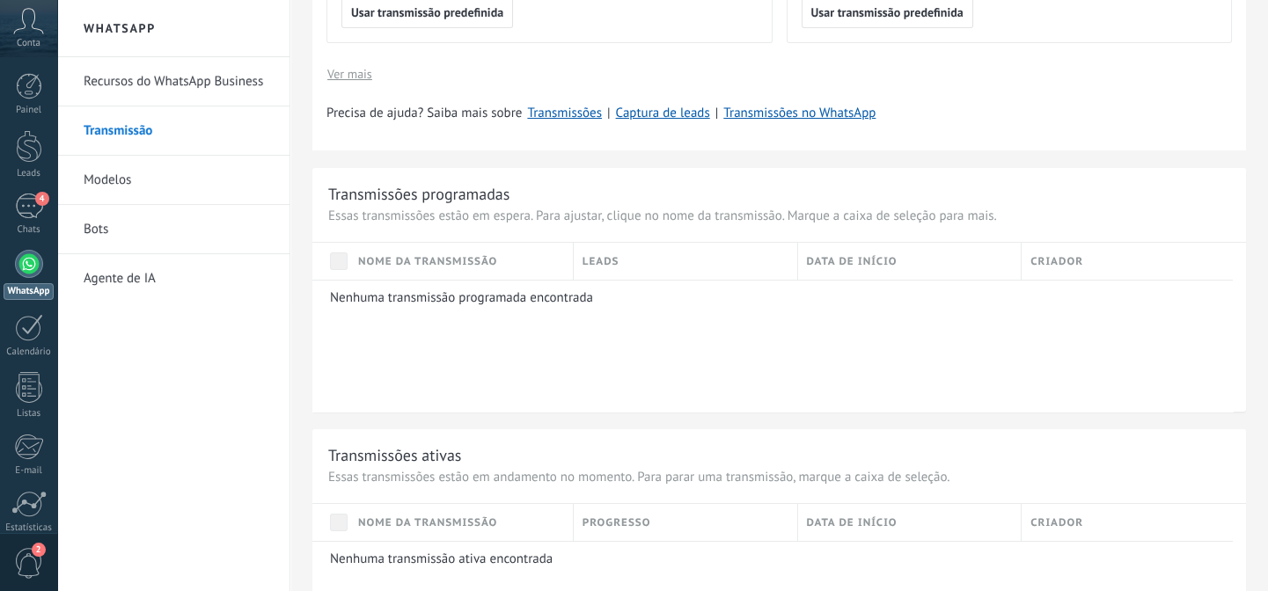
scroll to position [1108, 0]
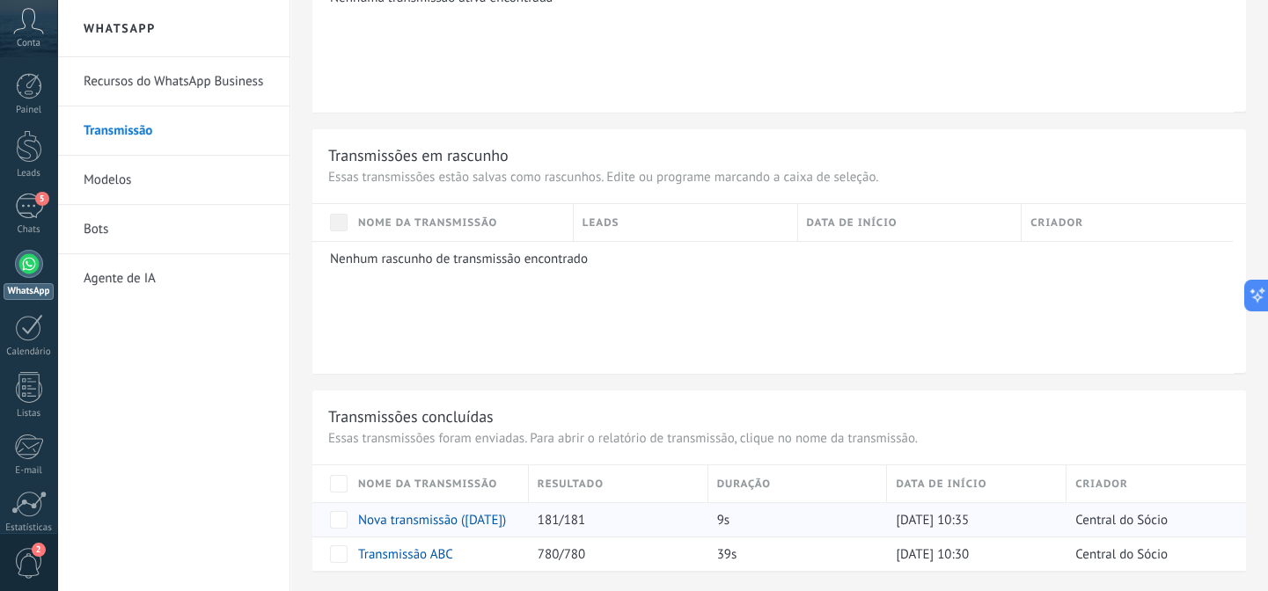
click at [468, 517] on link "Nova transmissão ([DATE])" at bounding box center [432, 520] width 148 height 17
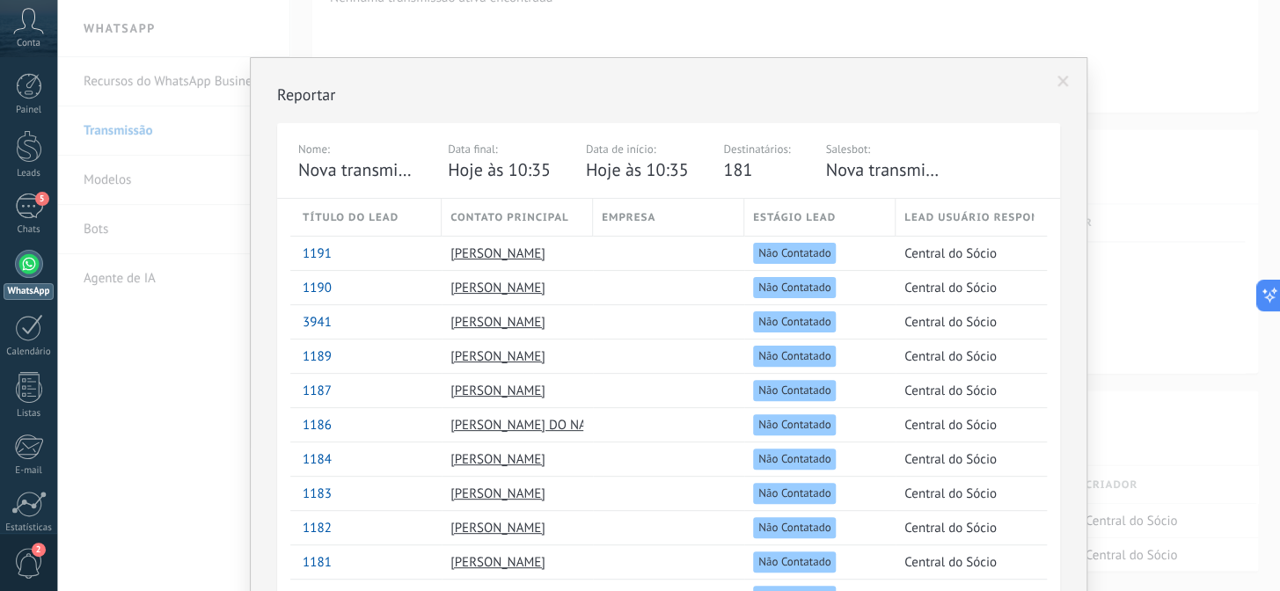
click at [1059, 76] on span at bounding box center [1063, 82] width 11 height 12
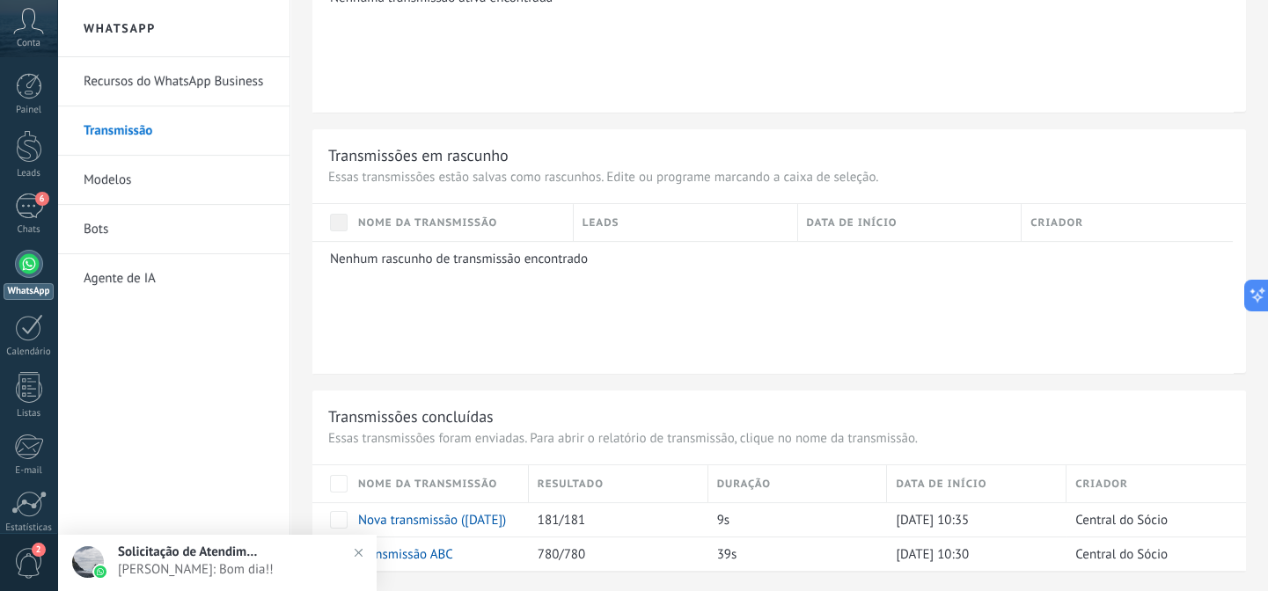
click at [359, 551] on img at bounding box center [359, 553] width 26 height 26
click at [355, 550] on img at bounding box center [359, 553] width 26 height 26
click at [359, 551] on img at bounding box center [359, 553] width 26 height 26
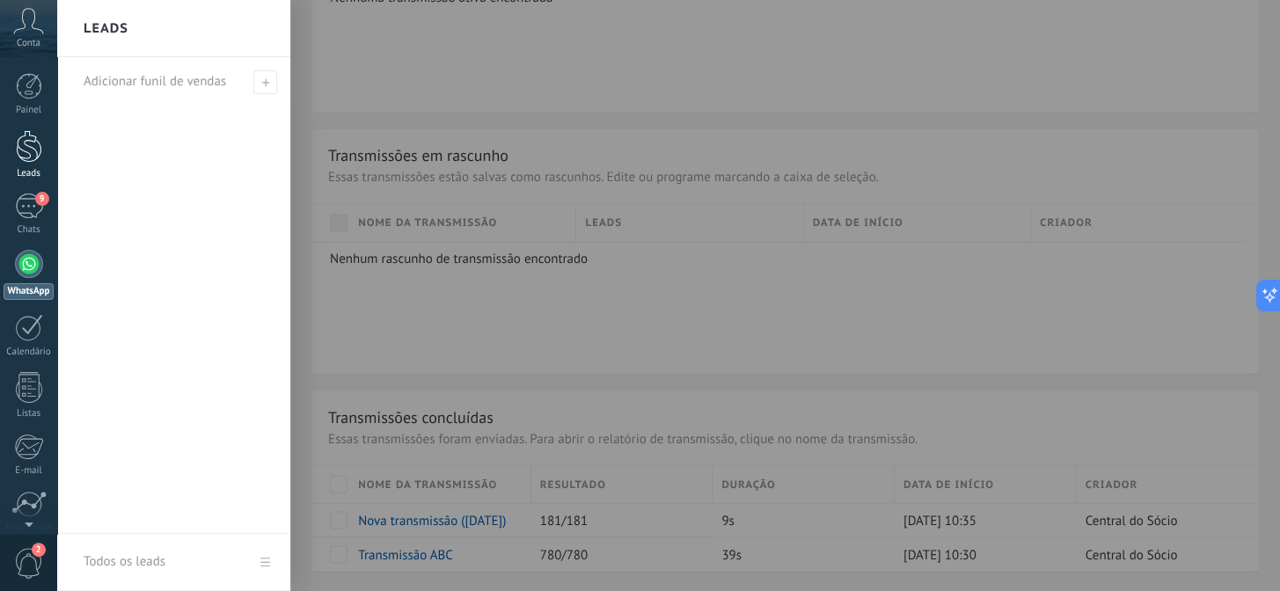
click at [33, 139] on div at bounding box center [29, 146] width 26 height 33
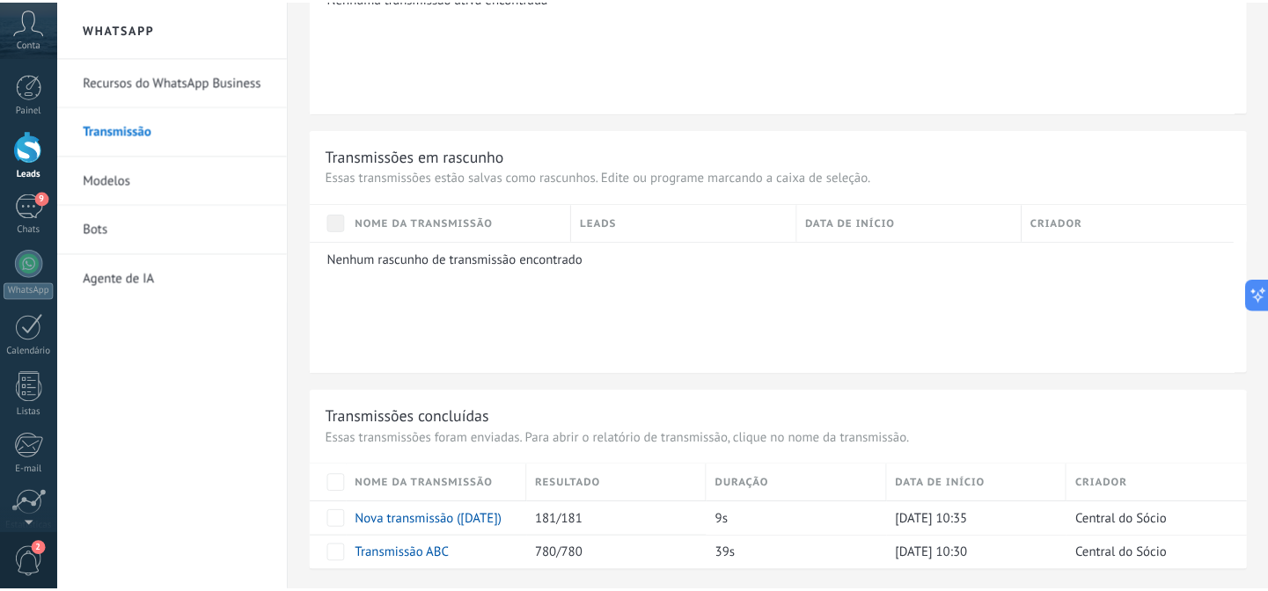
scroll to position [451, 0]
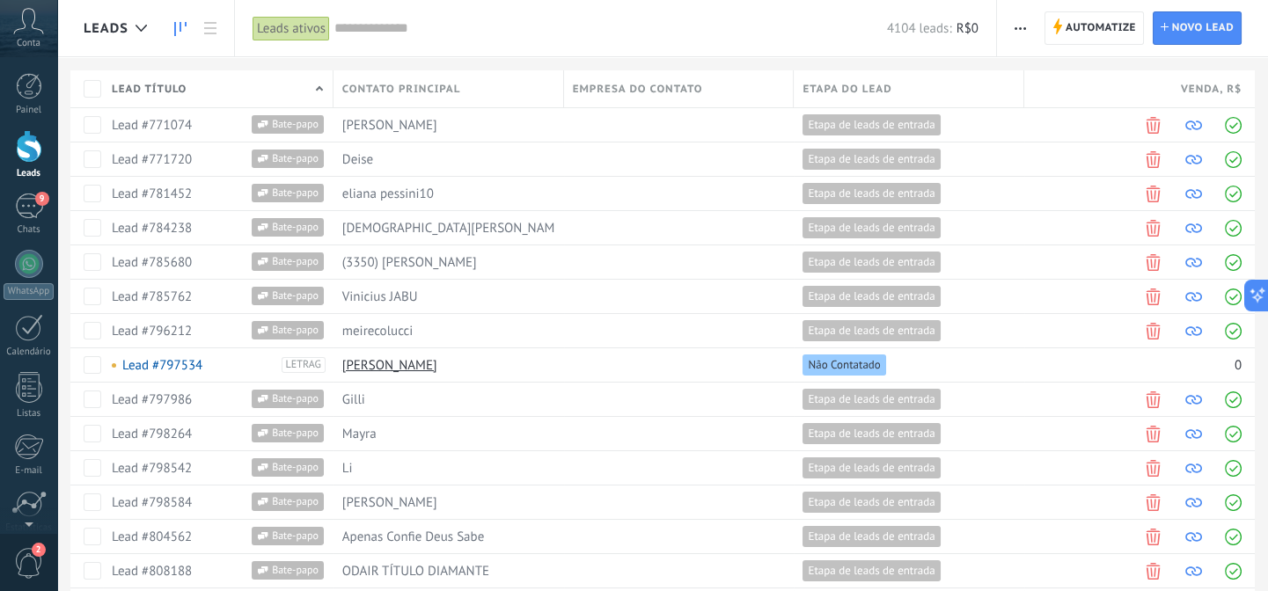
click at [185, 33] on icon at bounding box center [180, 29] width 12 height 14
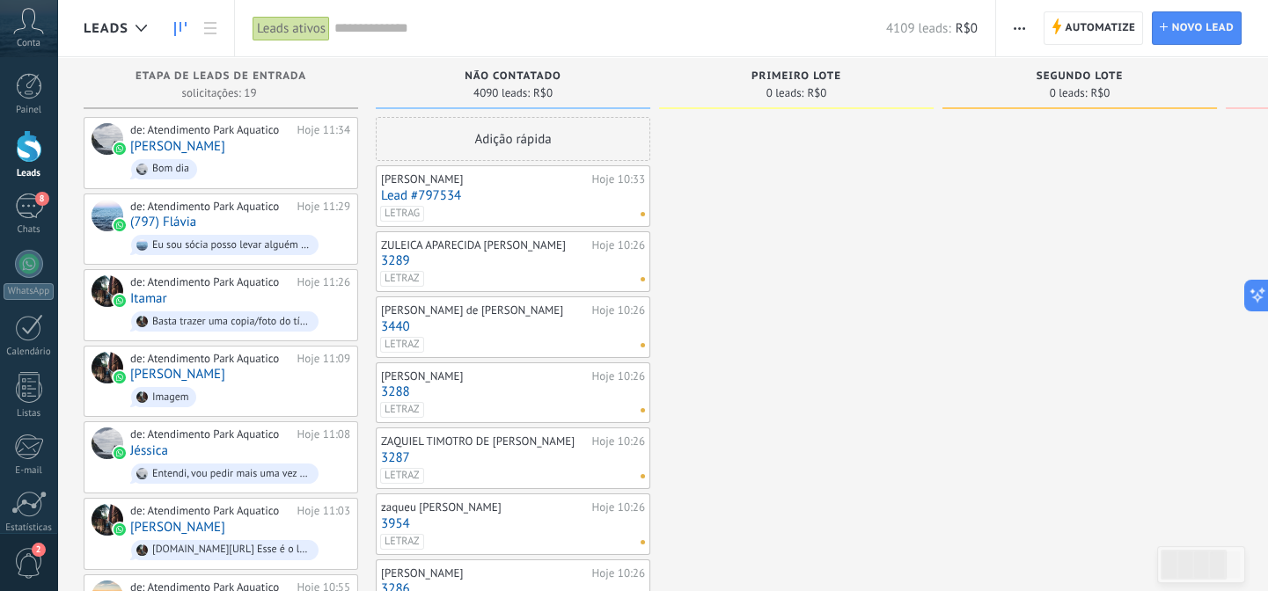
click at [353, 22] on input "text" at bounding box center [610, 28] width 552 height 18
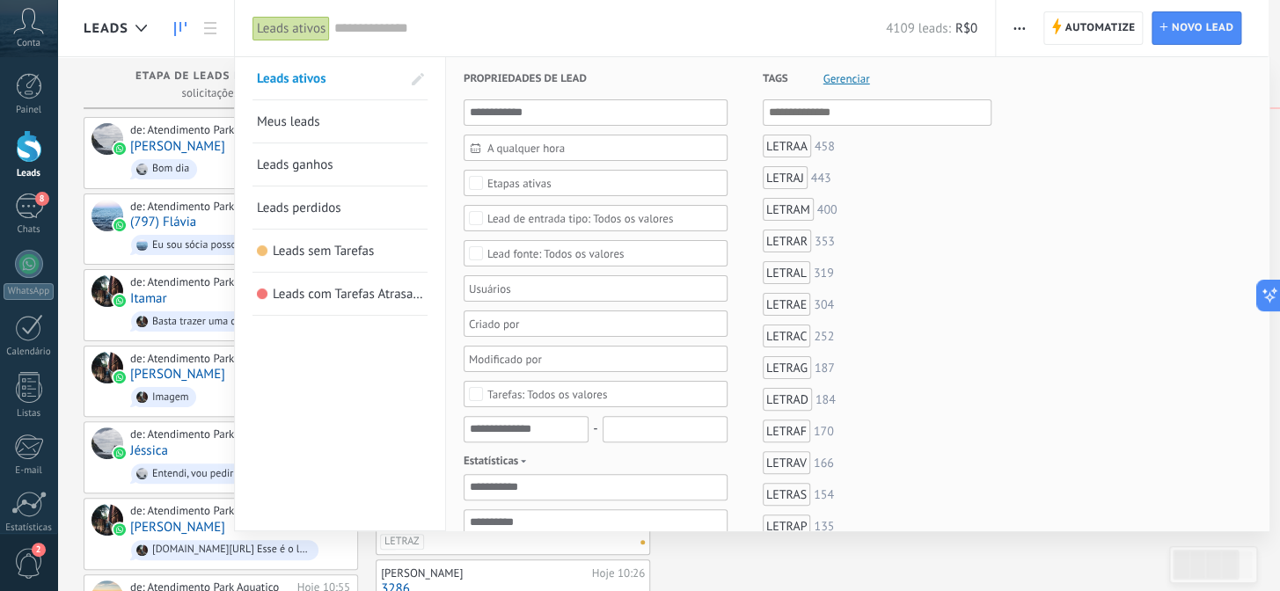
click at [791, 116] on input "text" at bounding box center [878, 112] width 218 height 21
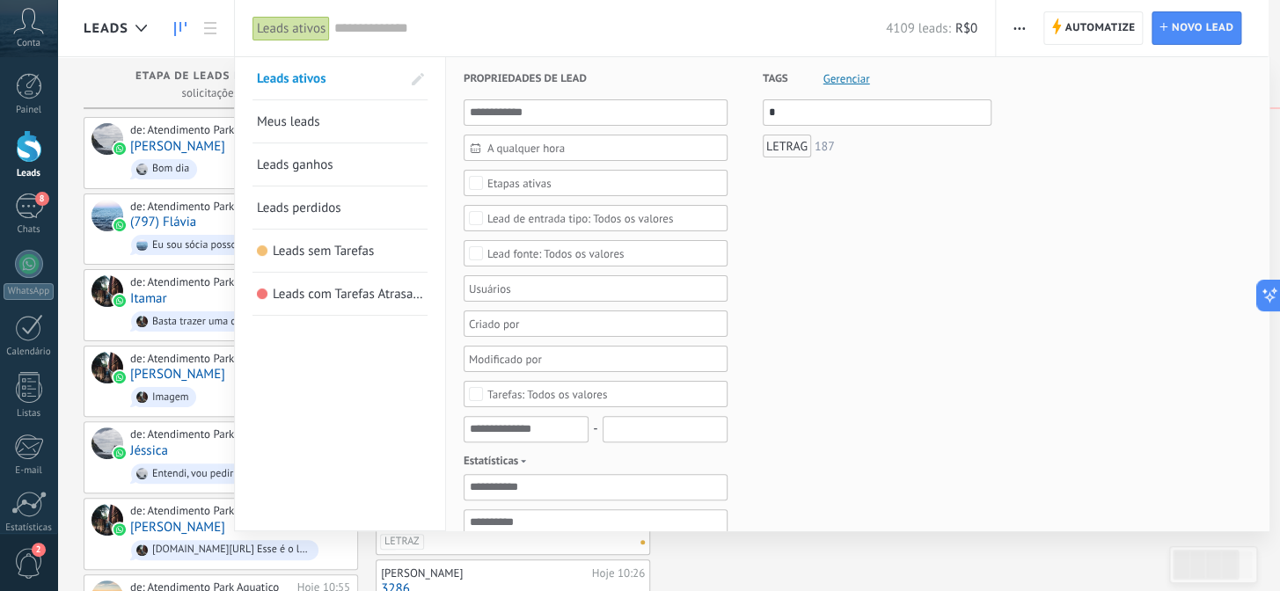
type input "*"
click at [791, 142] on div "LETRAG" at bounding box center [787, 146] width 48 height 23
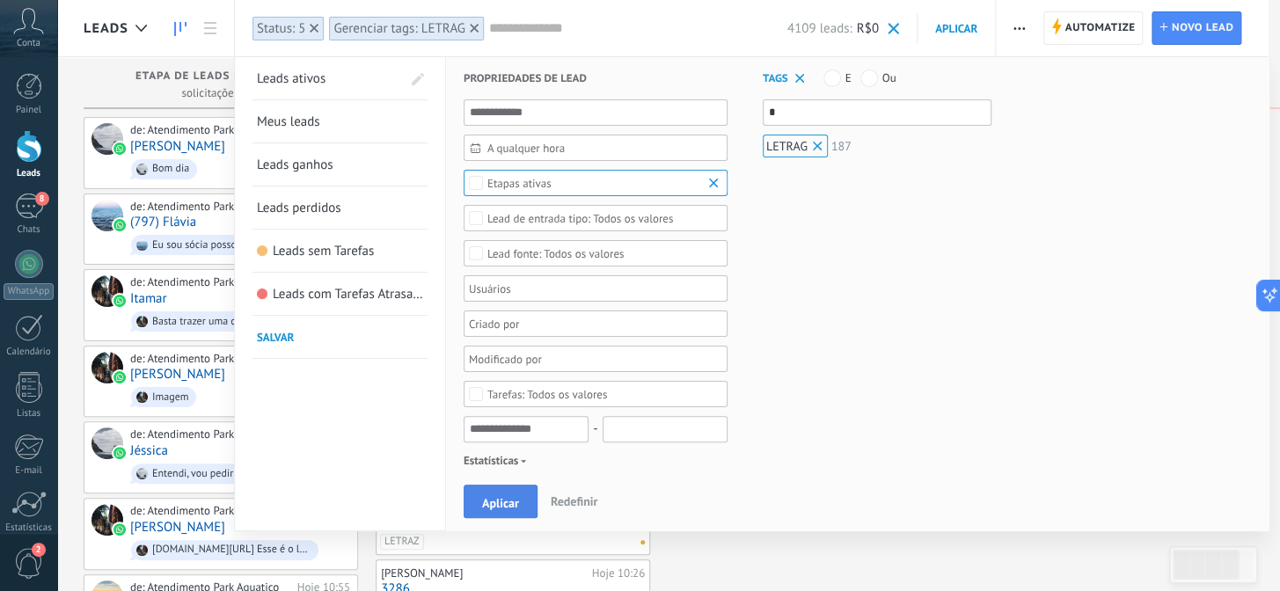
click at [509, 502] on span "Aplicar" at bounding box center [500, 503] width 37 height 12
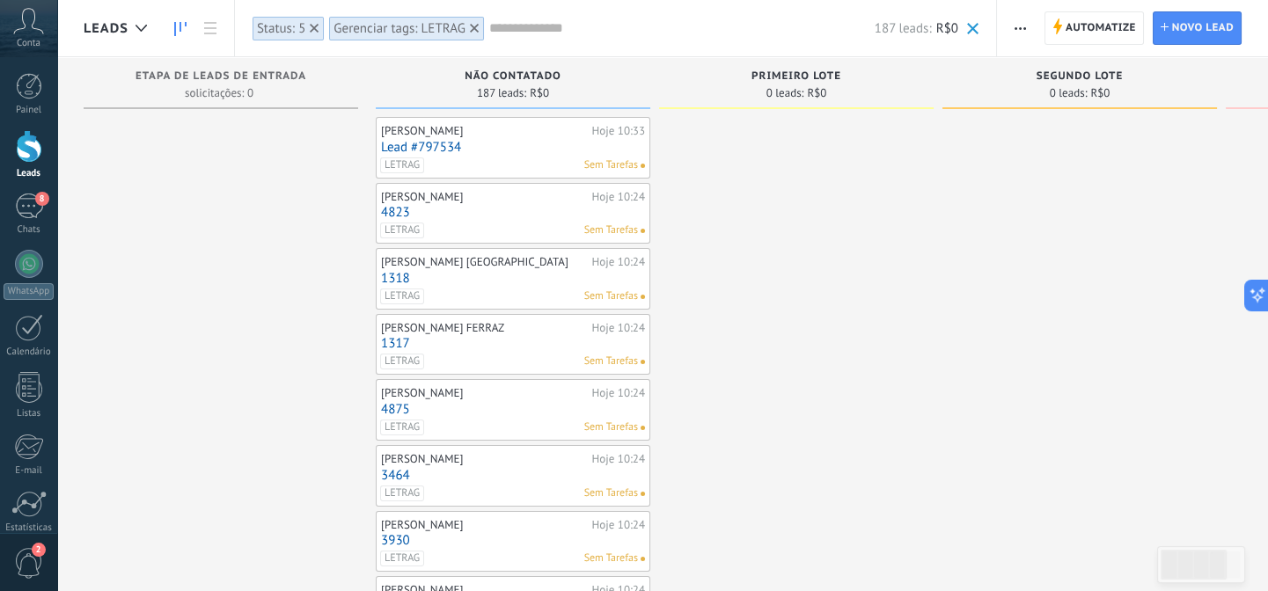
click at [1022, 27] on icon "button" at bounding box center [1020, 28] width 11 height 3
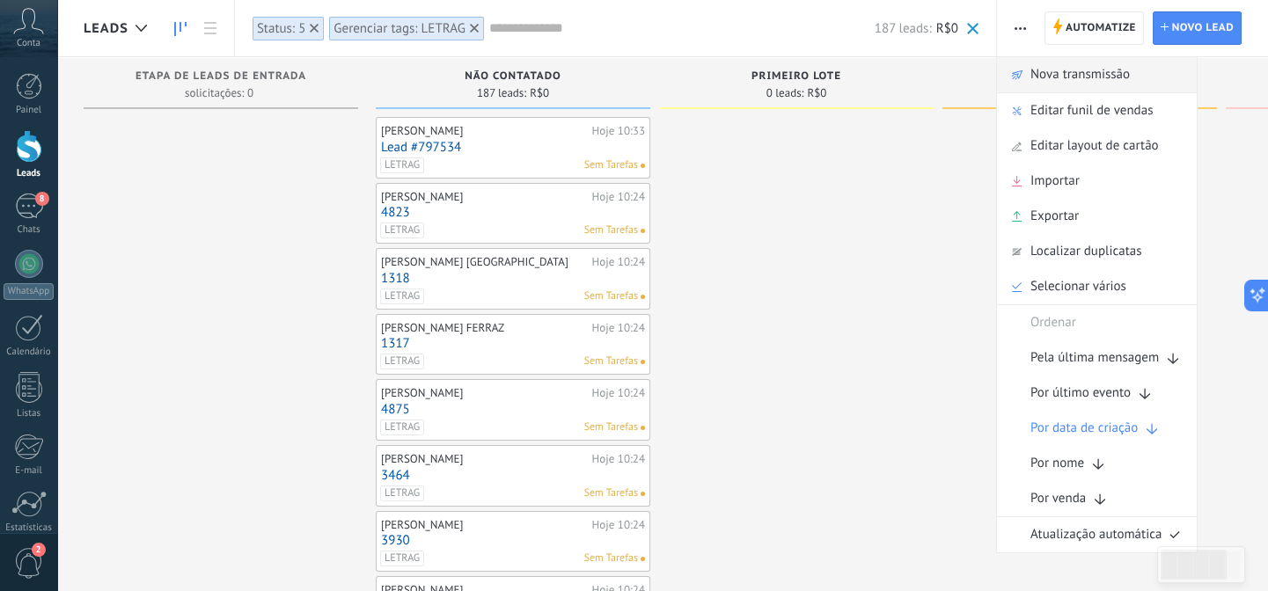
click at [1050, 79] on span "Nova transmissão" at bounding box center [1080, 74] width 99 height 35
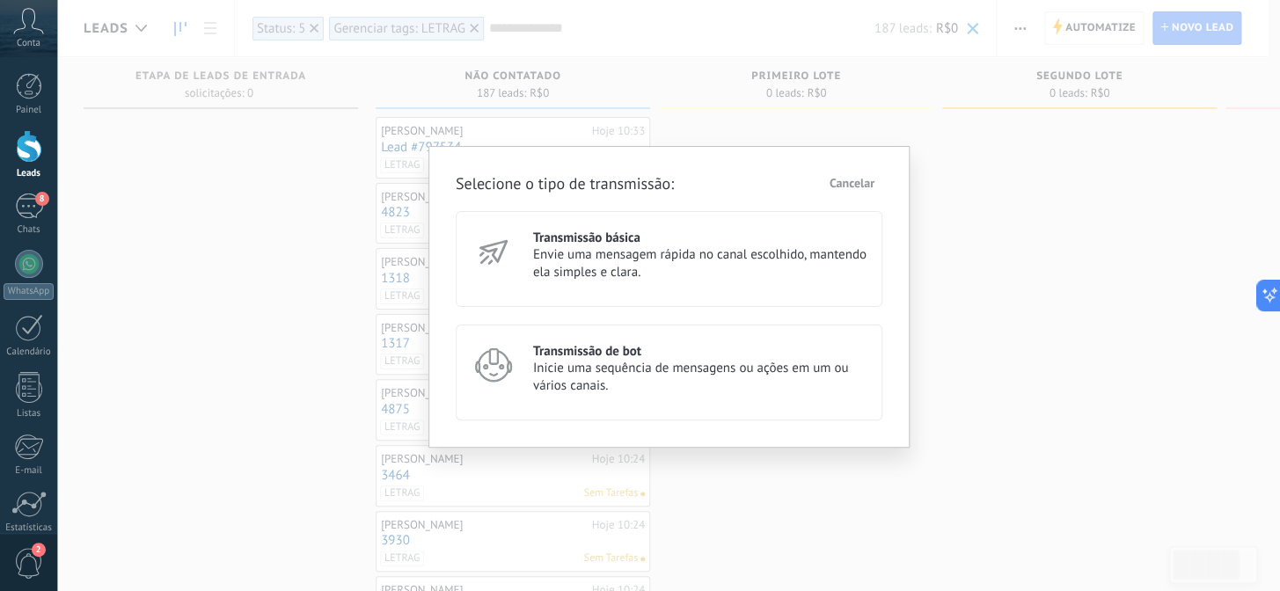
click at [700, 244] on h3 "Transmissão básica" at bounding box center [700, 238] width 334 height 17
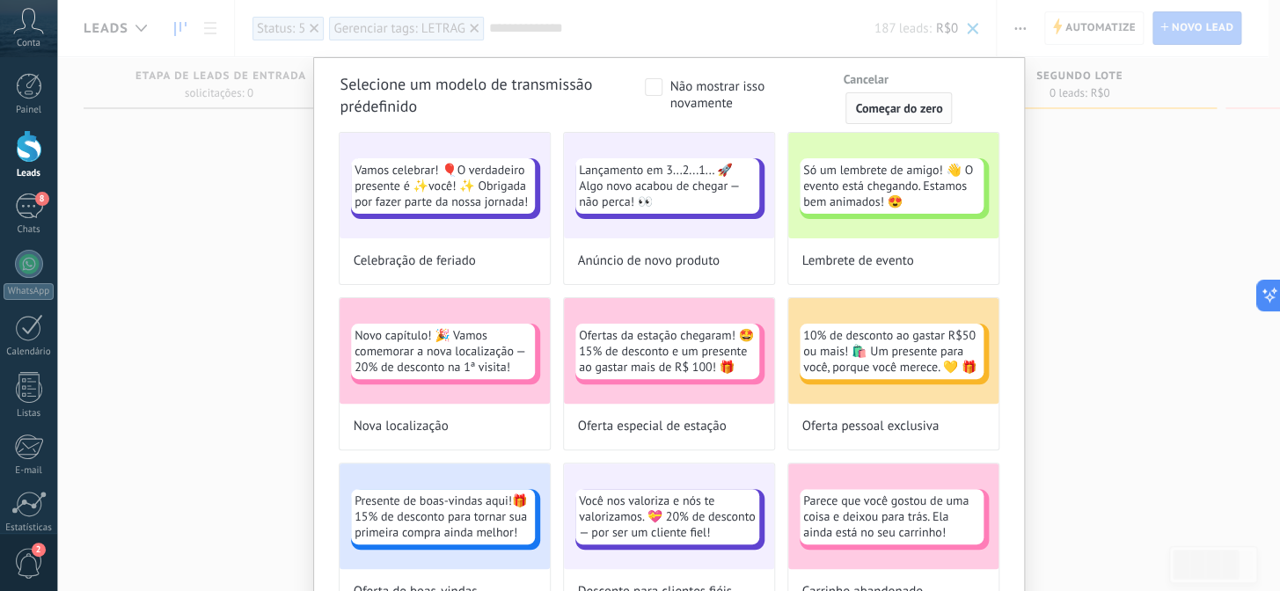
click at [884, 105] on span "Começar do zero" at bounding box center [898, 108] width 87 height 12
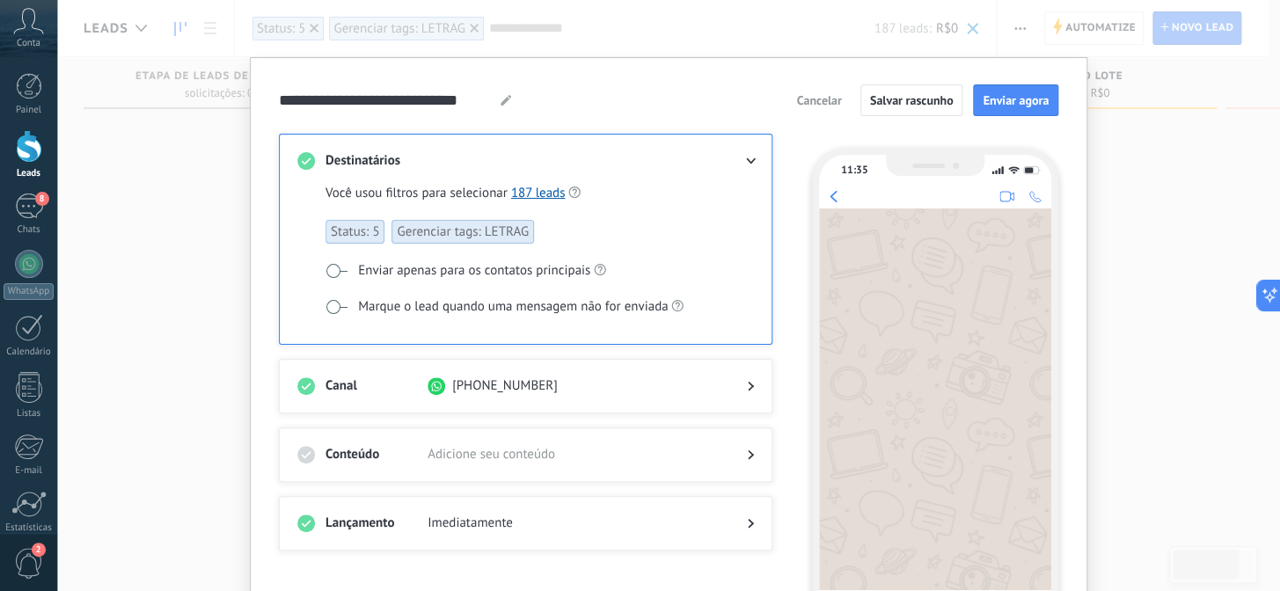
click at [334, 305] on span at bounding box center [337, 307] width 22 height 14
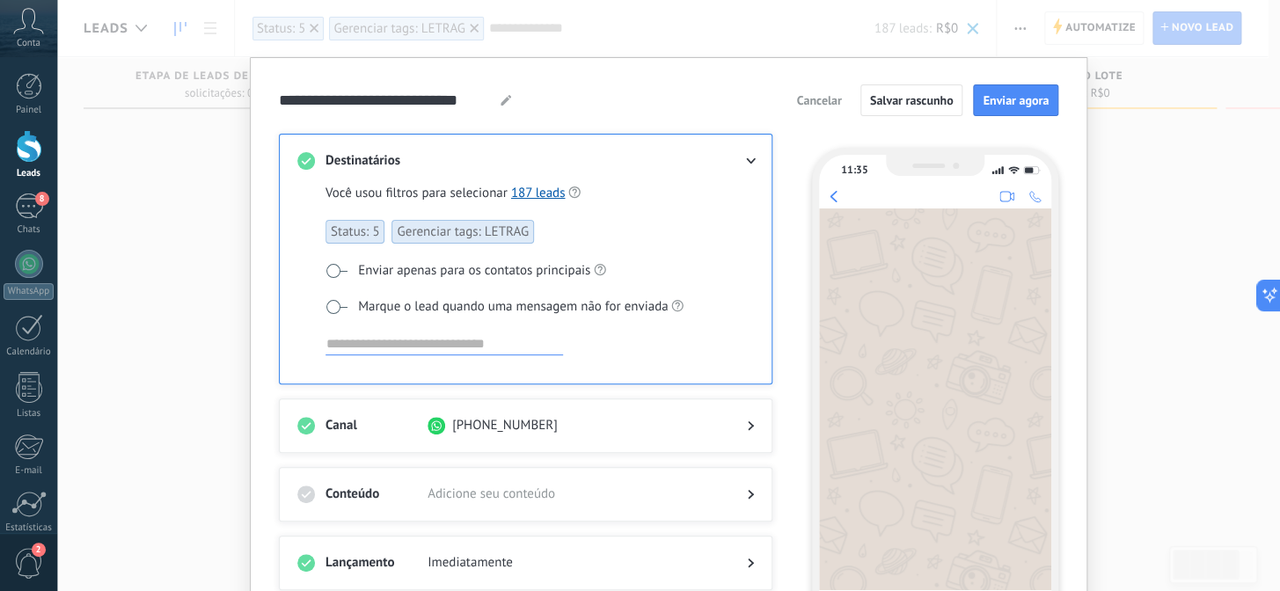
click at [371, 346] on input at bounding box center [445, 344] width 238 height 21
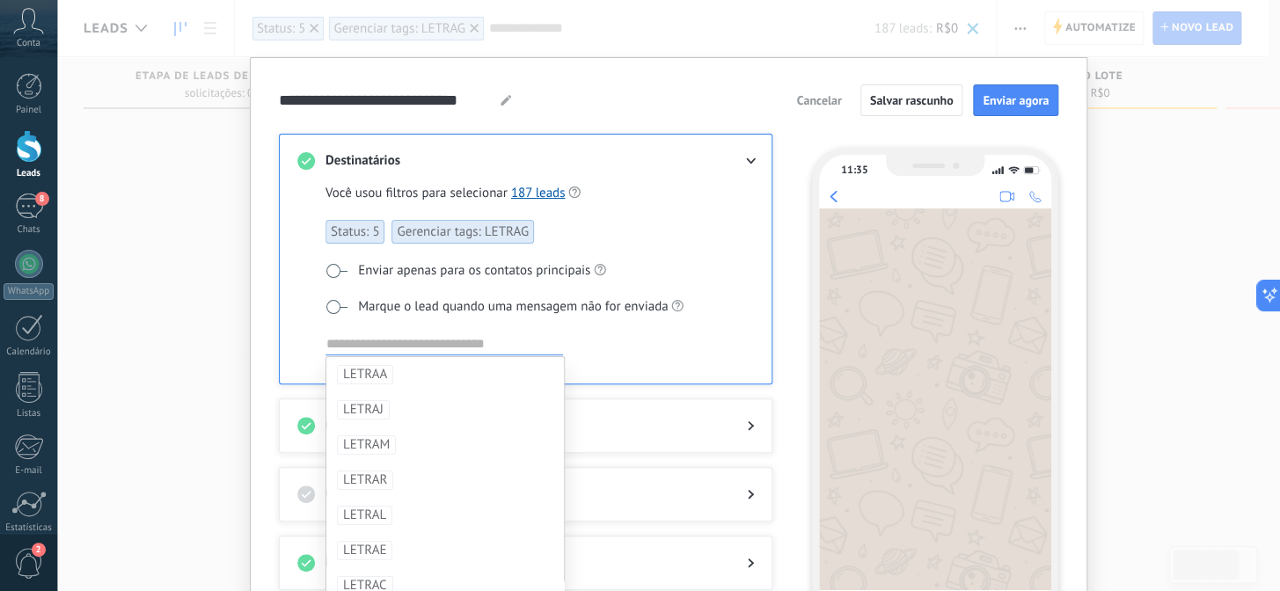
click at [308, 324] on div "Você usou filtros para selecionar 187 leads Status: 5 Gerenciar tags: LETRAG En…" at bounding box center [525, 277] width 457 height 214
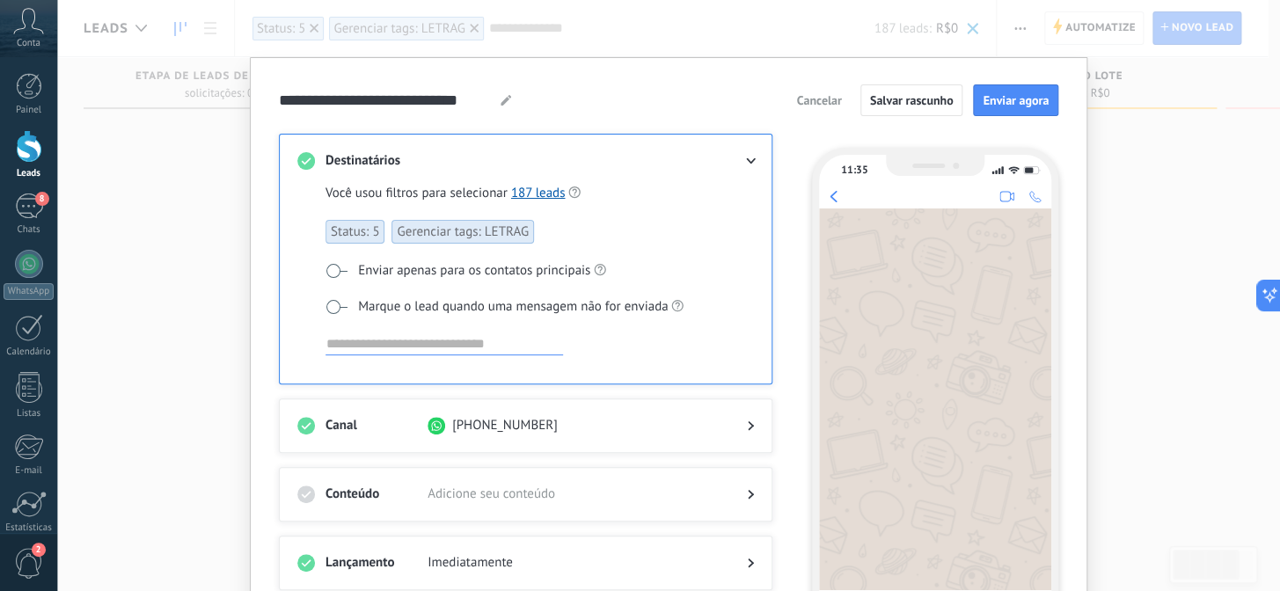
click at [335, 308] on span at bounding box center [337, 307] width 22 height 14
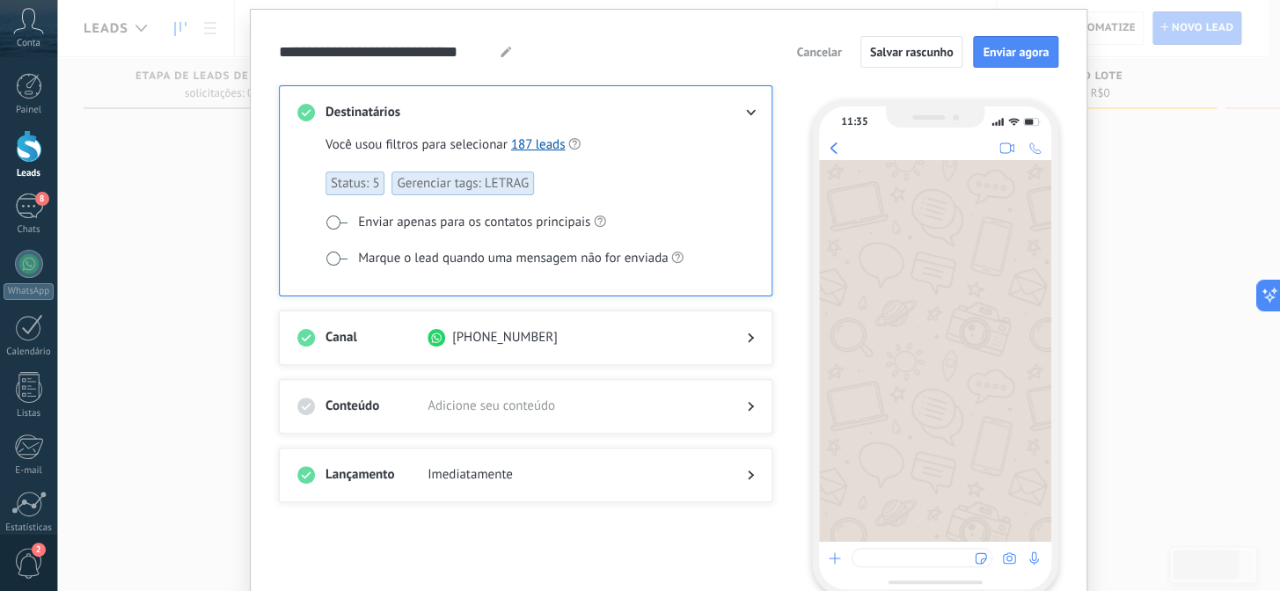
scroll to position [79, 0]
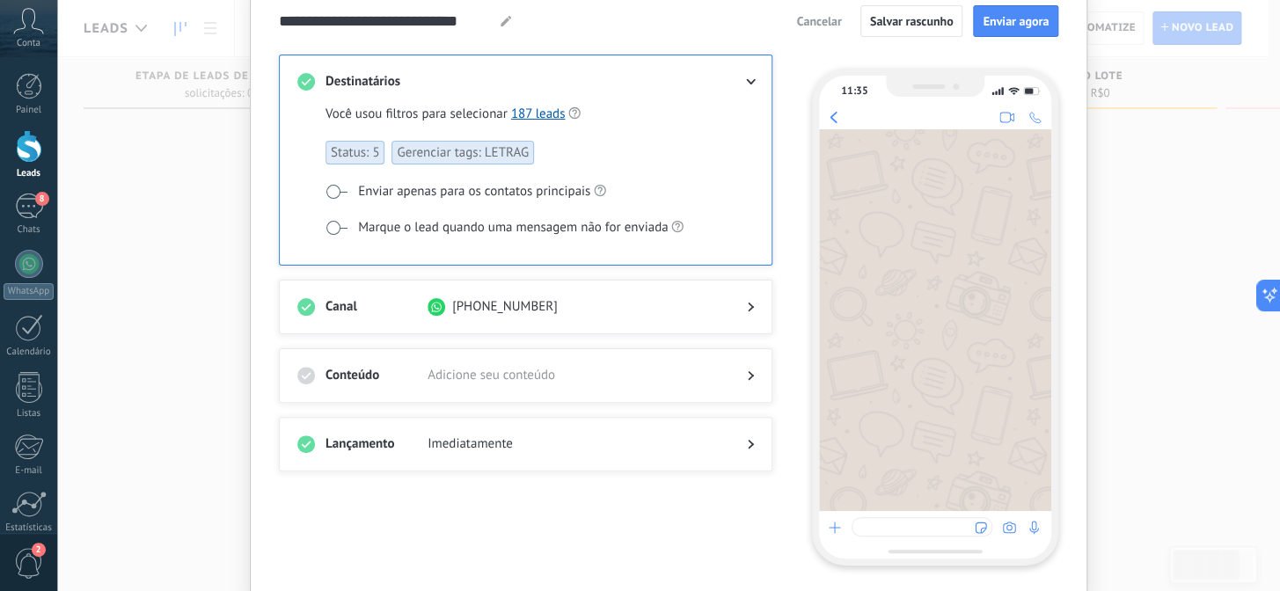
click at [535, 308] on span "+55 16 92003-1704" at bounding box center [505, 307] width 106 height 18
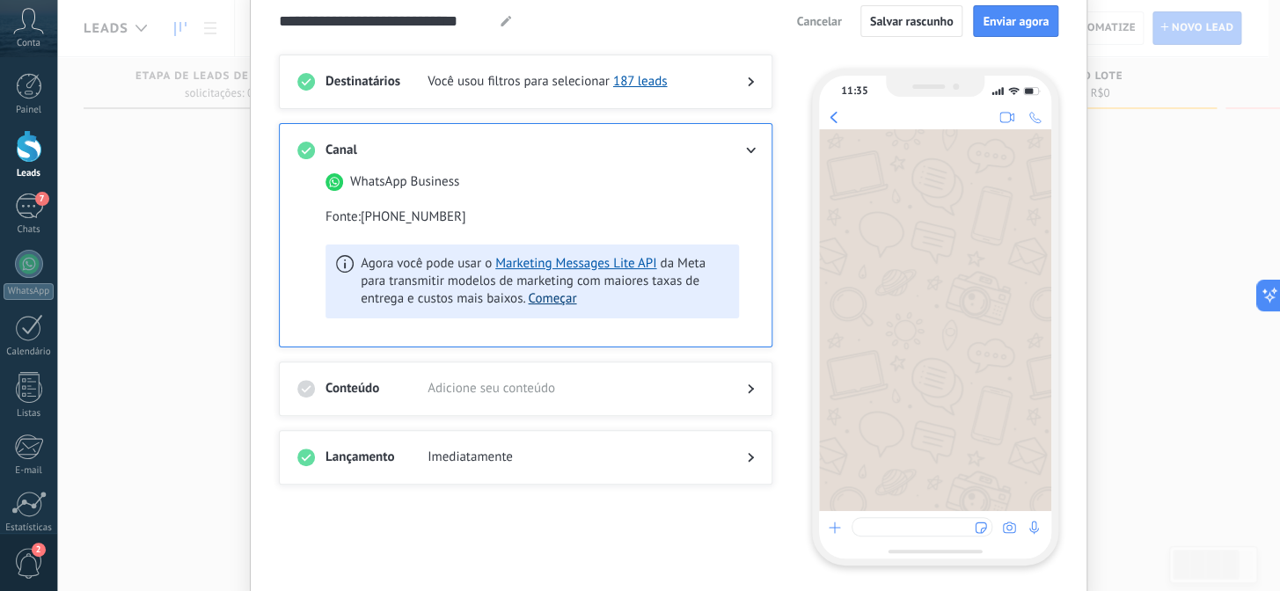
click at [563, 299] on button "Começar" at bounding box center [552, 299] width 48 height 18
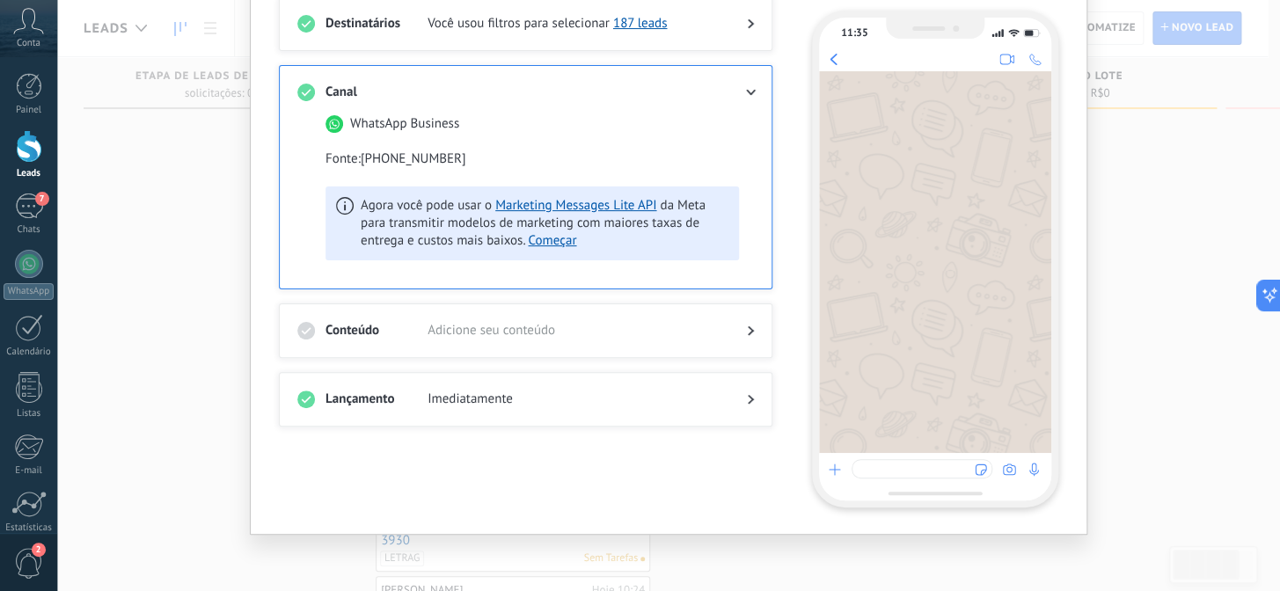
scroll to position [138, 0]
click at [653, 317] on div "Conteúdo Adicione seu conteúdo" at bounding box center [526, 330] width 494 height 55
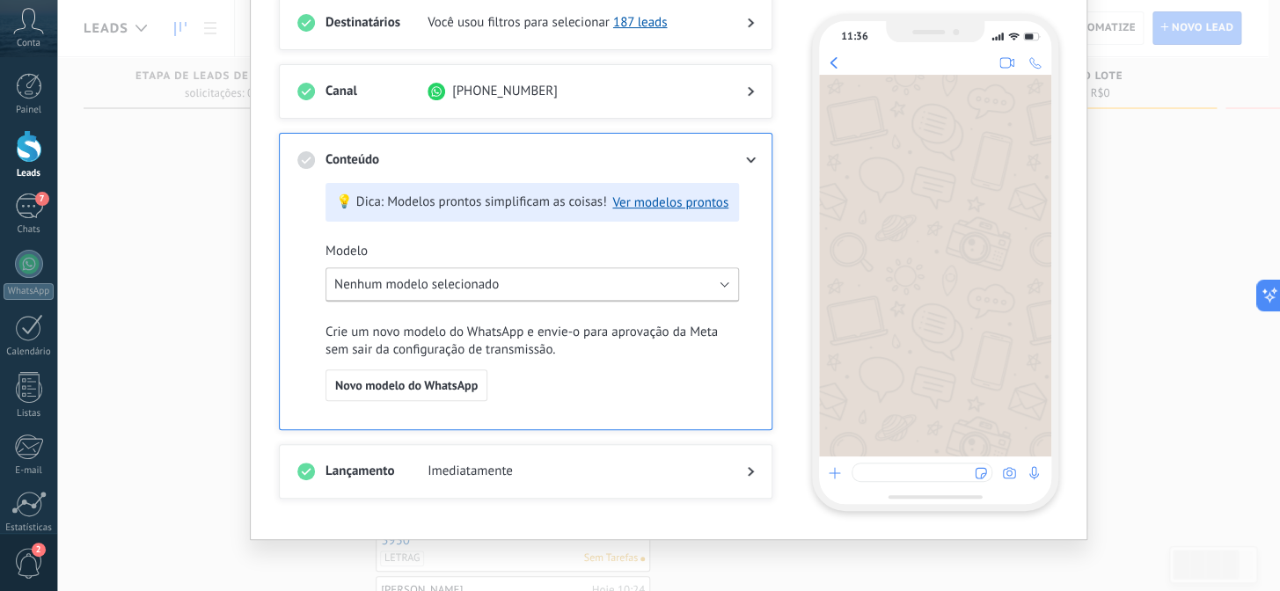
click at [595, 286] on button "Nenhum modelo selecionado" at bounding box center [533, 285] width 414 height 34
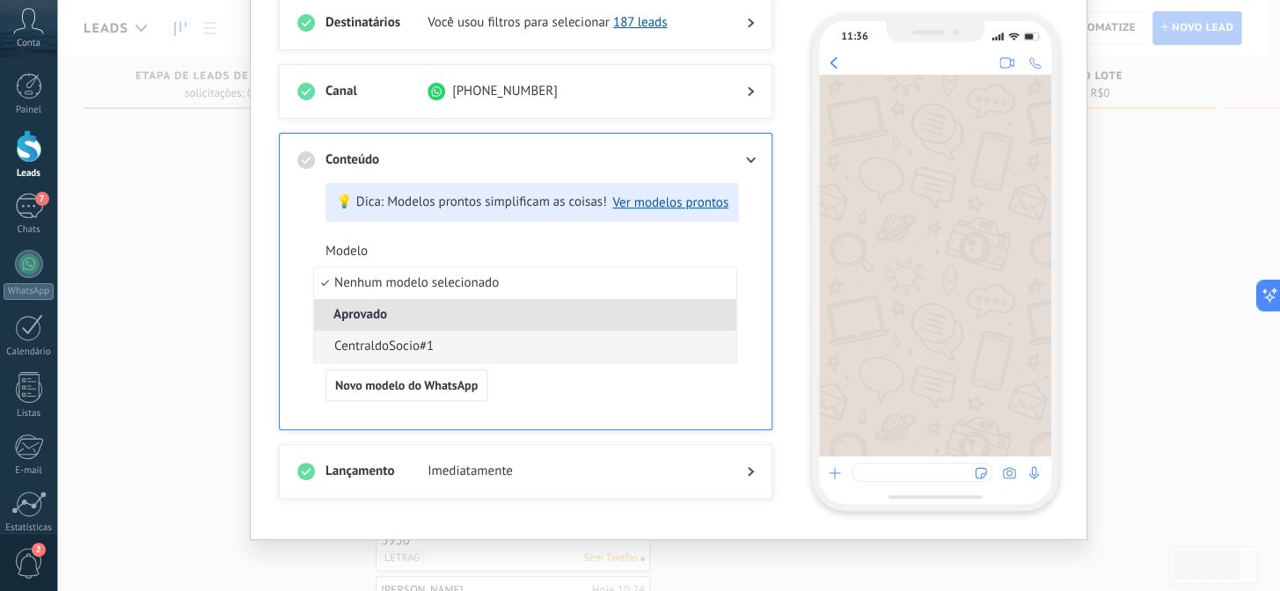
click at [422, 348] on span "CentraldoSocio#1" at bounding box center [383, 347] width 99 height 18
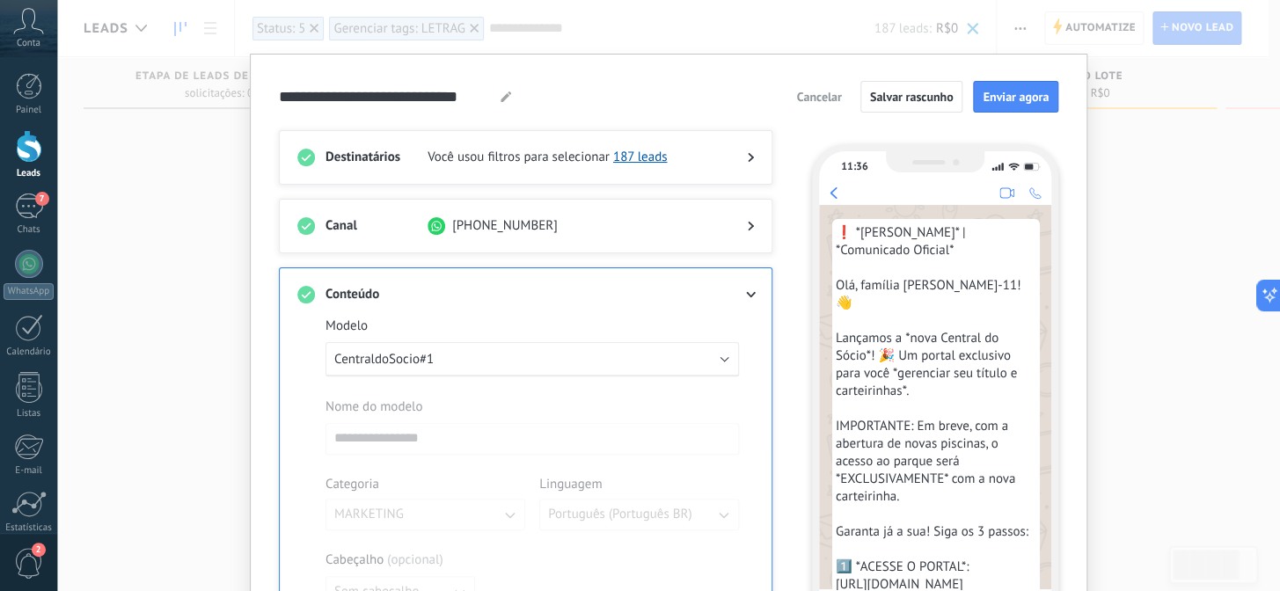
scroll to position [0, 0]
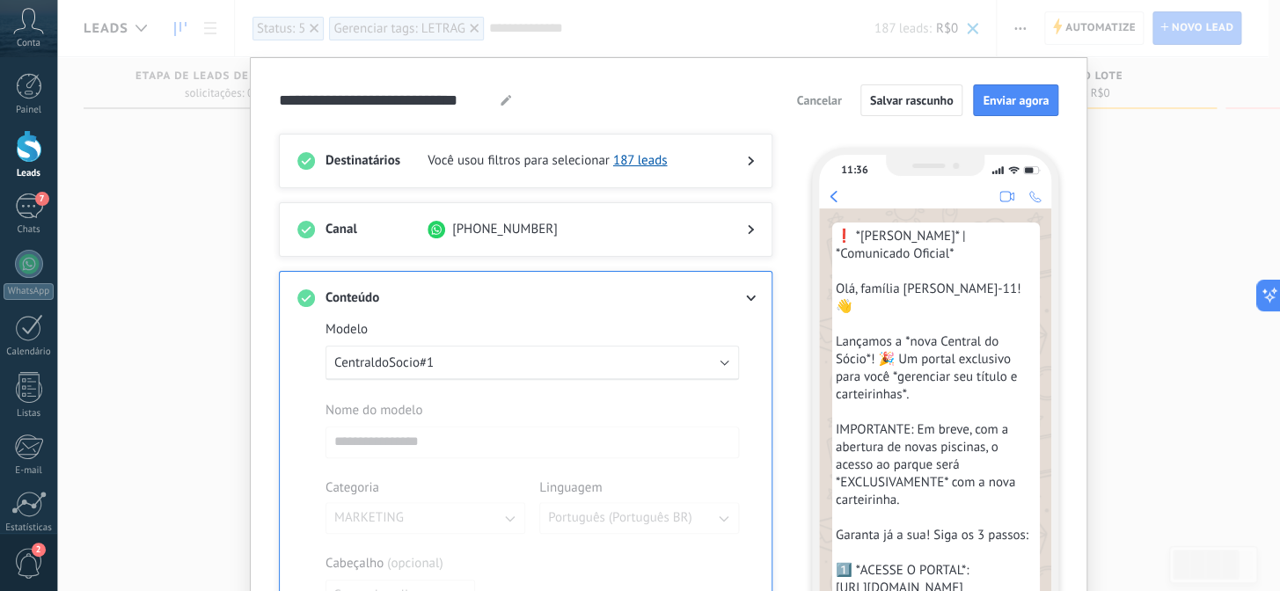
click at [748, 292] on div at bounding box center [736, 299] width 35 height 18
click at [746, 299] on use at bounding box center [751, 299] width 10 height 6
click at [554, 296] on span at bounding box center [573, 299] width 291 height 18
click at [741, 297] on div at bounding box center [736, 299] width 35 height 18
click at [746, 297] on icon at bounding box center [751, 299] width 11 height 6
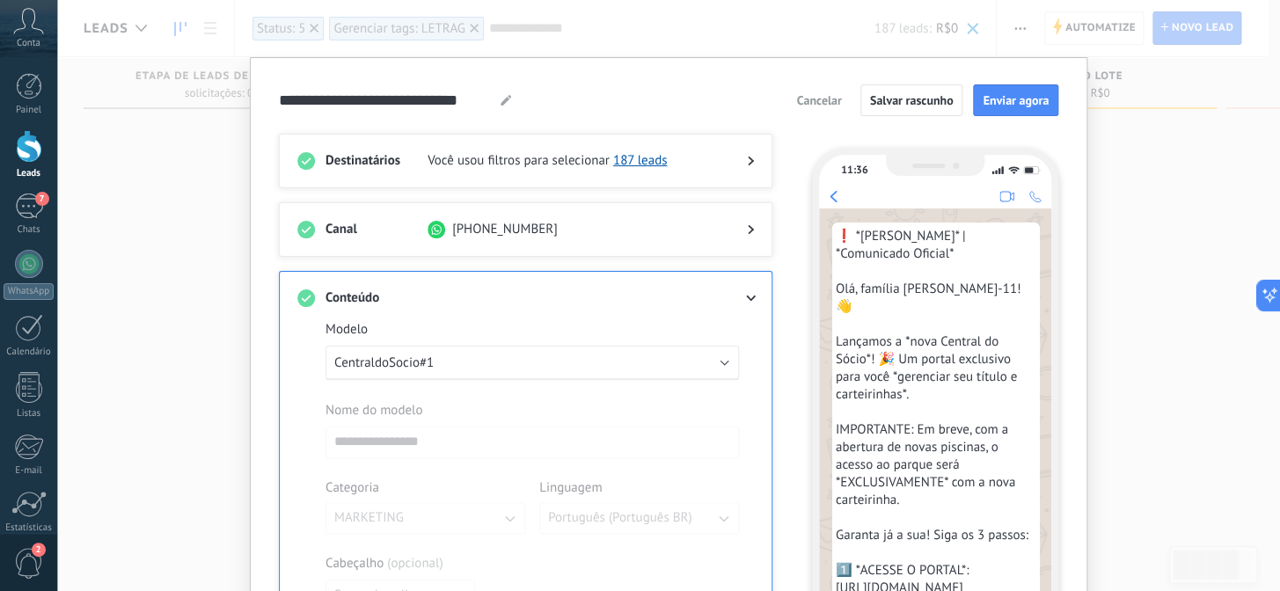
click at [746, 297] on use at bounding box center [751, 299] width 10 height 6
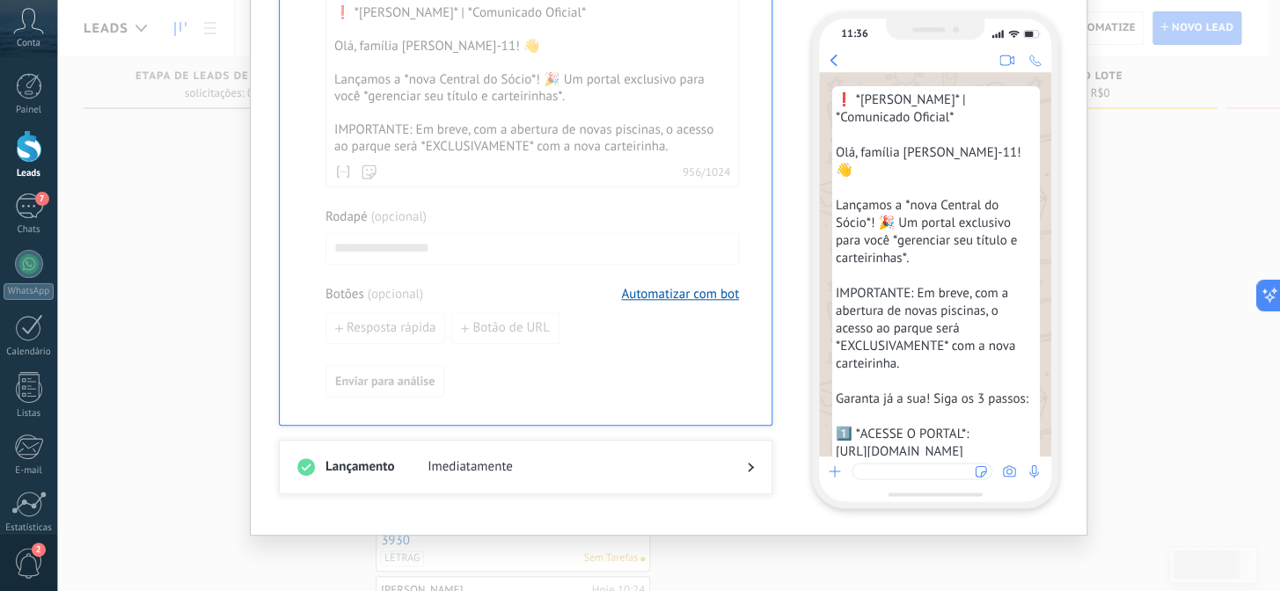
click at [686, 464] on span "Imediatamente" at bounding box center [573, 468] width 291 height 18
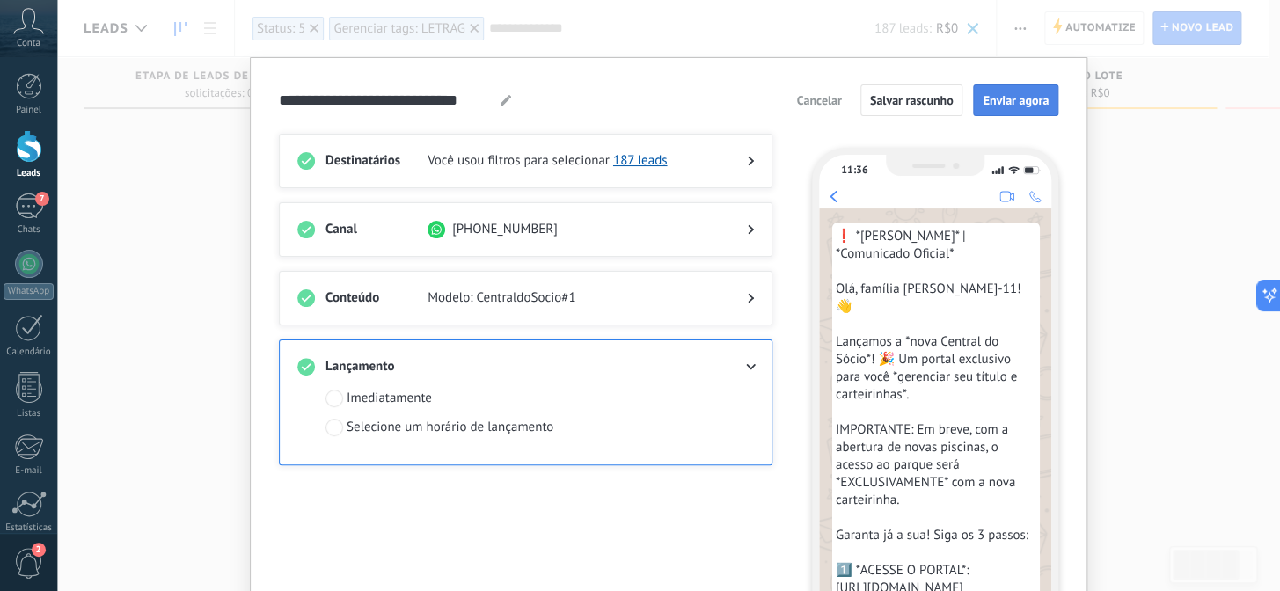
click at [1001, 102] on span "Enviar agora" at bounding box center [1016, 100] width 66 height 12
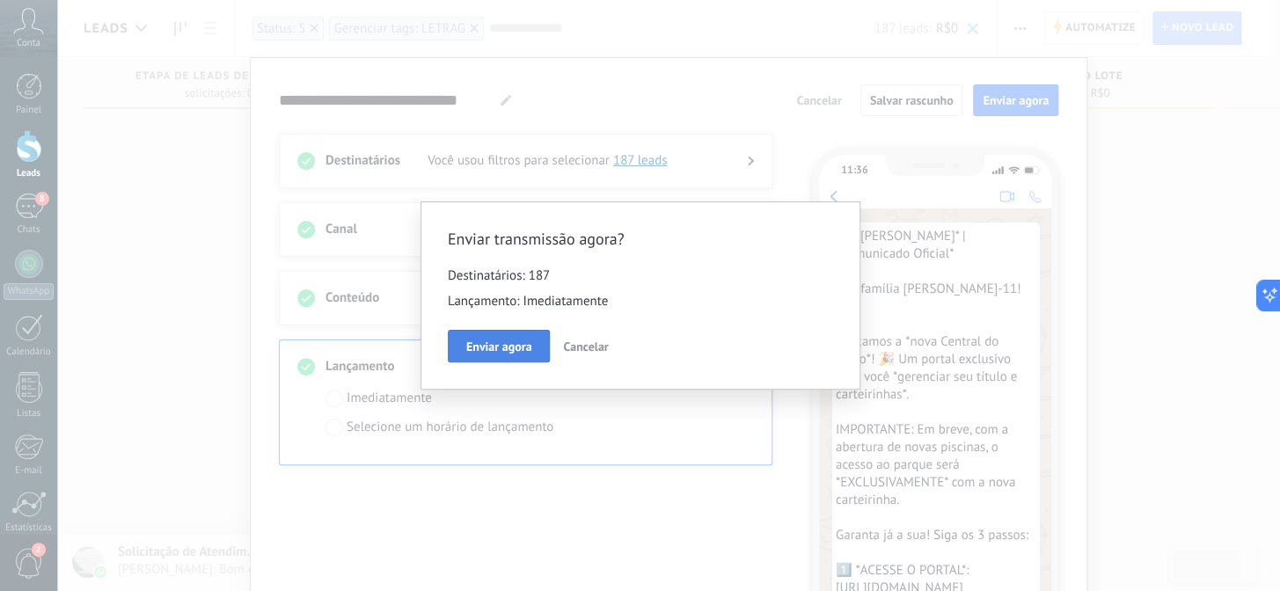
click at [501, 349] on span "Enviar agora" at bounding box center [499, 347] width 66 height 12
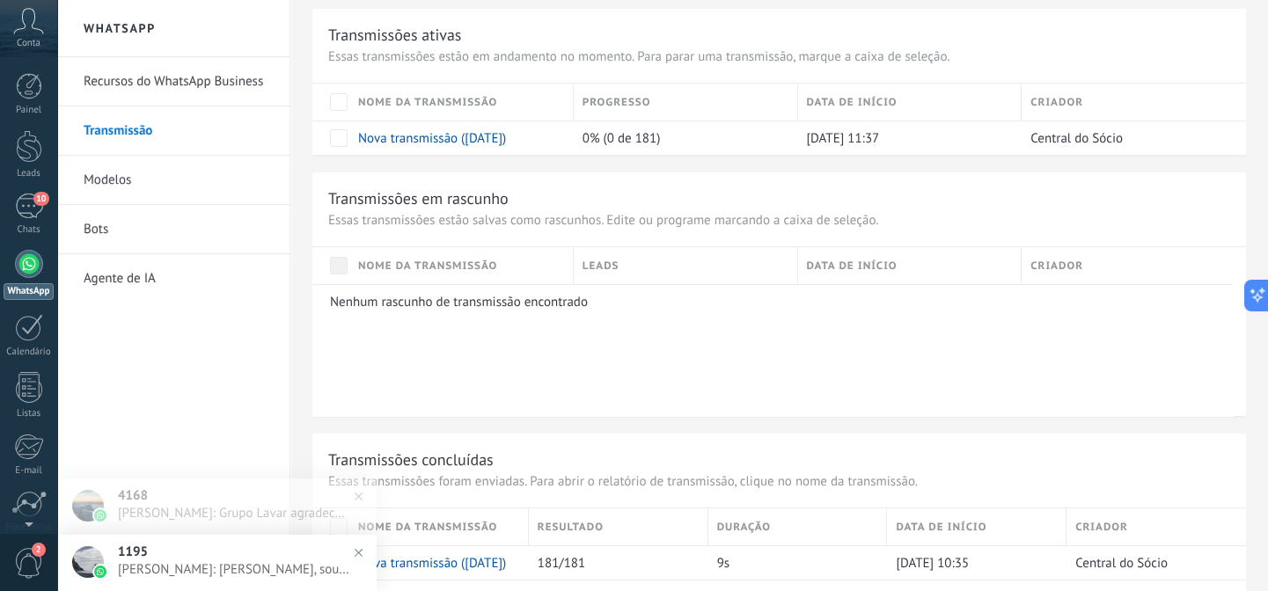
scroll to position [930, 0]
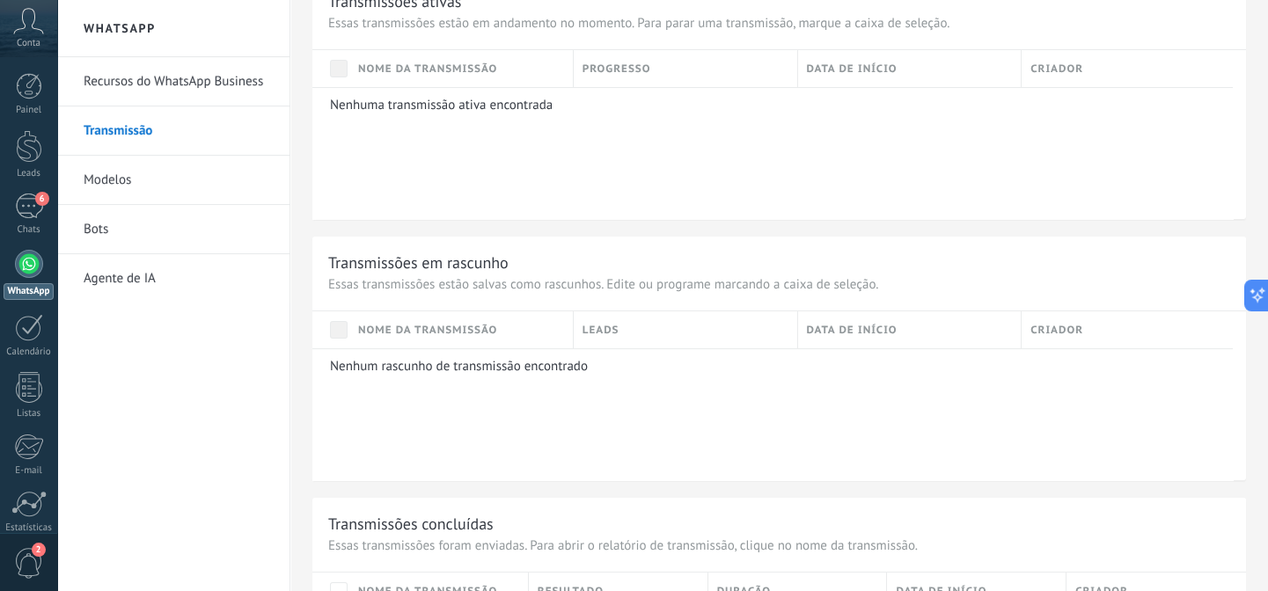
scroll to position [982, 0]
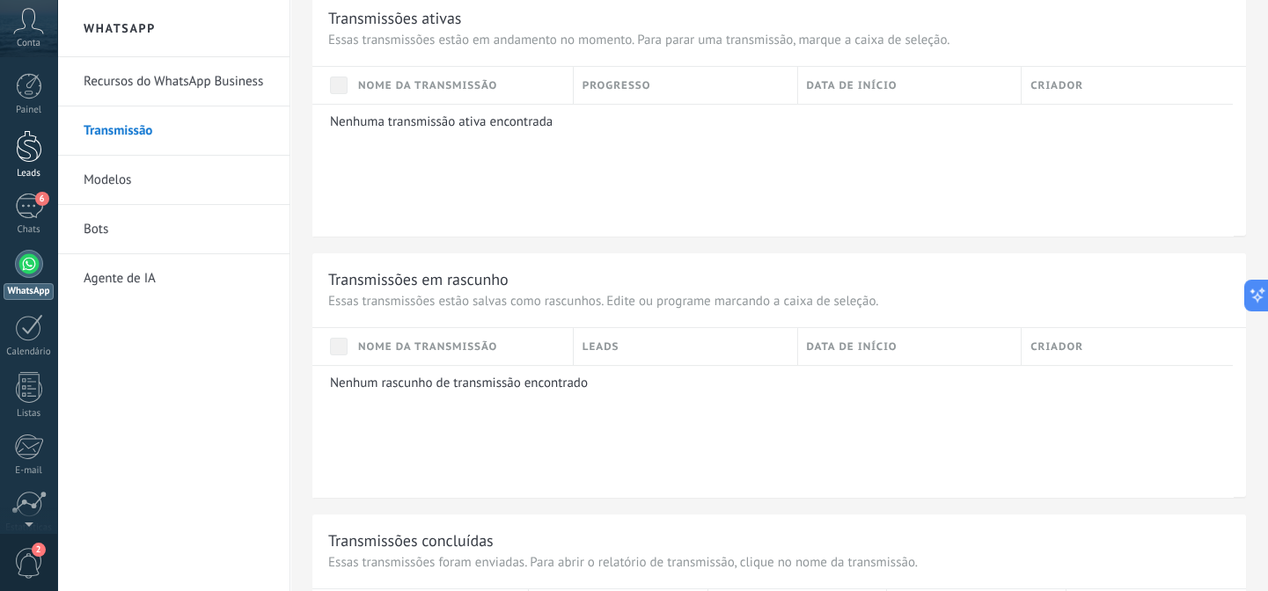
click at [27, 148] on div at bounding box center [29, 146] width 26 height 33
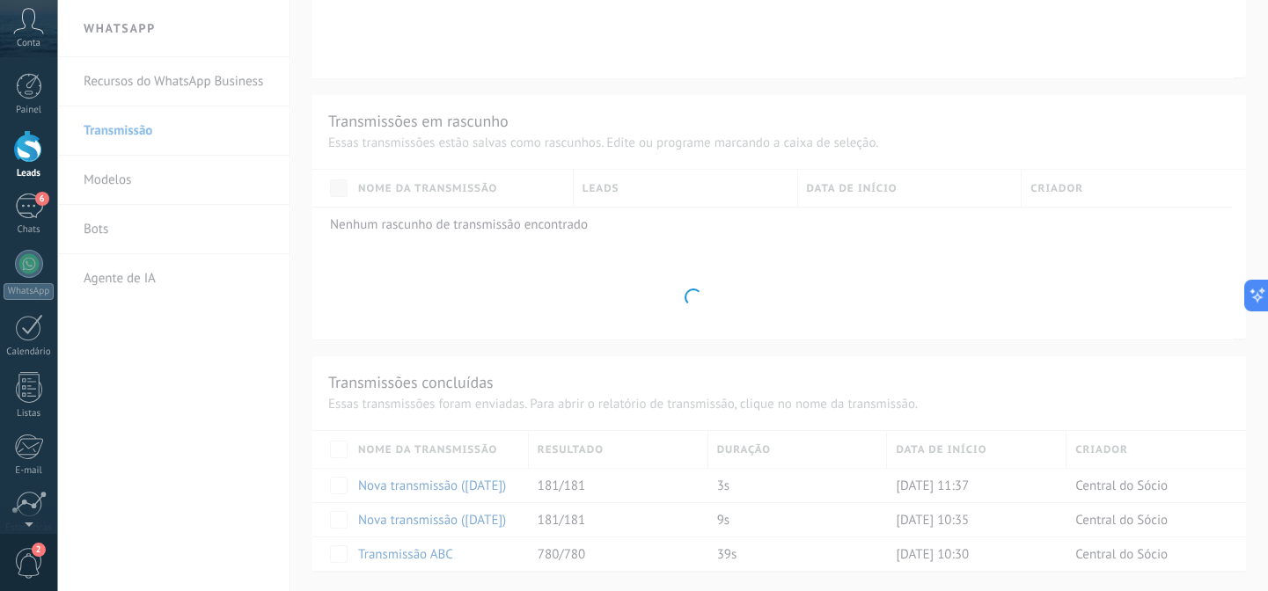
scroll to position [326, 0]
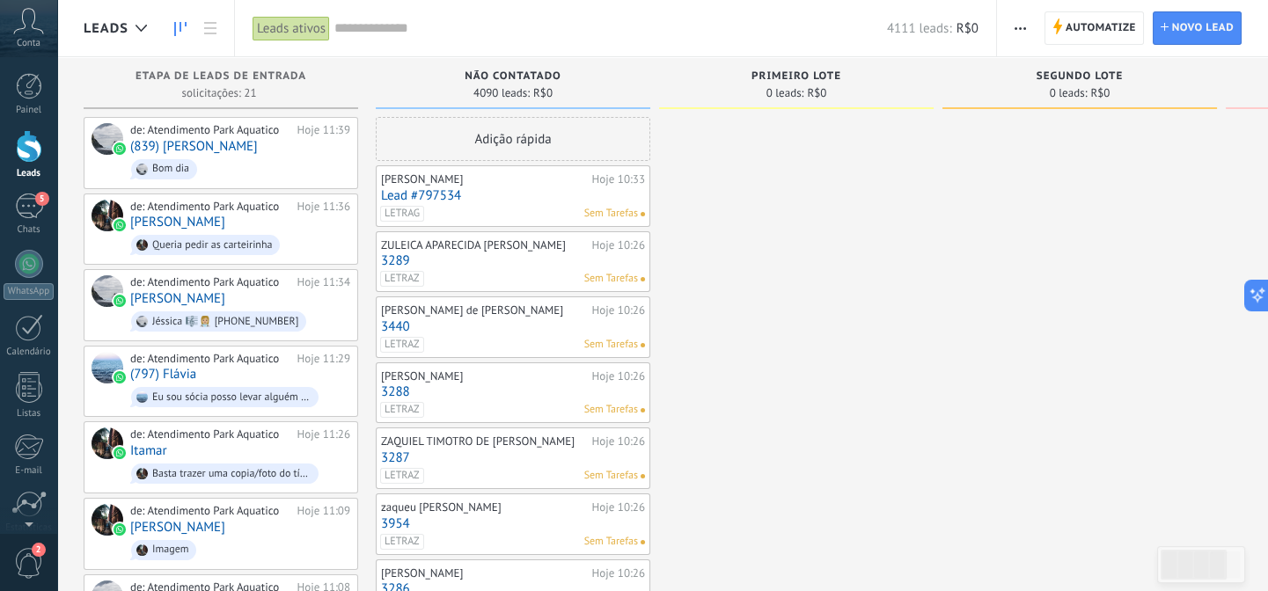
click at [399, 26] on input "text" at bounding box center [610, 28] width 553 height 18
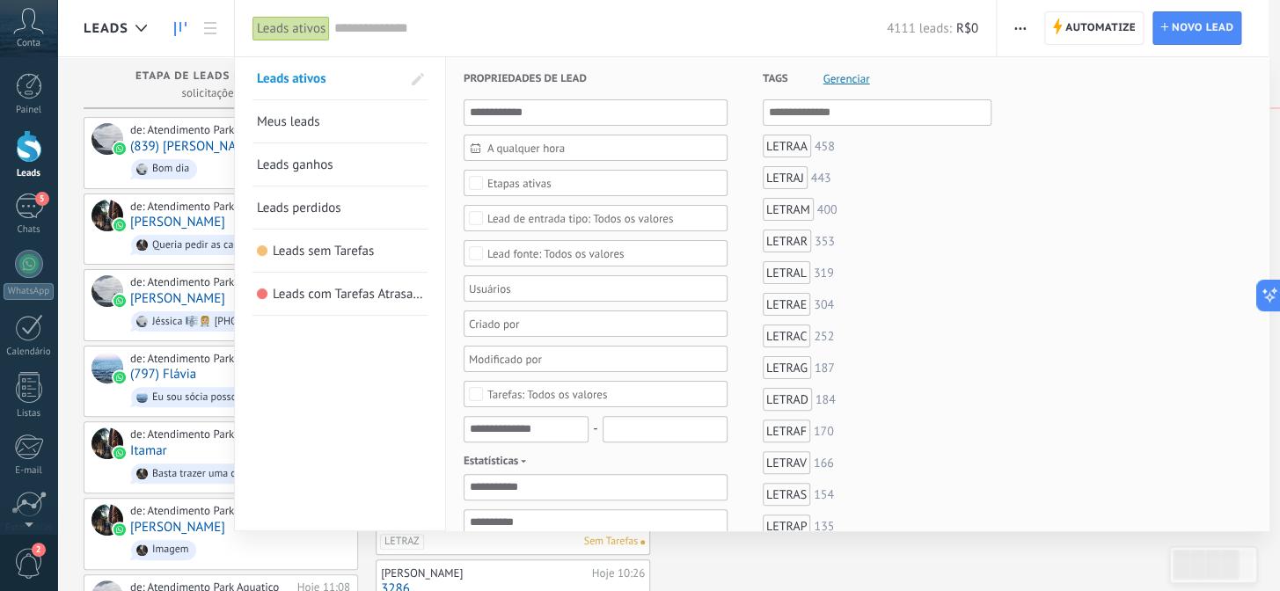
click at [784, 150] on div "LETRAA" at bounding box center [787, 146] width 48 height 23
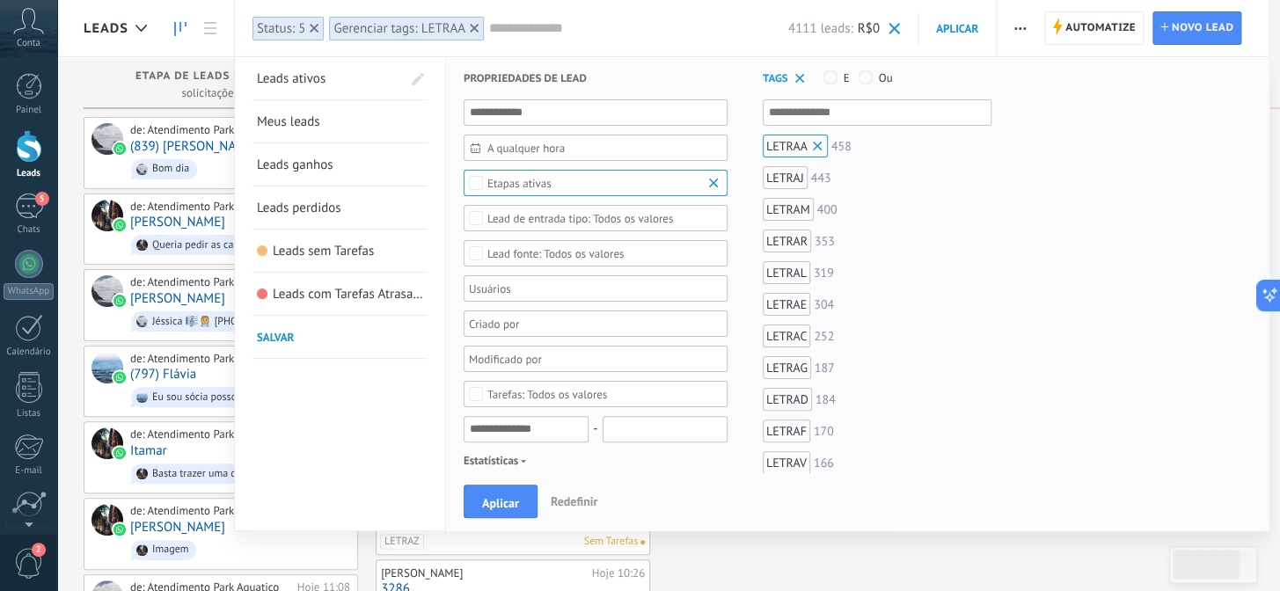
click at [824, 118] on input "text" at bounding box center [878, 112] width 218 height 21
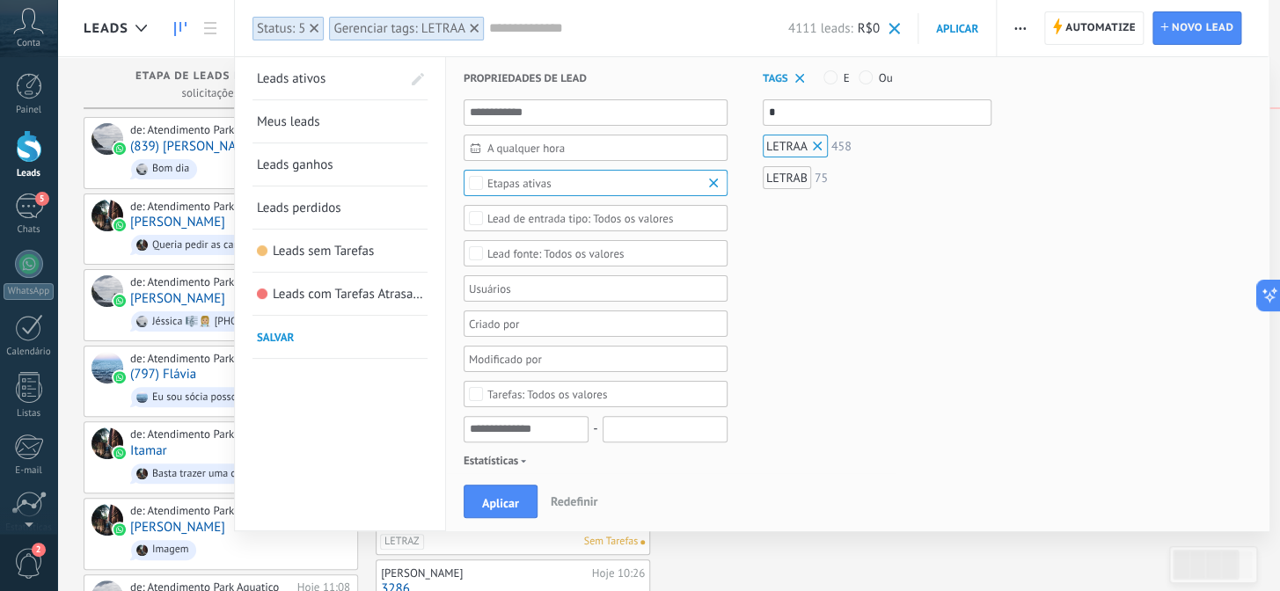
click at [792, 183] on div "LETRAB" at bounding box center [787, 177] width 48 height 23
click at [792, 114] on input "*" at bounding box center [878, 112] width 218 height 21
type input "*"
click at [791, 211] on div "LETRAC" at bounding box center [787, 209] width 48 height 23
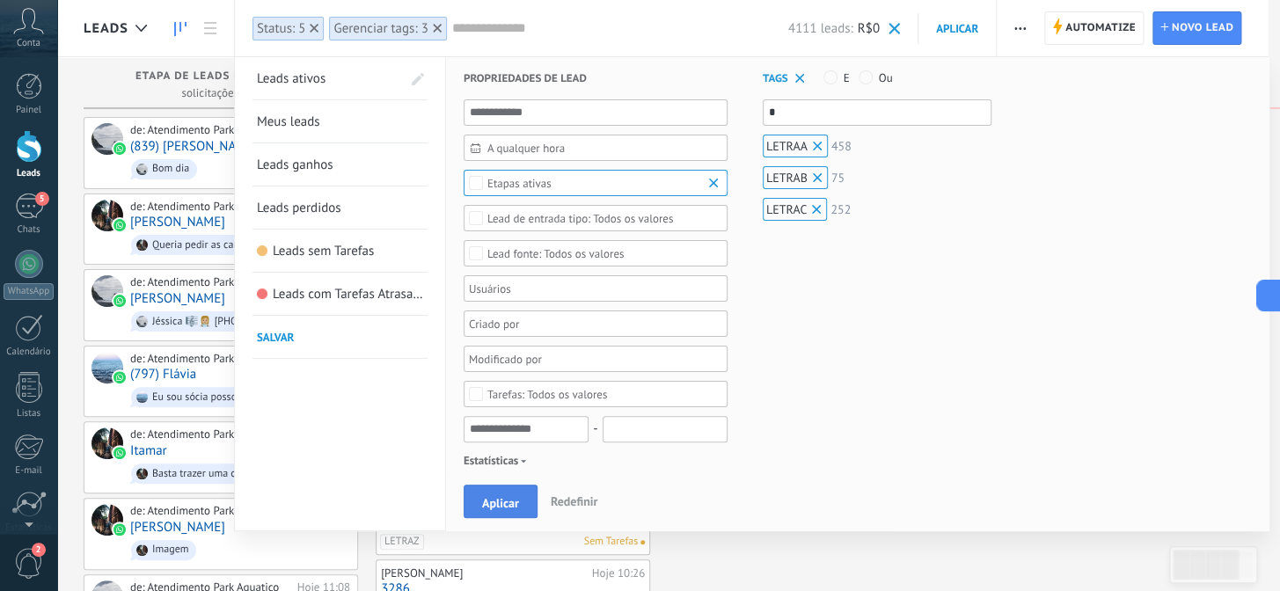
click at [498, 493] on button "Aplicar" at bounding box center [501, 501] width 74 height 33
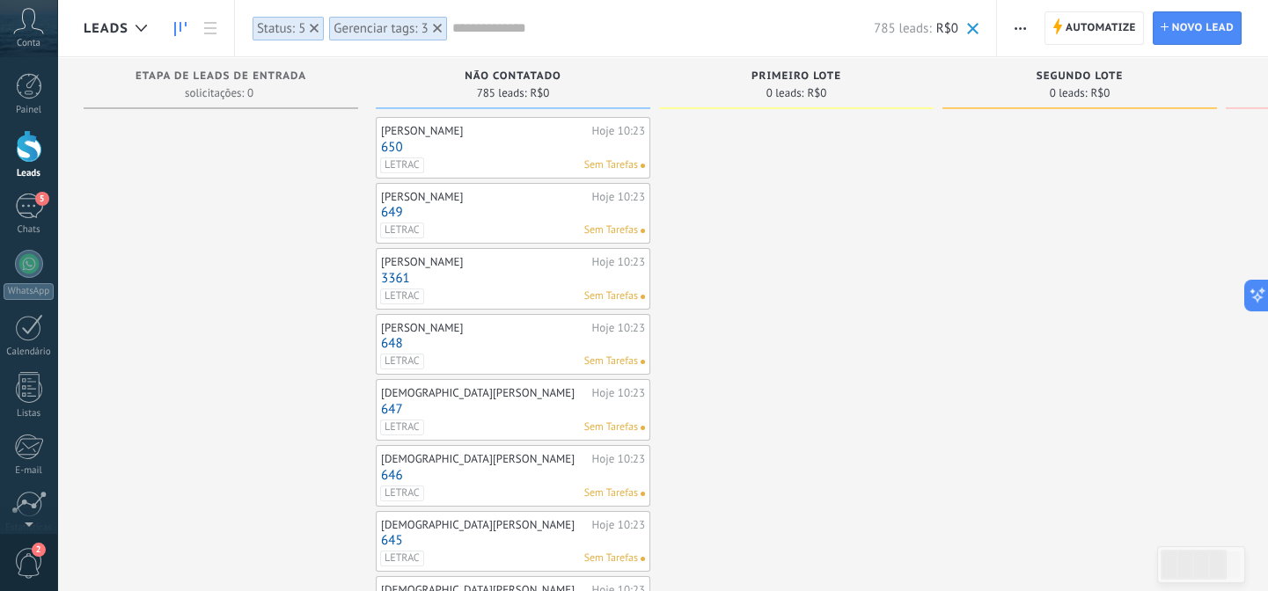
click at [973, 23] on span at bounding box center [972, 28] width 11 height 11
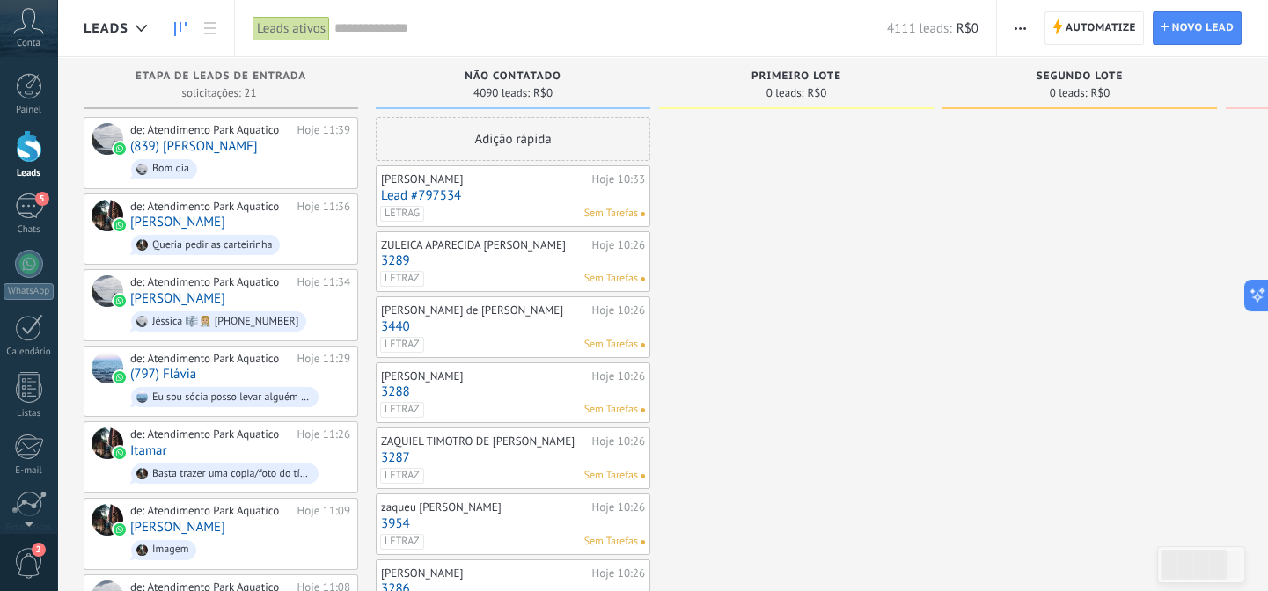
click at [416, 37] on div "4111 leads: R$0" at bounding box center [656, 28] width 644 height 56
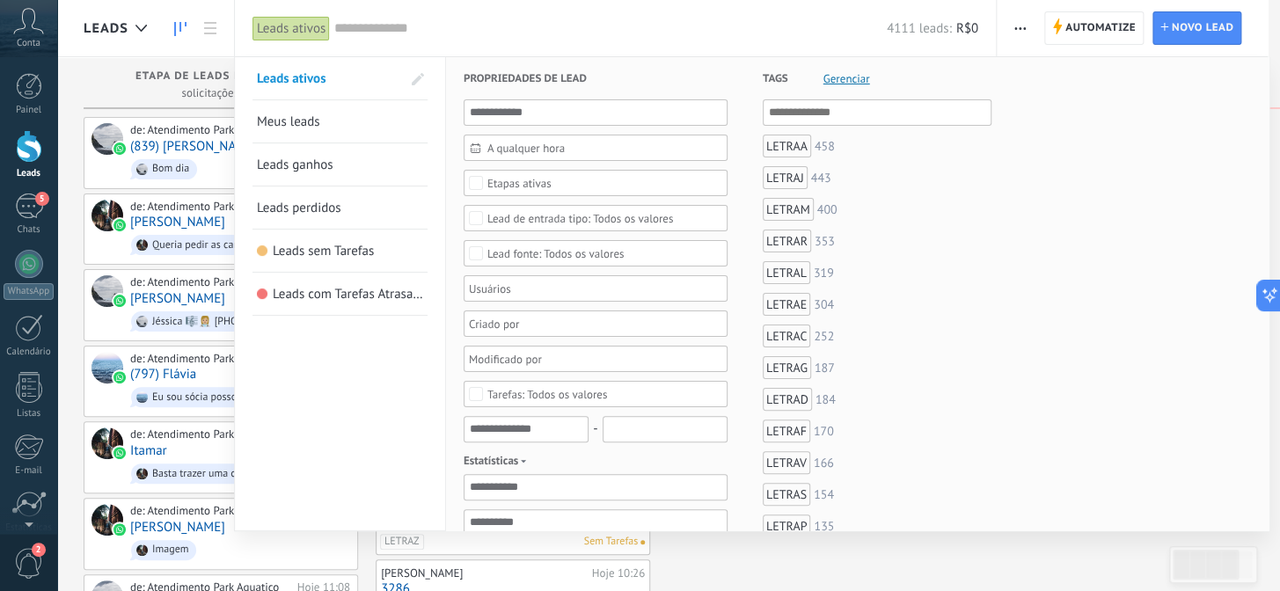
click at [415, 32] on input "text" at bounding box center [610, 28] width 553 height 18
click at [781, 148] on div "LETRAA" at bounding box center [787, 146] width 48 height 23
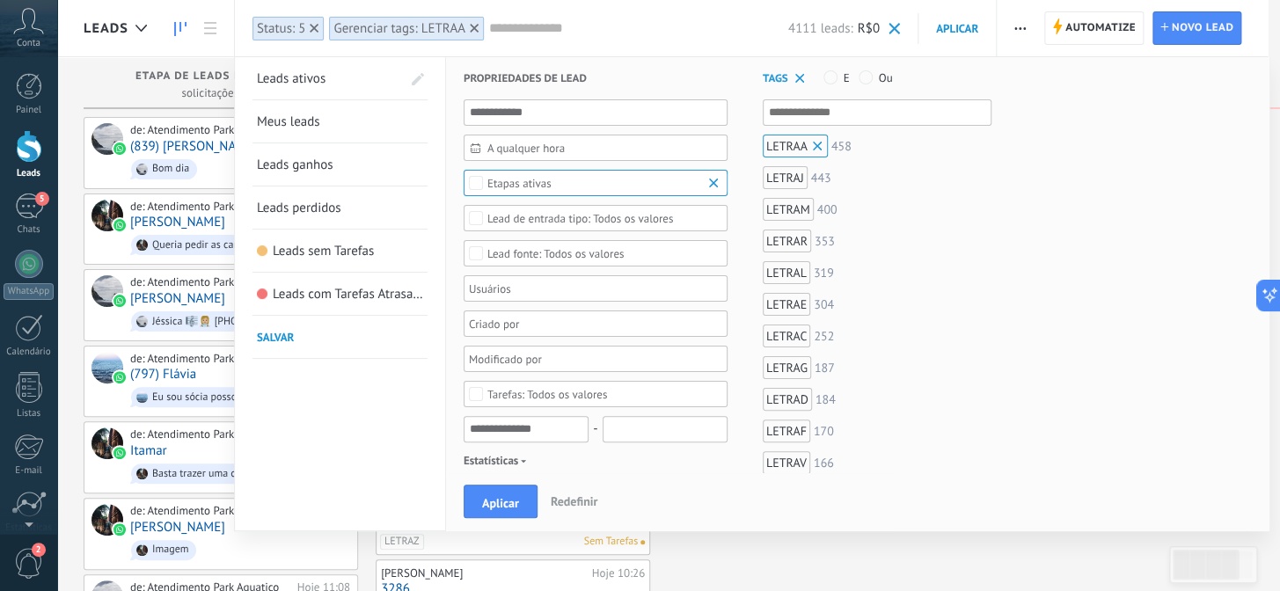
click at [802, 114] on input "text" at bounding box center [878, 112] width 218 height 21
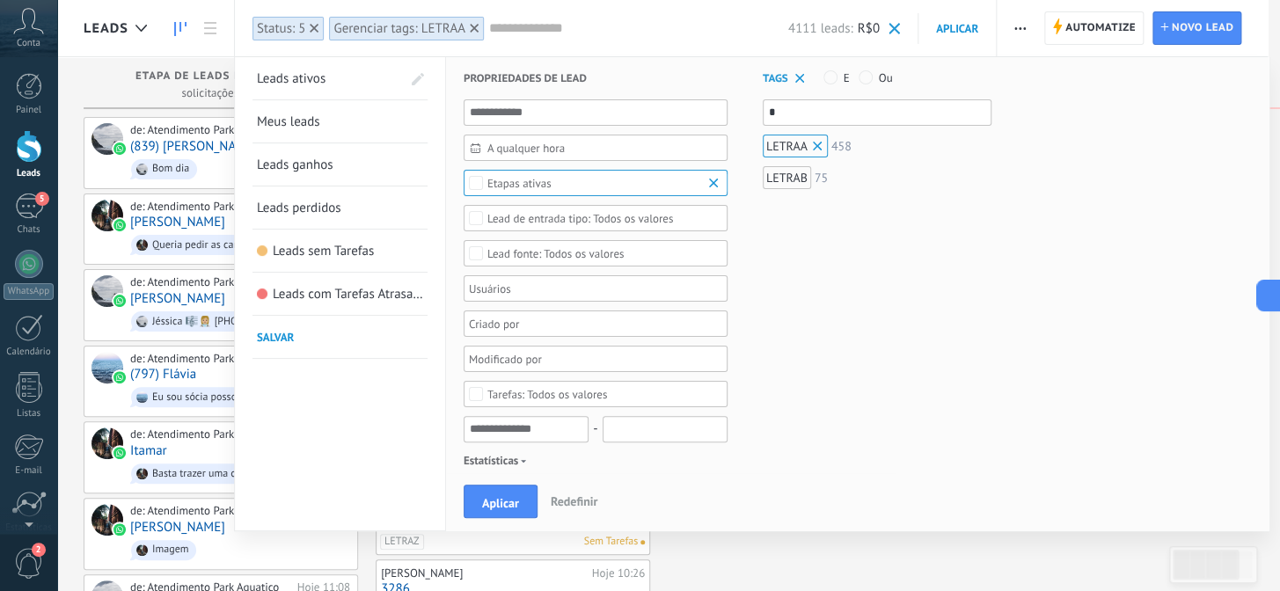
click at [789, 176] on div "LETRAB" at bounding box center [787, 177] width 48 height 23
click at [823, 118] on input "*" at bounding box center [878, 112] width 218 height 21
type input "*"
click at [789, 210] on div "LETRAC" at bounding box center [787, 209] width 48 height 23
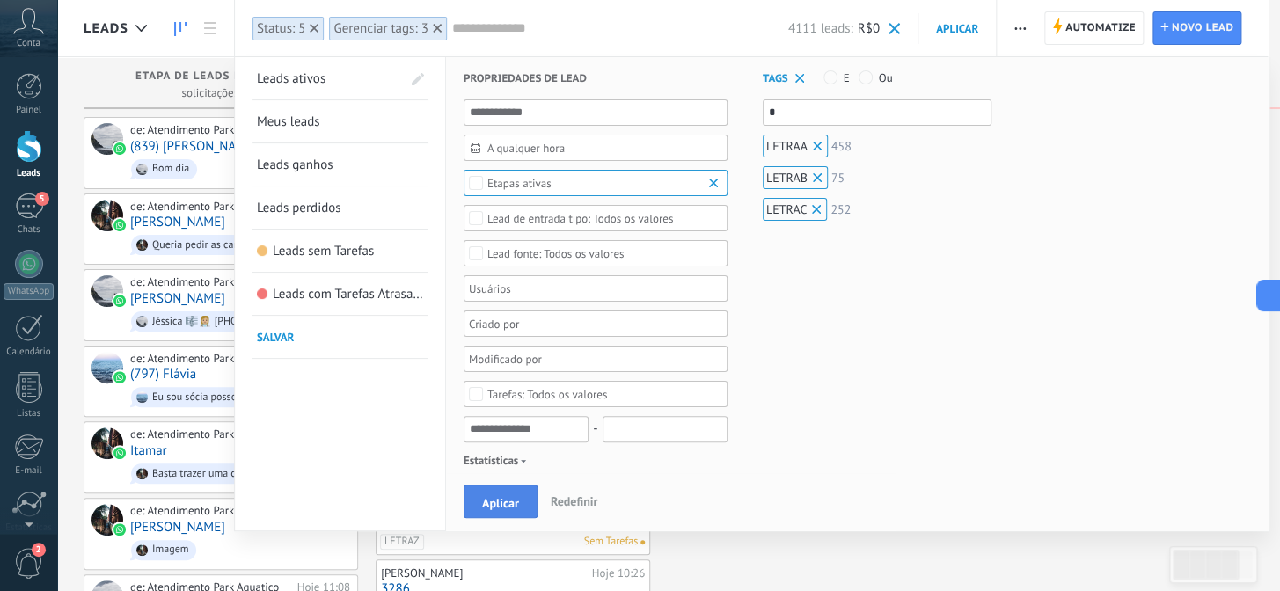
click at [500, 503] on span "Aplicar" at bounding box center [500, 503] width 37 height 12
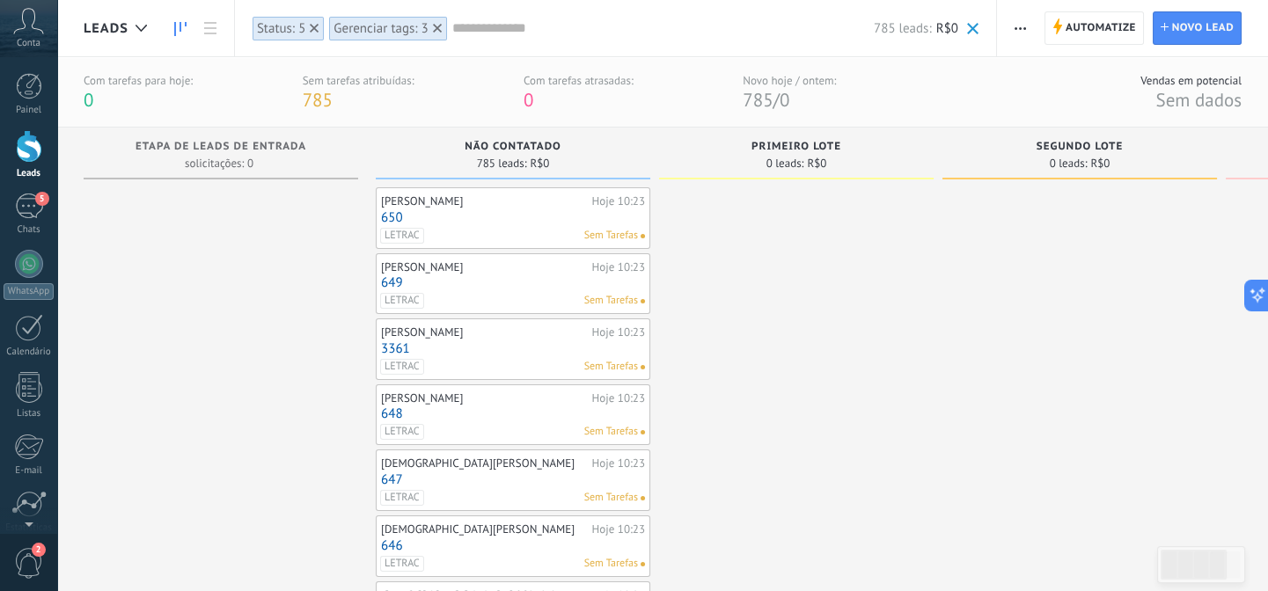
click at [1019, 26] on span "button" at bounding box center [1020, 27] width 11 height 33
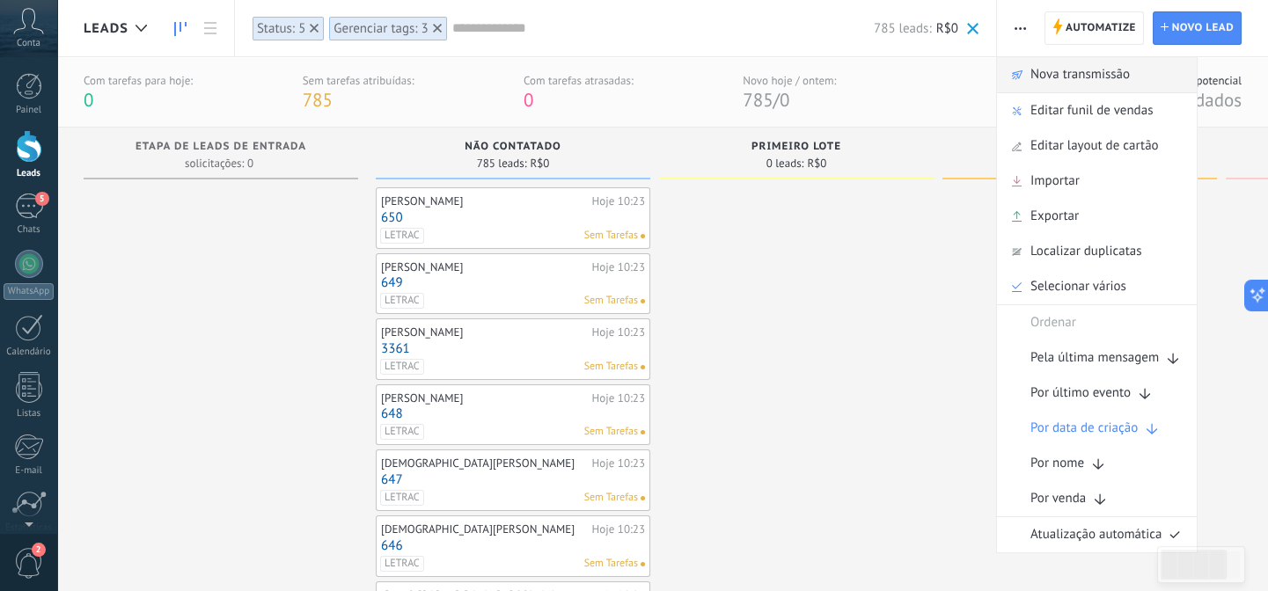
click at [1044, 70] on span "Nova transmissão" at bounding box center [1080, 74] width 99 height 35
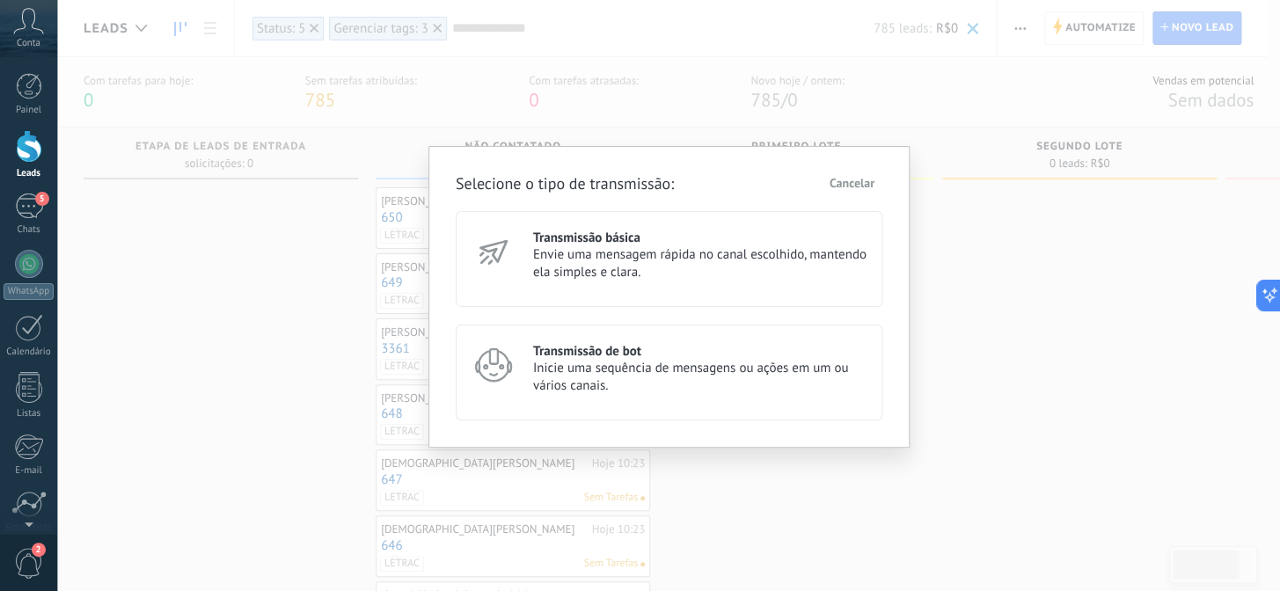
click at [664, 231] on h3 "Transmissão básica" at bounding box center [700, 238] width 334 height 17
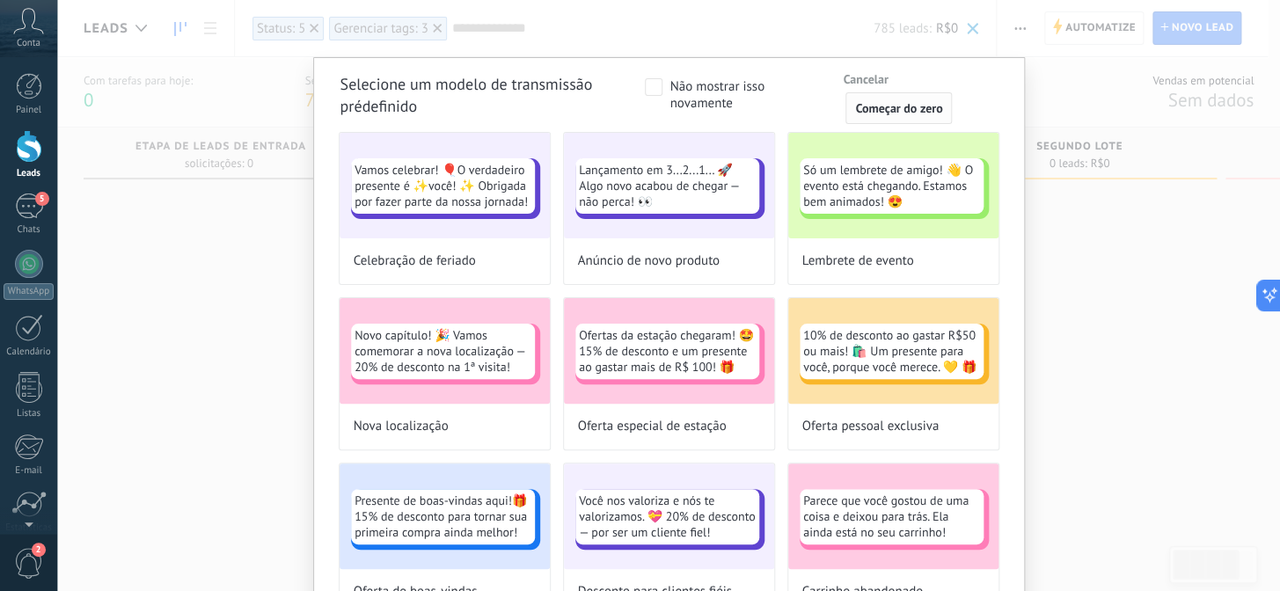
click at [871, 108] on span "Começar do zero" at bounding box center [898, 108] width 87 height 12
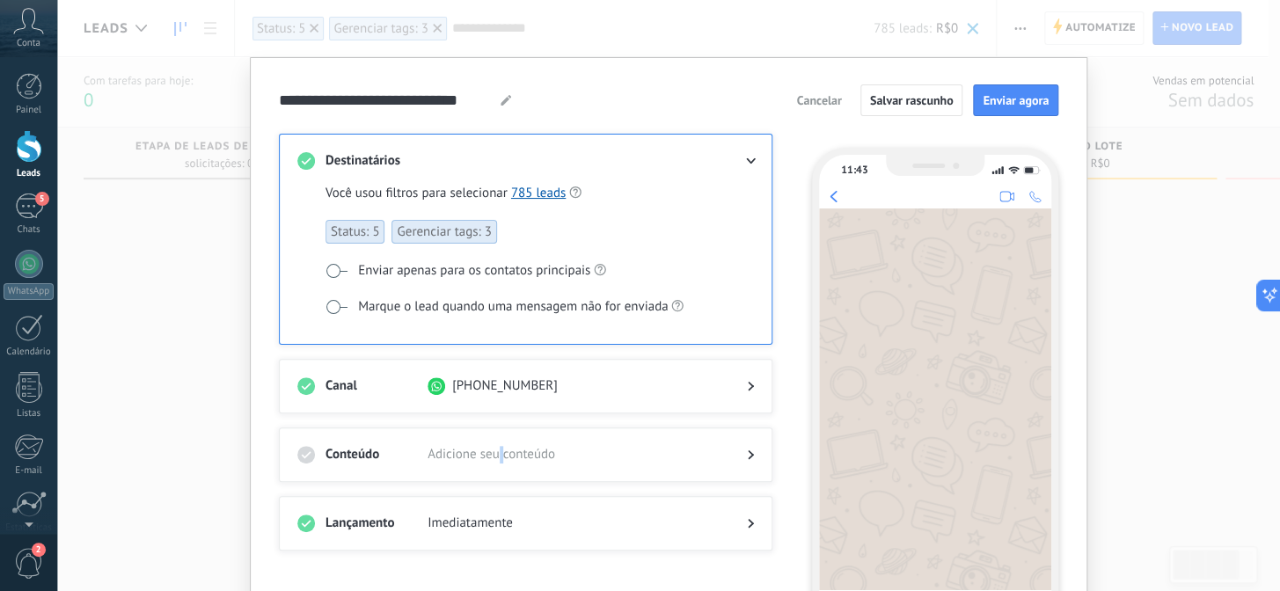
click at [497, 448] on span "Adicione seu conteúdo" at bounding box center [573, 455] width 291 height 18
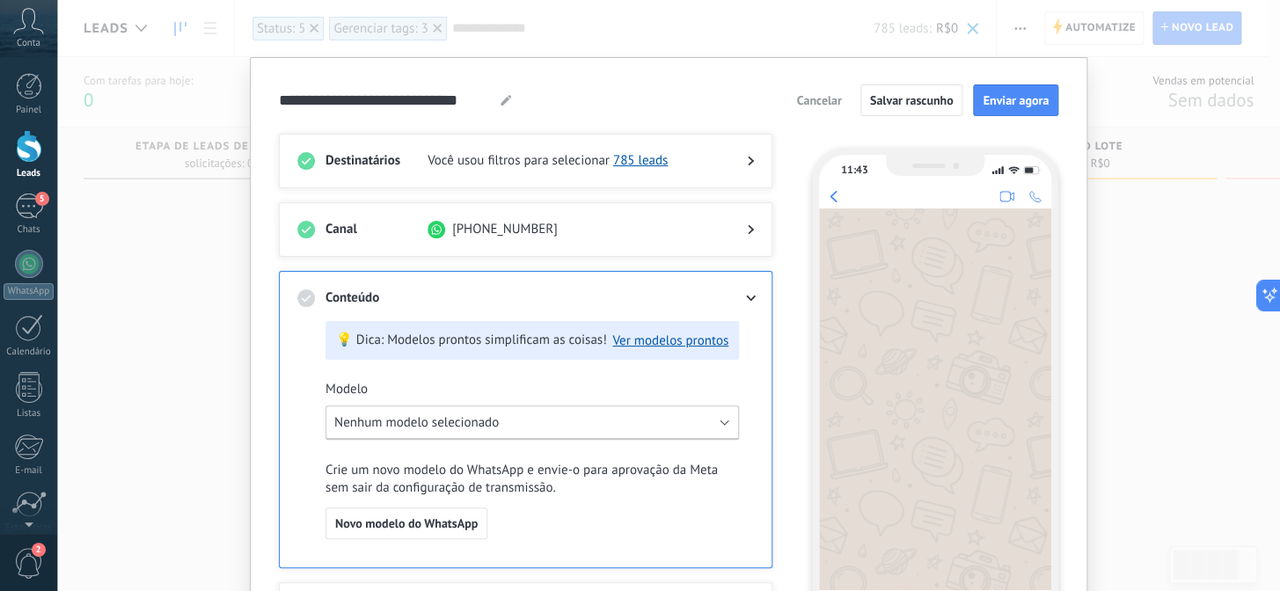
click at [472, 422] on span "Nenhum modelo selecionado" at bounding box center [416, 423] width 165 height 17
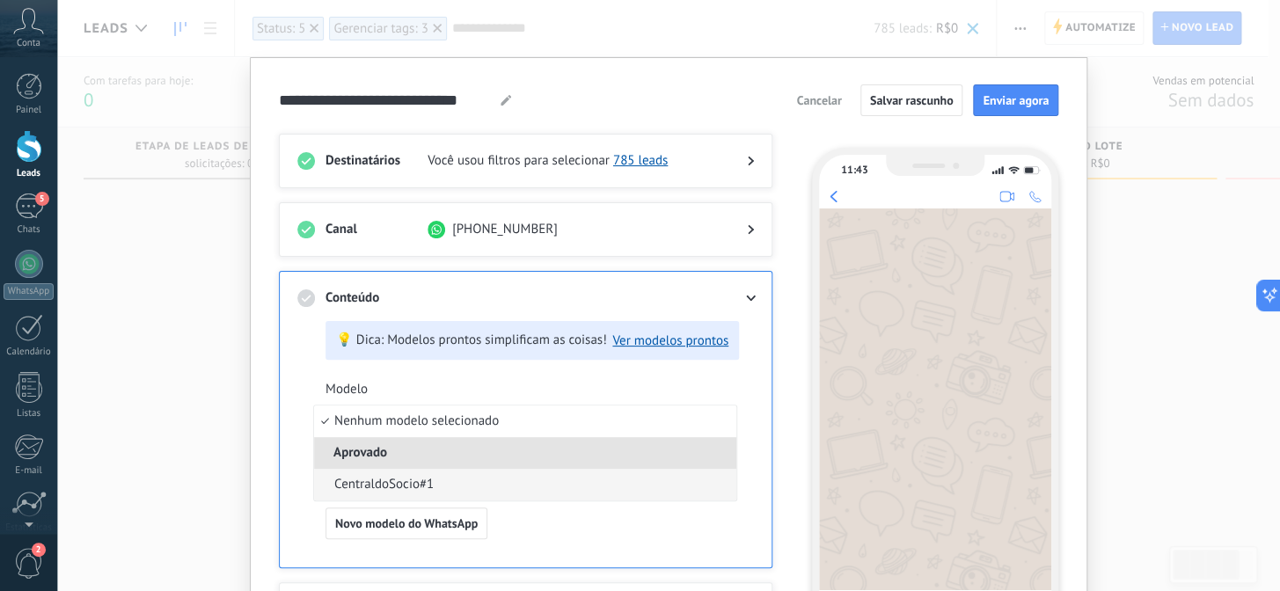
click at [385, 484] on span "CentraldoSocio#1" at bounding box center [383, 485] width 99 height 18
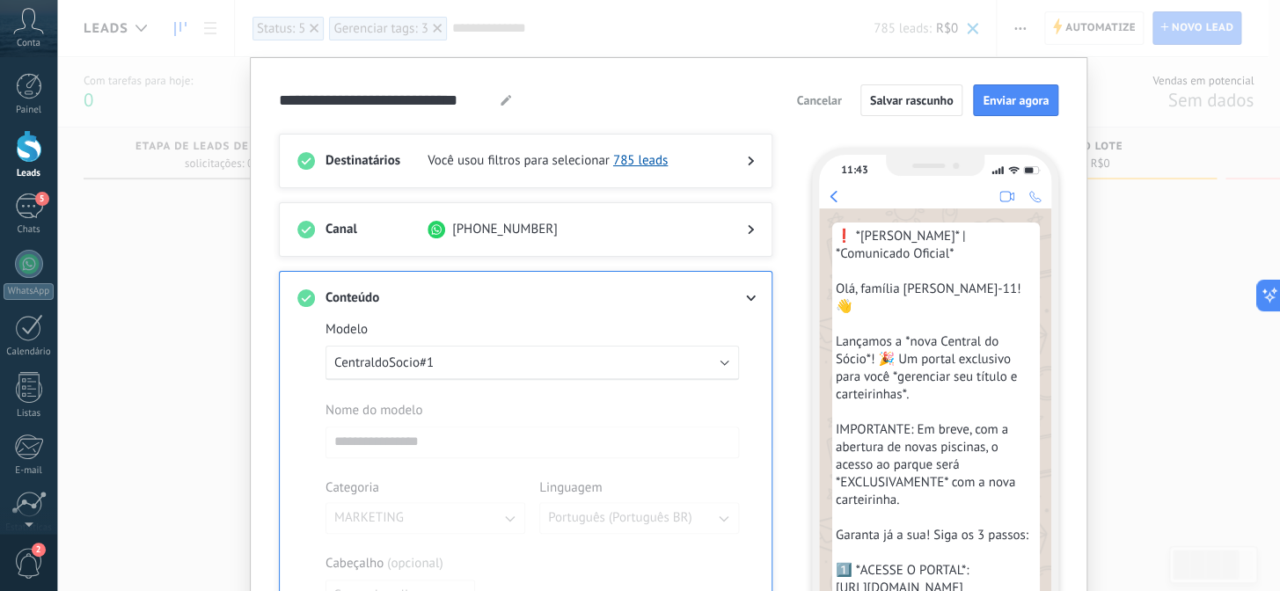
click at [746, 296] on icon at bounding box center [751, 299] width 11 height 6
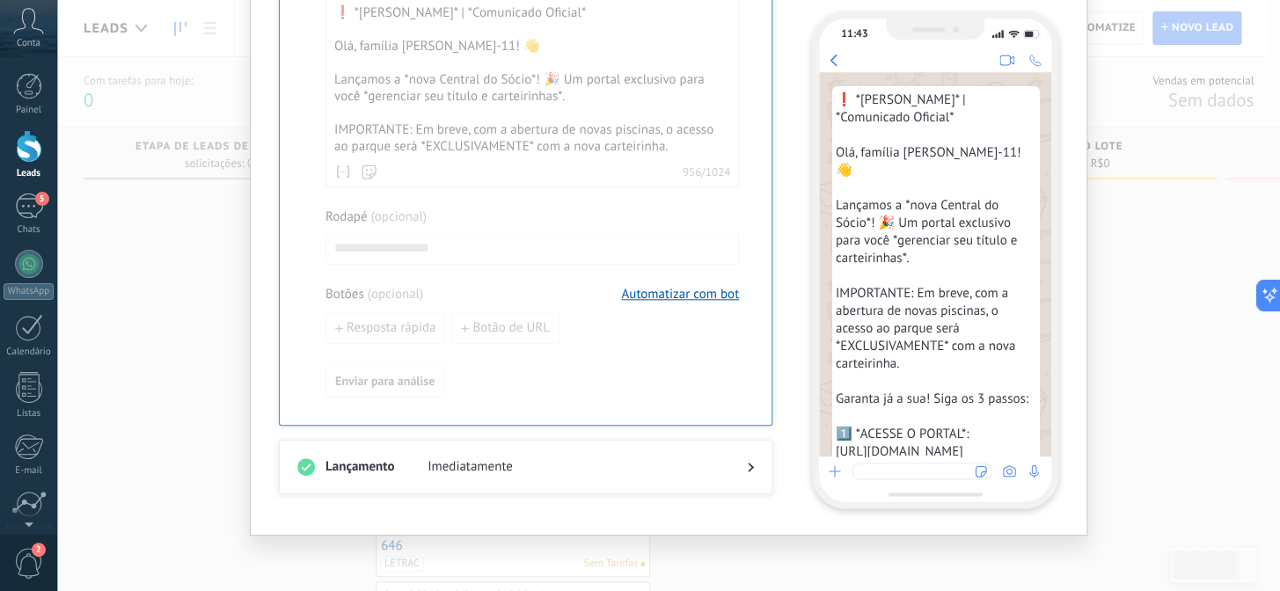
click at [613, 459] on span "Imediatamente" at bounding box center [573, 468] width 291 height 18
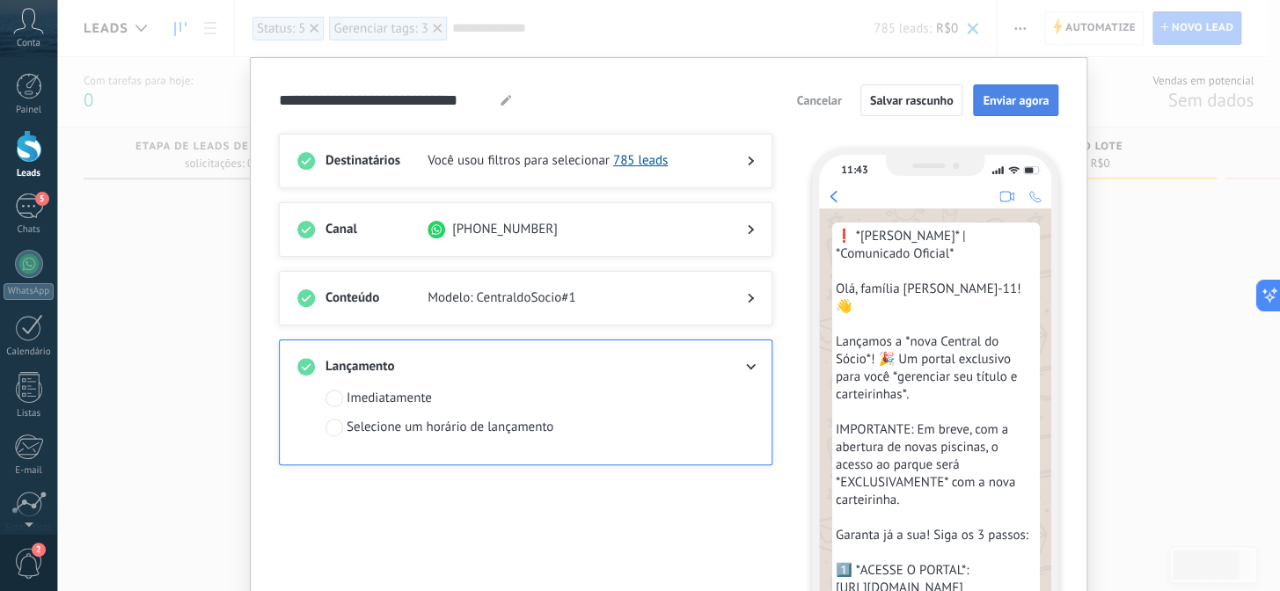
click at [1012, 101] on span "Enviar agora" at bounding box center [1016, 100] width 66 height 12
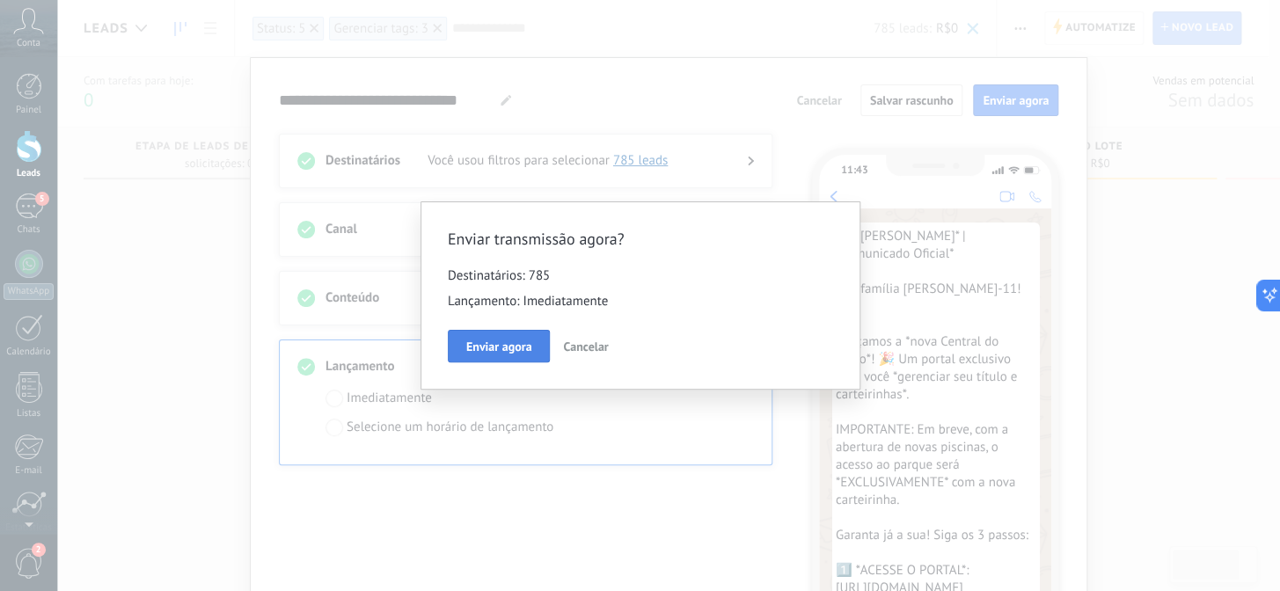
click at [510, 345] on span "Enviar agora" at bounding box center [499, 347] width 66 height 12
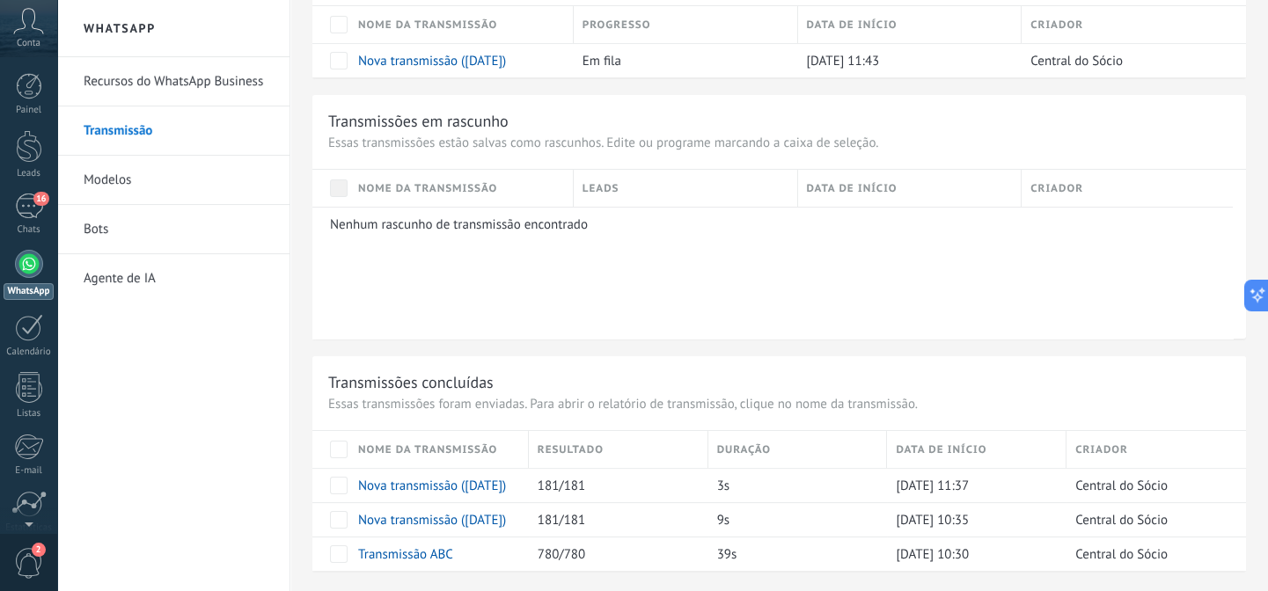
scroll to position [1045, 0]
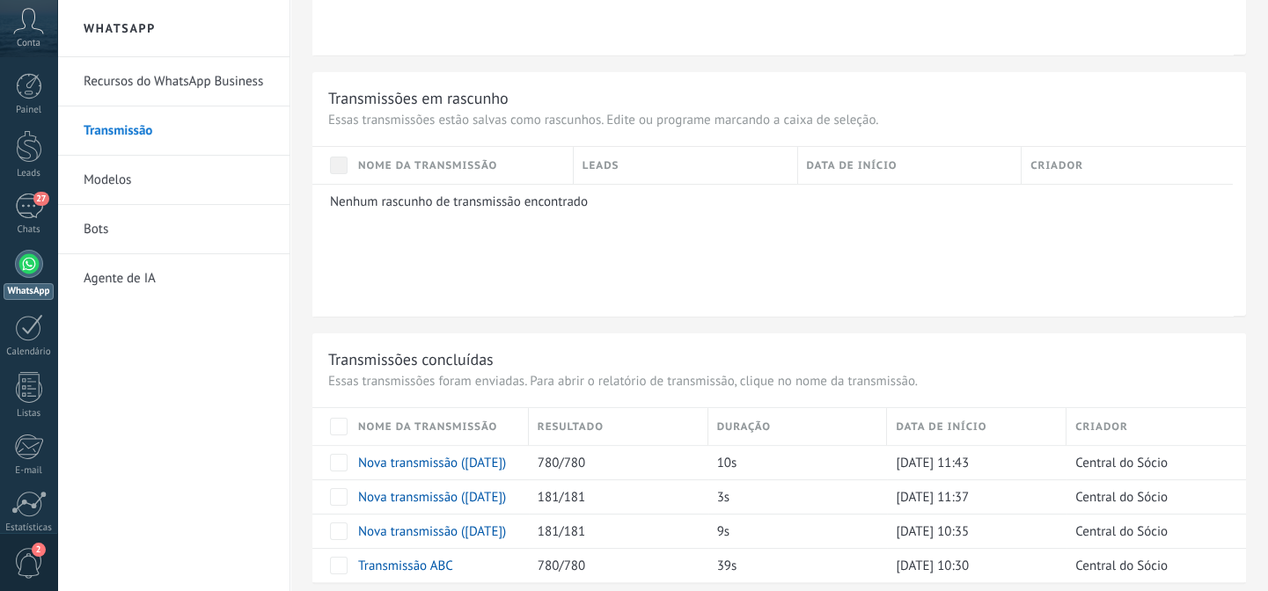
scroll to position [1177, 0]
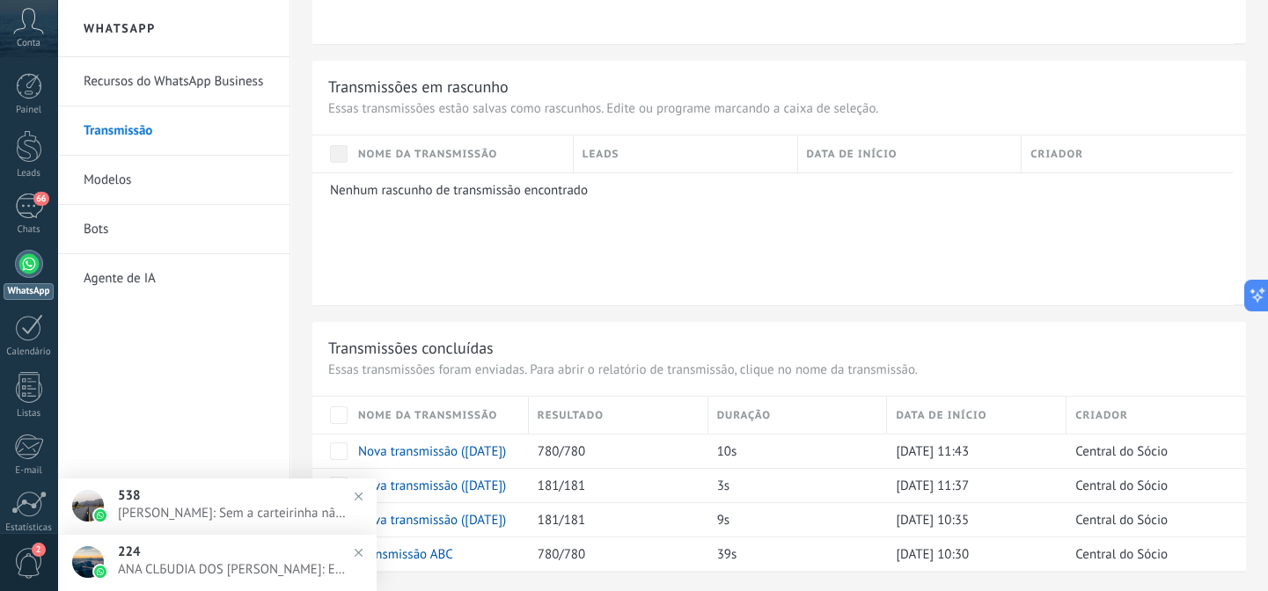
click at [712, 100] on p "Essas transmissões estão salvas como rascunhos. Edite ou programe marcando a ca…" at bounding box center [779, 108] width 902 height 17
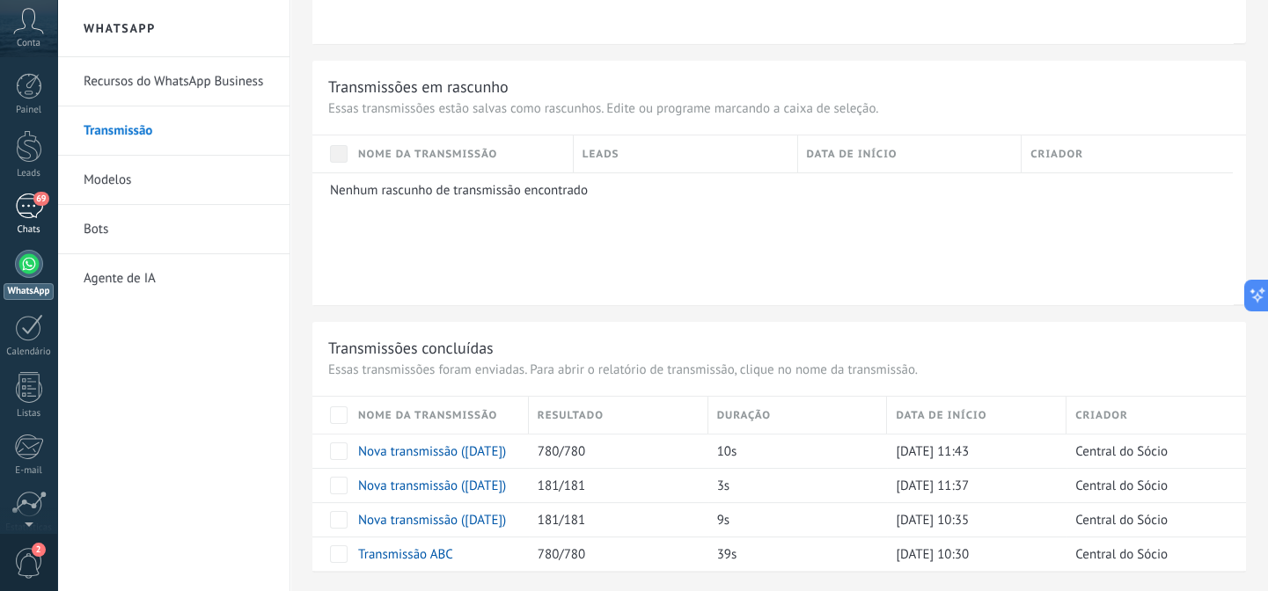
click at [37, 207] on div "69" at bounding box center [29, 207] width 28 height 26
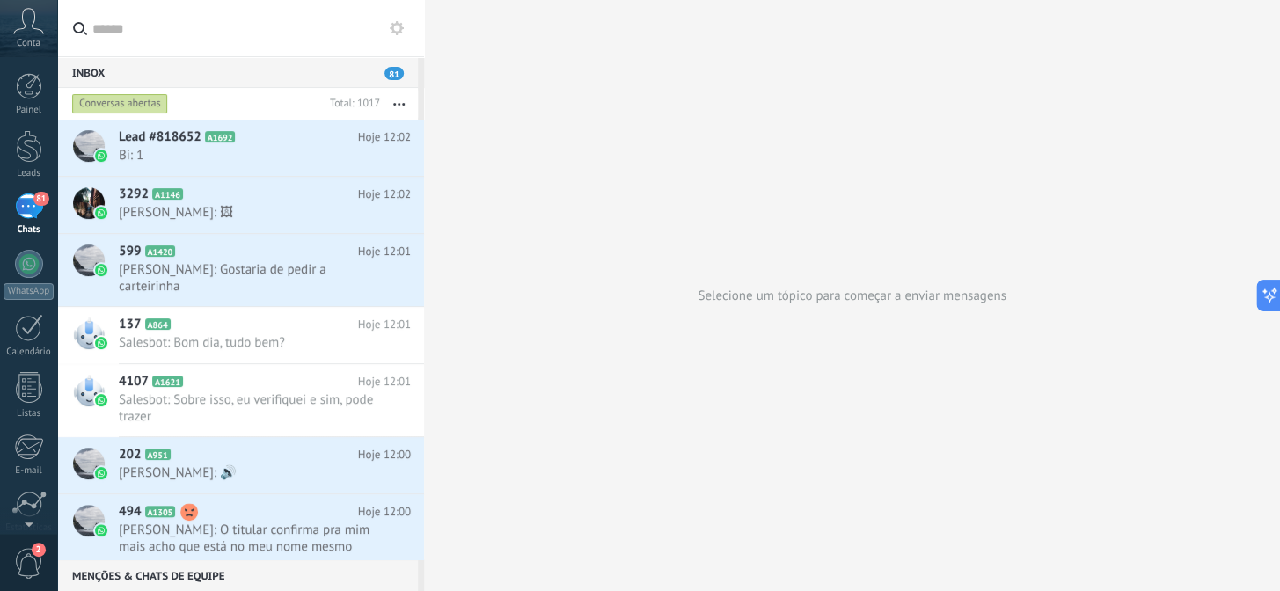
click at [34, 211] on div "81" at bounding box center [29, 207] width 28 height 26
